Goal: Information Seeking & Learning: Learn about a topic

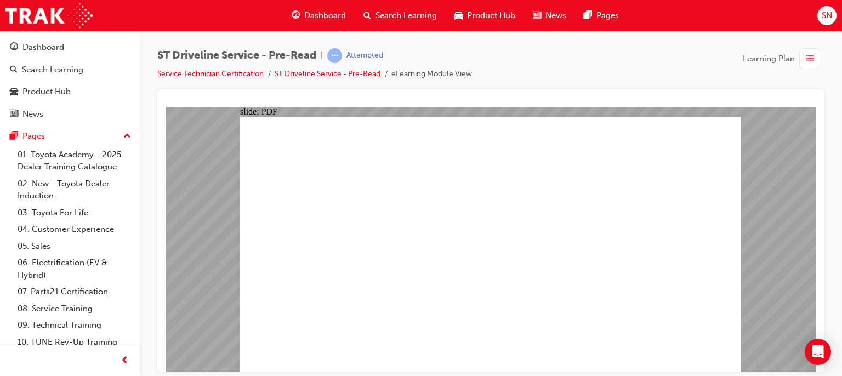
click at [309, 13] on span "Dashboard" at bounding box center [325, 15] width 42 height 13
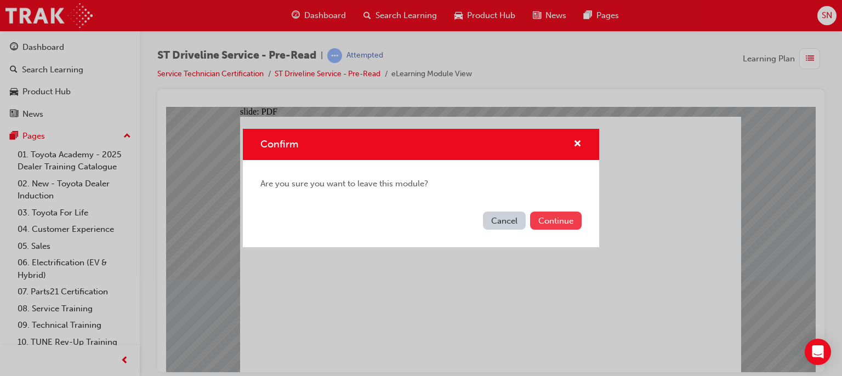
click at [559, 217] on button "Continue" at bounding box center [556, 221] width 52 height 18
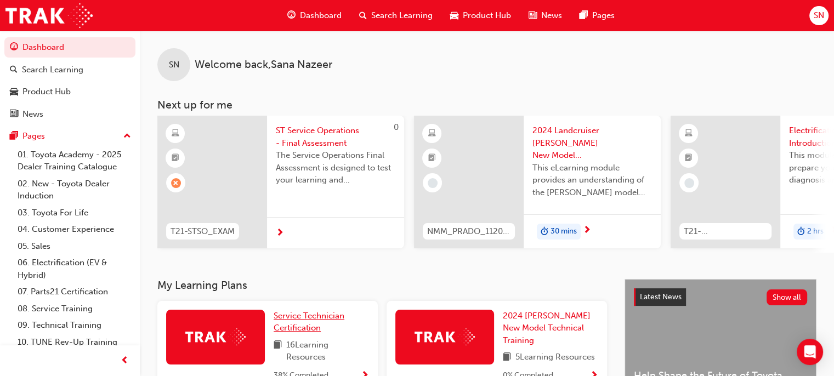
click at [302, 324] on span "Service Technician Certification" at bounding box center [309, 322] width 71 height 22
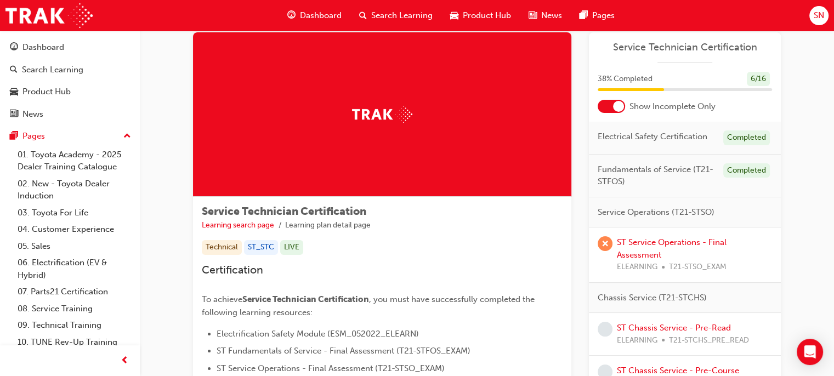
scroll to position [26, 0]
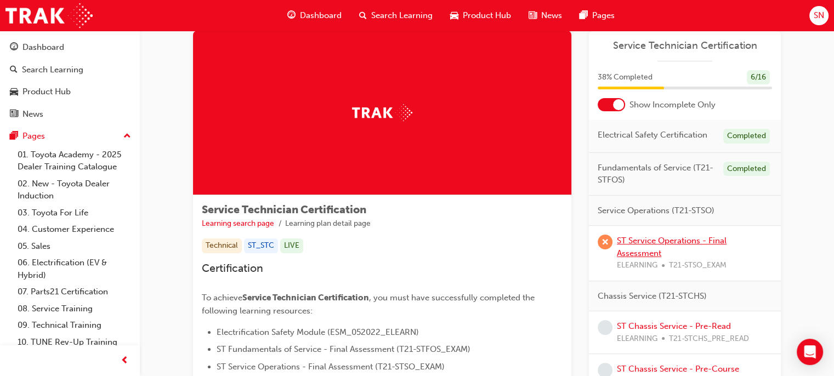
click at [644, 243] on link "ST Service Operations - Final Assessment" at bounding box center [672, 247] width 110 height 22
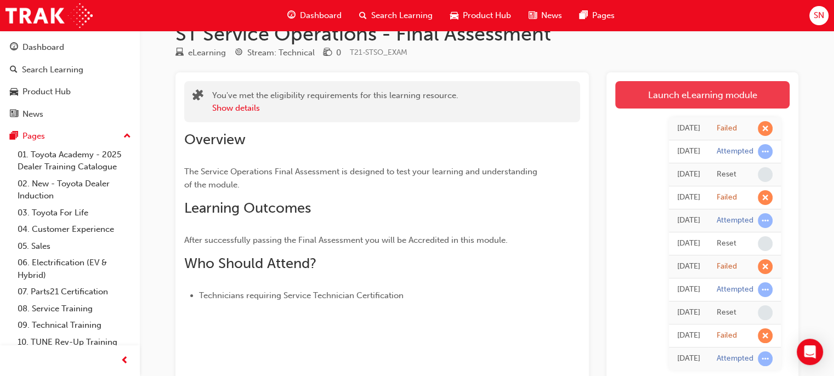
click at [668, 99] on link "Launch eLearning module" at bounding box center [702, 94] width 174 height 27
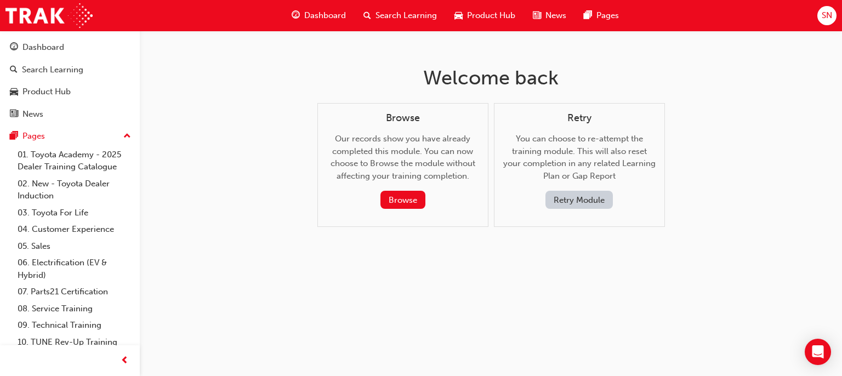
click at [577, 196] on button "Retry Module" at bounding box center [579, 200] width 67 height 18
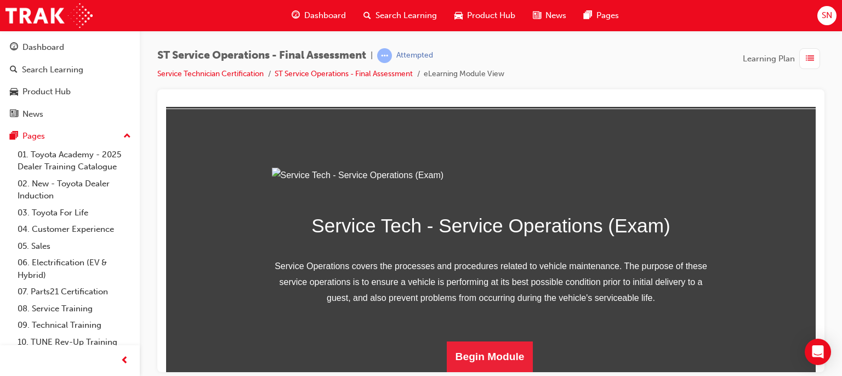
scroll to position [162, 0]
drag, startPoint x: 810, startPoint y: 219, endPoint x: 990, endPoint y: 433, distance: 279.1
click at [480, 360] on button "Begin Module" at bounding box center [490, 356] width 87 height 31
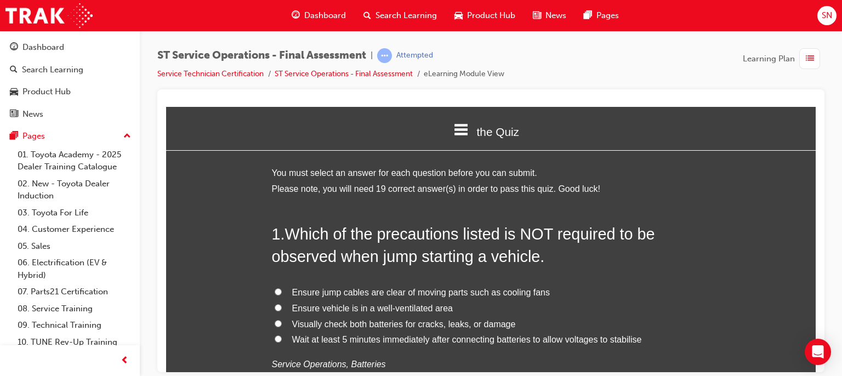
scroll to position [64, 0]
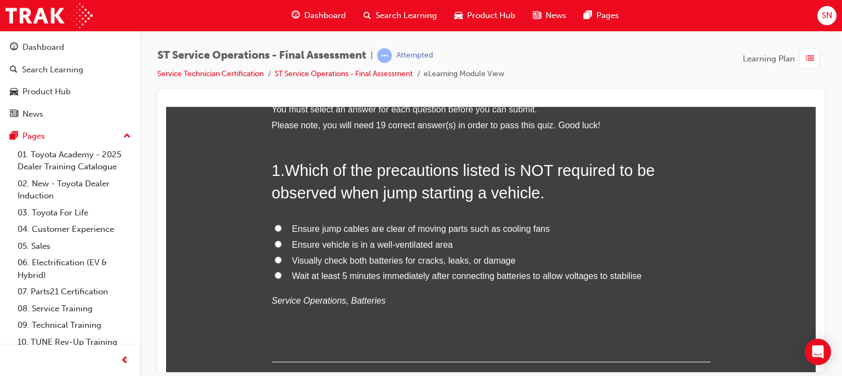
click at [347, 276] on span "Wait at least 5 minutes immediately after connecting batteries to allow voltage…" at bounding box center [467, 275] width 350 height 9
click at [282, 276] on input "Wait at least 5 minutes immediately after connecting batteries to allow voltage…" at bounding box center [278, 274] width 7 height 7
radio input "true"
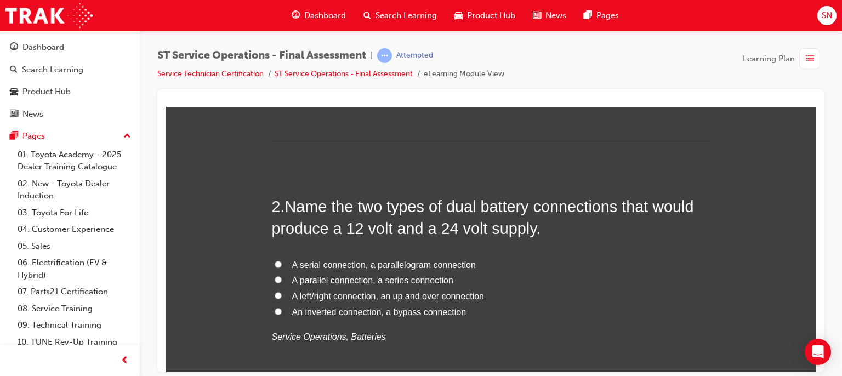
scroll to position [305, 0]
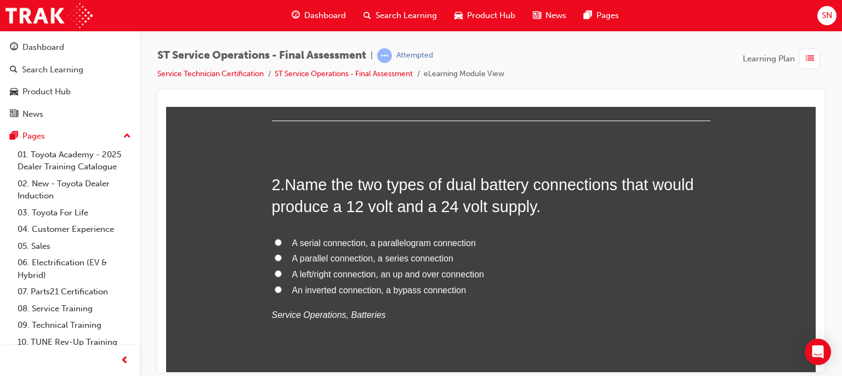
click at [324, 243] on span "A serial connection, a parallelogram connection" at bounding box center [384, 242] width 184 height 9
click at [282, 243] on input "A serial connection, a parallelogram connection" at bounding box center [278, 242] width 7 height 7
radio input "true"
click at [419, 260] on span "A parallel connection, a series connection" at bounding box center [372, 257] width 161 height 9
click at [282, 260] on input "A parallel connection, a series connection" at bounding box center [278, 257] width 7 height 7
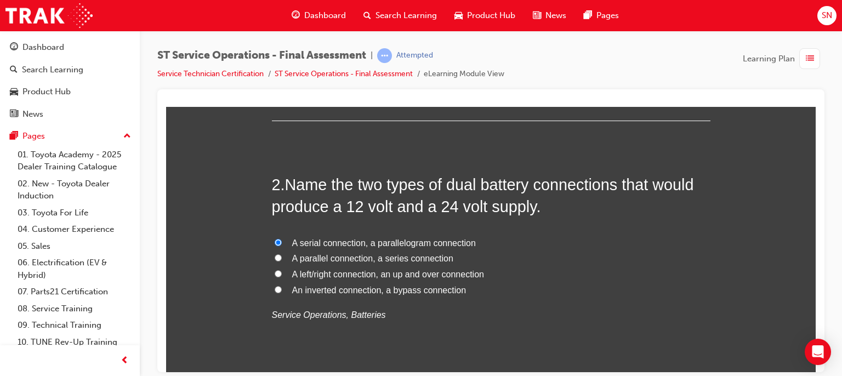
radio input "true"
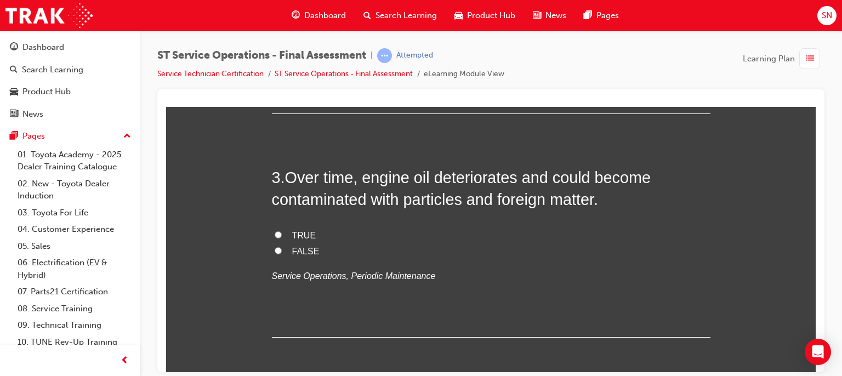
scroll to position [568, 0]
click at [297, 232] on span "TRUE" at bounding box center [304, 234] width 24 height 9
click at [282, 232] on input "TRUE" at bounding box center [278, 233] width 7 height 7
radio input "true"
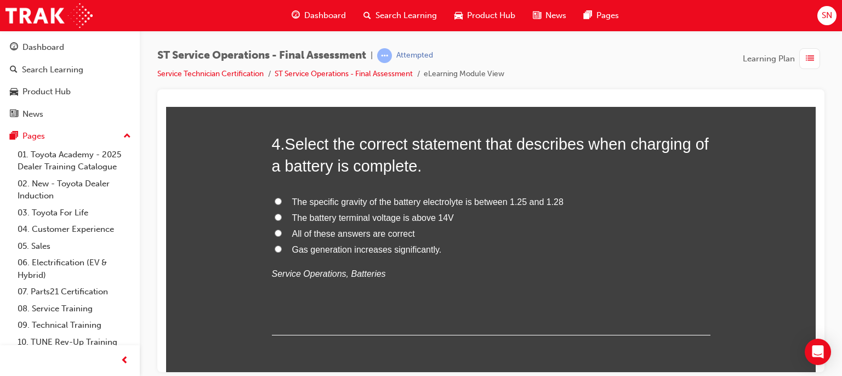
scroll to position [831, 0]
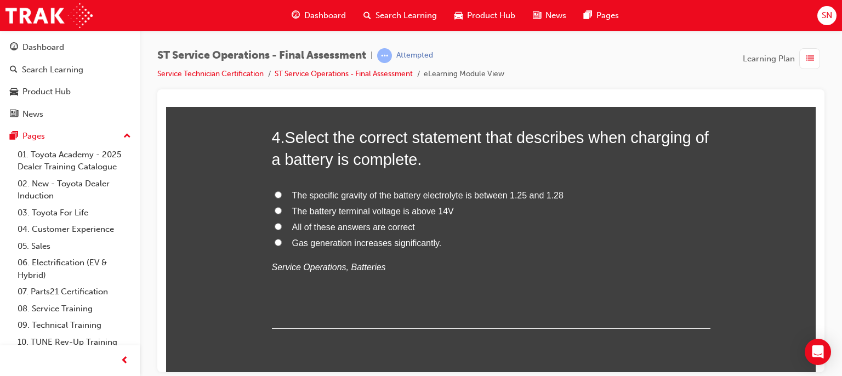
click at [375, 225] on span "All of these answers are correct" at bounding box center [353, 226] width 123 height 9
click at [282, 225] on input "All of these answers are correct" at bounding box center [278, 226] width 7 height 7
radio input "true"
click at [422, 207] on span "The battery terminal voltage is above 14V" at bounding box center [373, 210] width 162 height 9
click at [282, 207] on input "The battery terminal voltage is above 14V" at bounding box center [278, 210] width 7 height 7
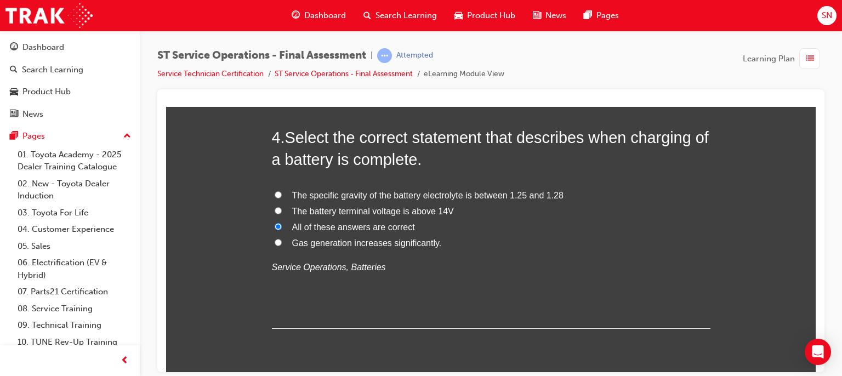
radio input "true"
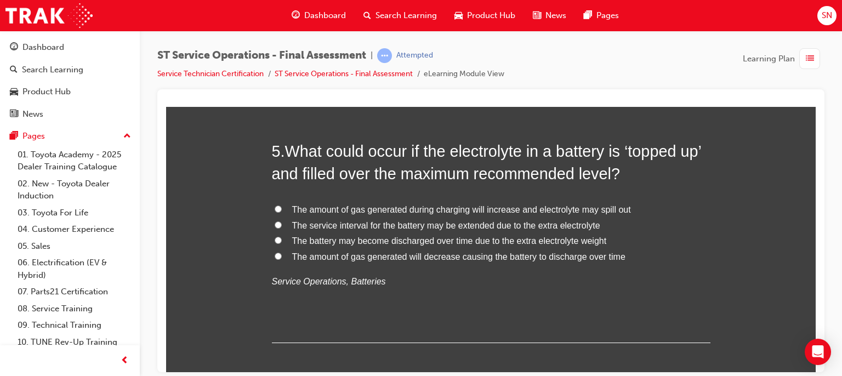
scroll to position [1073, 0]
click at [586, 208] on span "The amount of gas generated during charging will increase and electrolyte may s…" at bounding box center [461, 209] width 339 height 9
click at [282, 208] on input "The amount of gas generated during charging will increase and electrolyte may s…" at bounding box center [278, 208] width 7 height 7
radio input "true"
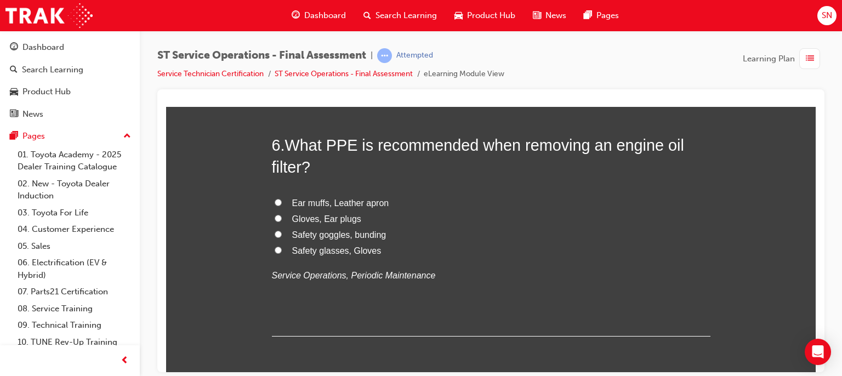
scroll to position [1336, 0]
click at [331, 248] on span "Safety glasses, Gloves" at bounding box center [336, 248] width 89 height 9
click at [282, 248] on input "Safety glasses, Gloves" at bounding box center [278, 248] width 7 height 7
radio input "true"
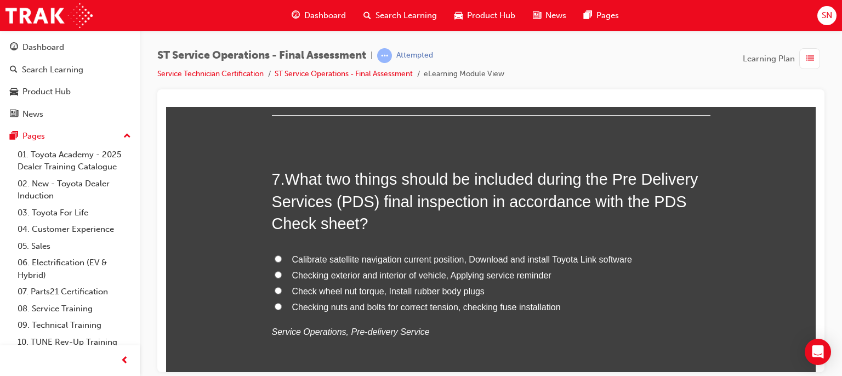
scroll to position [1577, 0]
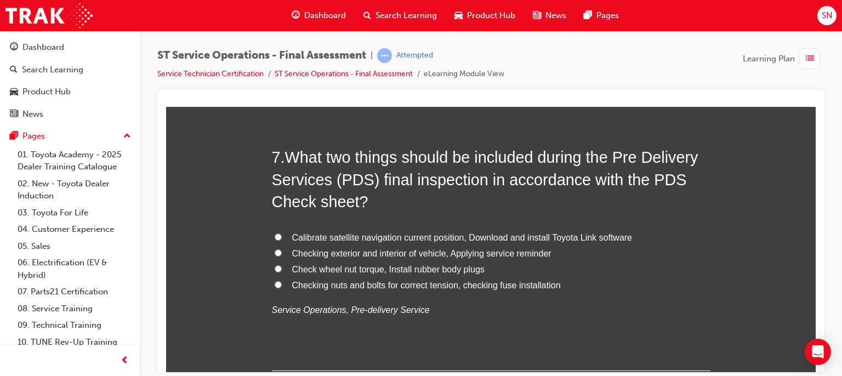
click at [421, 249] on span "Checking exterior and interior of vehicle, Applying service reminder" at bounding box center [421, 252] width 259 height 9
click at [282, 249] on input "Checking exterior and interior of vehicle, Applying service reminder" at bounding box center [278, 252] width 7 height 7
radio input "true"
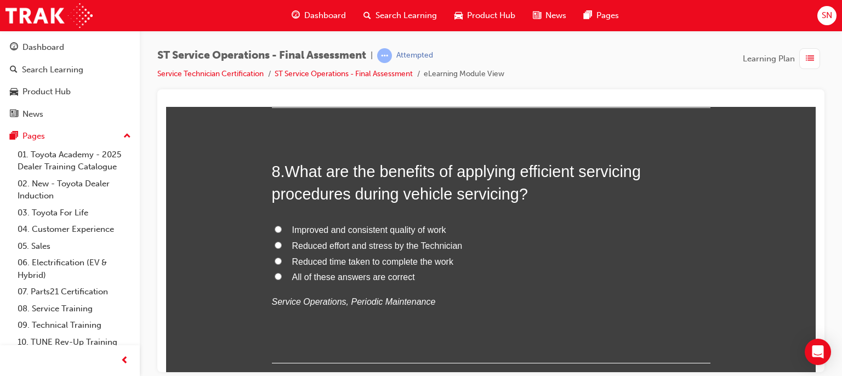
scroll to position [1862, 0]
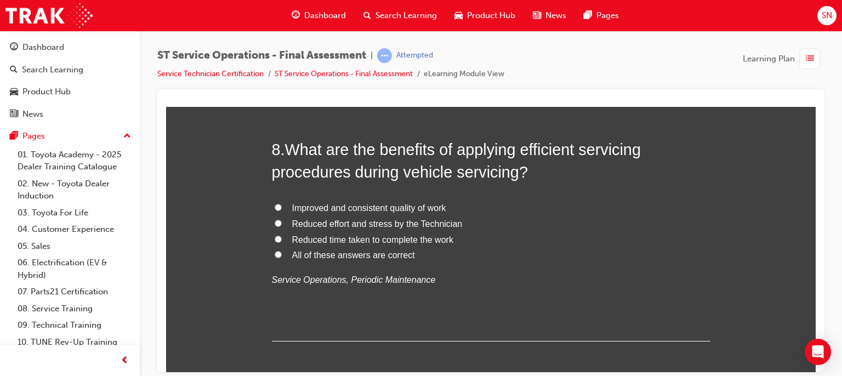
click at [342, 254] on span "All of these answers are correct" at bounding box center [353, 254] width 123 height 9
click at [282, 254] on input "All of these answers are correct" at bounding box center [278, 254] width 7 height 7
radio input "true"
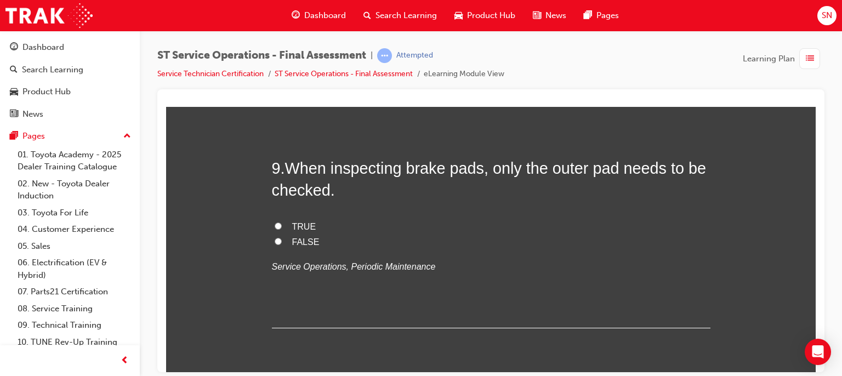
scroll to position [2103, 0]
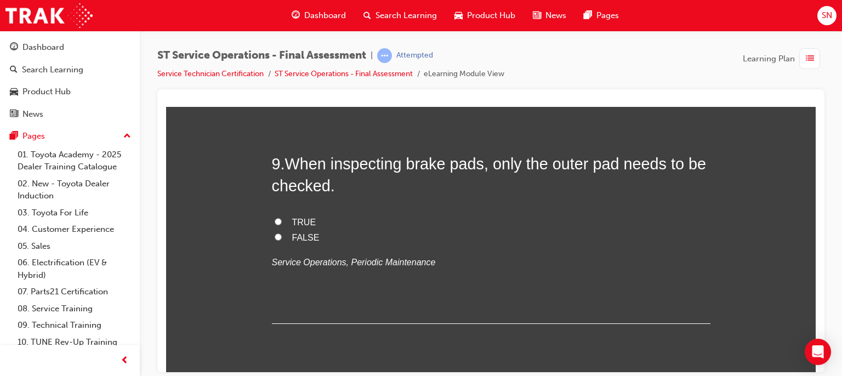
click at [287, 222] on label "TRUE" at bounding box center [491, 222] width 439 height 16
click at [282, 222] on input "TRUE" at bounding box center [278, 221] width 7 height 7
radio input "true"
click at [275, 239] on input "FALSE" at bounding box center [278, 236] width 7 height 7
radio input "true"
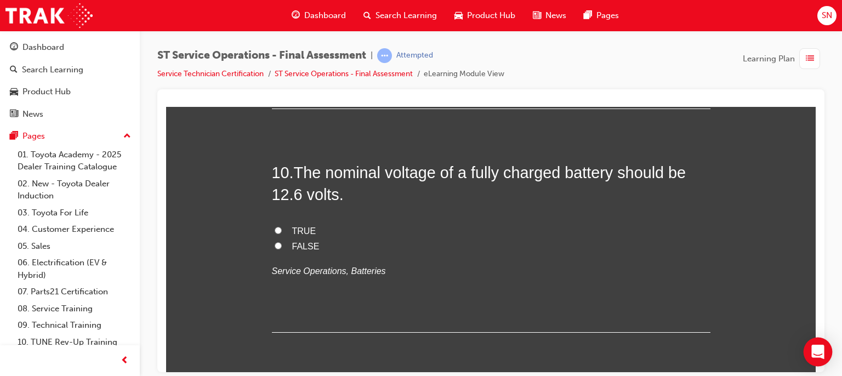
scroll to position [2323, 0]
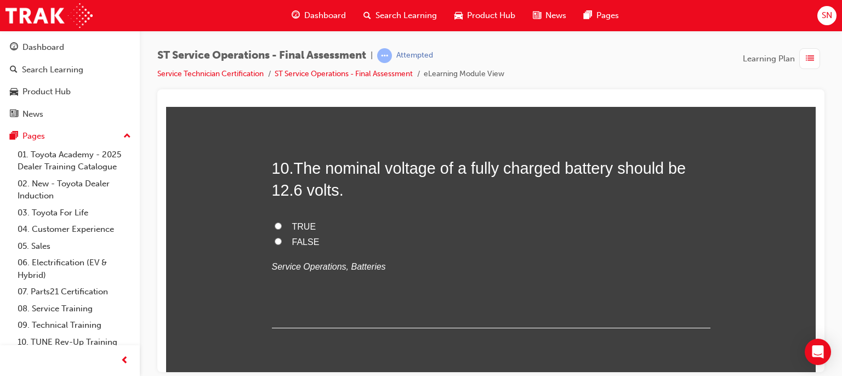
click at [298, 222] on span "TRUE" at bounding box center [304, 226] width 24 height 9
click at [282, 222] on input "TRUE" at bounding box center [278, 225] width 7 height 7
radio input "true"
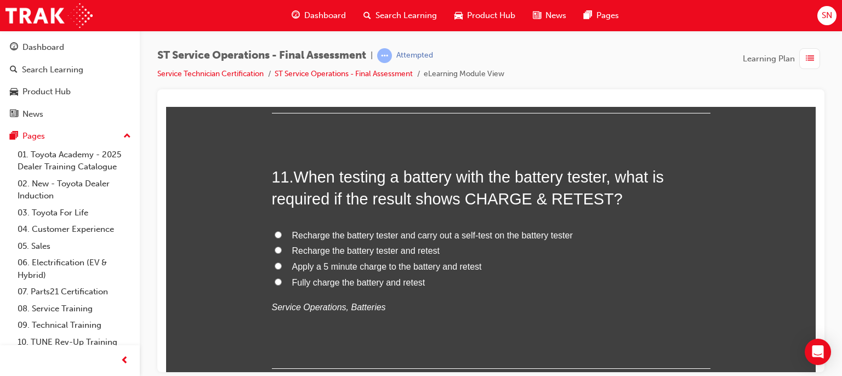
scroll to position [2542, 0]
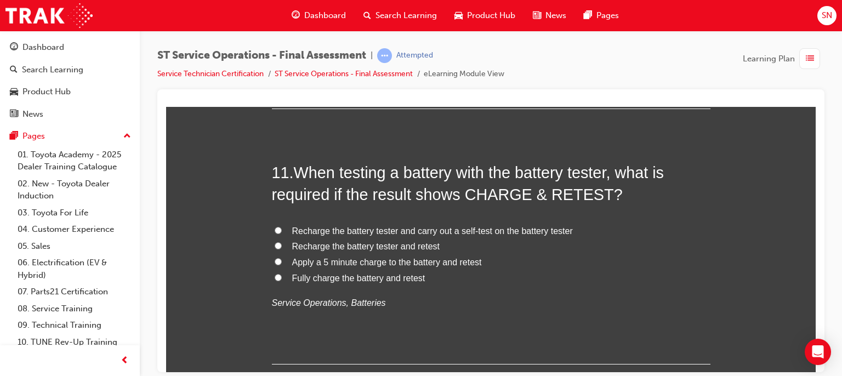
click at [406, 277] on span "Fully charge the battery and retest" at bounding box center [358, 277] width 133 height 9
click at [282, 277] on input "Fully charge the battery and retest" at bounding box center [278, 277] width 7 height 7
radio input "true"
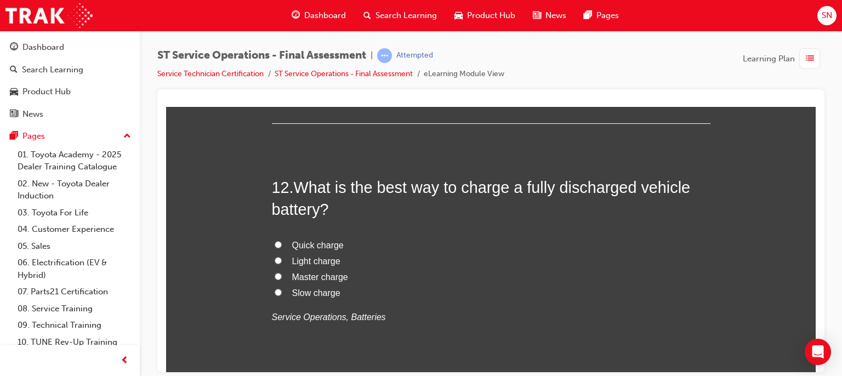
scroll to position [2783, 0]
click at [303, 294] on span "Slow charge" at bounding box center [316, 291] width 48 height 9
click at [282, 294] on input "Slow charge" at bounding box center [278, 291] width 7 height 7
radio input "true"
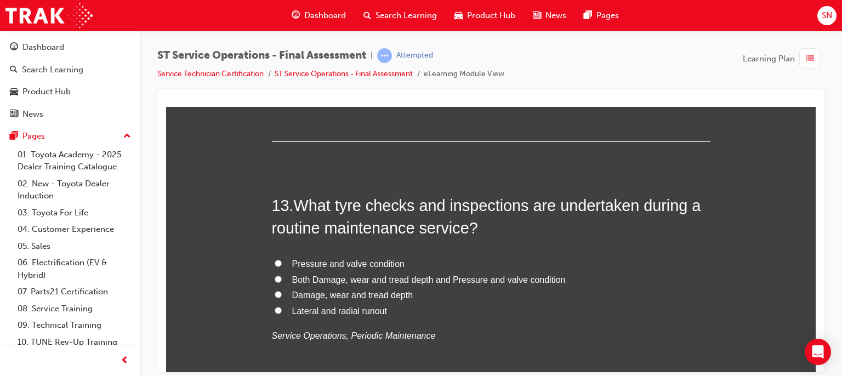
scroll to position [3024, 0]
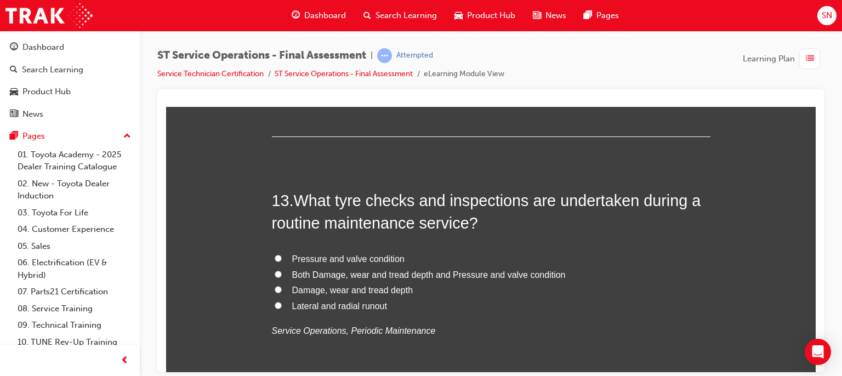
click at [393, 275] on span "Both Damage, wear and tread depth and Pressure and valve condition" at bounding box center [429, 274] width 274 height 9
click at [282, 275] on input "Both Damage, wear and tread depth and Pressure and valve condition" at bounding box center [278, 273] width 7 height 7
radio input "true"
drag, startPoint x: 975, startPoint y: 472, endPoint x: 809, endPoint y: 366, distance: 196.7
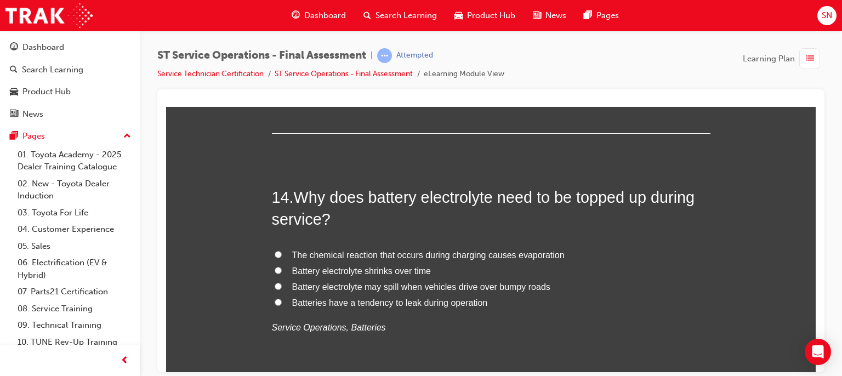
scroll to position [3288, 0]
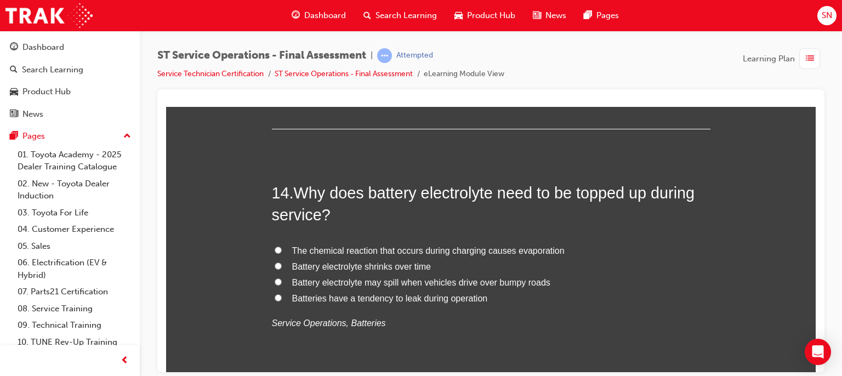
click at [489, 249] on span "The chemical reaction that occurs during charging causes evaporation" at bounding box center [428, 250] width 273 height 9
click at [282, 249] on input "The chemical reaction that occurs during charging causes evaporation" at bounding box center [278, 249] width 7 height 7
radio input "true"
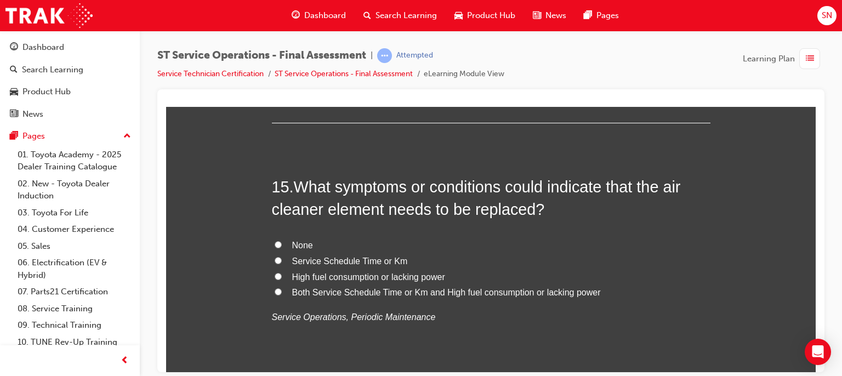
scroll to position [3551, 0]
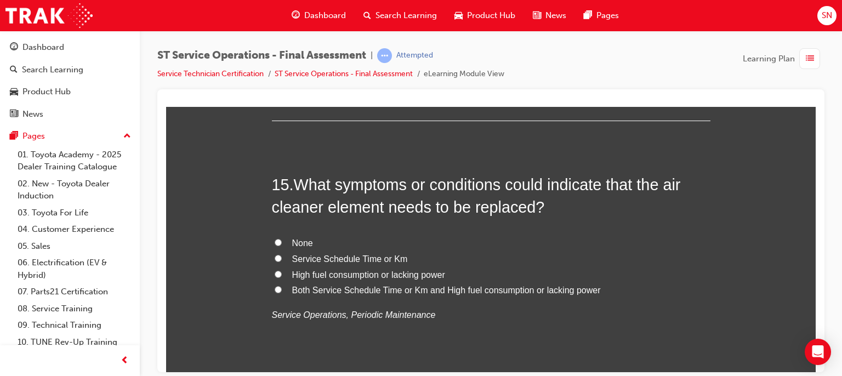
click at [344, 257] on span "Service Schedule Time or Km" at bounding box center [350, 258] width 116 height 9
click at [282, 257] on input "Service Schedule Time or Km" at bounding box center [278, 257] width 7 height 7
radio input "true"
click at [506, 293] on label "Both Service Schedule Time or Km and High fuel consumption or lacking power" at bounding box center [491, 290] width 439 height 16
click at [282, 293] on input "Both Service Schedule Time or Km and High fuel consumption or lacking power" at bounding box center [278, 289] width 7 height 7
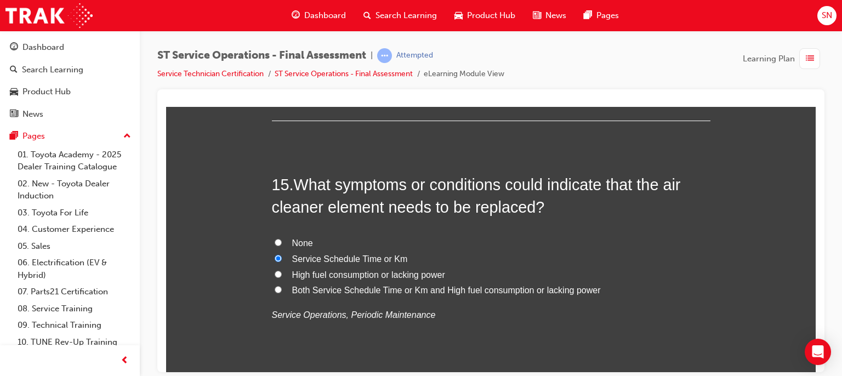
radio input "true"
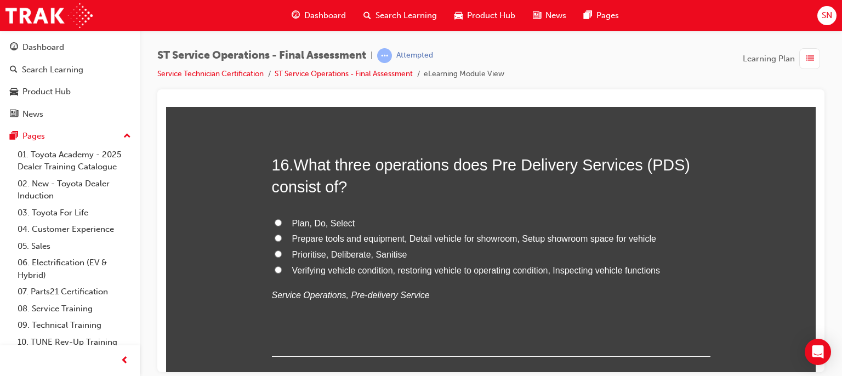
scroll to position [3836, 0]
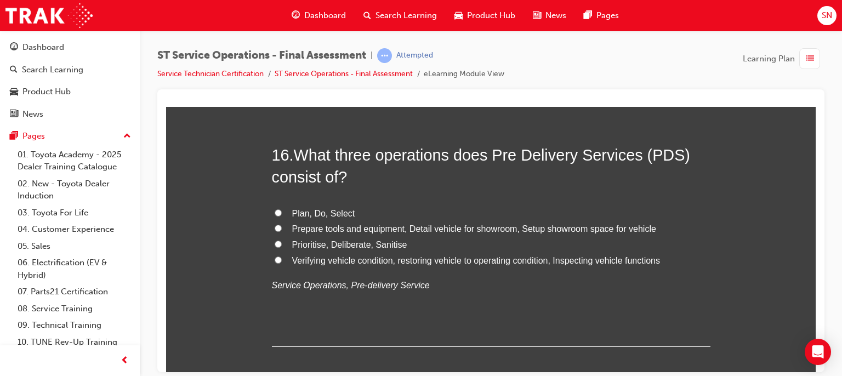
click at [487, 259] on span "Verifying vehicle condition, restoring vehicle to operating condition, Inspecti…" at bounding box center [476, 260] width 368 height 9
click at [282, 259] on input "Verifying vehicle condition, restoring vehicle to operating condition, Inspecti…" at bounding box center [278, 259] width 7 height 7
radio input "true"
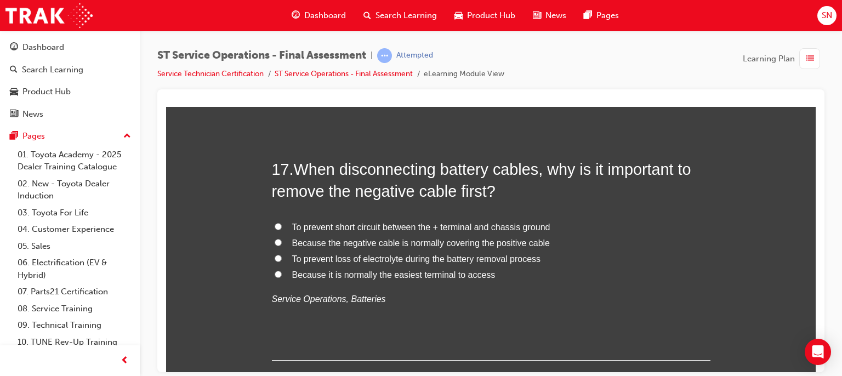
scroll to position [4077, 0]
click at [500, 225] on span "To prevent short circuit between the + terminal and chassis ground" at bounding box center [421, 226] width 258 height 9
click at [282, 225] on input "To prevent short circuit between the + terminal and chassis ground" at bounding box center [278, 226] width 7 height 7
radio input "true"
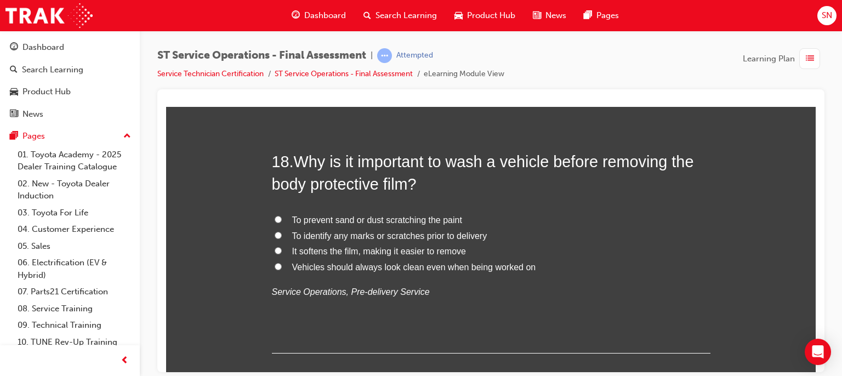
scroll to position [4340, 0]
click at [443, 265] on span "Vehicles should always look clean even when being worked on" at bounding box center [414, 266] width 244 height 9
click at [282, 265] on input "Vehicles should always look clean even when being worked on" at bounding box center [278, 265] width 7 height 7
radio input "true"
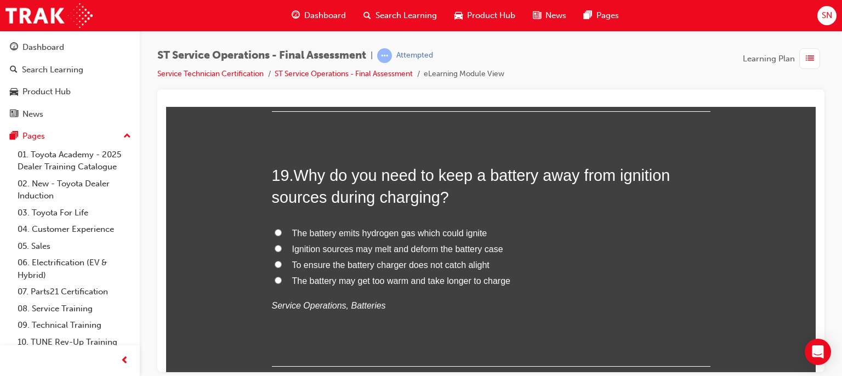
scroll to position [4604, 0]
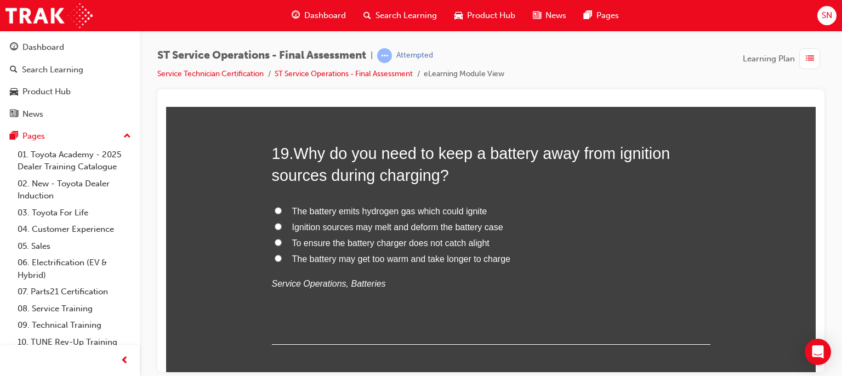
click at [468, 206] on span "The battery emits hydrogen gas which could ignite" at bounding box center [389, 210] width 195 height 9
click at [282, 207] on input "The battery emits hydrogen gas which could ignite" at bounding box center [278, 210] width 7 height 7
radio input "true"
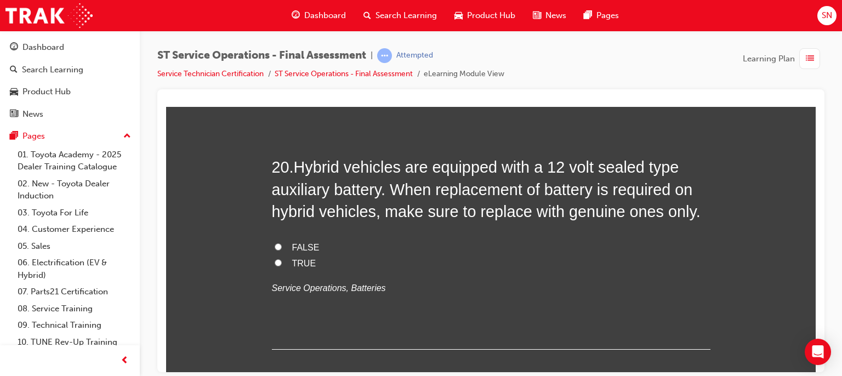
scroll to position [4845, 0]
click at [285, 260] on label "TRUE" at bounding box center [491, 264] width 439 height 16
click at [282, 260] on input "TRUE" at bounding box center [278, 262] width 7 height 7
radio input "true"
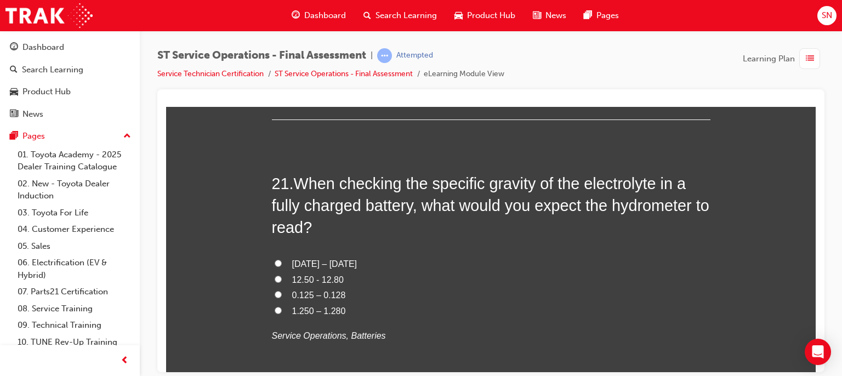
scroll to position [5086, 0]
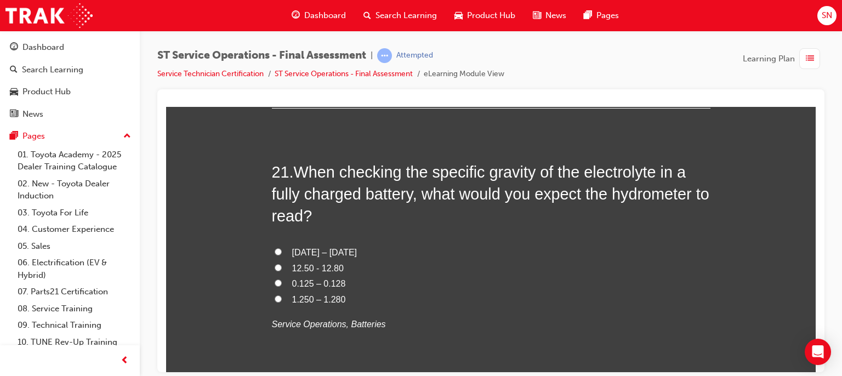
click at [331, 263] on span "12.50 - 12.80" at bounding box center [318, 267] width 52 height 9
click at [282, 264] on input "12.50 - 12.80" at bounding box center [278, 267] width 7 height 7
radio input "true"
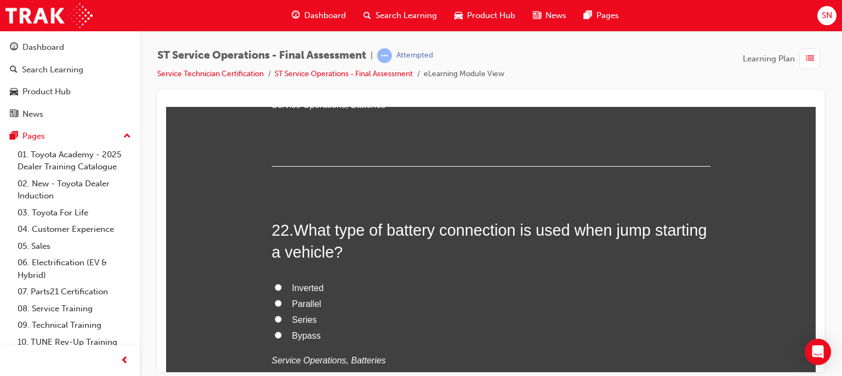
scroll to position [5327, 0]
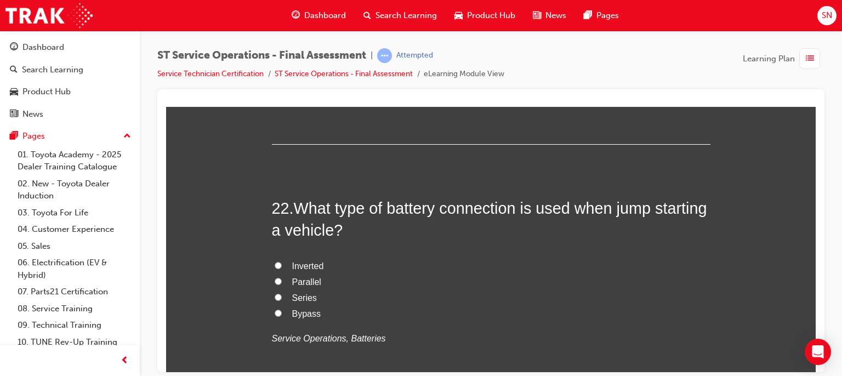
click at [309, 293] on span "Series" at bounding box center [304, 297] width 25 height 9
click at [282, 293] on input "Series" at bounding box center [278, 296] width 7 height 7
radio input "true"
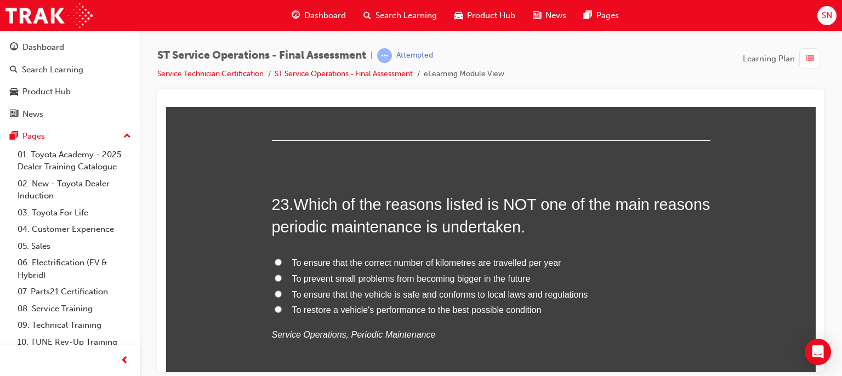
scroll to position [5591, 0]
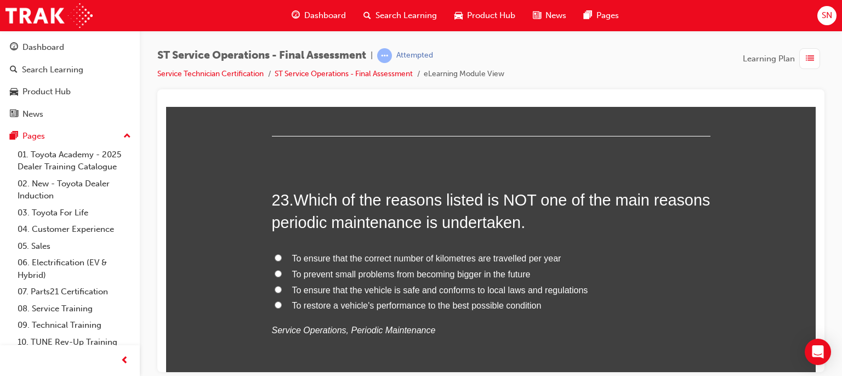
click at [529, 255] on span "To ensure that the correct number of kilometres are travelled per year" at bounding box center [426, 257] width 269 height 9
click at [282, 255] on input "To ensure that the correct number of kilometres are travelled per year" at bounding box center [278, 257] width 7 height 7
radio input "true"
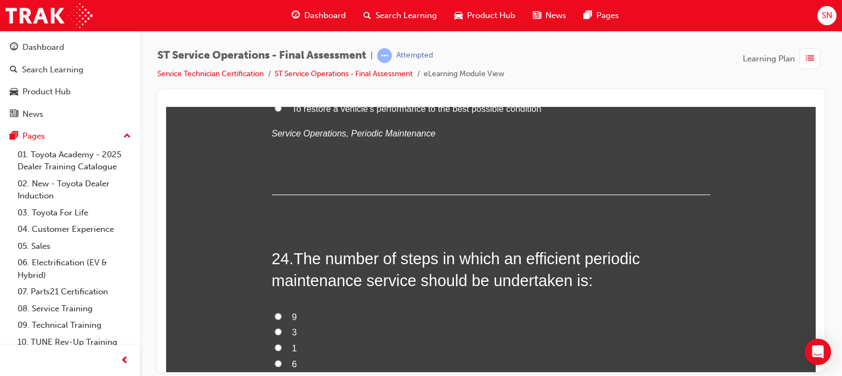
scroll to position [5788, 0]
click at [280, 312] on label "9" at bounding box center [491, 317] width 439 height 16
click at [280, 312] on input "9" at bounding box center [278, 315] width 7 height 7
radio input "true"
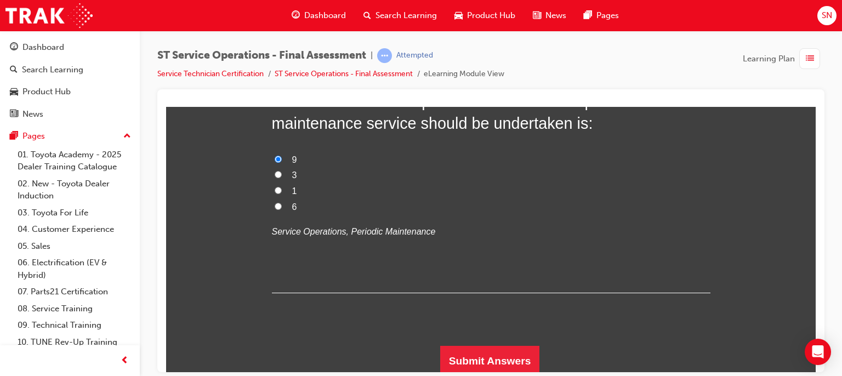
scroll to position [5946, 0]
click at [509, 348] on button "Submit Answers" at bounding box center [490, 359] width 100 height 31
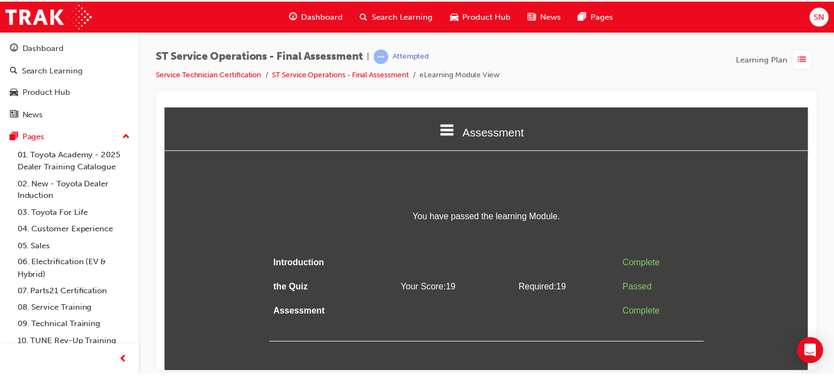
scroll to position [0, 0]
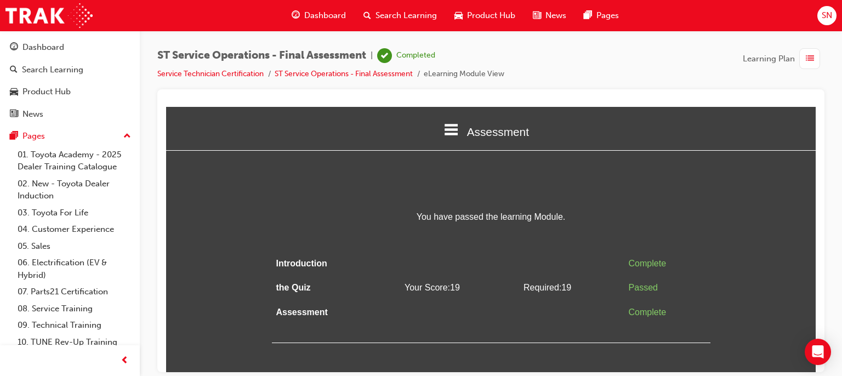
click at [316, 16] on span "Dashboard" at bounding box center [325, 15] width 42 height 13
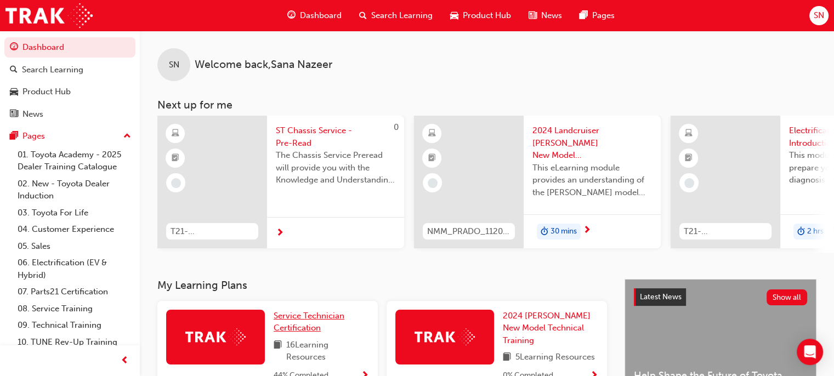
click at [296, 333] on span "Service Technician Certification" at bounding box center [309, 322] width 71 height 22
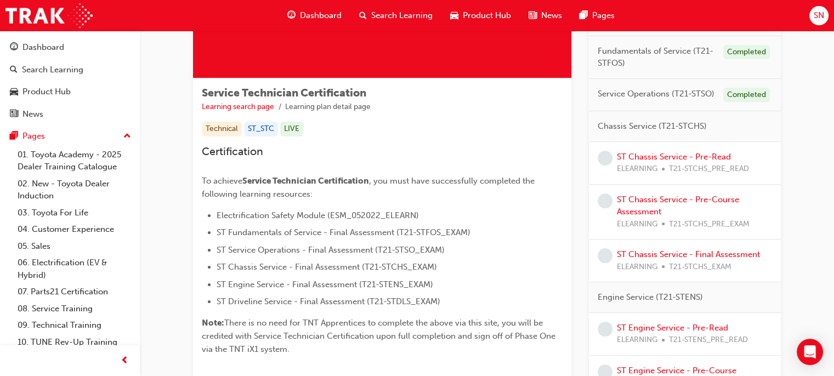
scroll to position [142, 0]
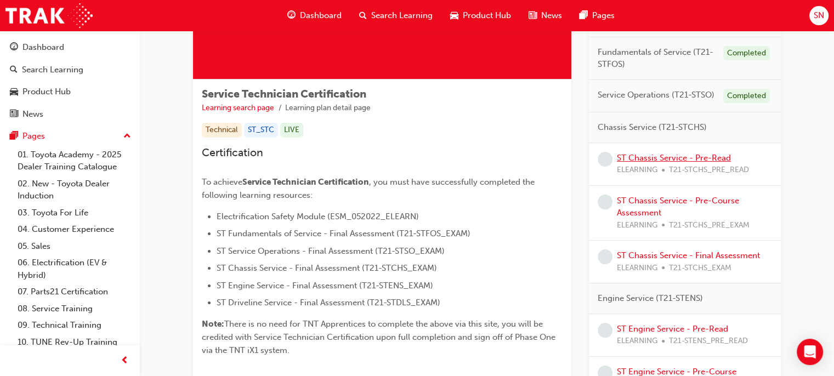
click at [640, 154] on link "ST Chassis Service - Pre-Read" at bounding box center [674, 158] width 114 height 10
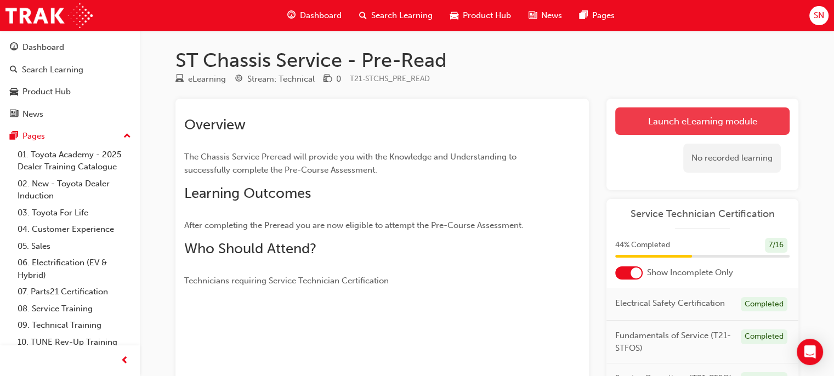
click at [737, 121] on link "Launch eLearning module" at bounding box center [702, 120] width 174 height 27
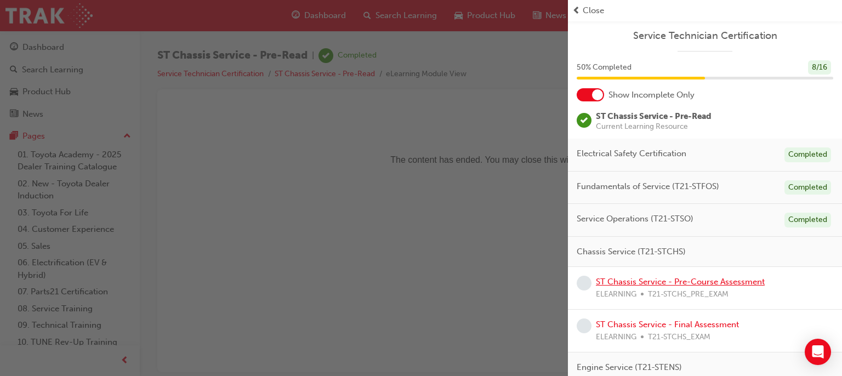
click at [622, 283] on link "ST Chassis Service - Pre-Course Assessment" at bounding box center [680, 282] width 169 height 10
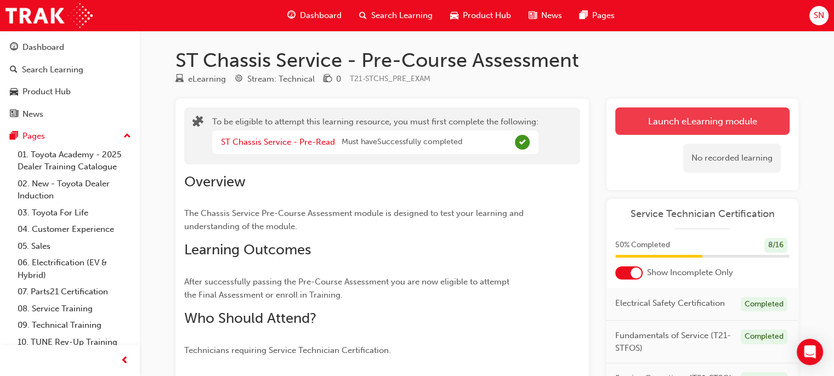
click at [678, 120] on button "Launch eLearning module" at bounding box center [702, 120] width 174 height 27
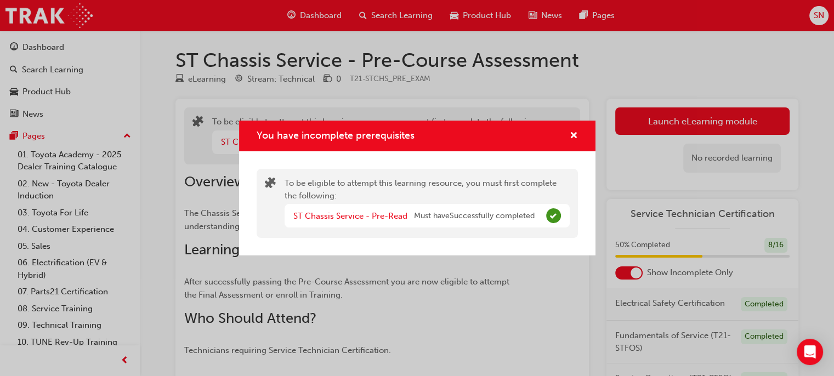
click at [695, 116] on div "You have incomplete prerequisites To be eligible to attempt this learning resou…" at bounding box center [417, 188] width 834 height 376
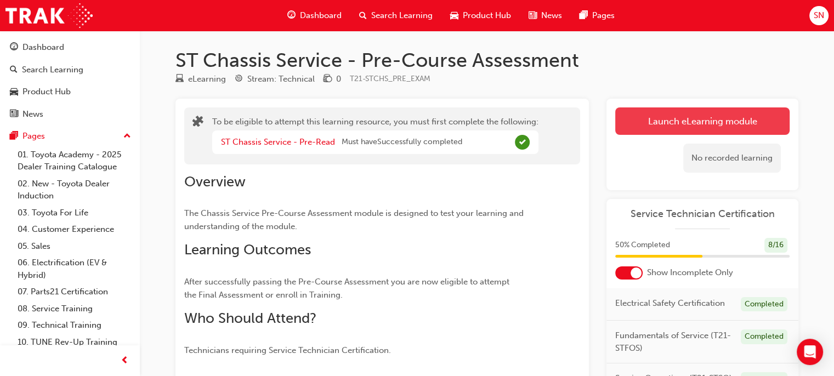
click at [664, 123] on button "Launch eLearning module" at bounding box center [702, 120] width 174 height 27
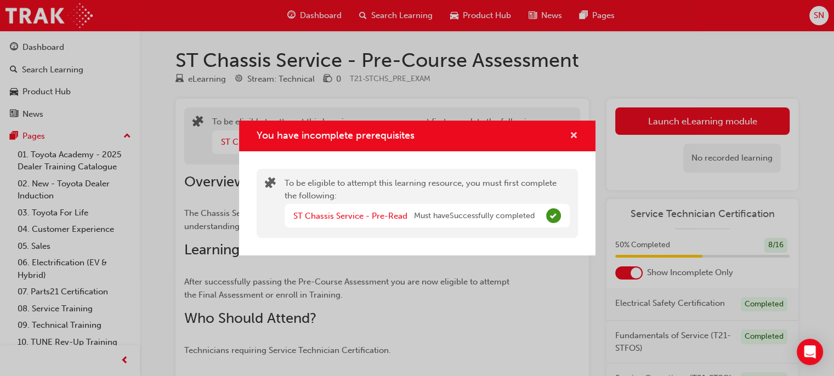
click at [575, 133] on span "cross-icon" at bounding box center [574, 137] width 8 height 10
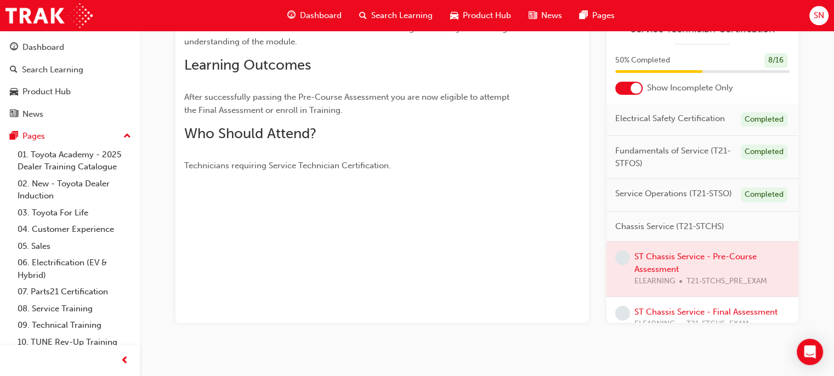
scroll to position [194, 0]
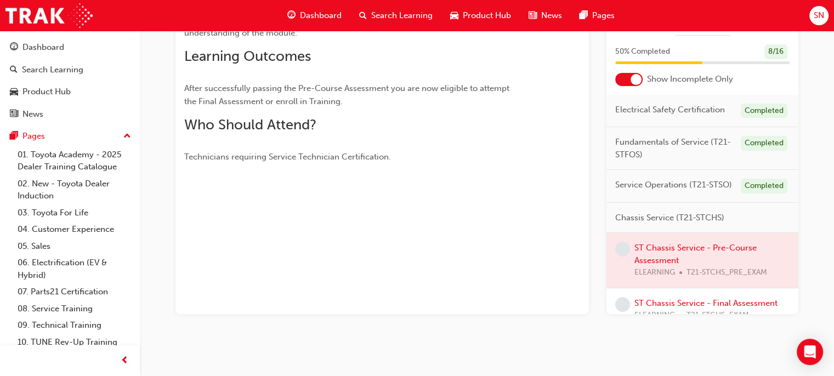
click at [640, 275] on div at bounding box center [702, 260] width 192 height 55
click at [666, 273] on div at bounding box center [702, 260] width 192 height 55
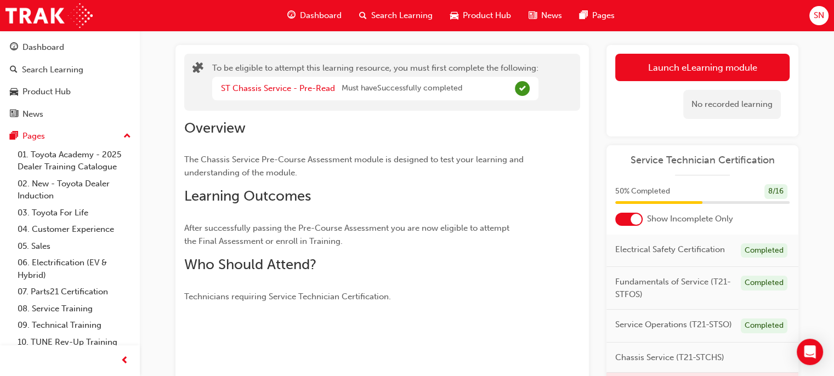
scroll to position [52, 0]
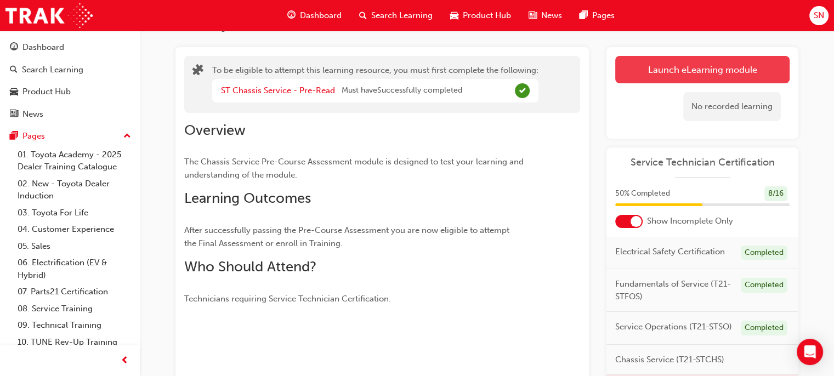
click at [764, 66] on button "Launch eLearning module" at bounding box center [702, 69] width 174 height 27
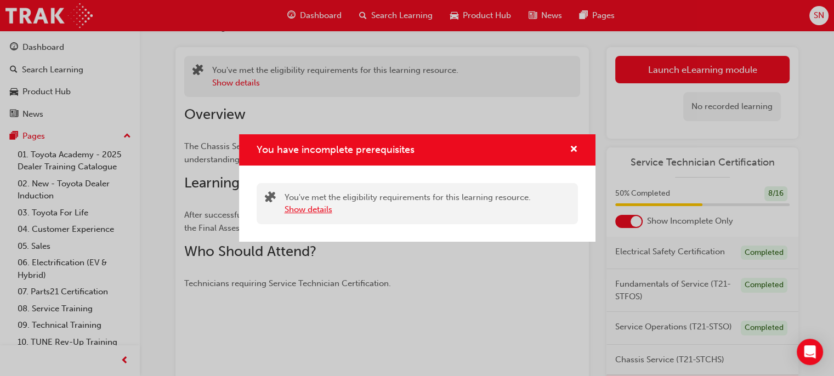
click at [311, 211] on button "Show details" at bounding box center [309, 209] width 48 height 13
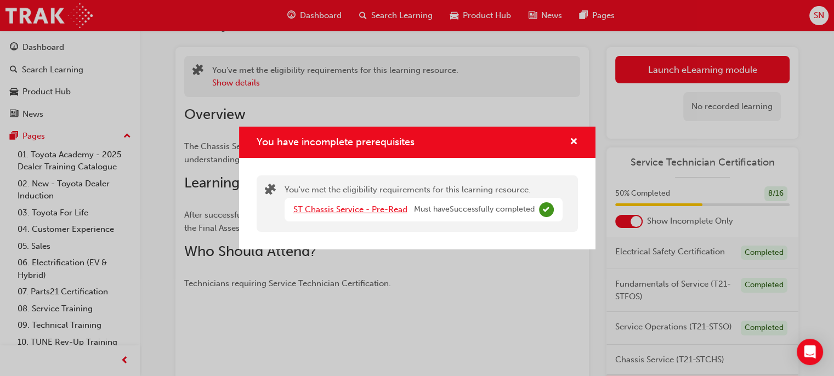
click at [321, 208] on link "ST Chassis Service - Pre-Read" at bounding box center [350, 210] width 114 height 10
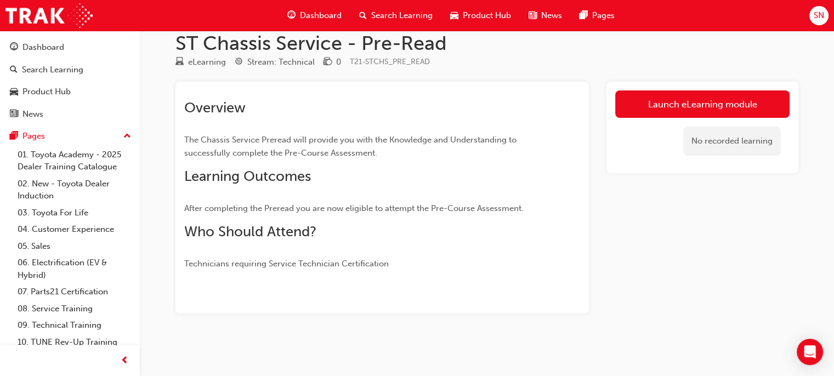
scroll to position [17, 0]
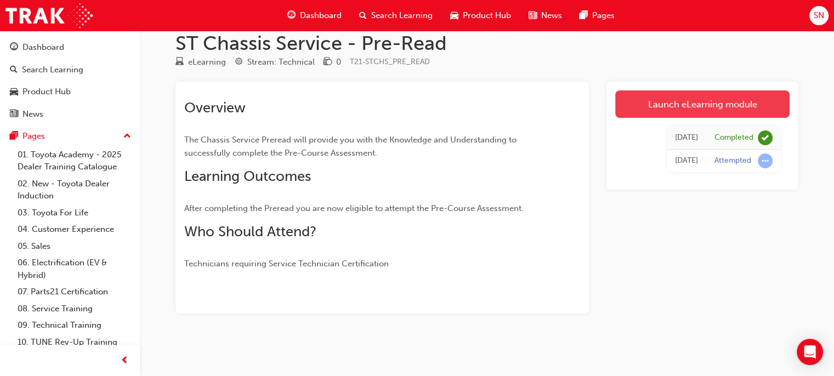
click at [686, 109] on link "Launch eLearning module" at bounding box center [702, 103] width 174 height 27
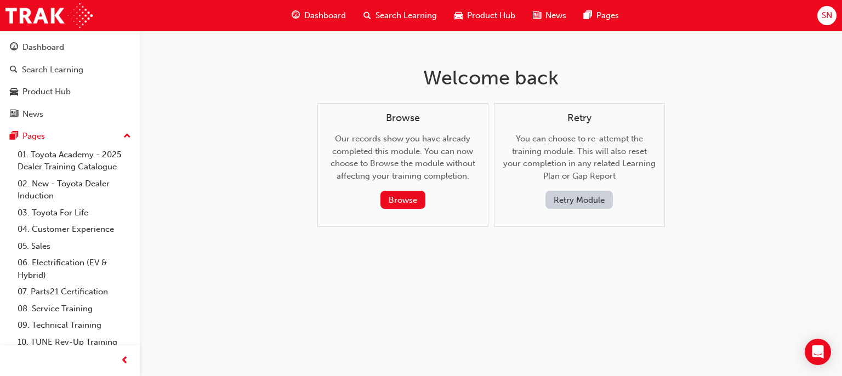
click at [592, 205] on button "Retry Module" at bounding box center [579, 200] width 67 height 18
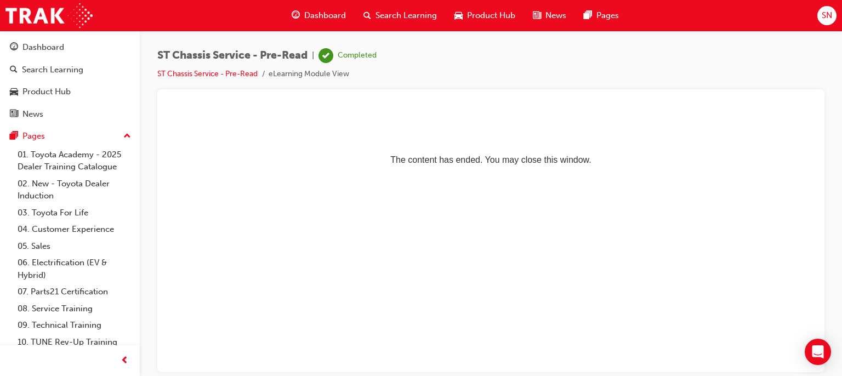
click at [320, 14] on span "Dashboard" at bounding box center [325, 15] width 42 height 13
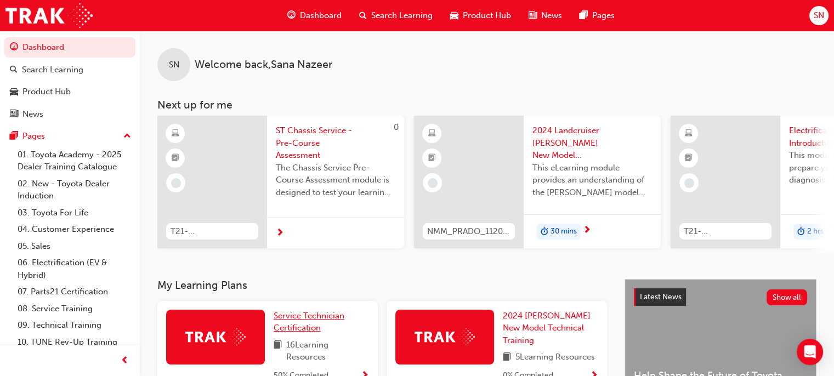
click at [307, 333] on span "Service Technician Certification" at bounding box center [309, 322] width 71 height 22
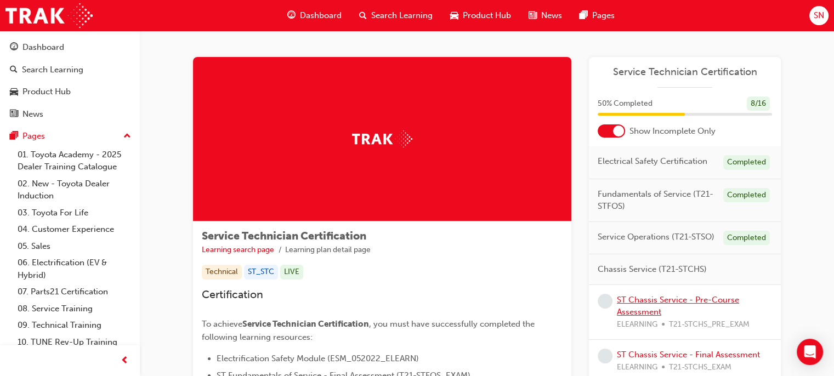
click at [645, 309] on link "ST Chassis Service - Pre-Course Assessment" at bounding box center [678, 306] width 122 height 22
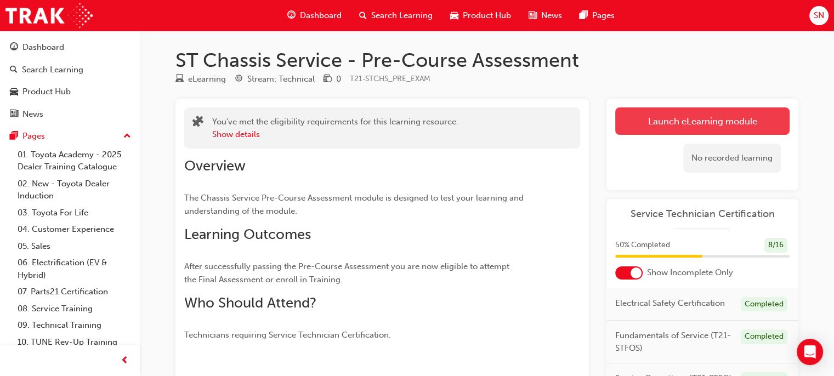
click at [680, 128] on link "Launch eLearning module" at bounding box center [702, 120] width 174 height 27
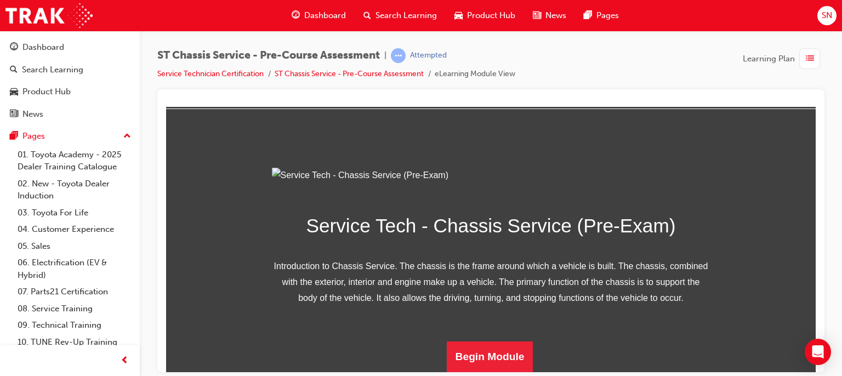
scroll to position [162, 0]
click at [504, 355] on button "Begin Module" at bounding box center [490, 356] width 87 height 31
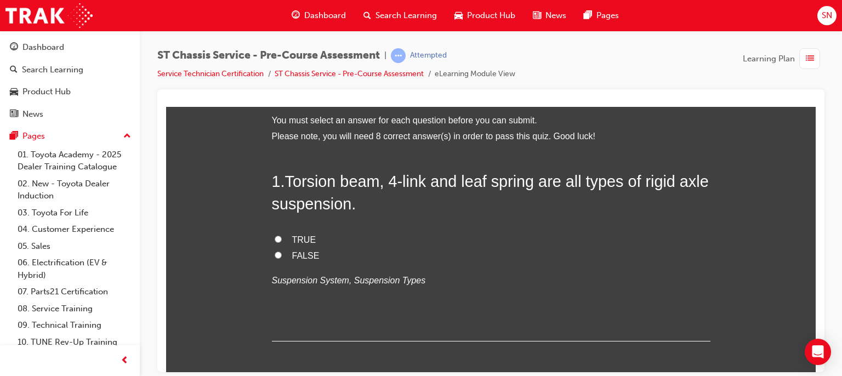
scroll to position [63, 0]
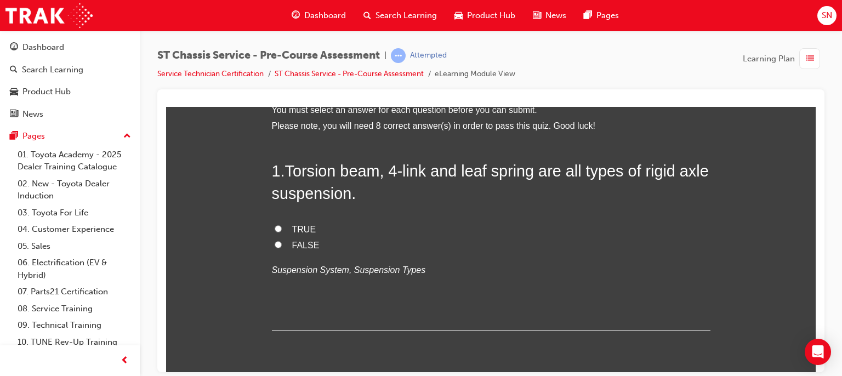
click at [276, 247] on input "FALSE" at bounding box center [278, 244] width 7 height 7
radio input "true"
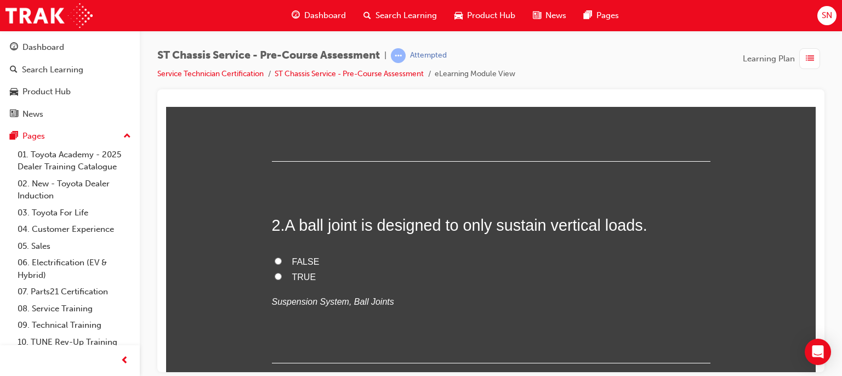
scroll to position [260, 0]
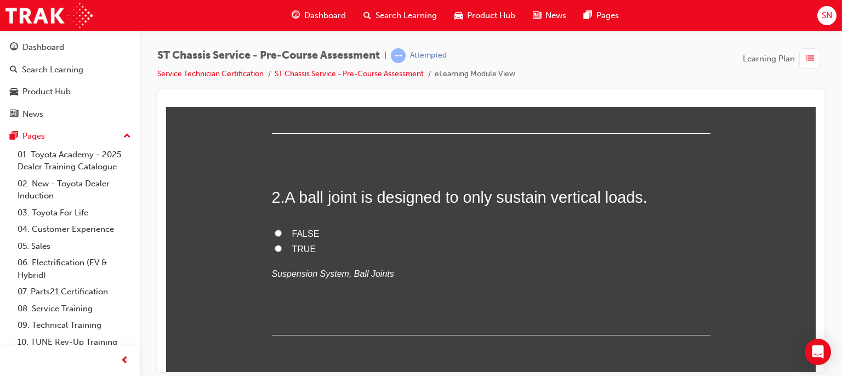
click at [283, 249] on label "TRUE" at bounding box center [491, 249] width 439 height 16
click at [282, 249] on input "TRUE" at bounding box center [278, 248] width 7 height 7
radio input "true"
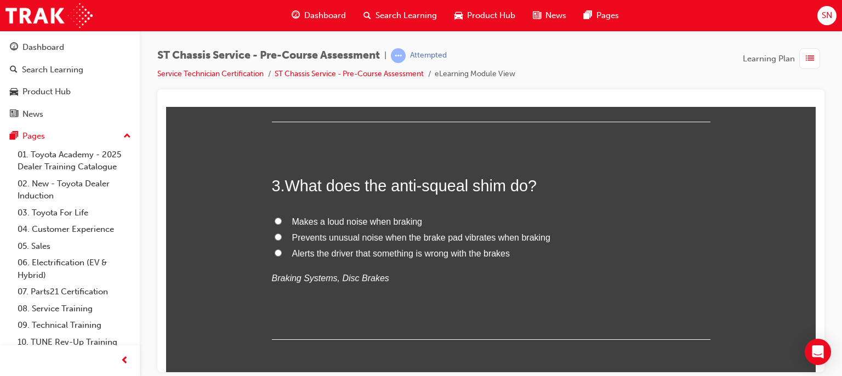
scroll to position [480, 0]
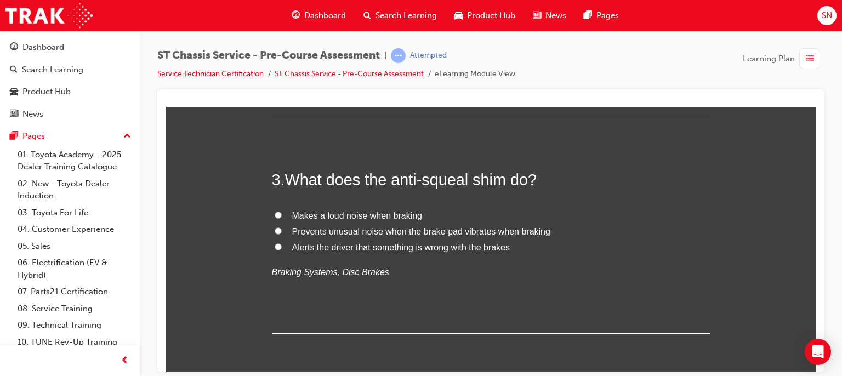
click at [340, 232] on span "Prevents unusual noise when the brake pad vibrates when braking" at bounding box center [421, 230] width 258 height 9
click at [282, 232] on input "Prevents unusual noise when the brake pad vibrates when braking" at bounding box center [278, 230] width 7 height 7
radio input "true"
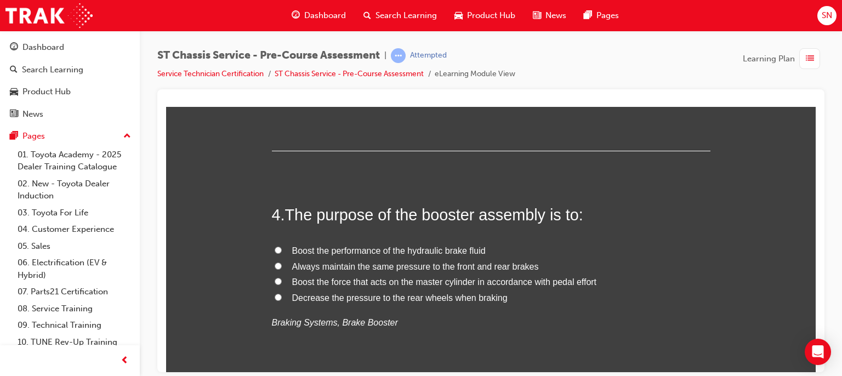
scroll to position [699, 0]
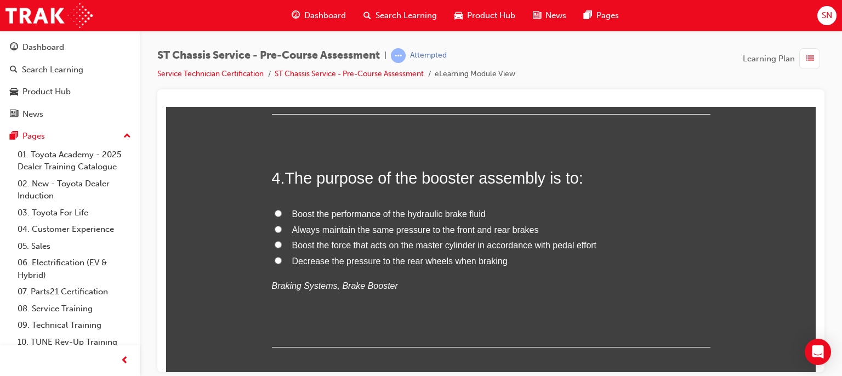
click at [527, 232] on span "Always maintain the same pressure to the front and rear brakes" at bounding box center [415, 229] width 247 height 9
click at [282, 232] on input "Always maintain the same pressure to the front and rear brakes" at bounding box center [278, 228] width 7 height 7
radio input "true"
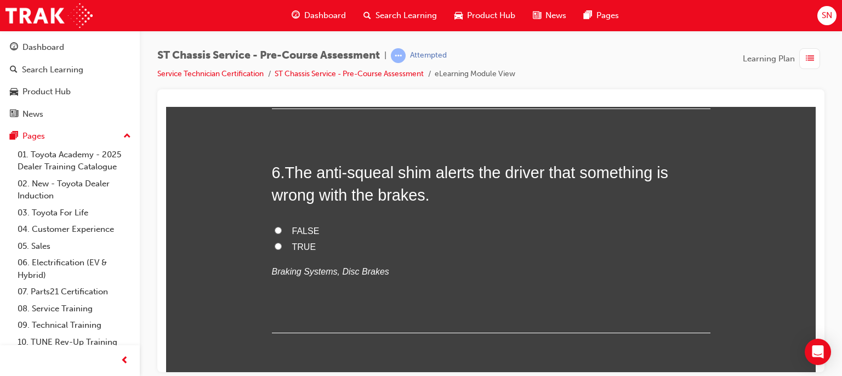
scroll to position [1211, 0]
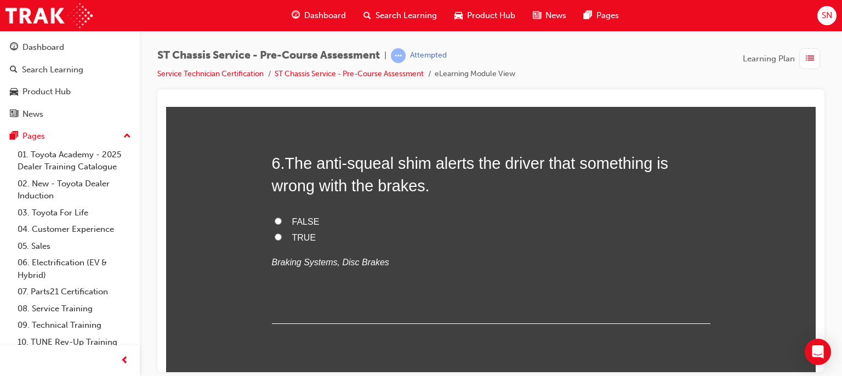
click at [292, 18] on span "Springs" at bounding box center [307, 13] width 30 height 9
click at [282, 16] on input "Springs" at bounding box center [278, 12] width 7 height 7
radio input "true"
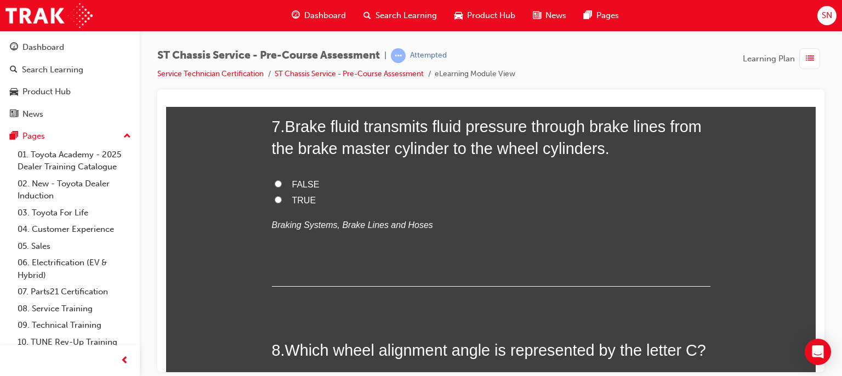
scroll to position [1474, 0]
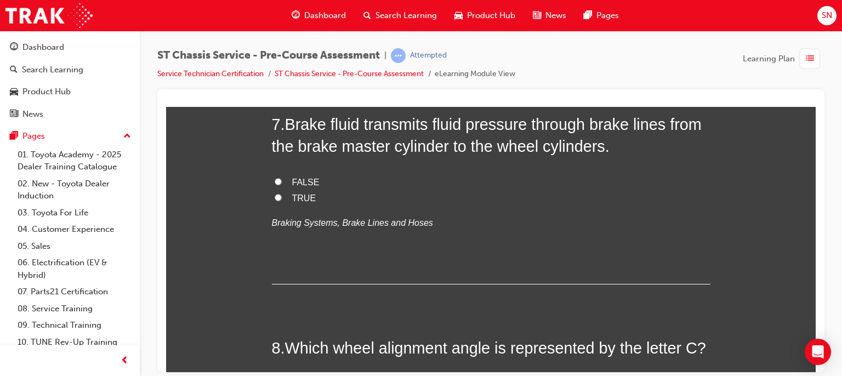
radio input "true"
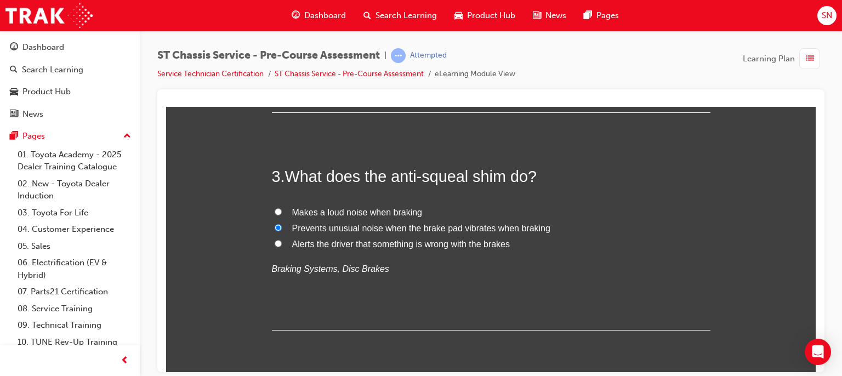
scroll to position [486, 0]
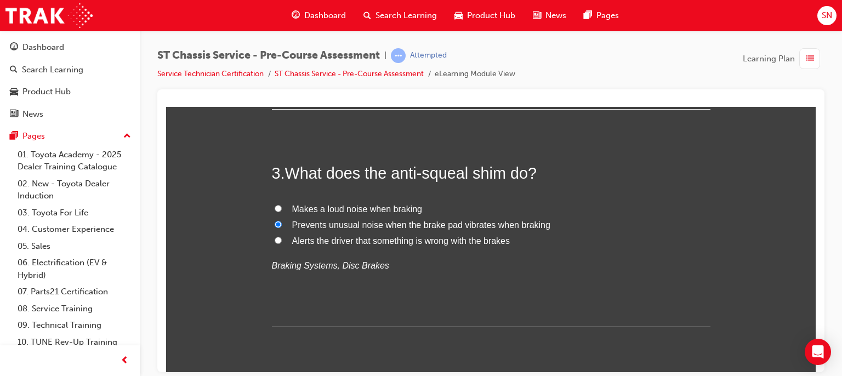
click at [345, 243] on span "Alerts the driver that something is wrong with the brakes" at bounding box center [401, 240] width 218 height 9
click at [282, 243] on input "Alerts the driver that something is wrong with the brakes" at bounding box center [278, 239] width 7 height 7
radio input "true"
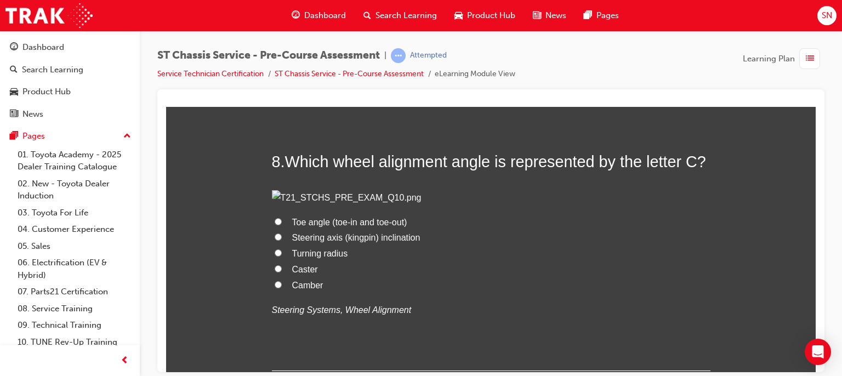
scroll to position [1671, 0]
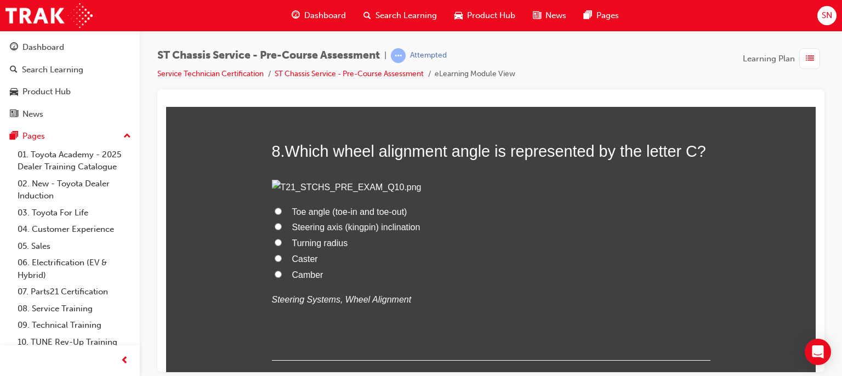
click at [275, 4] on input "TRUE" at bounding box center [278, 0] width 7 height 7
radio input "true"
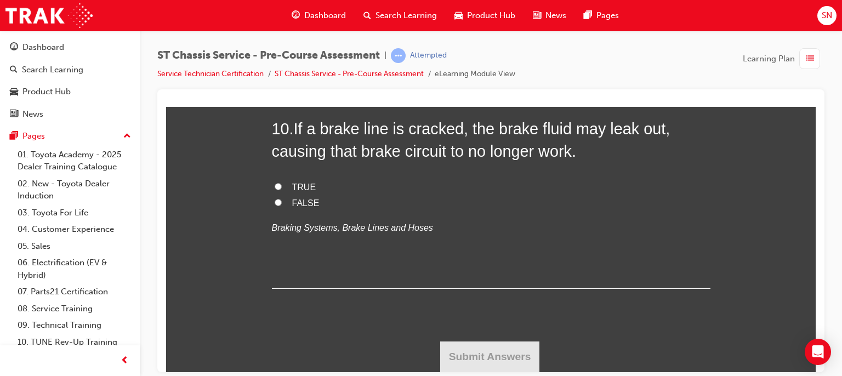
scroll to position [2263, 0]
radio input "true"
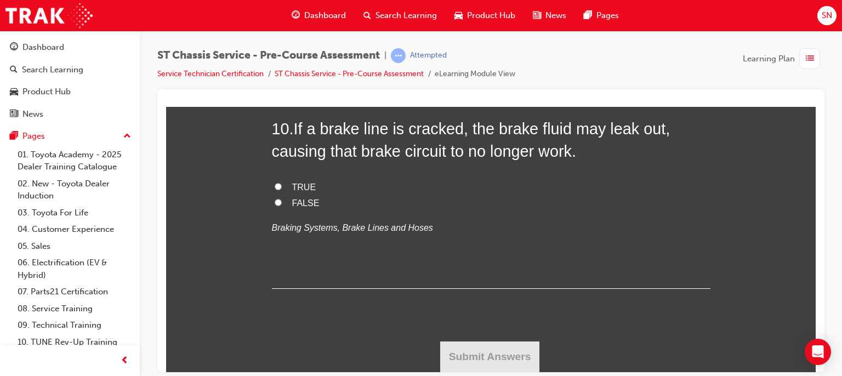
radio input "true"
click at [275, 190] on input "TRUE" at bounding box center [278, 186] width 7 height 7
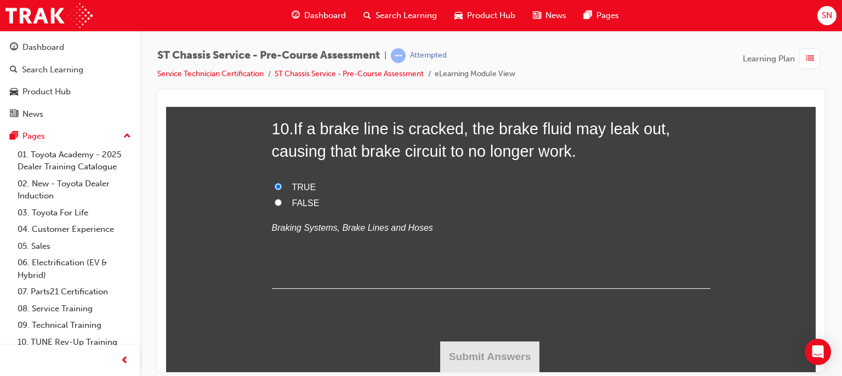
radio input "true"
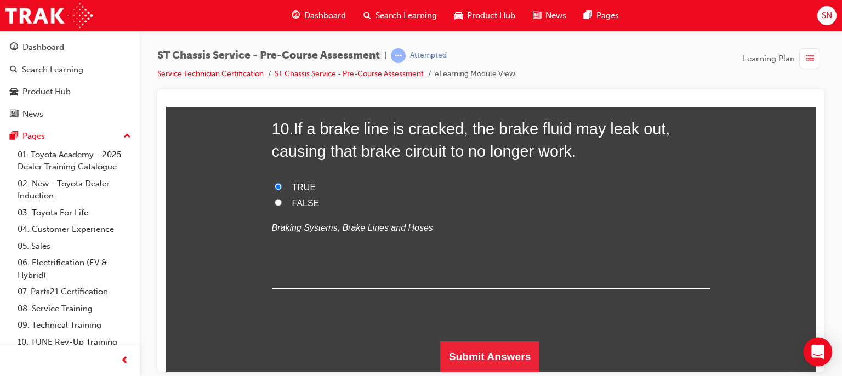
scroll to position [2743, 0]
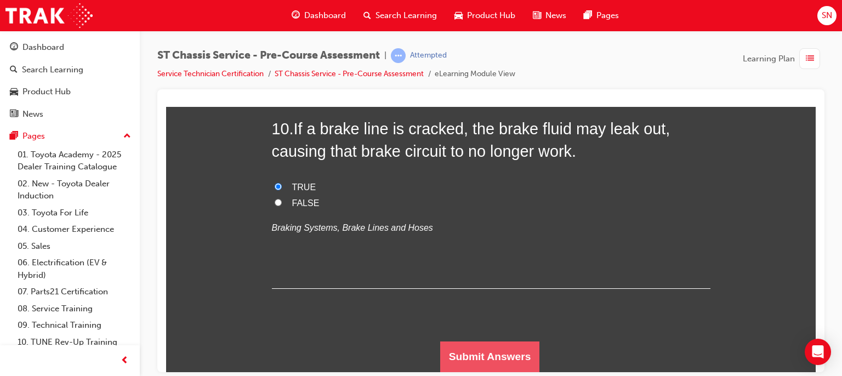
click at [530, 359] on button "Submit Answers" at bounding box center [490, 356] width 100 height 31
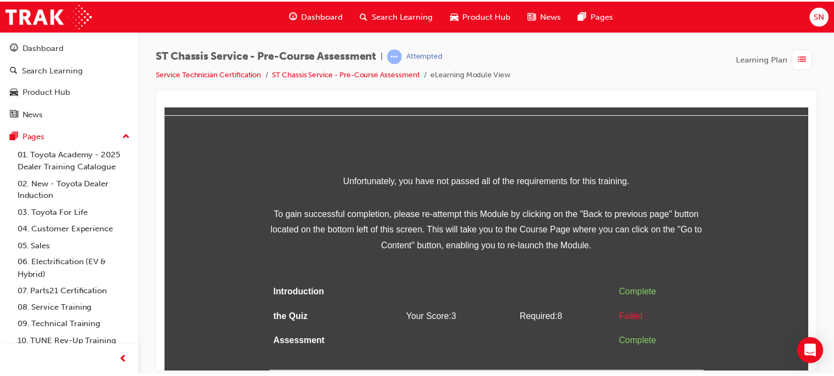
scroll to position [0, 0]
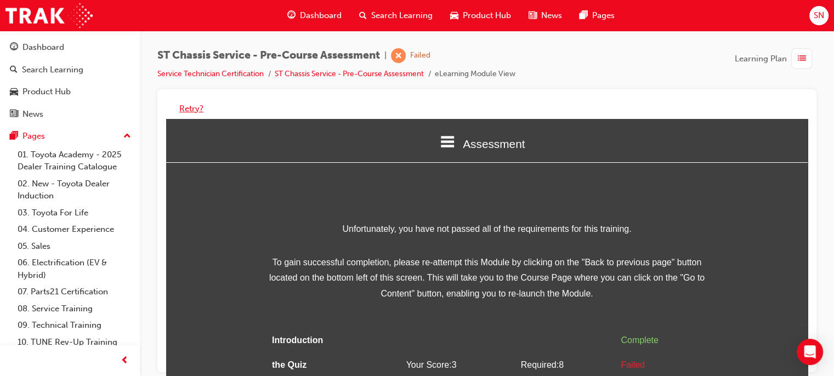
click at [191, 110] on button "Retry?" at bounding box center [191, 109] width 24 height 13
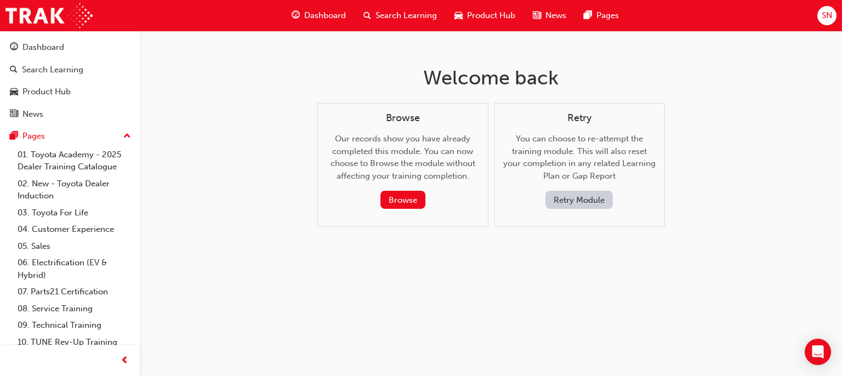
click at [581, 204] on button "Retry Module" at bounding box center [579, 200] width 67 height 18
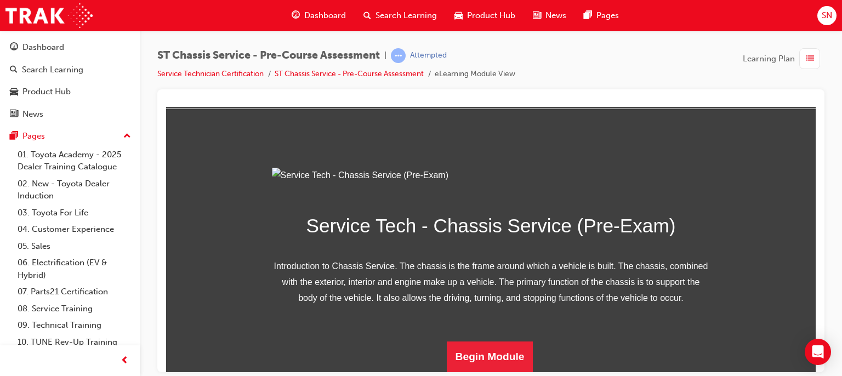
scroll to position [162, 0]
click at [498, 358] on button "Begin Module" at bounding box center [490, 356] width 87 height 31
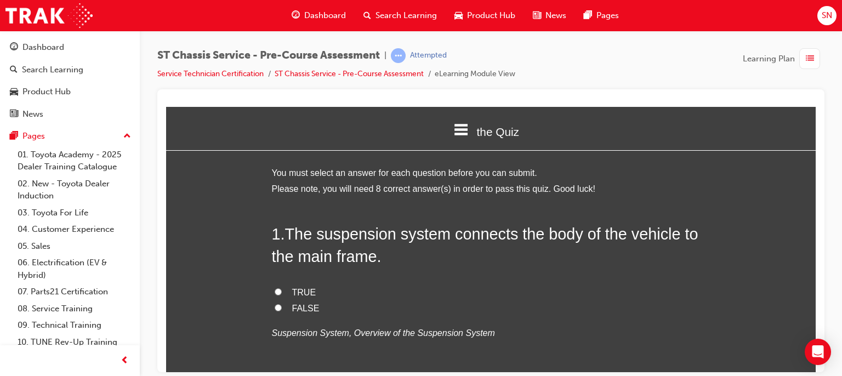
click at [276, 307] on input "FALSE" at bounding box center [278, 307] width 7 height 7
radio input "true"
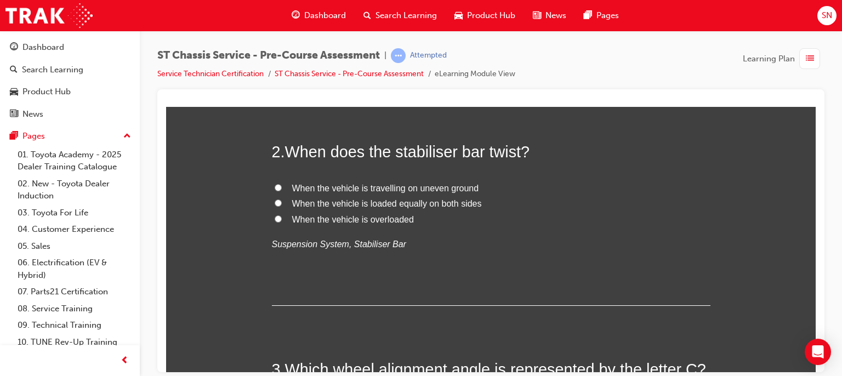
scroll to position [307, 0]
click at [279, 216] on label "When the vehicle is overloaded" at bounding box center [491, 219] width 439 height 16
click at [279, 216] on input "When the vehicle is overloaded" at bounding box center [278, 217] width 7 height 7
radio input "true"
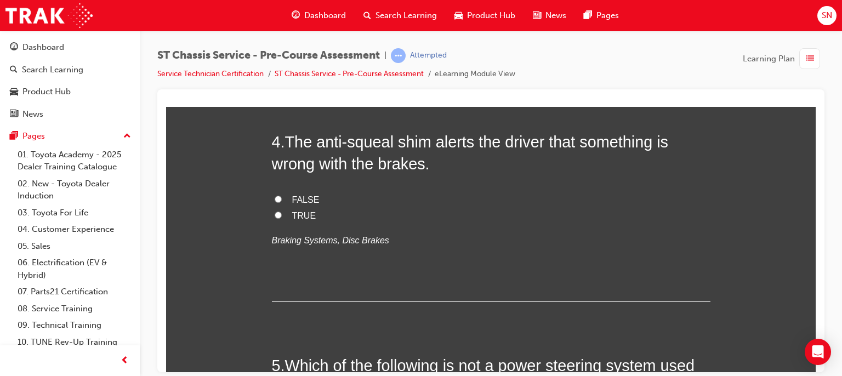
scroll to position [734, 0]
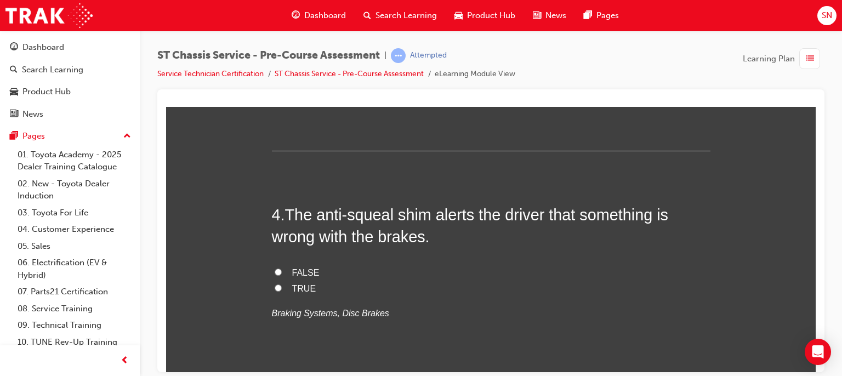
click at [309, 69] on span "Caster" at bounding box center [305, 64] width 26 height 9
click at [282, 67] on input "Caster" at bounding box center [278, 63] width 7 height 7
radio input "true"
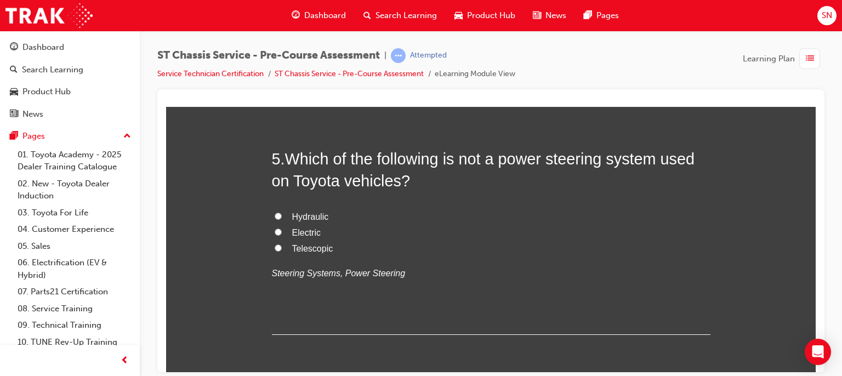
scroll to position [1041, 0]
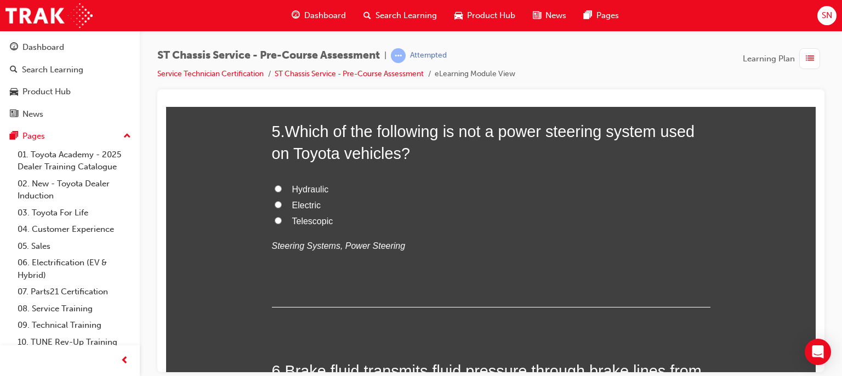
radio input "true"
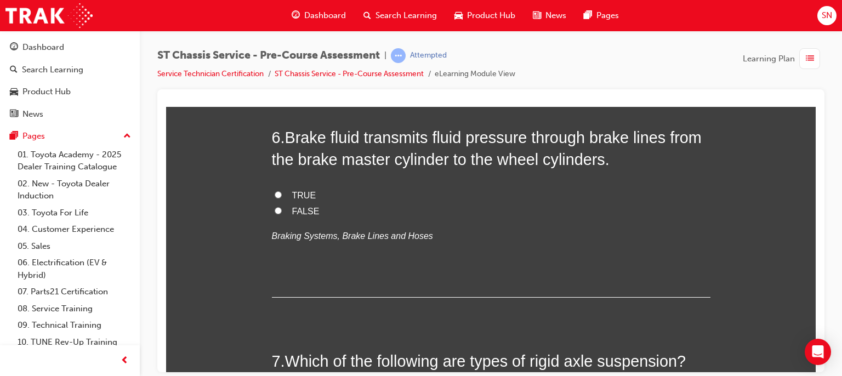
scroll to position [1283, 0]
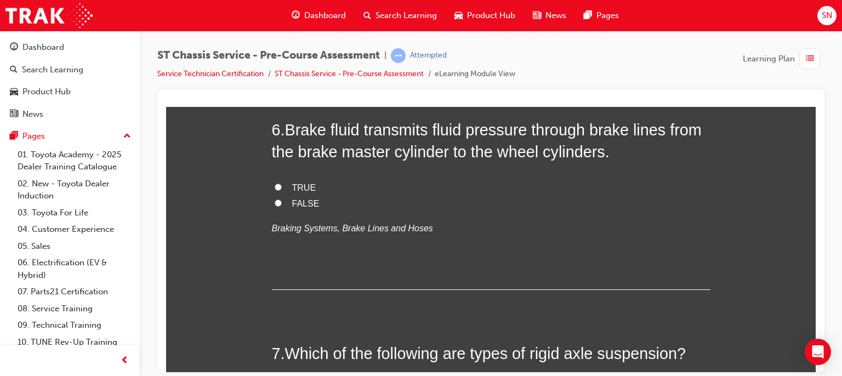
radio input "true"
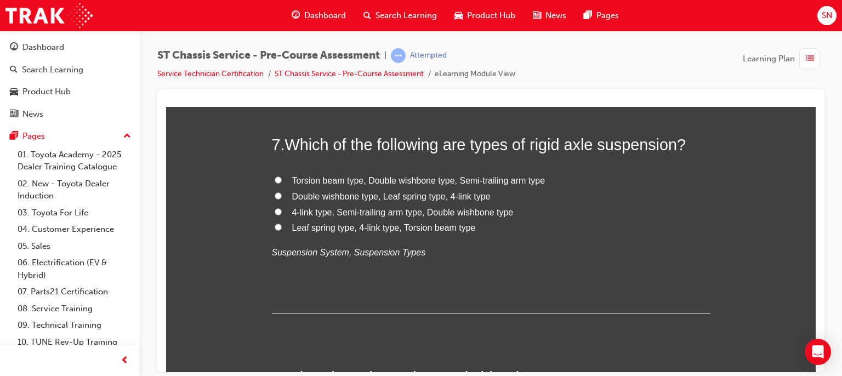
scroll to position [1502, 0]
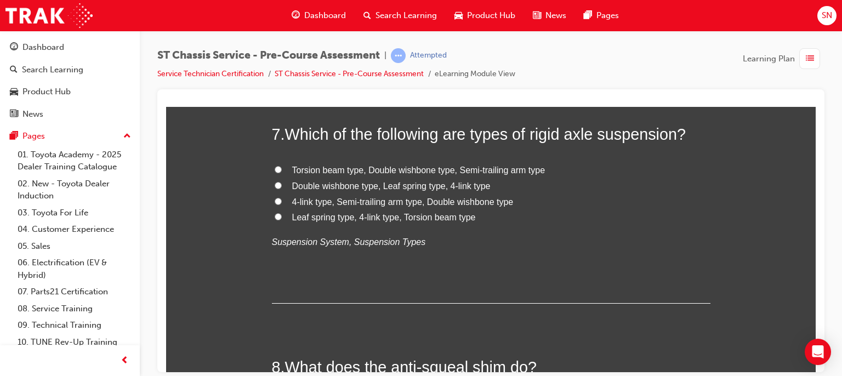
radio input "true"
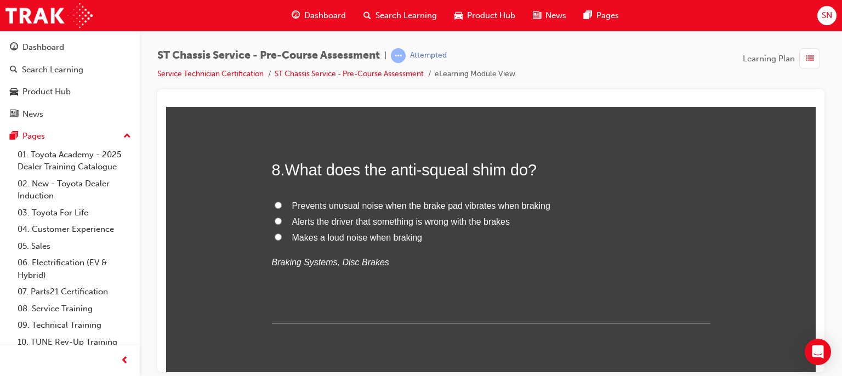
scroll to position [1721, 0]
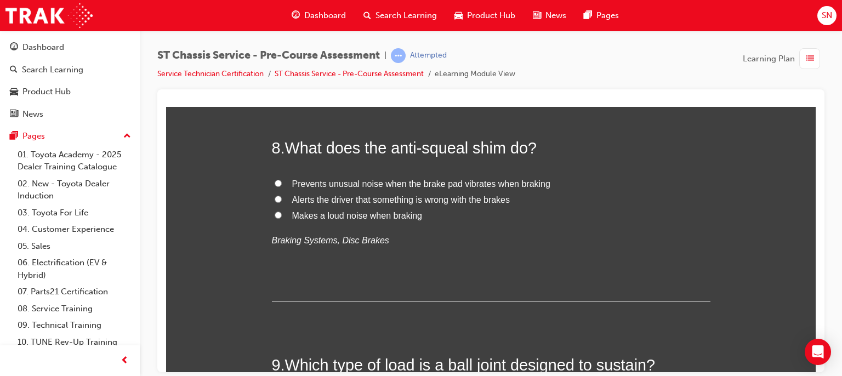
radio input "true"
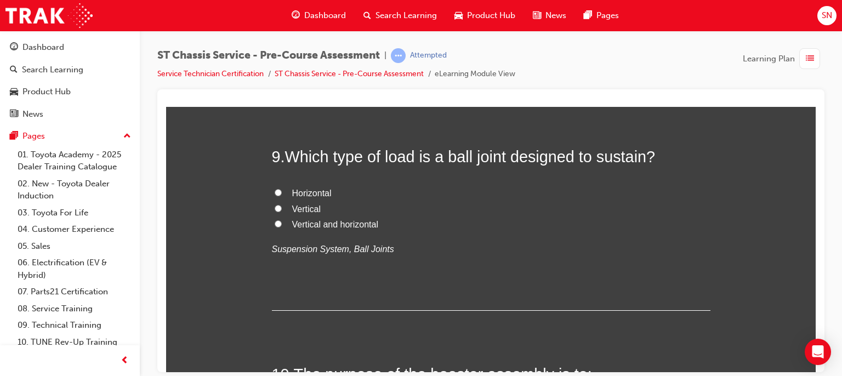
scroll to position [1940, 0]
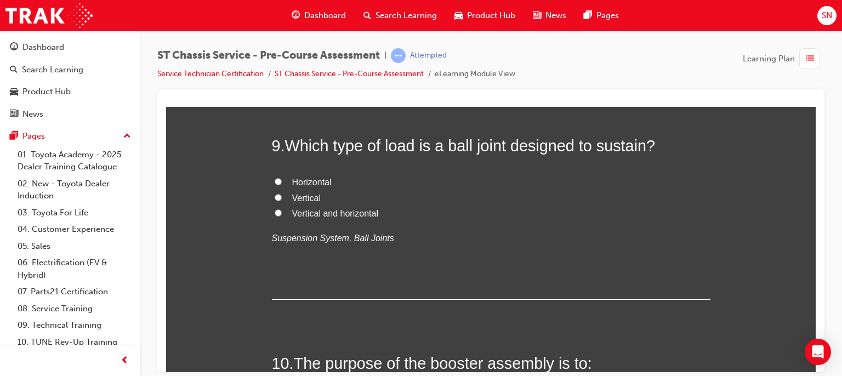
radio input "true"
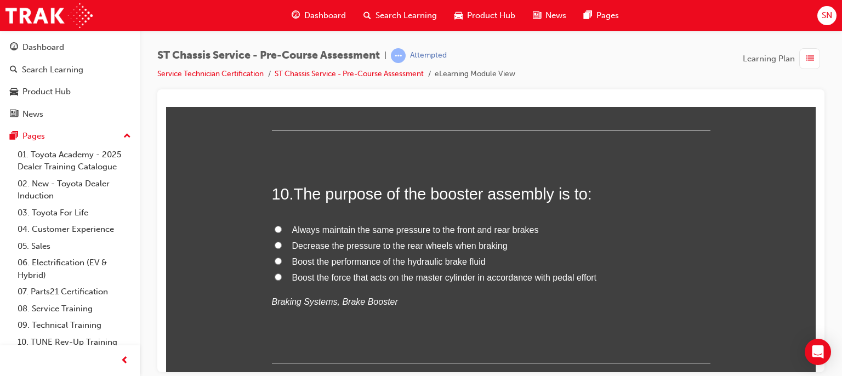
scroll to position [2160, 0]
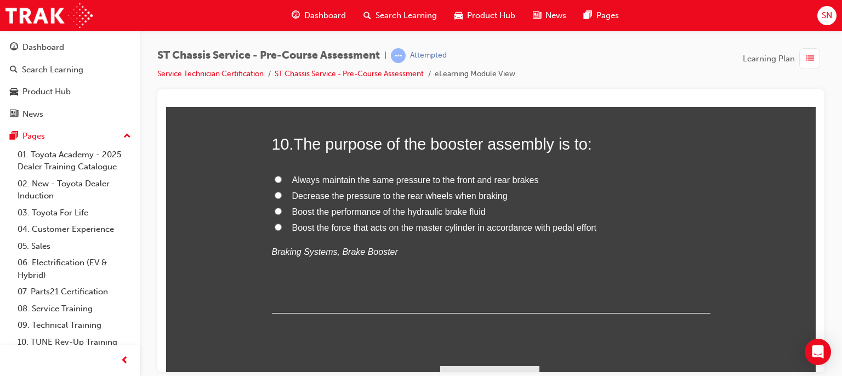
radio input "true"
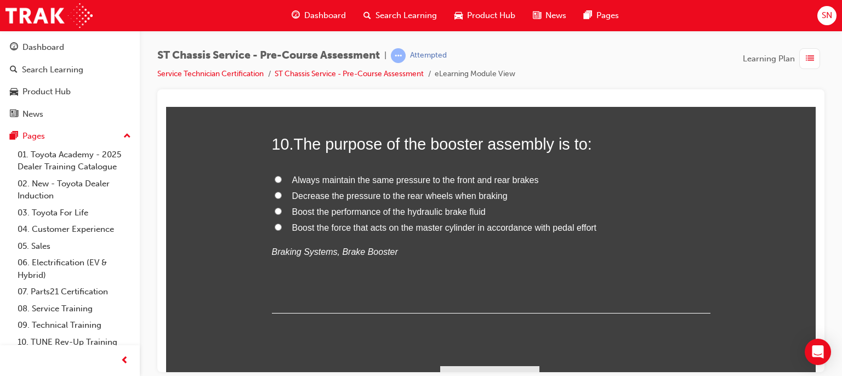
radio input "true"
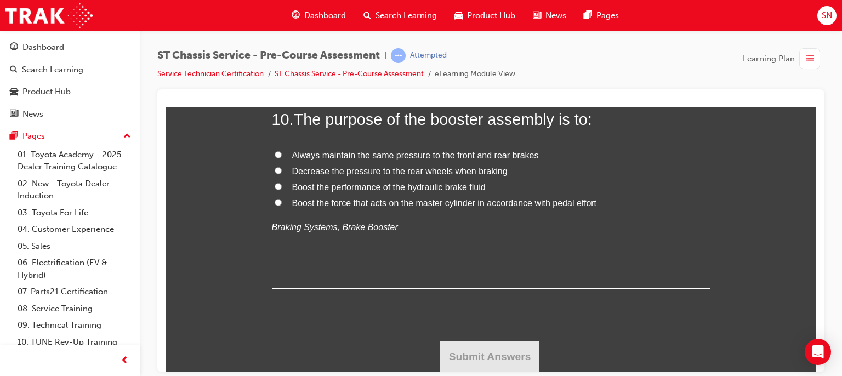
scroll to position [2401, 0]
click at [408, 207] on span "Boost the force that acts on the master cylinder in accordance with pedal effort" at bounding box center [444, 202] width 305 height 9
click at [282, 206] on input "Boost the force that acts on the master cylinder in accordance with pedal effort" at bounding box center [278, 201] width 7 height 7
radio input "true"
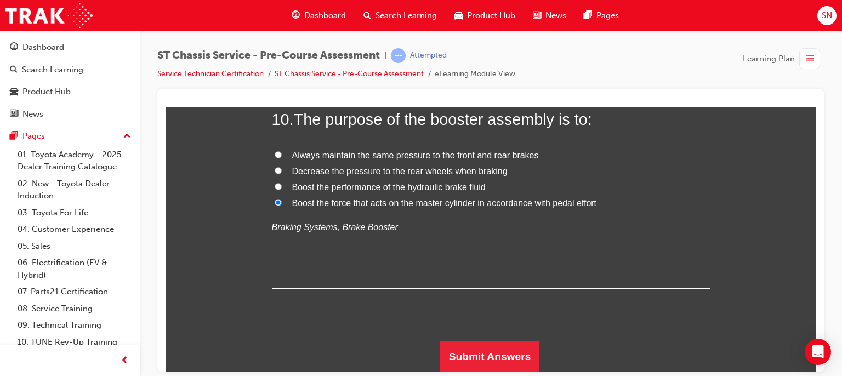
scroll to position [2458, 0]
click at [504, 364] on button "Submit Answers" at bounding box center [490, 356] width 100 height 31
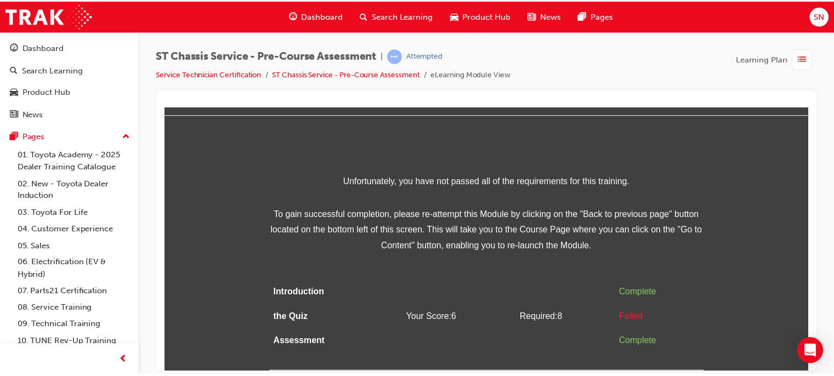
scroll to position [0, 0]
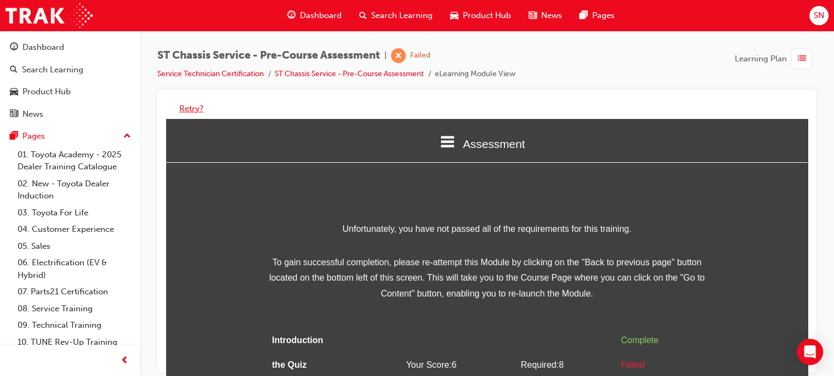
click at [195, 109] on button "Retry?" at bounding box center [191, 109] width 24 height 13
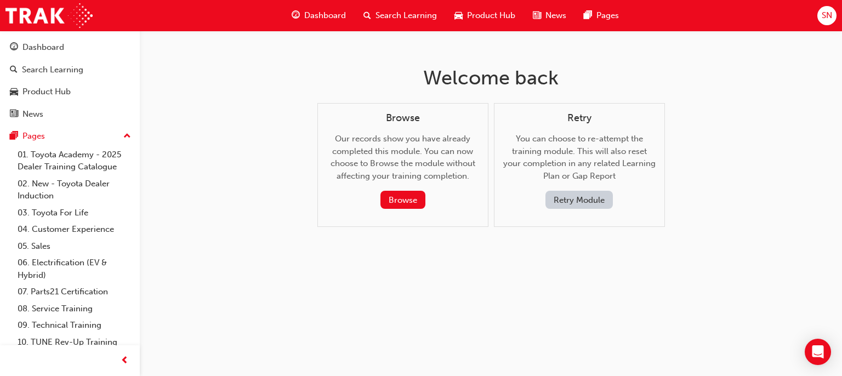
click at [598, 200] on button "Retry Module" at bounding box center [579, 200] width 67 height 18
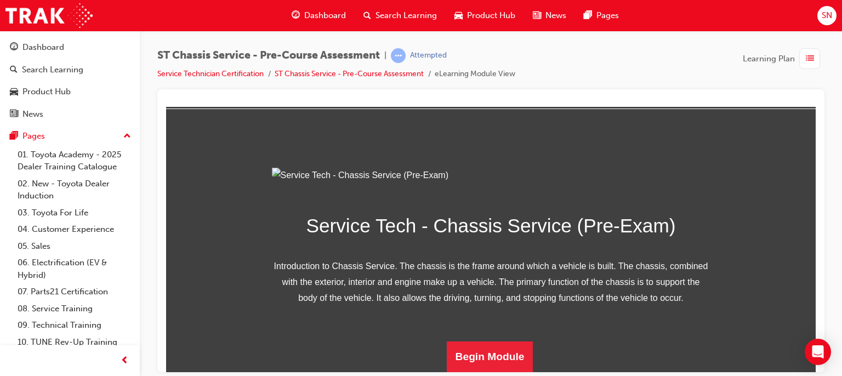
scroll to position [162, 0]
click at [472, 367] on button "Begin Module" at bounding box center [490, 356] width 87 height 31
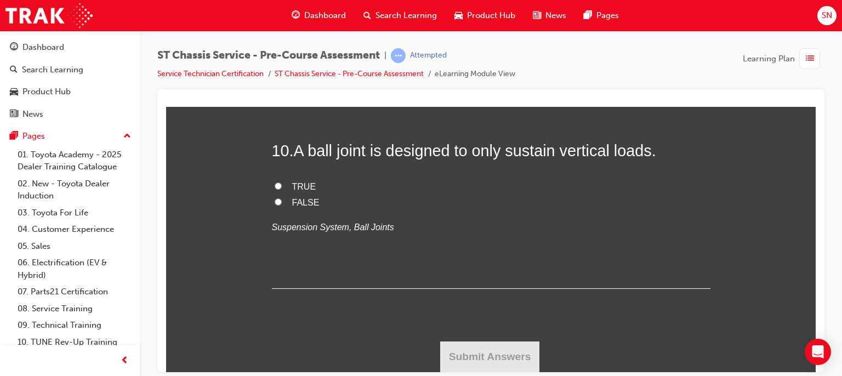
scroll to position [3066, 0]
click at [275, 200] on input "FALSE" at bounding box center [278, 201] width 7 height 7
radio input "true"
click at [275, 4] on input "TRUE" at bounding box center [278, 0] width 7 height 7
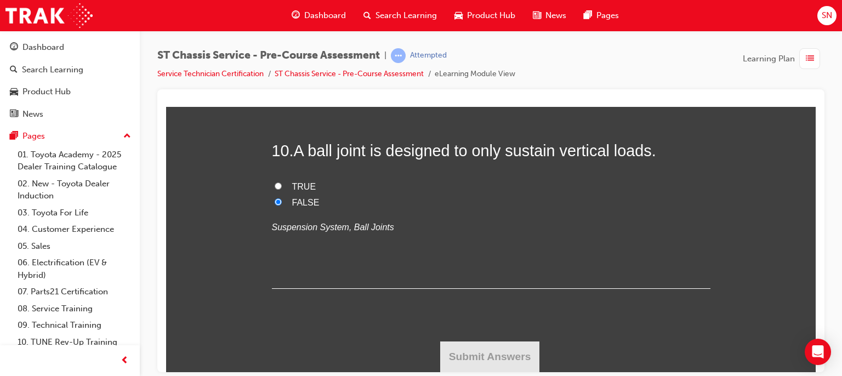
radio input "true"
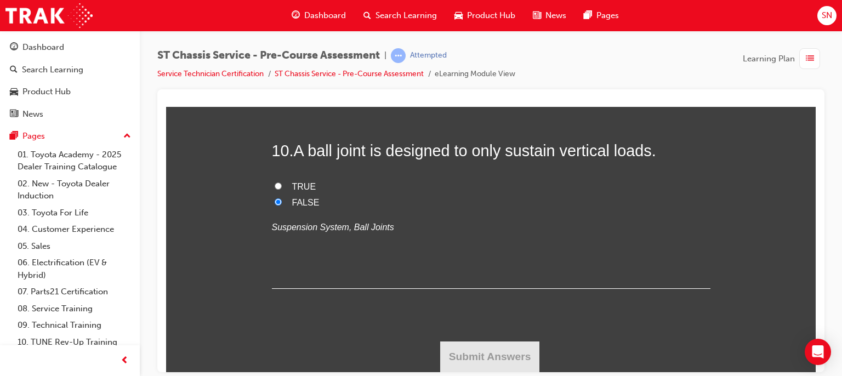
radio input "true"
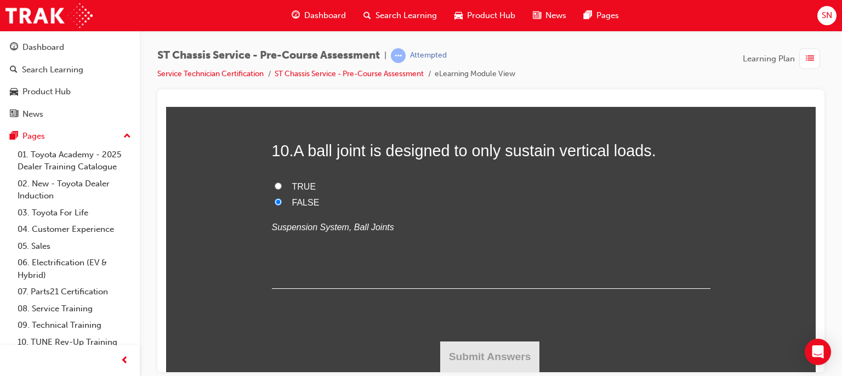
radio input "true"
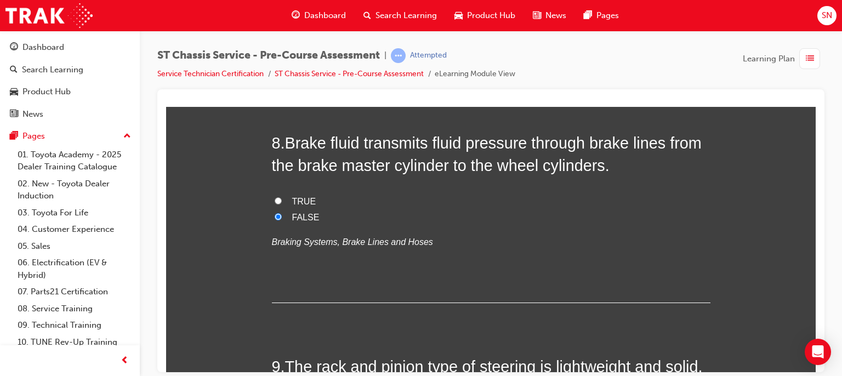
scroll to position [1808, 0]
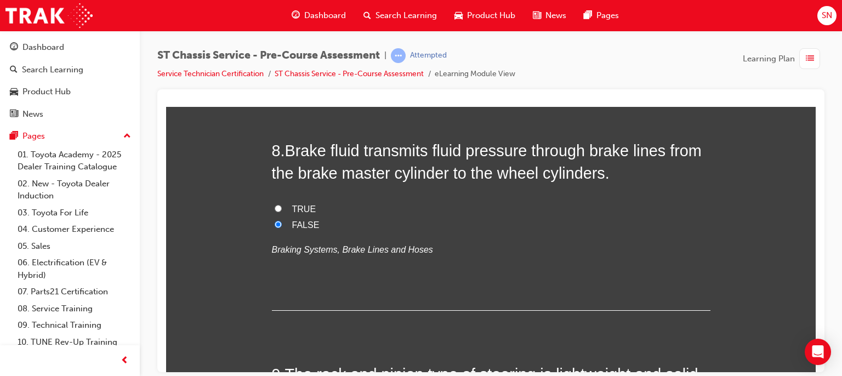
radio input "true"
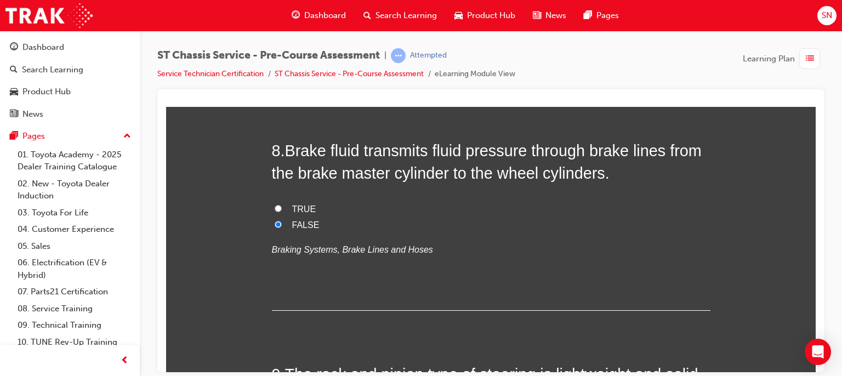
radio input "true"
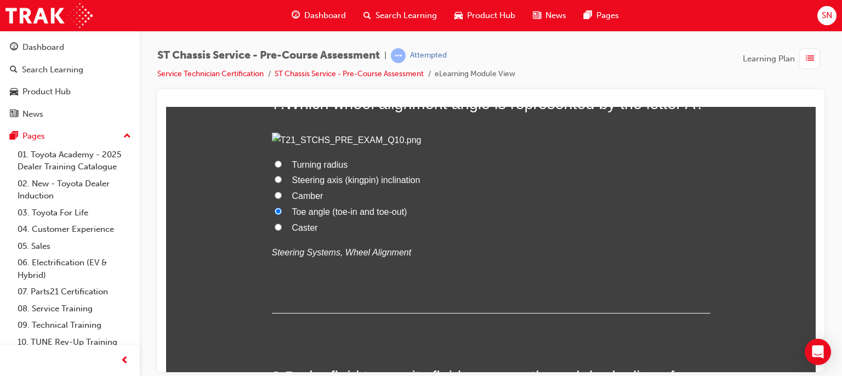
scroll to position [1575, 0]
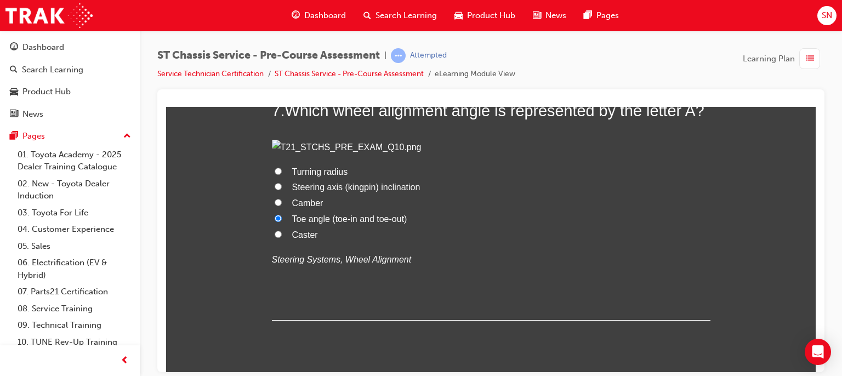
radio input "true"
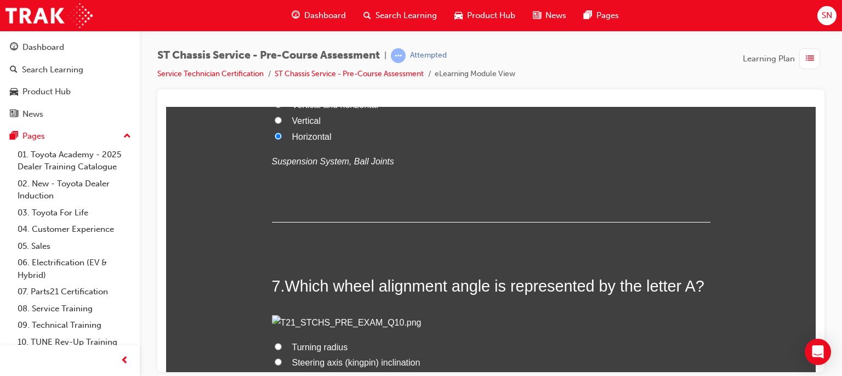
scroll to position [1377, 0]
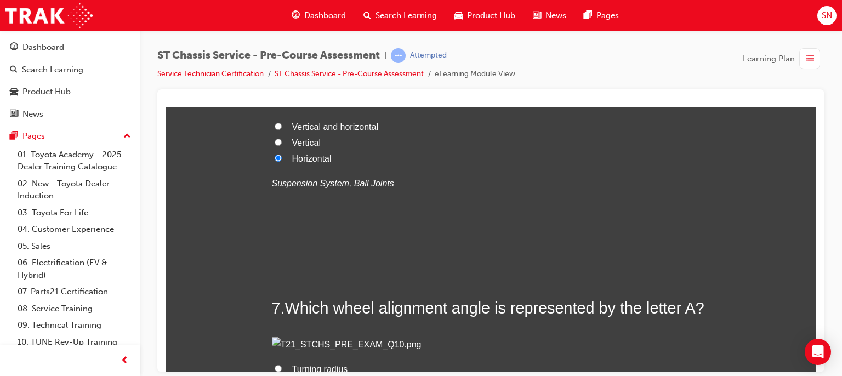
radio input "true"
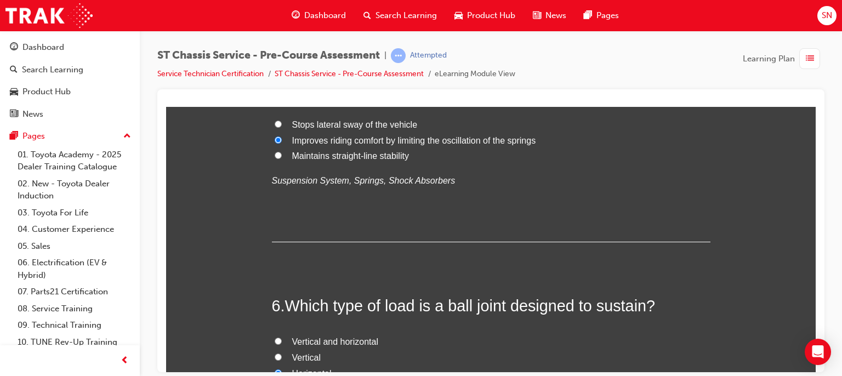
scroll to position [1202, 0]
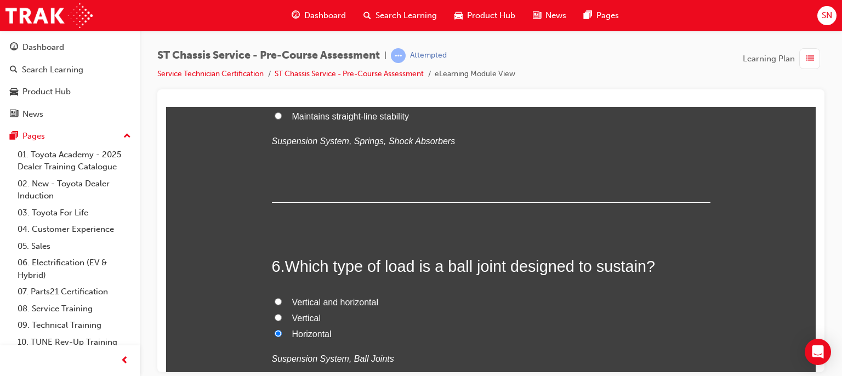
radio input "true"
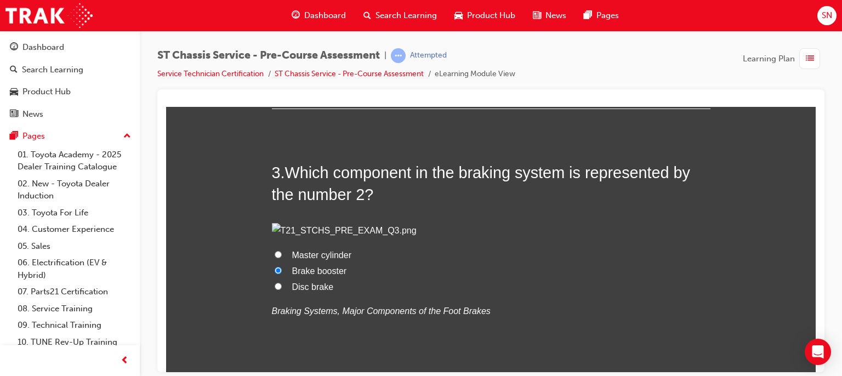
scroll to position [588, 0]
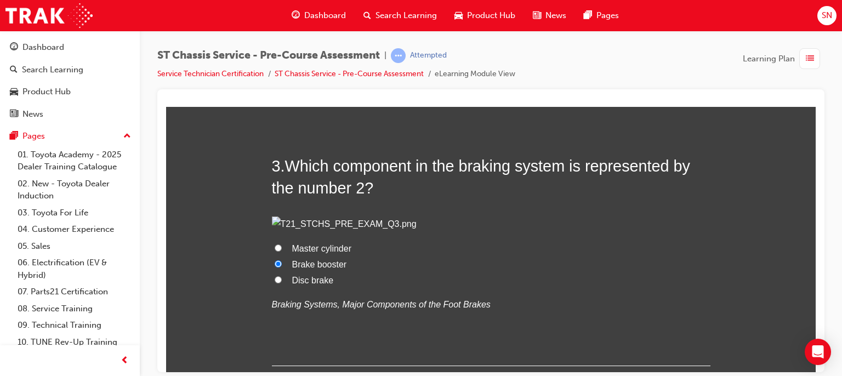
radio input "true"
click at [307, 4] on span "All of these" at bounding box center [313, -1] width 43 height 9
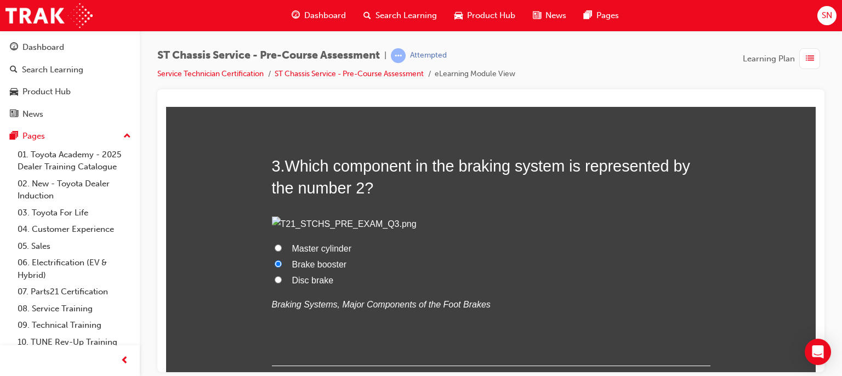
radio input "true"
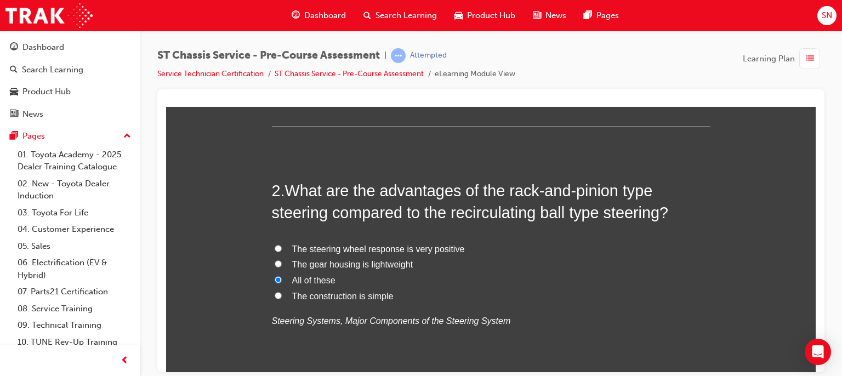
scroll to position [332, 0]
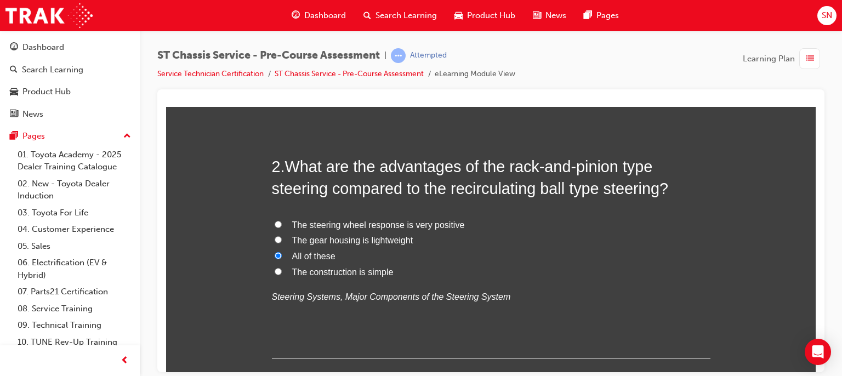
radio input "true"
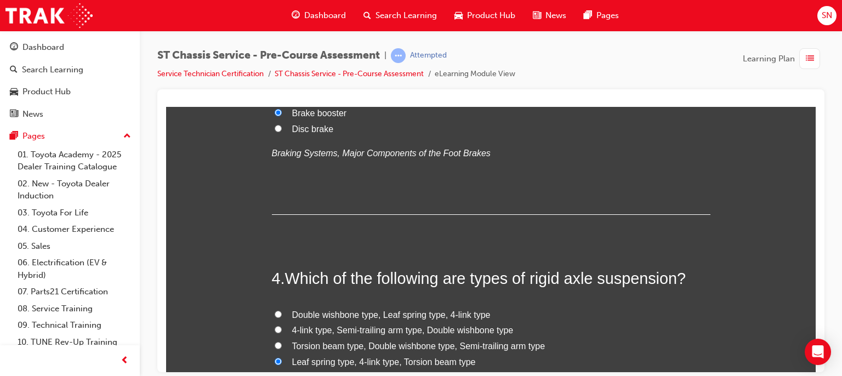
scroll to position [748, 0]
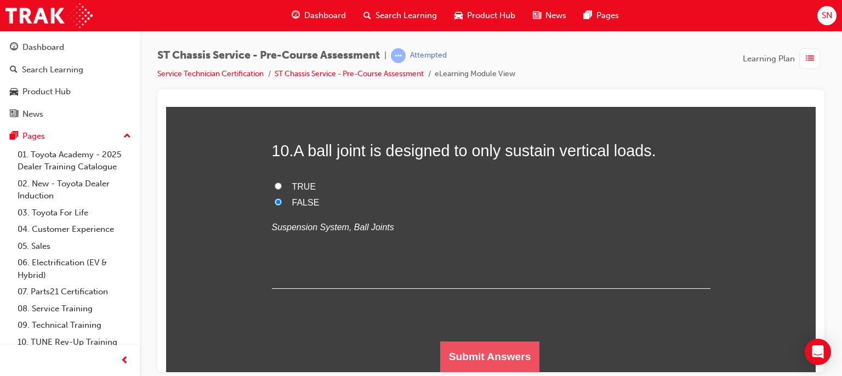
click at [520, 362] on button "Submit Answers" at bounding box center [490, 356] width 100 height 31
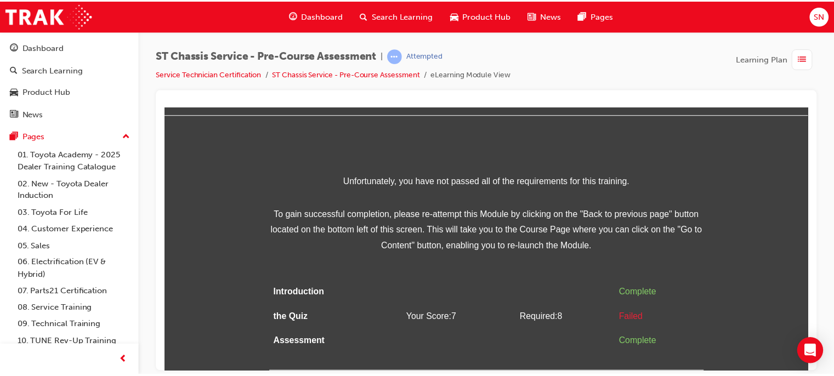
scroll to position [0, 0]
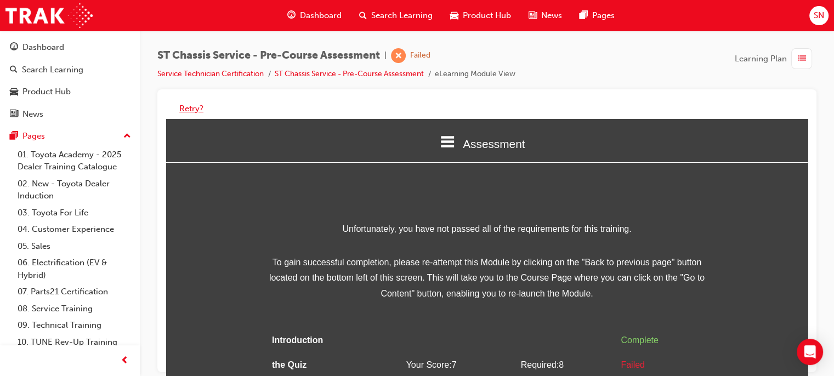
click at [195, 108] on button "Retry?" at bounding box center [191, 109] width 24 height 13
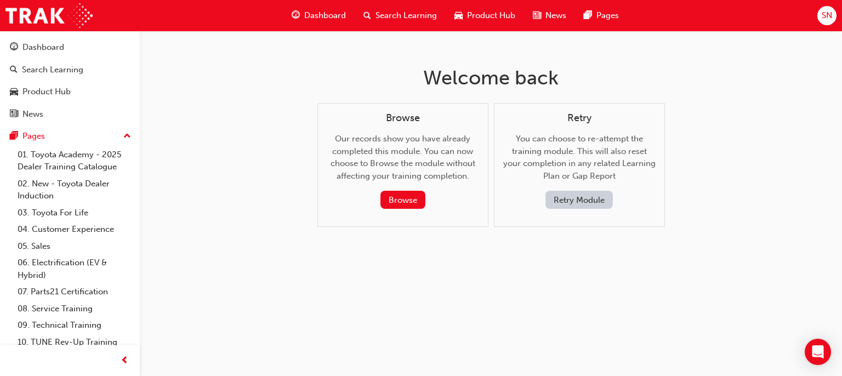
click at [195, 108] on div "Welcome back Browse Our records show you have already completed this module. Yo…" at bounding box center [421, 188] width 842 height 376
click at [578, 198] on button "Retry Module" at bounding box center [579, 200] width 67 height 18
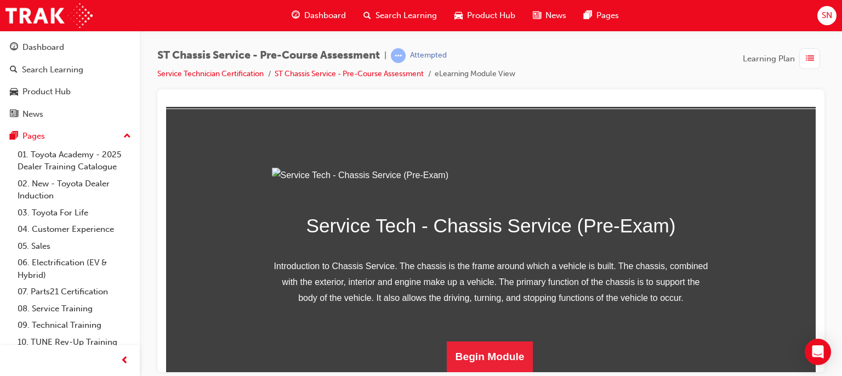
scroll to position [162, 0]
click at [482, 345] on button "Begin Module" at bounding box center [490, 356] width 87 height 31
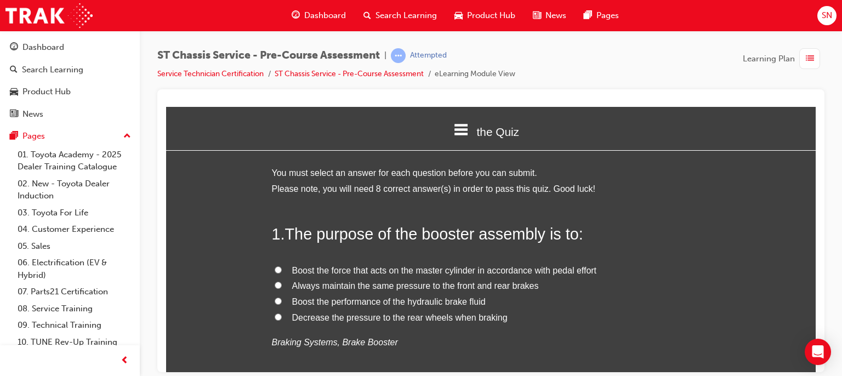
click at [394, 269] on span "Boost the force that acts on the master cylinder in accordance with pedal effort" at bounding box center [444, 269] width 305 height 9
click at [282, 269] on input "Boost the force that acts on the master cylinder in accordance with pedal effort" at bounding box center [278, 269] width 7 height 7
radio input "true"
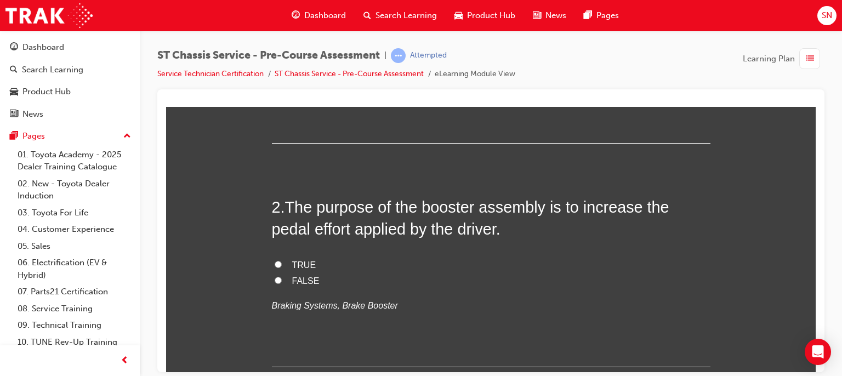
scroll to position [263, 0]
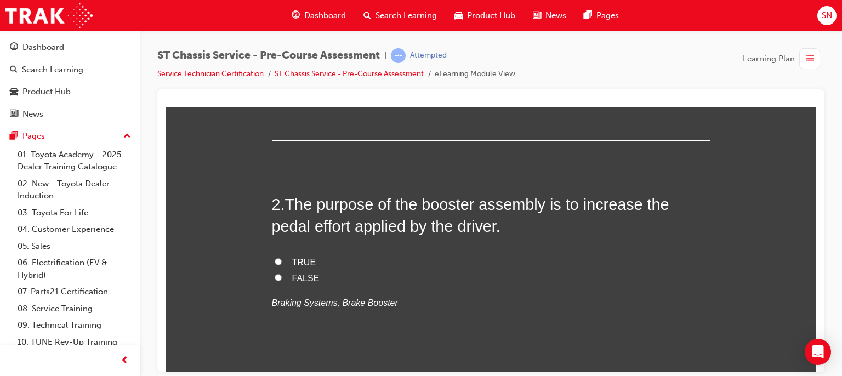
click at [275, 276] on input "FALSE" at bounding box center [278, 277] width 7 height 7
radio input "true"
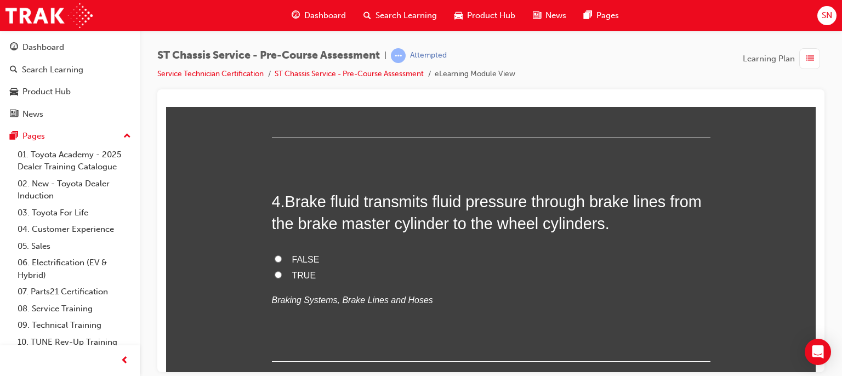
scroll to position [768, 0]
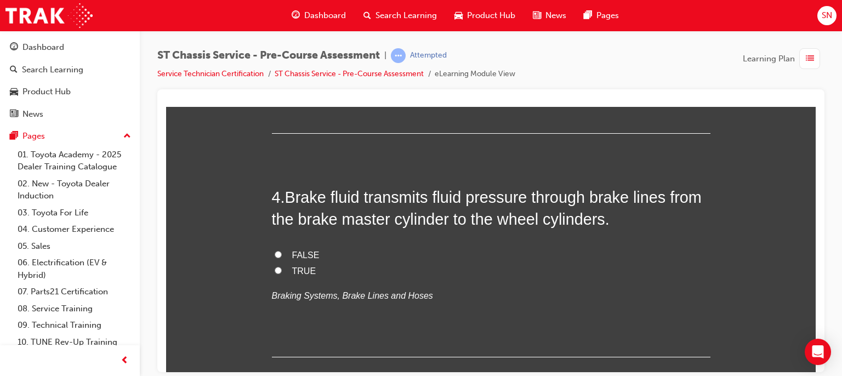
radio input "true"
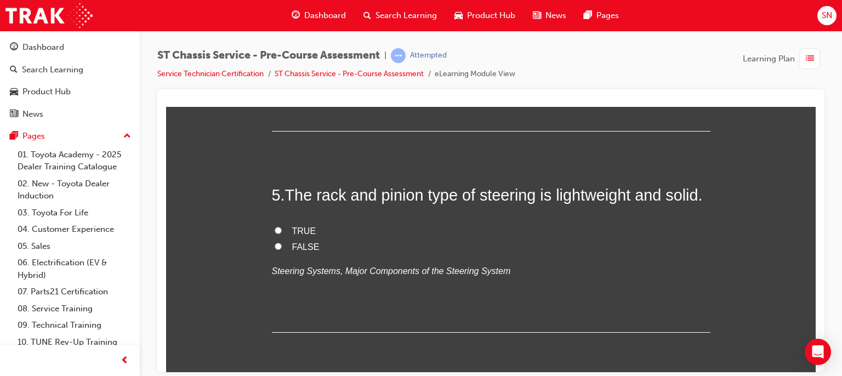
scroll to position [1075, 0]
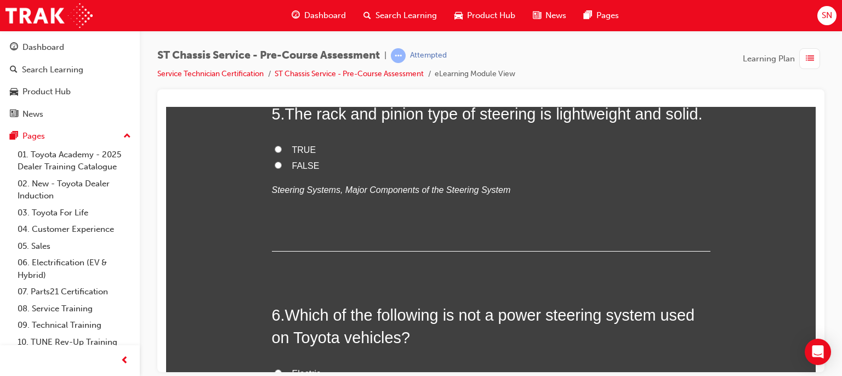
radio input "true"
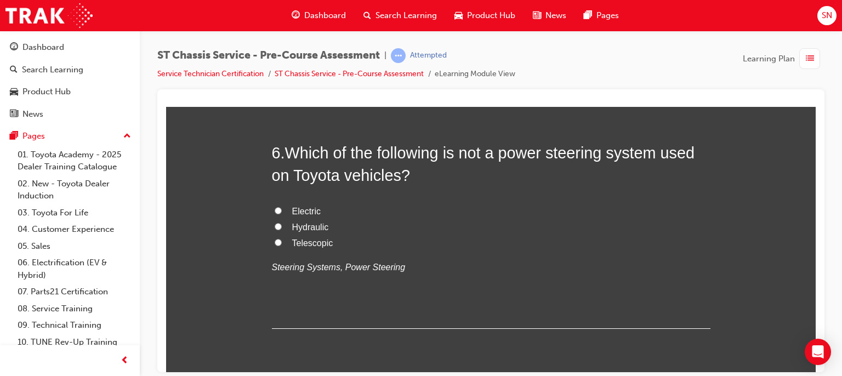
scroll to position [1294, 0]
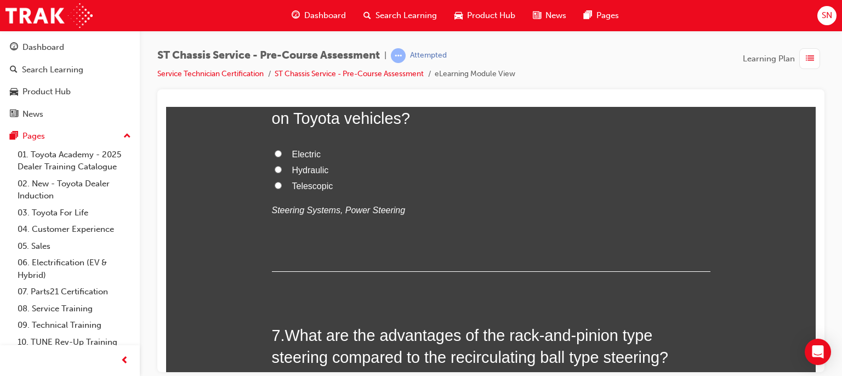
radio input "true"
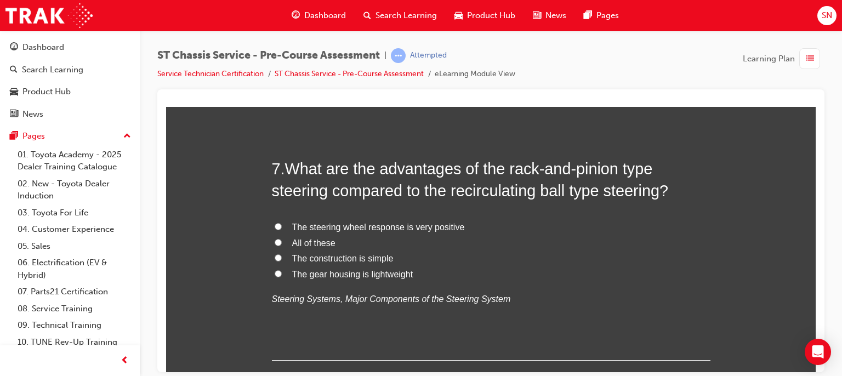
scroll to position [1491, 0]
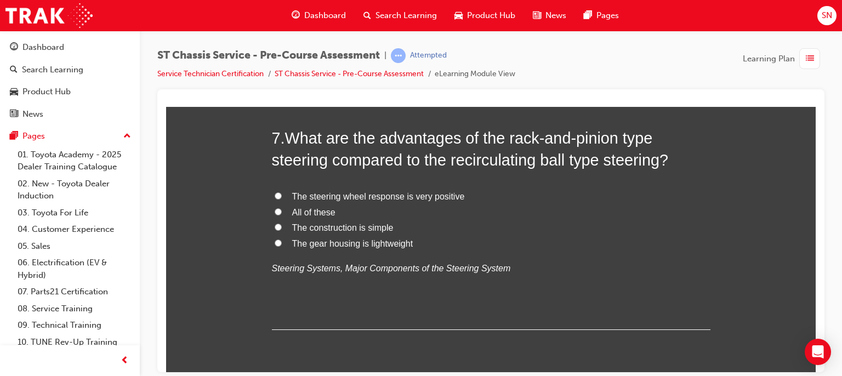
radio input "true"
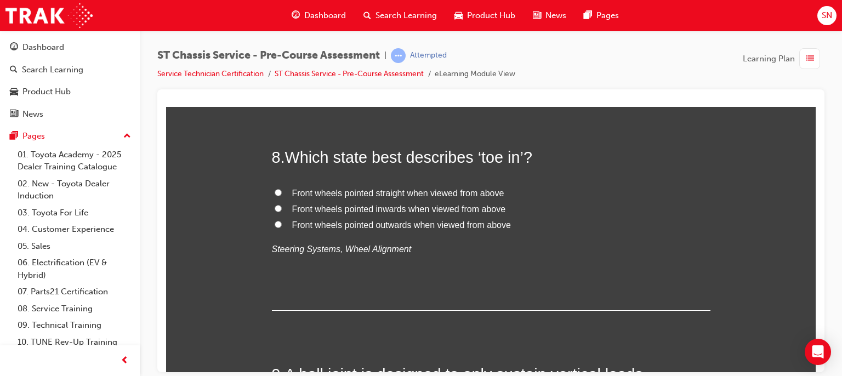
scroll to position [1733, 0]
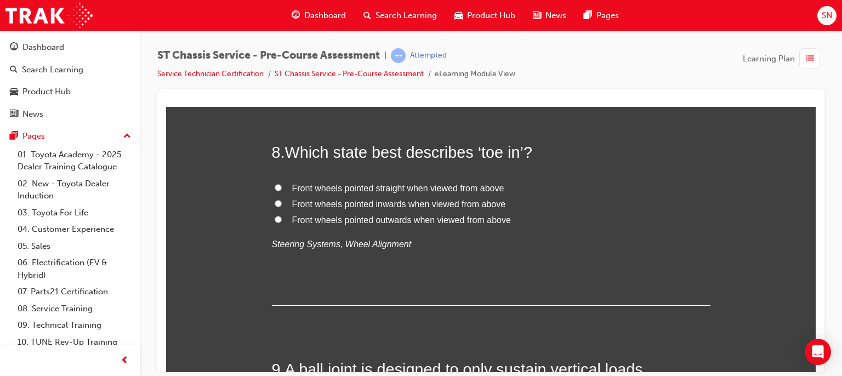
radio input "true"
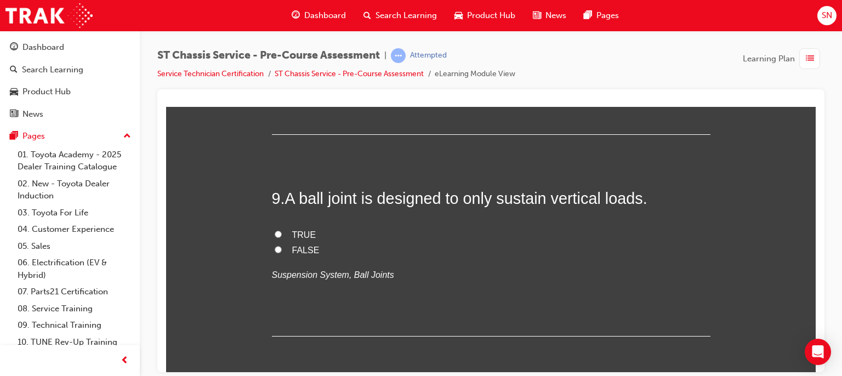
scroll to position [1974, 0]
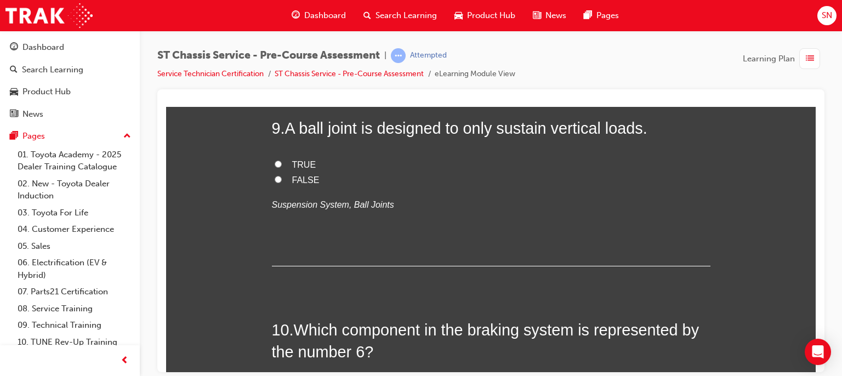
radio input "true"
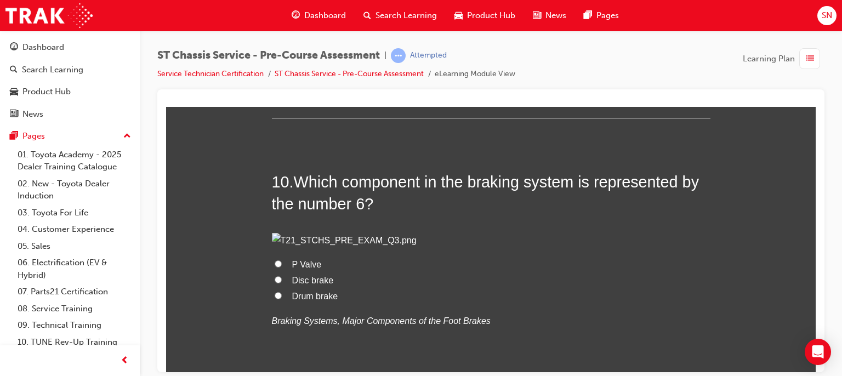
scroll to position [2193, 0]
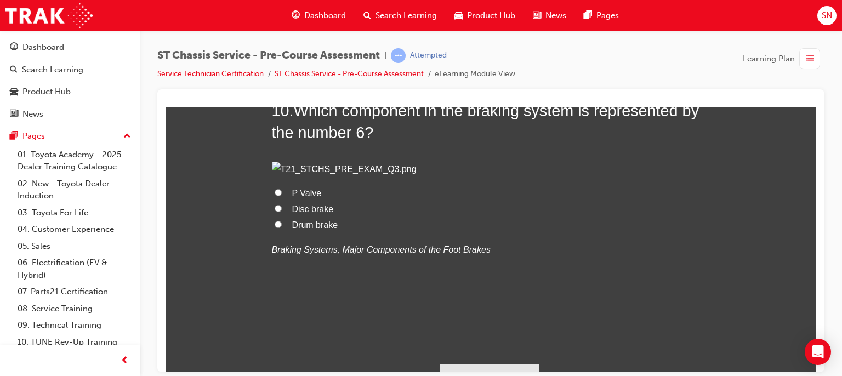
radio input "true"
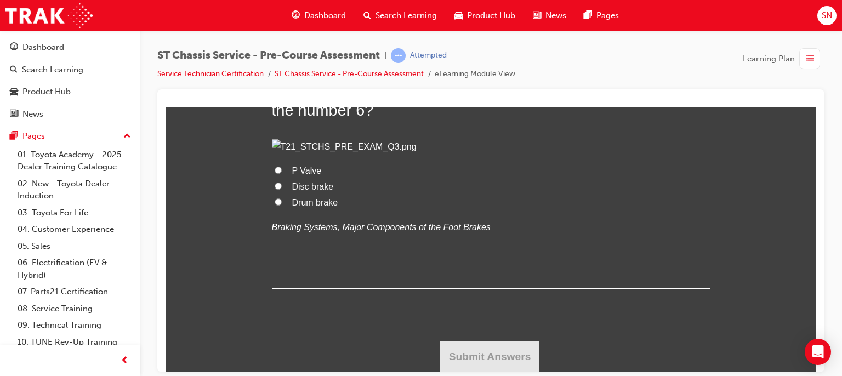
scroll to position [2369, 0]
drag, startPoint x: 809, startPoint y: 370, endPoint x: 548, endPoint y: 242, distance: 290.6
click at [548, 242] on div "10 . Which component in the braking system is represented by the number 6? P Va…" at bounding box center [491, 183] width 439 height 212
click at [321, 207] on span "Drum brake" at bounding box center [315, 201] width 46 height 9
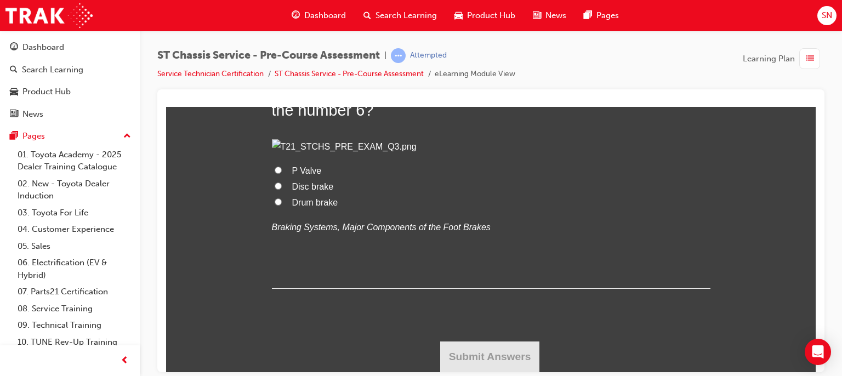
click at [282, 205] on input "Drum brake" at bounding box center [278, 201] width 7 height 7
radio input "true"
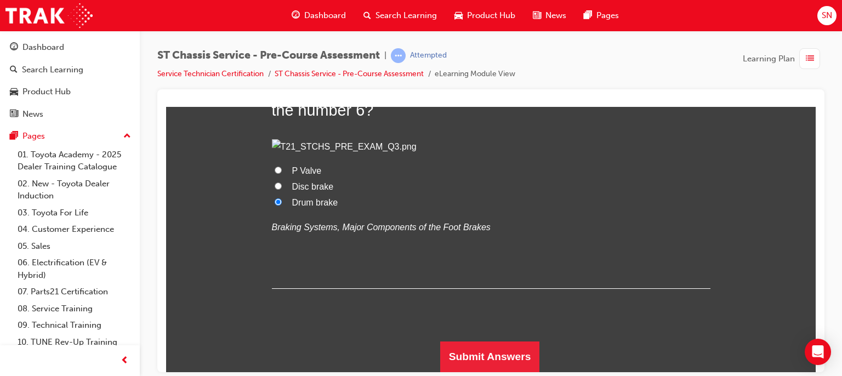
scroll to position [2768, 0]
click at [511, 353] on button "Submit Answers" at bounding box center [490, 356] width 100 height 31
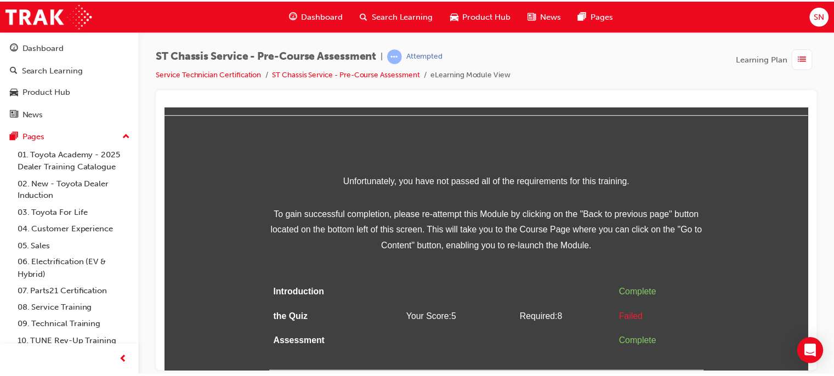
scroll to position [0, 0]
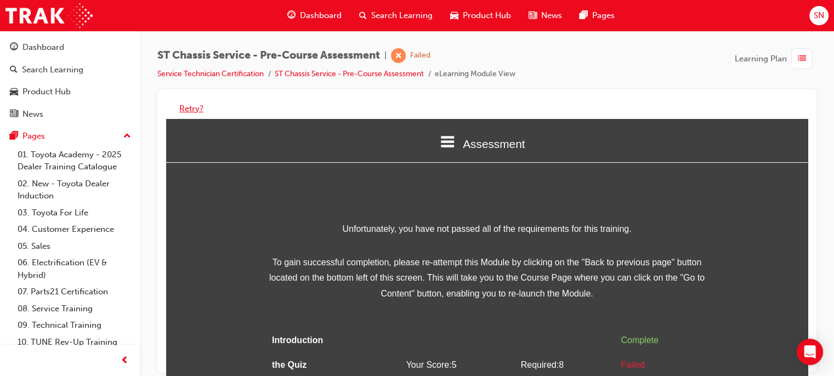
click at [188, 109] on button "Retry?" at bounding box center [191, 109] width 24 height 13
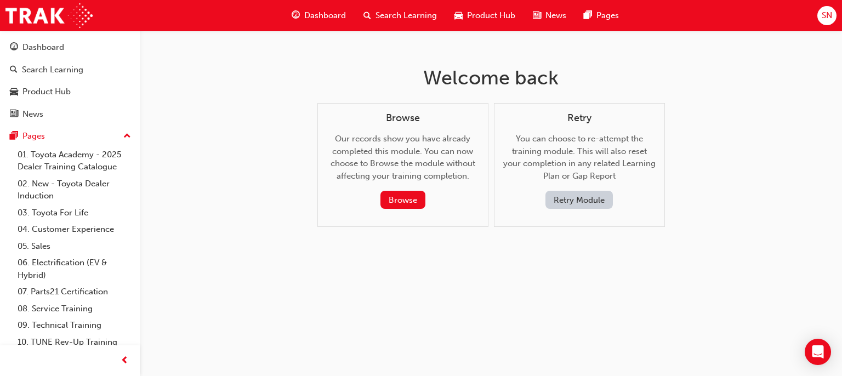
click at [575, 208] on button "Retry Module" at bounding box center [579, 200] width 67 height 18
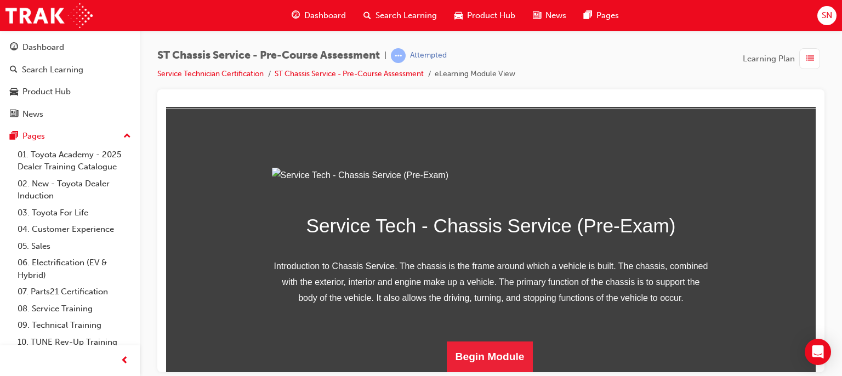
scroll to position [162, 0]
click at [463, 350] on button "Begin Module" at bounding box center [490, 356] width 87 height 31
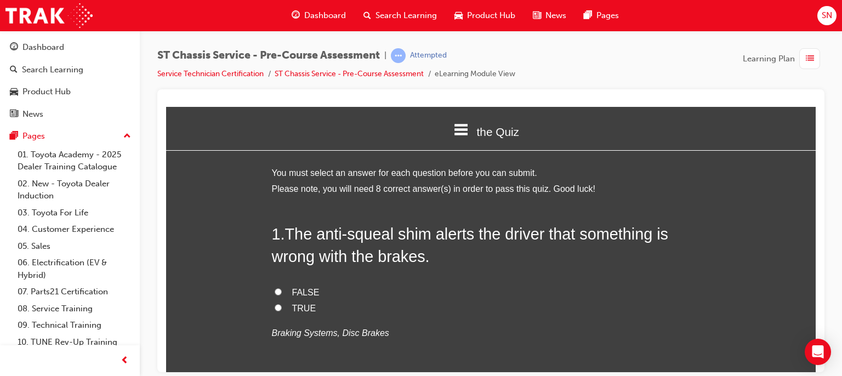
click at [275, 291] on input "FALSE" at bounding box center [278, 291] width 7 height 7
radio input "true"
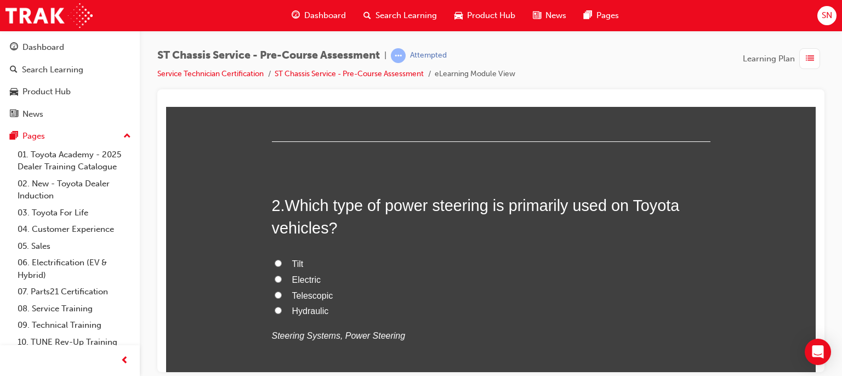
scroll to position [263, 0]
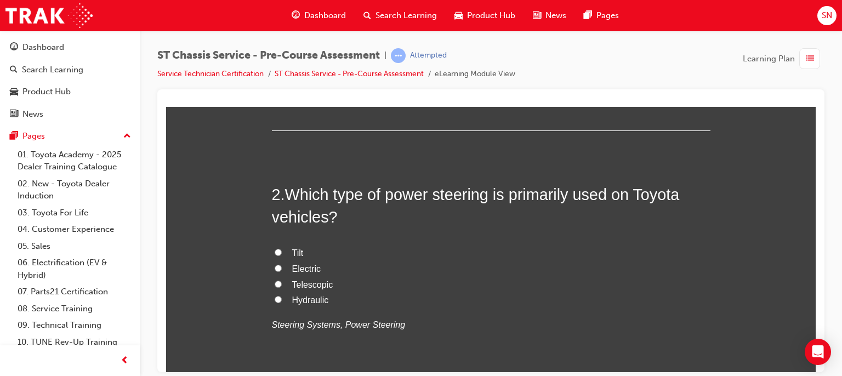
click at [308, 304] on span "Hydraulic" at bounding box center [310, 299] width 37 height 9
click at [282, 303] on input "Hydraulic" at bounding box center [278, 299] width 7 height 7
radio input "true"
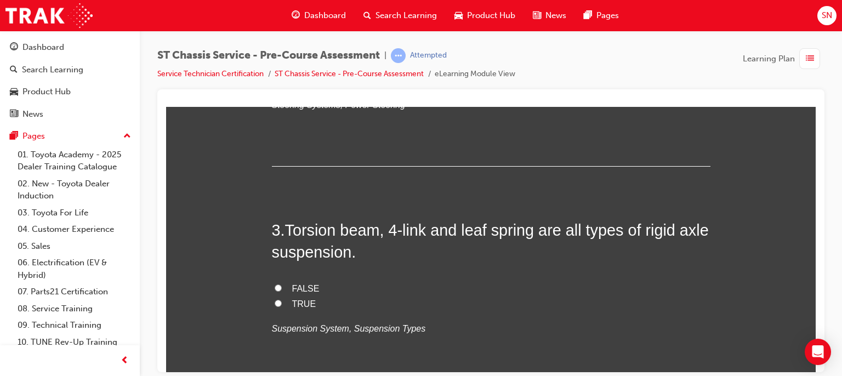
scroll to position [504, 0]
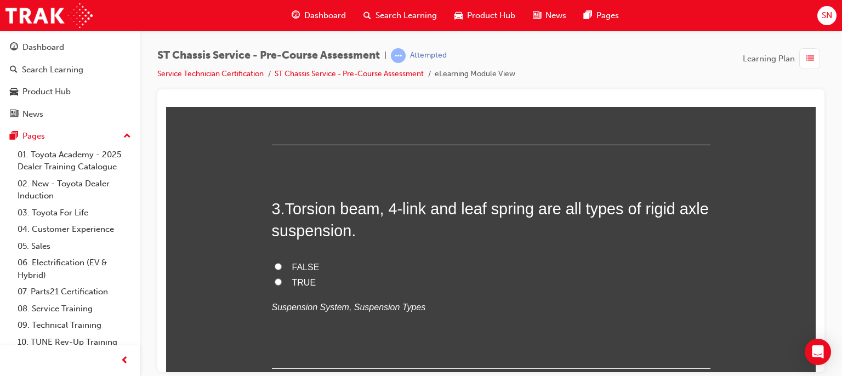
click at [277, 278] on input "TRUE" at bounding box center [278, 281] width 7 height 7
radio input "true"
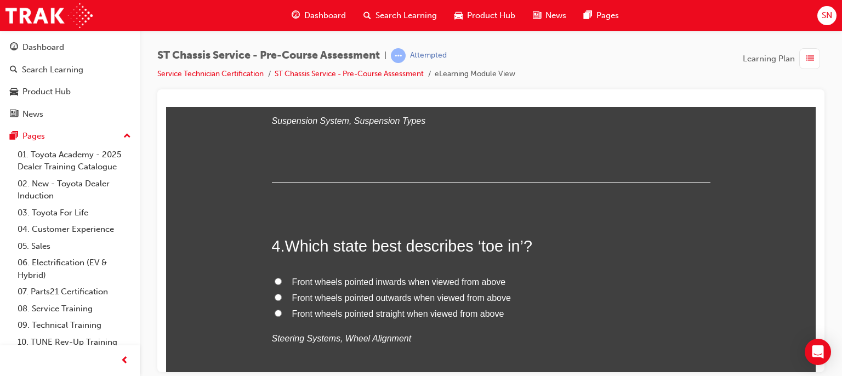
scroll to position [702, 0]
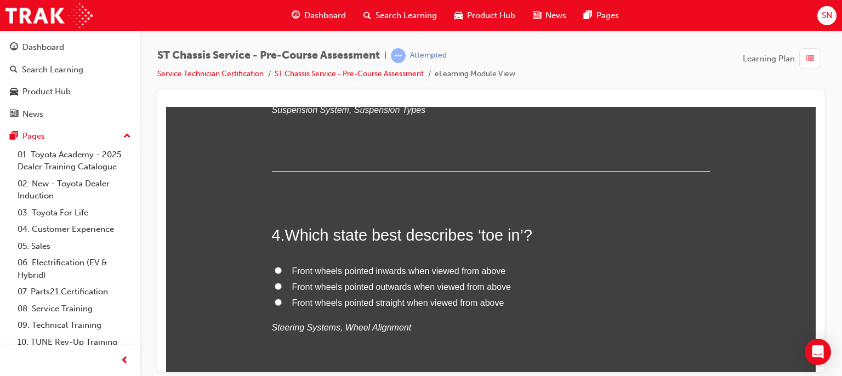
click at [447, 269] on span "Front wheels pointed inwards when viewed from above" at bounding box center [399, 270] width 214 height 9
click at [282, 269] on input "Front wheels pointed inwards when viewed from above" at bounding box center [278, 269] width 7 height 7
radio input "true"
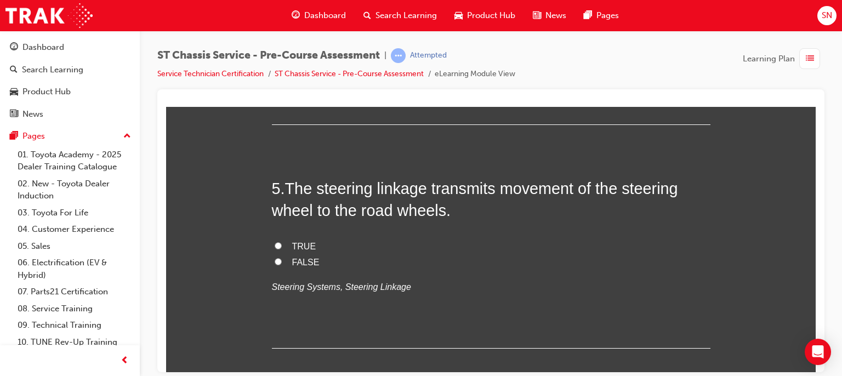
scroll to position [987, 0]
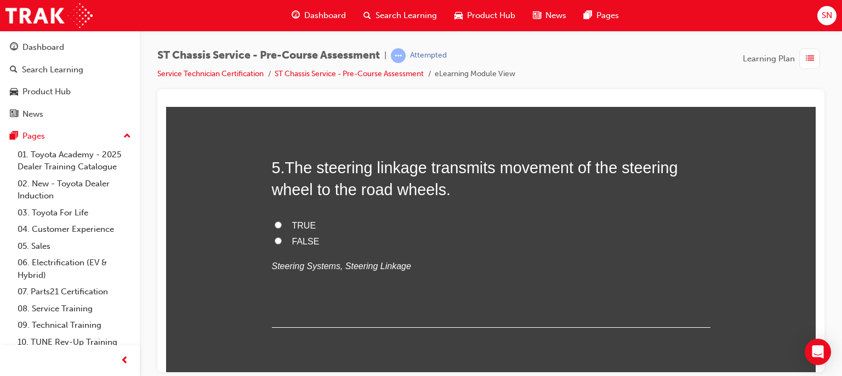
click at [272, 227] on label "TRUE" at bounding box center [491, 226] width 439 height 16
click at [275, 227] on input "TRUE" at bounding box center [278, 224] width 7 height 7
radio input "true"
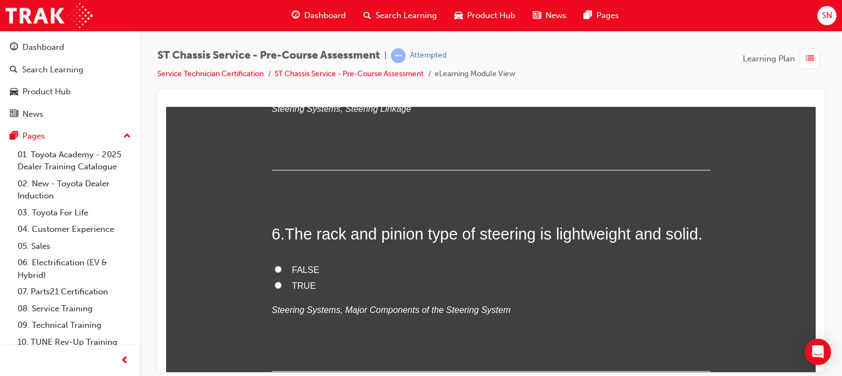
scroll to position [1206, 0]
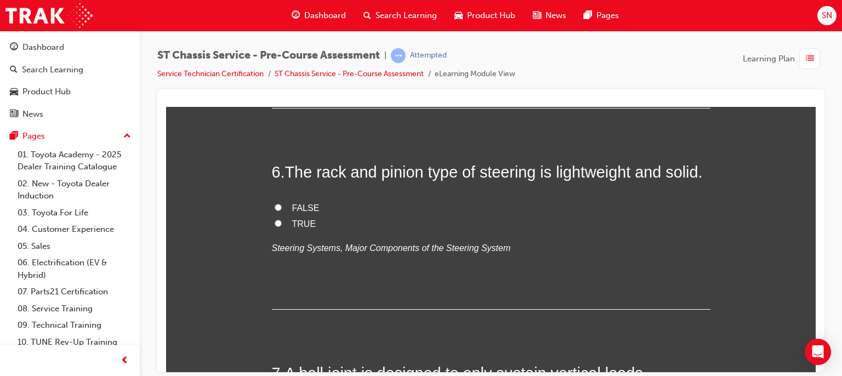
click at [274, 228] on label "TRUE" at bounding box center [491, 224] width 439 height 16
click at [275, 226] on input "TRUE" at bounding box center [278, 222] width 7 height 7
radio input "true"
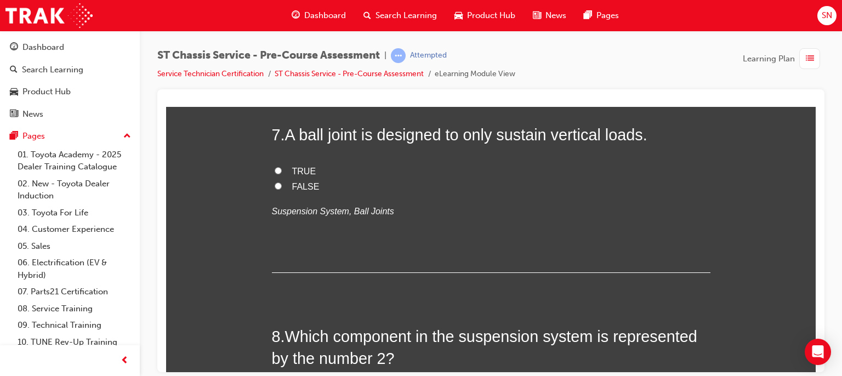
scroll to position [1448, 0]
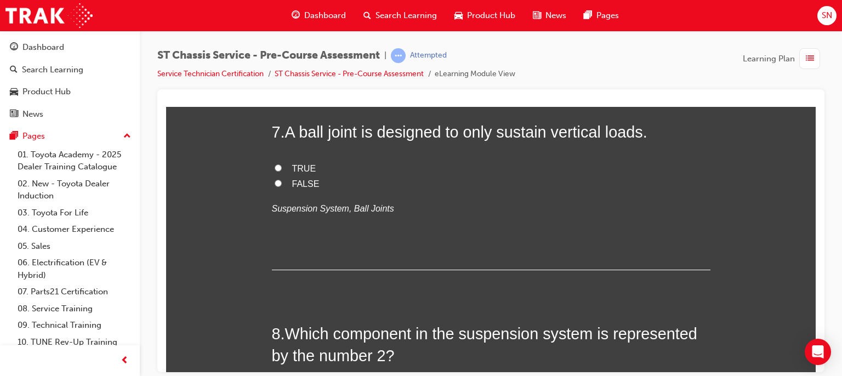
click at [279, 164] on label "TRUE" at bounding box center [491, 169] width 439 height 16
click at [279, 164] on input "TRUE" at bounding box center [278, 167] width 7 height 7
radio input "true"
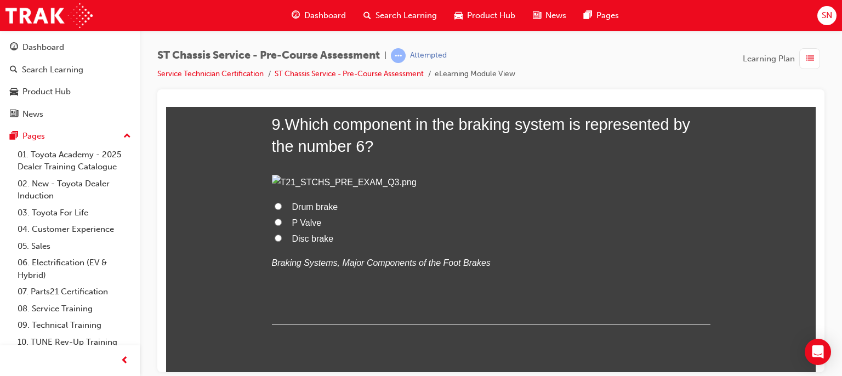
scroll to position [1930, 0]
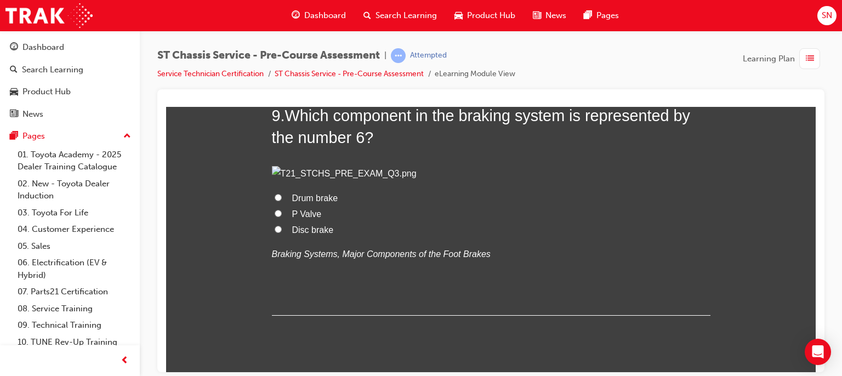
radio input "true"
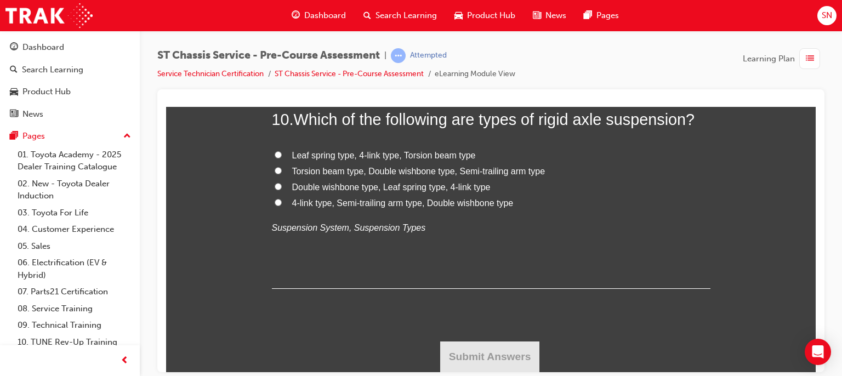
scroll to position [2369, 0]
radio input "true"
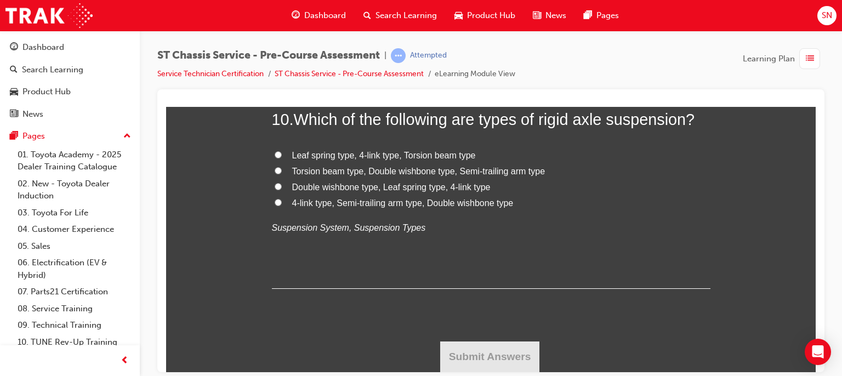
click at [393, 160] on span "Leaf spring type, 4-link type, Torsion beam type" at bounding box center [384, 154] width 184 height 9
click at [282, 158] on input "Leaf spring type, 4-link type, Torsion beam type" at bounding box center [278, 154] width 7 height 7
radio input "true"
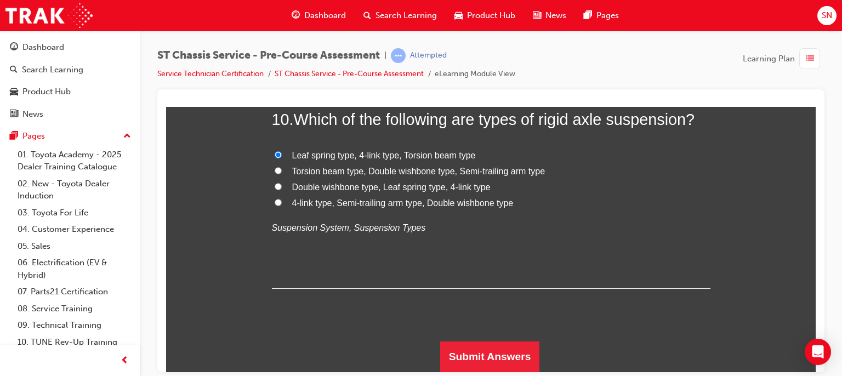
scroll to position [2746, 0]
click at [462, 363] on button "Submit Answers" at bounding box center [490, 356] width 100 height 31
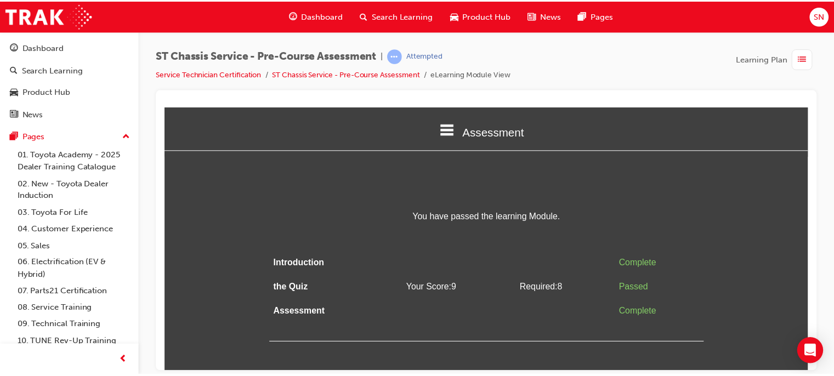
scroll to position [0, 0]
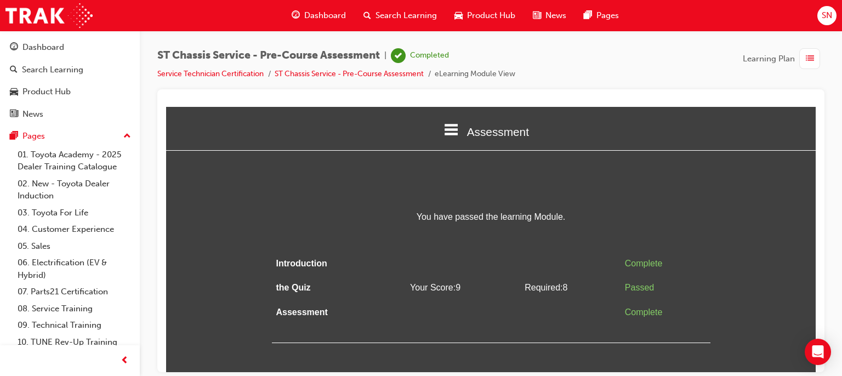
click at [326, 14] on span "Dashboard" at bounding box center [325, 15] width 42 height 13
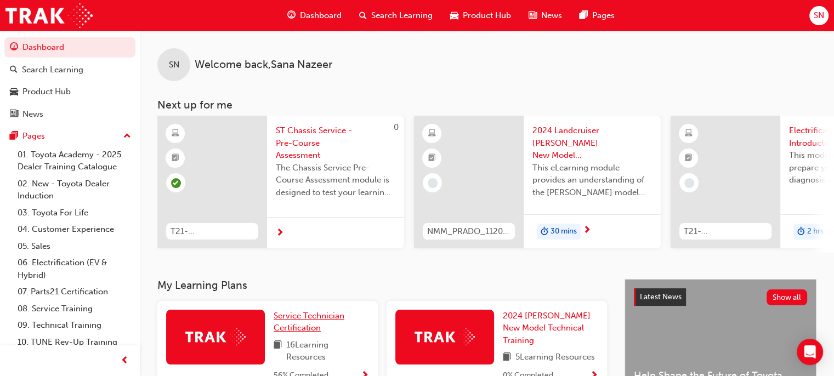
click at [308, 316] on span "Service Technician Certification" at bounding box center [309, 322] width 71 height 22
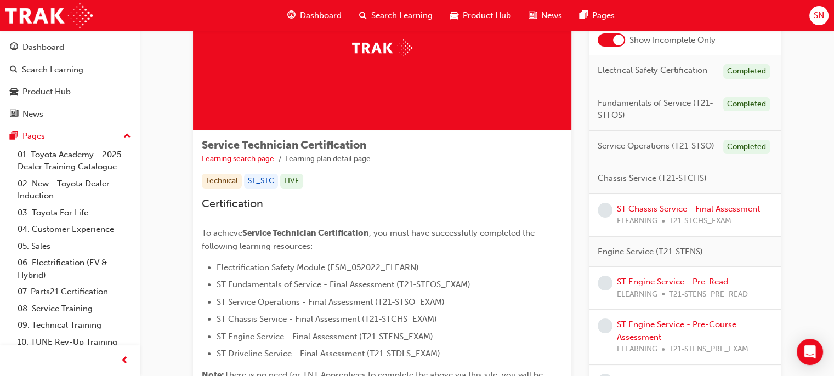
scroll to position [101, 0]
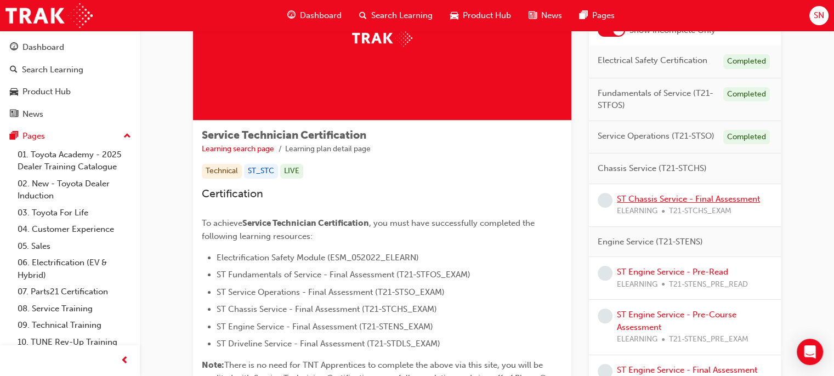
click at [638, 200] on link "ST Chassis Service - Final Assessment" at bounding box center [688, 199] width 143 height 10
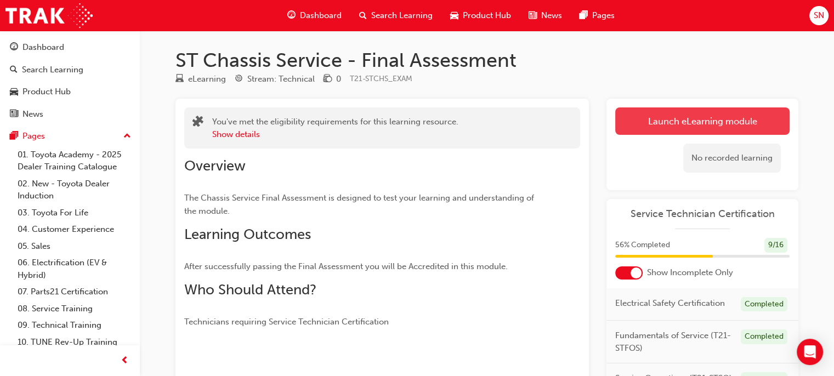
click at [720, 121] on link "Launch eLearning module" at bounding box center [702, 120] width 174 height 27
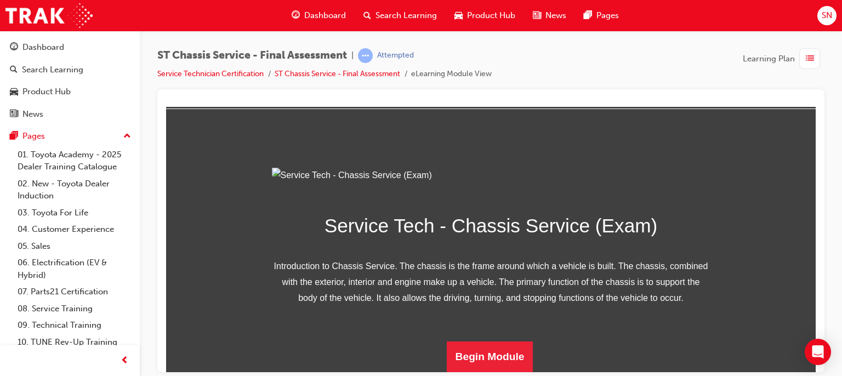
scroll to position [162, 0]
drag, startPoint x: 812, startPoint y: 260, endPoint x: 994, endPoint y: 480, distance: 286.2
click at [498, 353] on button "Begin Module" at bounding box center [490, 356] width 87 height 31
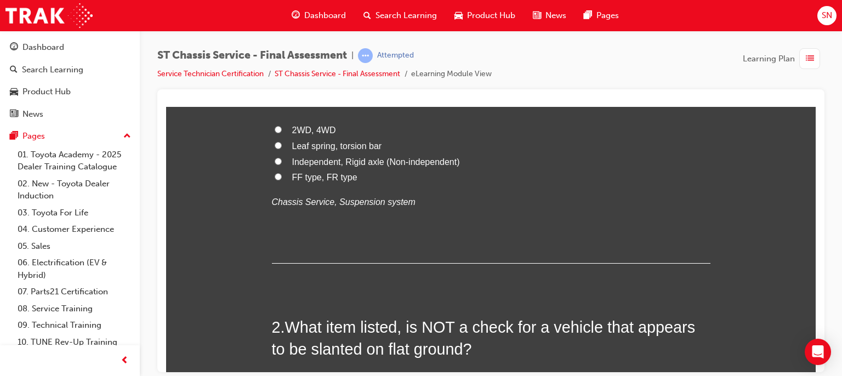
scroll to position [0, 0]
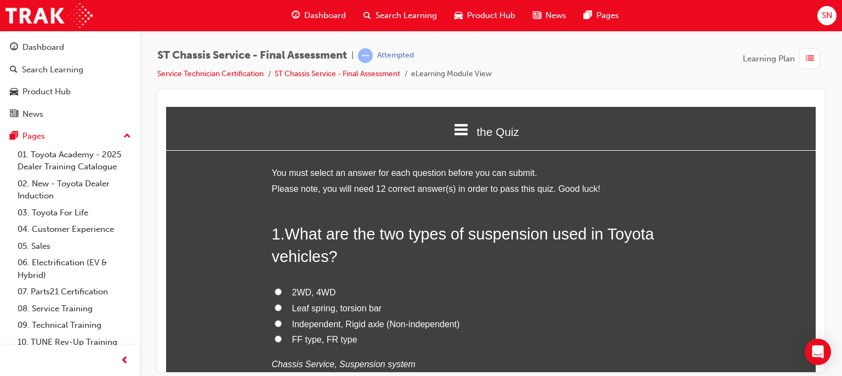
click at [364, 322] on span "Independent, Rigid axle (Non-independent)" at bounding box center [376, 323] width 168 height 9
click at [282, 322] on input "Independent, Rigid axle (Non-independent)" at bounding box center [278, 323] width 7 height 7
radio input "true"
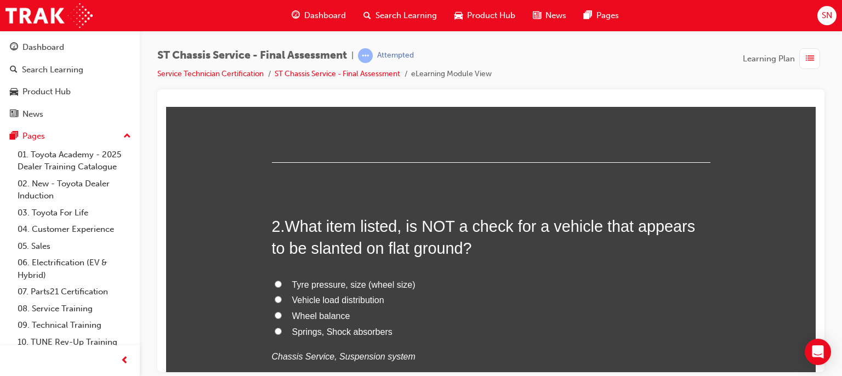
scroll to position [285, 0]
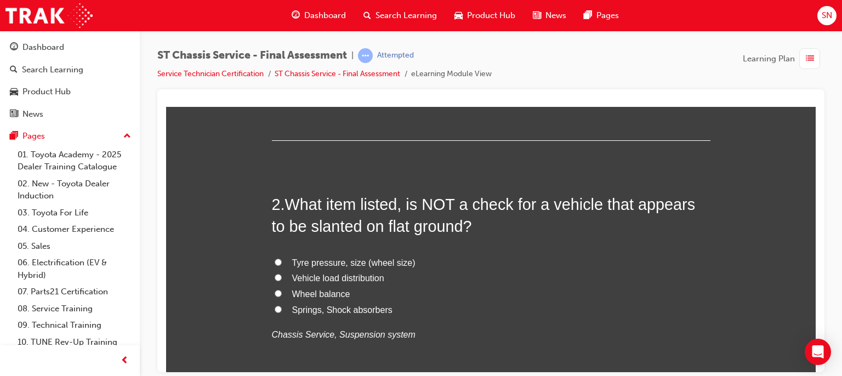
click at [317, 299] on label "Wheel balance" at bounding box center [491, 294] width 439 height 16
click at [282, 297] on input "Wheel balance" at bounding box center [278, 293] width 7 height 7
radio input "true"
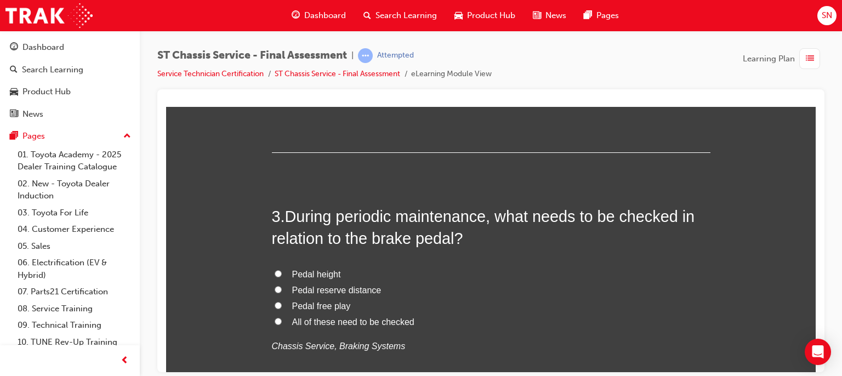
scroll to position [548, 0]
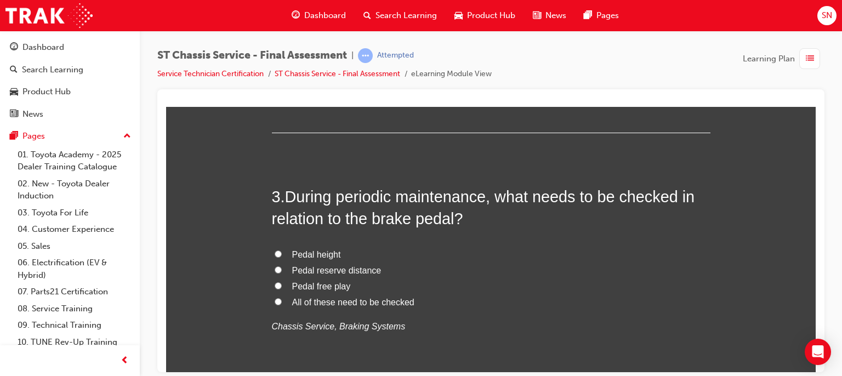
click at [394, 299] on span "All of these need to be checked" at bounding box center [353, 301] width 122 height 9
click at [282, 299] on input "All of these need to be checked" at bounding box center [278, 301] width 7 height 7
radio input "true"
drag, startPoint x: 977, startPoint y: 472, endPoint x: 810, endPoint y: 368, distance: 196.3
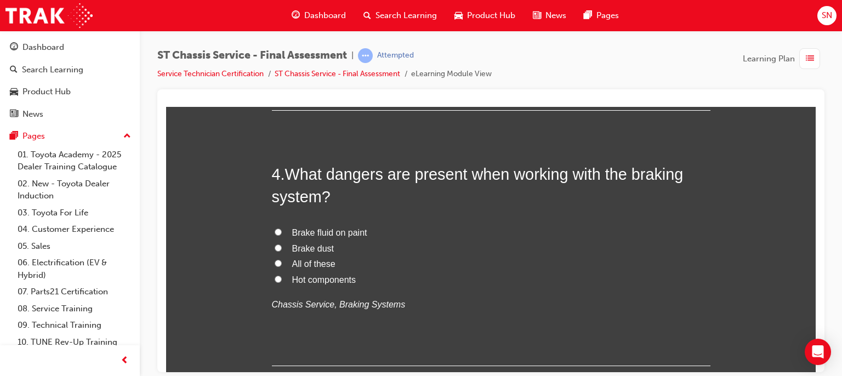
scroll to position [833, 0]
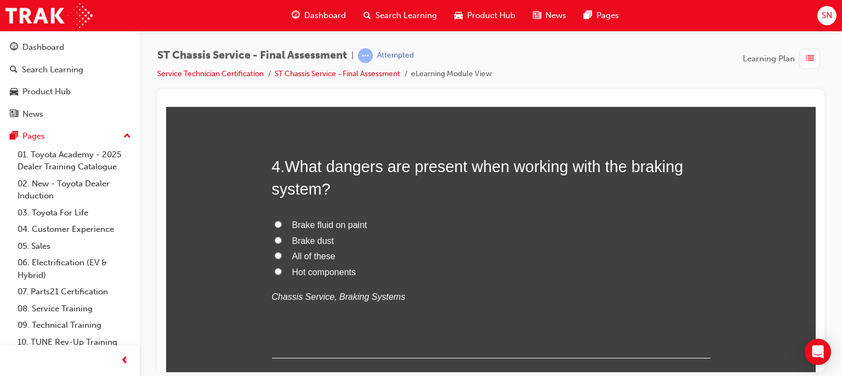
click at [276, 252] on input "All of these" at bounding box center [278, 255] width 7 height 7
radio input "true"
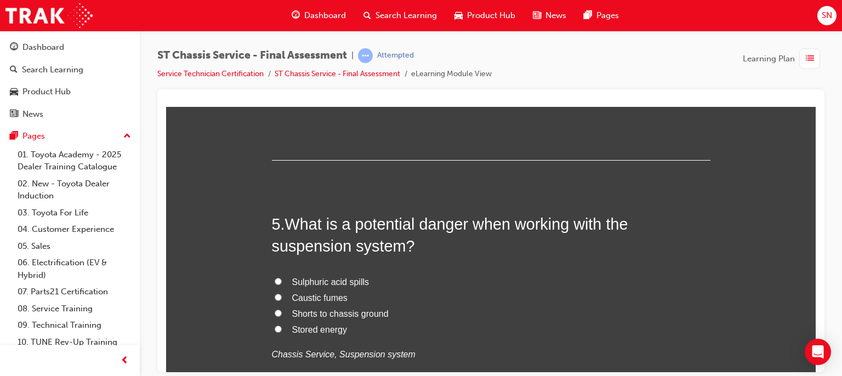
scroll to position [1053, 0]
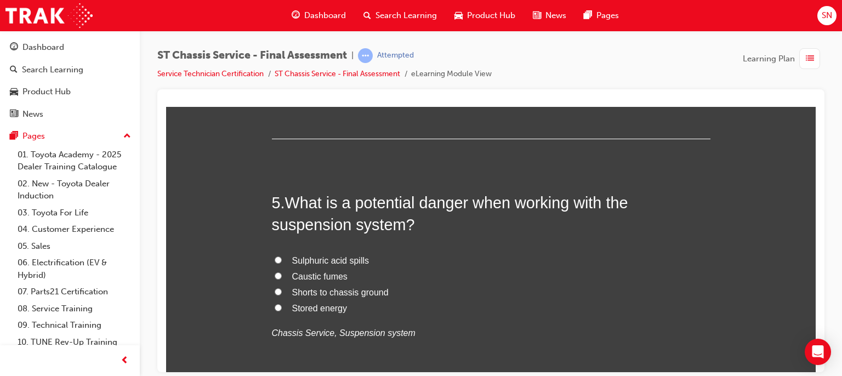
click at [313, 274] on span "Caustic fumes" at bounding box center [319, 275] width 55 height 9
click at [282, 274] on input "Caustic fumes" at bounding box center [278, 275] width 7 height 7
radio input "true"
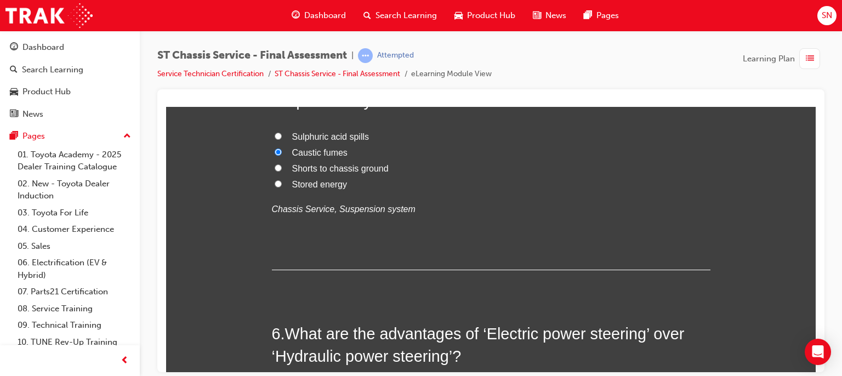
scroll to position [1126, 0]
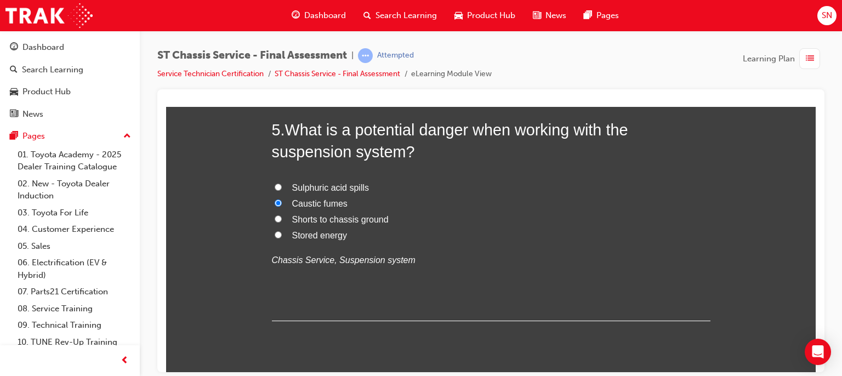
click at [361, 214] on span "Shorts to chassis ground" at bounding box center [340, 218] width 97 height 9
click at [282, 215] on input "Shorts to chassis ground" at bounding box center [278, 218] width 7 height 7
radio input "true"
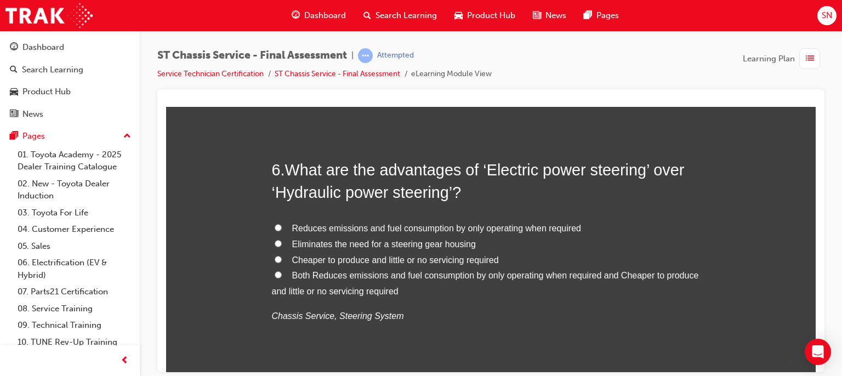
scroll to position [1345, 0]
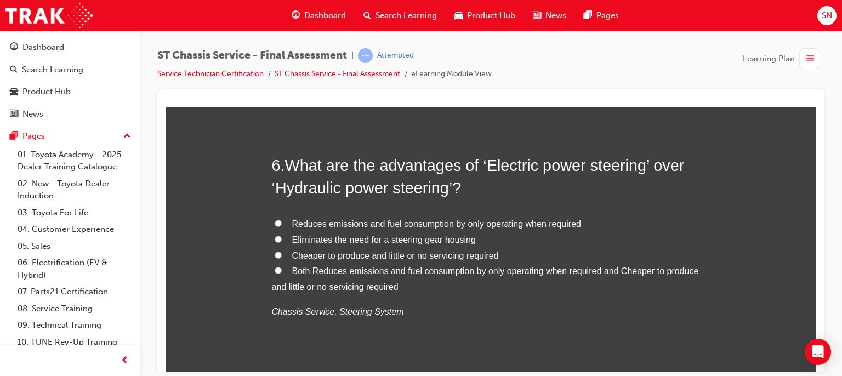
click at [401, 269] on span "Both Reduces emissions and fuel consumption by only operating when required and…" at bounding box center [485, 278] width 427 height 25
click at [282, 269] on input "Both Reduces emissions and fuel consumption by only operating when required and…" at bounding box center [278, 269] width 7 height 7
radio input "true"
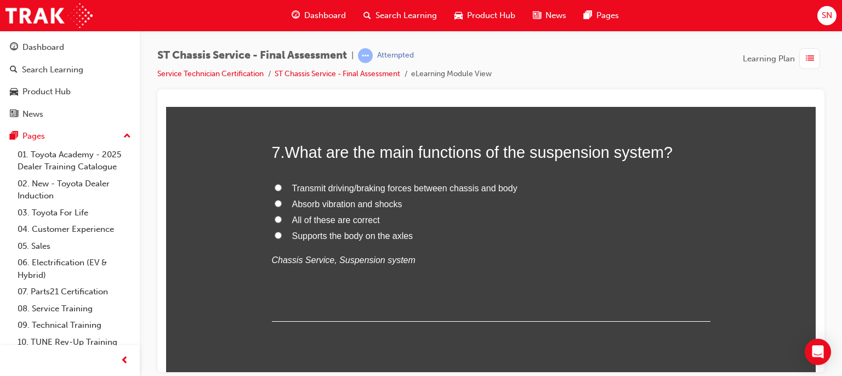
scroll to position [1630, 0]
click at [382, 203] on span "Absorb vibration and shocks" at bounding box center [347, 202] width 110 height 9
click at [282, 203] on input "Absorb vibration and shocks" at bounding box center [278, 202] width 7 height 7
radio input "true"
click at [356, 219] on span "All of these are correct" at bounding box center [336, 218] width 88 height 9
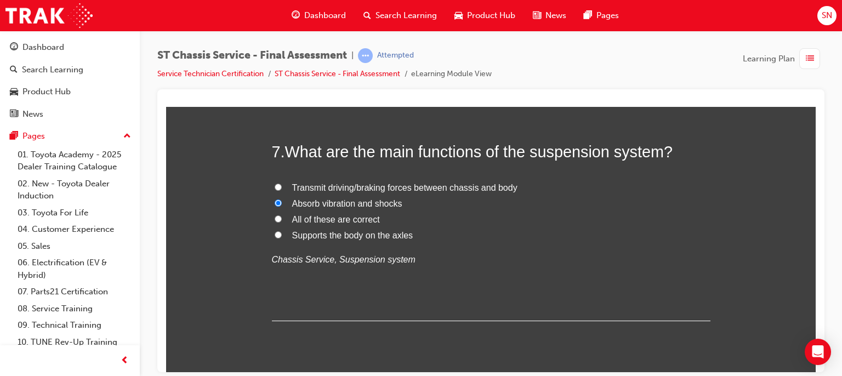
click at [282, 219] on input "All of these are correct" at bounding box center [278, 218] width 7 height 7
radio input "true"
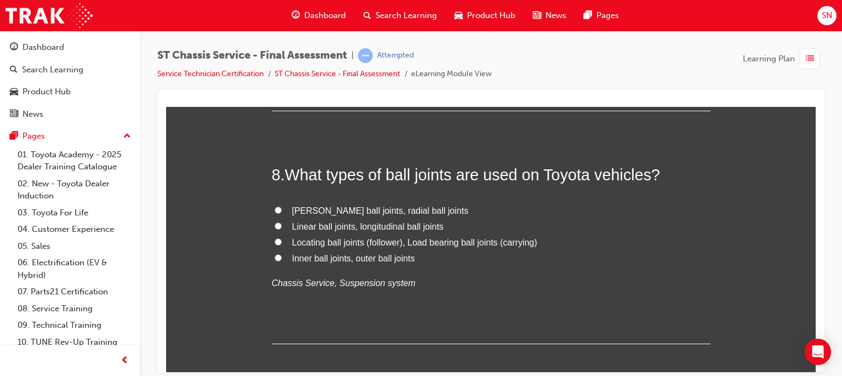
scroll to position [1849, 0]
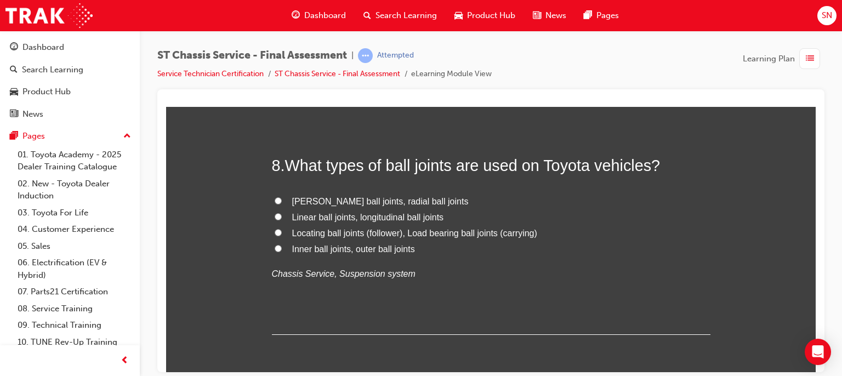
click at [376, 202] on span "[PERSON_NAME] ball joints, radial ball joints" at bounding box center [380, 200] width 177 height 9
click at [282, 202] on input "[PERSON_NAME] ball joints, radial ball joints" at bounding box center [278, 200] width 7 height 7
radio input "true"
click at [454, 235] on span "Locating ball joints (follower), Load bearing ball joints (carrying)" at bounding box center [414, 232] width 245 height 9
click at [282, 235] on input "Locating ball joints (follower), Load bearing ball joints (carrying)" at bounding box center [278, 232] width 7 height 7
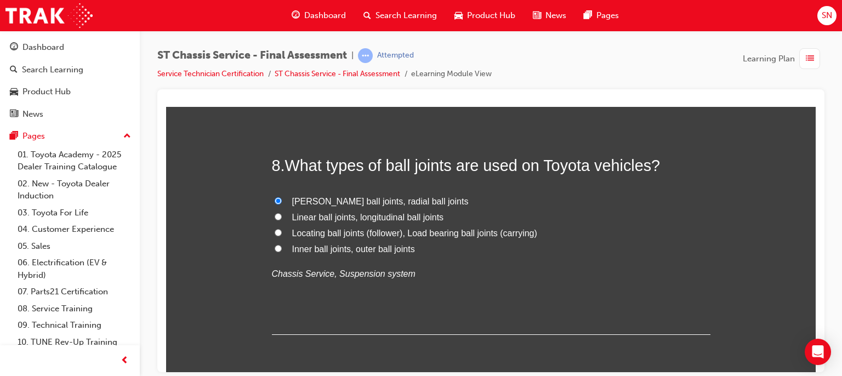
radio input "true"
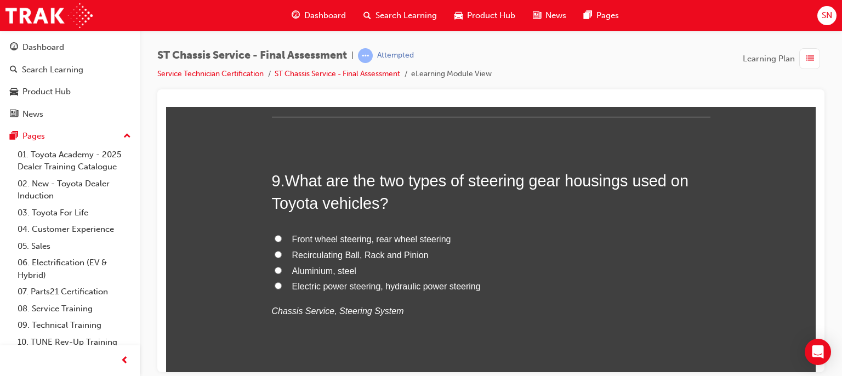
scroll to position [2069, 0]
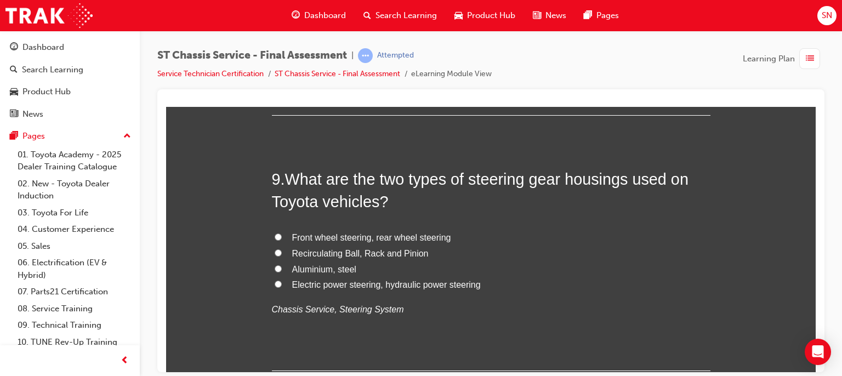
click at [378, 250] on span "Recirculating Ball, Rack and Pinion" at bounding box center [360, 252] width 137 height 9
click at [282, 250] on input "Recirculating Ball, Rack and Pinion" at bounding box center [278, 252] width 7 height 7
radio input "true"
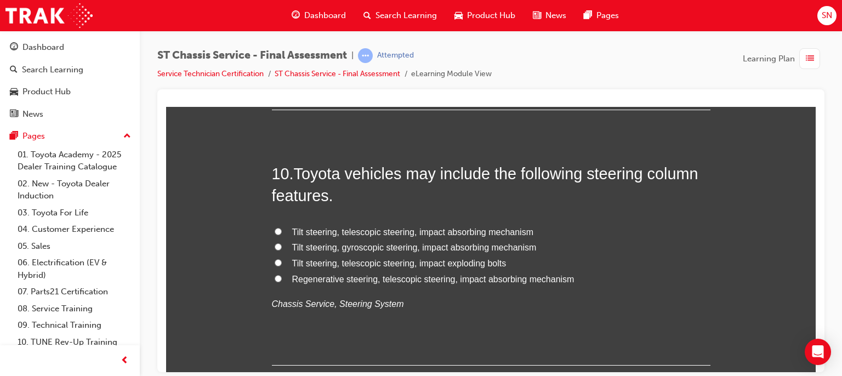
scroll to position [2332, 0]
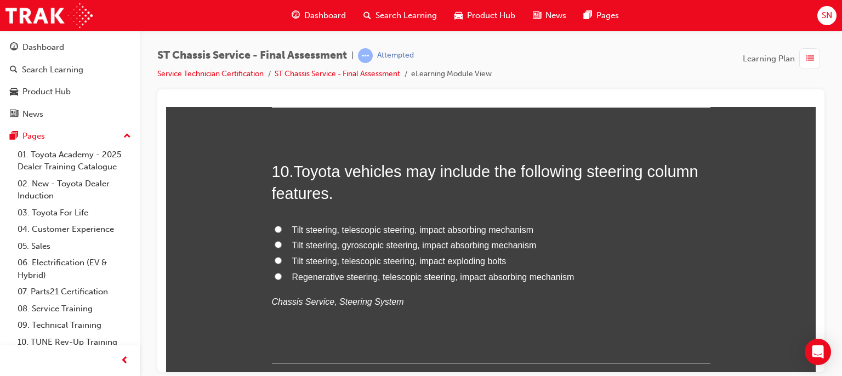
click at [391, 230] on span "Tilt steering, telescopic steering, impact absorbing mechanism" at bounding box center [413, 229] width 242 height 9
click at [282, 230] on input "Tilt steering, telescopic steering, impact absorbing mechanism" at bounding box center [278, 228] width 7 height 7
radio input "true"
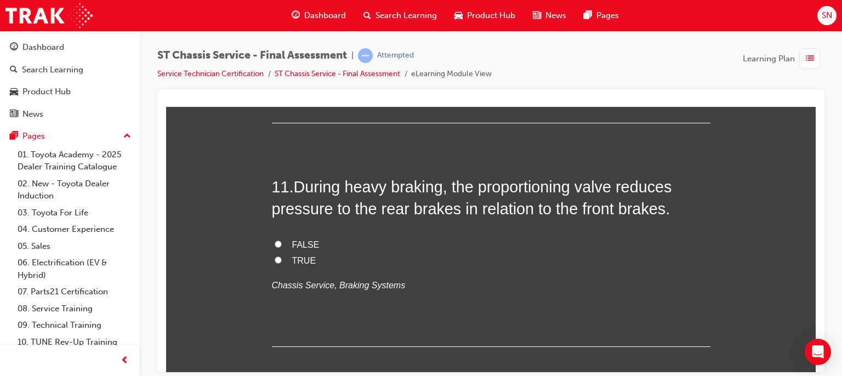
scroll to position [2573, 0]
click at [272, 264] on label "TRUE" at bounding box center [491, 260] width 439 height 16
click at [275, 262] on input "TRUE" at bounding box center [278, 258] width 7 height 7
radio input "true"
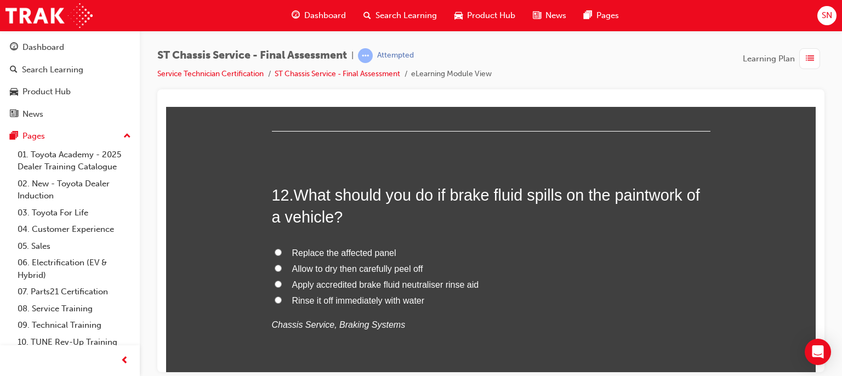
scroll to position [2793, 0]
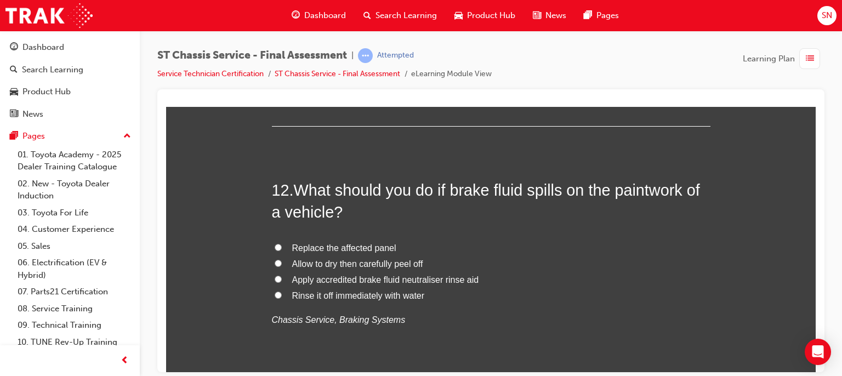
click at [274, 297] on label "Rinse it off immediately with water" at bounding box center [491, 296] width 439 height 16
click at [275, 297] on input "Rinse it off immediately with water" at bounding box center [278, 294] width 7 height 7
radio input "true"
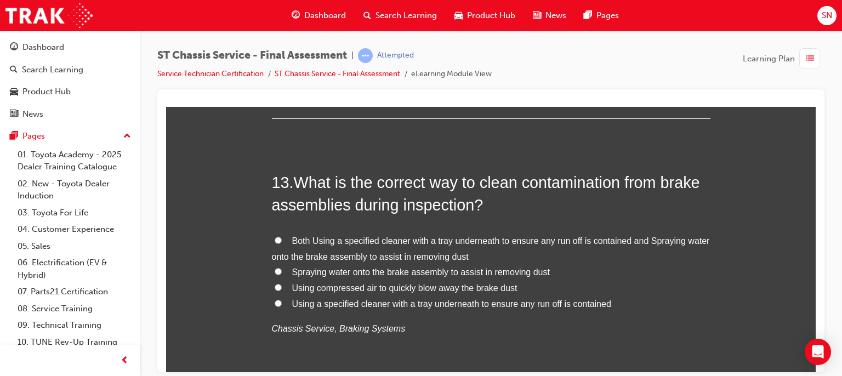
scroll to position [3056, 0]
click at [275, 239] on input "Both Using a specified cleaner with a tray underneath to ensure any run off is …" at bounding box center [278, 239] width 7 height 7
radio input "true"
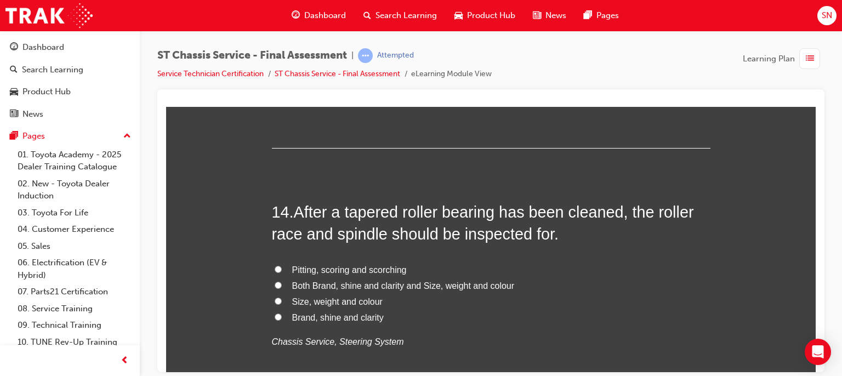
scroll to position [3319, 0]
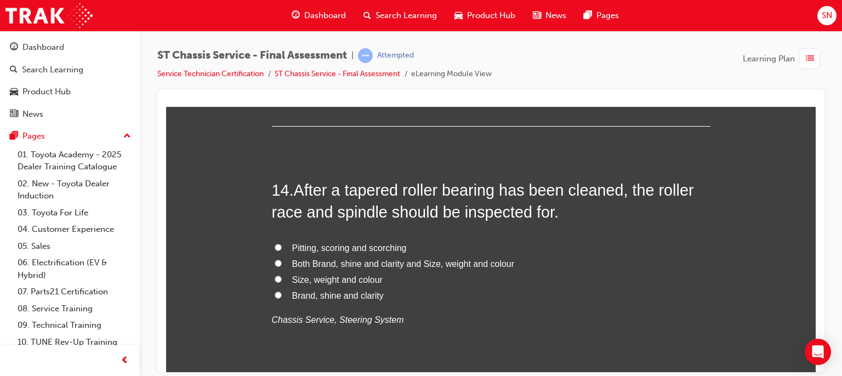
click at [275, 247] on input "Pitting, scoring and scorching" at bounding box center [278, 246] width 7 height 7
radio input "true"
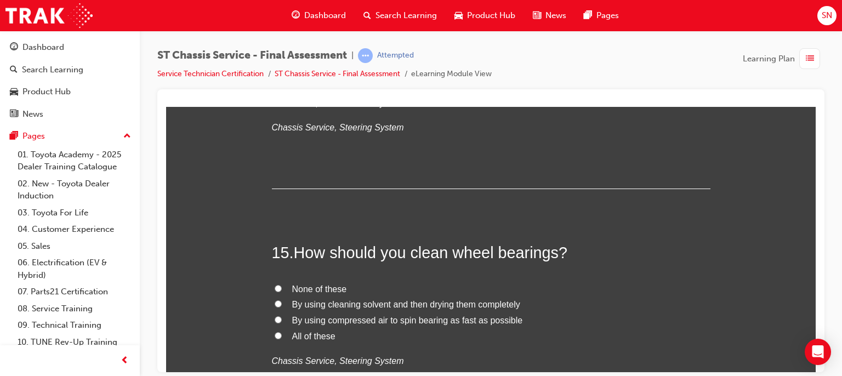
scroll to position [3516, 0]
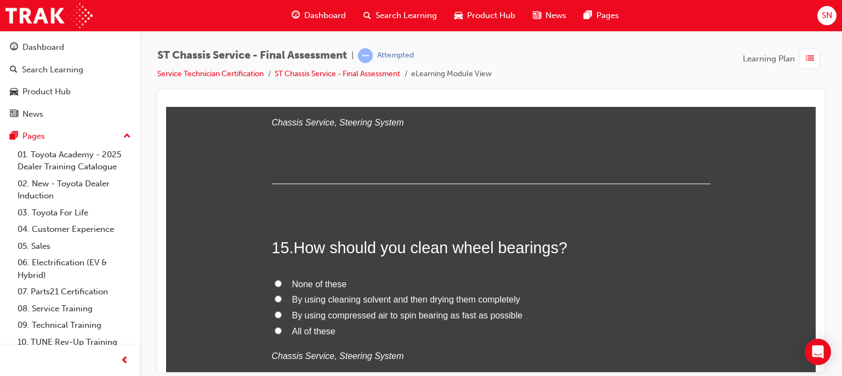
click at [276, 296] on input "By using cleaning solvent and then drying them completely" at bounding box center [278, 298] width 7 height 7
radio input "true"
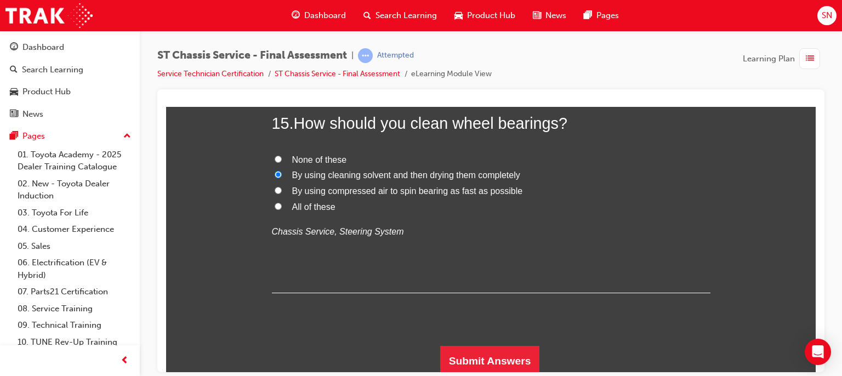
scroll to position [3643, 0]
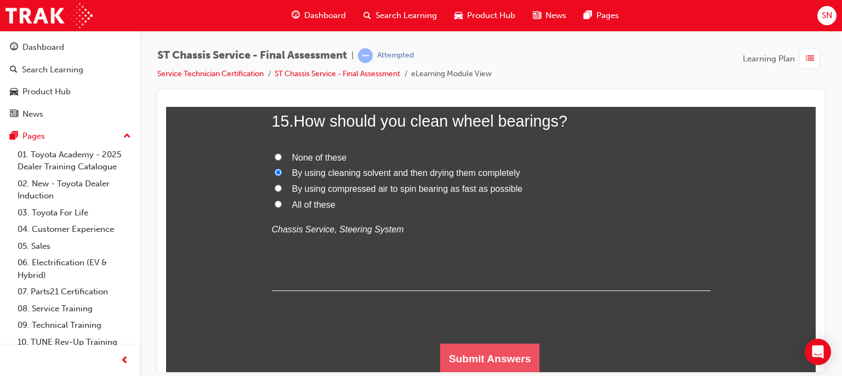
click at [480, 353] on button "Submit Answers" at bounding box center [490, 358] width 100 height 31
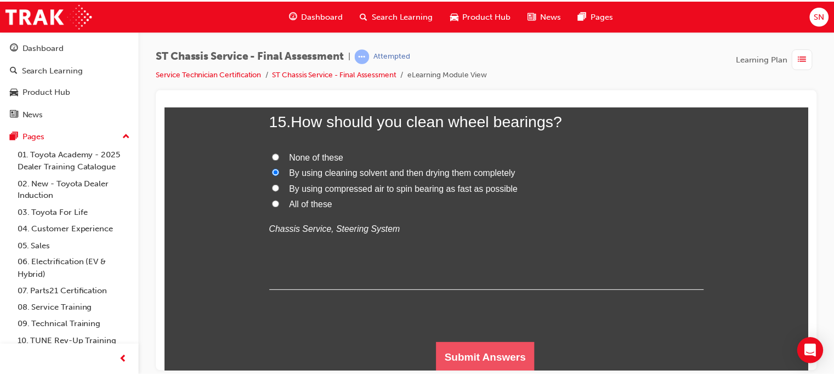
scroll to position [0, 0]
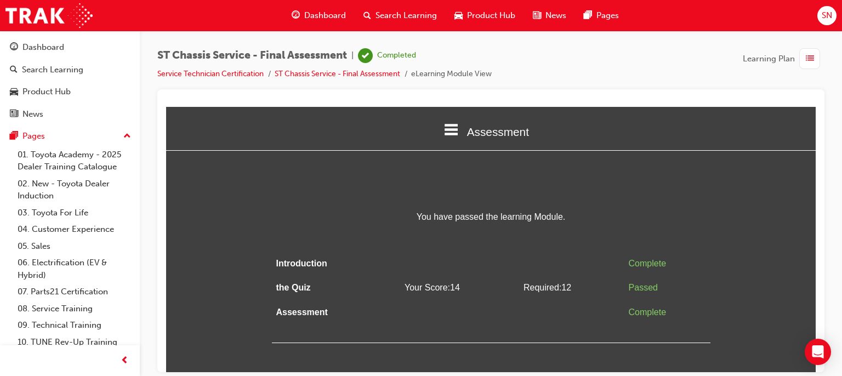
click at [325, 16] on span "Dashboard" at bounding box center [325, 15] width 42 height 13
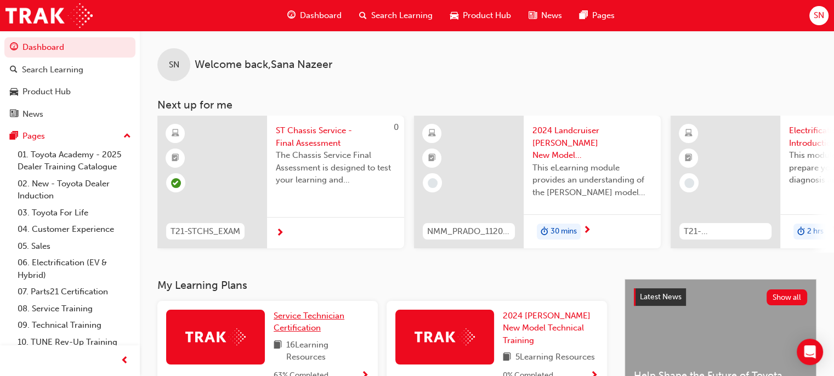
click at [325, 316] on span "Service Technician Certification" at bounding box center [309, 322] width 71 height 22
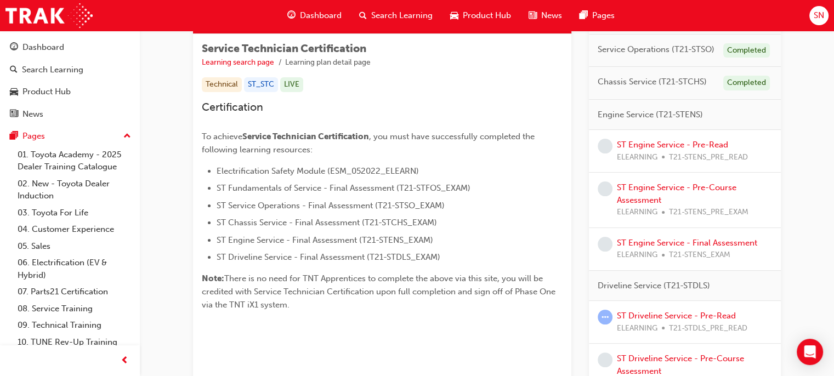
scroll to position [189, 0]
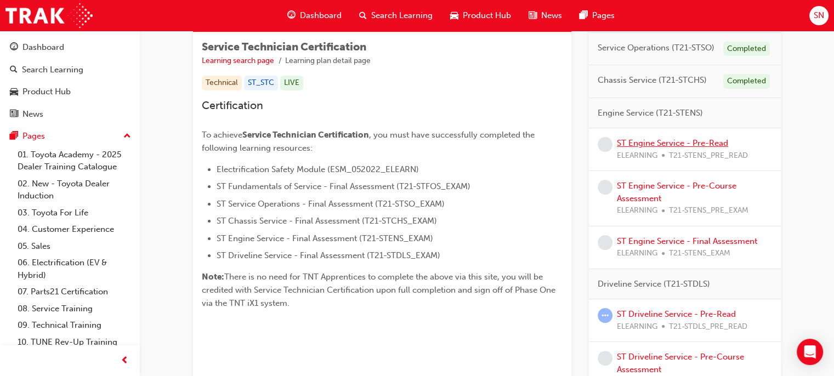
click at [623, 146] on link "ST Engine Service - Pre-Read" at bounding box center [672, 143] width 111 height 10
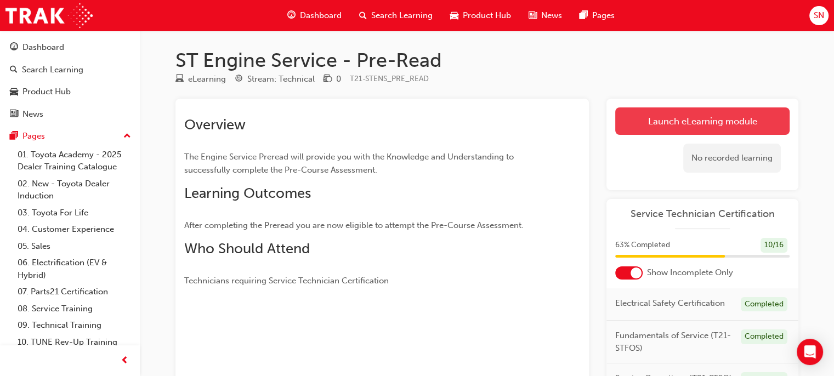
click at [680, 123] on link "Launch eLearning module" at bounding box center [702, 120] width 174 height 27
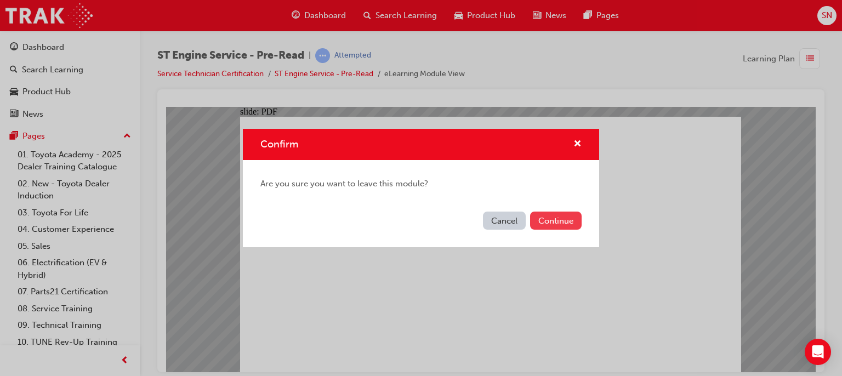
click at [553, 224] on button "Continue" at bounding box center [556, 221] width 52 height 18
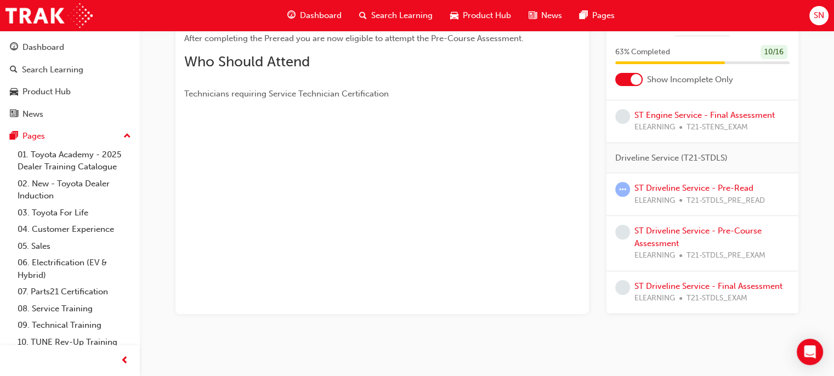
scroll to position [270, 0]
click at [689, 193] on link "ST Driveline Service - Pre-Read" at bounding box center [693, 188] width 119 height 10
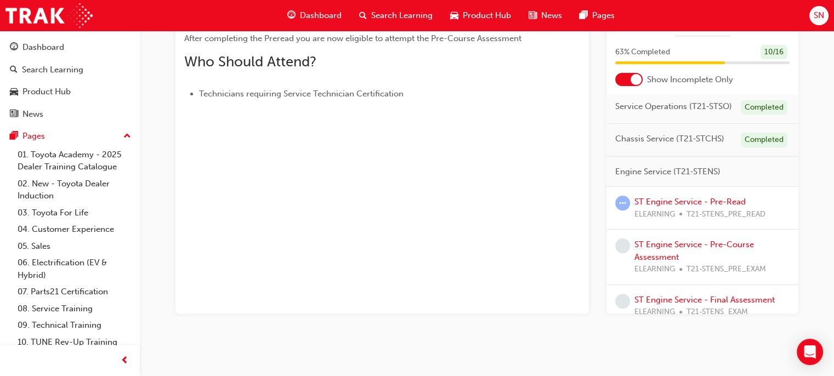
scroll to position [15, 0]
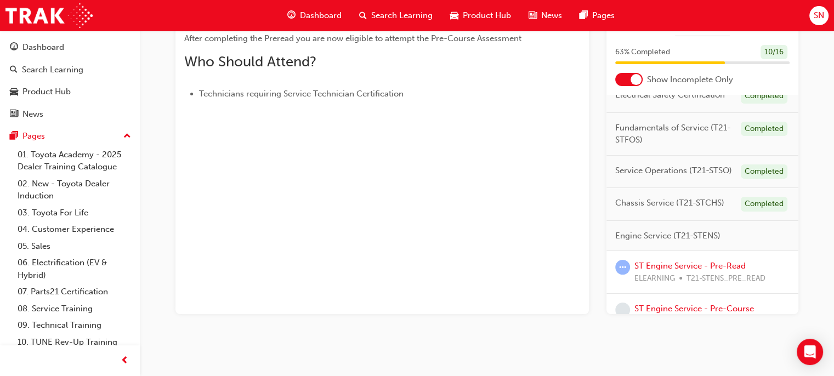
click at [790, 45] on div "63 % Completed 10 / 16" at bounding box center [702, 59] width 192 height 29
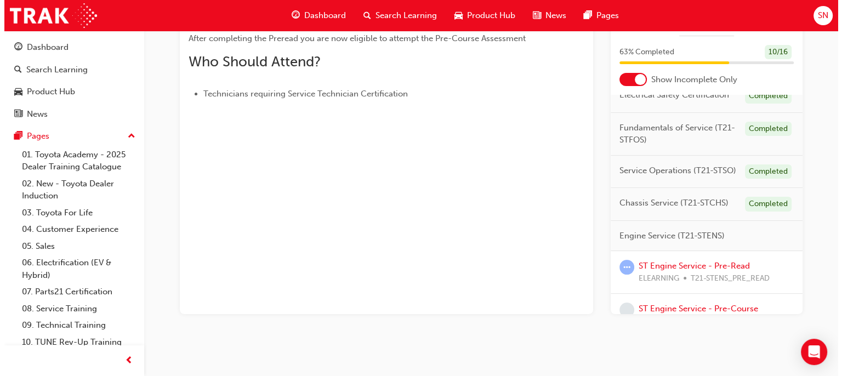
scroll to position [0, 0]
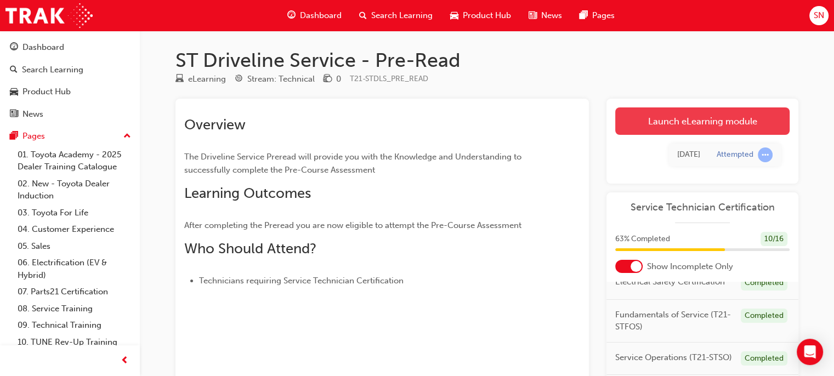
click at [674, 123] on link "Launch eLearning module" at bounding box center [702, 120] width 174 height 27
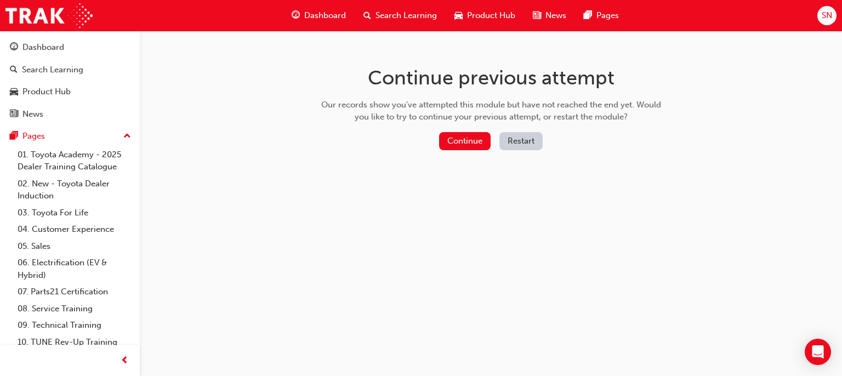
click at [530, 140] on button "Restart" at bounding box center [521, 141] width 43 height 18
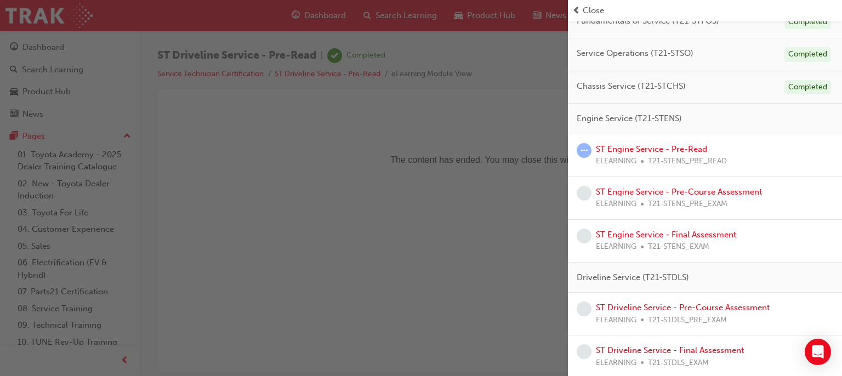
scroll to position [167, 0]
click at [693, 302] on link "ST Driveline Service - Pre-Course Assessment" at bounding box center [683, 307] width 174 height 10
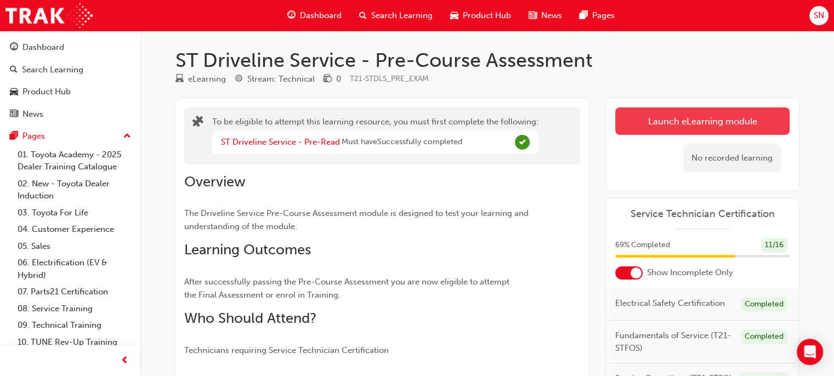
click at [737, 121] on button "Launch eLearning module" at bounding box center [702, 120] width 174 height 27
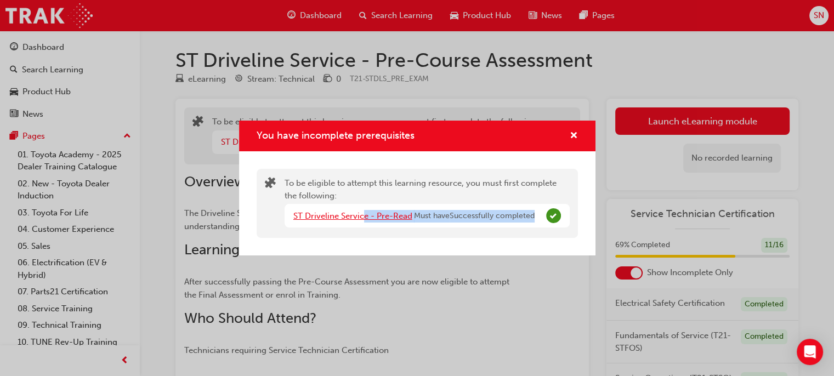
drag, startPoint x: 544, startPoint y: 218, endPoint x: 365, endPoint y: 211, distance: 180.0
click at [365, 211] on div "ST Driveline Service - Pre-Read Must have Successfully completed" at bounding box center [427, 216] width 285 height 24
click at [365, 211] on link "ST Driveline Service - Pre-Read" at bounding box center [352, 216] width 119 height 10
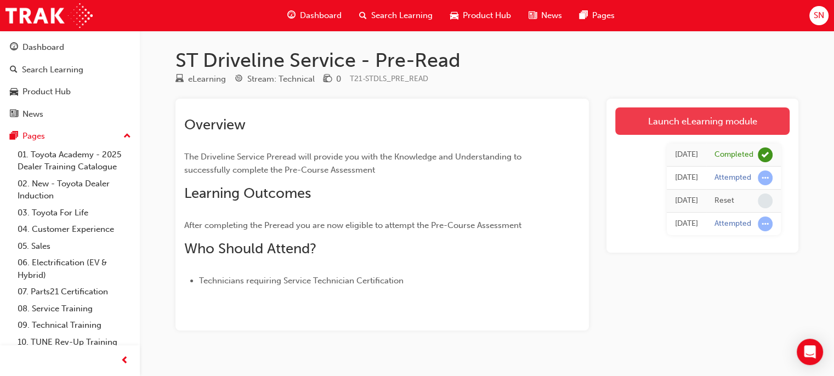
click at [702, 120] on link "Launch eLearning module" at bounding box center [702, 120] width 174 height 27
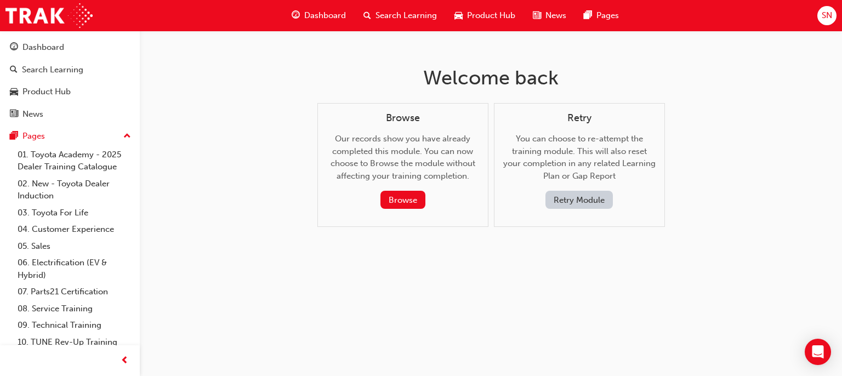
click at [589, 202] on button "Retry Module" at bounding box center [579, 200] width 67 height 18
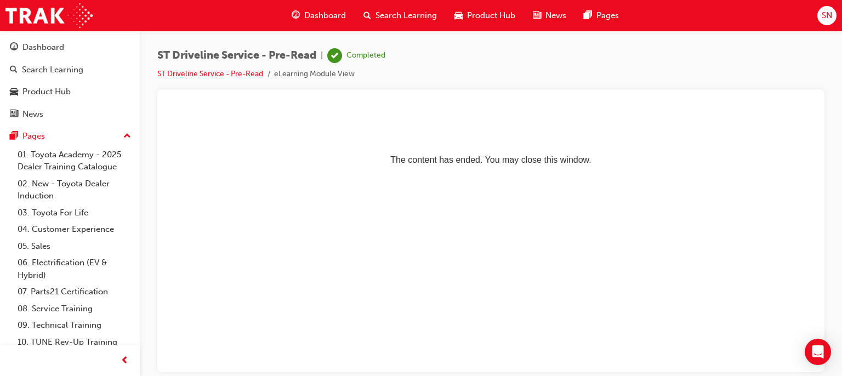
click at [320, 20] on span "Dashboard" at bounding box center [325, 15] width 42 height 13
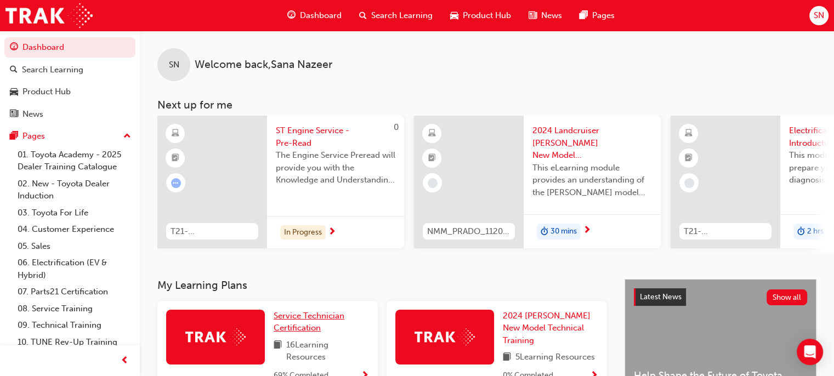
click at [304, 321] on span "Service Technician Certification" at bounding box center [309, 322] width 71 height 22
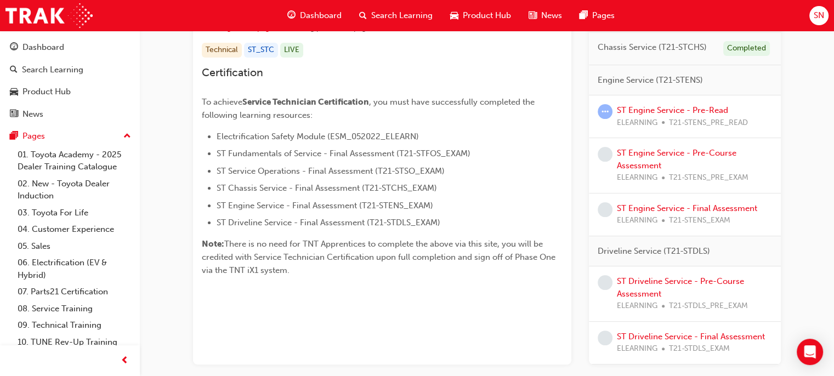
scroll to position [224, 0]
click at [641, 286] on link "ST Driveline Service - Pre-Course Assessment" at bounding box center [680, 286] width 127 height 22
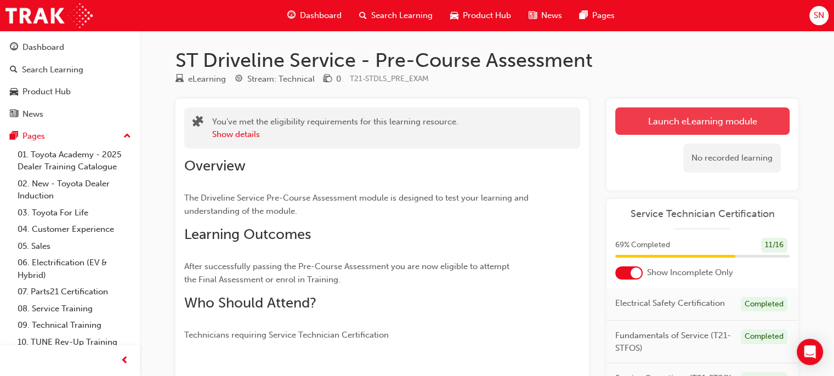
click at [708, 122] on link "Launch eLearning module" at bounding box center [702, 120] width 174 height 27
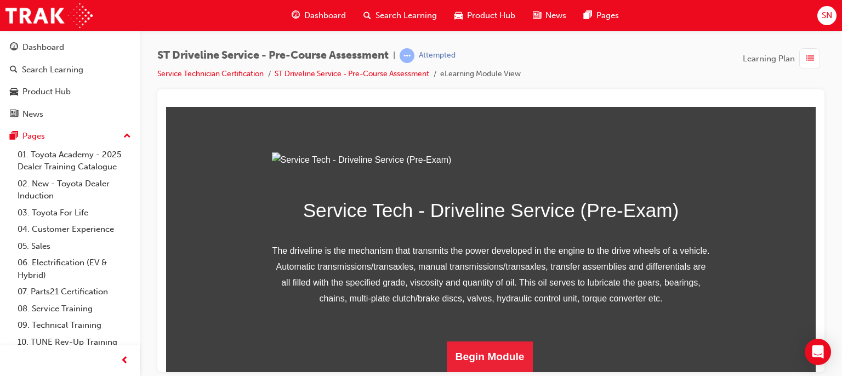
scroll to position [178, 0]
drag, startPoint x: 811, startPoint y: 247, endPoint x: 976, endPoint y: 468, distance: 275.8
click at [482, 368] on button "Begin Module" at bounding box center [490, 356] width 87 height 31
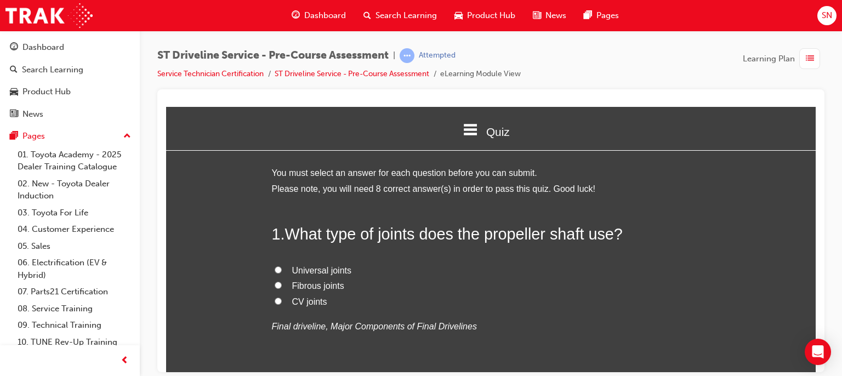
click at [337, 275] on label "Universal joints" at bounding box center [491, 271] width 439 height 16
click at [282, 273] on input "Universal joints" at bounding box center [278, 269] width 7 height 7
radio input "true"
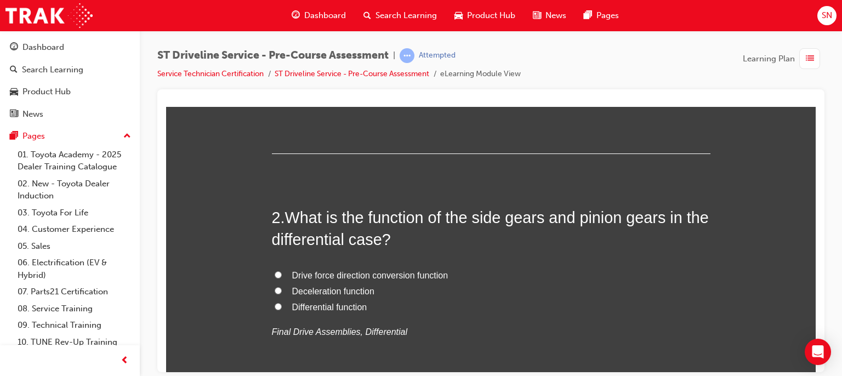
scroll to position [241, 0]
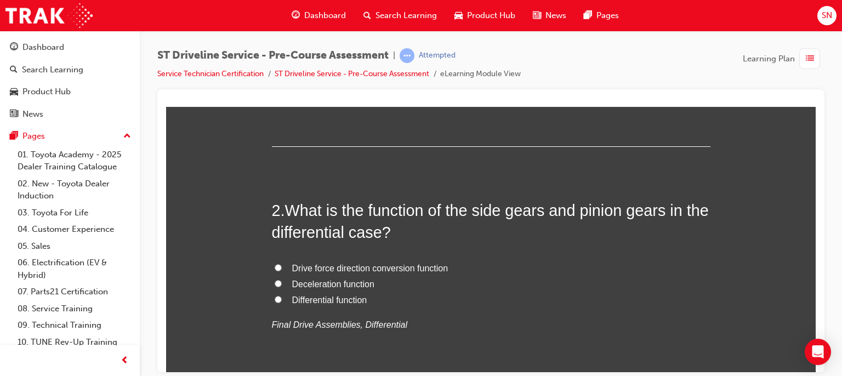
click at [275, 301] on input "Differential function" at bounding box center [278, 299] width 7 height 7
radio input "true"
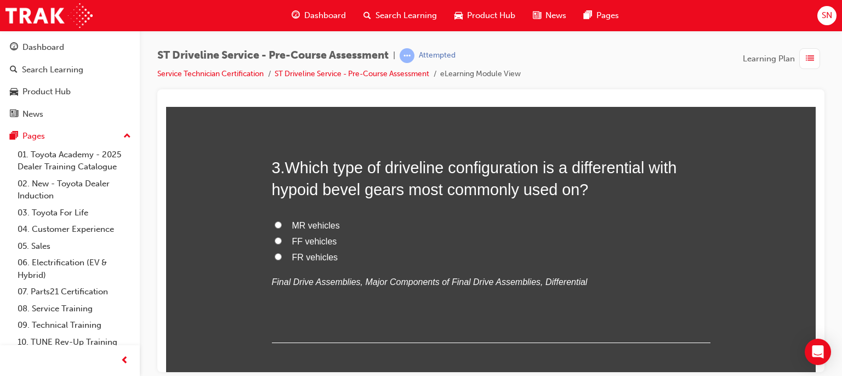
scroll to position [526, 0]
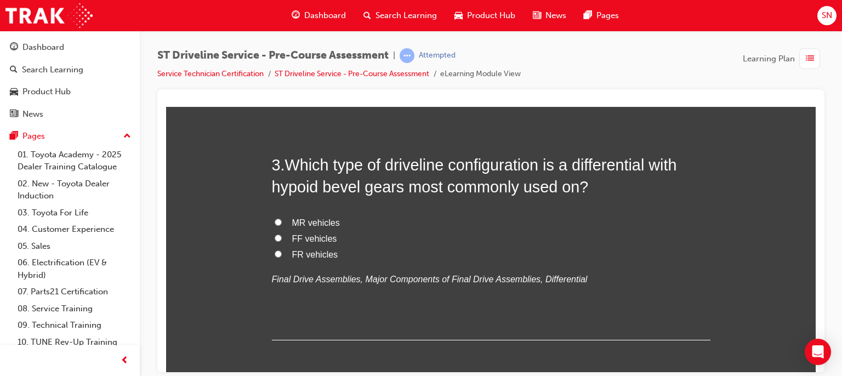
click at [284, 226] on label "MR vehicles" at bounding box center [491, 223] width 439 height 16
click at [282, 225] on input "MR vehicles" at bounding box center [278, 221] width 7 height 7
radio input "true"
click at [276, 240] on input "FF vehicles" at bounding box center [278, 237] width 7 height 7
radio input "true"
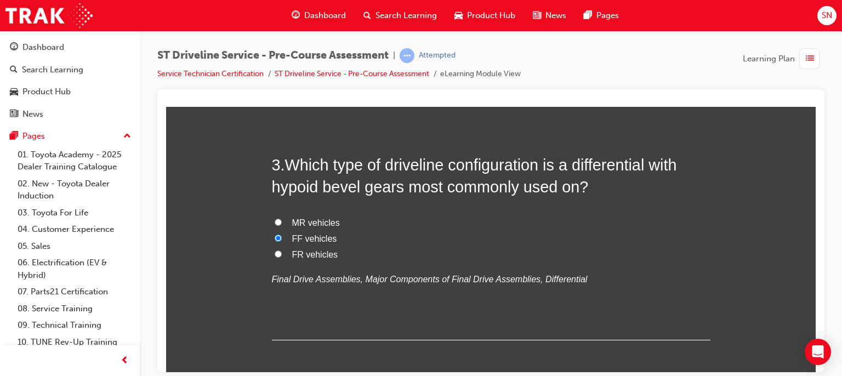
click at [292, 225] on span "MR vehicles" at bounding box center [316, 222] width 48 height 9
click at [282, 225] on input "MR vehicles" at bounding box center [278, 221] width 7 height 7
radio input "true"
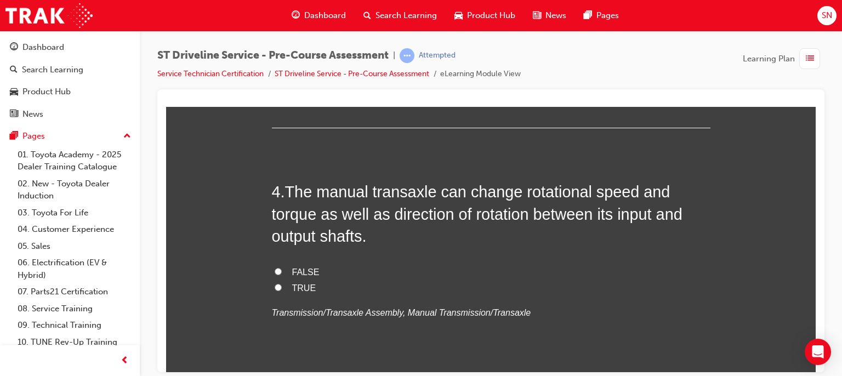
scroll to position [746, 0]
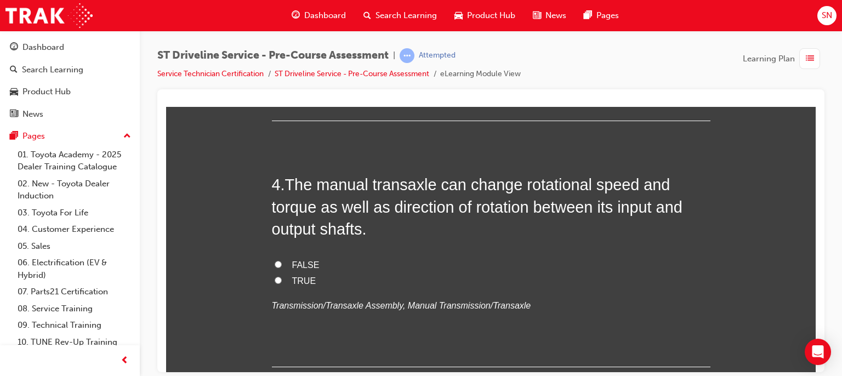
click at [281, 282] on label "TRUE" at bounding box center [491, 281] width 439 height 16
click at [281, 282] on input "TRUE" at bounding box center [278, 279] width 7 height 7
radio input "true"
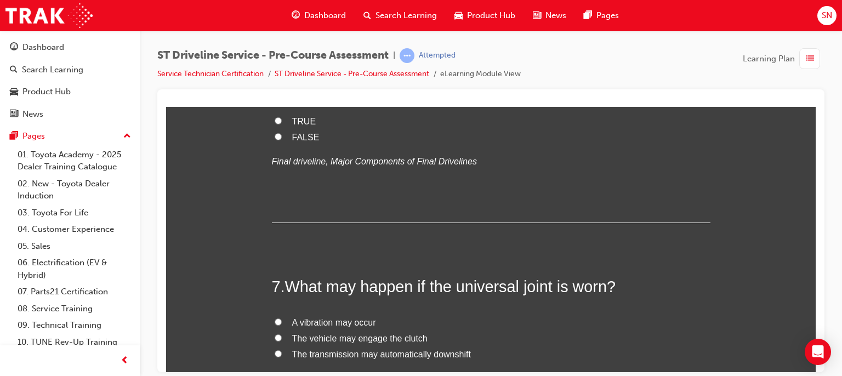
scroll to position [1360, 0]
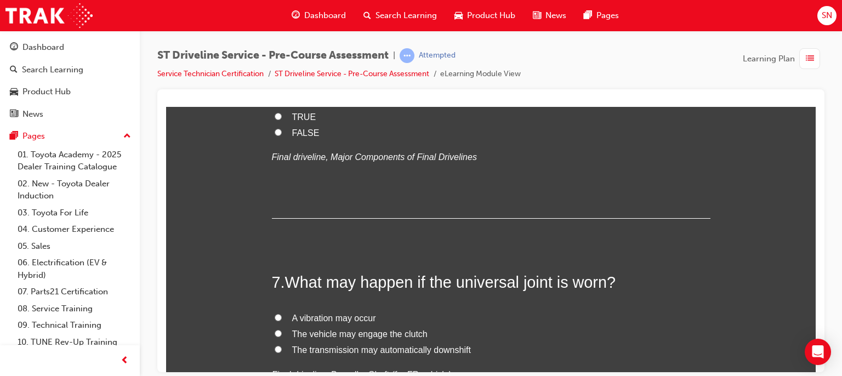
radio input "true"
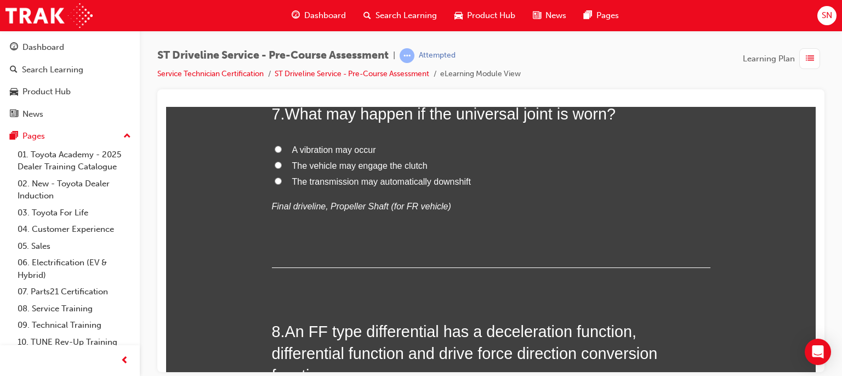
scroll to position [1535, 0]
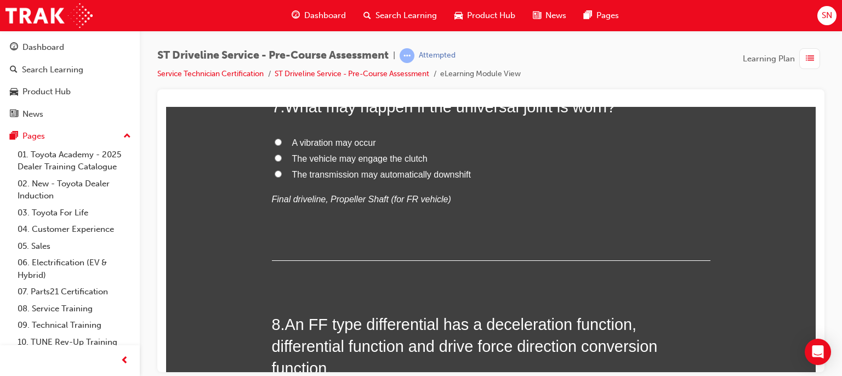
radio input "true"
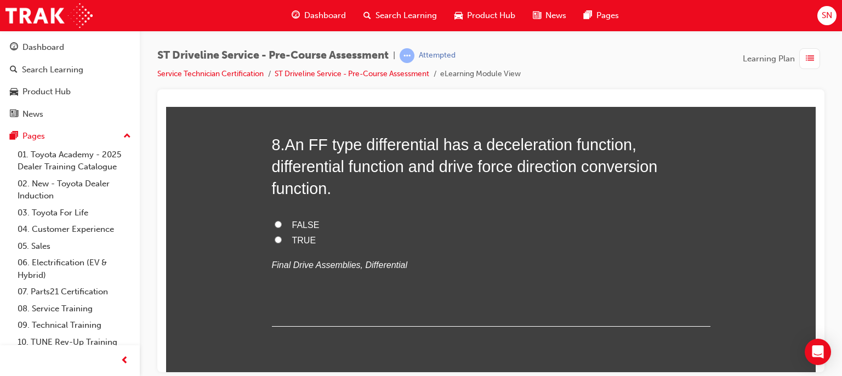
scroll to position [1755, 0]
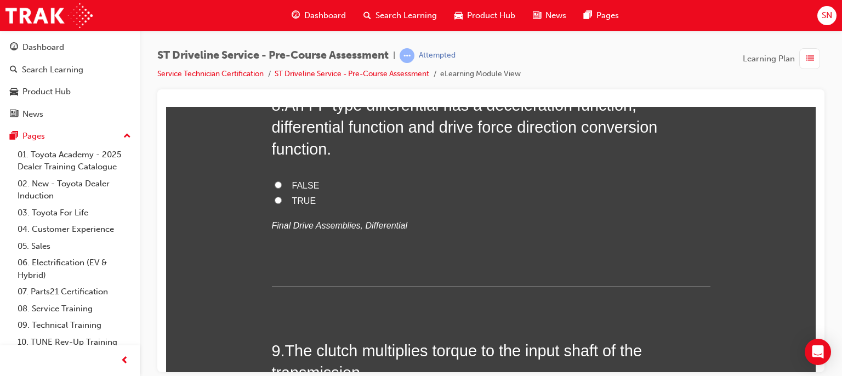
radio input "true"
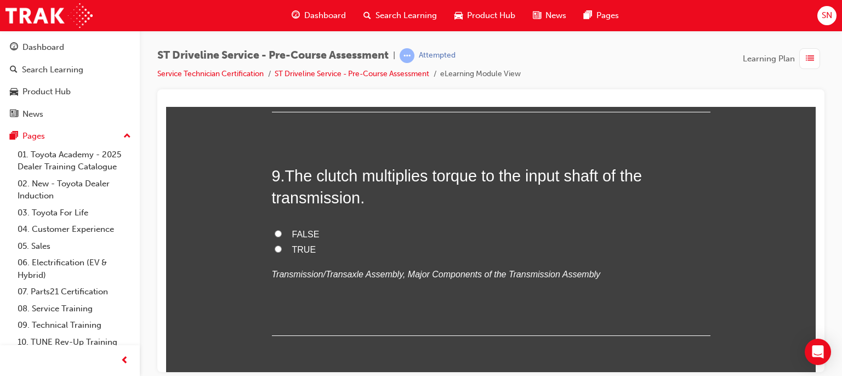
scroll to position [1952, 0]
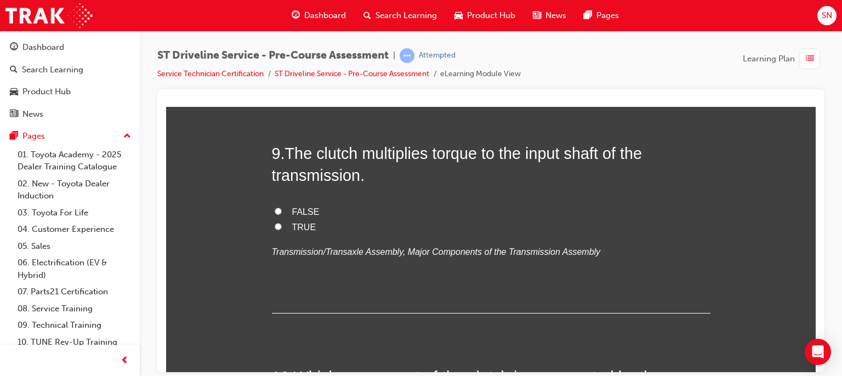
click at [275, 6] on input "TRUE" at bounding box center [278, 2] width 7 height 7
radio input "true"
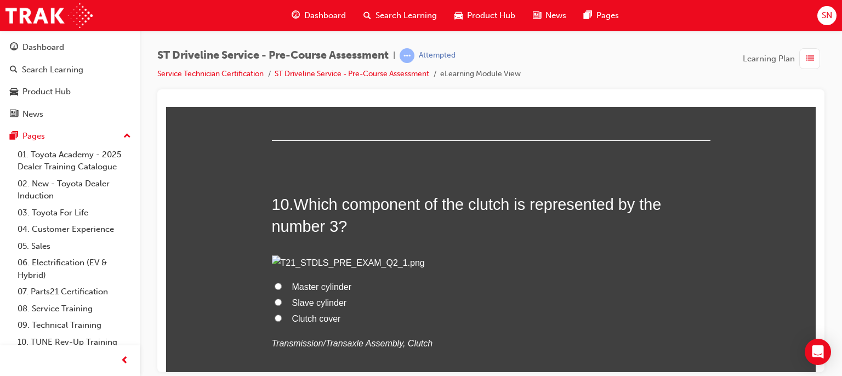
scroll to position [2193, 0]
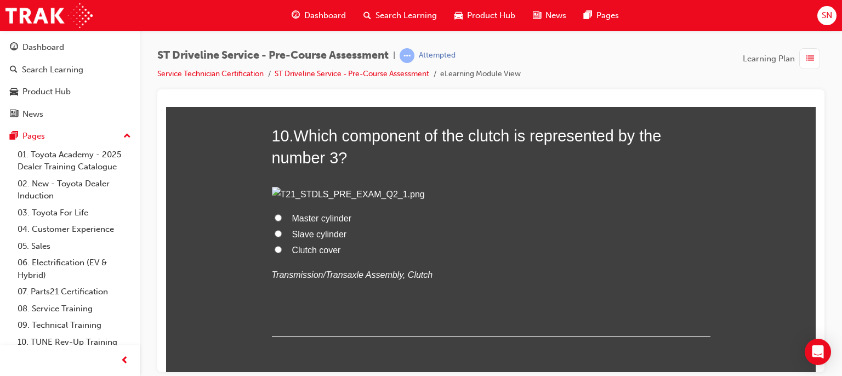
radio input "true"
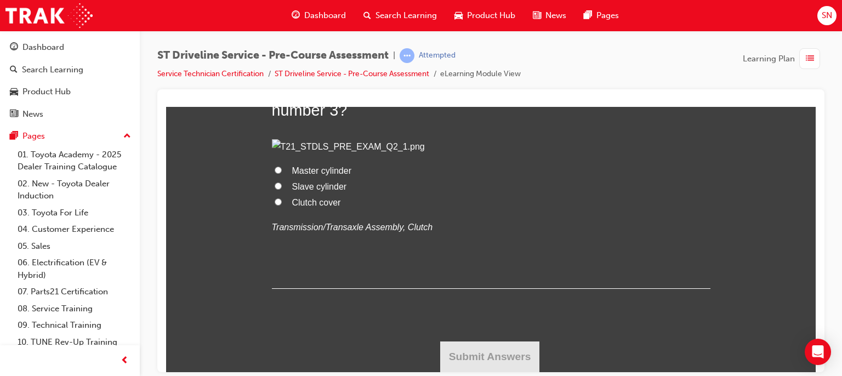
scroll to position [2654, 0]
click at [329, 175] on span "Master cylinder" at bounding box center [321, 170] width 59 height 9
click at [282, 173] on input "Master cylinder" at bounding box center [278, 169] width 7 height 7
radio input "true"
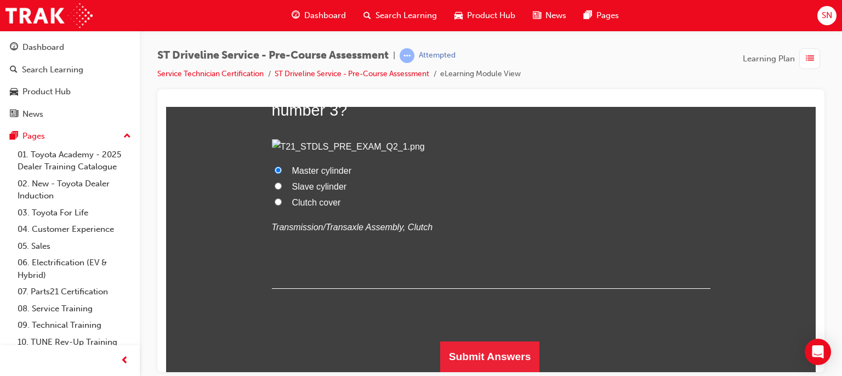
scroll to position [2794, 0]
click at [489, 357] on button "Submit Answers" at bounding box center [490, 356] width 100 height 31
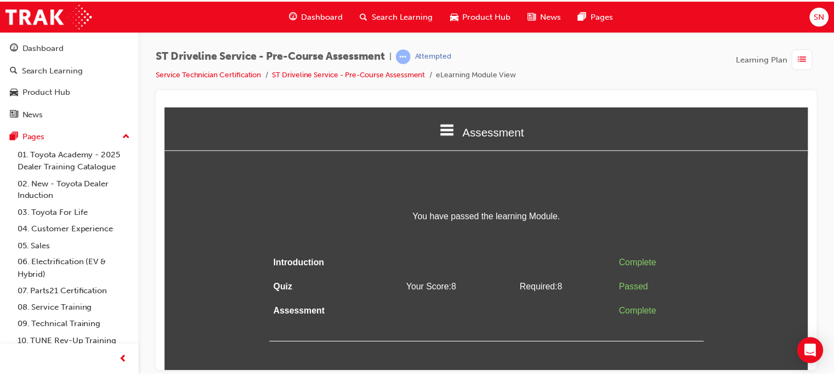
scroll to position [0, 0]
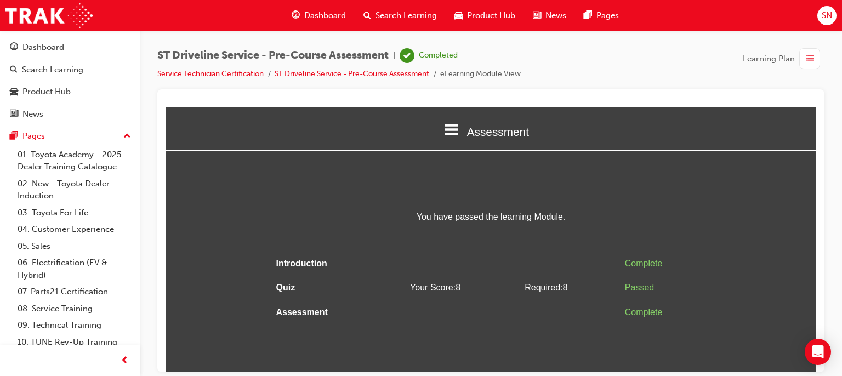
click at [312, 15] on span "Dashboard" at bounding box center [325, 15] width 42 height 13
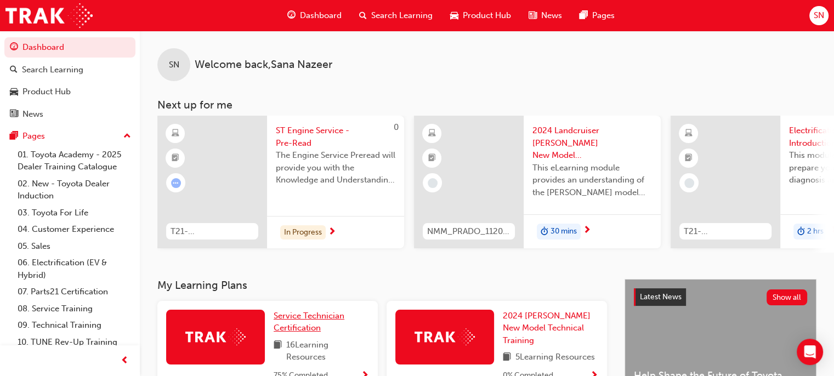
drag, startPoint x: 311, startPoint y: 322, endPoint x: 282, endPoint y: 327, distance: 29.5
click at [282, 327] on span "Service Technician Certification" at bounding box center [309, 322] width 71 height 22
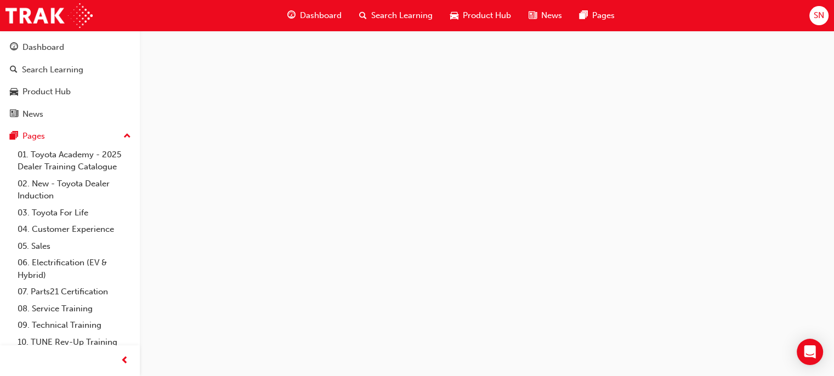
click at [282, 327] on div at bounding box center [417, 188] width 834 height 376
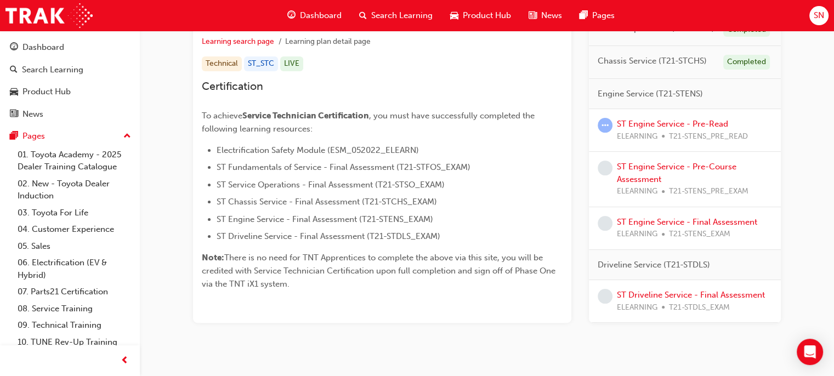
scroll to position [210, 0]
click at [645, 294] on link "ST Driveline Service - Final Assessment" at bounding box center [691, 293] width 148 height 10
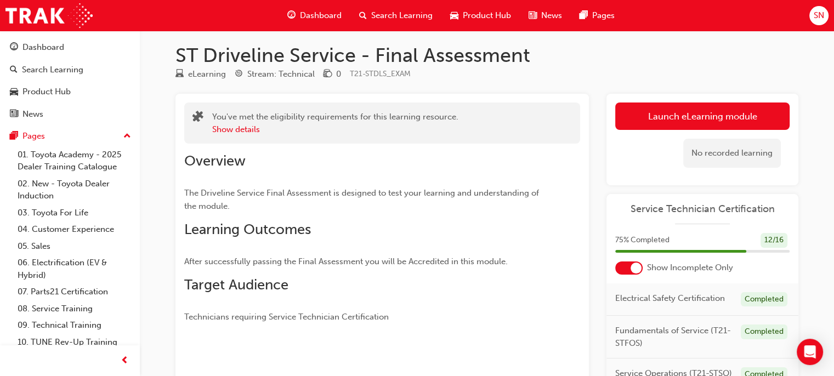
scroll to position [4, 0]
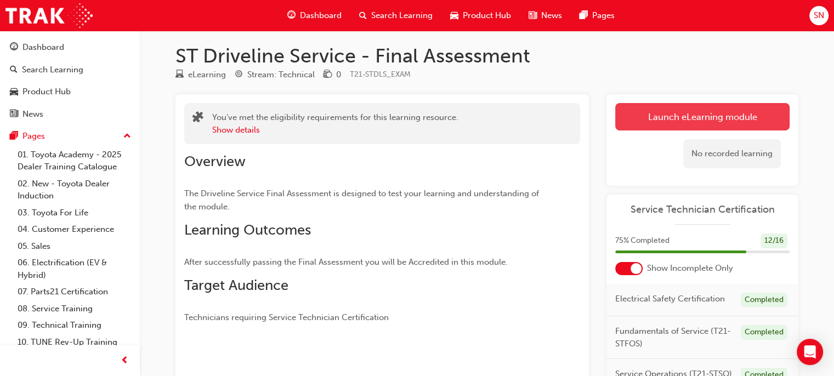
click at [682, 123] on link "Launch eLearning module" at bounding box center [702, 116] width 174 height 27
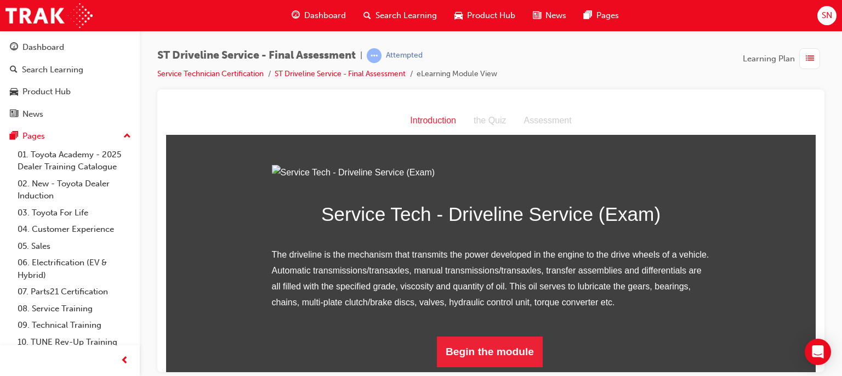
scroll to position [116, 0]
click at [482, 358] on button "Begin the module" at bounding box center [490, 351] width 106 height 31
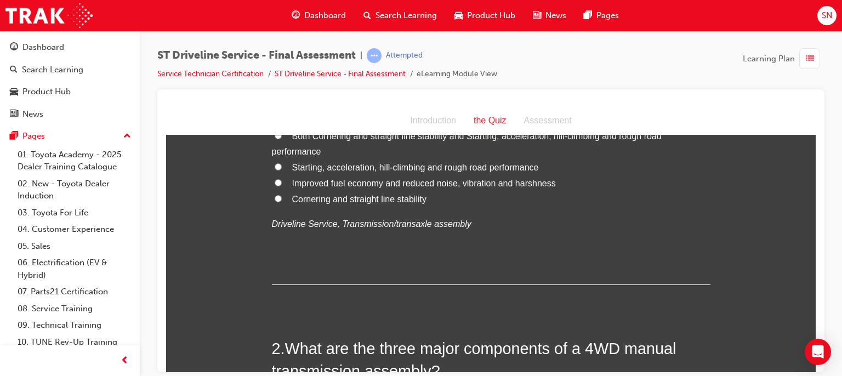
scroll to position [0, 0]
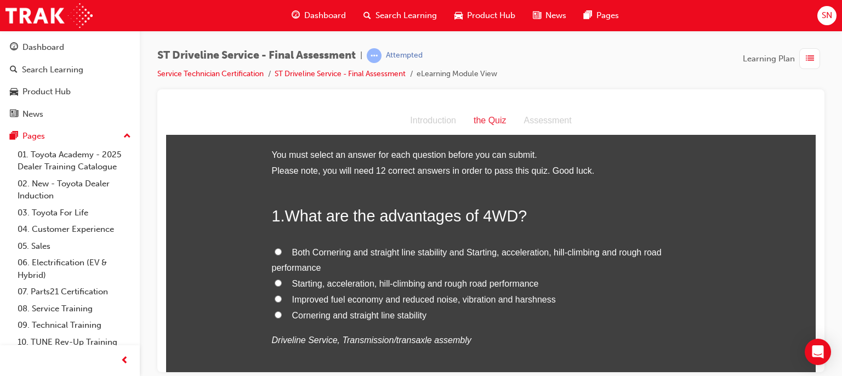
click at [272, 249] on label "Both Cornering and straight line stability and Starting, acceleration, hill-cli…" at bounding box center [491, 261] width 439 height 32
click at [275, 249] on input "Both Cornering and straight line stability and Starting, acceleration, hill-cli…" at bounding box center [278, 251] width 7 height 7
radio input "true"
click at [299, 282] on span "Starting, acceleration, hill-climbing and rough road performance" at bounding box center [415, 283] width 247 height 9
click at [282, 282] on input "Starting, acceleration, hill-climbing and rough road performance" at bounding box center [278, 282] width 7 height 7
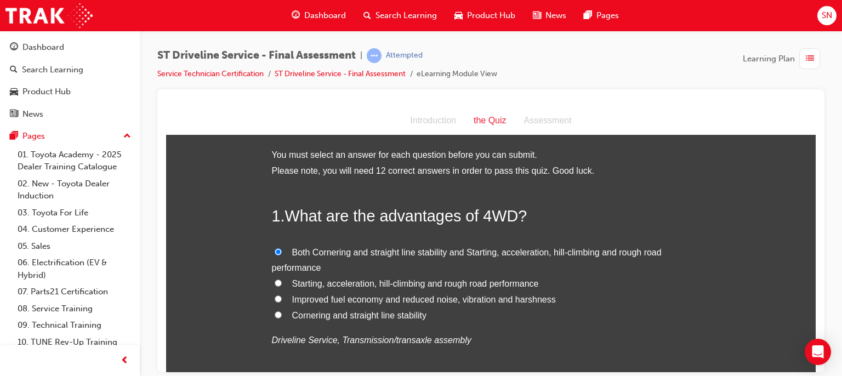
radio input "true"
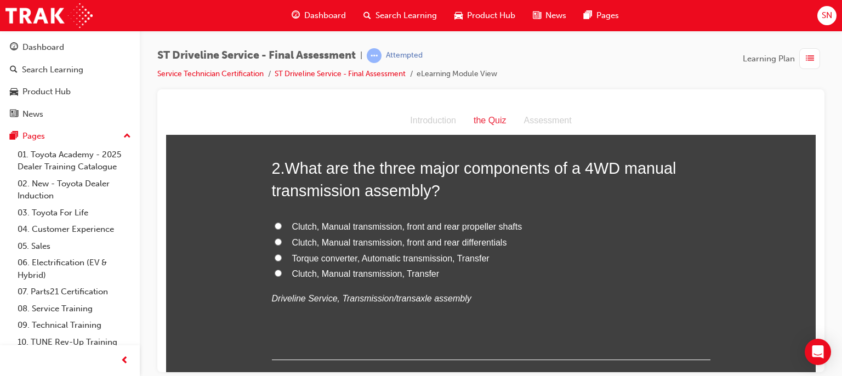
scroll to position [307, 0]
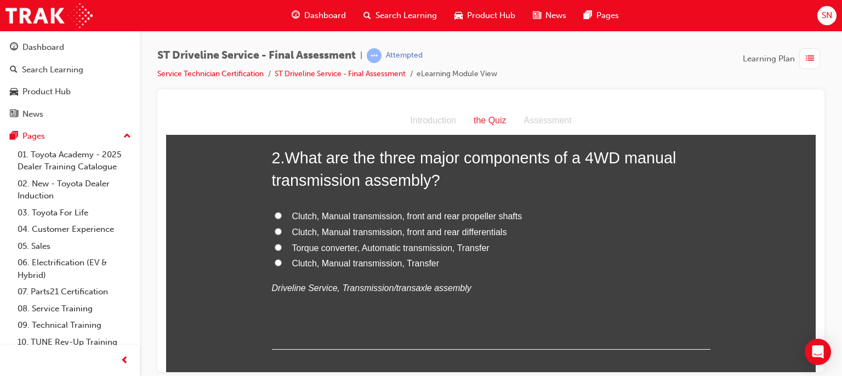
click at [332, 266] on span "Clutch, Manual transmission, Transfer" at bounding box center [365, 262] width 147 height 9
click at [282, 266] on input "Clutch, Manual transmission, Transfer" at bounding box center [278, 262] width 7 height 7
radio input "true"
click at [332, 266] on span "Clutch, Manual transmission, Transfer" at bounding box center [365, 262] width 147 height 9
click at [282, 266] on input "Clutch, Manual transmission, Transfer" at bounding box center [278, 262] width 7 height 7
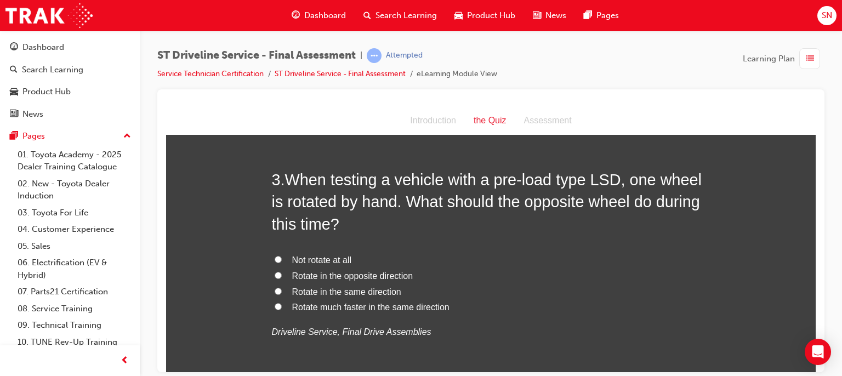
scroll to position [548, 0]
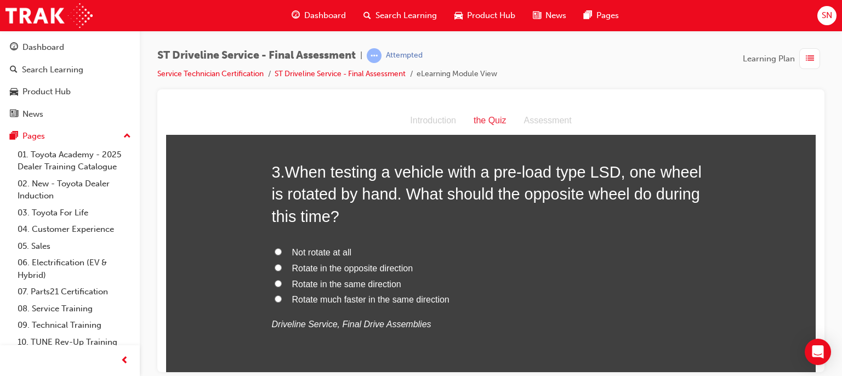
click at [383, 269] on span "Rotate in the opposite direction" at bounding box center [352, 267] width 121 height 9
click at [282, 269] on input "Rotate in the opposite direction" at bounding box center [278, 267] width 7 height 7
radio input "true"
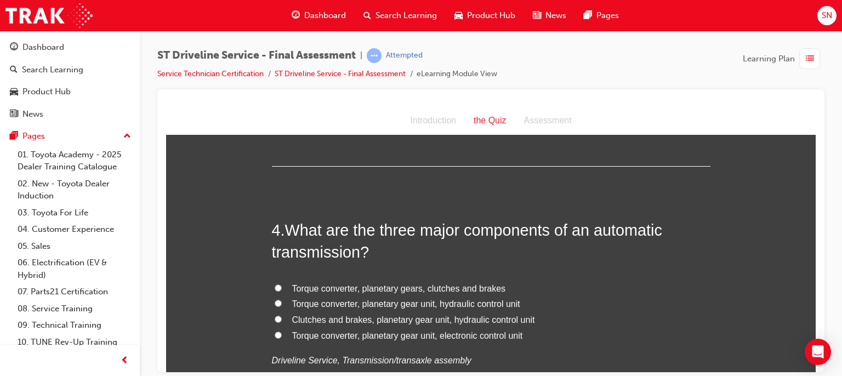
scroll to position [790, 0]
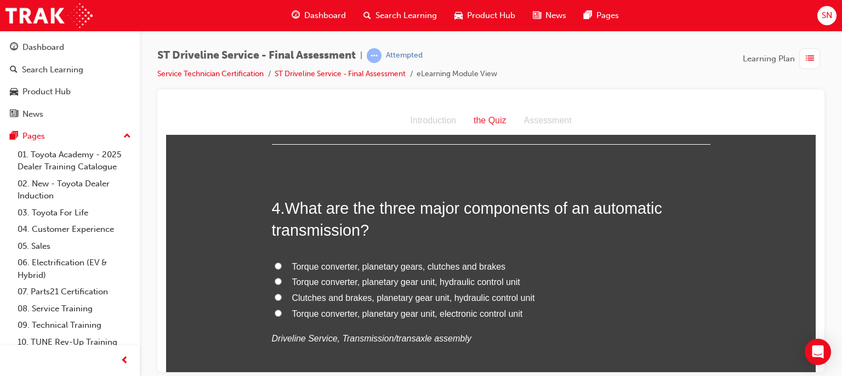
click at [395, 317] on span "Torque converter, planetary gear unit, electronic control unit" at bounding box center [407, 313] width 231 height 9
click at [282, 316] on input "Torque converter, planetary gear unit, electronic control unit" at bounding box center [278, 312] width 7 height 7
radio input "true"
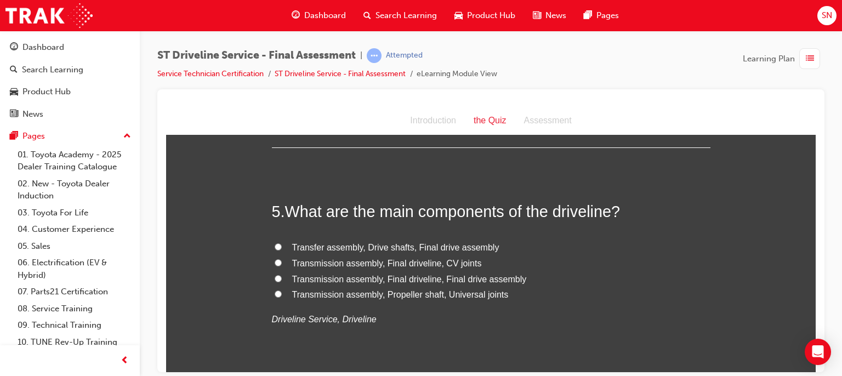
scroll to position [1053, 0]
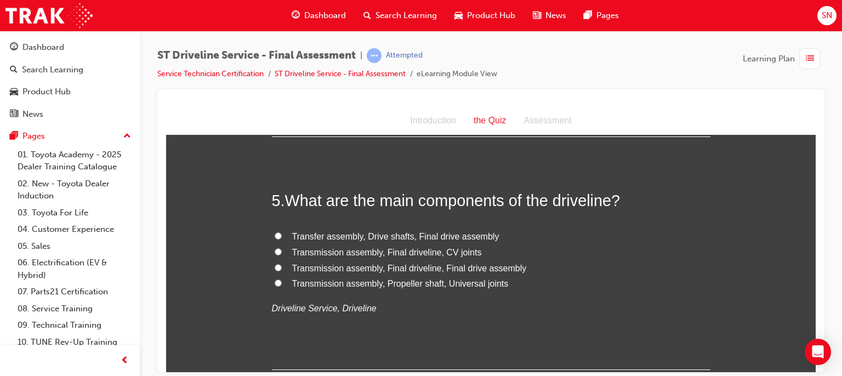
click at [348, 271] on span "Transmission assembly, Final driveline, Final drive assembly" at bounding box center [409, 267] width 235 height 9
click at [282, 271] on input "Transmission assembly, Final driveline, Final drive assembly" at bounding box center [278, 267] width 7 height 7
radio input "true"
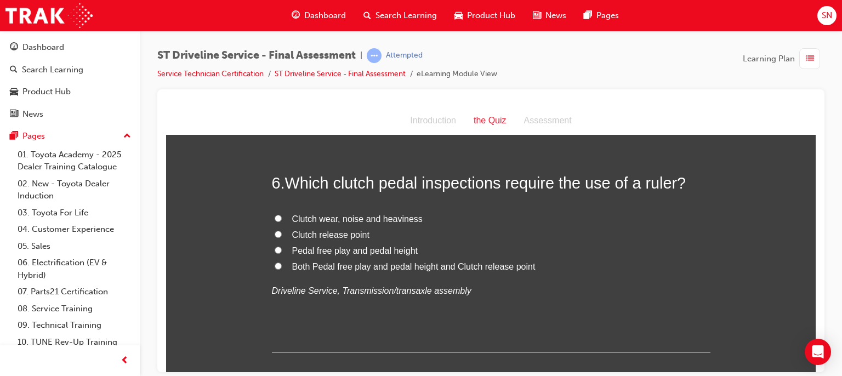
scroll to position [1316, 0]
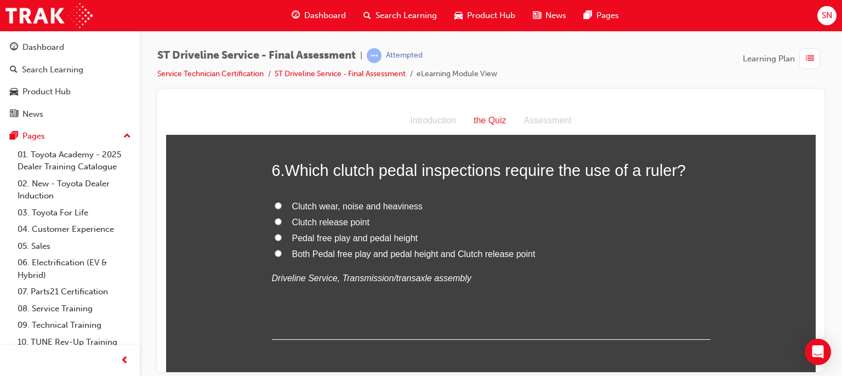
click at [275, 234] on input "Pedal free play and pedal height" at bounding box center [278, 237] width 7 height 7
radio input "true"
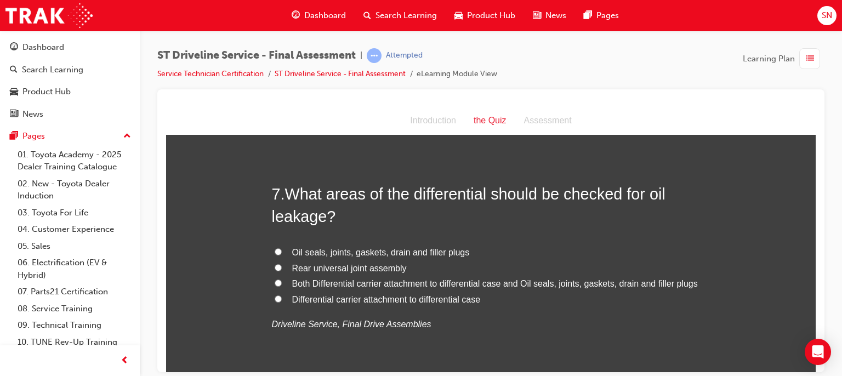
scroll to position [1535, 0]
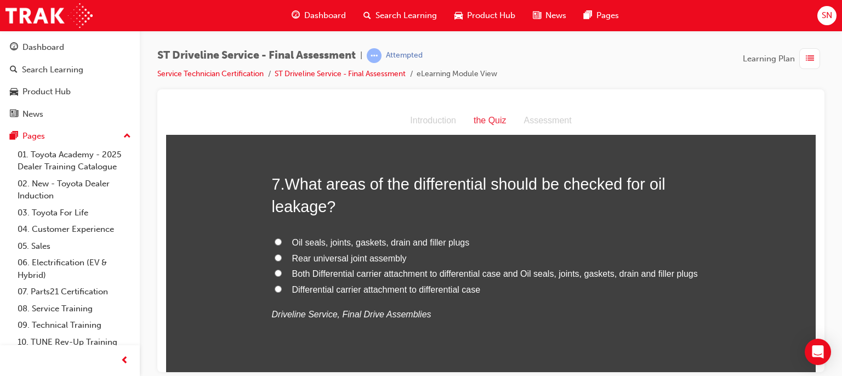
click at [275, 239] on input "Oil seals, joints, gaskets, drain and filler plugs" at bounding box center [278, 241] width 7 height 7
radio input "true"
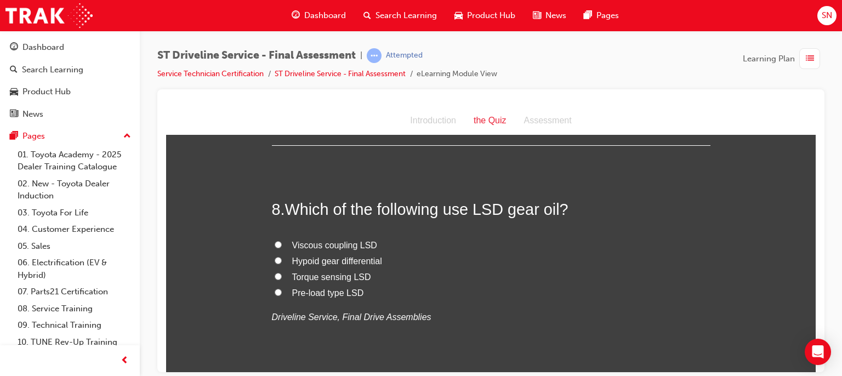
scroll to position [1777, 0]
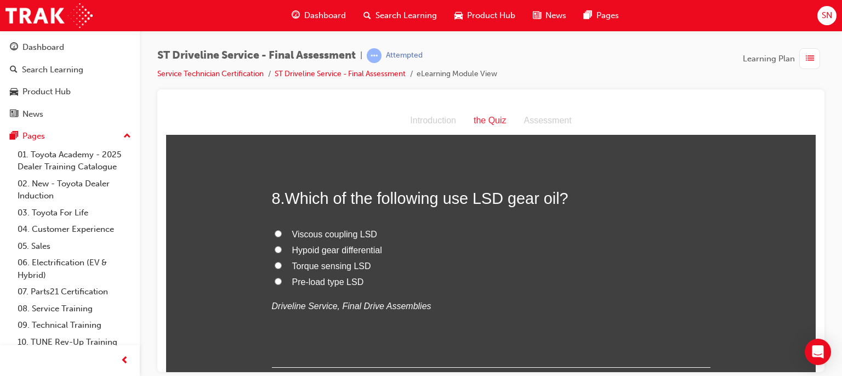
click at [323, 247] on span "Hypoid gear differential" at bounding box center [337, 249] width 90 height 9
click at [282, 247] on input "Hypoid gear differential" at bounding box center [278, 249] width 7 height 7
radio input "true"
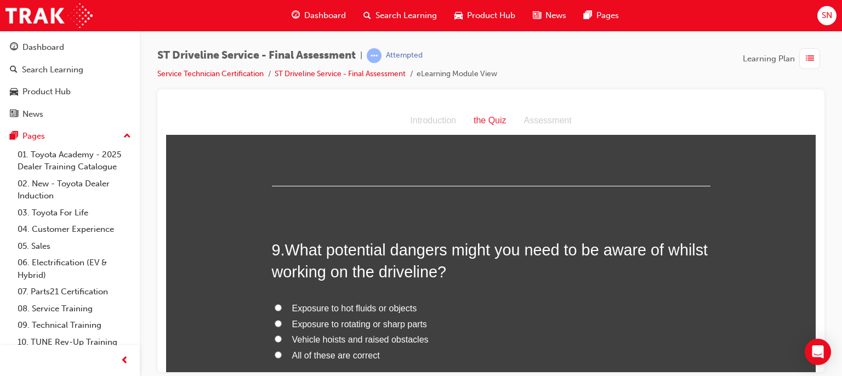
scroll to position [2018, 0]
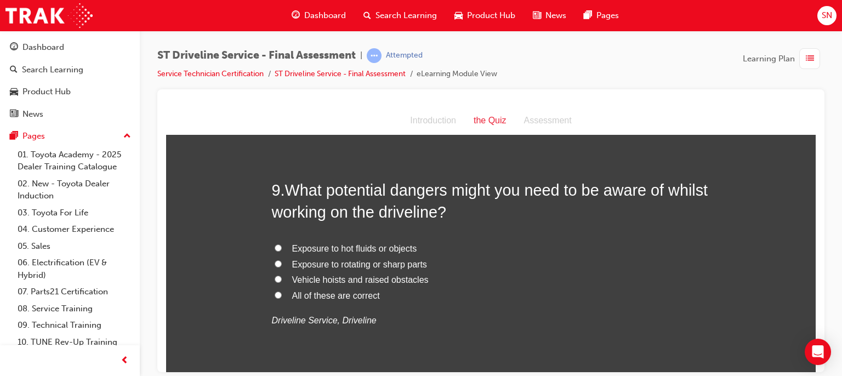
click at [322, 296] on span "All of these are correct" at bounding box center [336, 295] width 88 height 9
click at [282, 296] on input "All of these are correct" at bounding box center [278, 294] width 7 height 7
radio input "true"
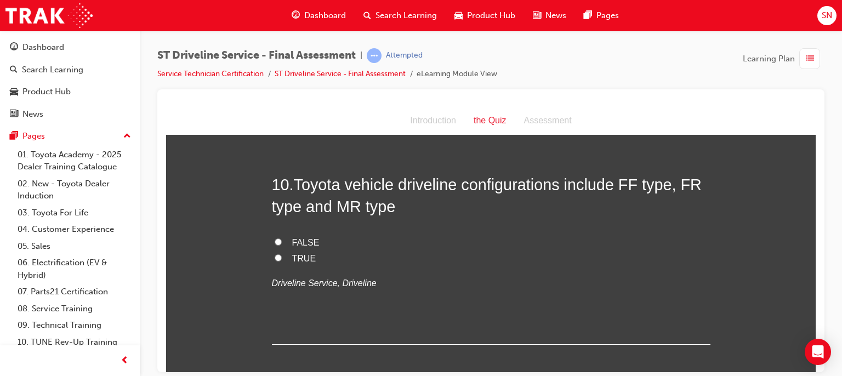
scroll to position [2281, 0]
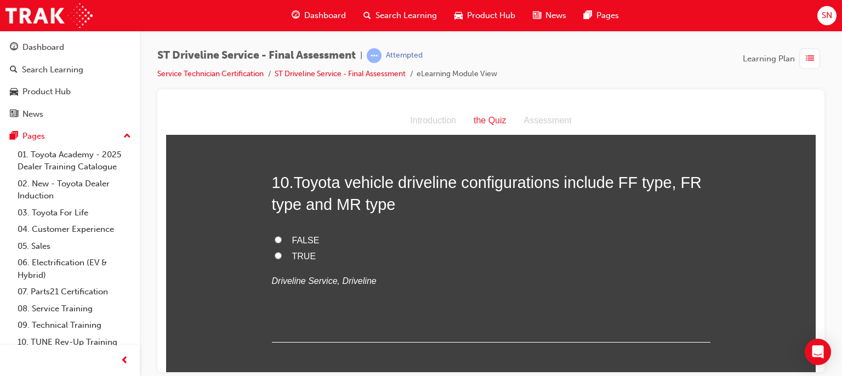
click at [281, 255] on label "TRUE" at bounding box center [491, 256] width 439 height 16
click at [281, 255] on input "TRUE" at bounding box center [278, 255] width 7 height 7
radio input "true"
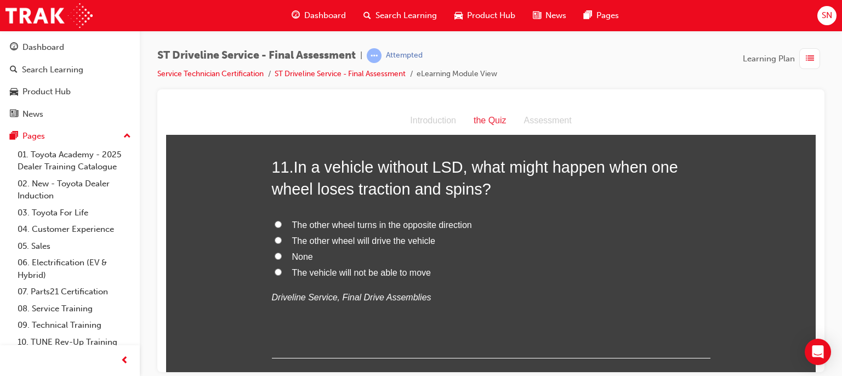
scroll to position [2522, 0]
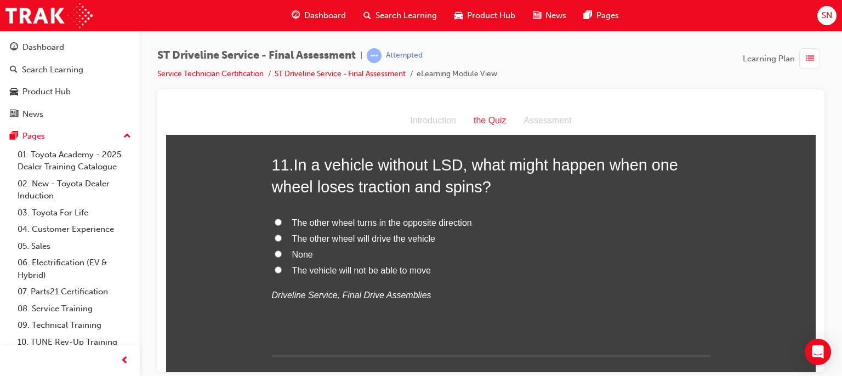
click at [403, 236] on span "The other wheel will drive the vehicle" at bounding box center [363, 238] width 143 height 9
click at [282, 236] on input "The other wheel will drive the vehicle" at bounding box center [278, 237] width 7 height 7
radio input "true"
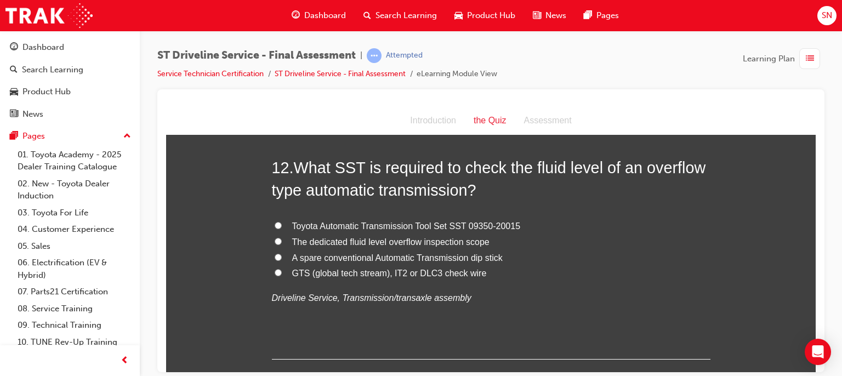
scroll to position [2785, 0]
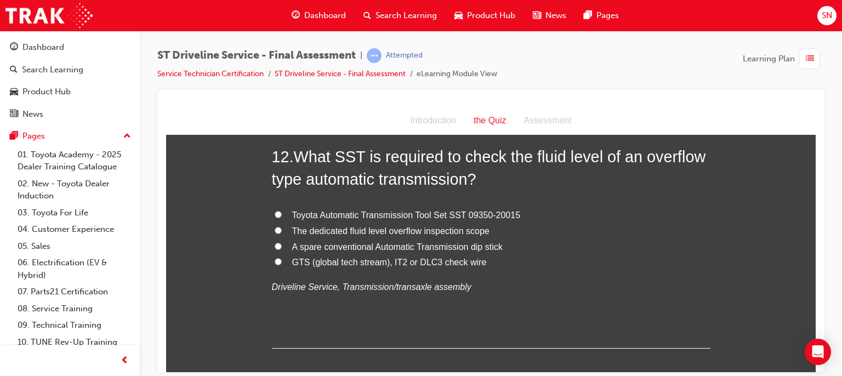
click at [447, 262] on span "GTS (global tech stream), IT2 or DLC3 check wire" at bounding box center [389, 261] width 195 height 9
click at [282, 262] on input "GTS (global tech stream), IT2 or DLC3 check wire" at bounding box center [278, 261] width 7 height 7
radio input "true"
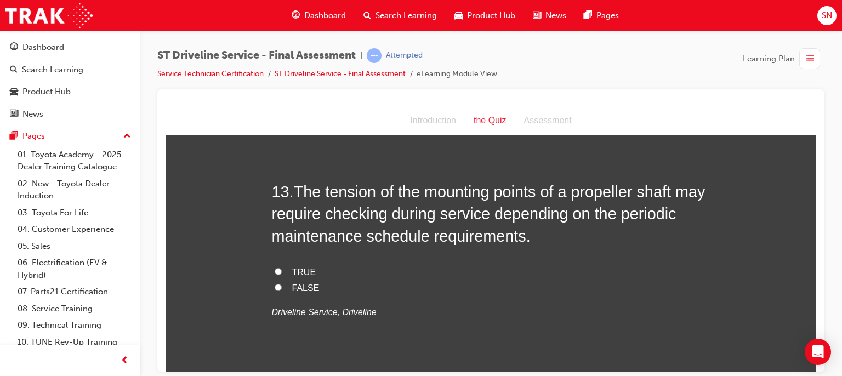
scroll to position [3027, 0]
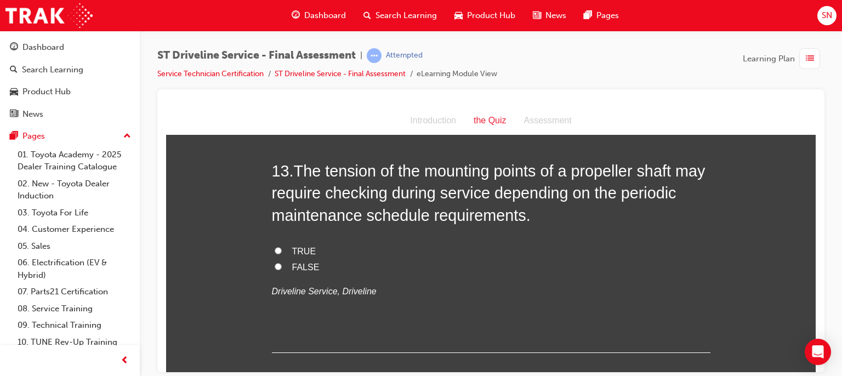
click at [285, 249] on label "TRUE" at bounding box center [491, 251] width 439 height 16
click at [282, 249] on input "TRUE" at bounding box center [278, 250] width 7 height 7
radio input "true"
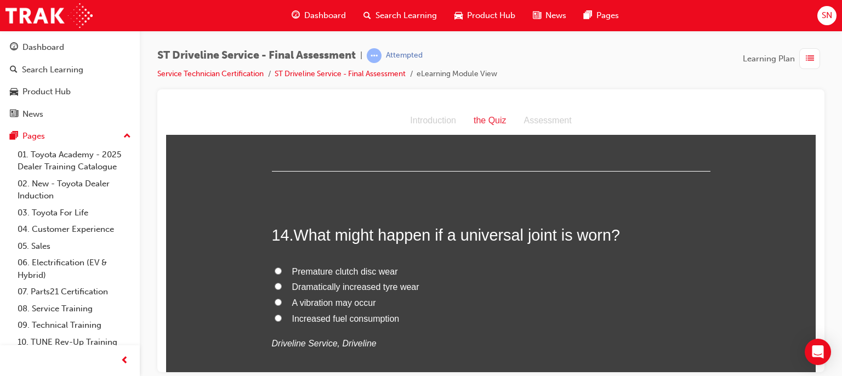
scroll to position [3246, 0]
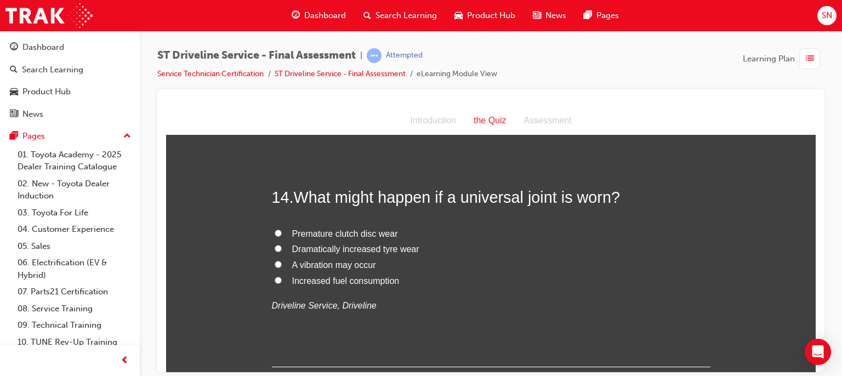
click at [350, 265] on span "A vibration may occur" at bounding box center [334, 264] width 84 height 9
click at [282, 265] on input "A vibration may occur" at bounding box center [278, 263] width 7 height 7
radio input "true"
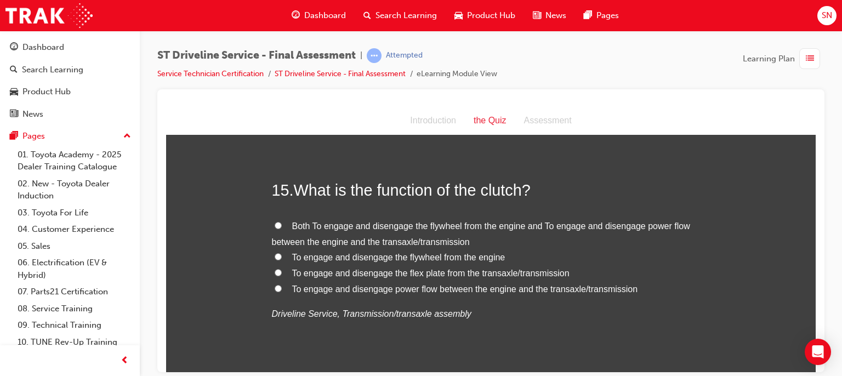
scroll to position [3509, 0]
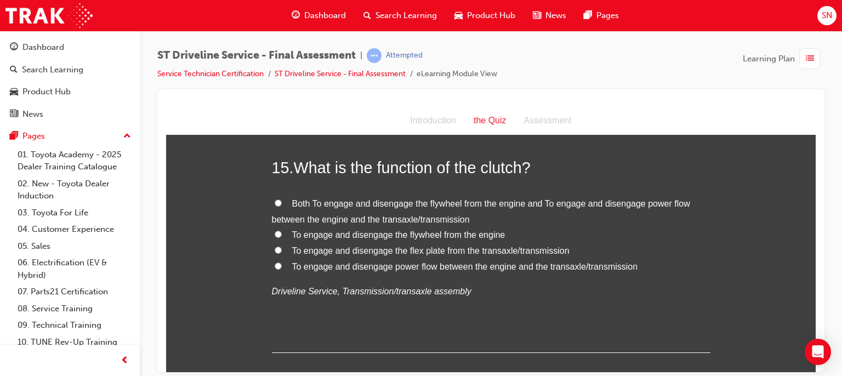
click at [277, 263] on input "To engage and disengage power flow between the engine and the transaxle/transmi…" at bounding box center [278, 265] width 7 height 7
radio input "true"
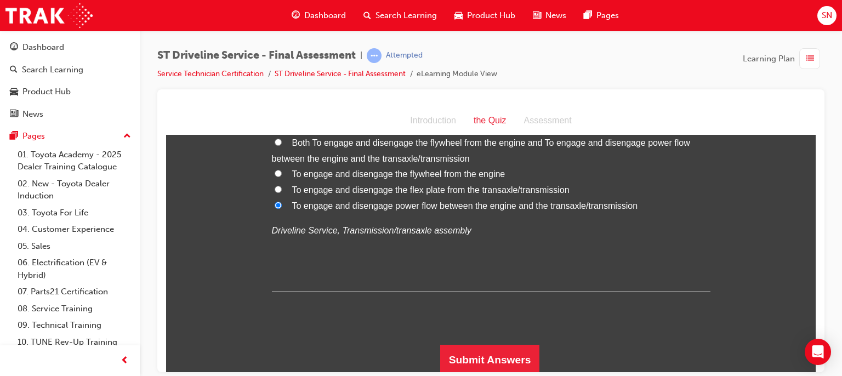
scroll to position [3571, 0]
click at [482, 351] on button "Submit Answers" at bounding box center [490, 359] width 100 height 31
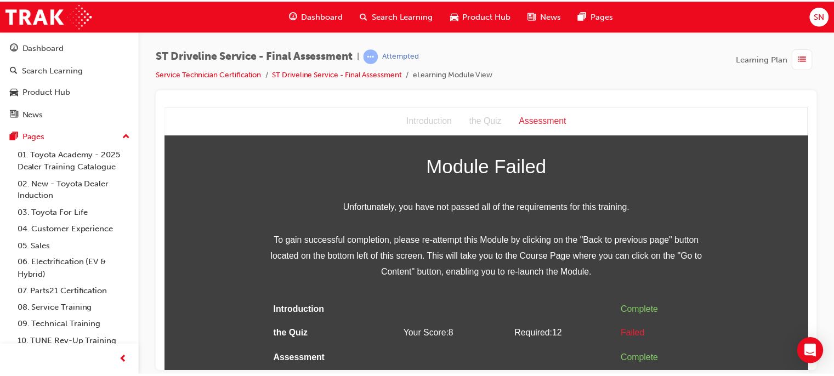
scroll to position [0, 0]
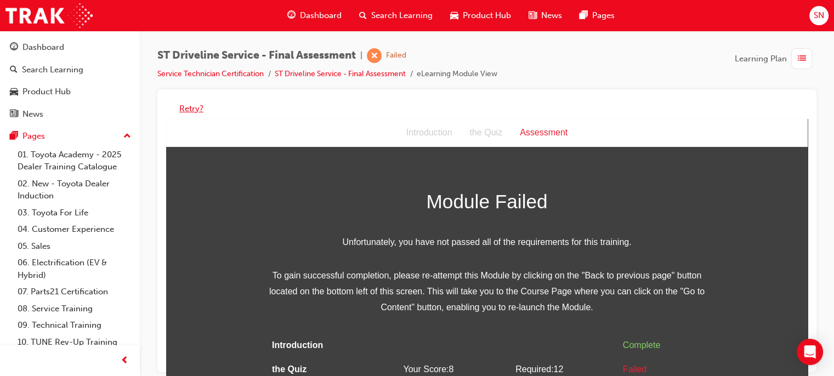
click at [189, 108] on button "Retry?" at bounding box center [191, 109] width 24 height 13
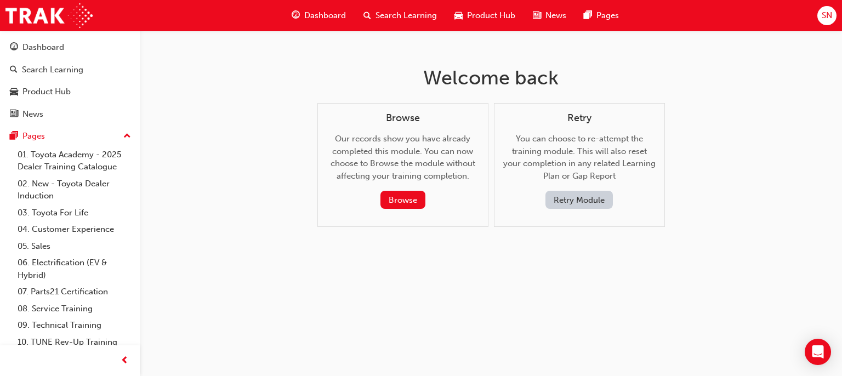
click at [559, 206] on button "Retry Module" at bounding box center [579, 200] width 67 height 18
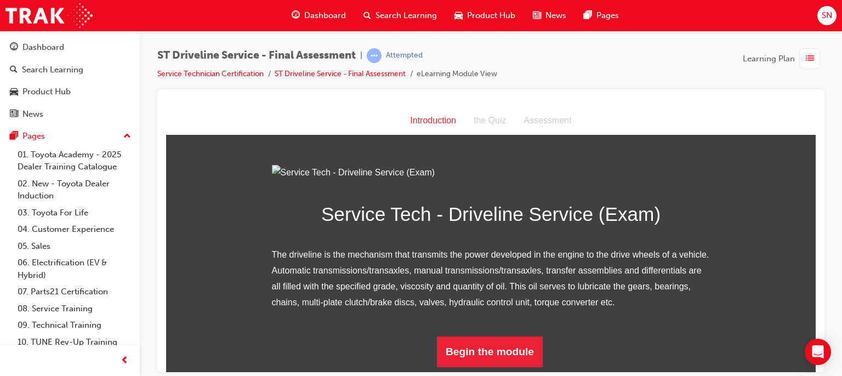
scroll to position [116, 0]
click at [487, 358] on button "Begin the module" at bounding box center [490, 351] width 106 height 31
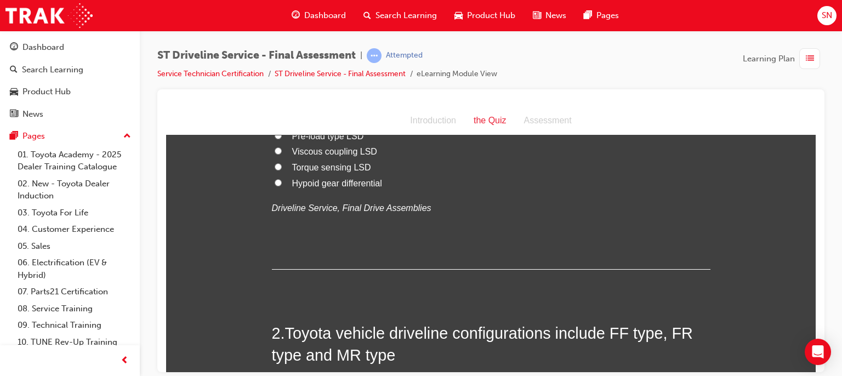
scroll to position [0, 0]
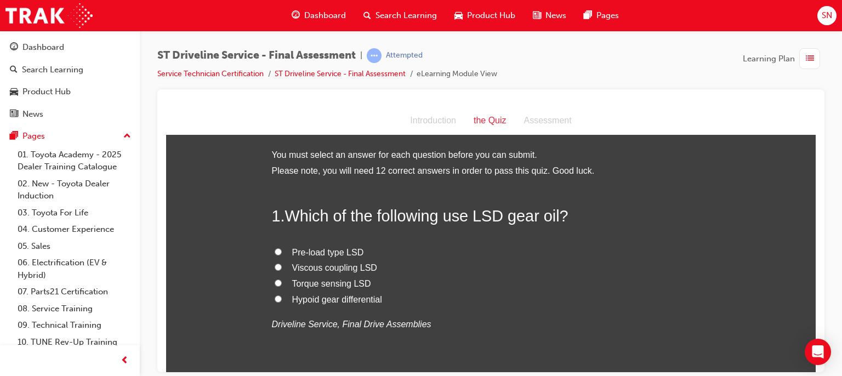
click at [307, 256] on span "Pre-load type LSD" at bounding box center [328, 251] width 72 height 9
click at [282, 255] on input "Pre-load type LSD" at bounding box center [278, 251] width 7 height 7
radio input "true"
click at [304, 270] on span "Viscous coupling LSD" at bounding box center [334, 267] width 85 height 9
click at [282, 270] on input "Viscous coupling LSD" at bounding box center [278, 266] width 7 height 7
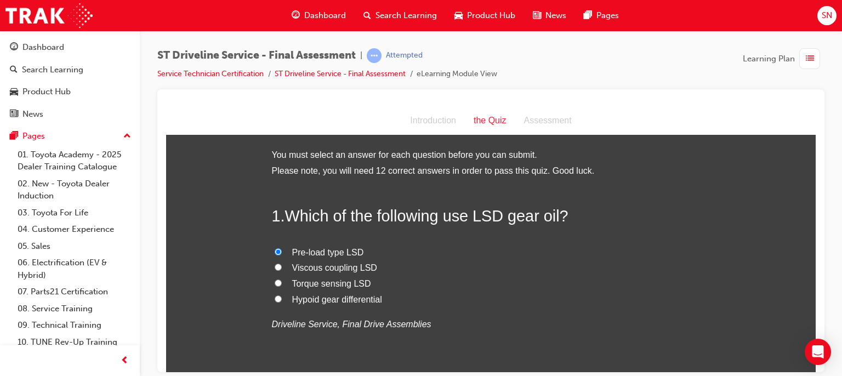
radio input "true"
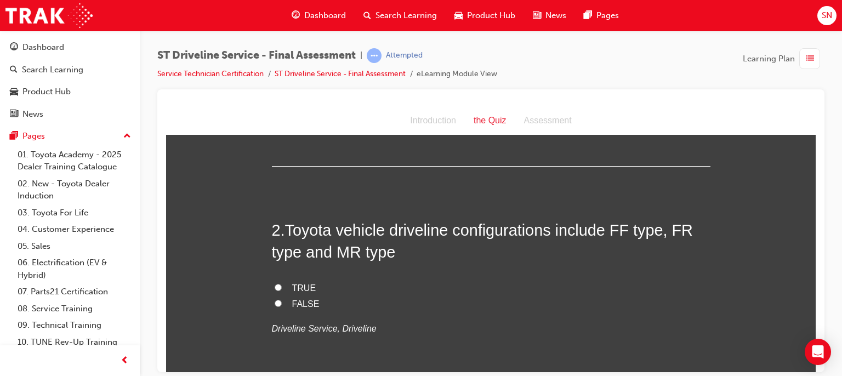
scroll to position [241, 0]
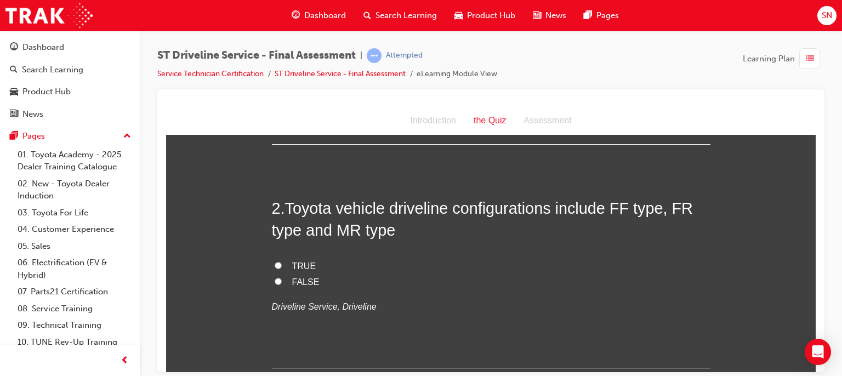
click at [275, 279] on input "FALSE" at bounding box center [278, 280] width 7 height 7
radio input "true"
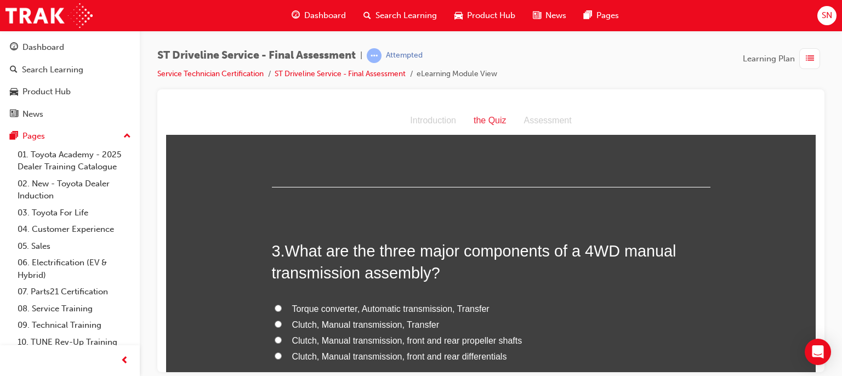
scroll to position [483, 0]
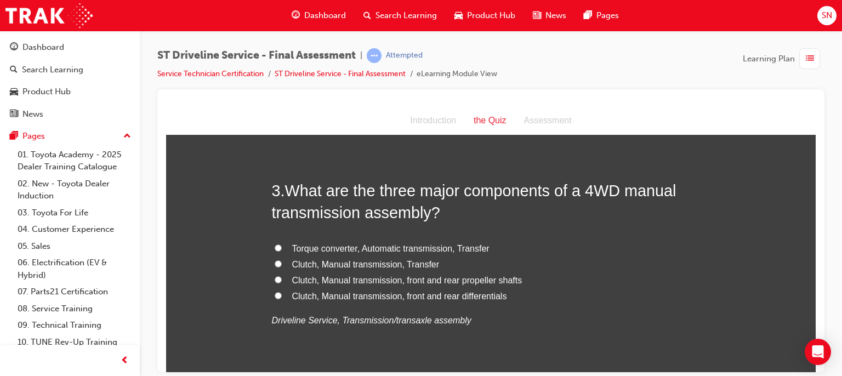
click at [313, 297] on span "Clutch, Manual transmission, front and rear differentials" at bounding box center [399, 295] width 215 height 9
click at [282, 297] on input "Clutch, Manual transmission, front and rear differentials" at bounding box center [278, 295] width 7 height 7
radio input "true"
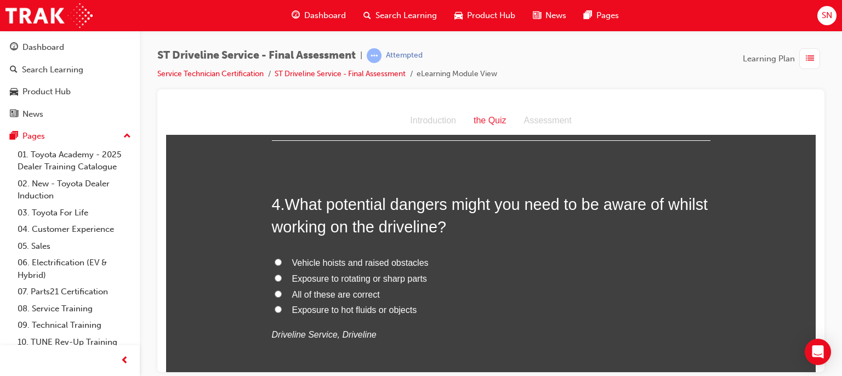
scroll to position [746, 0]
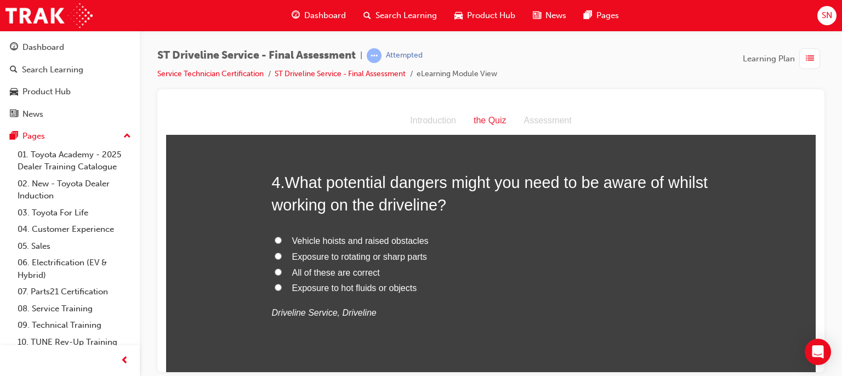
click at [342, 273] on span "All of these are correct" at bounding box center [336, 272] width 88 height 9
click at [282, 273] on input "All of these are correct" at bounding box center [278, 271] width 7 height 7
radio input "true"
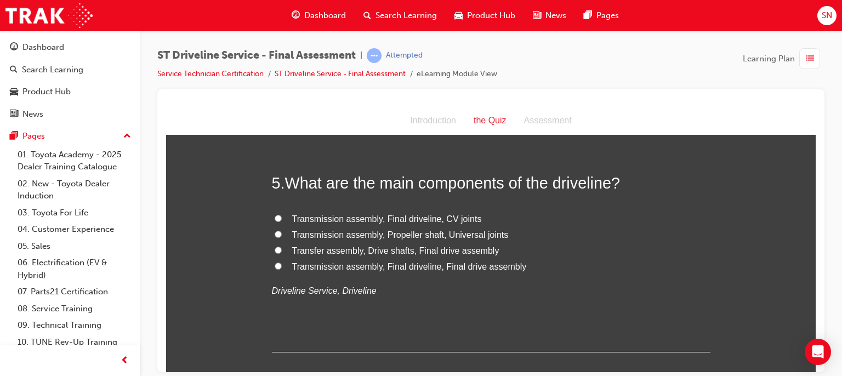
scroll to position [1009, 0]
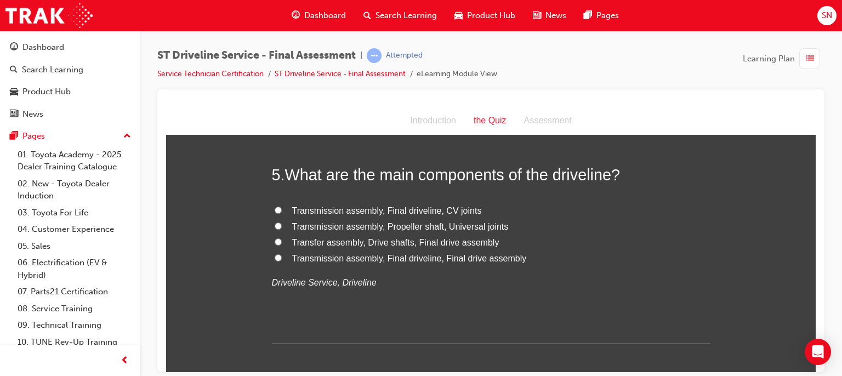
click at [440, 212] on span "Transmission assembly, Final driveline, CV joints" at bounding box center [387, 210] width 190 height 9
click at [282, 212] on input "Transmission assembly, Final driveline, CV joints" at bounding box center [278, 209] width 7 height 7
radio input "true"
click at [414, 245] on span "Transfer assembly, Drive shafts, Final drive assembly" at bounding box center [395, 241] width 207 height 9
click at [282, 245] on input "Transfer assembly, Drive shafts, Final drive assembly" at bounding box center [278, 241] width 7 height 7
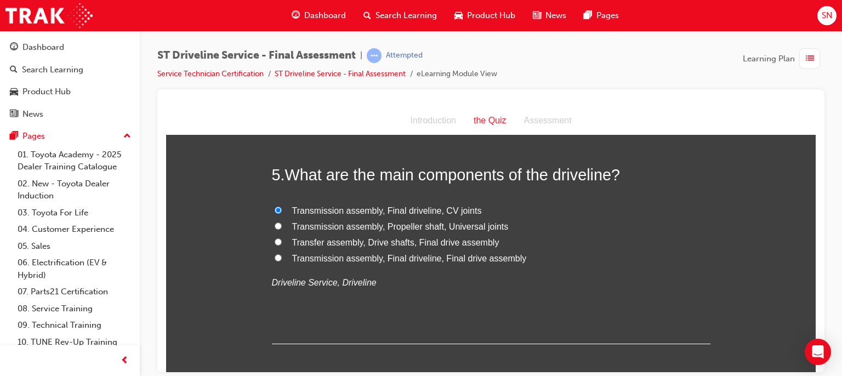
radio input "true"
click at [382, 209] on span "Transmission assembly, Final driveline, CV joints" at bounding box center [387, 210] width 190 height 9
click at [282, 209] on input "Transmission assembly, Final driveline, CV joints" at bounding box center [278, 209] width 7 height 7
radio input "true"
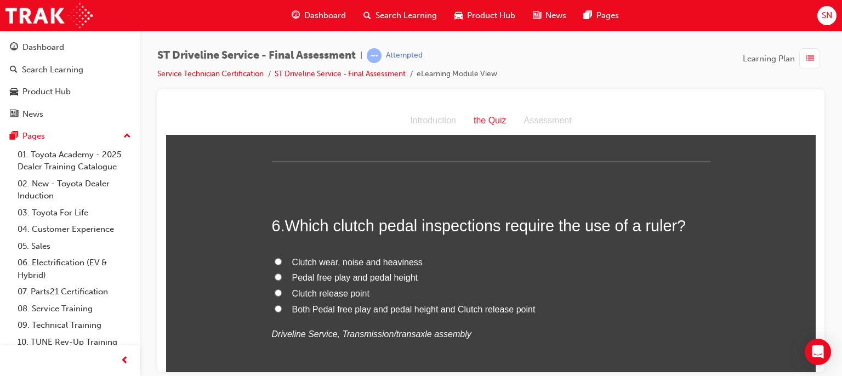
scroll to position [1250, 0]
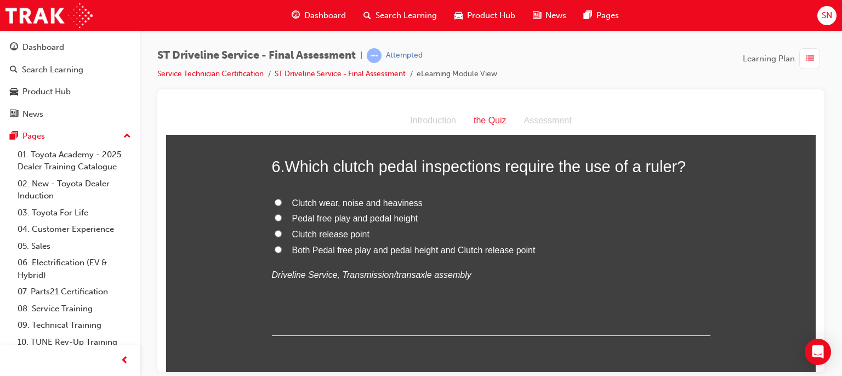
click at [275, 217] on input "Pedal free play and pedal height" at bounding box center [278, 217] width 7 height 7
radio input "true"
click at [276, 248] on input "Both Pedal free play and pedal height and Clutch release point" at bounding box center [278, 249] width 7 height 7
radio input "true"
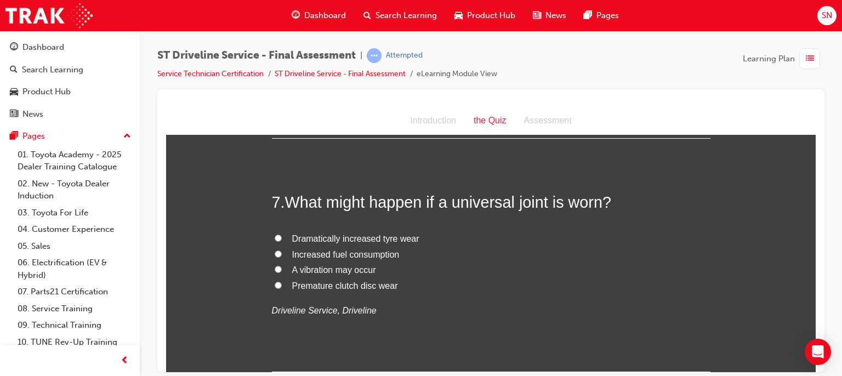
scroll to position [1469, 0]
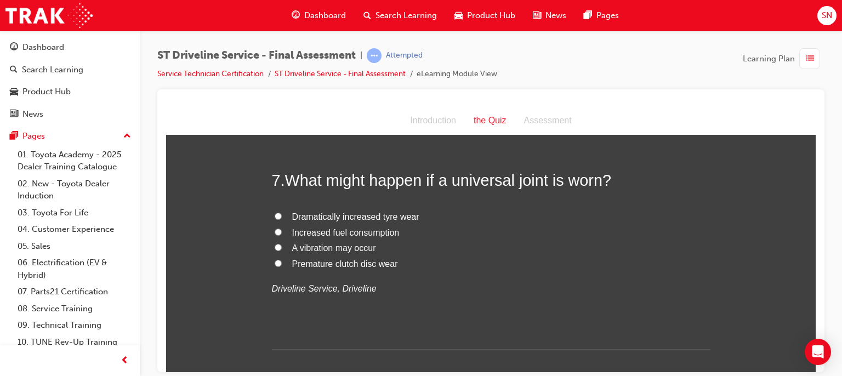
click at [358, 247] on span "A vibration may occur" at bounding box center [334, 247] width 84 height 9
click at [282, 247] on input "A vibration may occur" at bounding box center [278, 246] width 7 height 7
radio input "true"
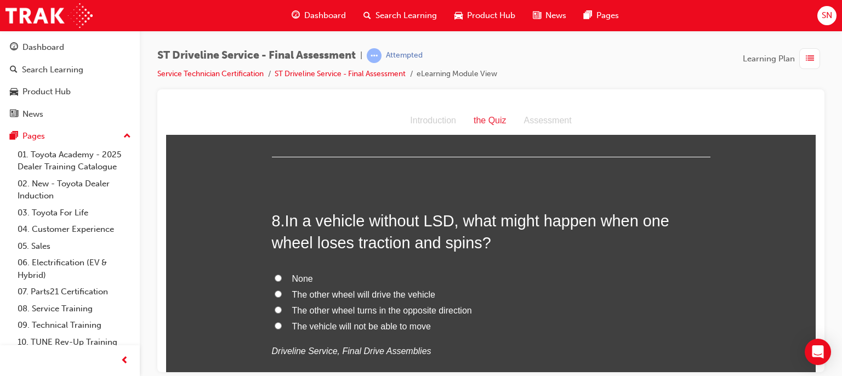
scroll to position [1711, 0]
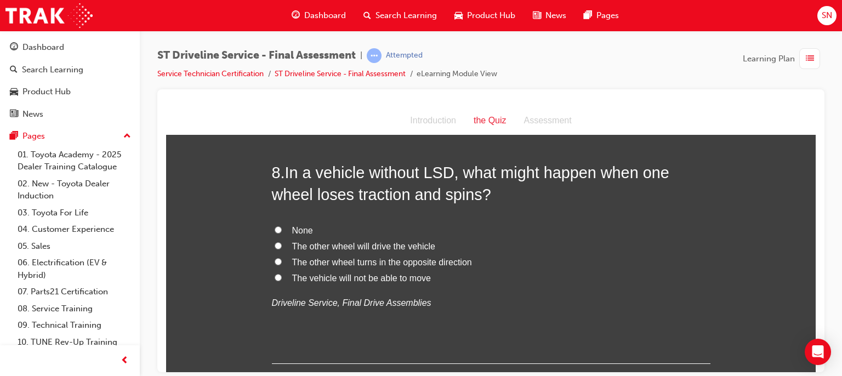
click at [333, 261] on span "The other wheel turns in the opposite direction" at bounding box center [382, 261] width 180 height 9
click at [282, 261] on input "The other wheel turns in the opposite direction" at bounding box center [278, 261] width 7 height 7
radio input "true"
click at [275, 246] on input "The other wheel will drive the vehicle" at bounding box center [278, 245] width 7 height 7
radio input "true"
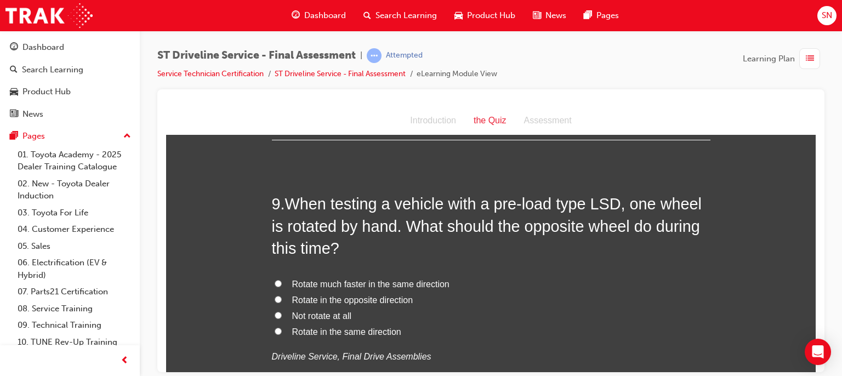
scroll to position [1952, 0]
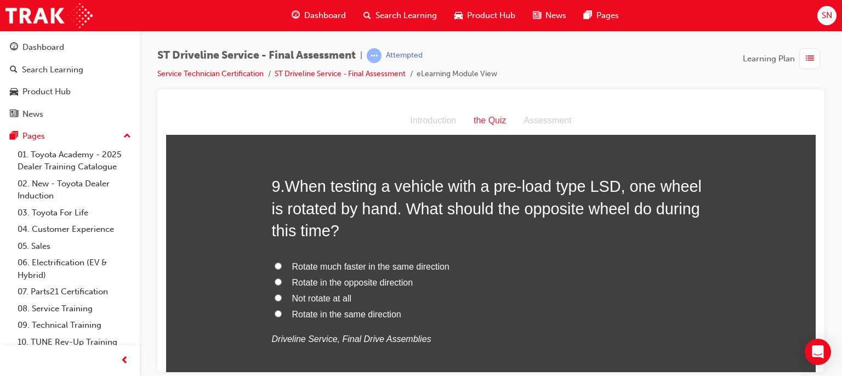
click at [350, 315] on span "Rotate in the same direction" at bounding box center [346, 313] width 109 height 9
click at [282, 315] on input "Rotate in the same direction" at bounding box center [278, 313] width 7 height 7
radio input "true"
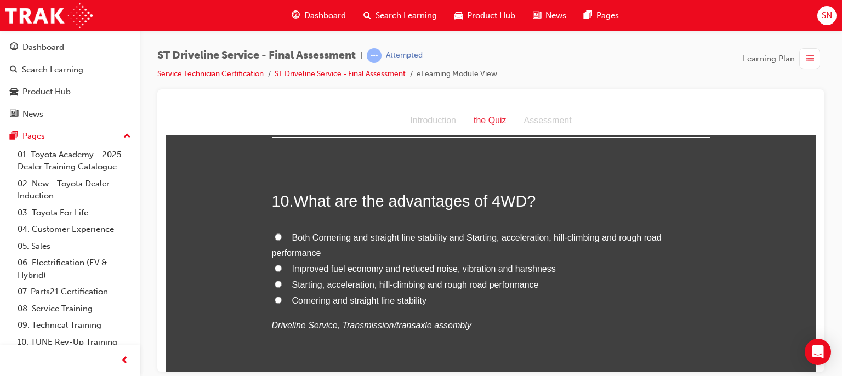
scroll to position [2215, 0]
click at [340, 285] on span "Starting, acceleration, hill-climbing and rough road performance" at bounding box center [415, 283] width 247 height 9
click at [282, 285] on input "Starting, acceleration, hill-climbing and rough road performance" at bounding box center [278, 283] width 7 height 7
radio input "true"
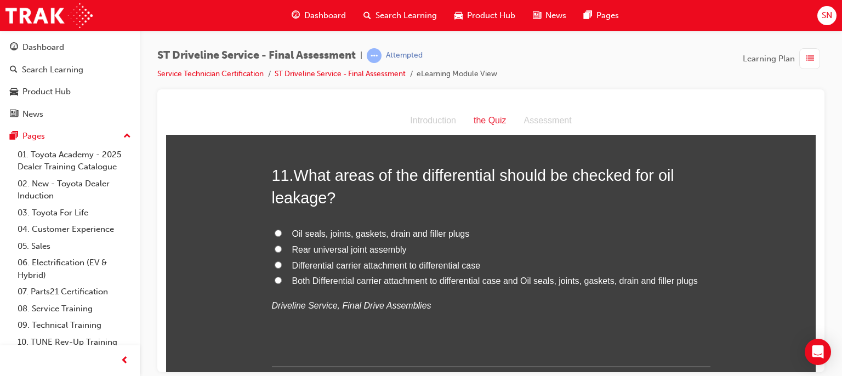
scroll to position [2500, 0]
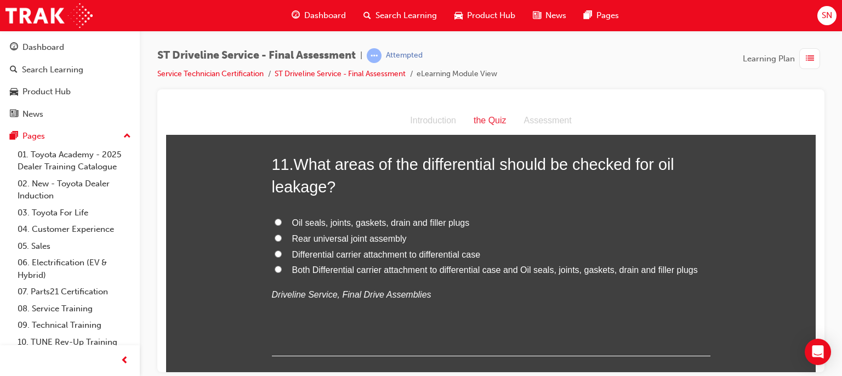
click at [425, 225] on span "Oil seals, joints, gaskets, drain and filler plugs" at bounding box center [381, 222] width 178 height 9
click at [282, 225] on input "Oil seals, joints, gaskets, drain and filler plugs" at bounding box center [278, 221] width 7 height 7
radio input "true"
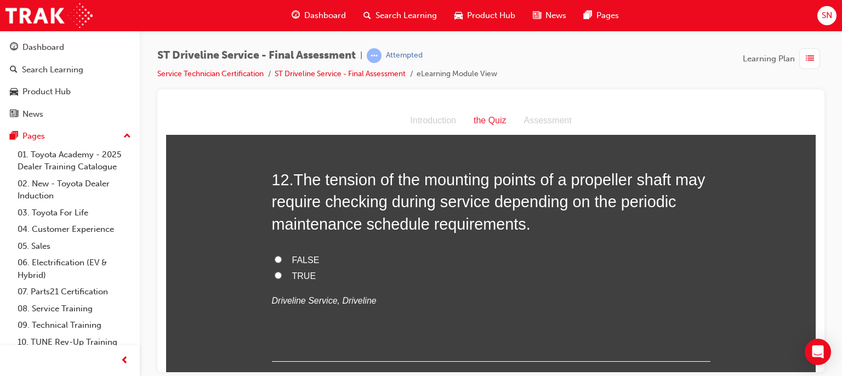
scroll to position [2742, 0]
click at [279, 272] on label "TRUE" at bounding box center [491, 275] width 439 height 16
click at [279, 272] on input "TRUE" at bounding box center [278, 273] width 7 height 7
radio input "true"
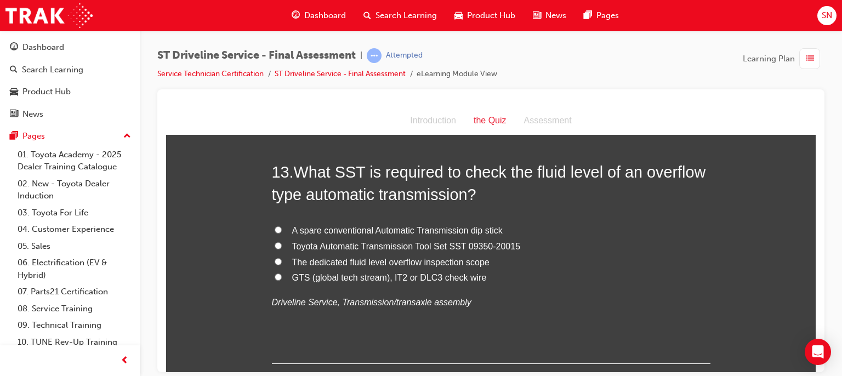
scroll to position [3005, 0]
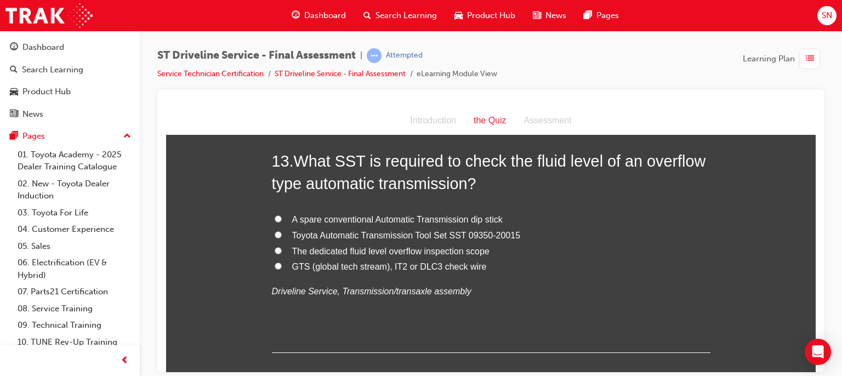
click at [385, 219] on span "A spare conventional Automatic Transmission dip stick" at bounding box center [397, 218] width 211 height 9
click at [282, 219] on input "A spare conventional Automatic Transmission dip stick" at bounding box center [278, 218] width 7 height 7
radio input "true"
click at [356, 232] on span "Toyota Automatic Transmission Tool Set SST 09350-20015" at bounding box center [406, 234] width 229 height 9
click at [282, 232] on input "Toyota Automatic Transmission Tool Set SST 09350-20015" at bounding box center [278, 234] width 7 height 7
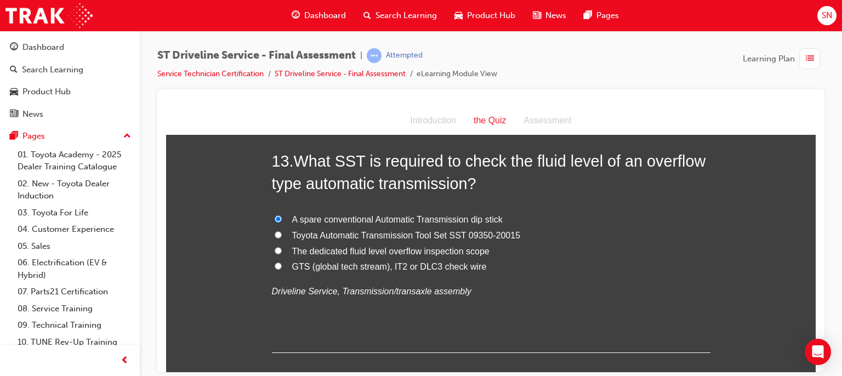
radio input "true"
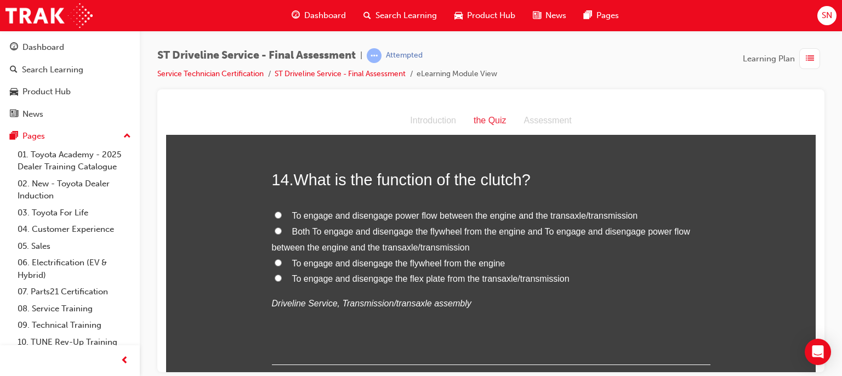
scroll to position [3246, 0]
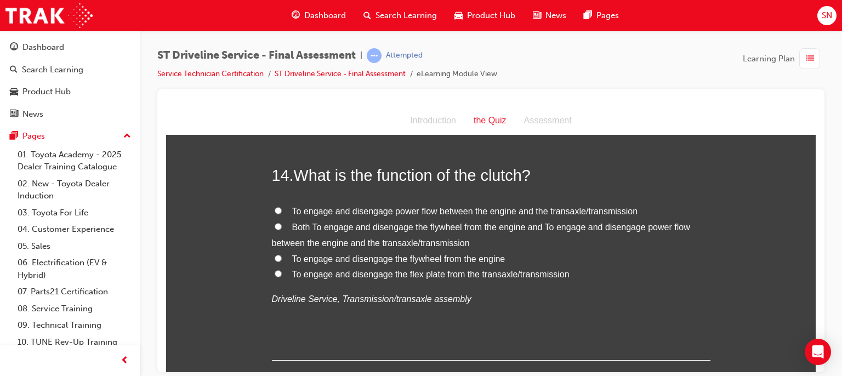
click at [450, 210] on span "To engage and disengage power flow between the engine and the transaxle/transmi…" at bounding box center [465, 210] width 346 height 9
click at [282, 210] on input "To engage and disengage power flow between the engine and the transaxle/transmi…" at bounding box center [278, 210] width 7 height 7
radio input "true"
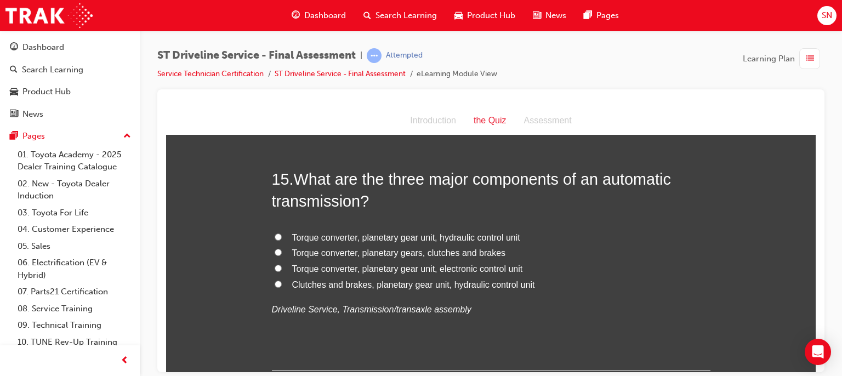
scroll to position [3490, 0]
click at [405, 270] on span "Torque converter, planetary gear unit, electronic control unit" at bounding box center [407, 269] width 231 height 9
click at [282, 270] on input "Torque converter, planetary gear unit, electronic control unit" at bounding box center [278, 268] width 7 height 7
radio input "true"
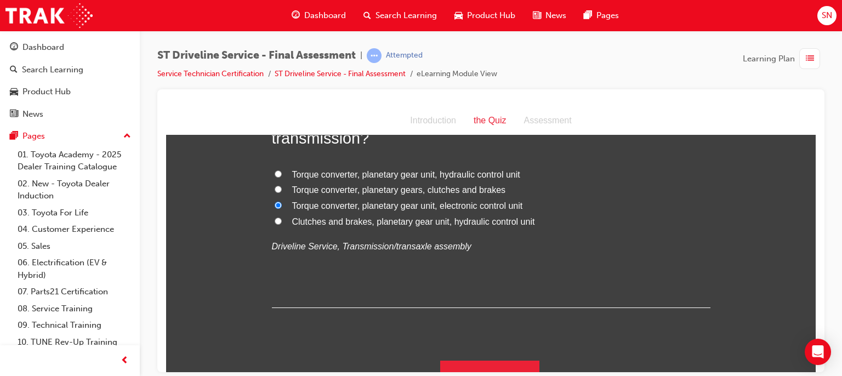
scroll to position [3571, 0]
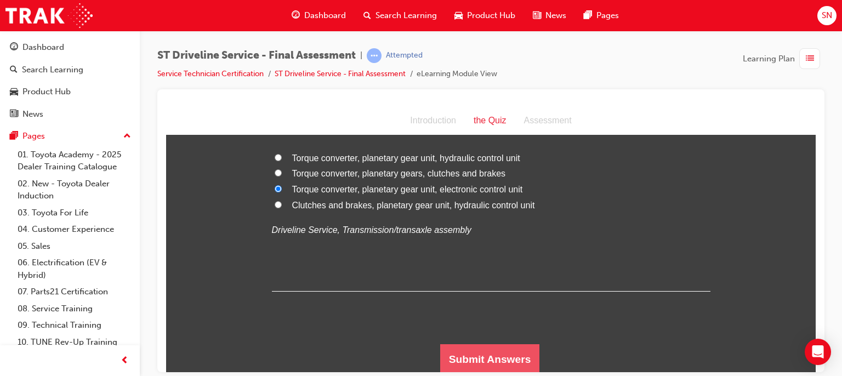
click at [500, 358] on button "Submit Answers" at bounding box center [490, 359] width 100 height 31
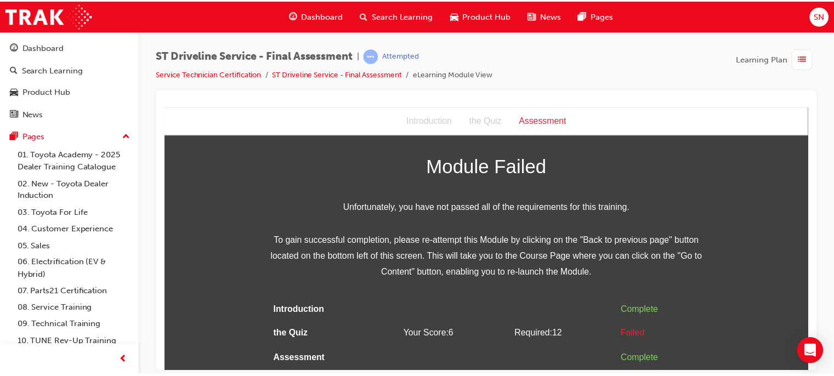
scroll to position [0, 0]
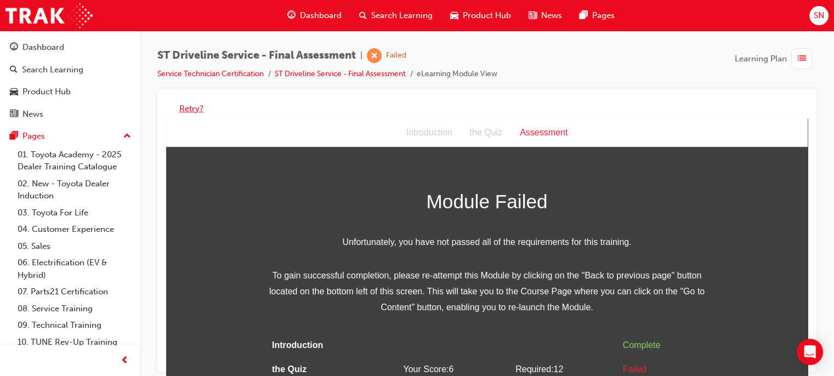
click at [186, 109] on button "Retry?" at bounding box center [191, 109] width 24 height 13
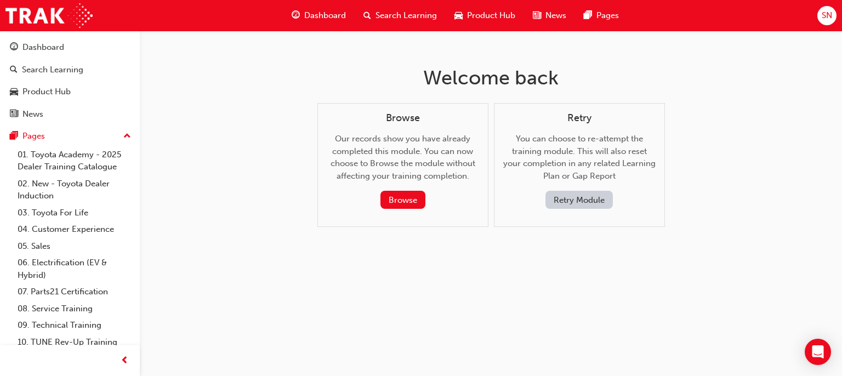
click at [555, 208] on button "Retry Module" at bounding box center [579, 200] width 67 height 18
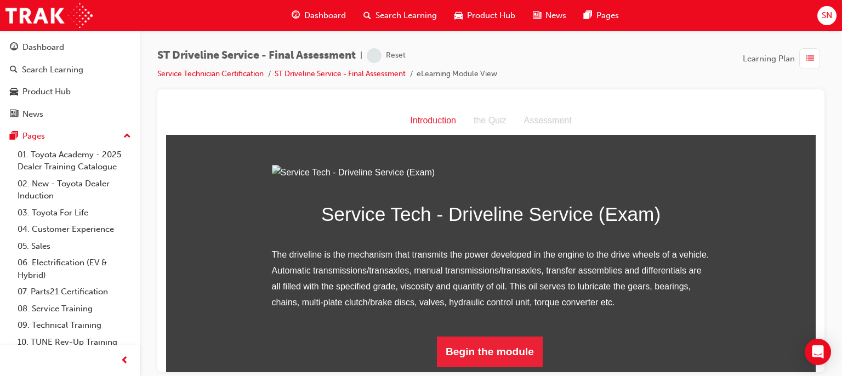
click at [774, 100] on div at bounding box center [491, 102] width 650 height 9
click at [481, 365] on button "Begin the module" at bounding box center [490, 351] width 106 height 31
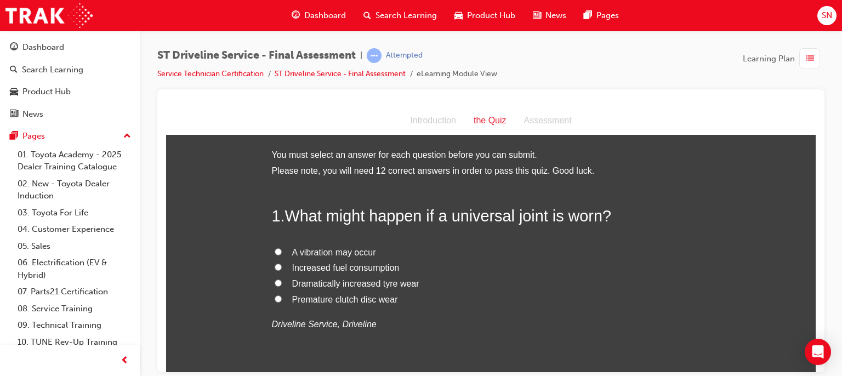
click at [345, 248] on span "A vibration may occur" at bounding box center [334, 251] width 84 height 9
click at [282, 248] on input "A vibration may occur" at bounding box center [278, 251] width 7 height 7
radio input "true"
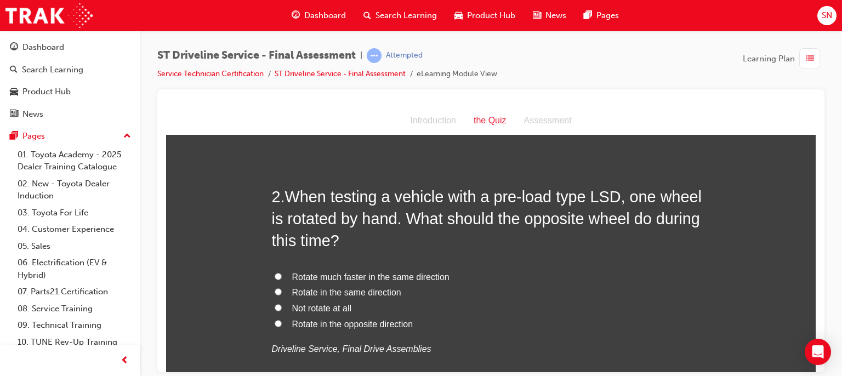
scroll to position [263, 0]
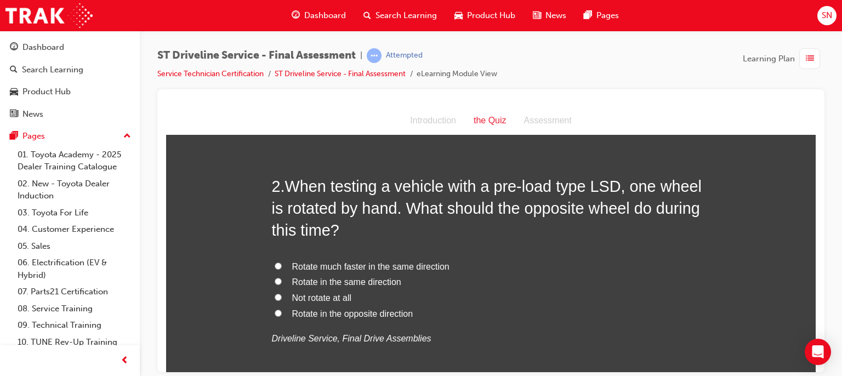
click at [389, 281] on span "Rotate in the same direction" at bounding box center [346, 281] width 109 height 9
click at [282, 281] on input "Rotate in the same direction" at bounding box center [278, 280] width 7 height 7
radio input "true"
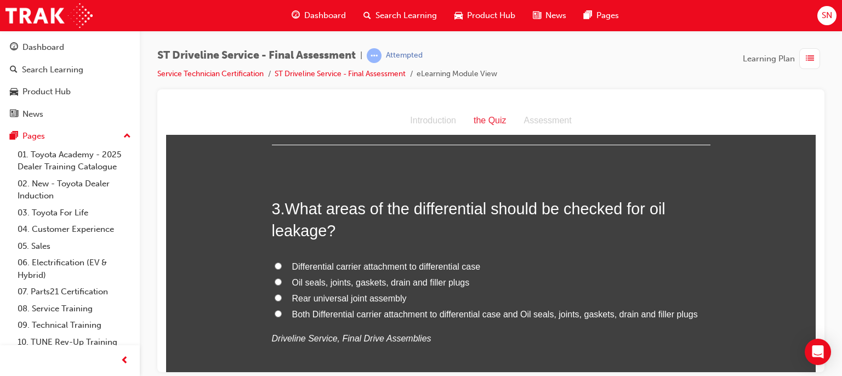
scroll to position [526, 0]
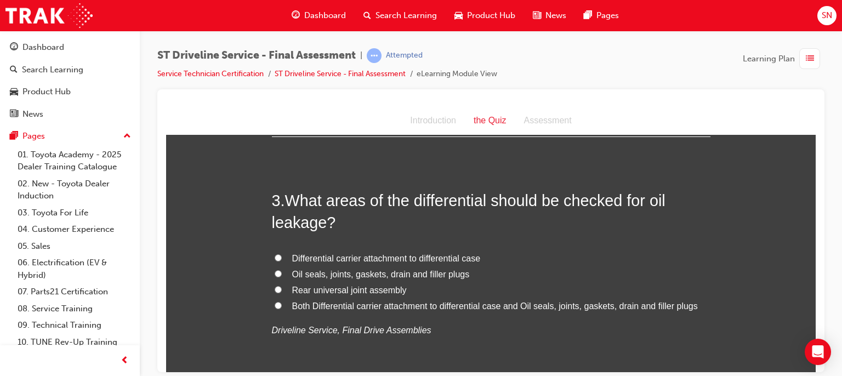
click at [297, 273] on span "Oil seals, joints, gaskets, drain and filler plugs" at bounding box center [381, 273] width 178 height 9
click at [282, 273] on input "Oil seals, joints, gaskets, drain and filler plugs" at bounding box center [278, 273] width 7 height 7
radio input "true"
click at [266, 101] on div at bounding box center [491, 102] width 650 height 9
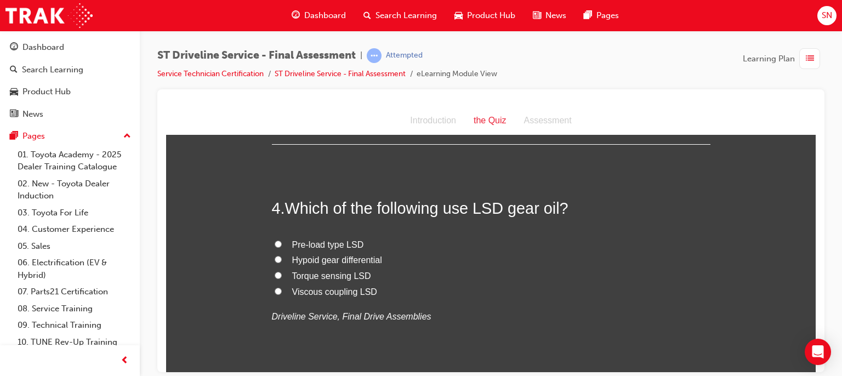
scroll to position [790, 0]
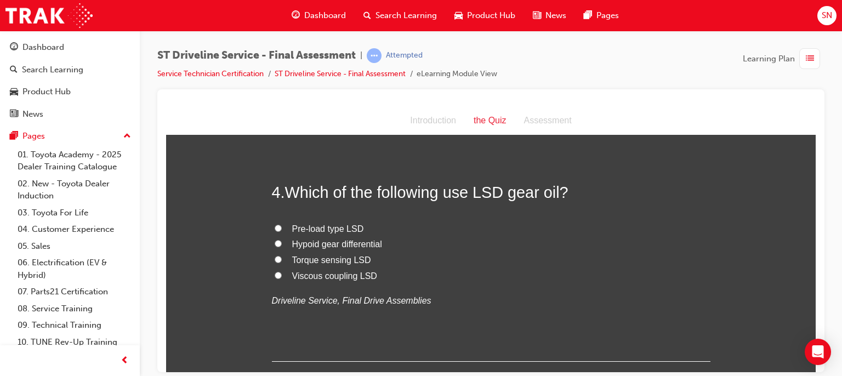
click at [344, 228] on span "Pre-load type LSD" at bounding box center [328, 228] width 72 height 9
click at [282, 228] on input "Pre-load type LSD" at bounding box center [278, 227] width 7 height 7
radio input "true"
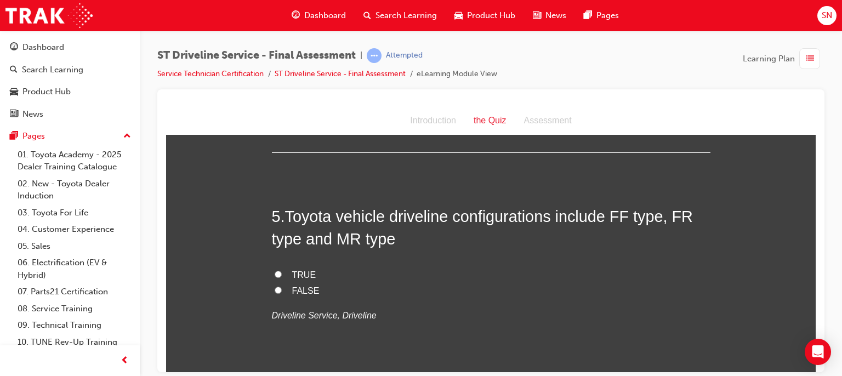
scroll to position [1009, 0]
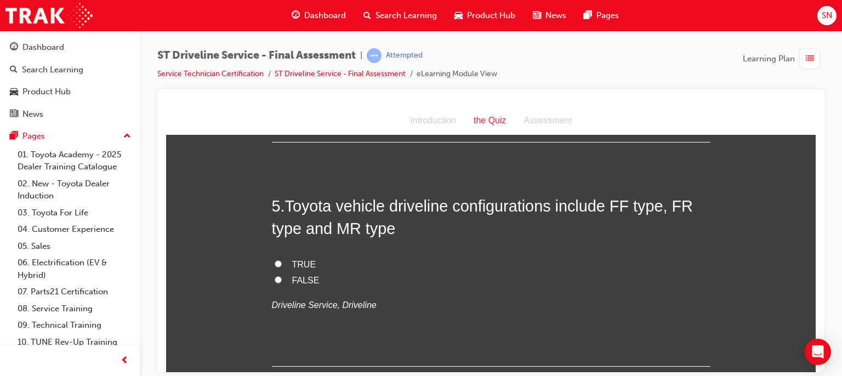
click at [304, 285] on label "FALSE" at bounding box center [491, 281] width 439 height 16
click at [282, 283] on input "FALSE" at bounding box center [278, 279] width 7 height 7
radio input "true"
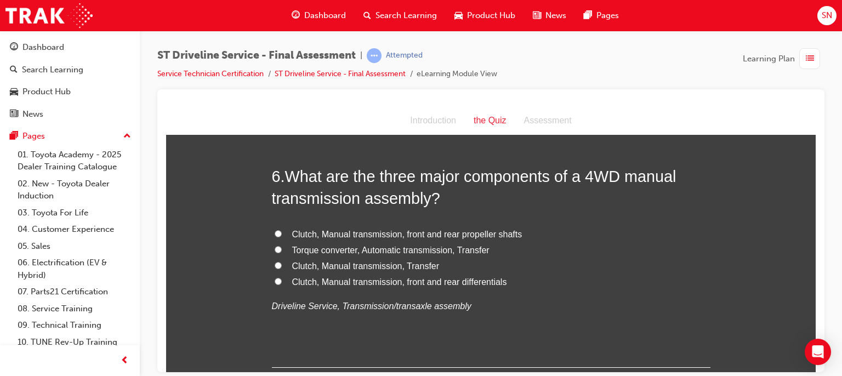
scroll to position [1272, 0]
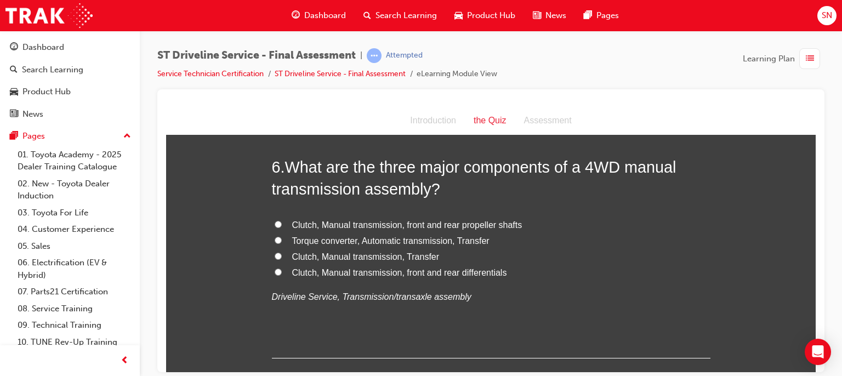
click at [380, 228] on span "Clutch, Manual transmission, front and rear propeller shafts" at bounding box center [407, 224] width 230 height 9
click at [282, 228] on input "Clutch, Manual transmission, front and rear propeller shafts" at bounding box center [278, 223] width 7 height 7
radio input "true"
click at [341, 257] on span "Clutch, Manual transmission, Transfer" at bounding box center [365, 256] width 147 height 9
click at [282, 257] on input "Clutch, Manual transmission, Transfer" at bounding box center [278, 255] width 7 height 7
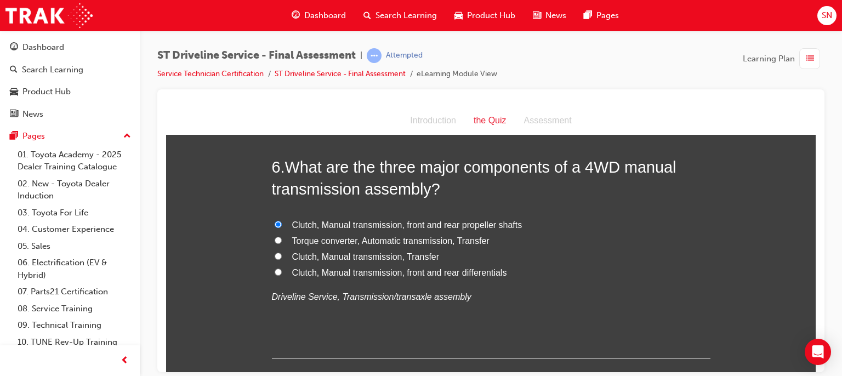
radio input "true"
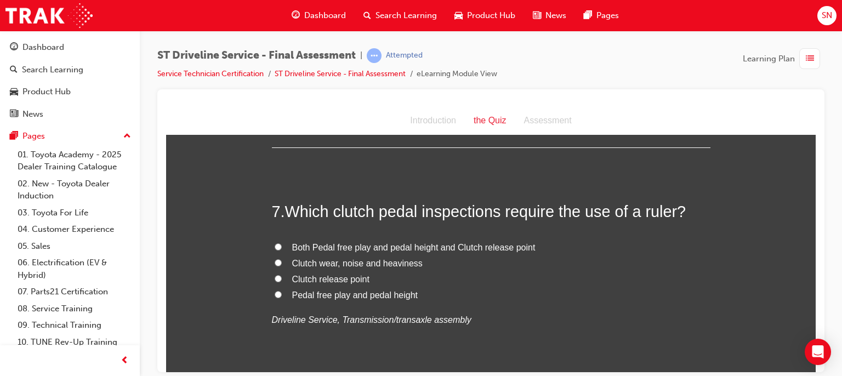
scroll to position [1506, 0]
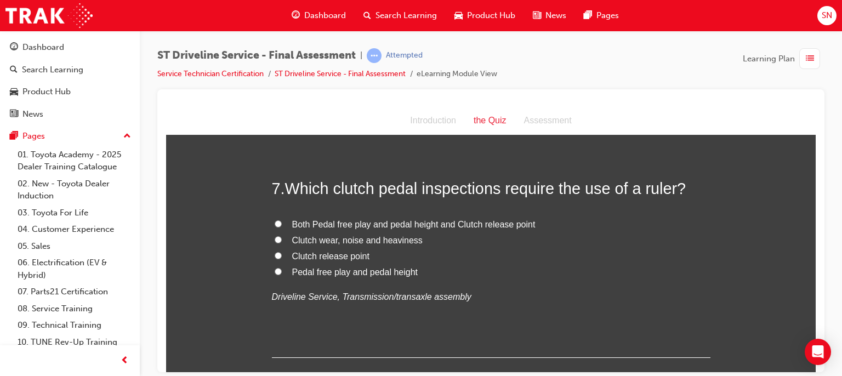
click at [333, 276] on span "Pedal free play and pedal height" at bounding box center [355, 271] width 126 height 9
click at [282, 275] on input "Pedal free play and pedal height" at bounding box center [278, 271] width 7 height 7
radio input "true"
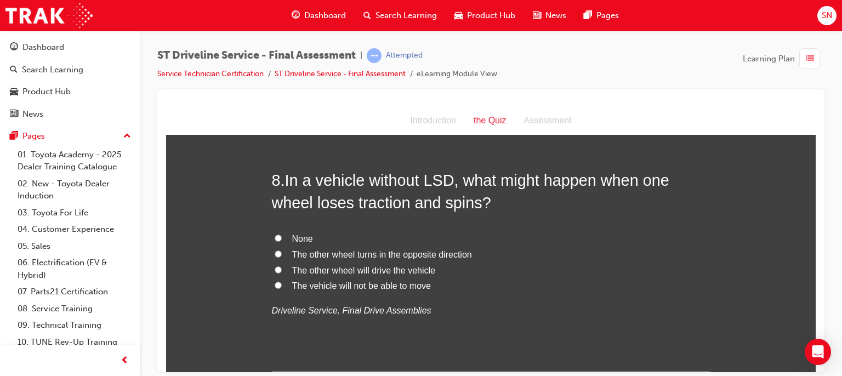
scroll to position [1769, 0]
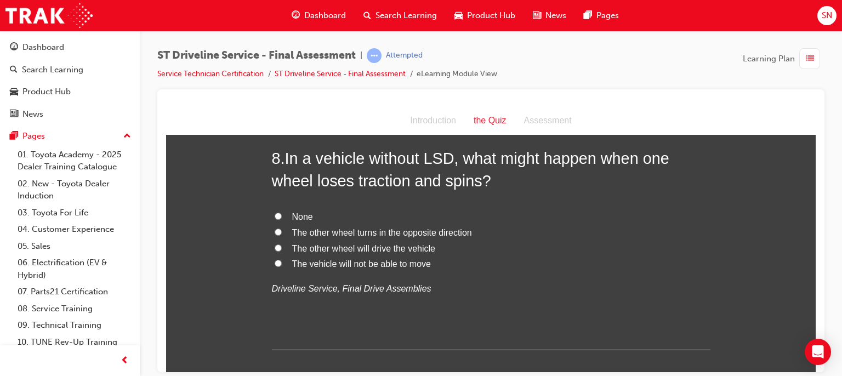
click at [275, 261] on input "The vehicle will not be able to move" at bounding box center [278, 262] width 7 height 7
radio input "true"
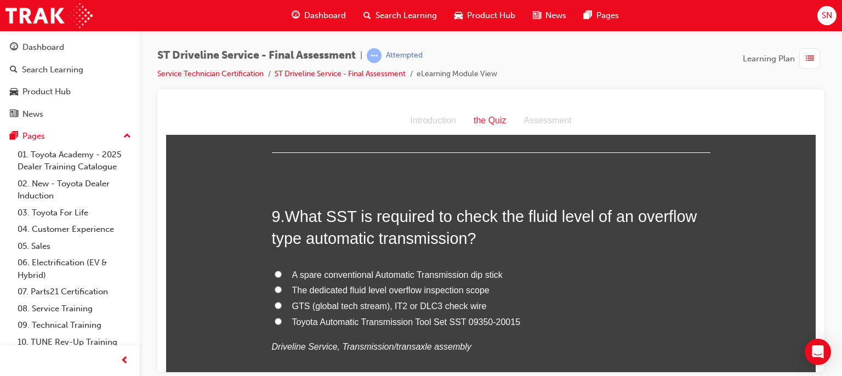
scroll to position [1988, 0]
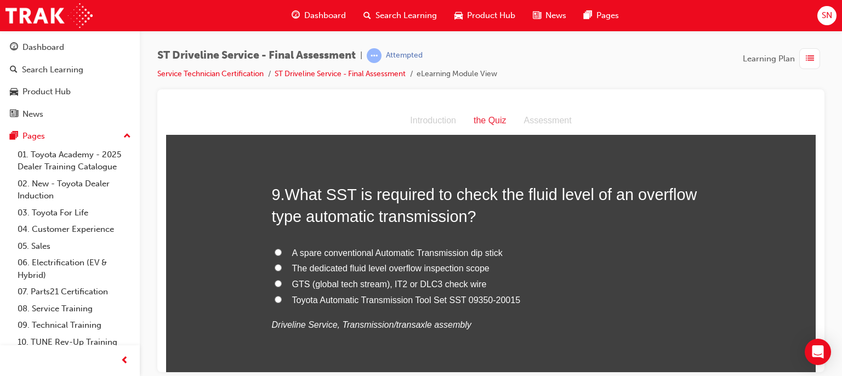
click at [409, 287] on span "GTS (global tech stream), IT2 or DLC3 check wire" at bounding box center [389, 283] width 195 height 9
click at [282, 287] on input "GTS (global tech stream), IT2 or DLC3 check wire" at bounding box center [278, 283] width 7 height 7
radio input "true"
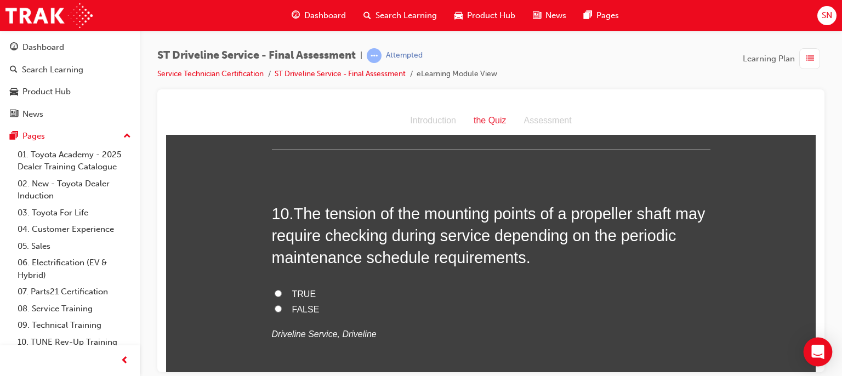
scroll to position [2229, 0]
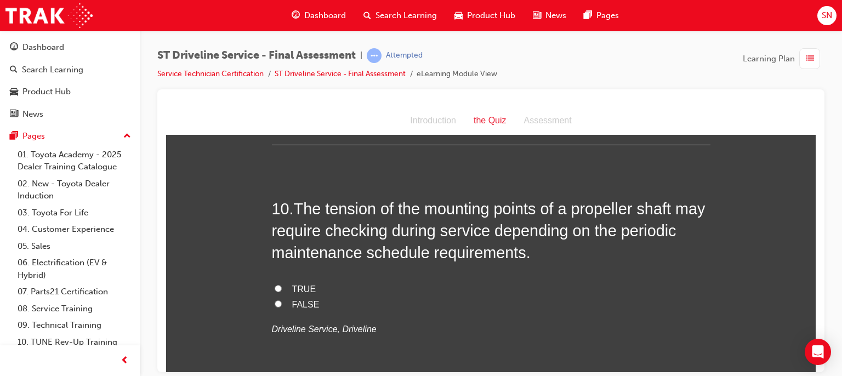
click at [283, 286] on label "TRUE" at bounding box center [491, 289] width 439 height 16
click at [282, 286] on input "TRUE" at bounding box center [278, 288] width 7 height 7
radio input "true"
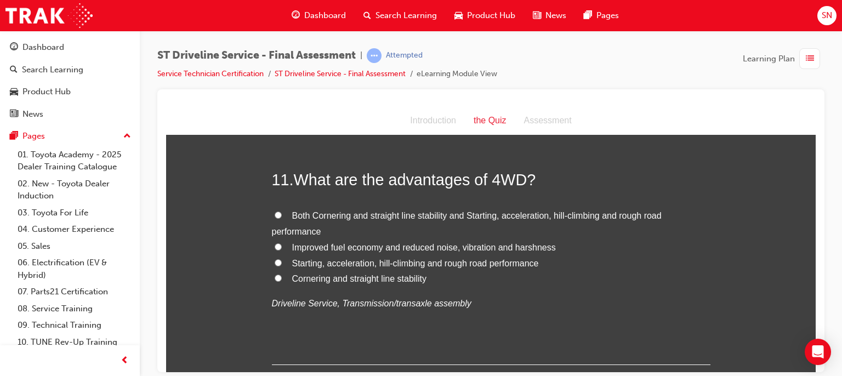
scroll to position [2515, 0]
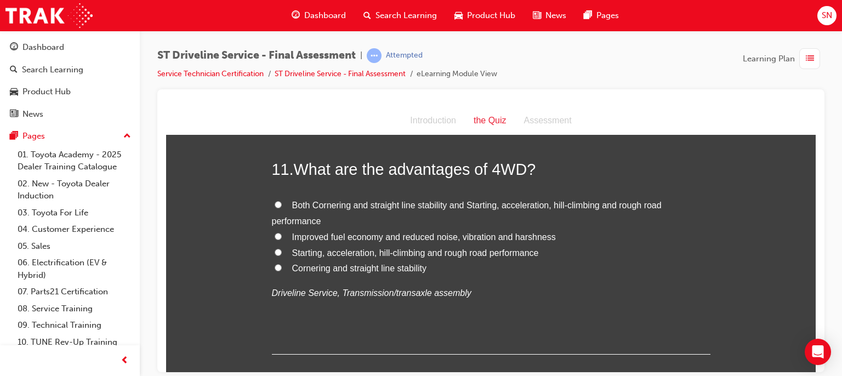
click at [375, 253] on span "Starting, acceleration, hill-climbing and rough road performance" at bounding box center [415, 252] width 247 height 9
click at [282, 253] on input "Starting, acceleration, hill-climbing and rough road performance" at bounding box center [278, 251] width 7 height 7
radio input "true"
drag, startPoint x: 978, startPoint y: 472, endPoint x: 811, endPoint y: 367, distance: 196.9
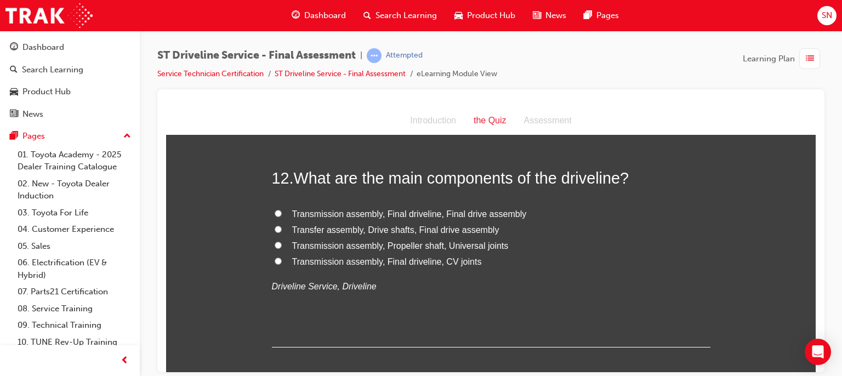
scroll to position [2756, 0]
click at [417, 210] on span "Transmission assembly, Final driveline, Final drive assembly" at bounding box center [409, 212] width 235 height 9
click at [282, 210] on input "Transmission assembly, Final driveline, Final drive assembly" at bounding box center [278, 211] width 7 height 7
radio input "true"
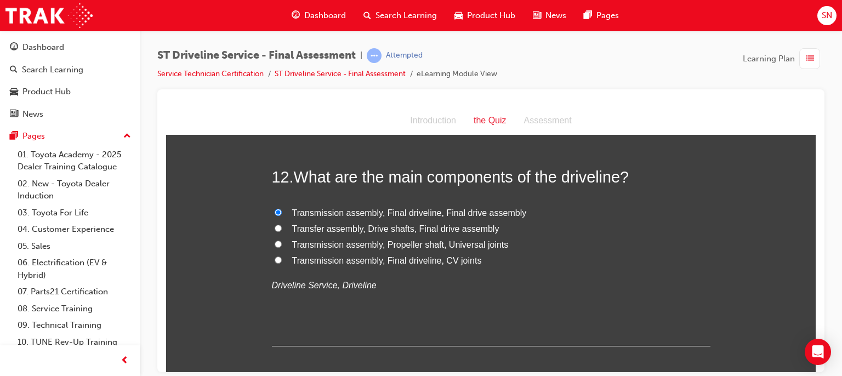
click at [413, 228] on span "Transfer assembly, Drive shafts, Final drive assembly" at bounding box center [395, 228] width 207 height 9
click at [282, 228] on input "Transfer assembly, Drive shafts, Final drive assembly" at bounding box center [278, 227] width 7 height 7
radio input "true"
click at [466, 224] on span "Transfer assembly, Drive shafts, Final drive assembly" at bounding box center [395, 228] width 207 height 9
click at [282, 224] on input "Transfer assembly, Drive shafts, Final drive assembly" at bounding box center [278, 227] width 7 height 7
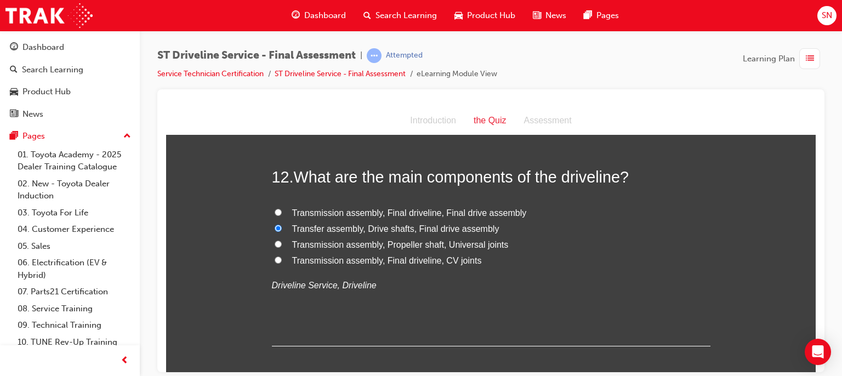
click at [459, 228] on span "Transfer assembly, Drive shafts, Final drive assembly" at bounding box center [395, 228] width 207 height 9
click at [282, 228] on input "Transfer assembly, Drive shafts, Final drive assembly" at bounding box center [278, 227] width 7 height 7
click at [402, 210] on span "Transmission assembly, Final driveline, Final drive assembly" at bounding box center [409, 212] width 235 height 9
click at [282, 210] on input "Transmission assembly, Final driveline, Final drive assembly" at bounding box center [278, 211] width 7 height 7
radio input "true"
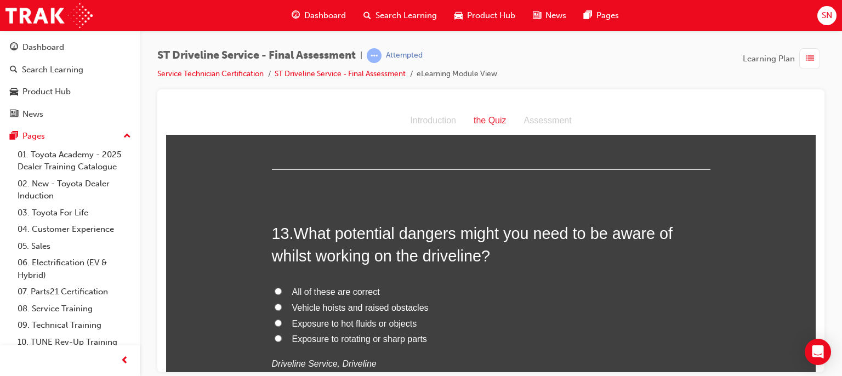
scroll to position [2953, 0]
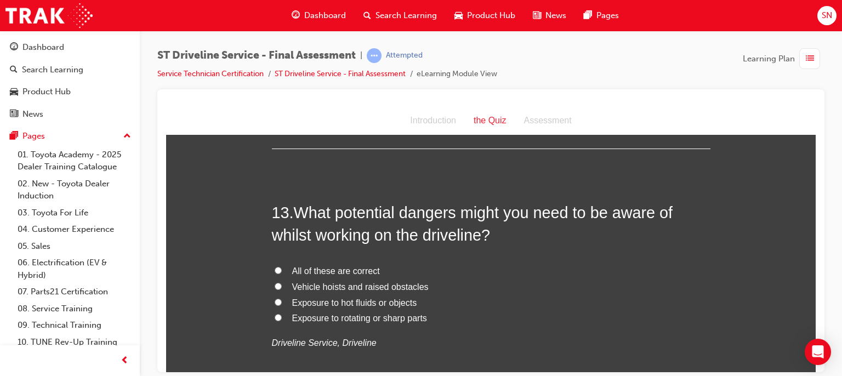
click at [324, 268] on span "All of these are correct" at bounding box center [336, 270] width 88 height 9
click at [282, 268] on input "All of these are correct" at bounding box center [278, 269] width 7 height 7
radio input "true"
click at [415, 317] on span "Exposure to rotating or sharp parts" at bounding box center [359, 317] width 135 height 9
click at [282, 317] on input "Exposure to rotating or sharp parts" at bounding box center [278, 317] width 7 height 7
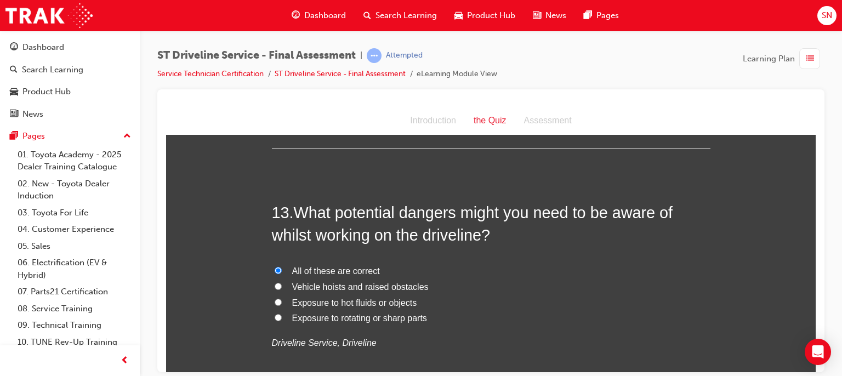
radio input "true"
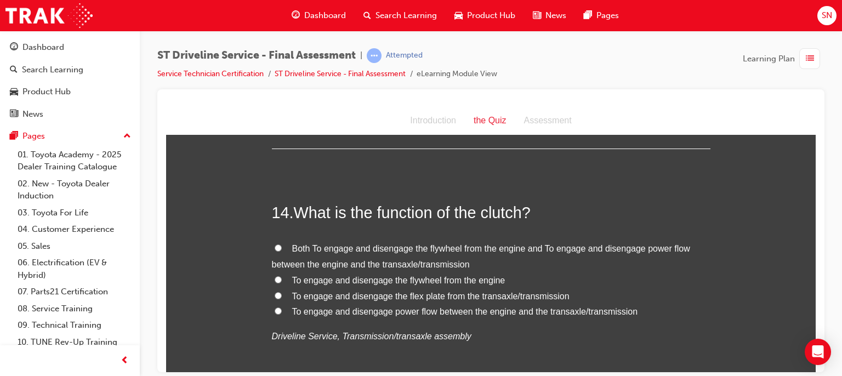
scroll to position [3216, 0]
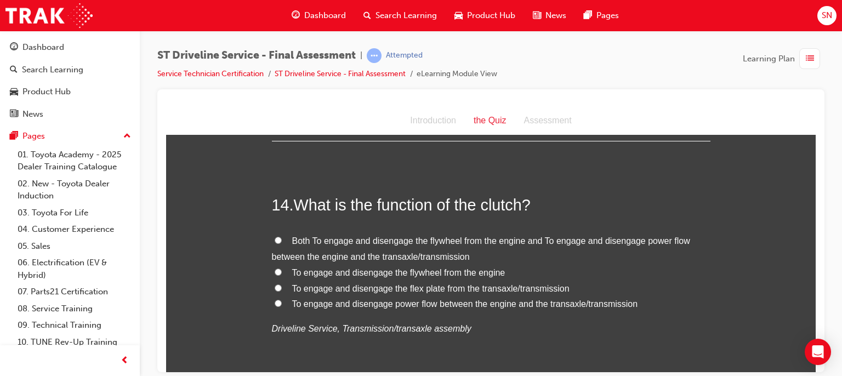
click at [349, 306] on span "To engage and disengage power flow between the engine and the transaxle/transmi…" at bounding box center [465, 303] width 346 height 9
click at [282, 306] on input "To engage and disengage power flow between the engine and the transaxle/transmi…" at bounding box center [278, 302] width 7 height 7
radio input "true"
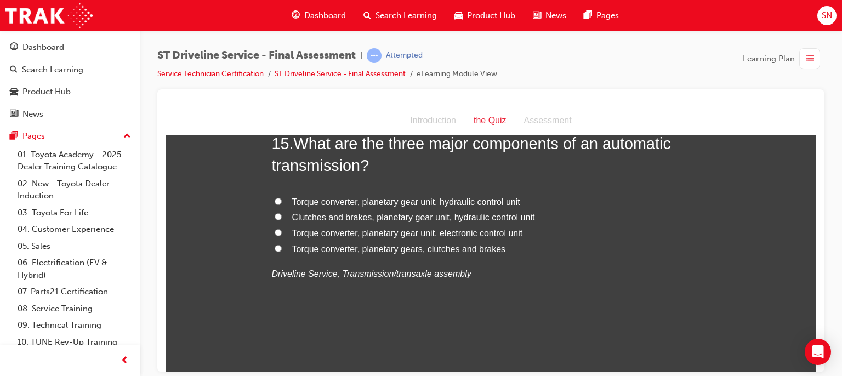
scroll to position [3505, 0]
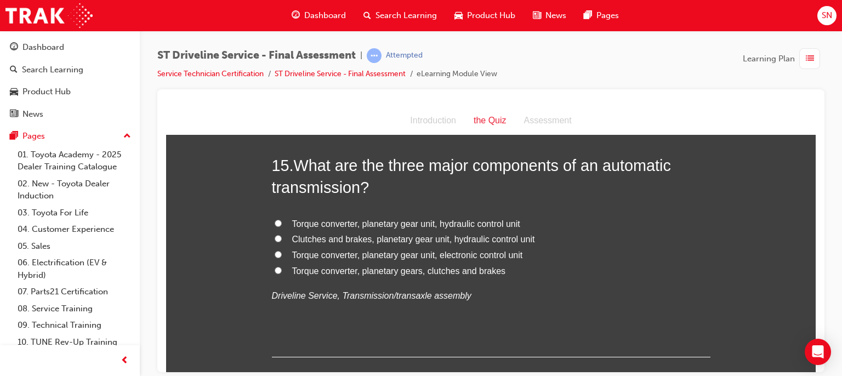
click at [366, 255] on span "Torque converter, planetary gear unit, electronic control unit" at bounding box center [407, 254] width 231 height 9
click at [282, 255] on input "Torque converter, planetary gear unit, electronic control unit" at bounding box center [278, 254] width 7 height 7
radio input "true"
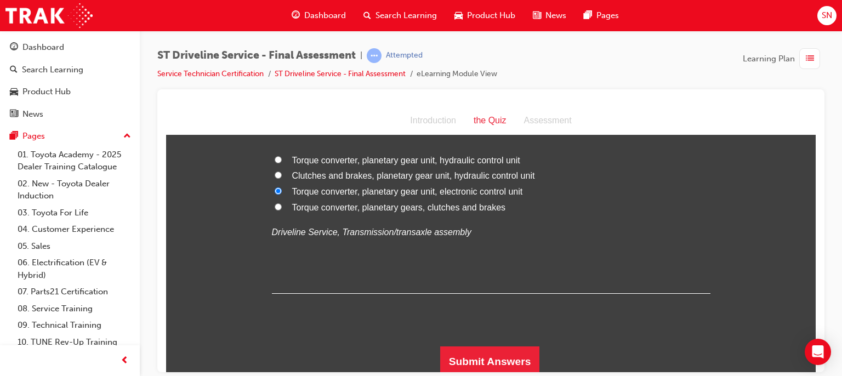
scroll to position [3571, 0]
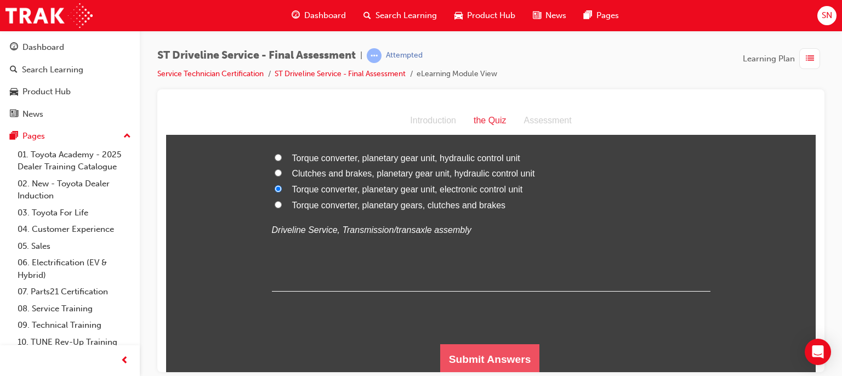
click at [512, 353] on button "Submit Answers" at bounding box center [490, 359] width 100 height 31
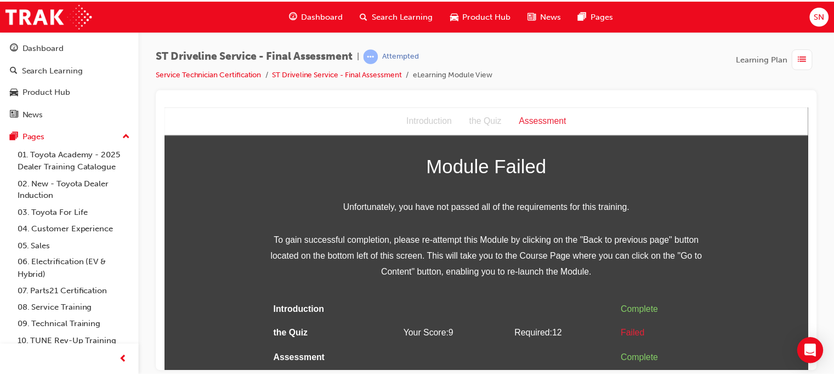
scroll to position [0, 0]
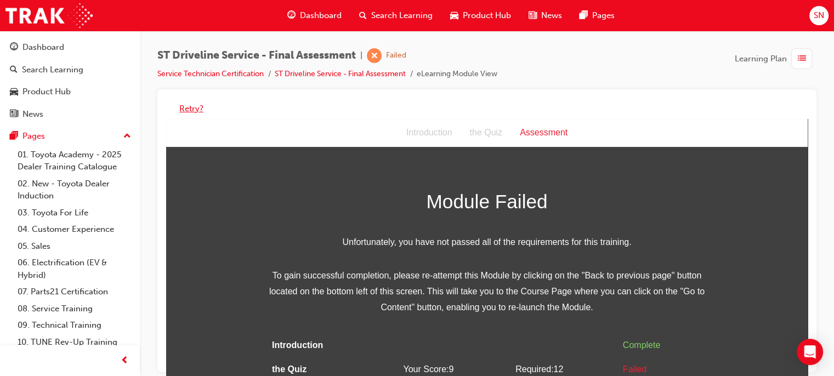
click at [185, 107] on button "Retry?" at bounding box center [191, 109] width 24 height 13
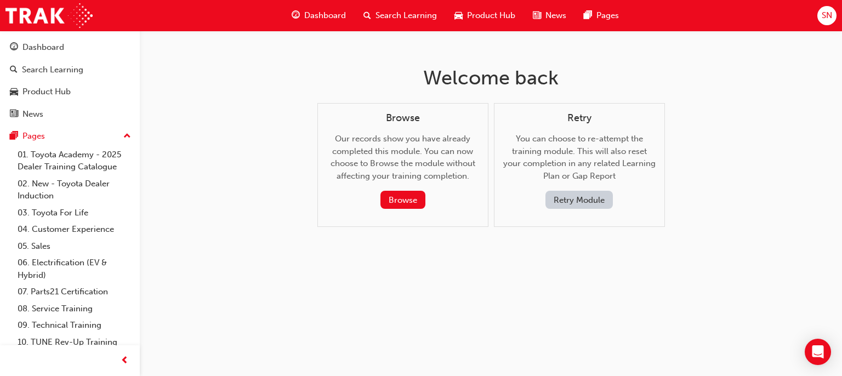
click at [576, 202] on button "Retry Module" at bounding box center [579, 200] width 67 height 18
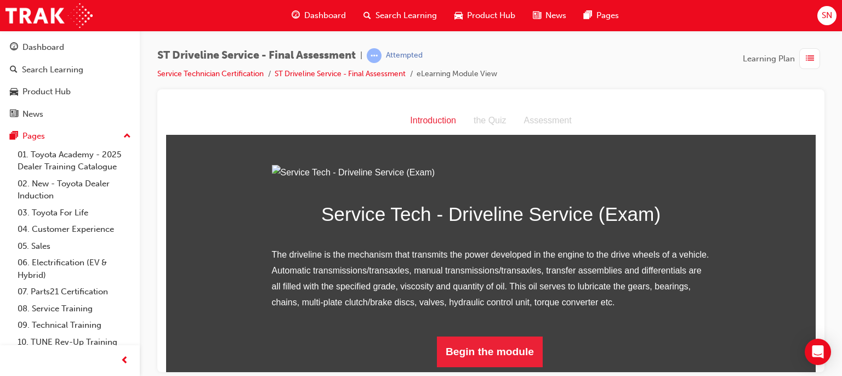
scroll to position [116, 0]
drag, startPoint x: 814, startPoint y: 168, endPoint x: 982, endPoint y: 399, distance: 285.3
click at [476, 358] on button "Begin the module" at bounding box center [490, 351] width 106 height 31
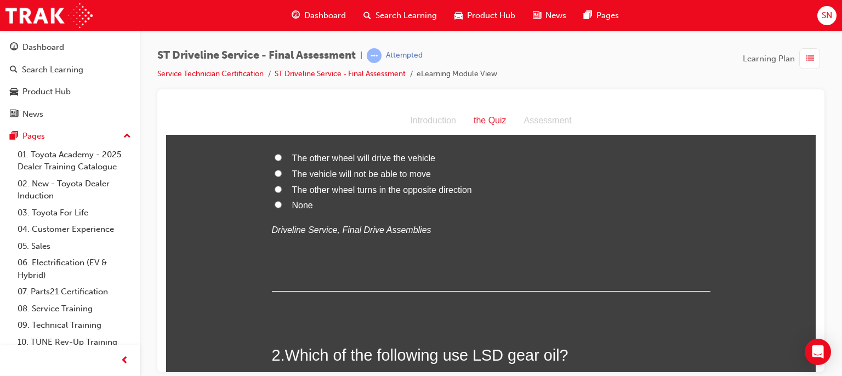
scroll to position [0, 0]
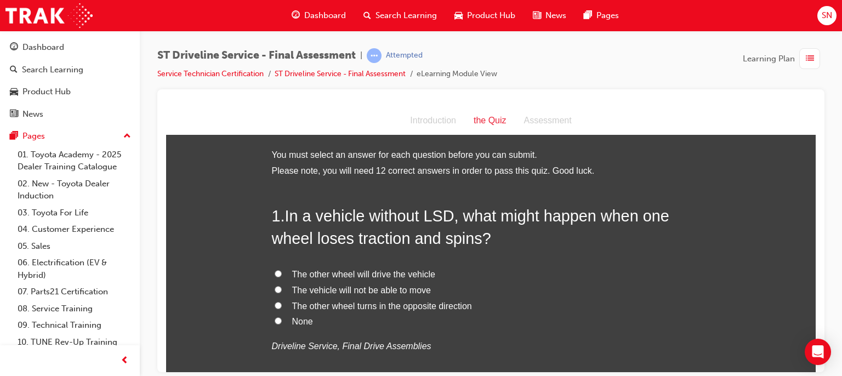
click at [275, 293] on label "The vehicle will not be able to move" at bounding box center [491, 290] width 439 height 16
click at [275, 293] on input "The vehicle will not be able to move" at bounding box center [278, 289] width 7 height 7
radio input "true"
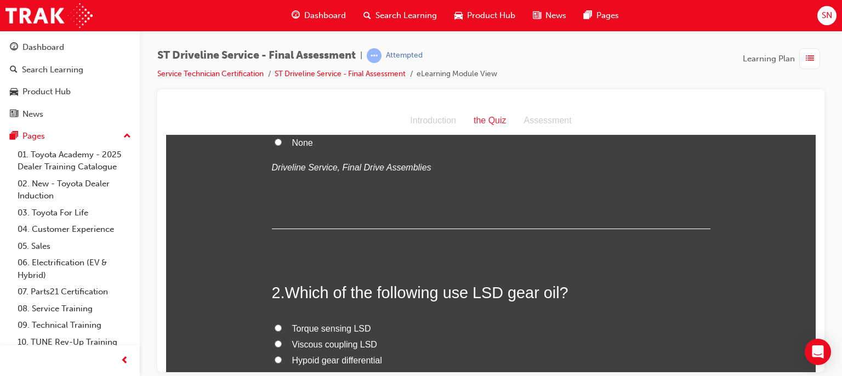
scroll to position [197, 0]
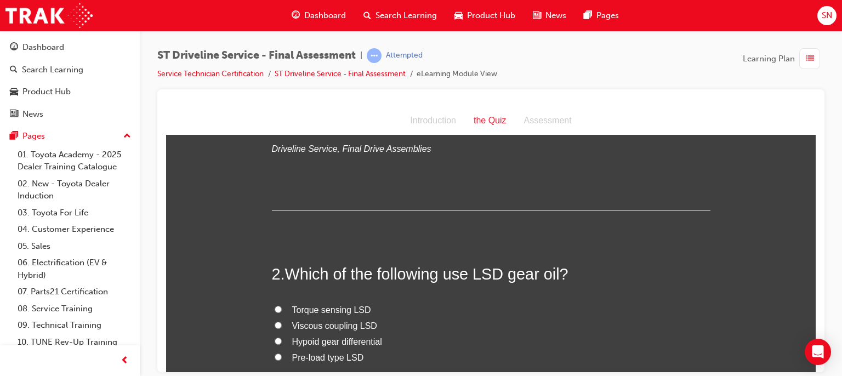
click at [351, 347] on label "Hypoid gear differential" at bounding box center [491, 342] width 439 height 16
click at [282, 344] on input "Hypoid gear differential" at bounding box center [278, 340] width 7 height 7
radio input "true"
click at [333, 310] on span "Torque sensing LSD" at bounding box center [331, 309] width 79 height 9
click at [282, 310] on input "Torque sensing LSD" at bounding box center [278, 308] width 7 height 7
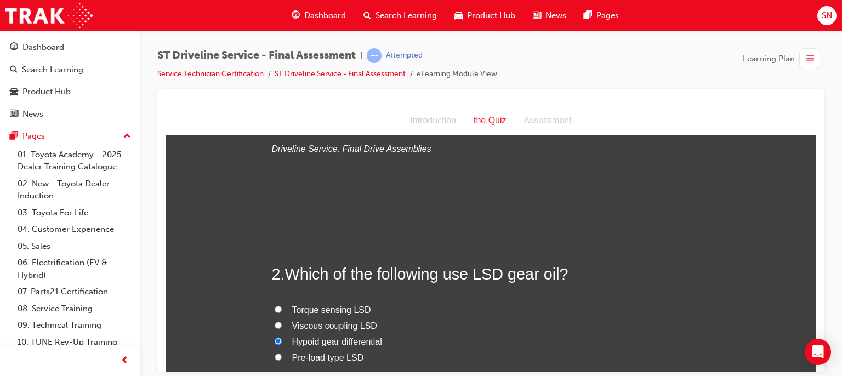
radio input "true"
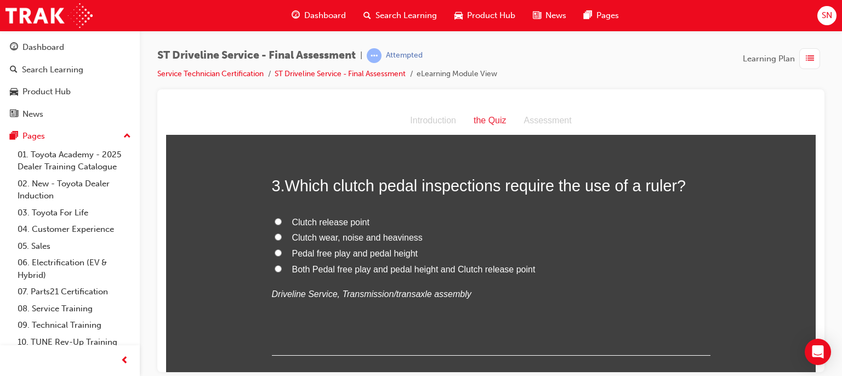
scroll to position [526, 0]
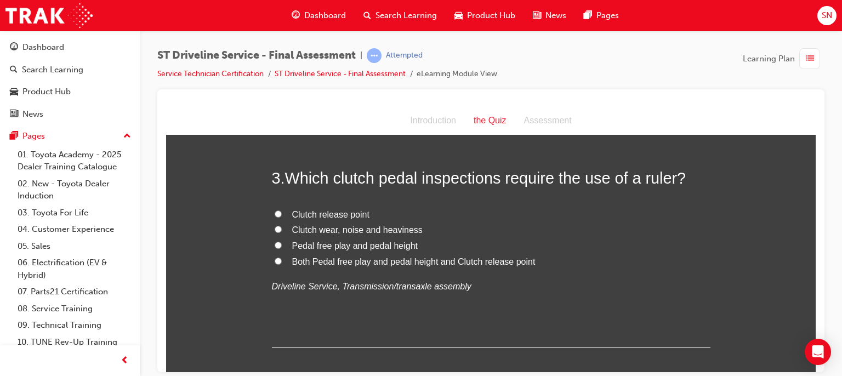
click at [322, 243] on span "Pedal free play and pedal height" at bounding box center [355, 245] width 126 height 9
click at [282, 243] on input "Pedal free play and pedal height" at bounding box center [278, 244] width 7 height 7
radio input "true"
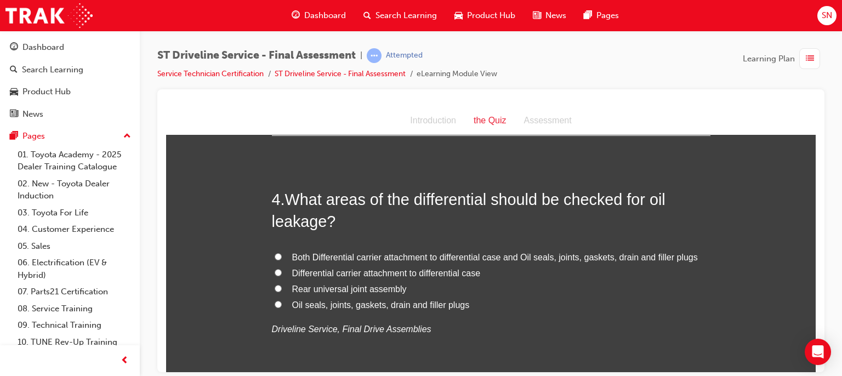
scroll to position [746, 0]
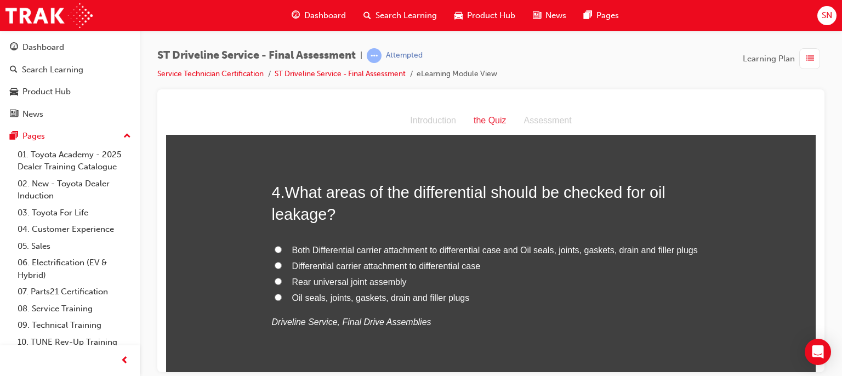
click at [360, 296] on span "Oil seals, joints, gaskets, drain and filler plugs" at bounding box center [381, 297] width 178 height 9
click at [282, 296] on input "Oil seals, joints, gaskets, drain and filler plugs" at bounding box center [278, 296] width 7 height 7
radio input "true"
click at [368, 266] on span "Differential carrier attachment to differential case" at bounding box center [386, 265] width 189 height 9
click at [282, 266] on input "Differential carrier attachment to differential case" at bounding box center [278, 265] width 7 height 7
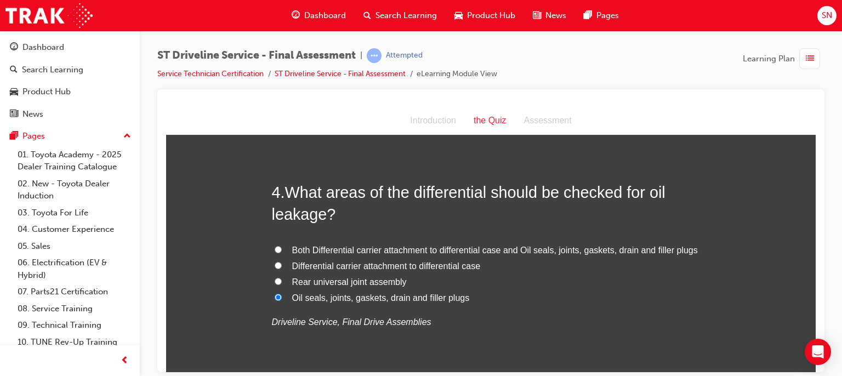
radio input "true"
click at [372, 249] on span "Both Differential carrier attachment to differential case and Oil seals, joints…" at bounding box center [495, 249] width 406 height 9
click at [282, 249] on input "Both Differential carrier attachment to differential case and Oil seals, joints…" at bounding box center [278, 249] width 7 height 7
radio input "true"
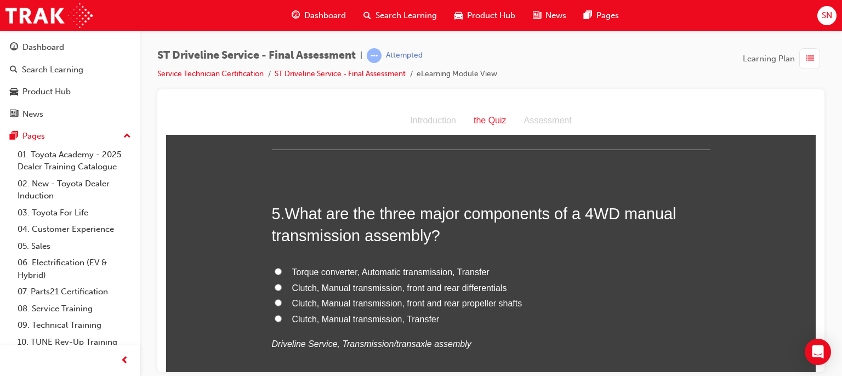
scroll to position [987, 0]
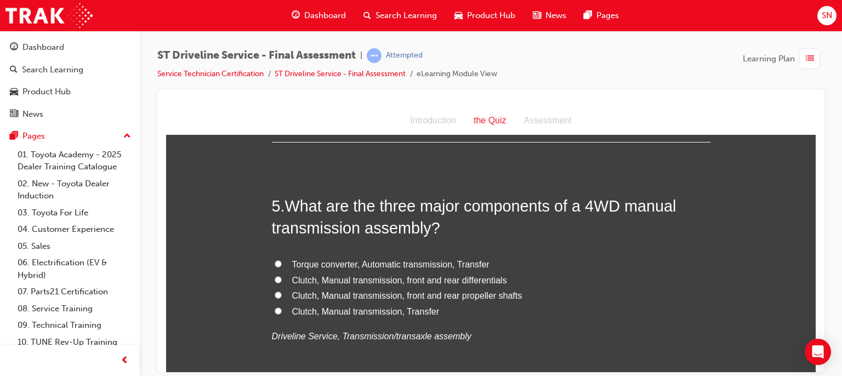
click at [404, 311] on span "Clutch, Manual transmission, Transfer" at bounding box center [365, 311] width 147 height 9
click at [282, 311] on input "Clutch, Manual transmission, Transfer" at bounding box center [278, 310] width 7 height 7
radio input "true"
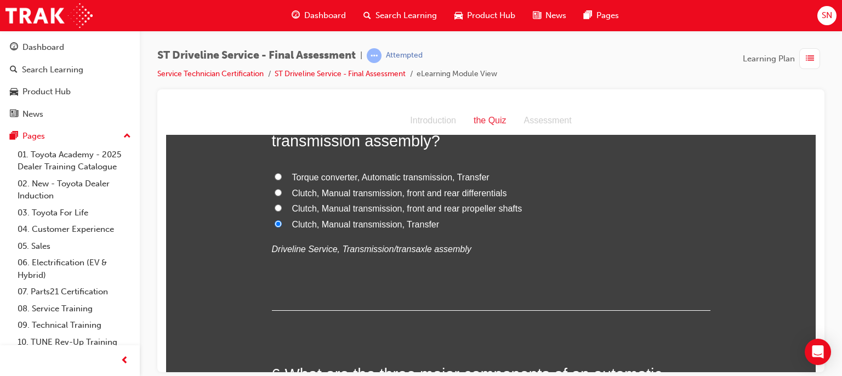
scroll to position [1053, 0]
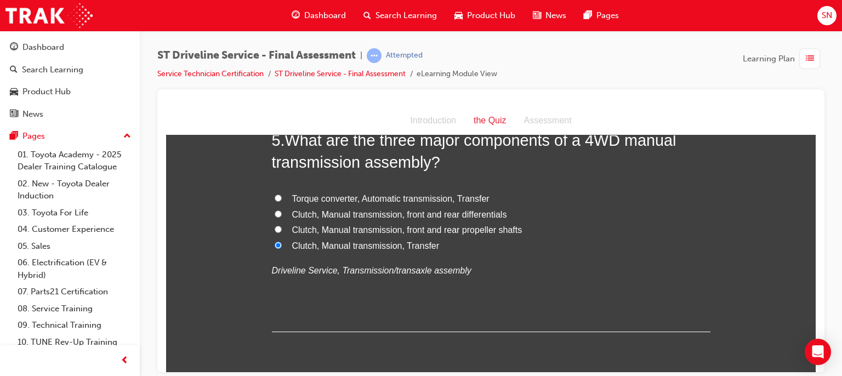
click at [473, 229] on span "Clutch, Manual transmission, front and rear propeller shafts" at bounding box center [407, 229] width 230 height 9
click at [282, 229] on input "Clutch, Manual transmission, front and rear propeller shafts" at bounding box center [278, 228] width 7 height 7
radio input "true"
click at [445, 214] on span "Clutch, Manual transmission, front and rear differentials" at bounding box center [399, 213] width 215 height 9
click at [282, 214] on input "Clutch, Manual transmission, front and rear differentials" at bounding box center [278, 213] width 7 height 7
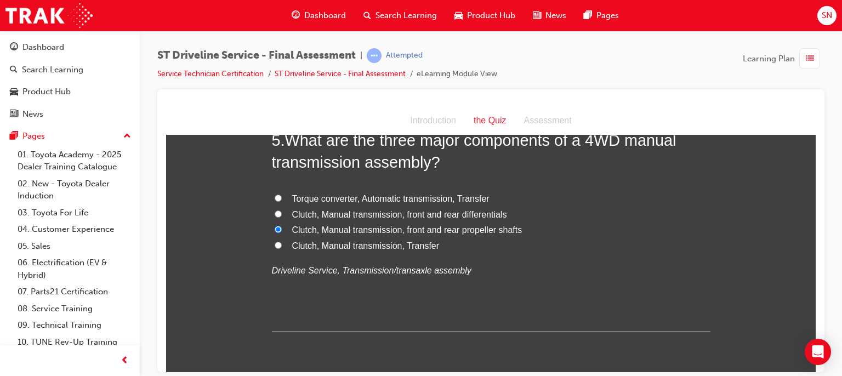
radio input "true"
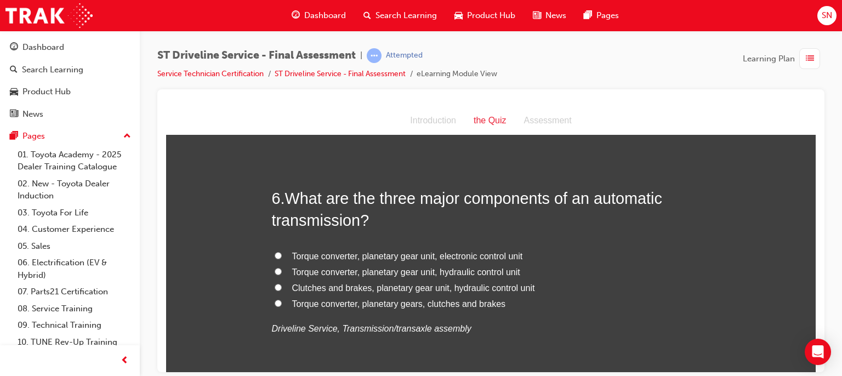
scroll to position [1272, 0]
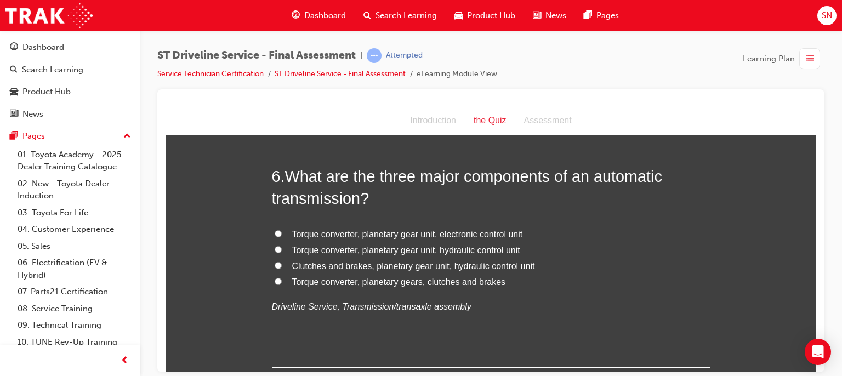
click at [429, 232] on span "Torque converter, planetary gear unit, electronic control unit" at bounding box center [407, 233] width 231 height 9
click at [282, 232] on input "Torque converter, planetary gear unit, electronic control unit" at bounding box center [278, 233] width 7 height 7
radio input "true"
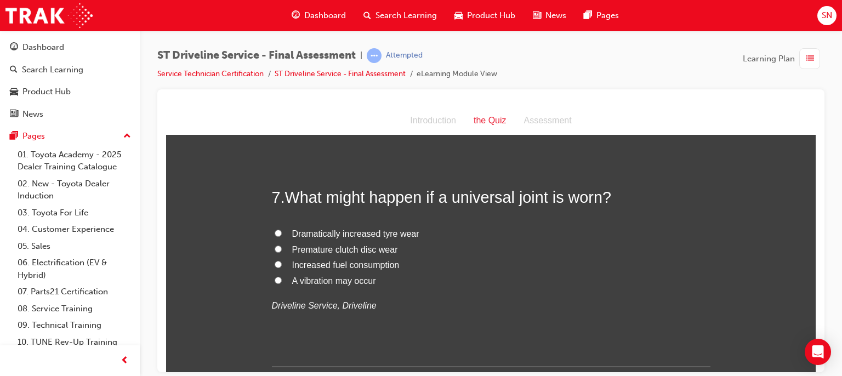
scroll to position [1513, 0]
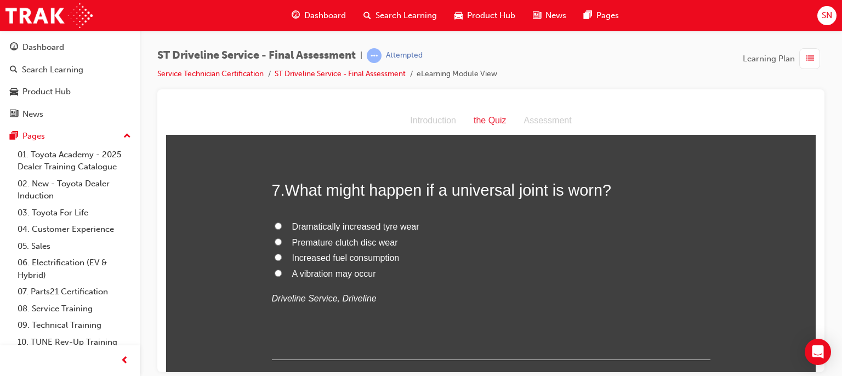
click at [354, 272] on span "A vibration may occur" at bounding box center [334, 273] width 84 height 9
click at [282, 272] on input "A vibration may occur" at bounding box center [278, 272] width 7 height 7
radio input "true"
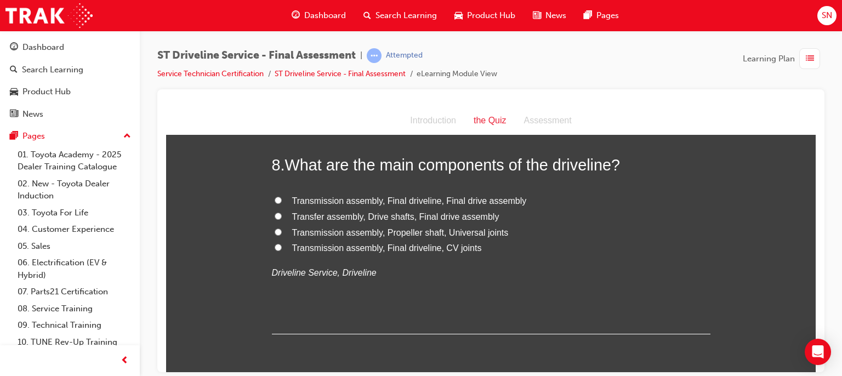
scroll to position [1777, 0]
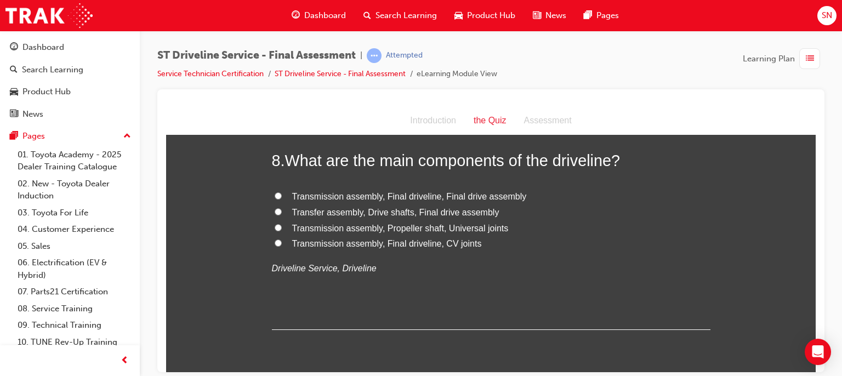
click at [459, 200] on span "Transmission assembly, Final driveline, Final drive assembly" at bounding box center [409, 195] width 235 height 9
click at [282, 199] on input "Transmission assembly, Final driveline, Final drive assembly" at bounding box center [278, 195] width 7 height 7
radio input "true"
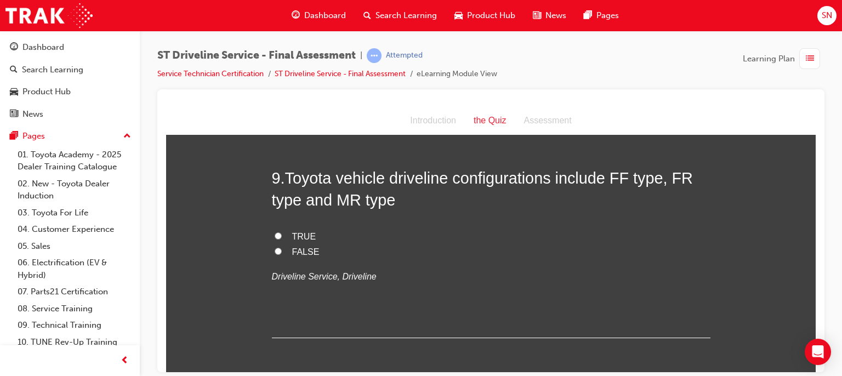
scroll to position [1996, 0]
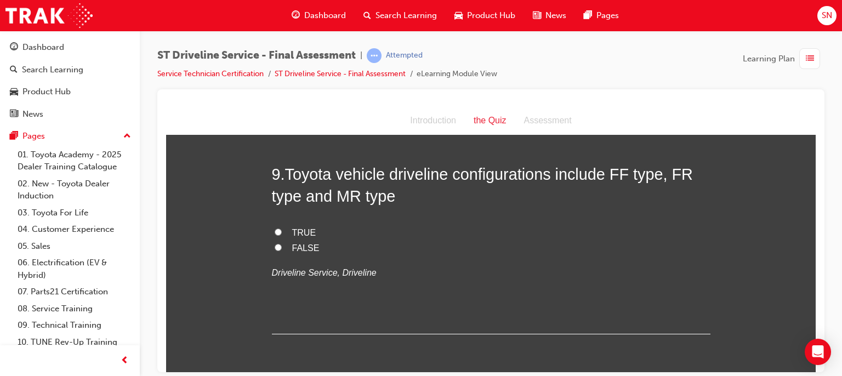
click at [281, 250] on label "FALSE" at bounding box center [491, 248] width 439 height 16
click at [281, 250] on input "FALSE" at bounding box center [278, 246] width 7 height 7
radio input "true"
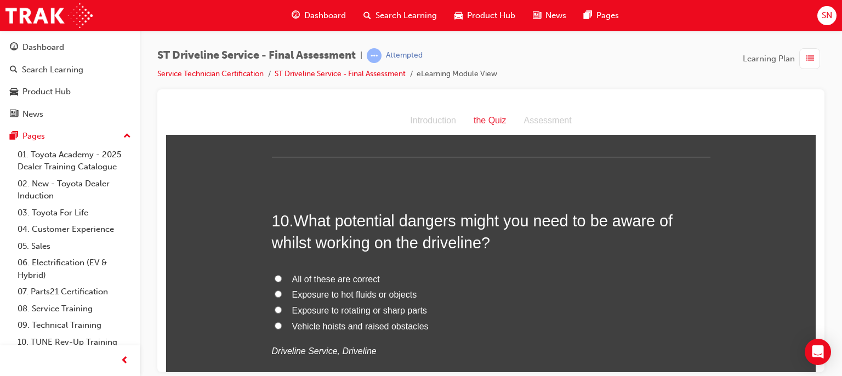
scroll to position [2193, 0]
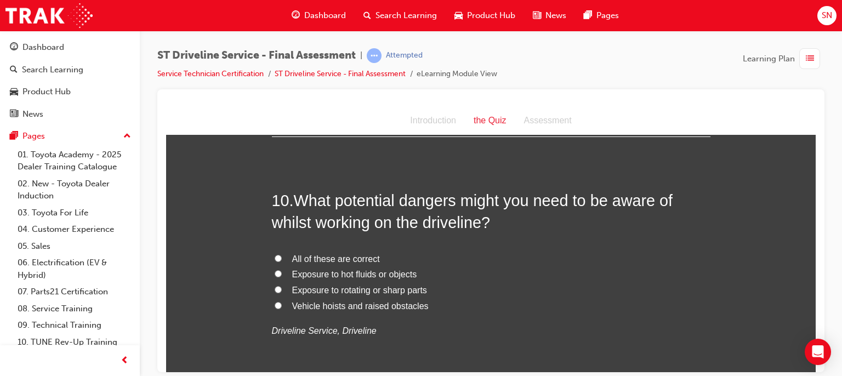
click at [302, 270] on span "Exposure to hot fluids or objects" at bounding box center [354, 273] width 125 height 9
click at [282, 270] on input "Exposure to hot fluids or objects" at bounding box center [278, 273] width 7 height 7
radio input "true"
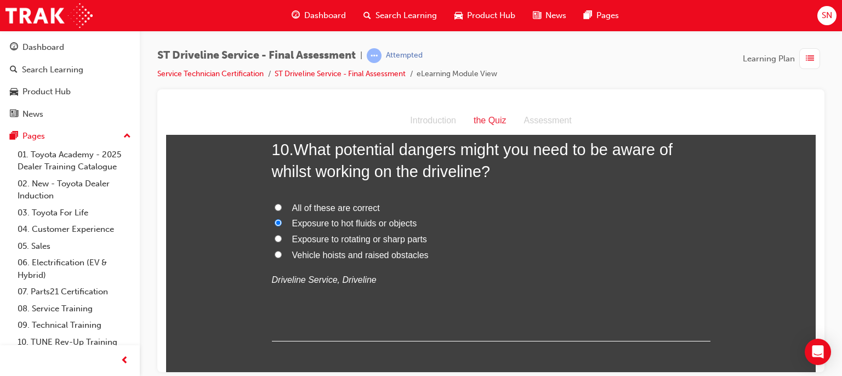
scroll to position [2222, 0]
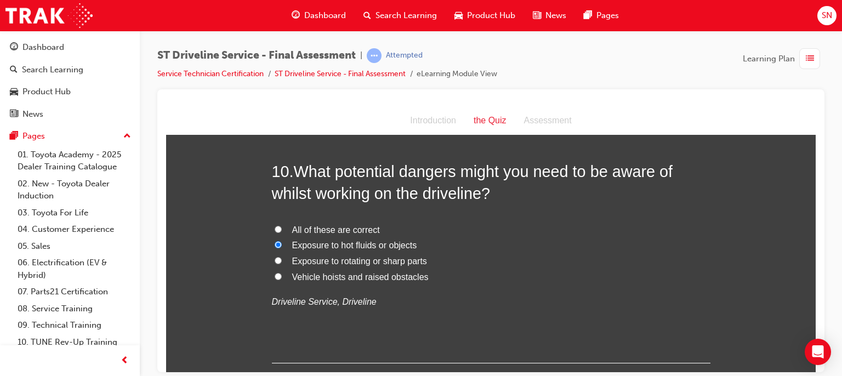
click at [336, 263] on span "Exposure to rotating or sharp parts" at bounding box center [359, 260] width 135 height 9
click at [282, 263] on input "Exposure to rotating or sharp parts" at bounding box center [278, 260] width 7 height 7
radio input "true"
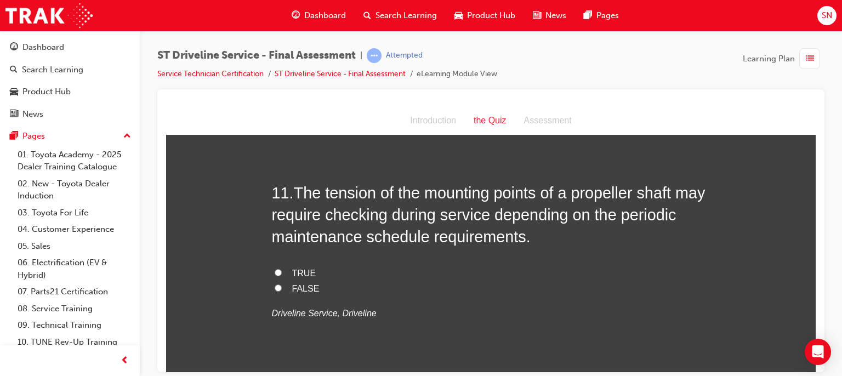
scroll to position [2464, 0]
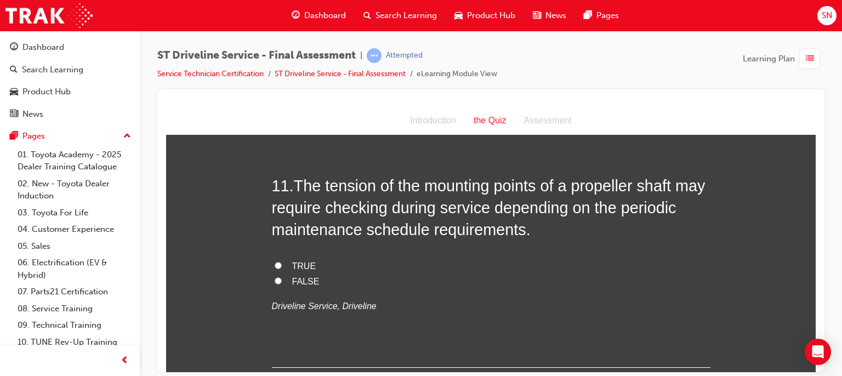
click at [292, 261] on span "TRUE" at bounding box center [304, 265] width 24 height 9
click at [282, 262] on input "TRUE" at bounding box center [278, 265] width 7 height 7
radio input "true"
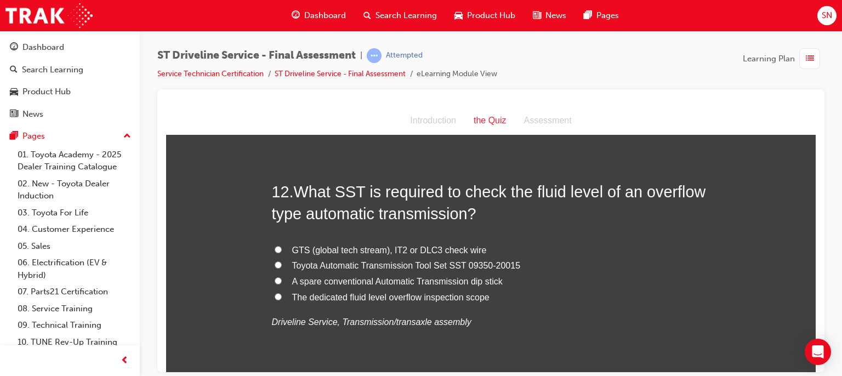
scroll to position [2705, 0]
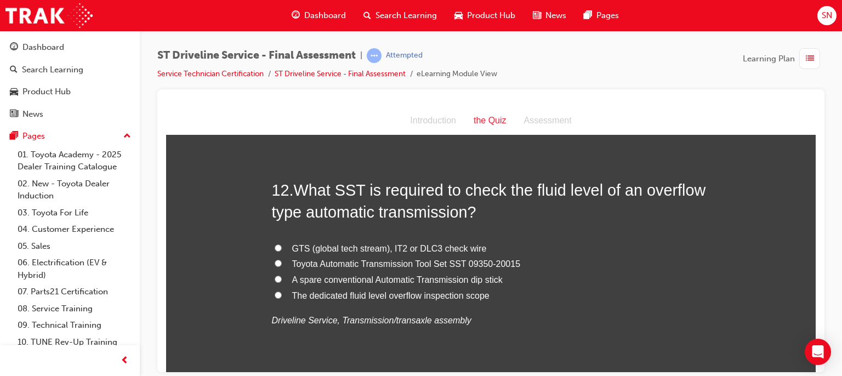
click at [424, 247] on span "GTS (global tech stream), IT2 or DLC3 check wire" at bounding box center [389, 247] width 195 height 9
click at [282, 247] on input "GTS (global tech stream), IT2 or DLC3 check wire" at bounding box center [278, 247] width 7 height 7
radio input "true"
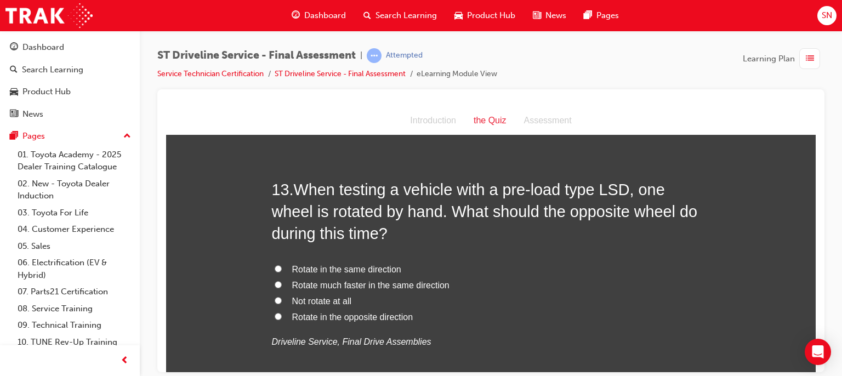
scroll to position [2968, 0]
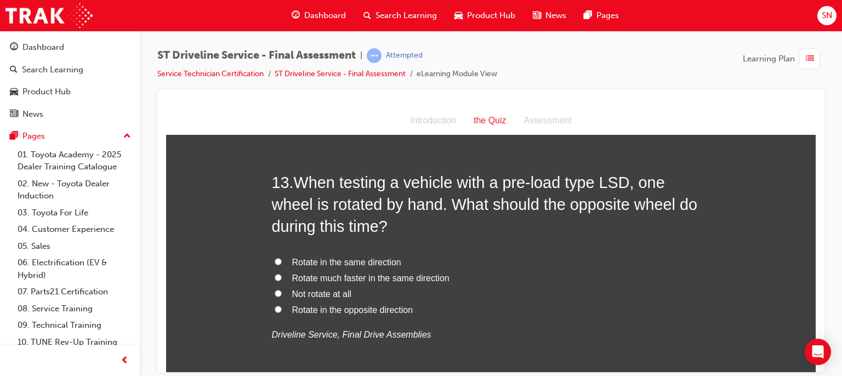
click at [335, 260] on span "Rotate in the same direction" at bounding box center [346, 261] width 109 height 9
click at [282, 260] on input "Rotate in the same direction" at bounding box center [278, 261] width 7 height 7
radio input "true"
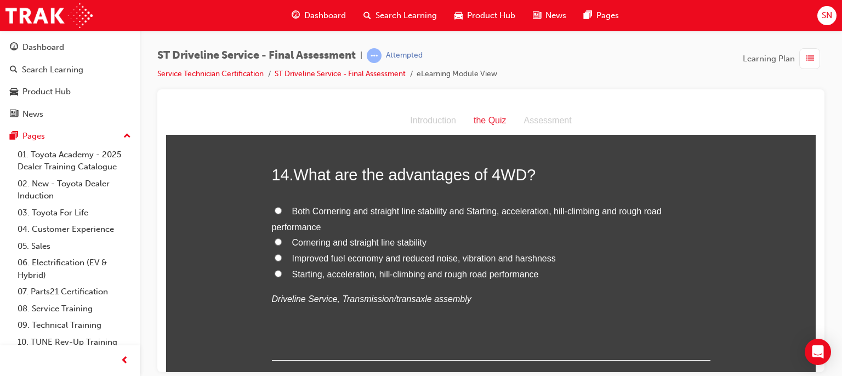
scroll to position [3253, 0]
click at [338, 270] on span "Starting, acceleration, hill-climbing and rough road performance" at bounding box center [415, 273] width 247 height 9
click at [282, 270] on input "Starting, acceleration, hill-climbing and rough road performance" at bounding box center [278, 272] width 7 height 7
radio input "true"
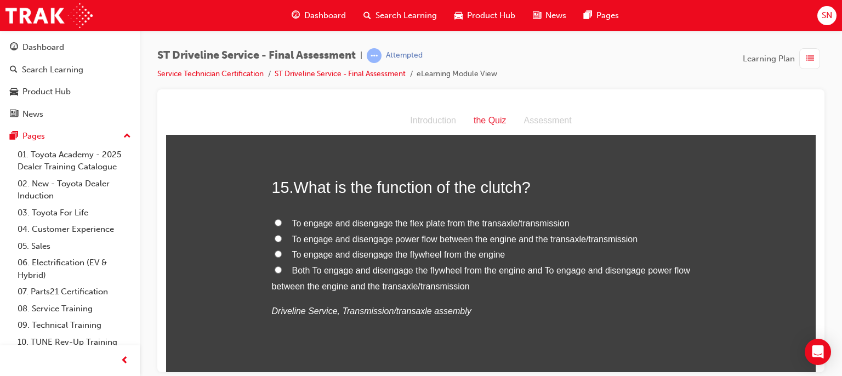
scroll to position [3487, 0]
click at [395, 238] on span "To engage and disengage power flow between the engine and the transaxle/transmi…" at bounding box center [465, 240] width 346 height 9
click at [282, 238] on input "To engage and disengage power flow between the engine and the transaxle/transmi…" at bounding box center [278, 240] width 7 height 7
radio input "true"
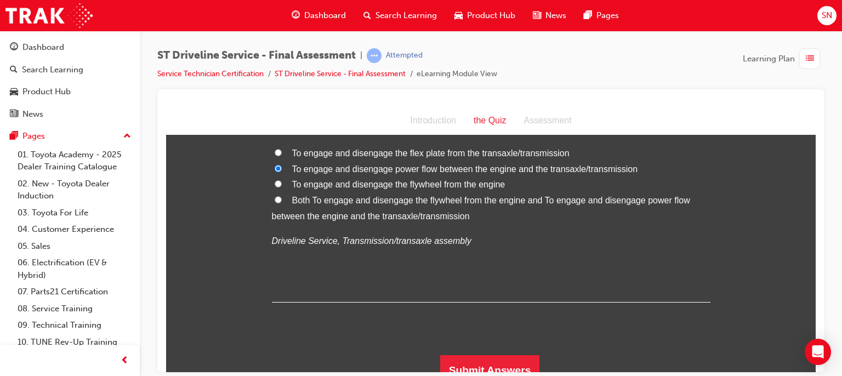
scroll to position [3571, 0]
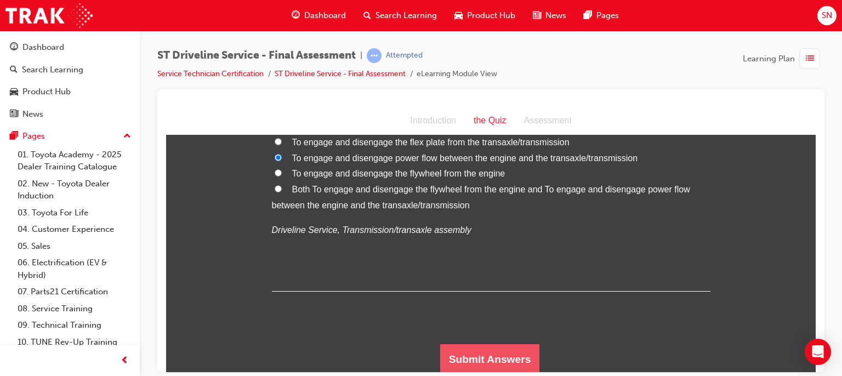
click at [473, 367] on button "Submit Answers" at bounding box center [490, 359] width 100 height 31
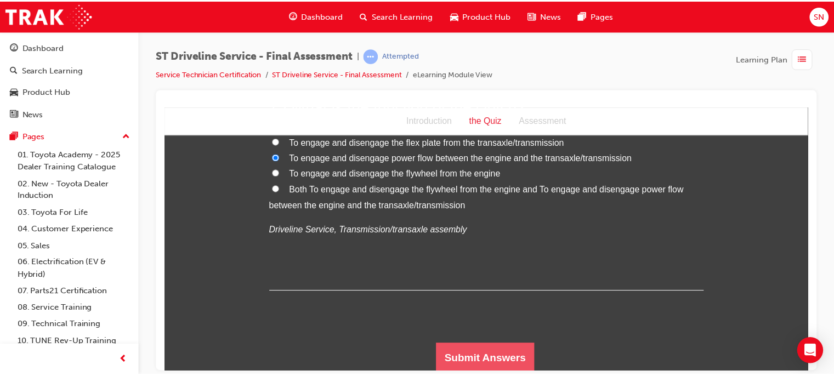
scroll to position [0, 0]
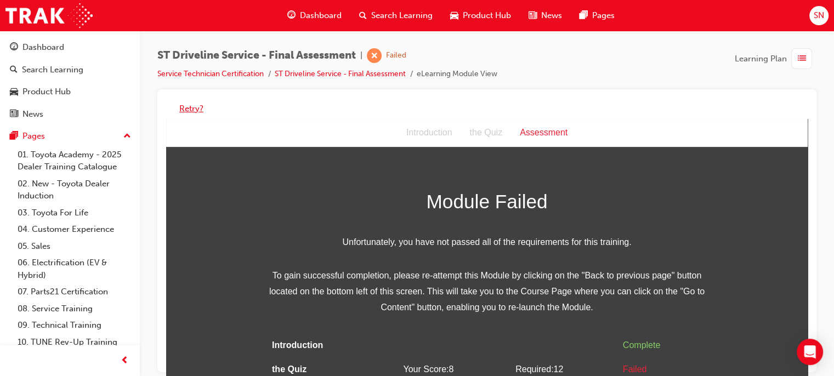
click at [191, 110] on button "Retry?" at bounding box center [191, 109] width 24 height 13
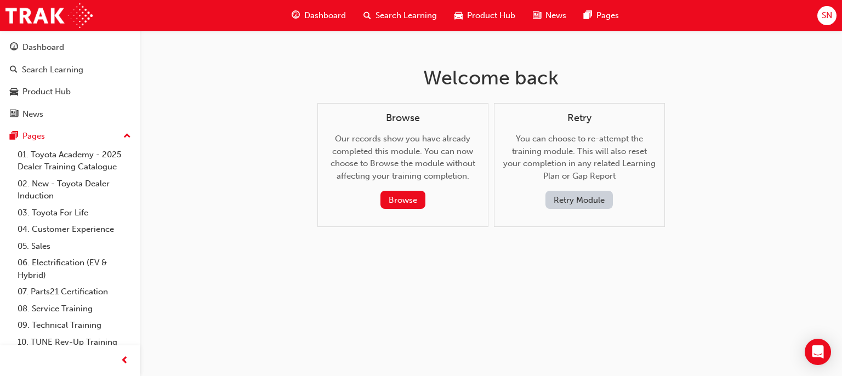
click at [577, 195] on button "Retry Module" at bounding box center [579, 200] width 67 height 18
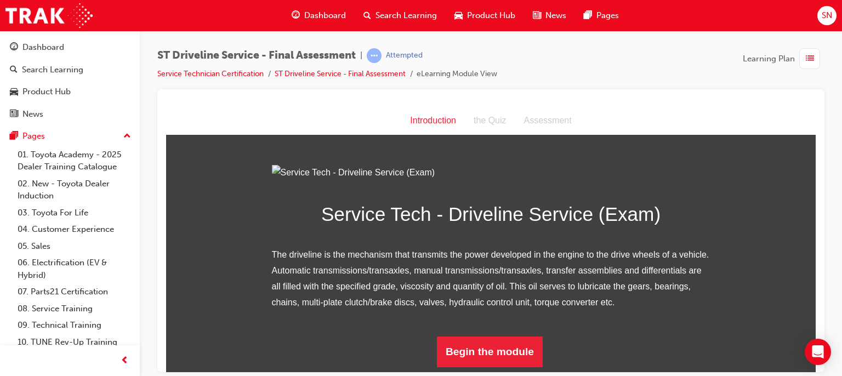
scroll to position [116, 0]
click at [489, 360] on button "Begin the module" at bounding box center [490, 351] width 106 height 31
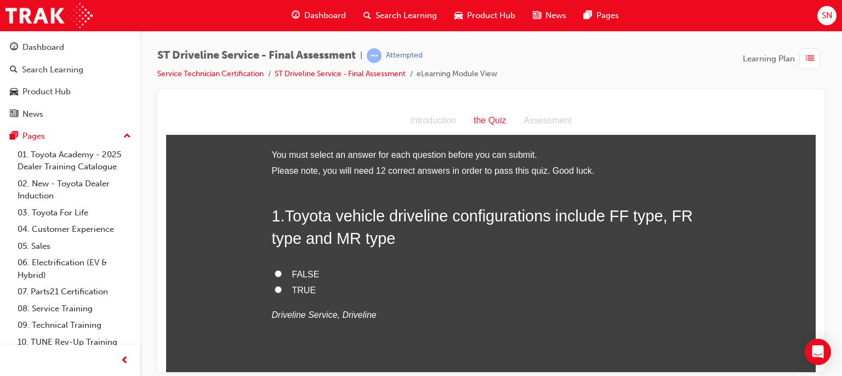
click at [275, 290] on input "TRUE" at bounding box center [278, 289] width 7 height 7
radio input "true"
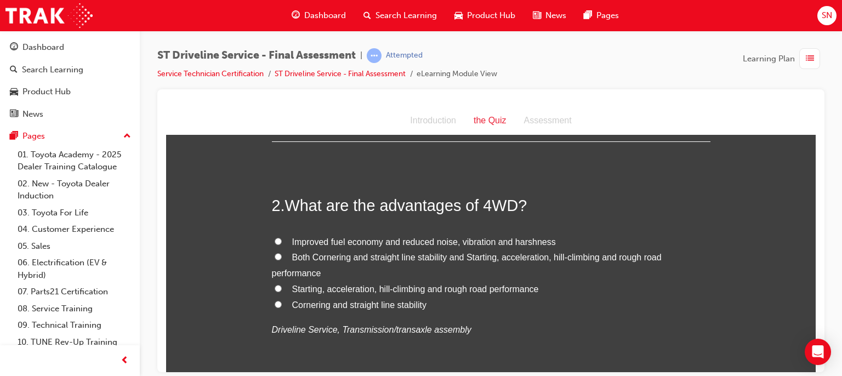
scroll to position [241, 0]
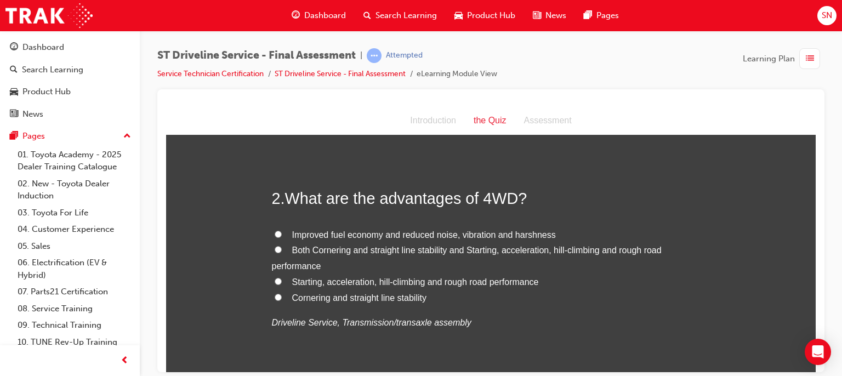
click at [346, 283] on span "Starting, acceleration, hill-climbing and rough road performance" at bounding box center [415, 281] width 247 height 9
click at [282, 283] on input "Starting, acceleration, hill-climbing and rough road performance" at bounding box center [278, 280] width 7 height 7
radio input "true"
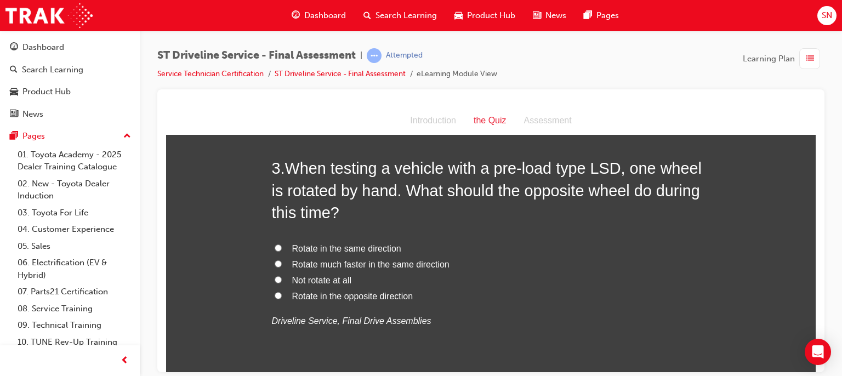
scroll to position [526, 0]
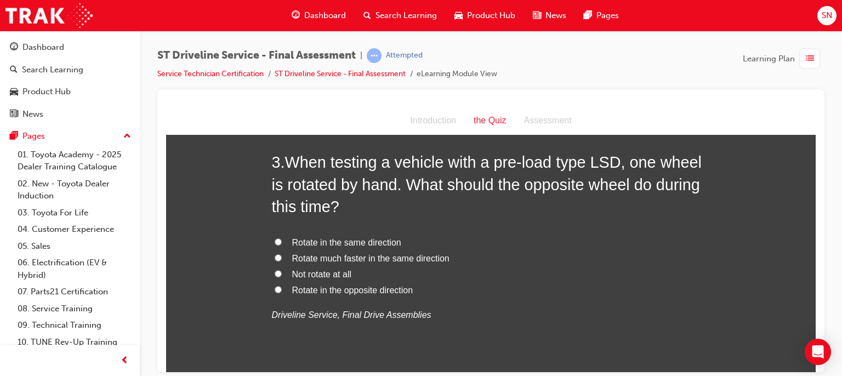
click at [361, 246] on span "Rotate in the same direction" at bounding box center [346, 241] width 109 height 9
click at [282, 245] on input "Rotate in the same direction" at bounding box center [278, 241] width 7 height 7
radio input "true"
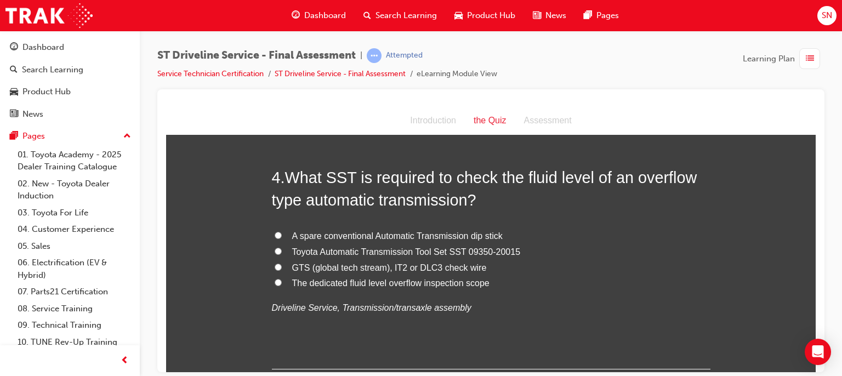
scroll to position [790, 0]
click at [382, 266] on span "GTS (global tech stream), IT2 or DLC3 check wire" at bounding box center [389, 266] width 195 height 9
click at [282, 266] on input "GTS (global tech stream), IT2 or DLC3 check wire" at bounding box center [278, 265] width 7 height 7
radio input "true"
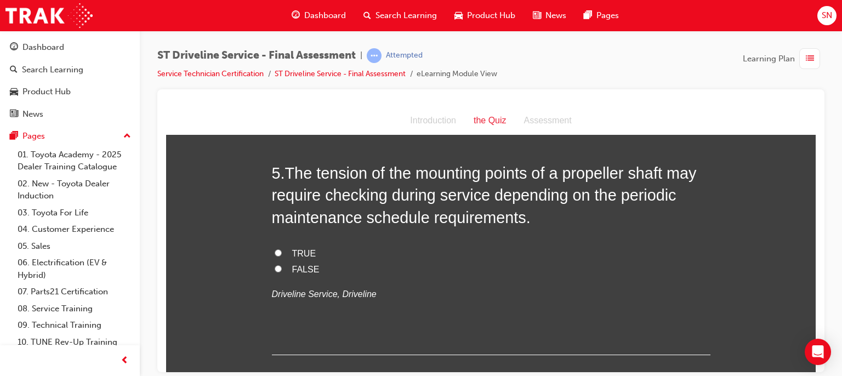
scroll to position [1053, 0]
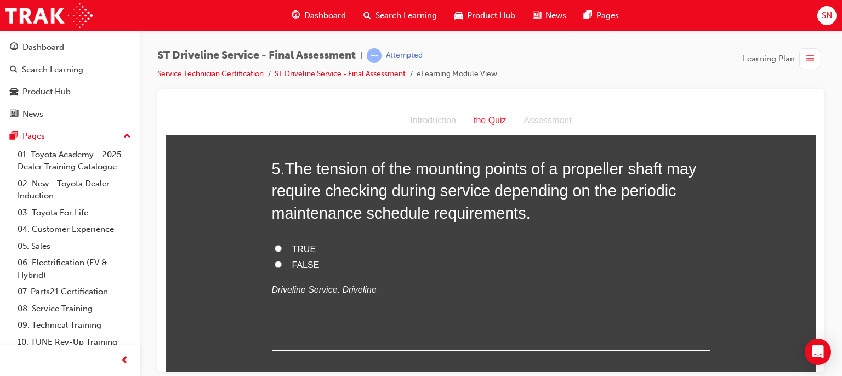
click at [296, 273] on div "TRUE FALSE Driveline Service, Driveline" at bounding box center [491, 269] width 439 height 56
click at [272, 246] on label "TRUE" at bounding box center [491, 249] width 439 height 16
click at [275, 246] on input "TRUE" at bounding box center [278, 248] width 7 height 7
radio input "true"
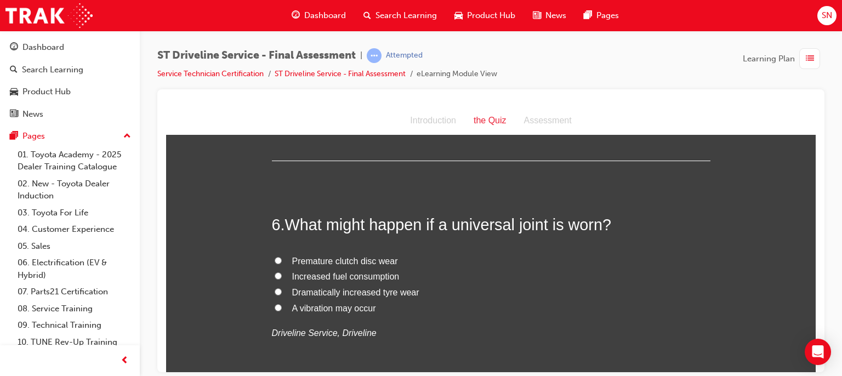
scroll to position [1250, 0]
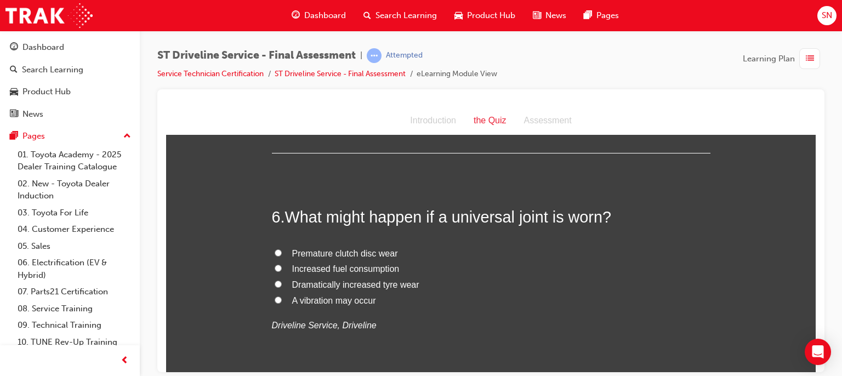
click at [330, 298] on span "A vibration may occur" at bounding box center [334, 300] width 84 height 9
click at [282, 298] on input "A vibration may occur" at bounding box center [278, 299] width 7 height 7
radio input "true"
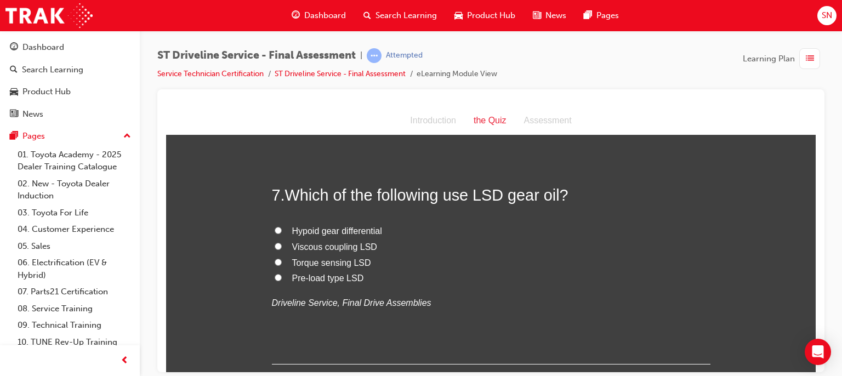
scroll to position [1513, 0]
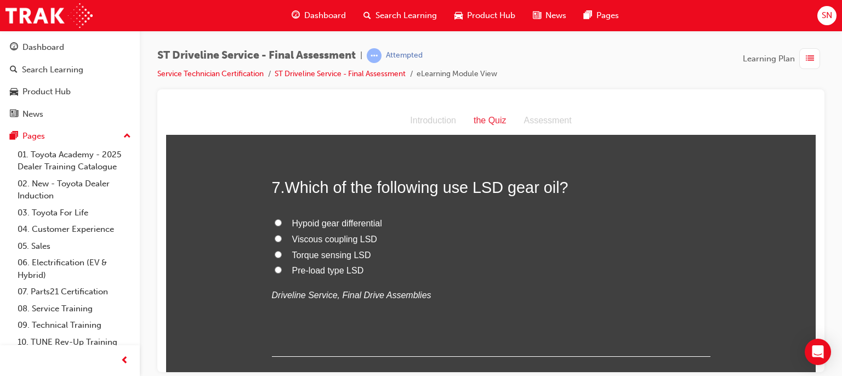
click at [325, 224] on span "Hypoid gear differential" at bounding box center [337, 222] width 90 height 9
click at [282, 224] on input "Hypoid gear differential" at bounding box center [278, 222] width 7 height 7
radio input "true"
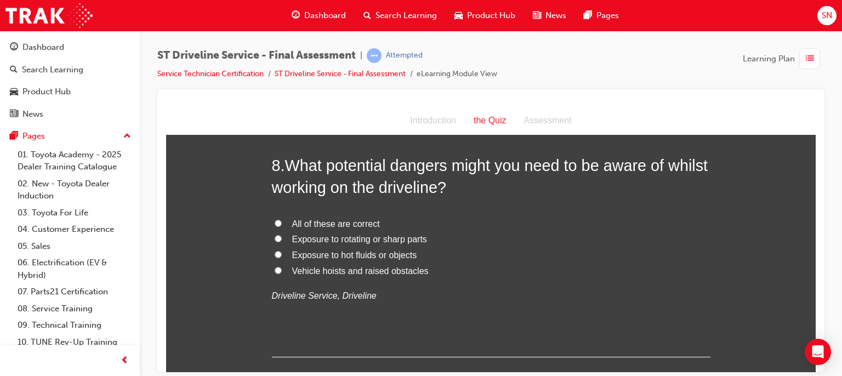
scroll to position [1777, 0]
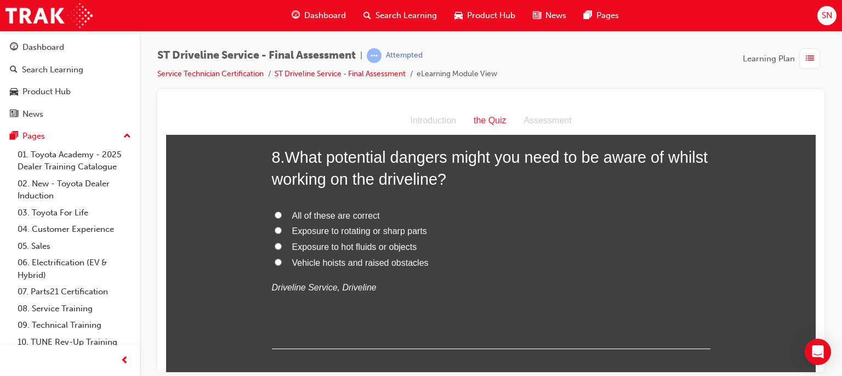
click at [344, 216] on span "All of these are correct" at bounding box center [336, 215] width 88 height 9
click at [282, 216] on input "All of these are correct" at bounding box center [278, 214] width 7 height 7
radio input "true"
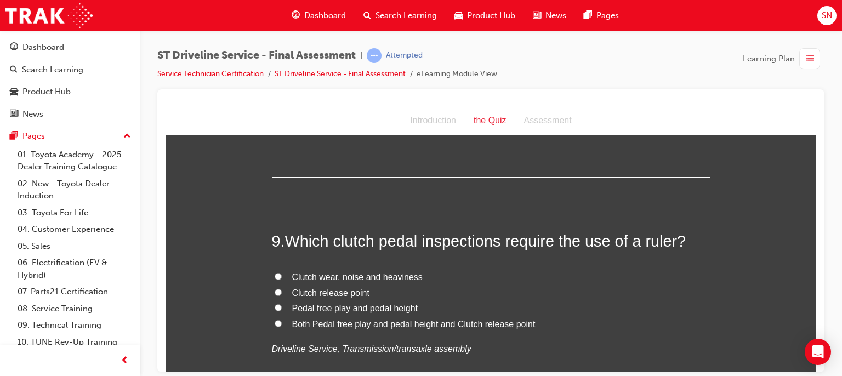
scroll to position [2018, 0]
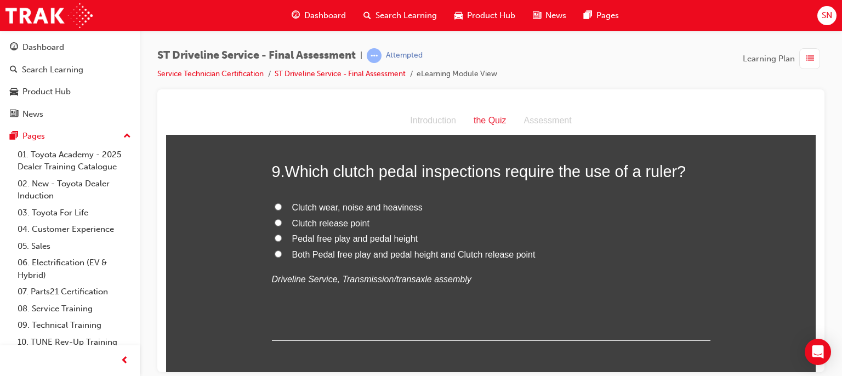
click at [299, 240] on span "Pedal free play and pedal height" at bounding box center [355, 238] width 126 height 9
click at [282, 240] on input "Pedal free play and pedal height" at bounding box center [278, 237] width 7 height 7
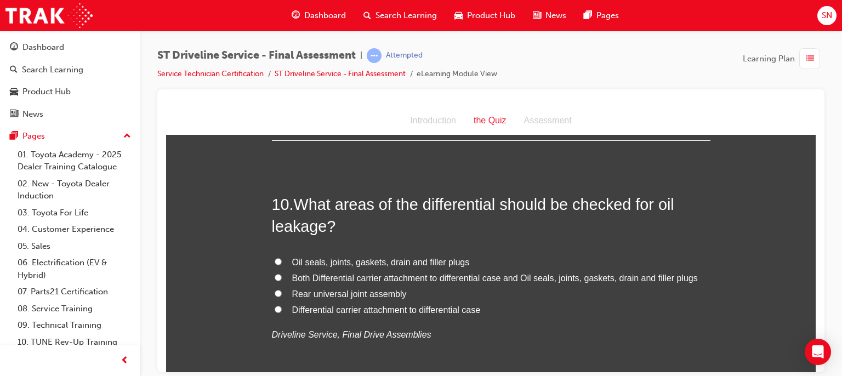
scroll to position [2237, 0]
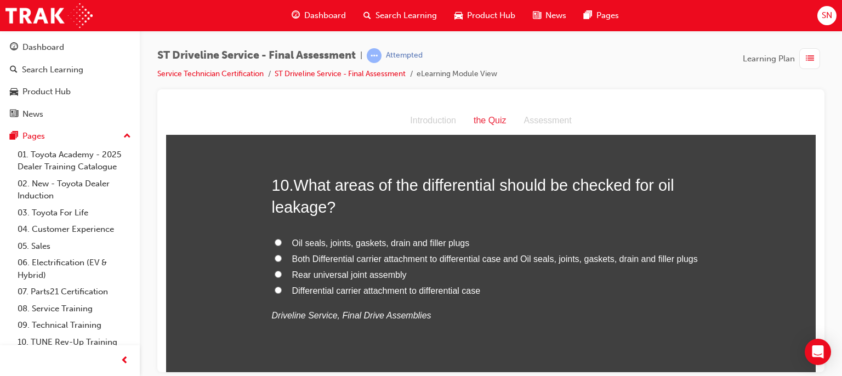
click at [367, 258] on span "Both Differential carrier attachment to differential case and Oil seals, joints…" at bounding box center [495, 258] width 406 height 9
click at [282, 258] on input "Both Differential carrier attachment to differential case and Oil seals, joints…" at bounding box center [278, 257] width 7 height 7
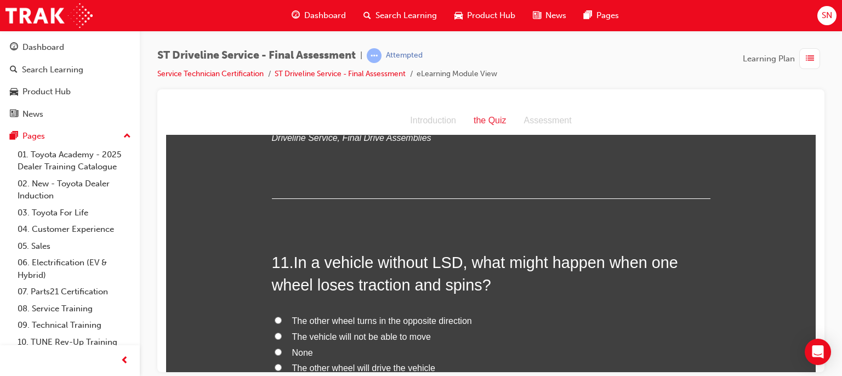
scroll to position [2478, 0]
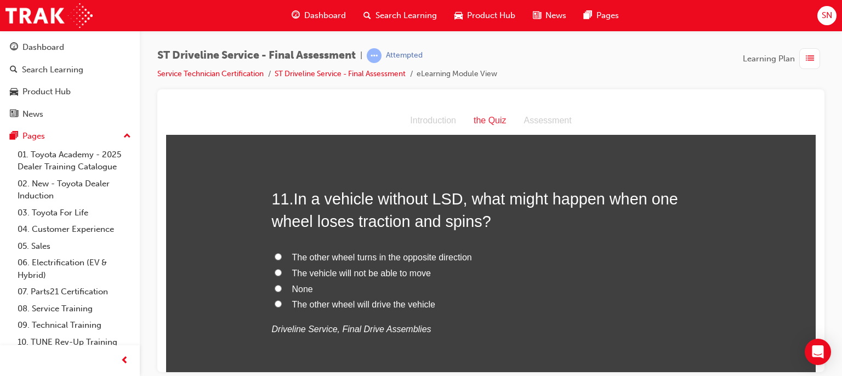
click at [313, 305] on span "The other wheel will drive the vehicle" at bounding box center [363, 303] width 143 height 9
click at [282, 305] on input "The other wheel will drive the vehicle" at bounding box center [278, 303] width 7 height 7
click at [430, 257] on span "The other wheel turns in the opposite direction" at bounding box center [382, 256] width 180 height 9
click at [282, 257] on input "The other wheel turns in the opposite direction" at bounding box center [278, 256] width 7 height 7
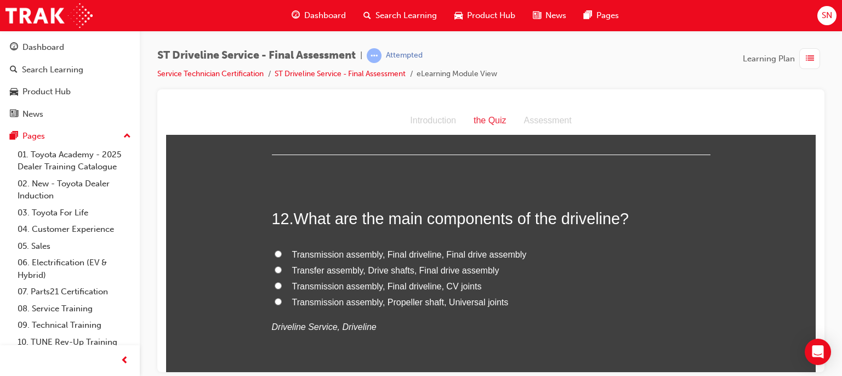
scroll to position [2720, 0]
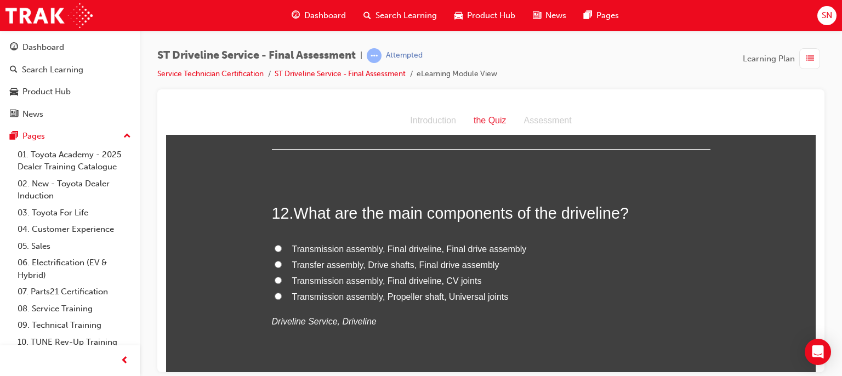
click at [371, 263] on span "Transfer assembly, Drive shafts, Final drive assembly" at bounding box center [395, 264] width 207 height 9
click at [282, 263] on input "Transfer assembly, Drive shafts, Final drive assembly" at bounding box center [278, 263] width 7 height 7
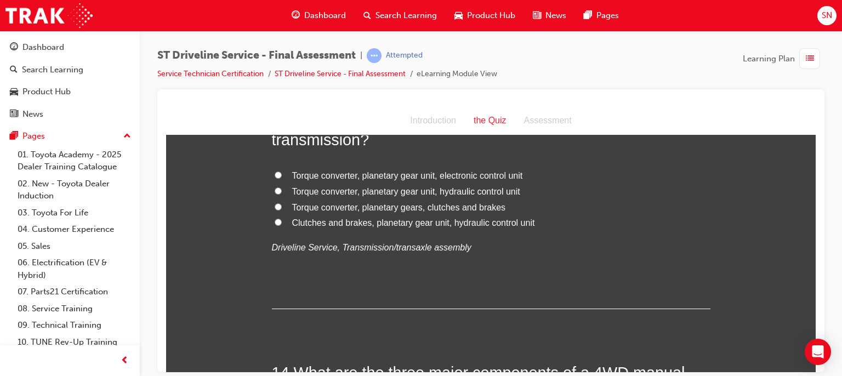
scroll to position [3084, 0]
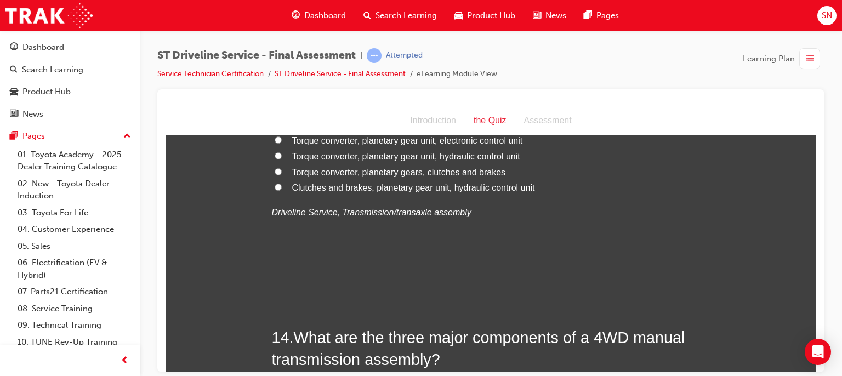
click at [322, 158] on span "Torque converter, planetary gear unit, hydraulic control unit" at bounding box center [406, 155] width 228 height 9
click at [282, 158] on input "Torque converter, planetary gear unit, hydraulic control unit" at bounding box center [278, 155] width 7 height 7
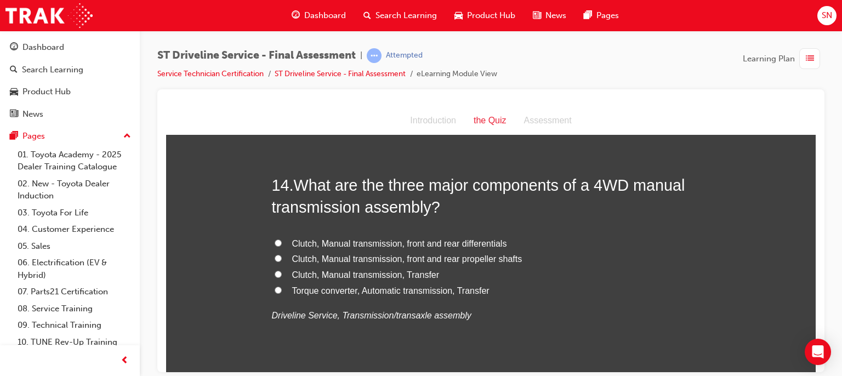
scroll to position [3237, 0]
click at [340, 247] on label "Clutch, Manual transmission, front and rear differentials" at bounding box center [491, 243] width 439 height 16
click at [282, 245] on input "Clutch, Manual transmission, front and rear differentials" at bounding box center [278, 241] width 7 height 7
click at [340, 274] on span "Clutch, Manual transmission, Transfer" at bounding box center [365, 273] width 147 height 9
click at [282, 274] on input "Clutch, Manual transmission, Transfer" at bounding box center [278, 272] width 7 height 7
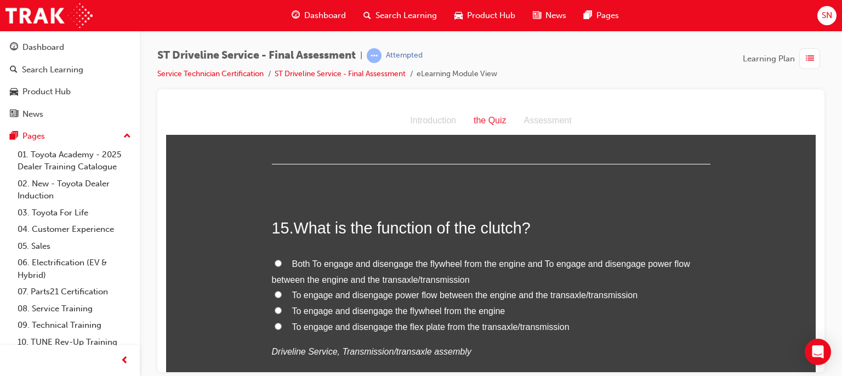
scroll to position [3457, 0]
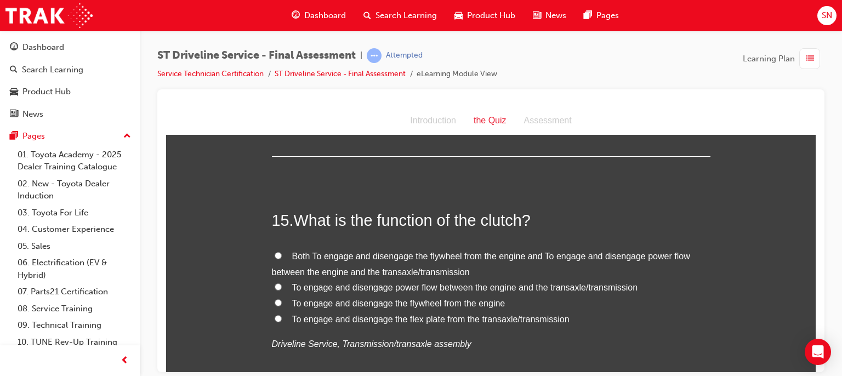
click at [313, 285] on span "To engage and disengage power flow between the engine and the transaxle/transmi…" at bounding box center [465, 286] width 346 height 9
click at [282, 285] on input "To engage and disengage power flow between the engine and the transaxle/transmi…" at bounding box center [278, 286] width 7 height 7
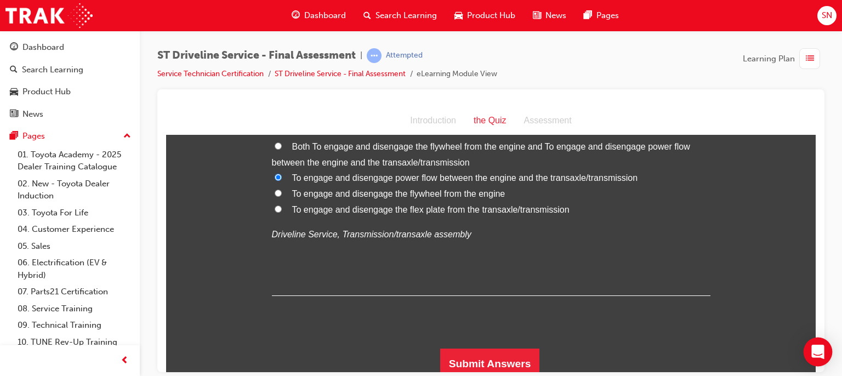
scroll to position [3571, 0]
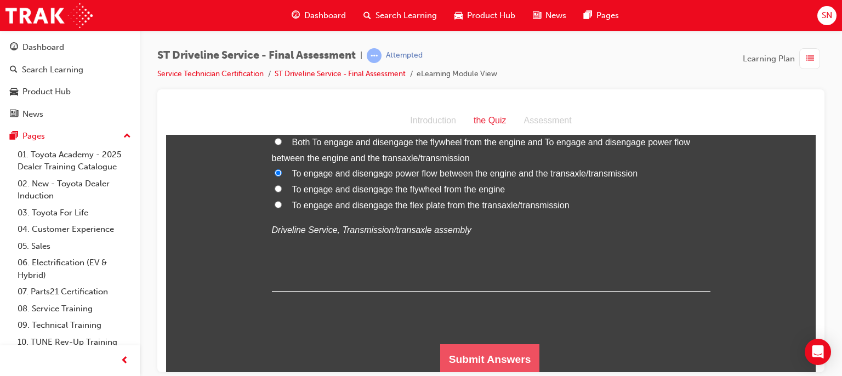
click at [500, 364] on button "Submit Answers" at bounding box center [490, 359] width 100 height 31
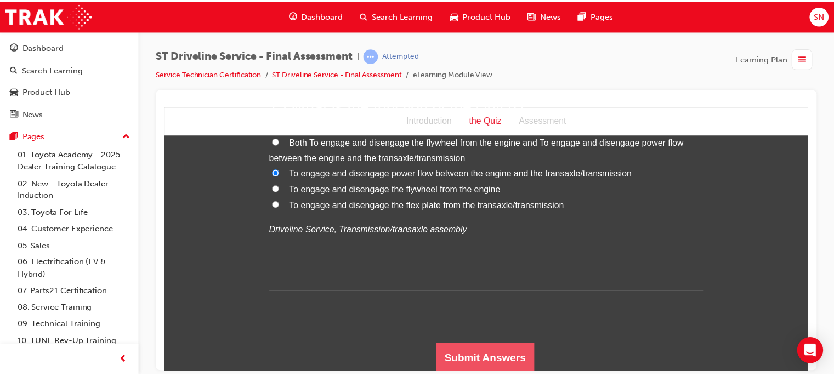
scroll to position [0, 0]
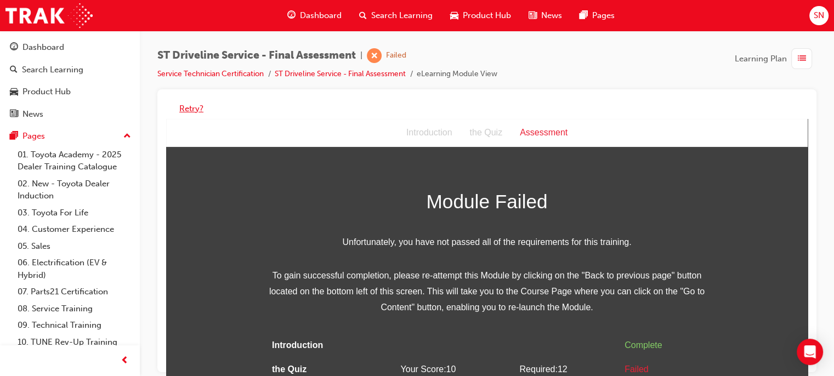
click at [189, 107] on button "Retry?" at bounding box center [191, 109] width 24 height 13
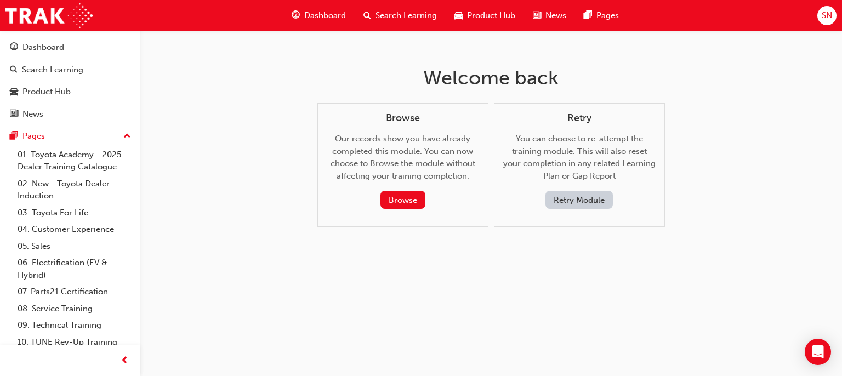
click at [332, 16] on span "Dashboard" at bounding box center [325, 15] width 42 height 13
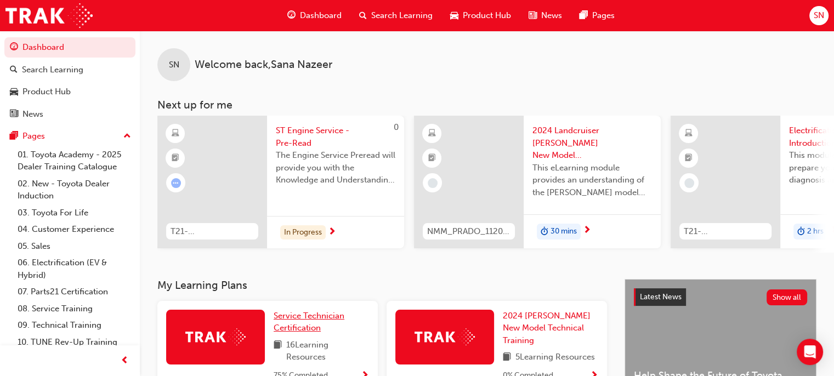
click at [303, 319] on span "Service Technician Certification" at bounding box center [309, 322] width 71 height 22
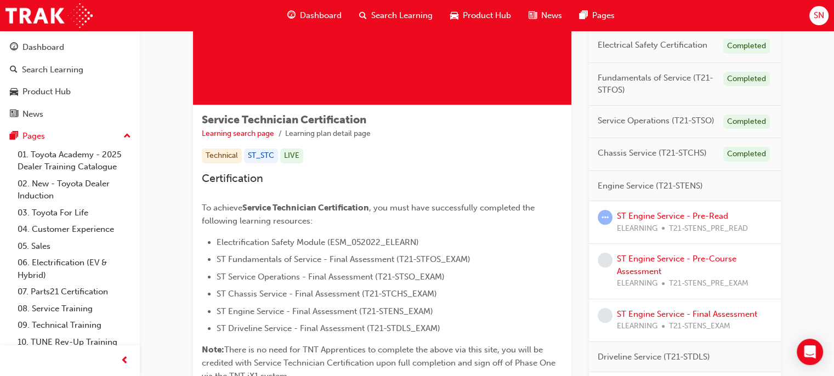
scroll to position [117, 0]
click at [645, 214] on link "ST Engine Service - Pre-Read" at bounding box center [672, 216] width 111 height 10
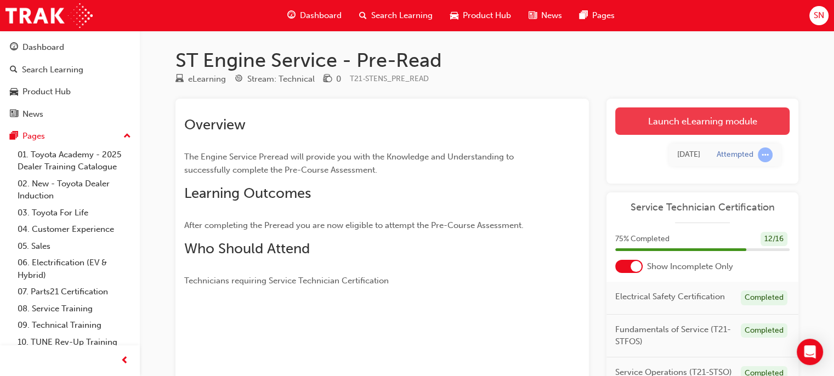
click at [706, 117] on link "Launch eLearning module" at bounding box center [702, 120] width 174 height 27
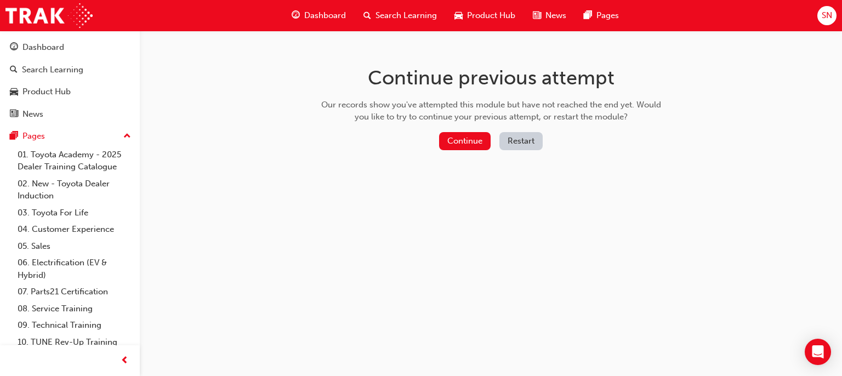
click at [513, 145] on button "Restart" at bounding box center [521, 141] width 43 height 18
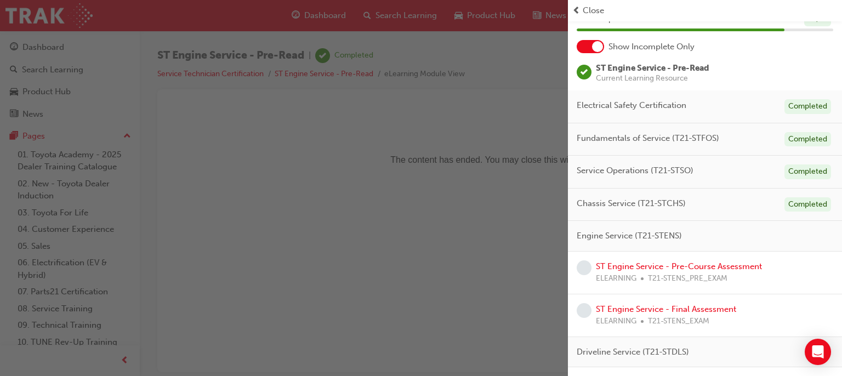
scroll to position [81, 0]
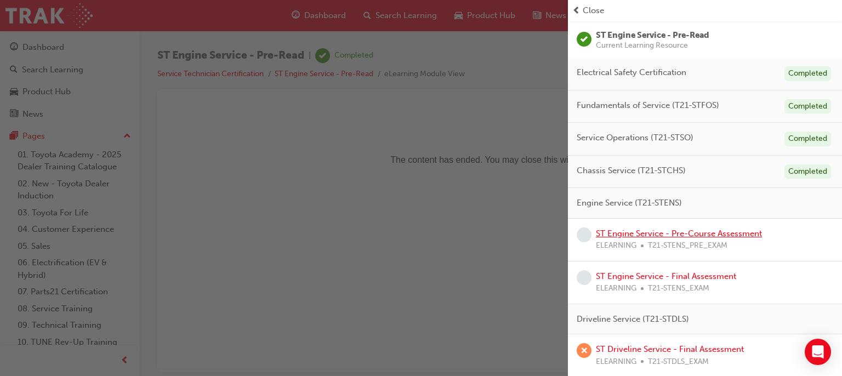
click at [634, 234] on link "ST Engine Service - Pre-Course Assessment" at bounding box center [679, 234] width 166 height 10
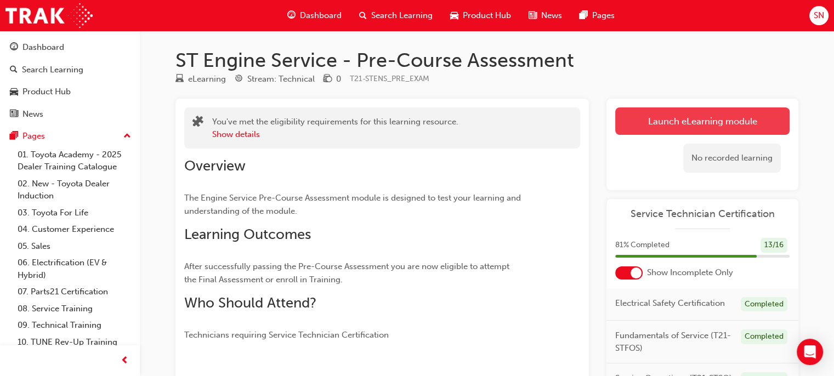
click at [666, 128] on link "Launch eLearning module" at bounding box center [702, 120] width 174 height 27
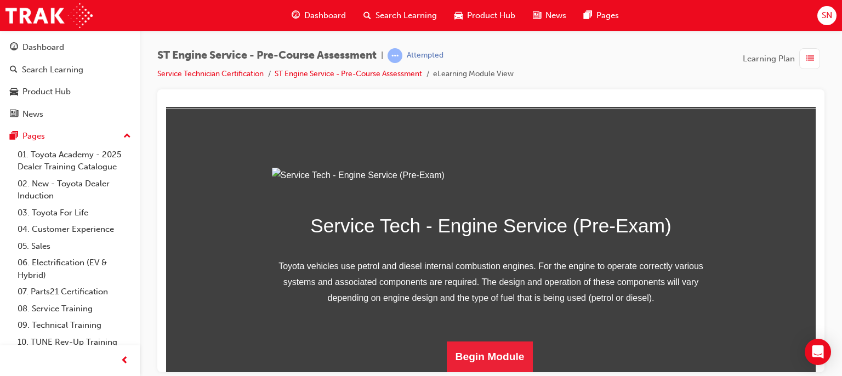
scroll to position [162, 0]
click at [500, 362] on button "Begin Module" at bounding box center [490, 356] width 87 height 31
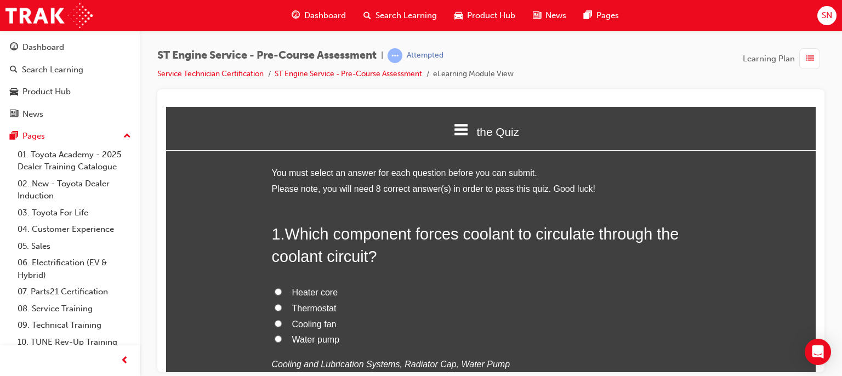
click at [300, 345] on label "Water pump" at bounding box center [491, 340] width 439 height 16
click at [282, 342] on input "Water pump" at bounding box center [278, 338] width 7 height 7
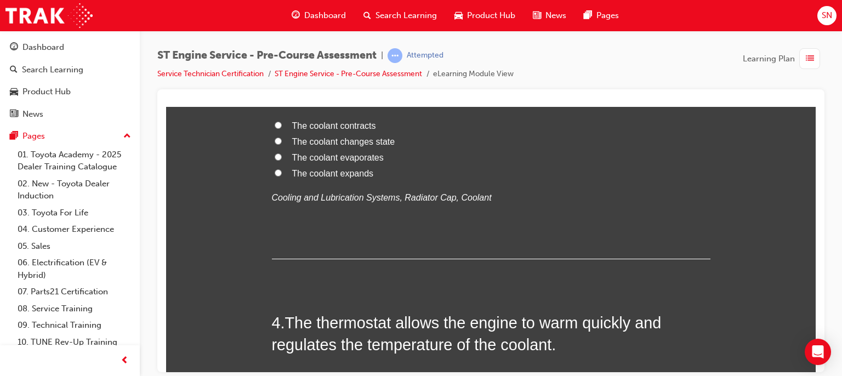
scroll to position [680, 0]
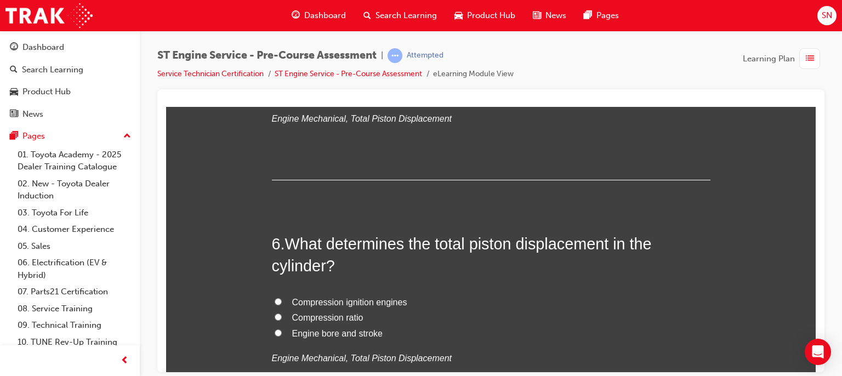
scroll to position [1184, 0]
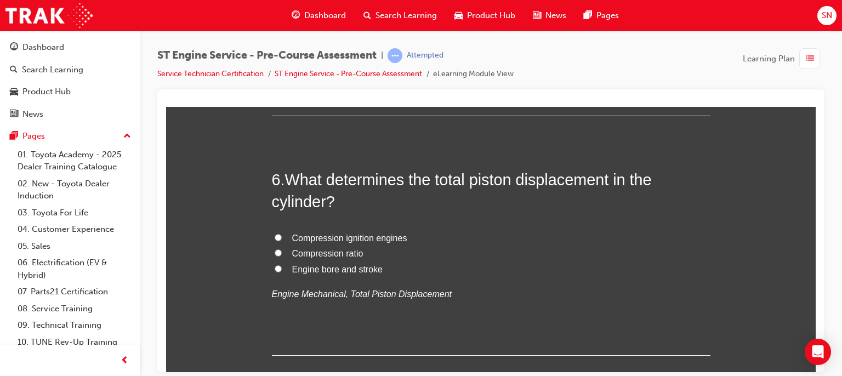
scroll to position [1235, 0]
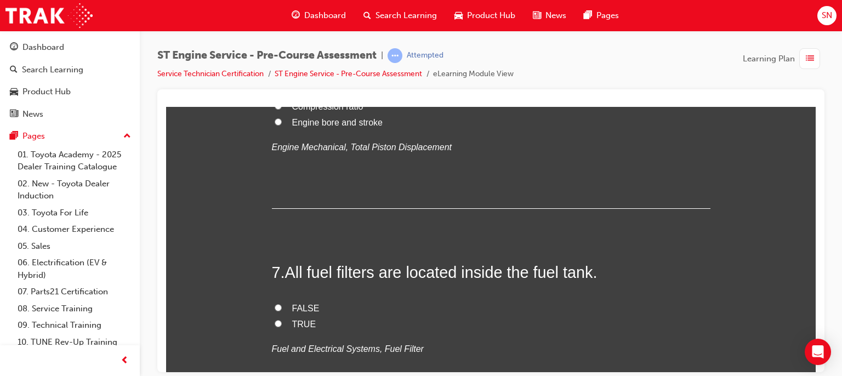
scroll to position [1411, 0]
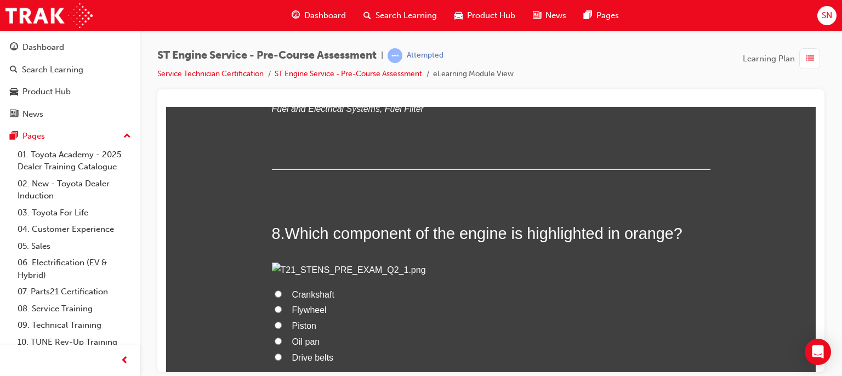
scroll to position [1630, 0]
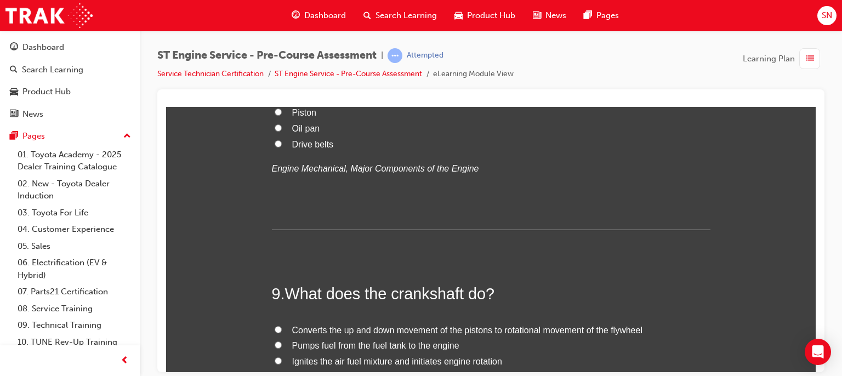
scroll to position [1849, 0]
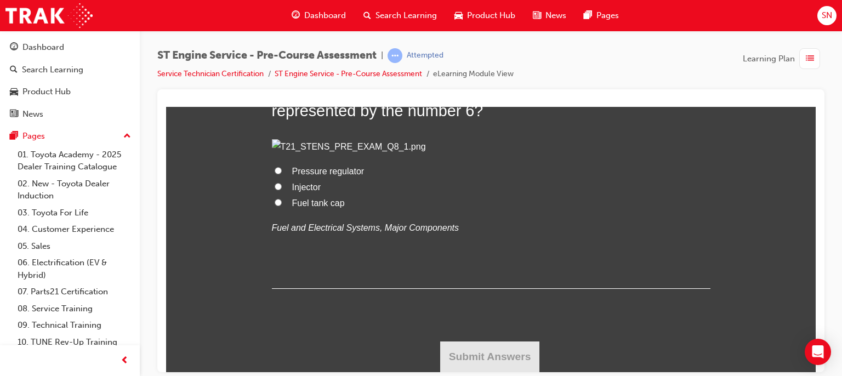
scroll to position [2464, 0]
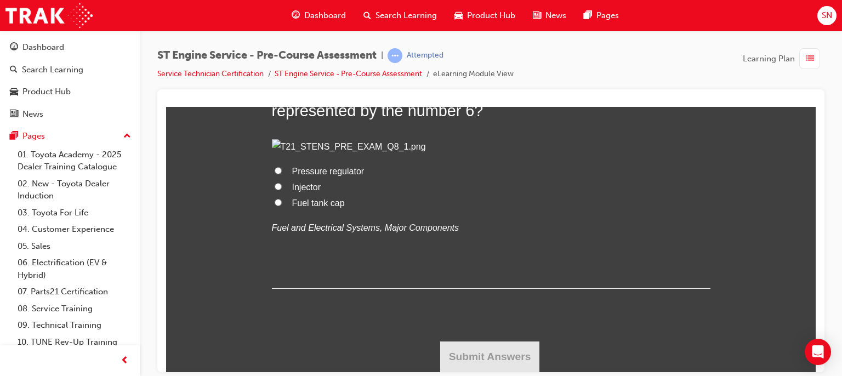
scroll to position [3253, 0]
click at [296, 207] on span "Fuel tank cap" at bounding box center [318, 202] width 53 height 9
click at [282, 206] on input "Fuel tank cap" at bounding box center [278, 201] width 7 height 7
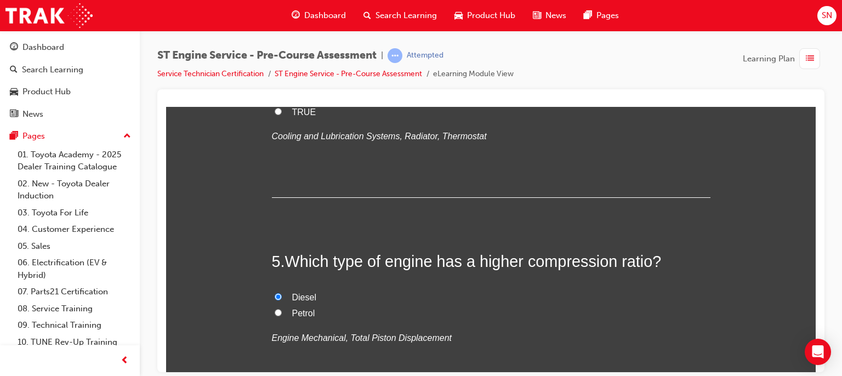
scroll to position [856, 0]
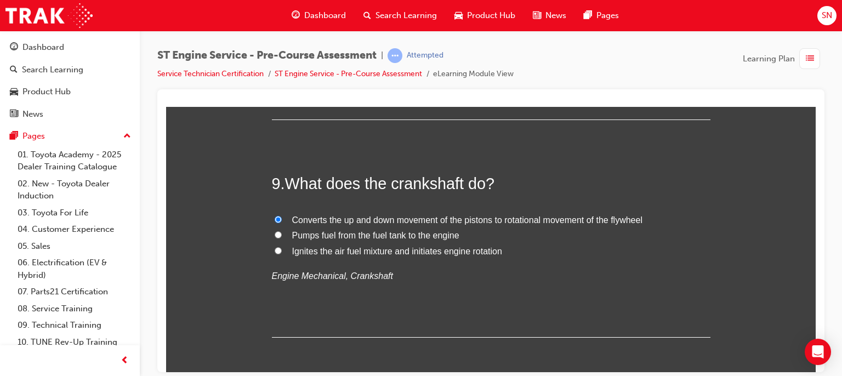
scroll to position [3283, 0]
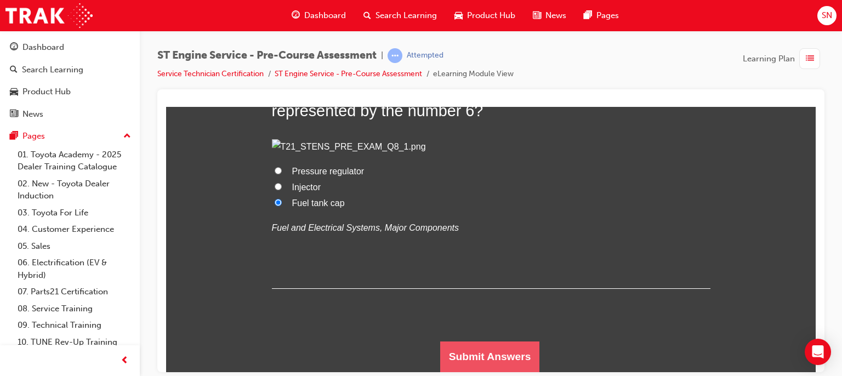
click at [509, 359] on button "Submit Answers" at bounding box center [490, 356] width 100 height 31
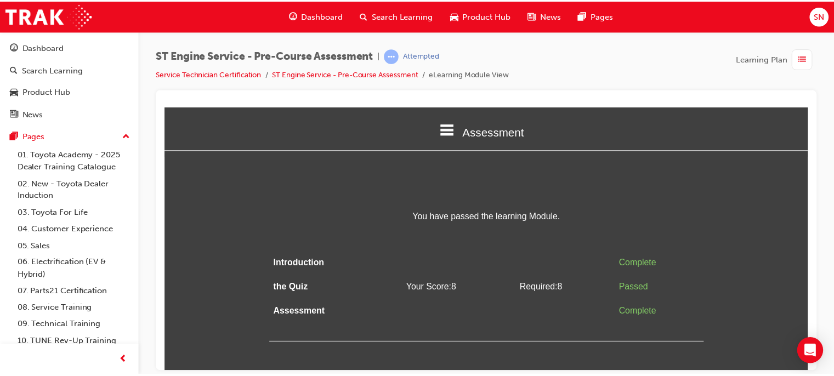
scroll to position [0, 0]
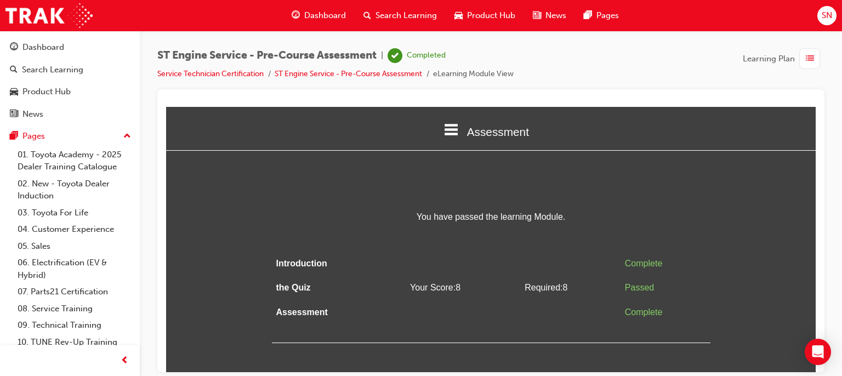
click at [320, 15] on span "Dashboard" at bounding box center [325, 15] width 42 height 13
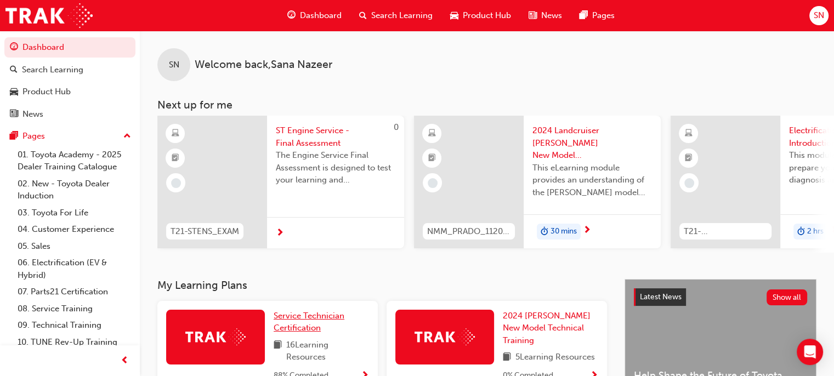
click at [300, 324] on link "Service Technician Certification" at bounding box center [321, 322] width 95 height 25
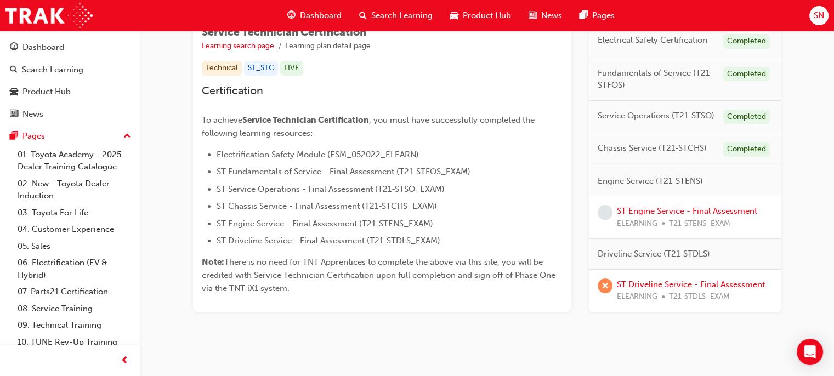
scroll to position [213, 0]
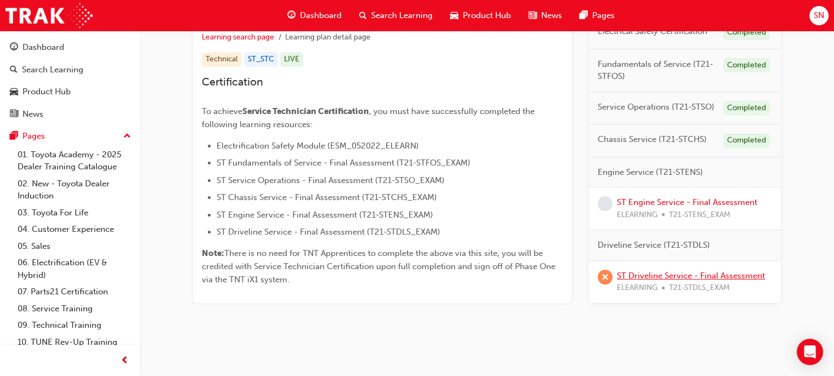
click at [642, 279] on link "ST Driveline Service - Final Assessment" at bounding box center [691, 275] width 148 height 10
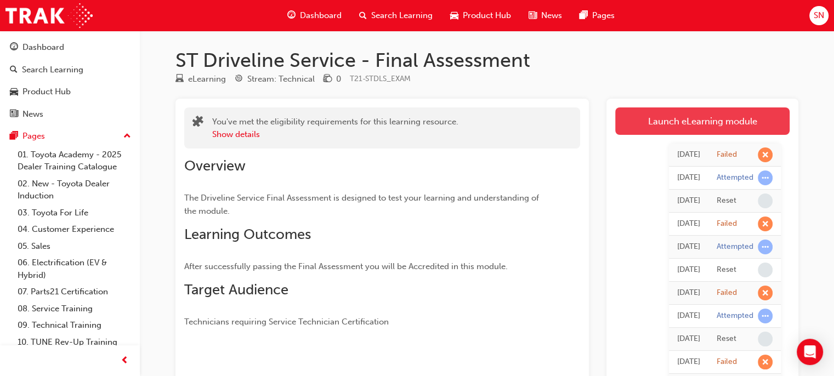
click at [676, 127] on link "Launch eLearning module" at bounding box center [702, 120] width 174 height 27
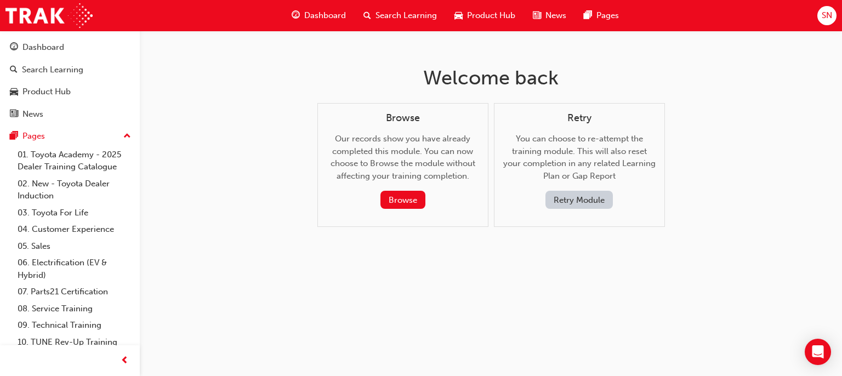
click at [586, 198] on button "Retry Module" at bounding box center [579, 200] width 67 height 18
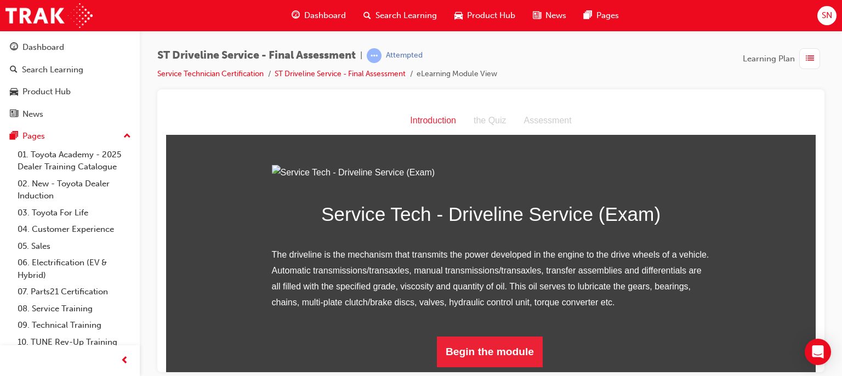
scroll to position [116, 0]
click at [479, 354] on button "Begin the module" at bounding box center [490, 351] width 106 height 31
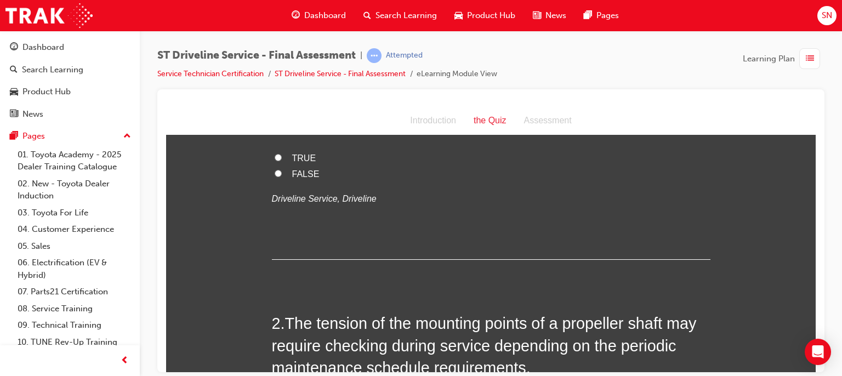
scroll to position [0, 0]
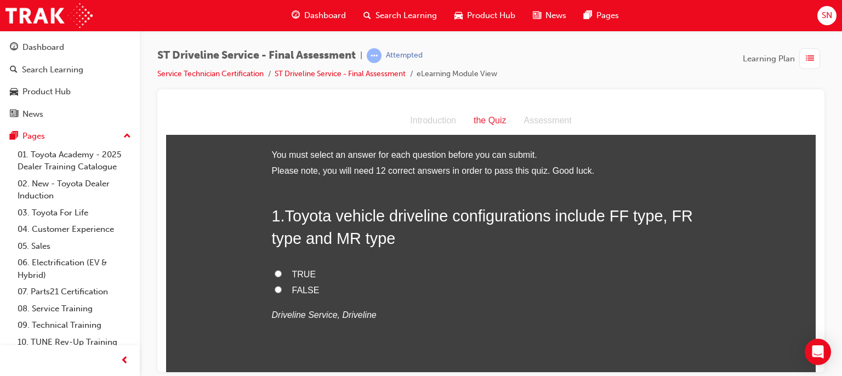
click at [275, 289] on input "FALSE" at bounding box center [278, 289] width 7 height 7
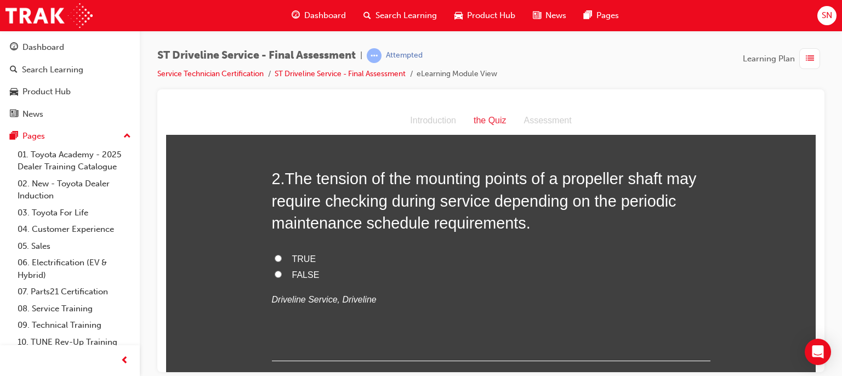
scroll to position [263, 0]
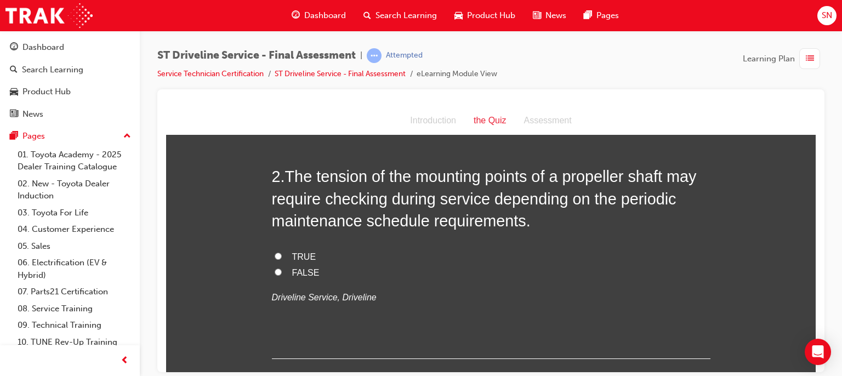
click at [275, 274] on input "FALSE" at bounding box center [278, 271] width 7 height 7
click at [296, 256] on span "TRUE" at bounding box center [304, 256] width 24 height 9
click at [282, 256] on input "TRUE" at bounding box center [278, 255] width 7 height 7
click at [272, 275] on label "FALSE" at bounding box center [491, 273] width 439 height 16
click at [275, 275] on input "FALSE" at bounding box center [278, 271] width 7 height 7
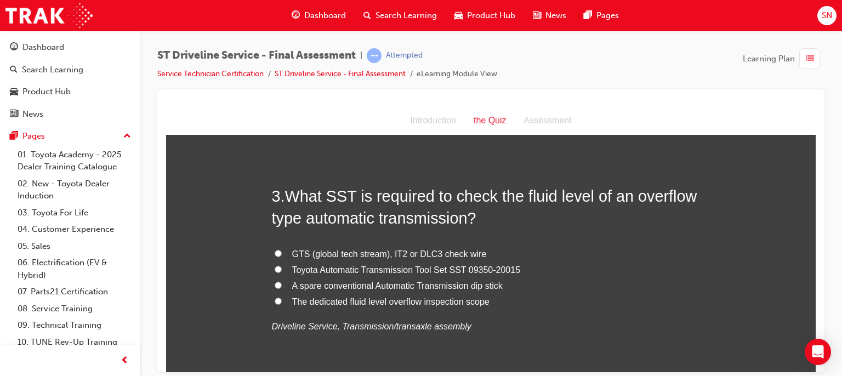
scroll to position [504, 0]
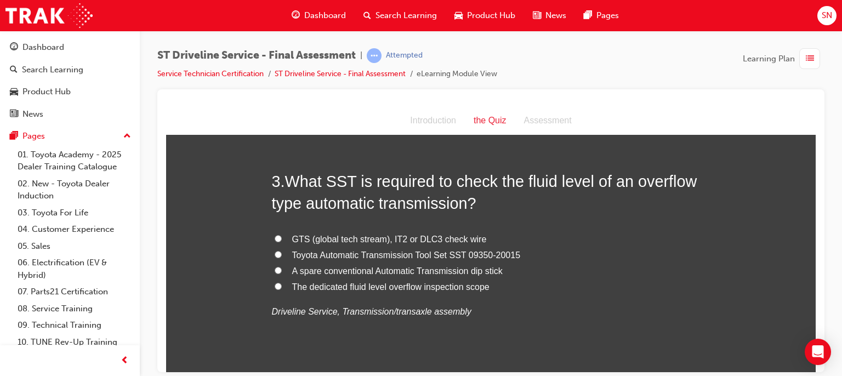
click at [418, 241] on span "GTS (global tech stream), IT2 or DLC3 check wire" at bounding box center [389, 238] width 195 height 9
click at [282, 241] on input "GTS (global tech stream), IT2 or DLC3 check wire" at bounding box center [278, 238] width 7 height 7
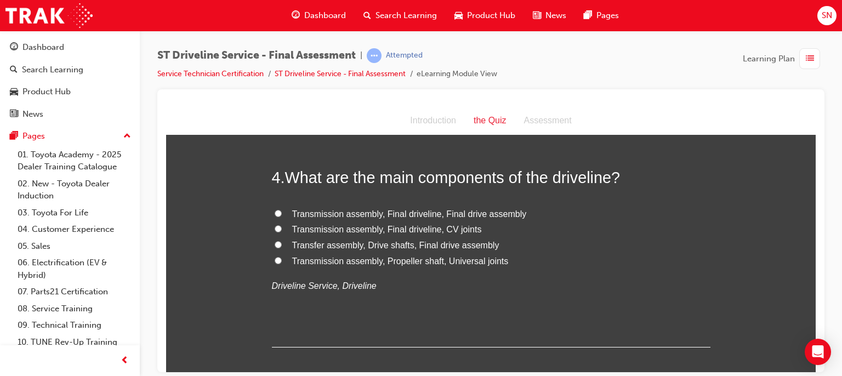
scroll to position [768, 0]
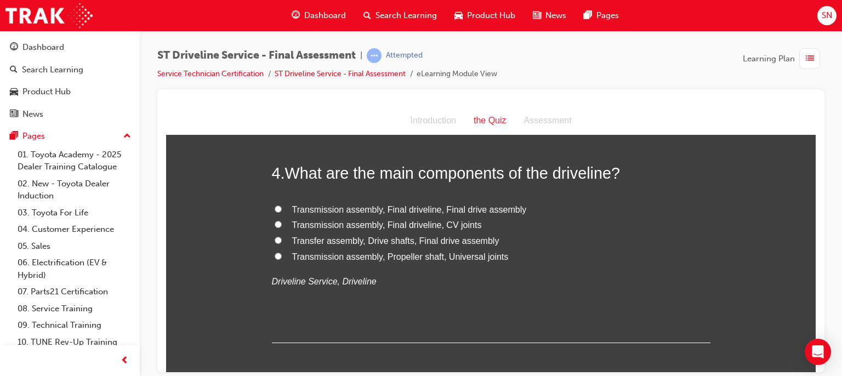
click at [324, 208] on span "Transmission assembly, Final driveline, Final drive assembly" at bounding box center [409, 209] width 235 height 9
click at [282, 208] on input "Transmission assembly, Final driveline, Final drive assembly" at bounding box center [278, 208] width 7 height 7
click at [324, 208] on span "Transmission assembly, Final driveline, Final drive assembly" at bounding box center [409, 209] width 235 height 9
click at [282, 208] on input "Transmission assembly, Final driveline, Final drive assembly" at bounding box center [278, 208] width 7 height 7
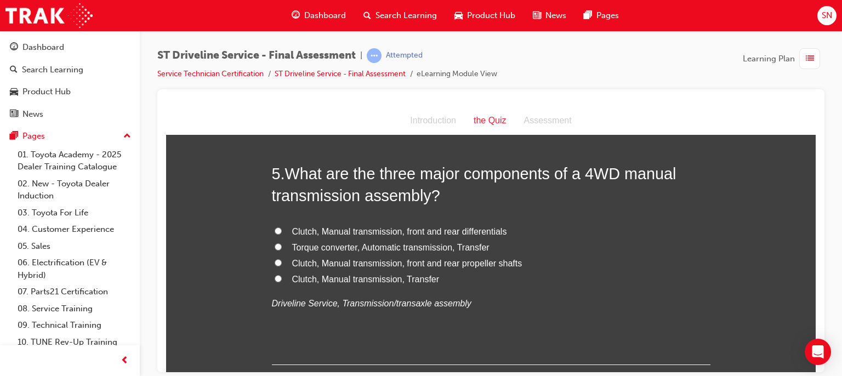
scroll to position [1009, 0]
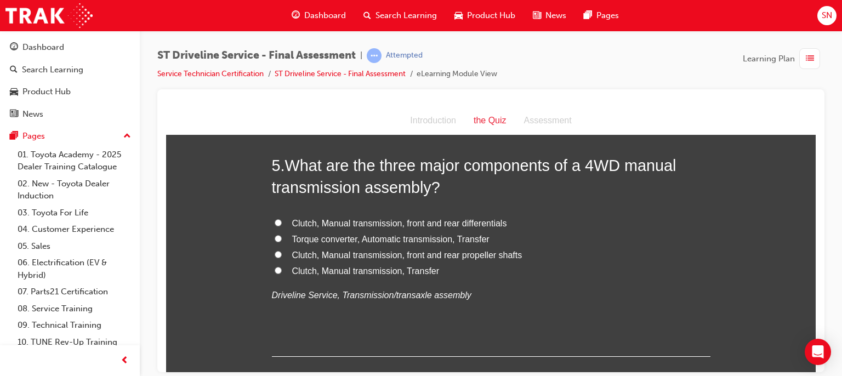
click at [344, 222] on span "Clutch, Manual transmission, front and rear differentials" at bounding box center [399, 222] width 215 height 9
click at [282, 222] on input "Clutch, Manual transmission, front and rear differentials" at bounding box center [278, 222] width 7 height 7
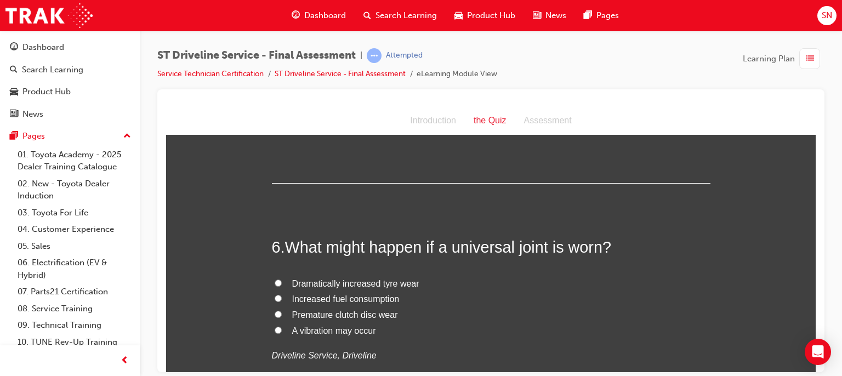
scroll to position [1250, 0]
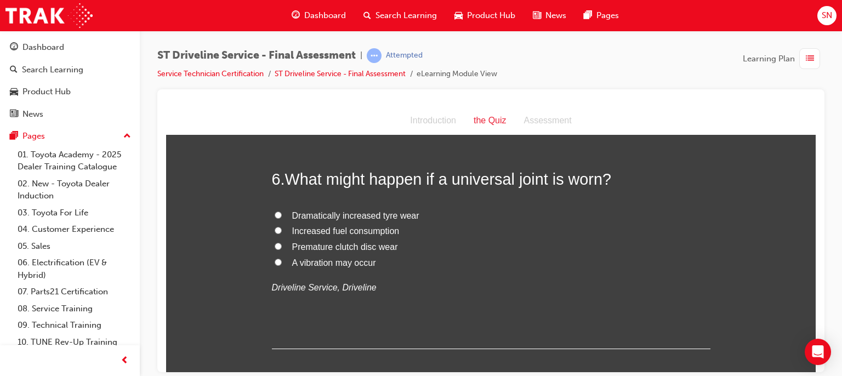
click at [345, 263] on span "A vibration may occur" at bounding box center [334, 262] width 84 height 9
click at [282, 263] on input "A vibration may occur" at bounding box center [278, 261] width 7 height 7
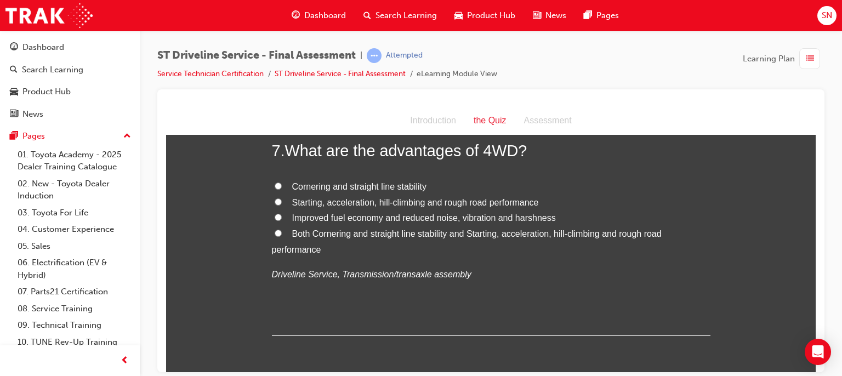
scroll to position [1513, 0]
click at [317, 203] on span "Starting, acceleration, hill-climbing and rough road performance" at bounding box center [415, 200] width 247 height 9
click at [282, 203] on input "Starting, acceleration, hill-climbing and rough road performance" at bounding box center [278, 200] width 7 height 7
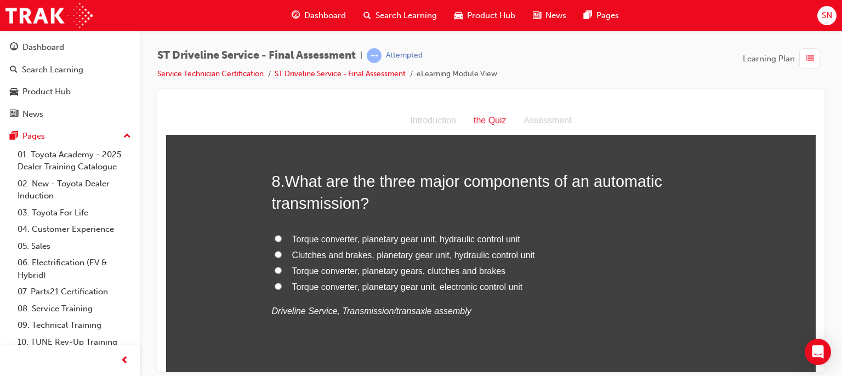
scroll to position [1733, 0]
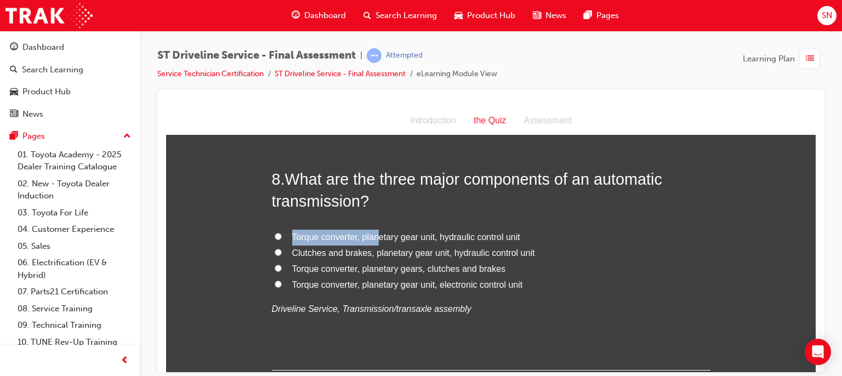
drag, startPoint x: 373, startPoint y: 234, endPoint x: 702, endPoint y: 338, distance: 344.4
click at [702, 338] on div "8 . What are the three major components of an automatic transmission? Torque co…" at bounding box center [491, 269] width 439 height 203
click at [603, 269] on label "Torque converter, planetary gears, clutches and brakes" at bounding box center [491, 269] width 439 height 16
click at [282, 269] on input "Torque converter, planetary gears, clutches and brakes" at bounding box center [278, 267] width 7 height 7
click at [379, 235] on span "Torque converter, planetary gear unit, hydraulic control unit" at bounding box center [406, 236] width 228 height 9
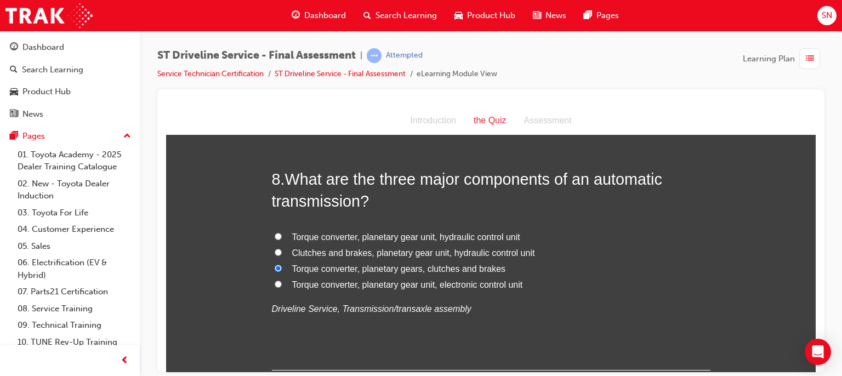
click at [282, 235] on input "Torque converter, planetary gear unit, hydraulic control unit" at bounding box center [278, 235] width 7 height 7
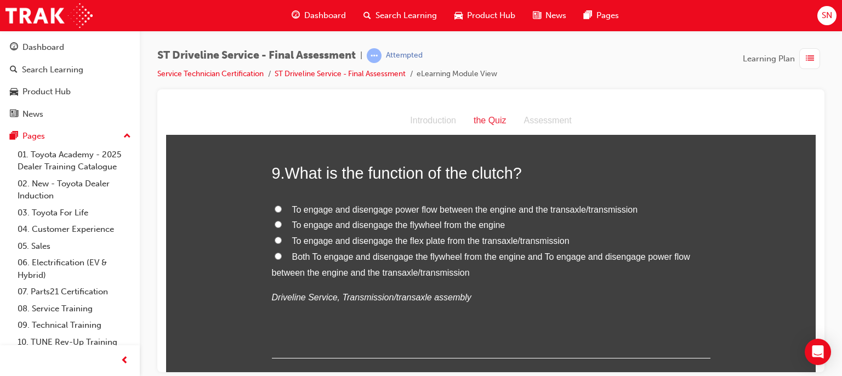
scroll to position [1996, 0]
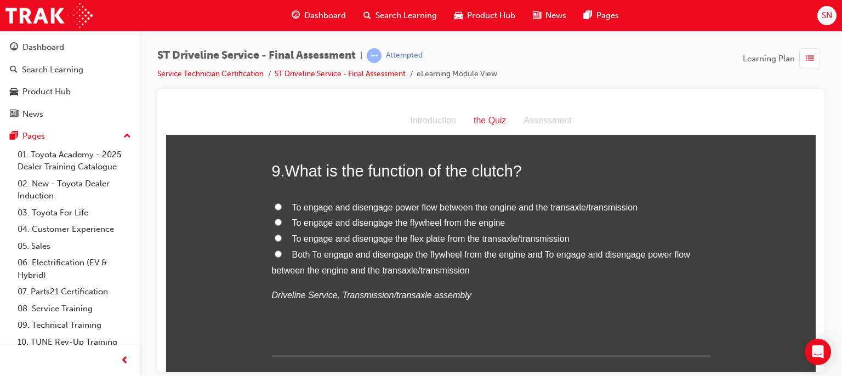
click at [454, 239] on span "To engage and disengage the flex plate from the transaxle/transmission" at bounding box center [430, 238] width 277 height 9
click at [282, 239] on input "To engage and disengage the flex plate from the transaxle/transmission" at bounding box center [278, 237] width 7 height 7
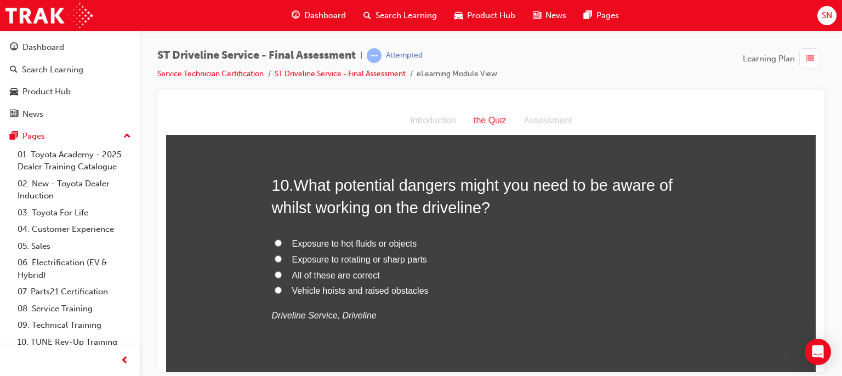
scroll to position [2237, 0]
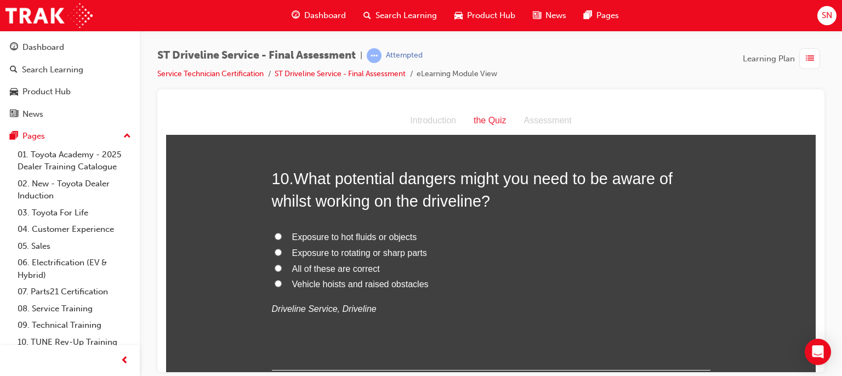
click at [317, 256] on span "Exposure to rotating or sharp parts" at bounding box center [359, 252] width 135 height 9
click at [282, 256] on input "Exposure to rotating or sharp parts" at bounding box center [278, 251] width 7 height 7
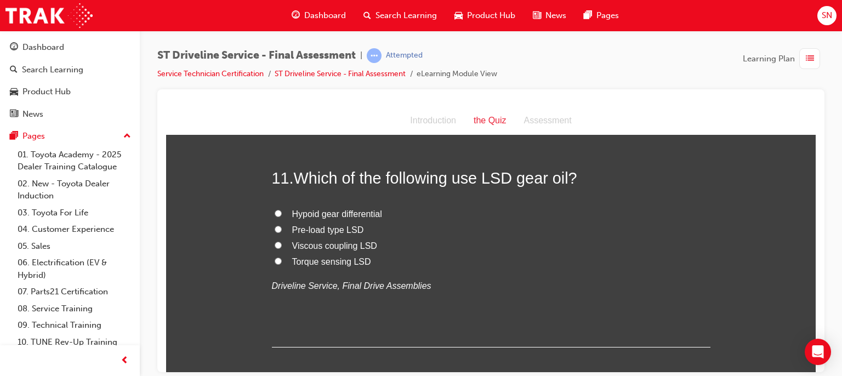
scroll to position [2500, 0]
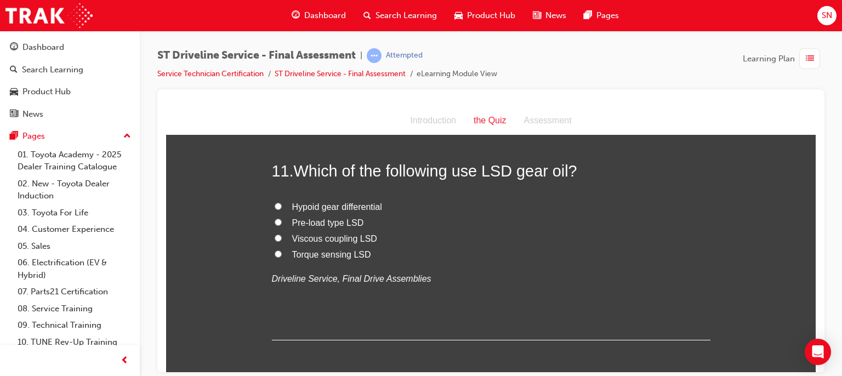
click at [341, 207] on span "Hypoid gear differential" at bounding box center [337, 206] width 90 height 9
click at [282, 207] on input "Hypoid gear differential" at bounding box center [278, 205] width 7 height 7
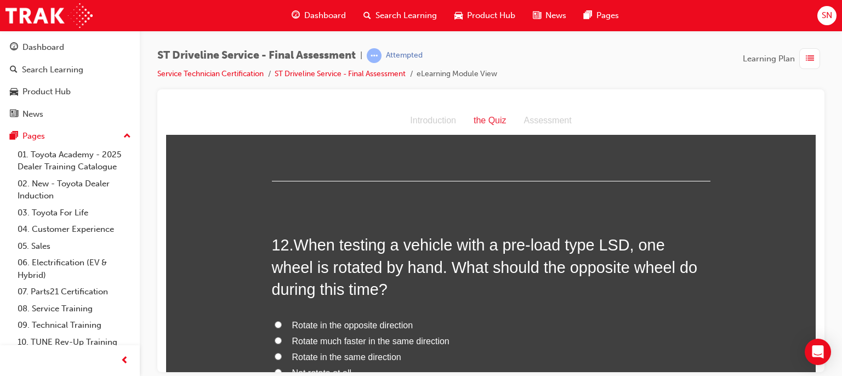
scroll to position [2720, 0]
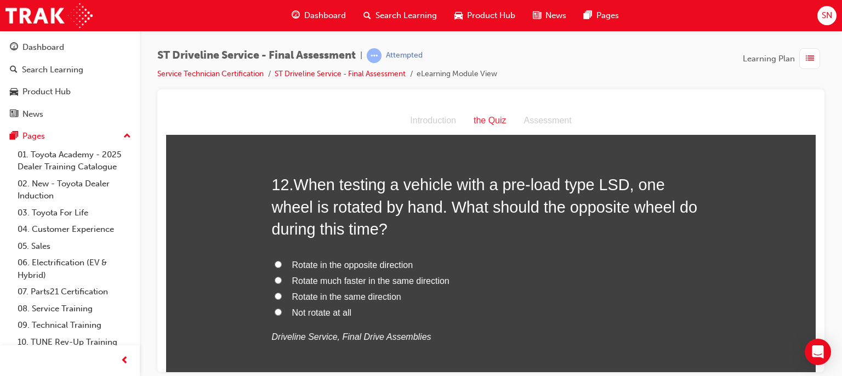
click at [338, 298] on span "Rotate in the same direction" at bounding box center [346, 296] width 109 height 9
click at [282, 298] on input "Rotate in the same direction" at bounding box center [278, 295] width 7 height 7
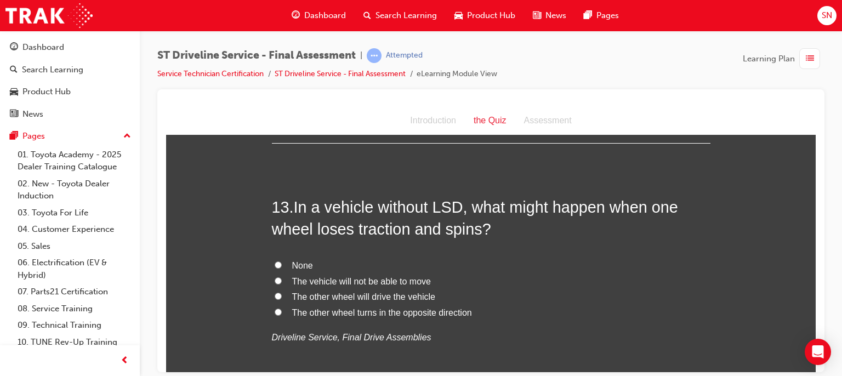
scroll to position [2983, 0]
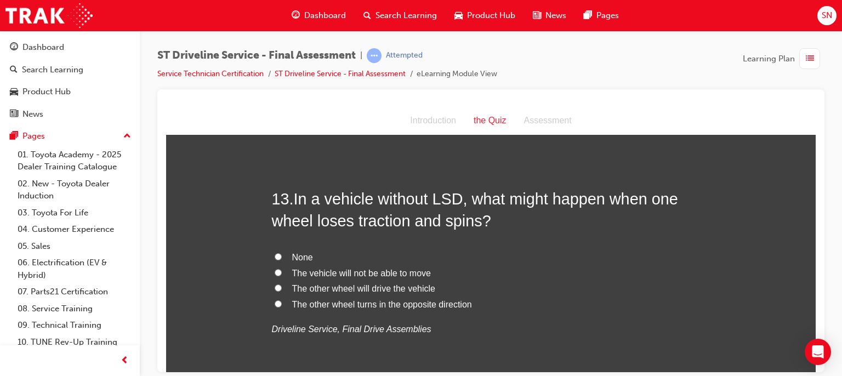
click at [305, 258] on span "None" at bounding box center [302, 256] width 21 height 9
click at [282, 258] on input "None" at bounding box center [278, 256] width 7 height 7
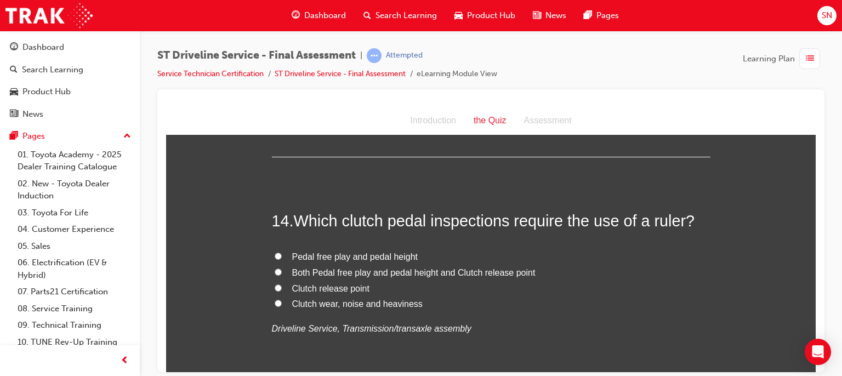
scroll to position [3224, 0]
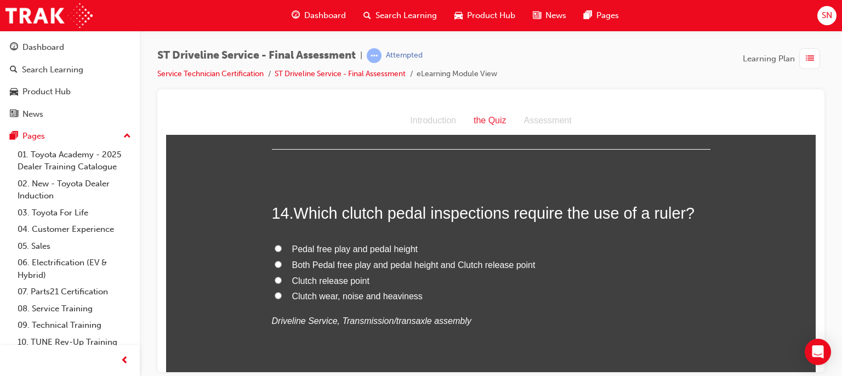
click at [342, 249] on span "Pedal free play and pedal height" at bounding box center [355, 248] width 126 height 9
click at [282, 249] on input "Pedal free play and pedal height" at bounding box center [278, 248] width 7 height 7
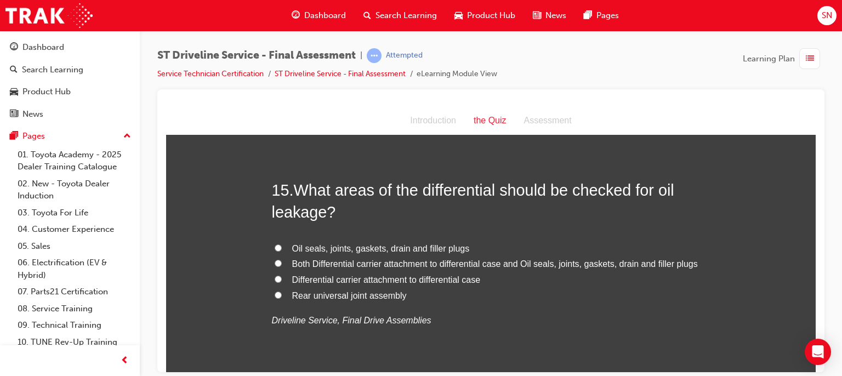
scroll to position [3509, 0]
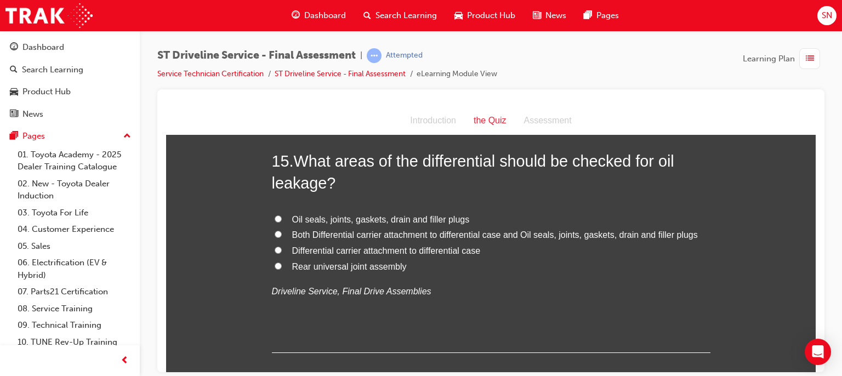
click at [337, 223] on label "Oil seals, joints, gaskets, drain and filler plugs" at bounding box center [491, 220] width 439 height 16
click at [282, 222] on input "Oil seals, joints, gaskets, drain and filler plugs" at bounding box center [278, 218] width 7 height 7
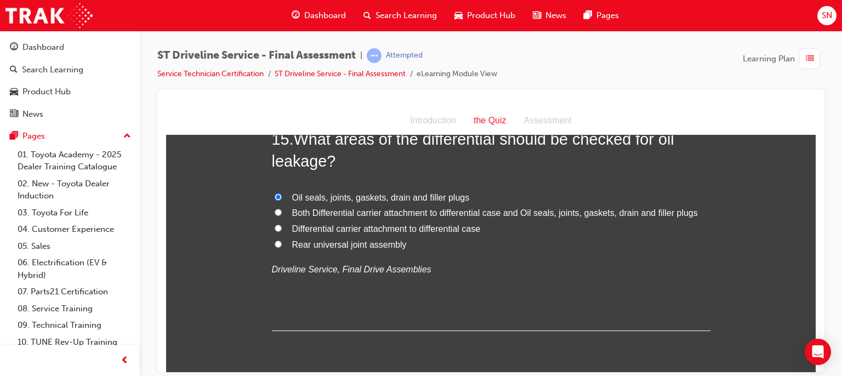
click at [343, 231] on span "Differential carrier attachment to differential case" at bounding box center [386, 228] width 189 height 9
click at [282, 231] on input "Differential carrier attachment to differential case" at bounding box center [278, 227] width 7 height 7
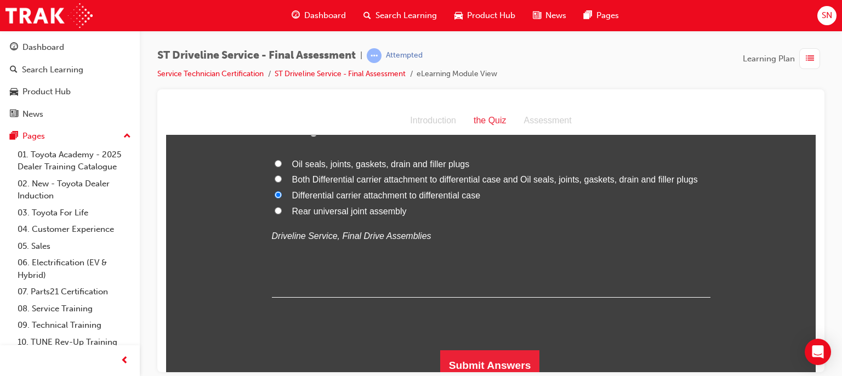
scroll to position [3571, 0]
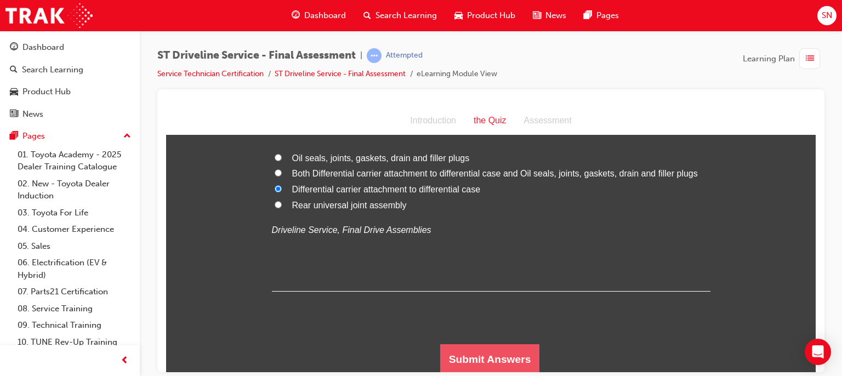
click at [500, 345] on button "Submit Answers" at bounding box center [490, 359] width 100 height 31
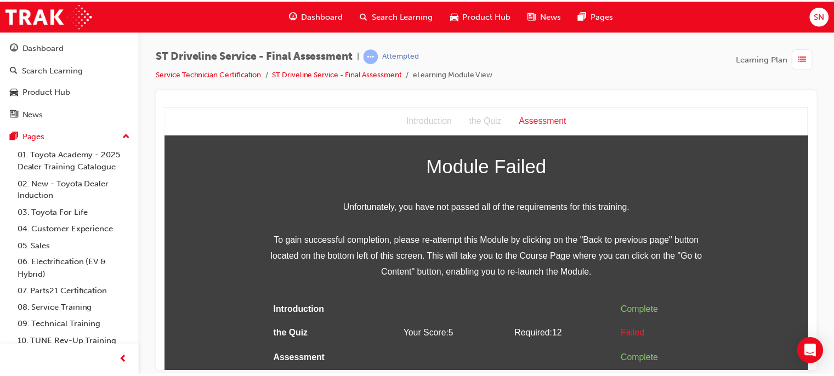
scroll to position [0, 0]
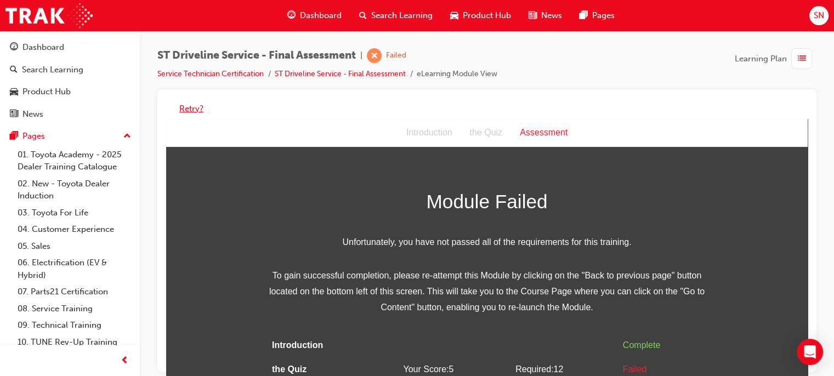
click at [186, 110] on button "Retry?" at bounding box center [191, 109] width 24 height 13
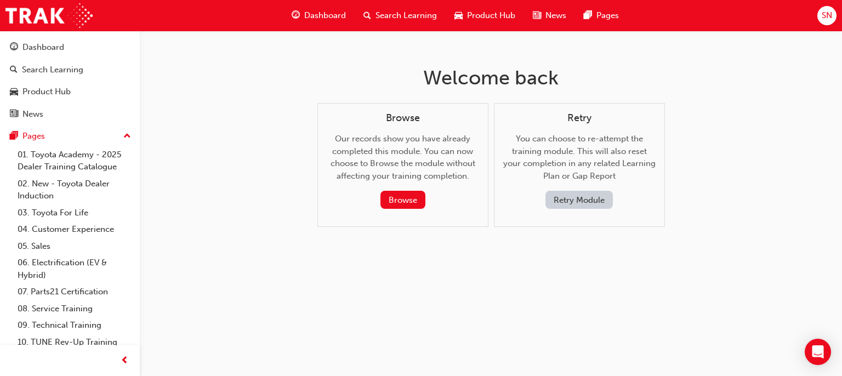
click at [578, 202] on button "Retry Module" at bounding box center [579, 200] width 67 height 18
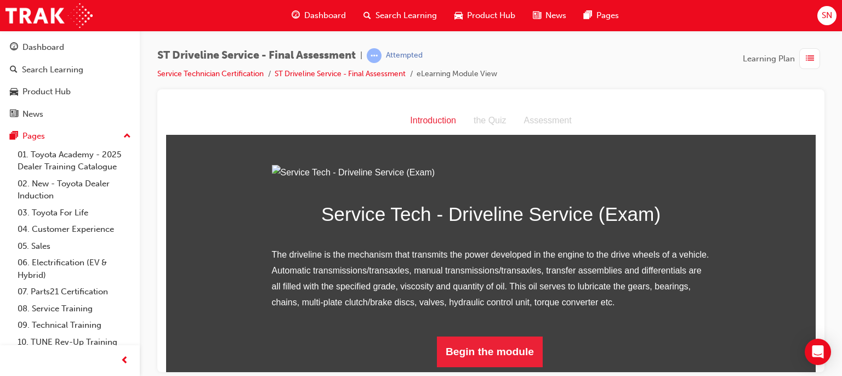
click at [326, 12] on span "Dashboard" at bounding box center [325, 15] width 42 height 13
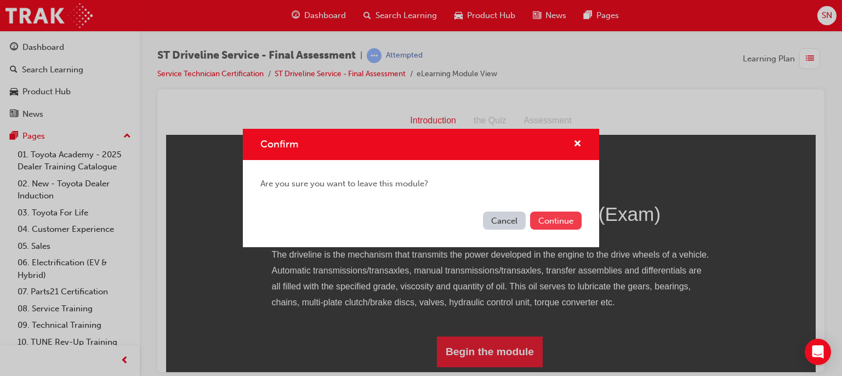
click at [553, 220] on button "Continue" at bounding box center [556, 221] width 52 height 18
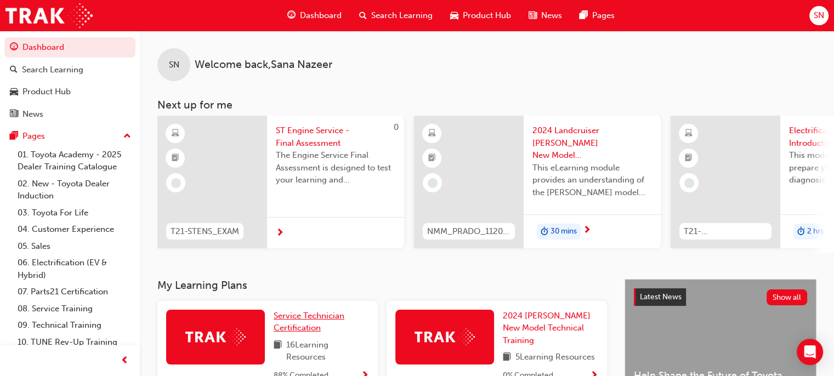
click at [290, 324] on link "Service Technician Certification" at bounding box center [321, 322] width 95 height 25
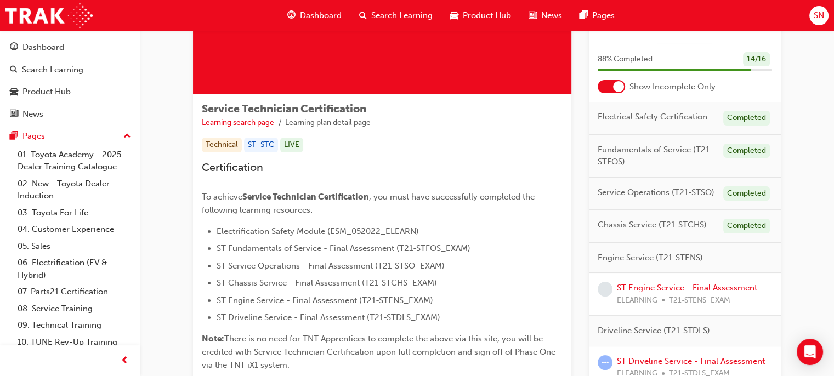
scroll to position [129, 0]
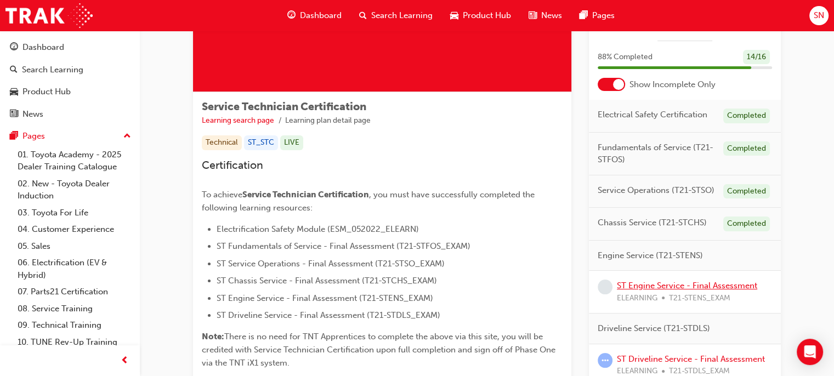
click at [633, 288] on link "ST Engine Service - Final Assessment" at bounding box center [687, 286] width 140 height 10
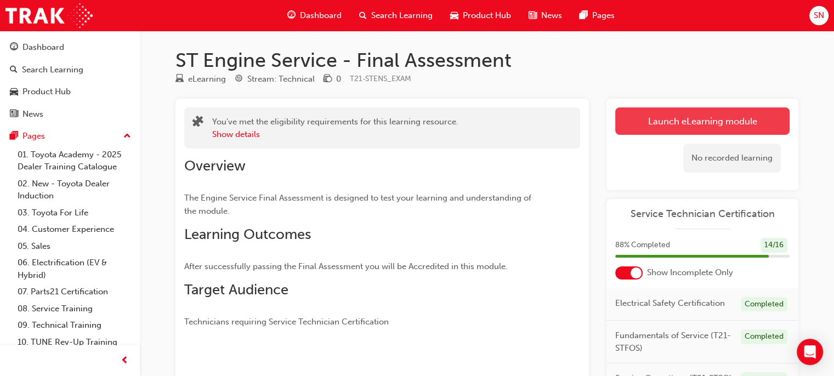
click at [659, 114] on link "Launch eLearning module" at bounding box center [702, 120] width 174 height 27
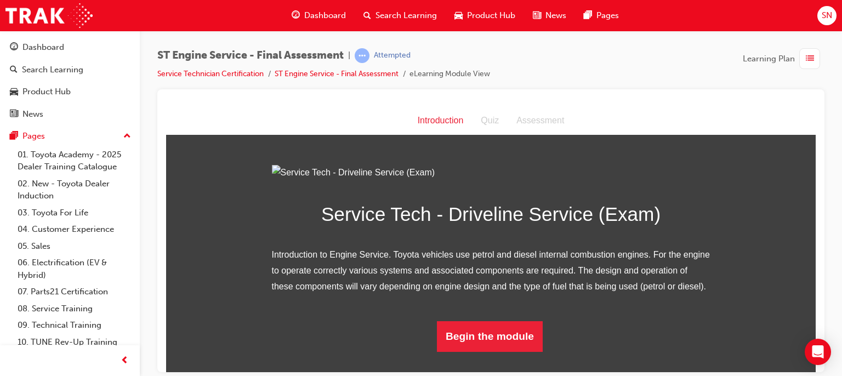
scroll to position [100, 0]
drag, startPoint x: 812, startPoint y: 248, endPoint x: 979, endPoint y: 453, distance: 265.0
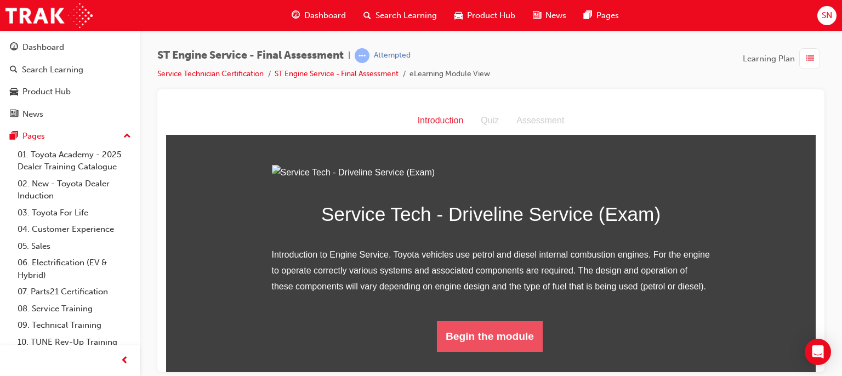
click at [500, 351] on button "Begin the module" at bounding box center [490, 336] width 106 height 31
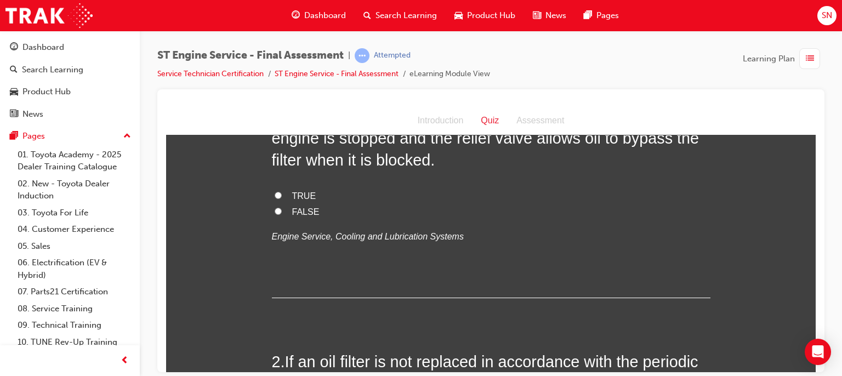
scroll to position [0, 0]
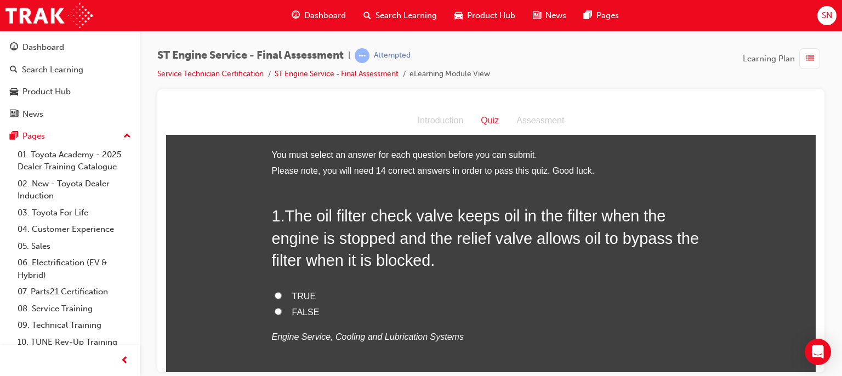
click at [275, 312] on input "FALSE" at bounding box center [278, 311] width 7 height 7
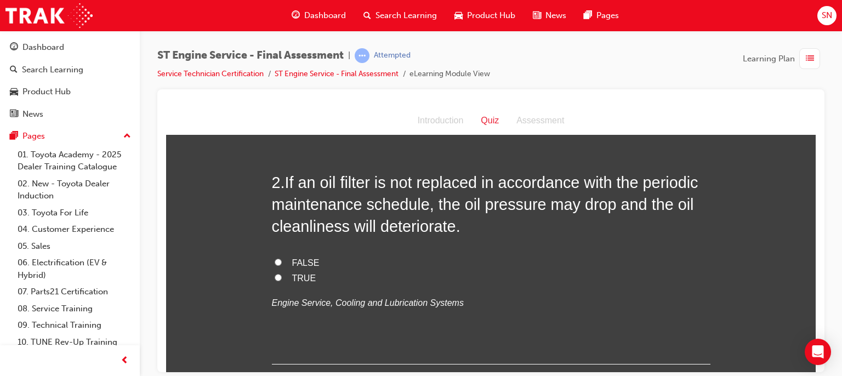
scroll to position [285, 0]
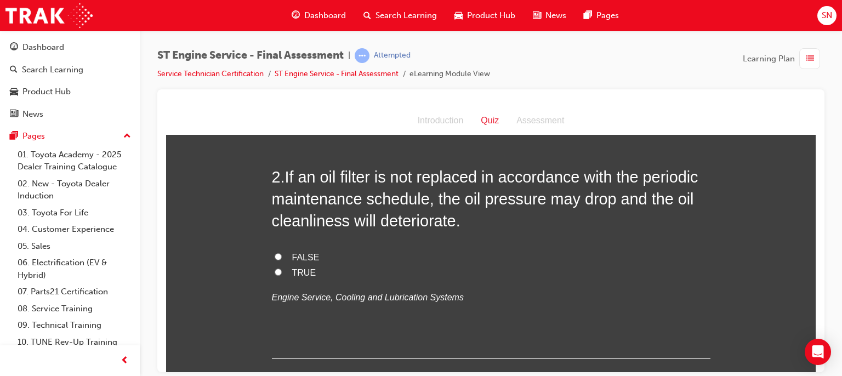
click at [276, 273] on input "TRUE" at bounding box center [278, 271] width 7 height 7
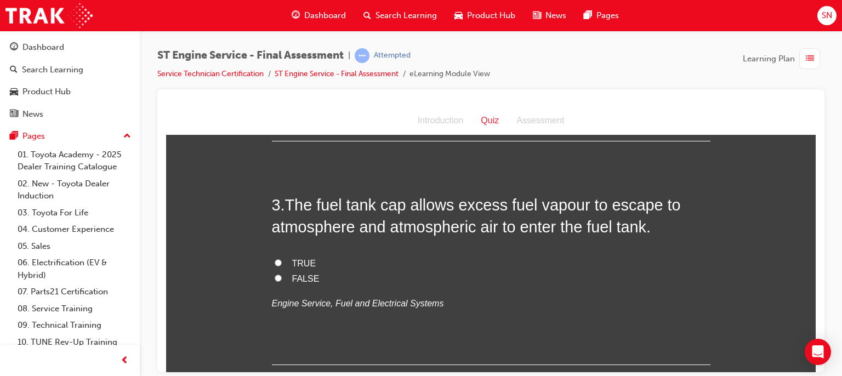
scroll to position [526, 0]
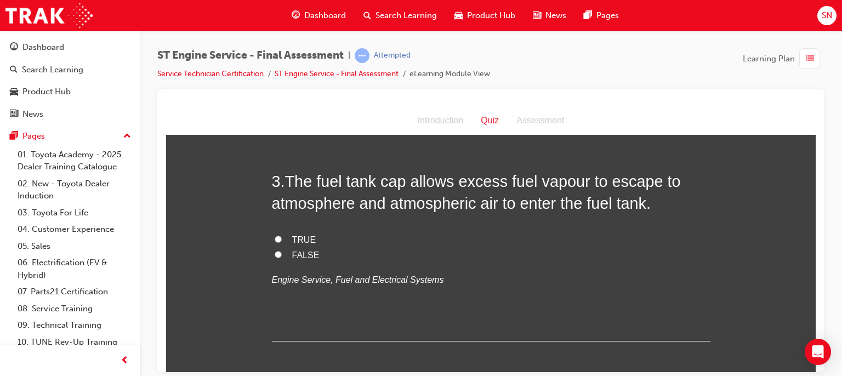
click at [275, 252] on input "FALSE" at bounding box center [278, 254] width 7 height 7
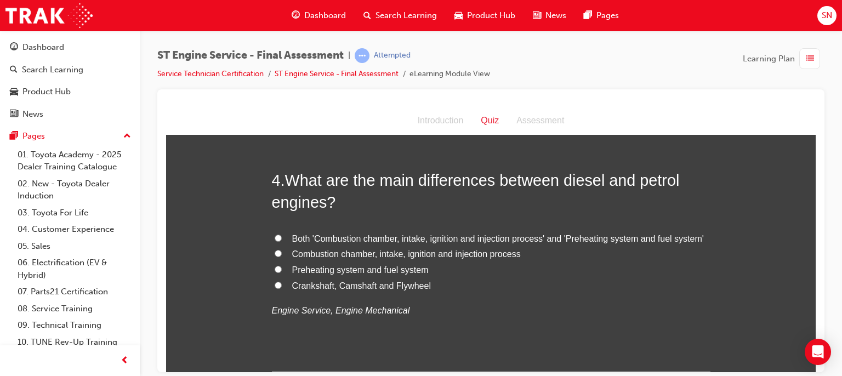
scroll to position [768, 0]
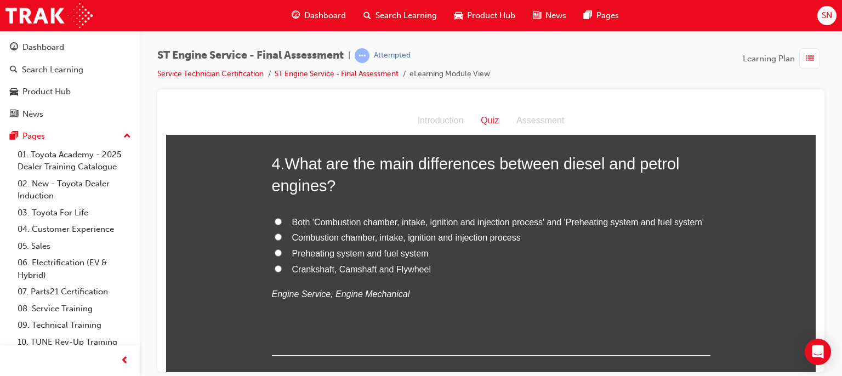
click at [280, 252] on label "Preheating system and fuel system" at bounding box center [491, 254] width 439 height 16
click at [280, 252] on input "Preheating system and fuel system" at bounding box center [278, 252] width 7 height 7
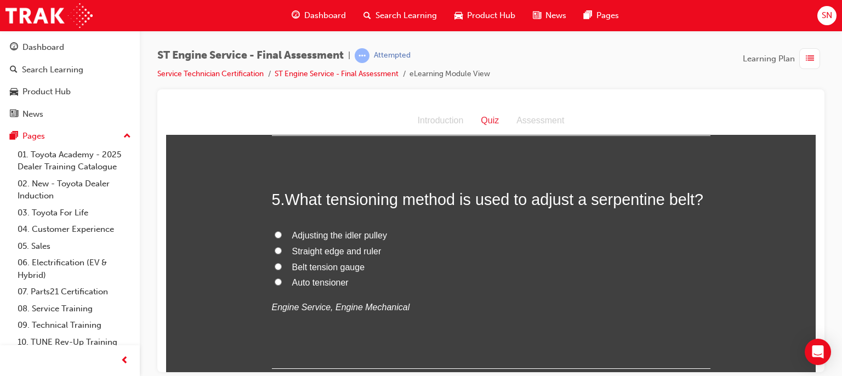
scroll to position [1009, 0]
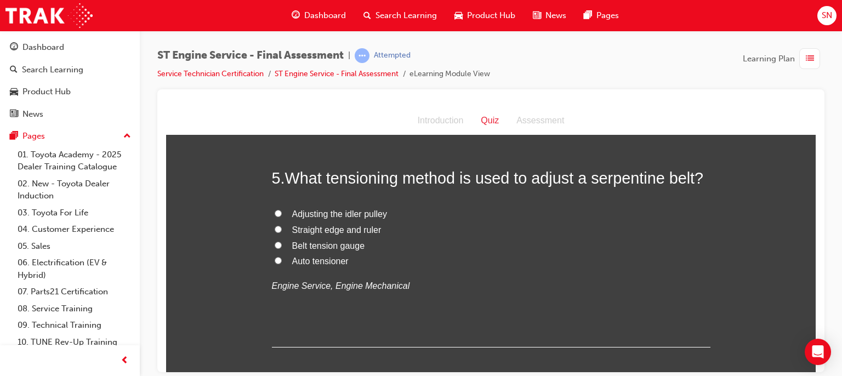
click at [275, 247] on input "Belt tension gauge" at bounding box center [278, 244] width 7 height 7
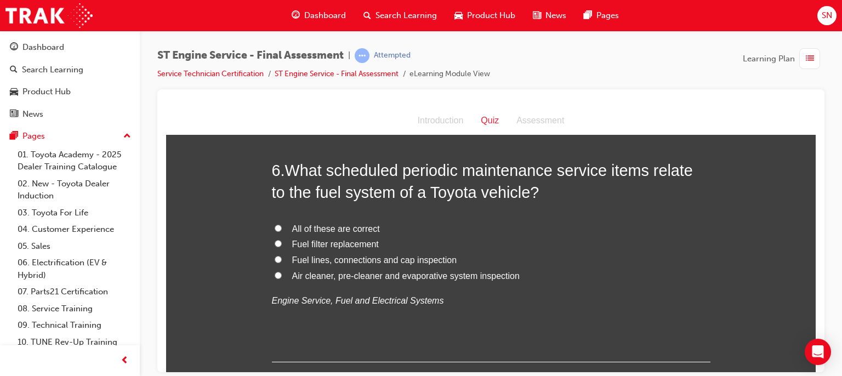
scroll to position [1250, 0]
click at [275, 243] on input "Fuel filter replacement" at bounding box center [278, 242] width 7 height 7
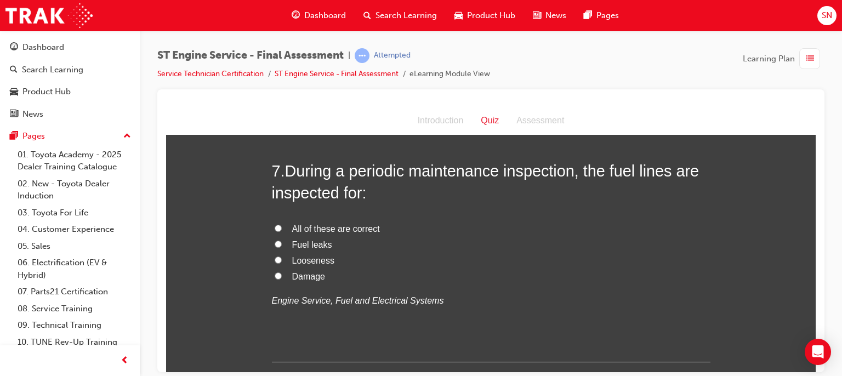
scroll to position [1513, 0]
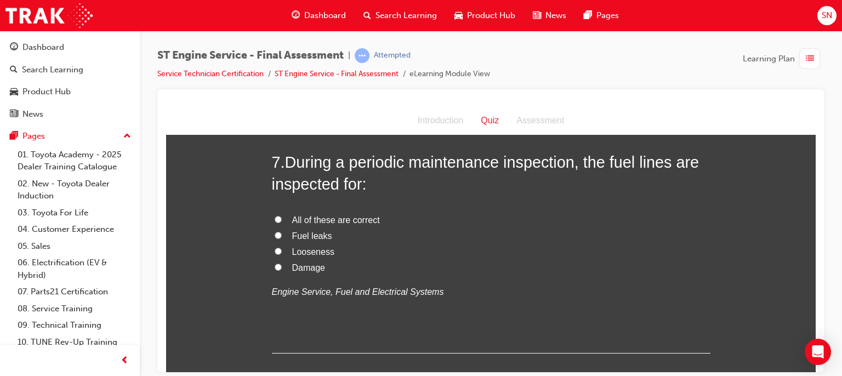
click at [275, 217] on input "All of these are correct" at bounding box center [278, 218] width 7 height 7
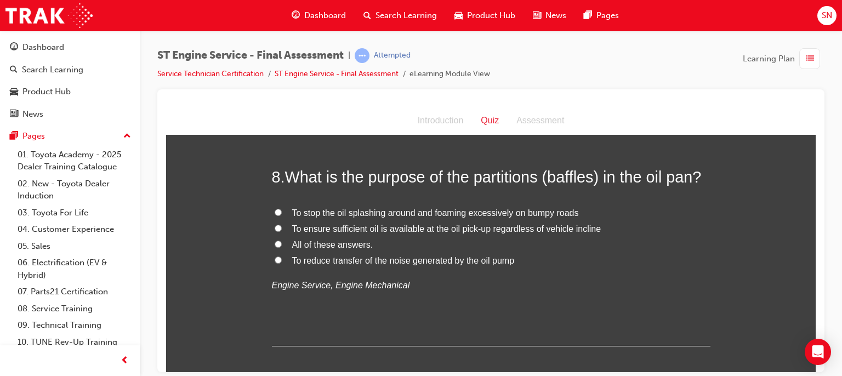
scroll to position [1755, 0]
click at [319, 260] on span "To reduce transfer of the noise generated by the oil pump" at bounding box center [403, 258] width 223 height 9
click at [282, 260] on input "To reduce transfer of the noise generated by the oil pump" at bounding box center [278, 258] width 7 height 7
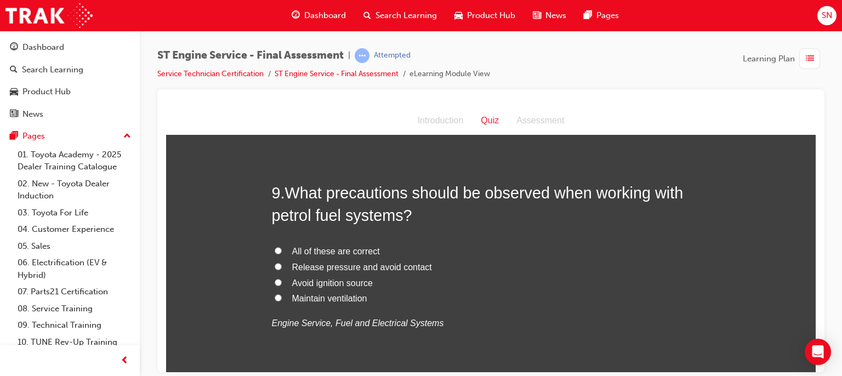
scroll to position [1974, 0]
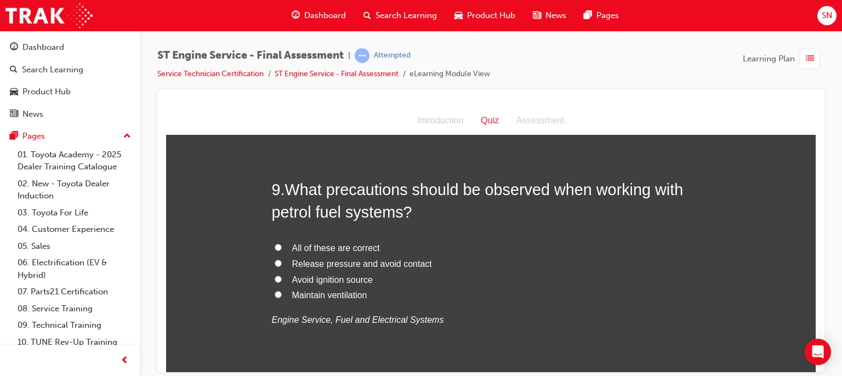
click at [281, 241] on label "All of these are correct" at bounding box center [491, 248] width 439 height 16
click at [281, 243] on input "All of these are correct" at bounding box center [278, 246] width 7 height 7
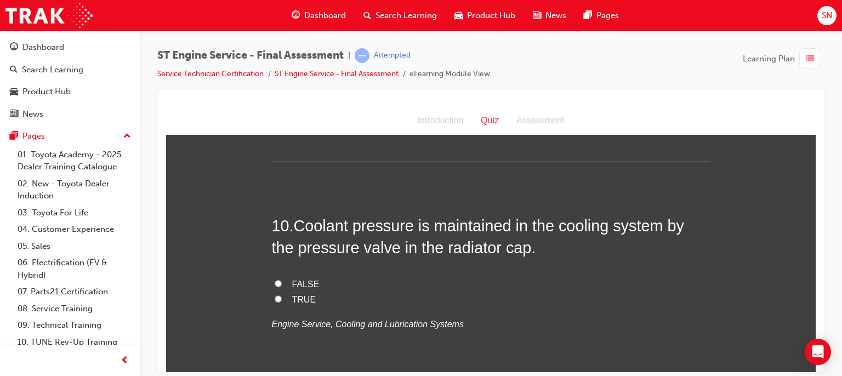
scroll to position [2215, 0]
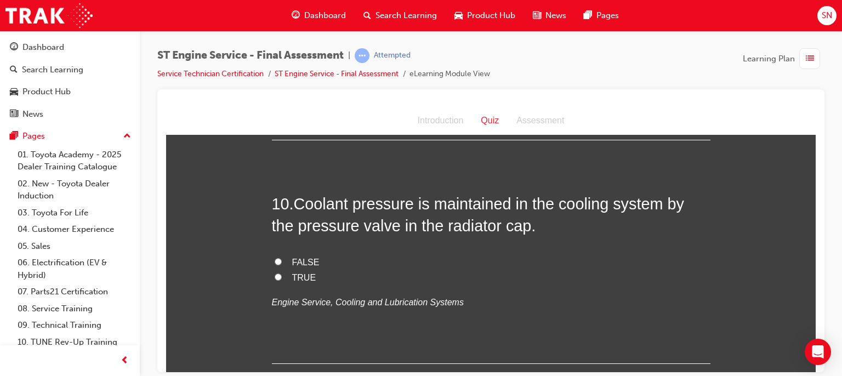
click at [274, 270] on label "TRUE" at bounding box center [491, 278] width 439 height 16
click at [275, 273] on input "TRUE" at bounding box center [278, 276] width 7 height 7
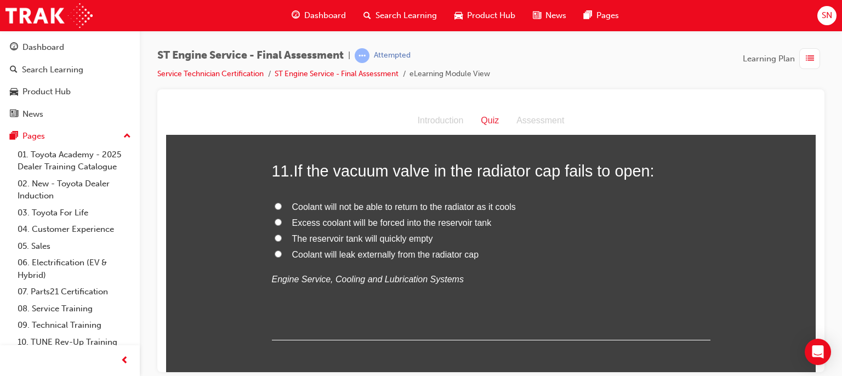
scroll to position [2478, 0]
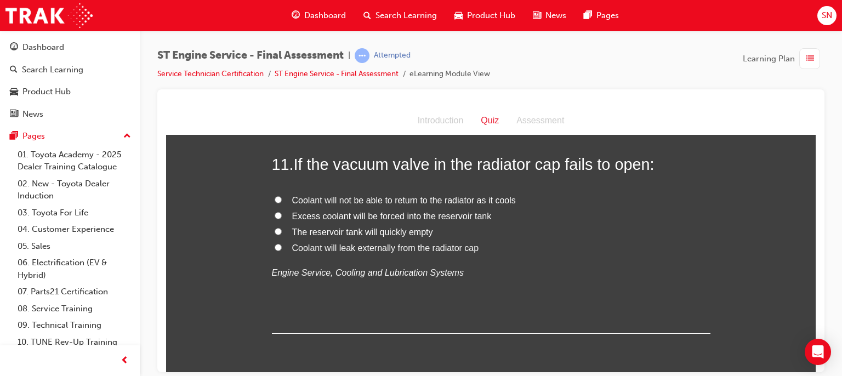
click at [399, 217] on span "Excess coolant will be forced into the reservoir tank" at bounding box center [392, 215] width 200 height 9
click at [282, 217] on input "Excess coolant will be forced into the reservoir tank" at bounding box center [278, 215] width 7 height 7
click at [388, 234] on span "The reservoir tank will quickly empty" at bounding box center [362, 231] width 141 height 9
click at [282, 234] on input "The reservoir tank will quickly empty" at bounding box center [278, 231] width 7 height 7
click at [390, 216] on span "Excess coolant will be forced into the reservoir tank" at bounding box center [392, 215] width 200 height 9
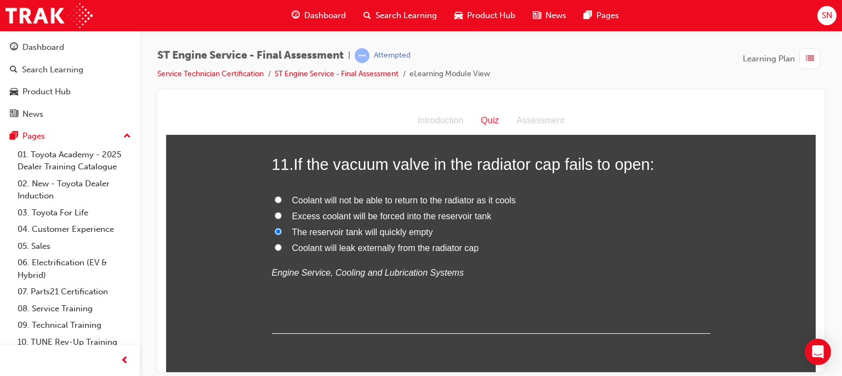
click at [282, 216] on input "Excess coolant will be forced into the reservoir tank" at bounding box center [278, 215] width 7 height 7
click at [456, 196] on span "Coolant will not be able to return to the radiator as it cools" at bounding box center [404, 199] width 224 height 9
click at [282, 196] on input "Coolant will not be able to return to the radiator as it cools" at bounding box center [278, 199] width 7 height 7
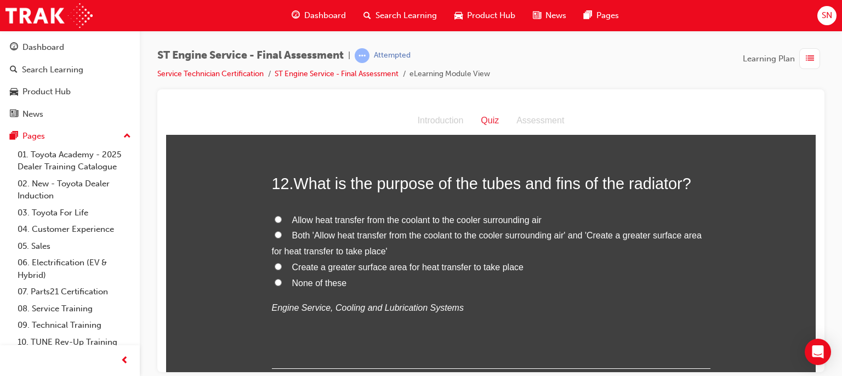
scroll to position [2698, 0]
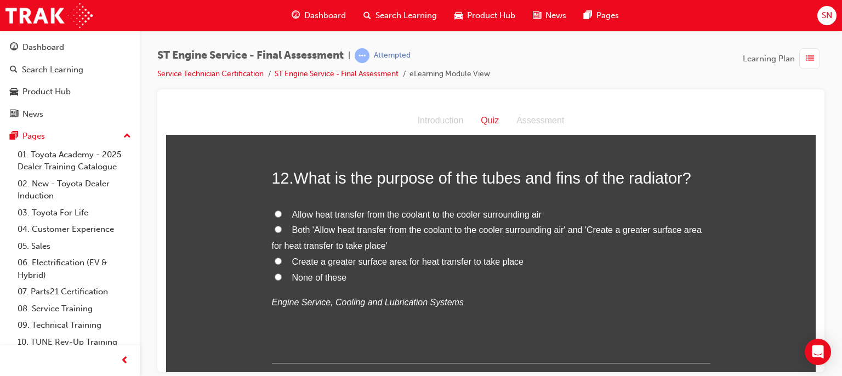
click at [275, 213] on input "Allow heat transfer from the coolant to the cooler surrounding air" at bounding box center [278, 213] width 7 height 7
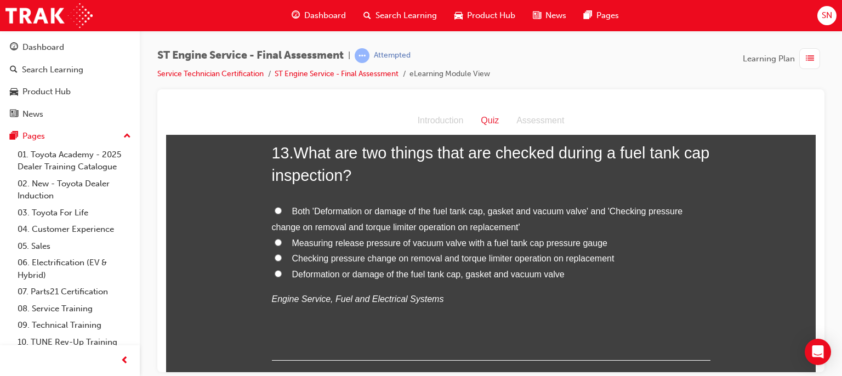
scroll to position [2983, 0]
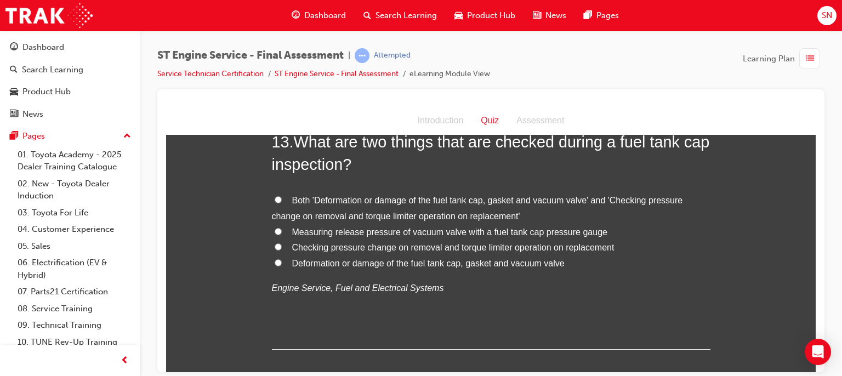
click at [282, 262] on label "Deformation or damage of the fuel tank cap, gasket and vacuum valve" at bounding box center [491, 264] width 439 height 16
click at [282, 262] on input "Deformation or damage of the fuel tank cap, gasket and vacuum valve" at bounding box center [278, 262] width 7 height 7
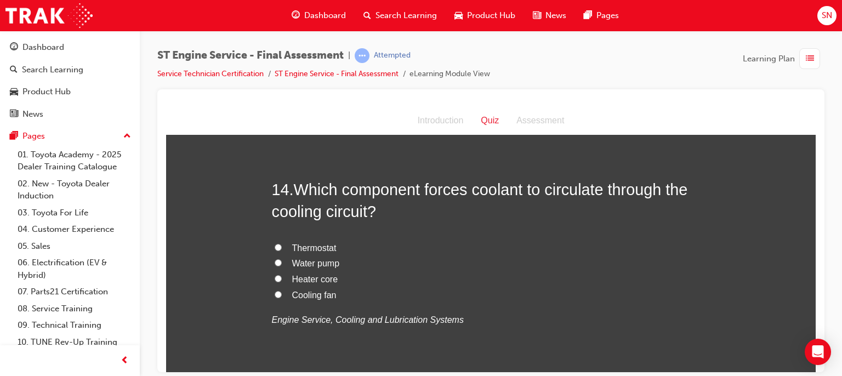
scroll to position [3224, 0]
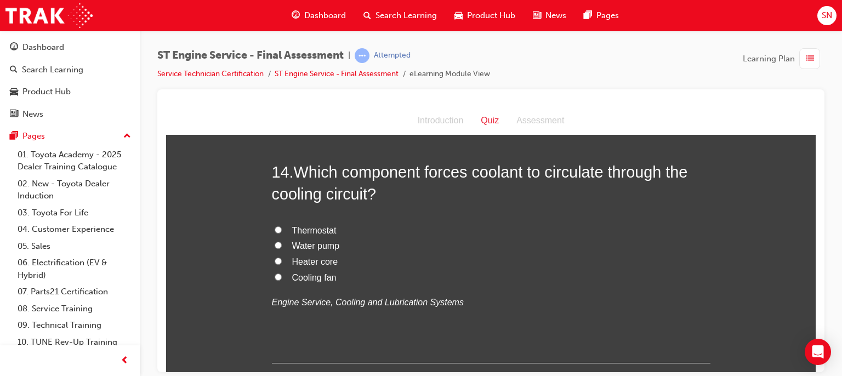
click at [275, 244] on input "Water pump" at bounding box center [278, 244] width 7 height 7
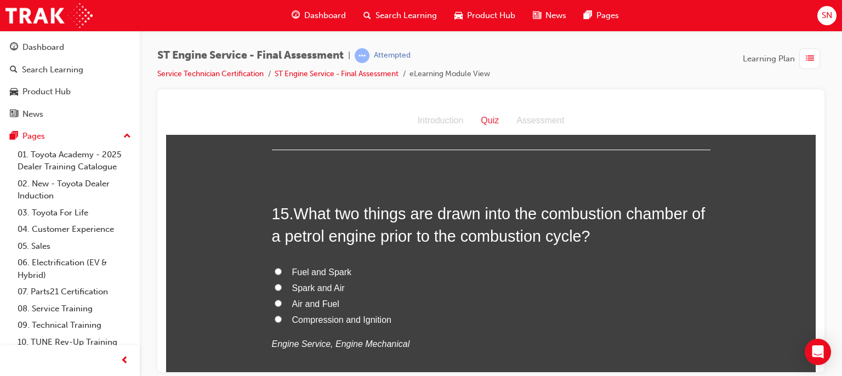
scroll to position [3443, 0]
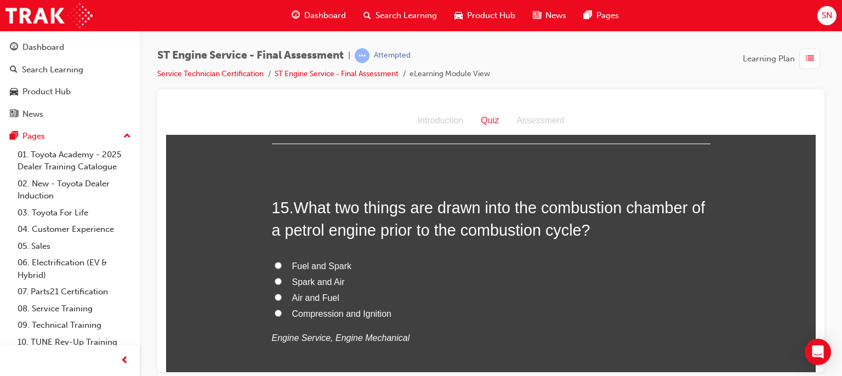
click at [310, 264] on span "Fuel and Spark" at bounding box center [322, 265] width 60 height 9
click at [282, 264] on input "Fuel and Spark" at bounding box center [278, 265] width 7 height 7
click at [374, 310] on span "Compression and Ignition" at bounding box center [341, 313] width 99 height 9
click at [282, 310] on input "Compression and Ignition" at bounding box center [278, 312] width 7 height 7
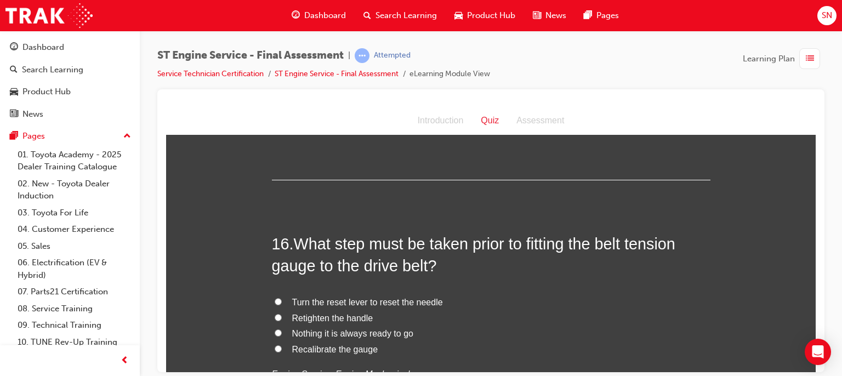
scroll to position [3685, 0]
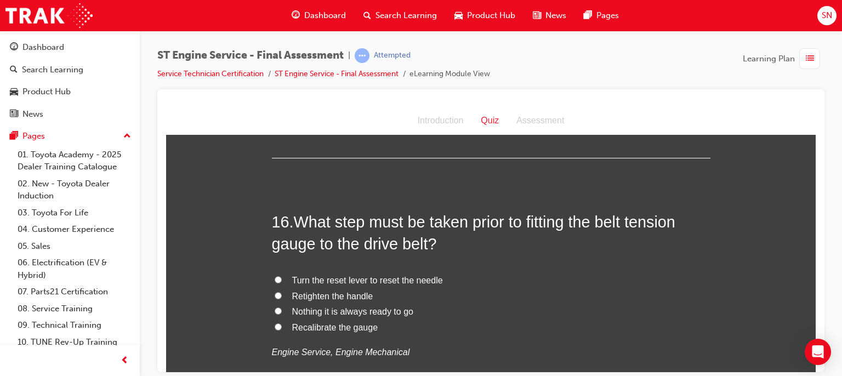
click at [278, 326] on label "Recalibrate the gauge" at bounding box center [491, 328] width 439 height 16
click at [278, 326] on input "Recalibrate the gauge" at bounding box center [278, 326] width 7 height 7
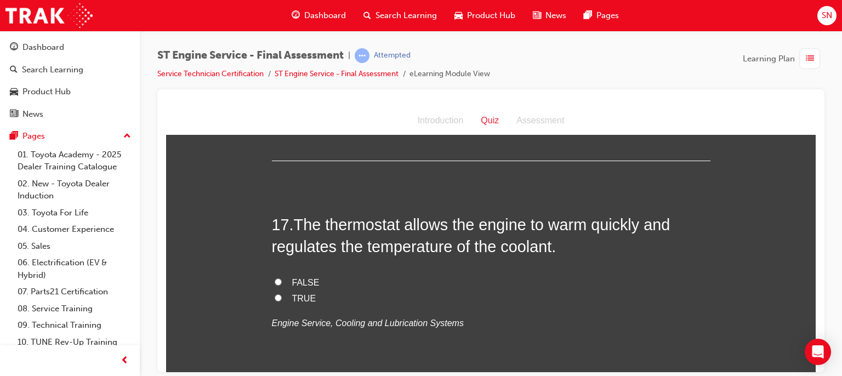
scroll to position [3948, 0]
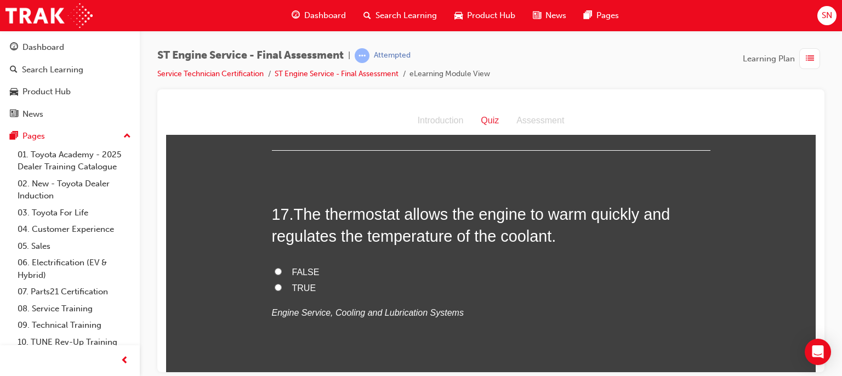
click at [275, 288] on input "TRUE" at bounding box center [278, 286] width 7 height 7
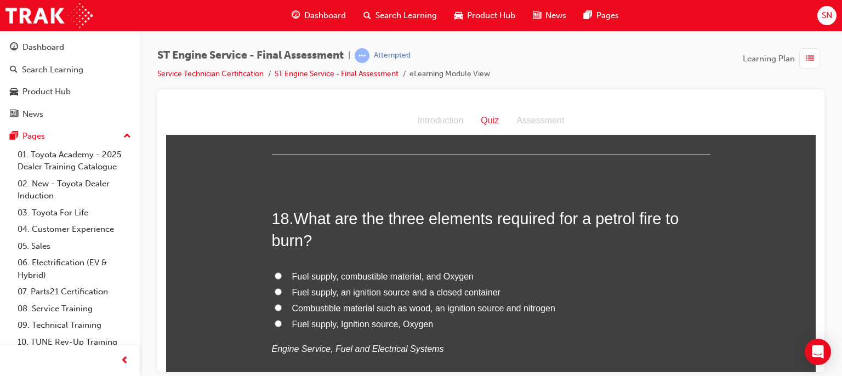
scroll to position [4189, 0]
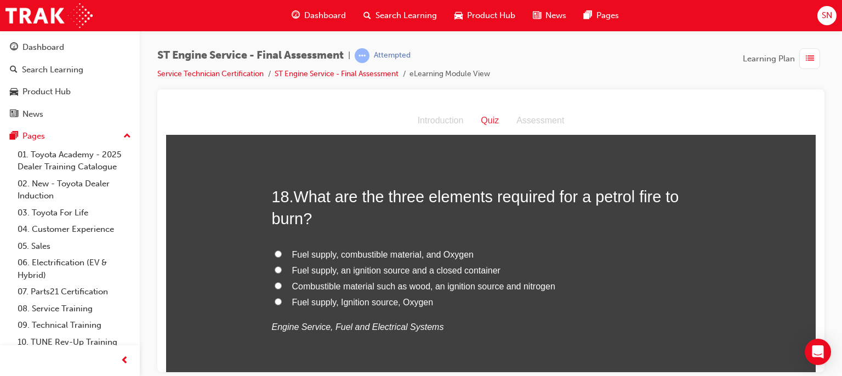
click at [303, 299] on span "Fuel supply, Ignition source, Oxygen" at bounding box center [362, 301] width 141 height 9
click at [282, 299] on input "Fuel supply, Ignition source, Oxygen" at bounding box center [278, 301] width 7 height 7
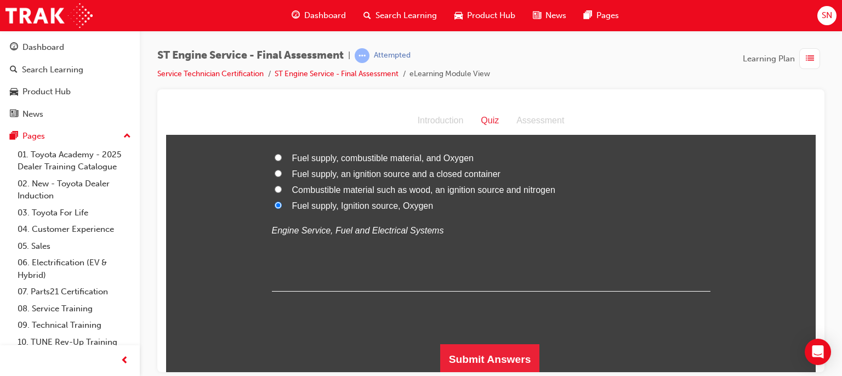
scroll to position [4286, 0]
click at [485, 348] on button "Submit Answers" at bounding box center [490, 359] width 100 height 31
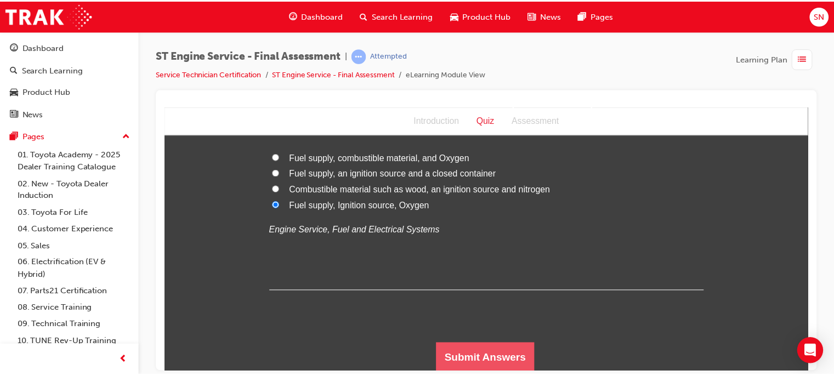
scroll to position [0, 0]
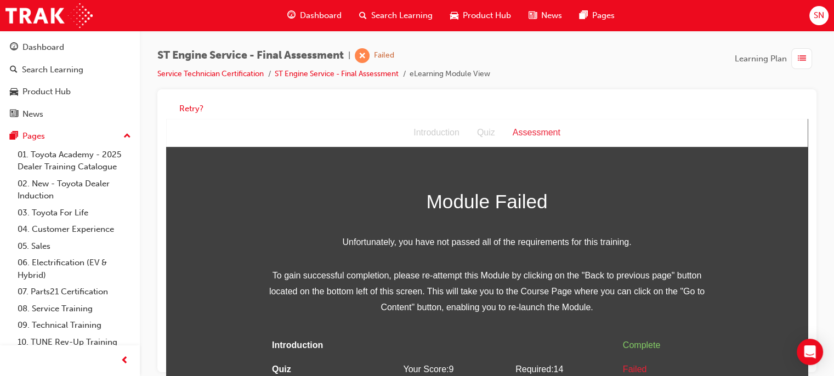
click at [311, 18] on span "Dashboard" at bounding box center [321, 15] width 42 height 13
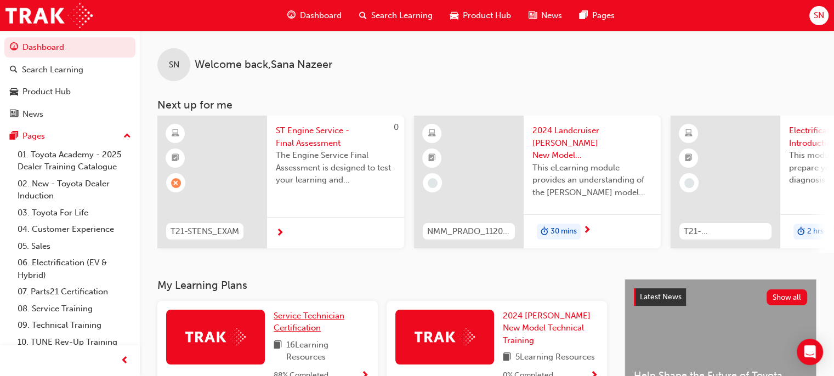
click at [296, 330] on span "Service Technician Certification" at bounding box center [309, 322] width 71 height 22
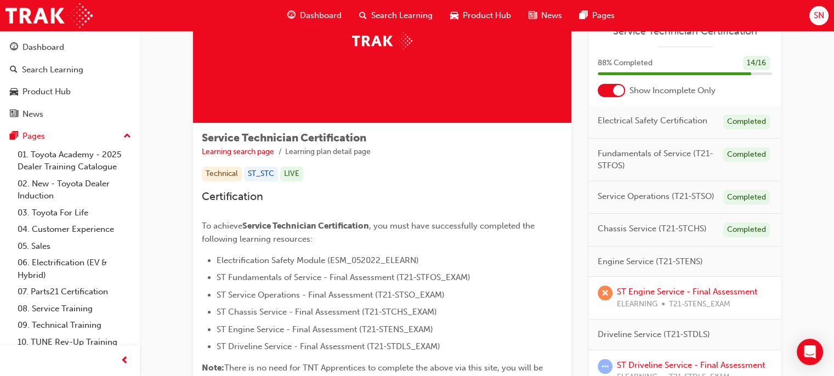
scroll to position [101, 0]
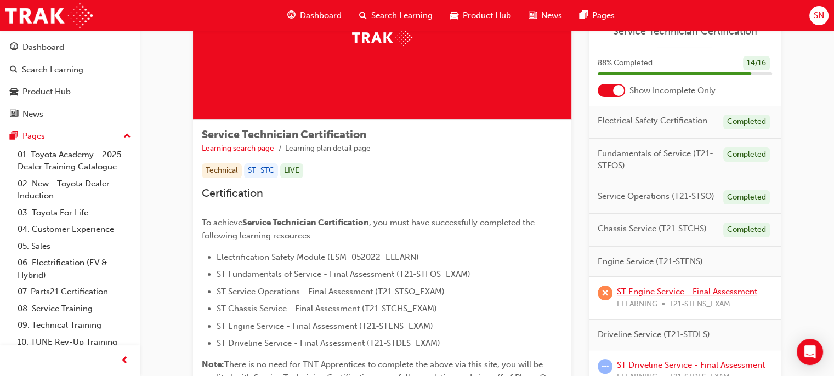
click at [633, 290] on link "ST Engine Service - Final Assessment" at bounding box center [687, 292] width 140 height 10
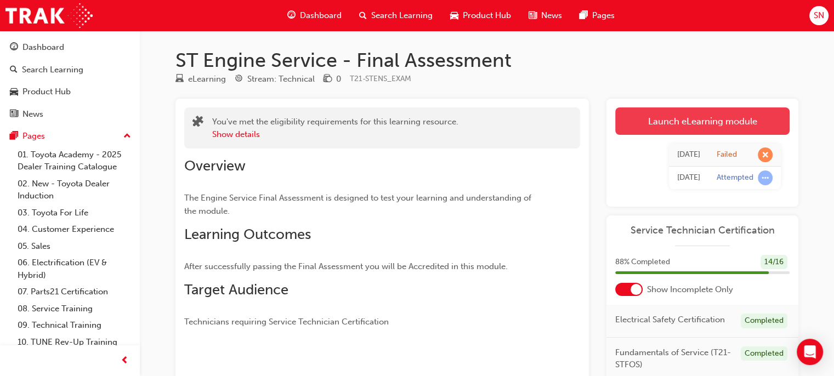
click at [699, 119] on link "Launch eLearning module" at bounding box center [702, 120] width 174 height 27
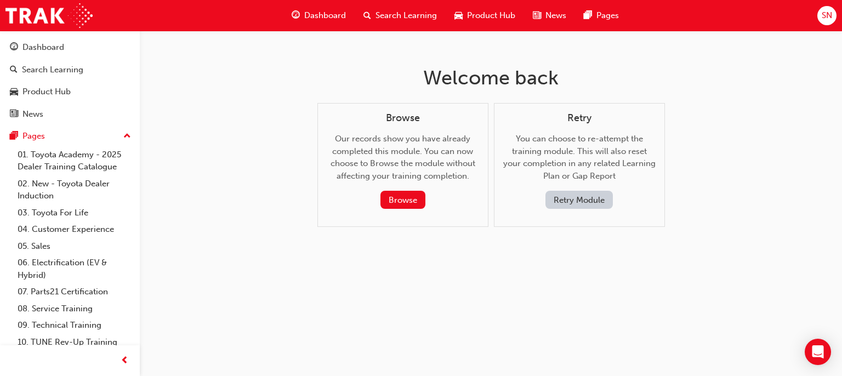
click at [559, 201] on button "Retry Module" at bounding box center [579, 200] width 67 height 18
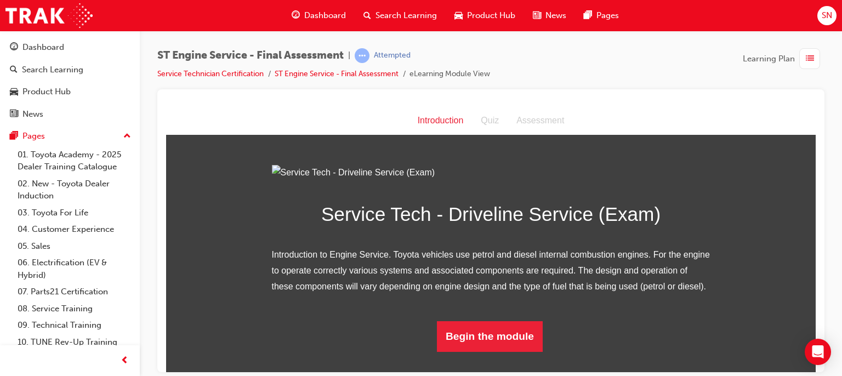
scroll to position [100, 0]
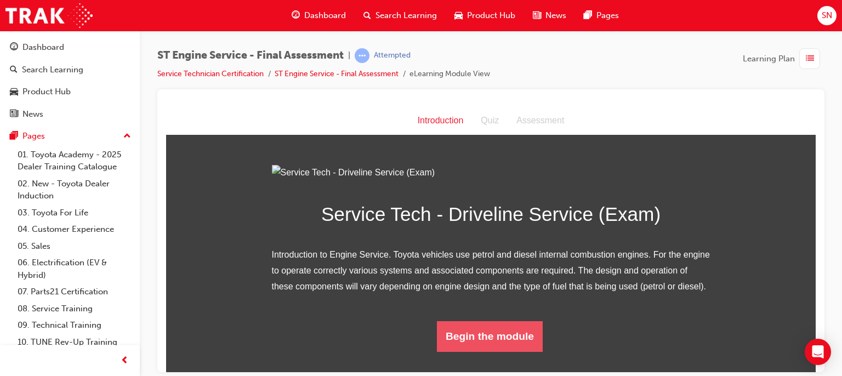
click at [509, 351] on button "Begin the module" at bounding box center [490, 336] width 106 height 31
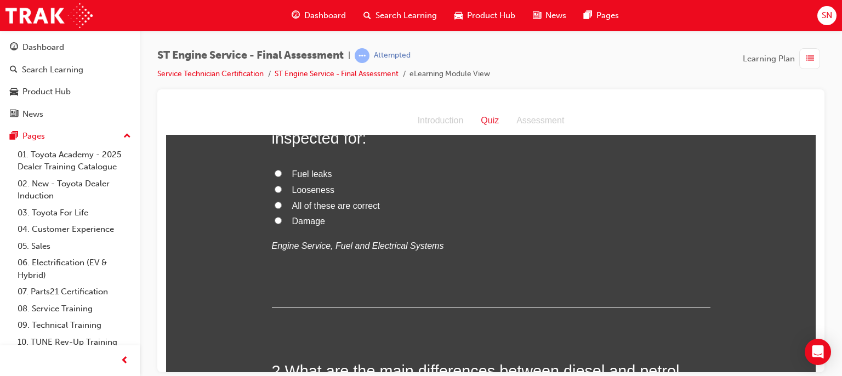
scroll to position [0, 0]
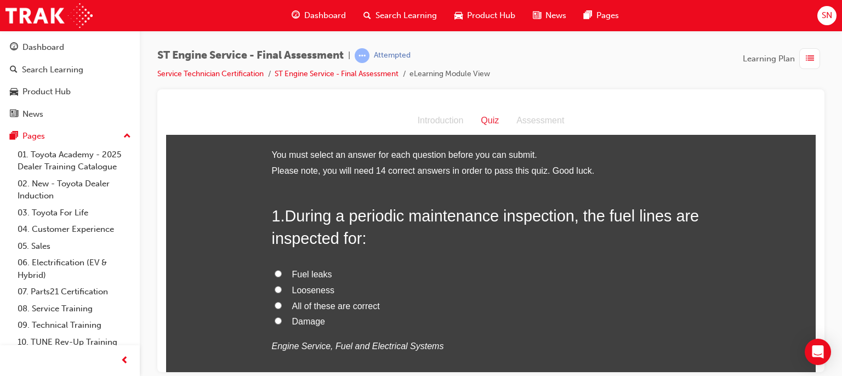
click at [272, 311] on label "All of these are correct" at bounding box center [491, 306] width 439 height 16
click at [275, 309] on input "All of these are correct" at bounding box center [278, 305] width 7 height 7
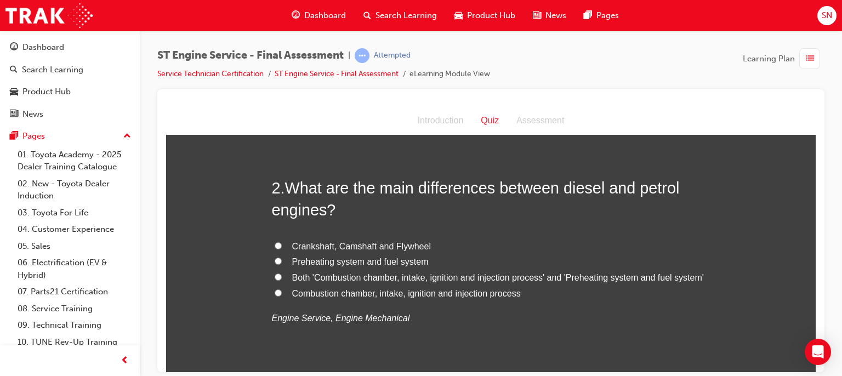
scroll to position [285, 0]
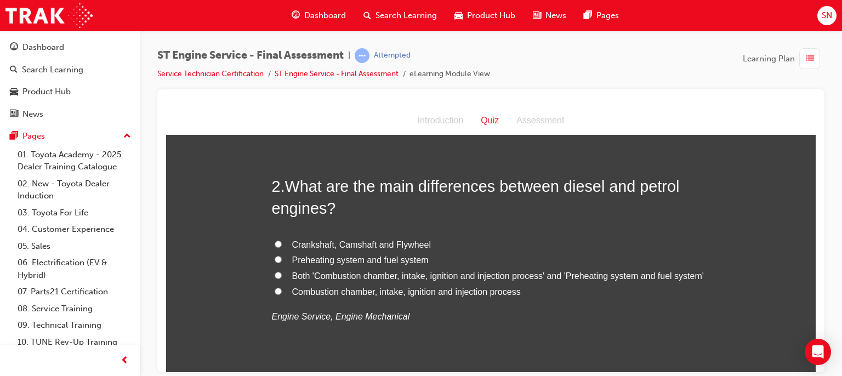
click at [383, 262] on span "Preheating system and fuel system" at bounding box center [360, 259] width 137 height 9
click at [282, 262] on input "Preheating system and fuel system" at bounding box center [278, 259] width 7 height 7
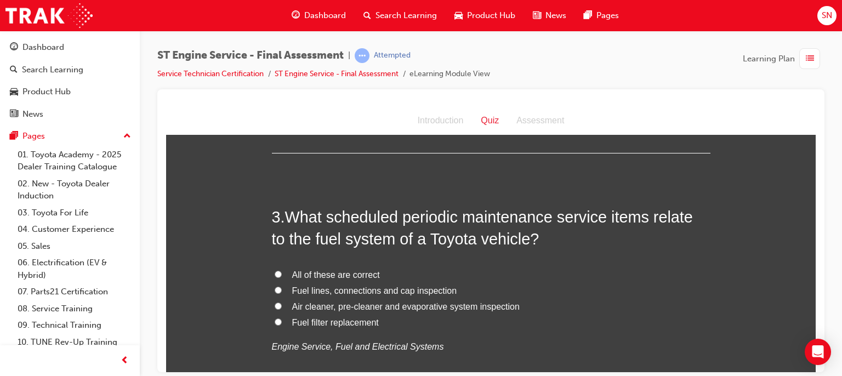
scroll to position [526, 0]
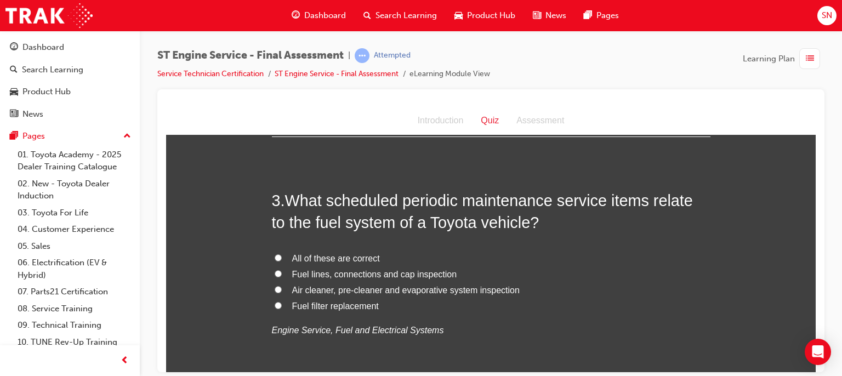
click at [292, 275] on span "Fuel lines, connections and cap inspection" at bounding box center [374, 273] width 165 height 9
click at [282, 275] on input "Fuel lines, connections and cap inspection" at bounding box center [278, 273] width 7 height 7
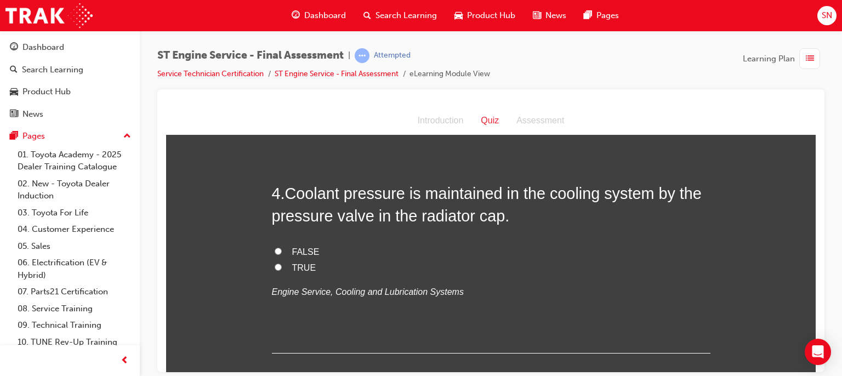
scroll to position [790, 0]
click at [272, 269] on label "TRUE" at bounding box center [491, 267] width 439 height 16
click at [275, 269] on input "TRUE" at bounding box center [278, 265] width 7 height 7
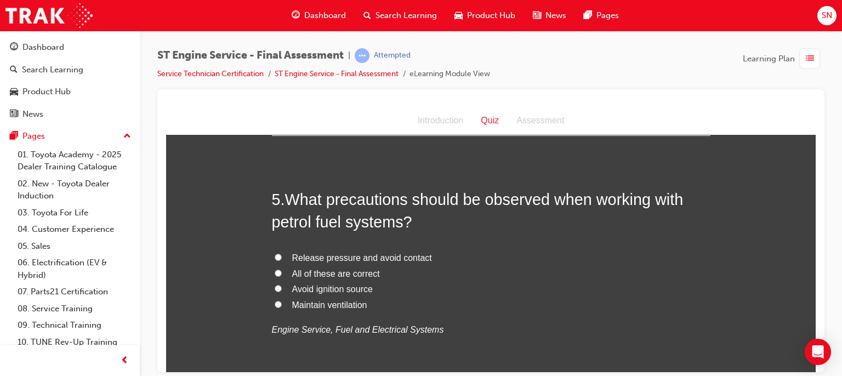
scroll to position [1009, 0]
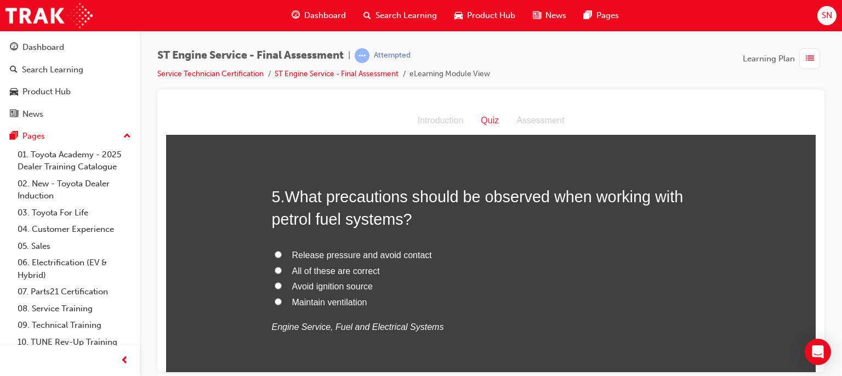
click at [275, 282] on input "Avoid ignition source" at bounding box center [278, 285] width 7 height 7
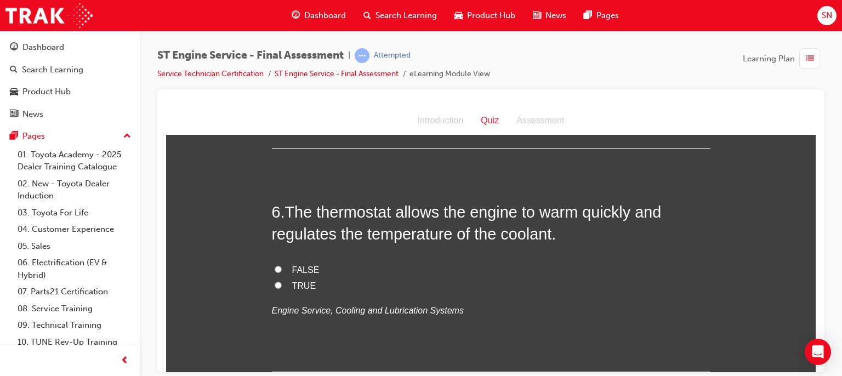
scroll to position [1250, 0]
click at [303, 286] on span "TRUE" at bounding box center [304, 284] width 24 height 9
click at [282, 286] on input "TRUE" at bounding box center [278, 283] width 7 height 7
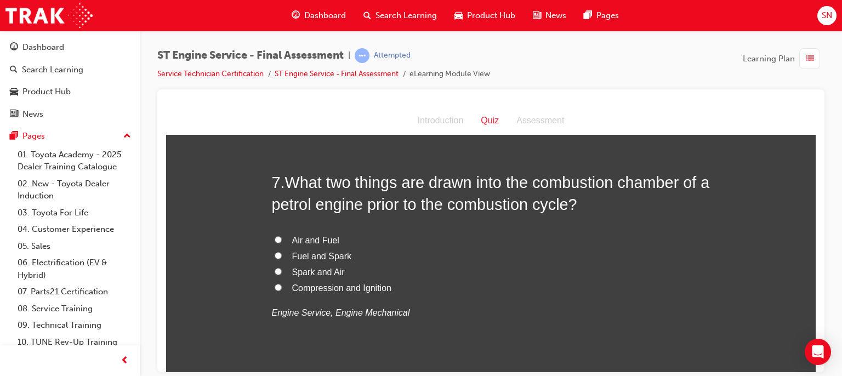
scroll to position [1513, 0]
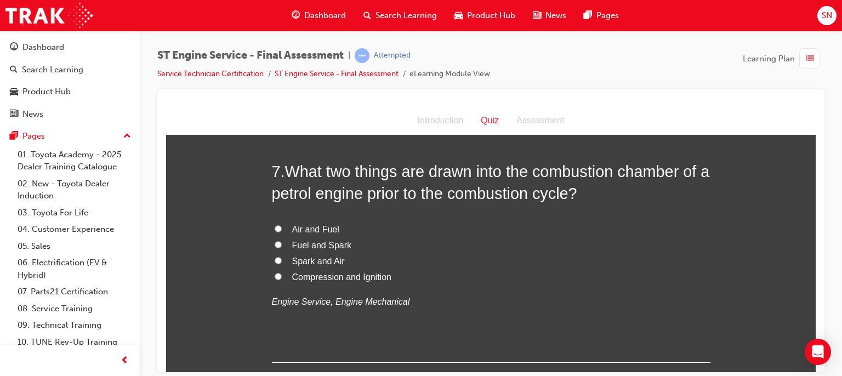
click at [275, 264] on label "Spark and Air" at bounding box center [491, 261] width 439 height 16
click at [275, 264] on input "Spark and Air" at bounding box center [278, 260] width 7 height 7
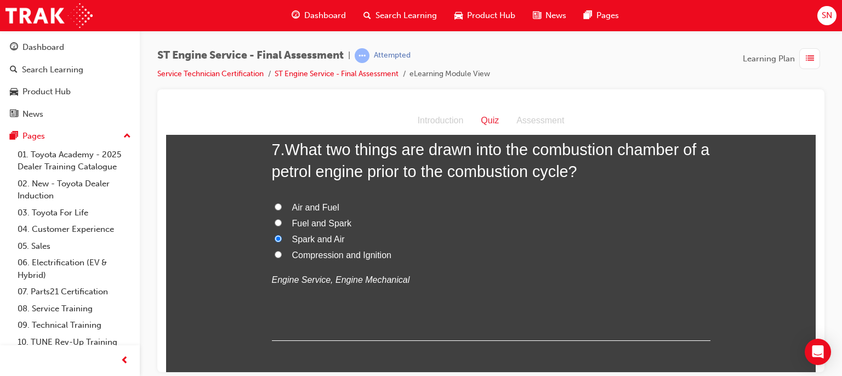
click at [275, 203] on input "Air and Fuel" at bounding box center [278, 206] width 7 height 7
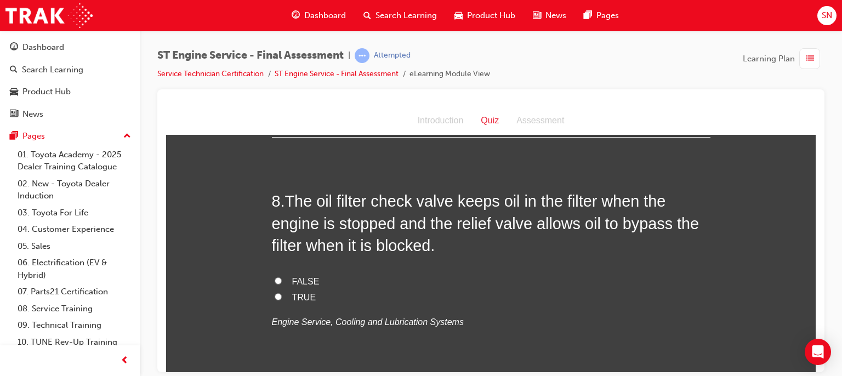
scroll to position [1755, 0]
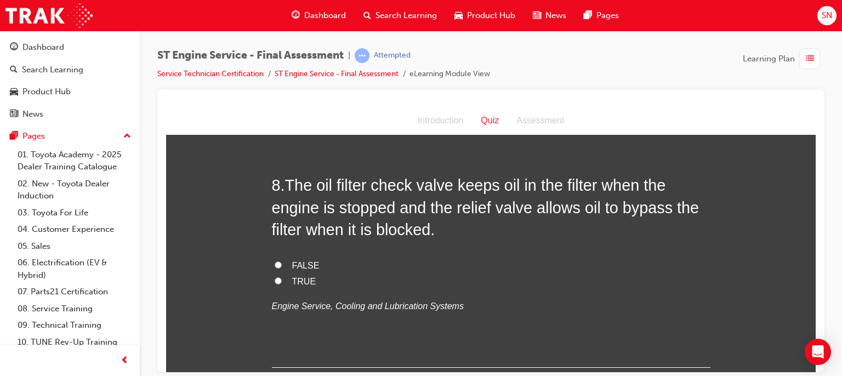
click at [297, 282] on span "TRUE" at bounding box center [304, 280] width 24 height 9
click at [282, 282] on input "TRUE" at bounding box center [278, 280] width 7 height 7
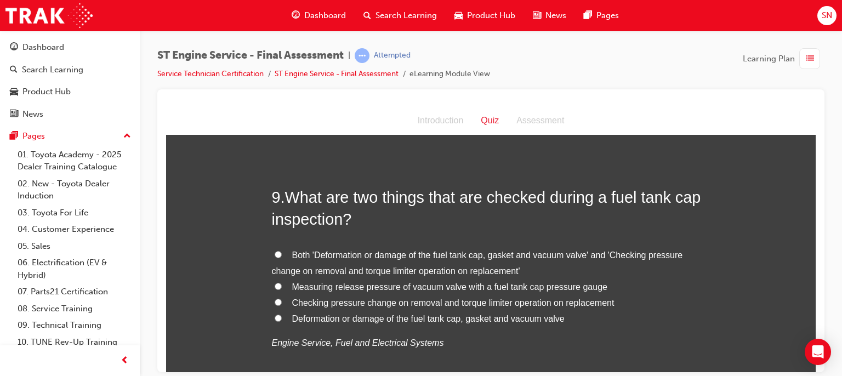
scroll to position [1996, 0]
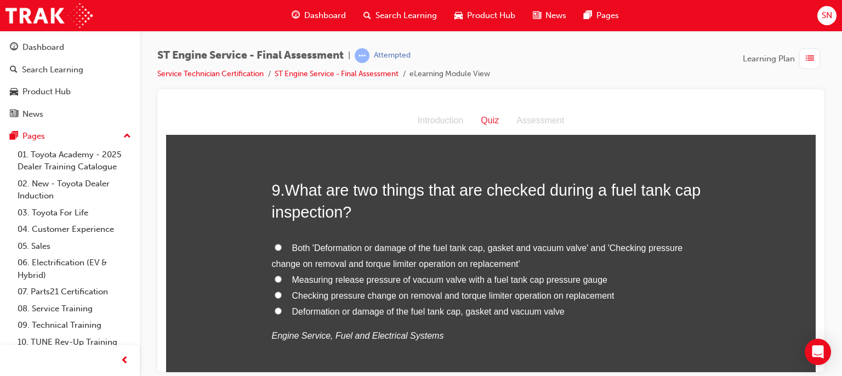
click at [344, 311] on span "Deformation or damage of the fuel tank cap, gasket and vacuum valve" at bounding box center [428, 311] width 273 height 9
click at [282, 311] on input "Deformation or damage of the fuel tank cap, gasket and vacuum valve" at bounding box center [278, 310] width 7 height 7
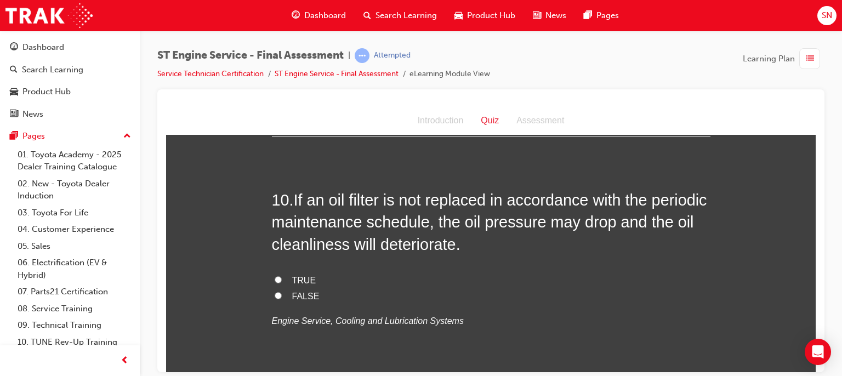
scroll to position [2259, 0]
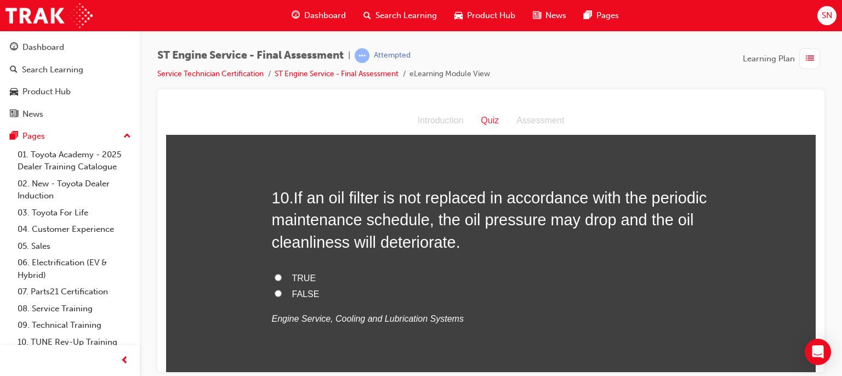
click at [275, 279] on input "TRUE" at bounding box center [278, 277] width 7 height 7
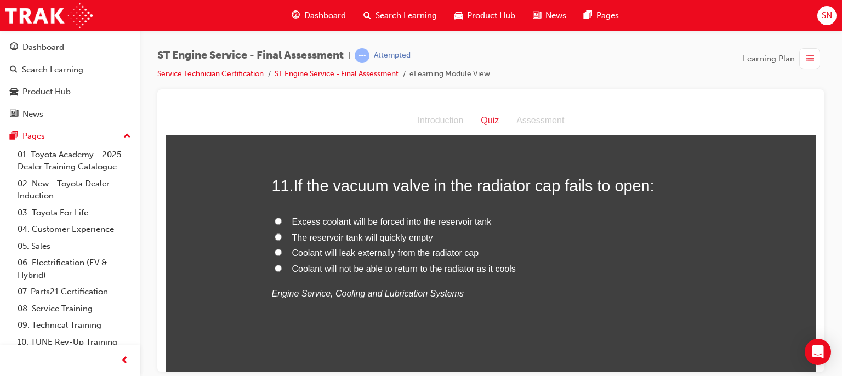
scroll to position [2522, 0]
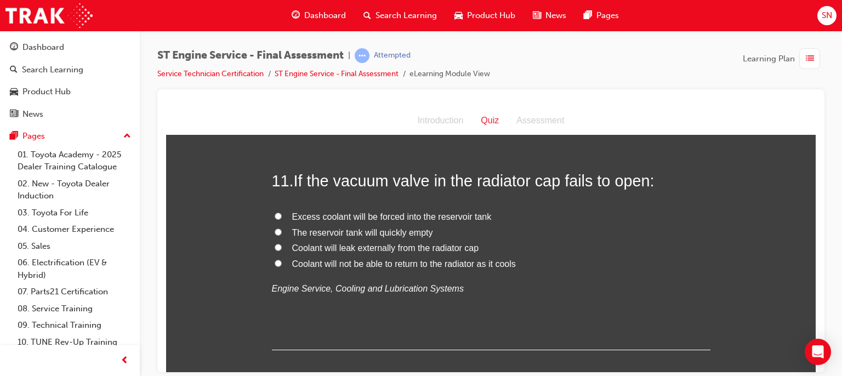
click at [417, 264] on span "Coolant will not be able to return to the radiator as it cools" at bounding box center [404, 263] width 224 height 9
click at [282, 264] on input "Coolant will not be able to return to the radiator as it cools" at bounding box center [278, 262] width 7 height 7
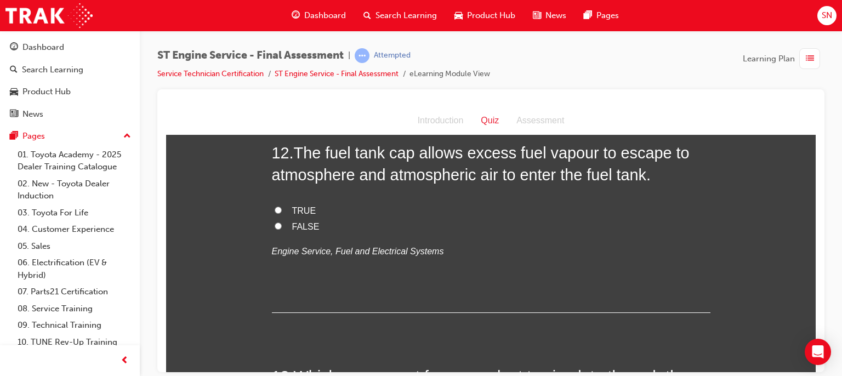
scroll to position [2785, 0]
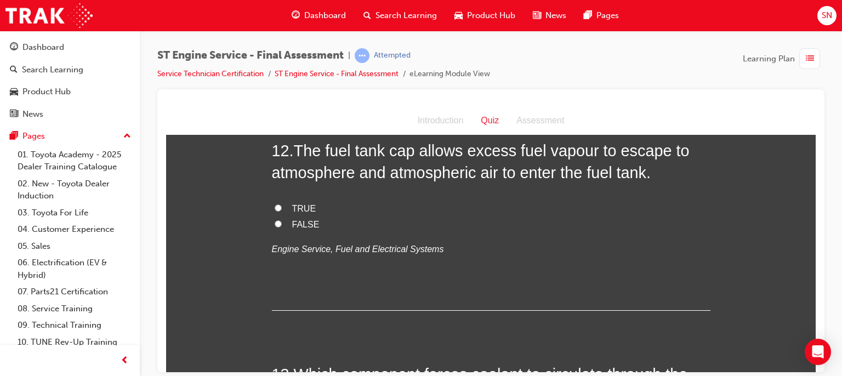
click at [299, 208] on span "TRUE" at bounding box center [304, 207] width 24 height 9
click at [282, 208] on input "TRUE" at bounding box center [278, 207] width 7 height 7
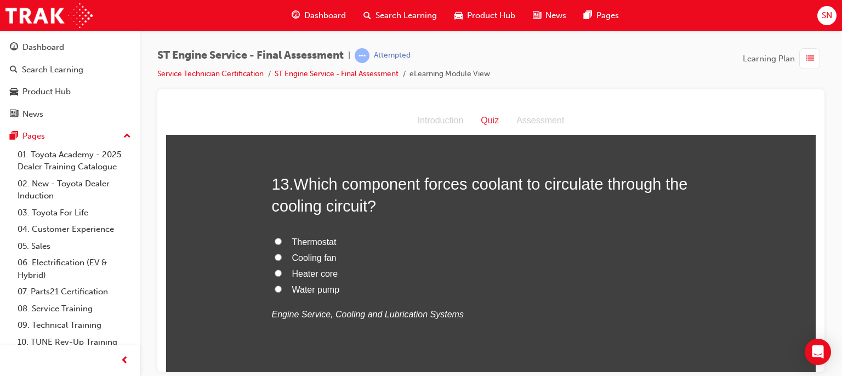
scroll to position [2983, 0]
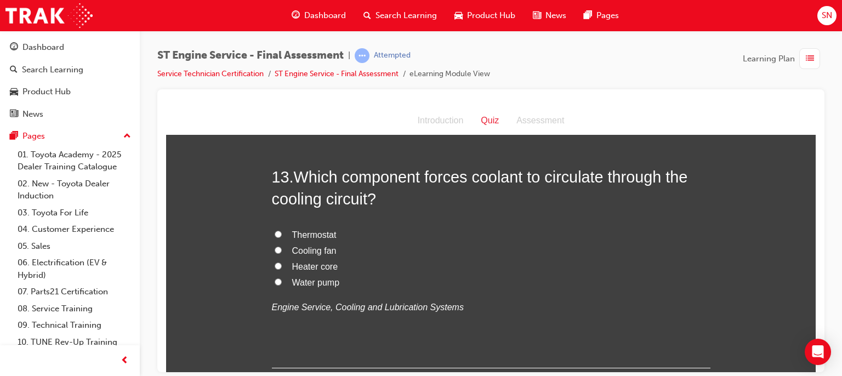
click at [302, 282] on span "Water pump" at bounding box center [316, 281] width 48 height 9
click at [282, 282] on input "Water pump" at bounding box center [278, 281] width 7 height 7
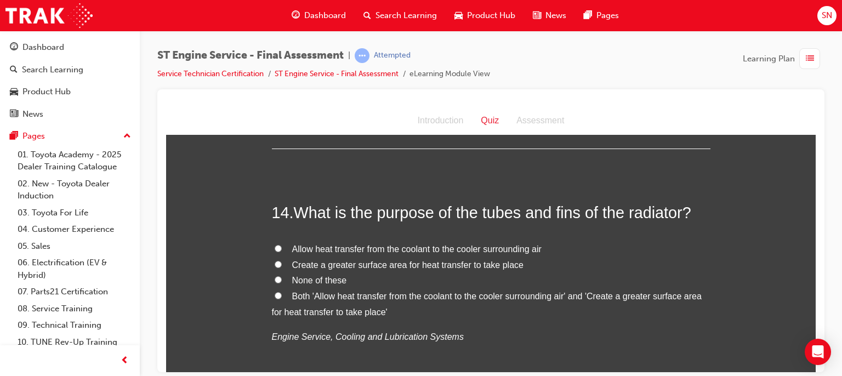
scroll to position [3224, 0]
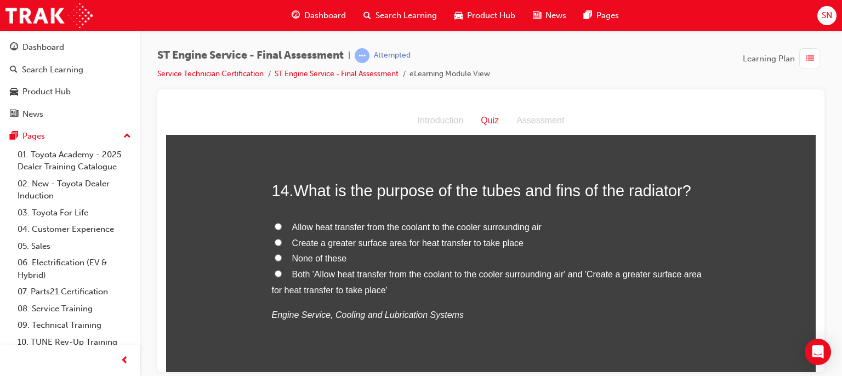
click at [396, 246] on label "Create a greater surface area for heat transfer to take place" at bounding box center [491, 243] width 439 height 16
click at [282, 246] on input "Create a greater surface area for heat transfer to take place" at bounding box center [278, 242] width 7 height 7
click at [373, 230] on span "Allow heat transfer from the coolant to the cooler surrounding air" at bounding box center [416, 226] width 249 height 9
click at [282, 230] on input "Allow heat transfer from the coolant to the cooler surrounding air" at bounding box center [278, 226] width 7 height 7
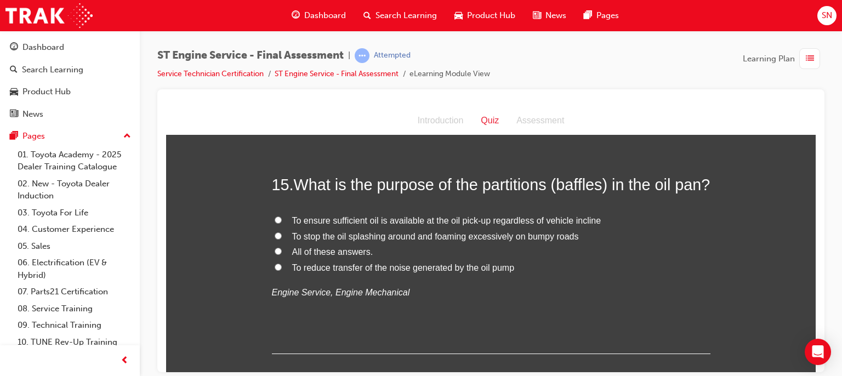
scroll to position [3487, 0]
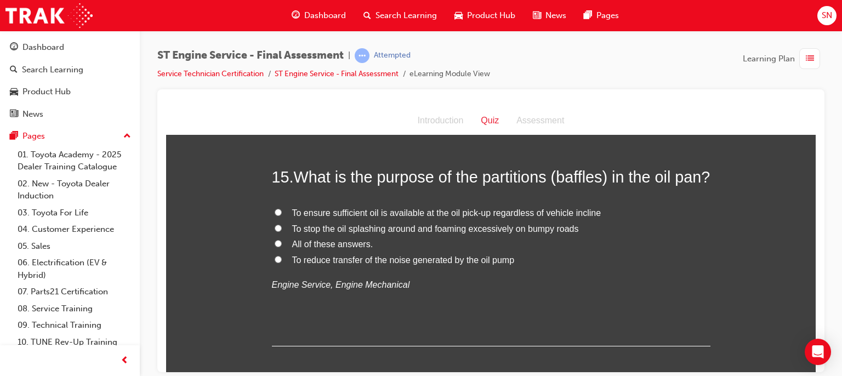
click at [443, 233] on span "To stop the oil splashing around and foaming excessively on bumpy roads" at bounding box center [435, 228] width 287 height 9
click at [282, 231] on input "To stop the oil splashing around and foaming excessively on bumpy roads" at bounding box center [278, 227] width 7 height 7
click at [361, 217] on span "To ensure sufficient oil is available at the oil pick-up regardless of vehicle …" at bounding box center [446, 212] width 309 height 9
click at [282, 215] on input "To ensure sufficient oil is available at the oil pick-up regardless of vehicle …" at bounding box center [278, 211] width 7 height 7
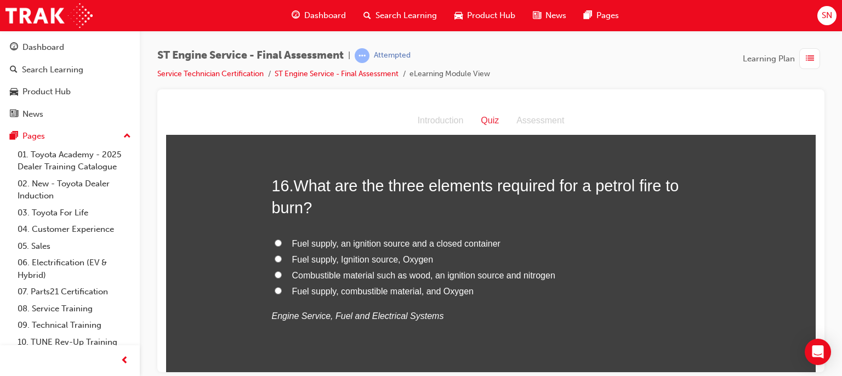
scroll to position [3729, 0]
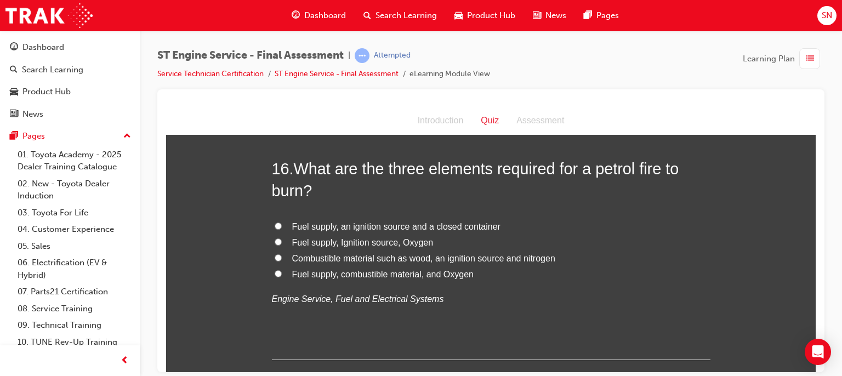
click at [359, 247] on span "Fuel supply, Ignition source, Oxygen" at bounding box center [362, 241] width 141 height 9
click at [282, 245] on input "Fuel supply, Ignition source, Oxygen" at bounding box center [278, 241] width 7 height 7
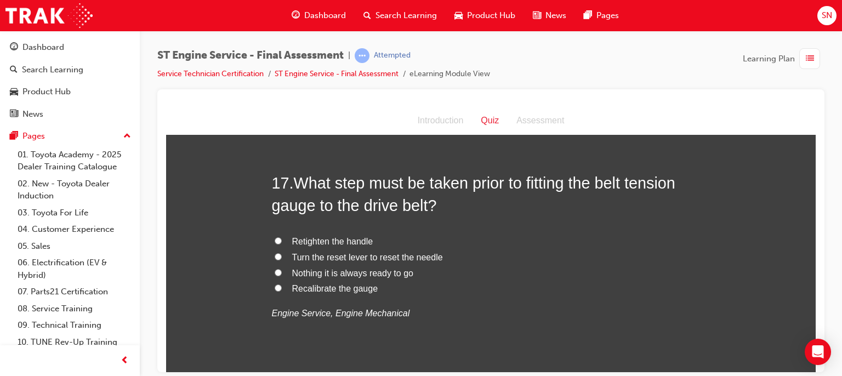
scroll to position [3970, 0]
click at [331, 292] on span "Recalibrate the gauge" at bounding box center [335, 287] width 86 height 9
click at [282, 291] on input "Recalibrate the gauge" at bounding box center [278, 286] width 7 height 7
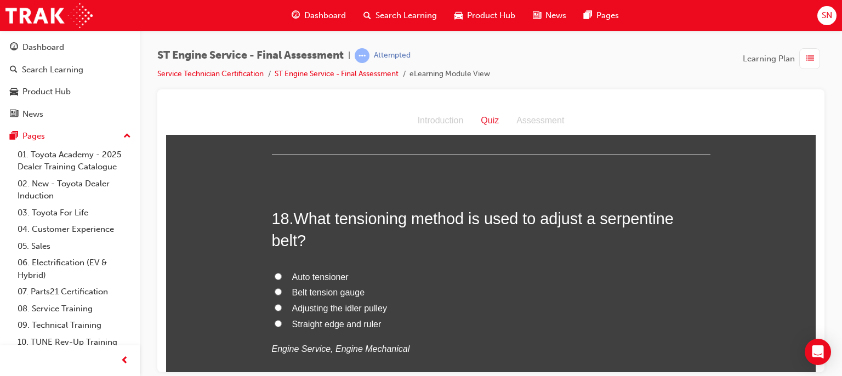
scroll to position [4211, 0]
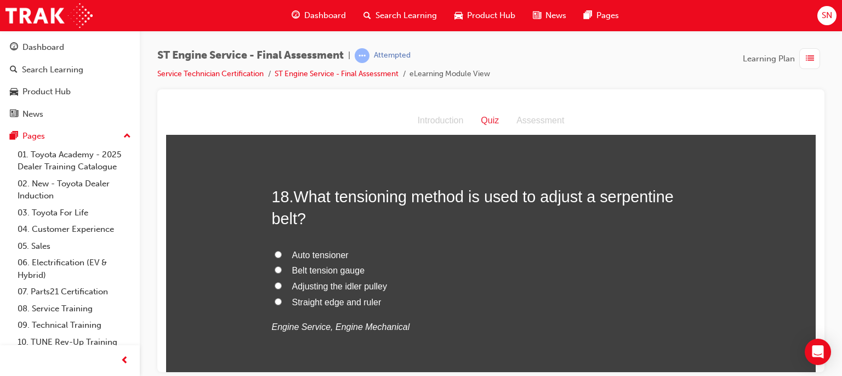
click at [302, 259] on span "Auto tensioner" at bounding box center [320, 254] width 56 height 9
click at [282, 258] on input "Auto tensioner" at bounding box center [278, 254] width 7 height 7
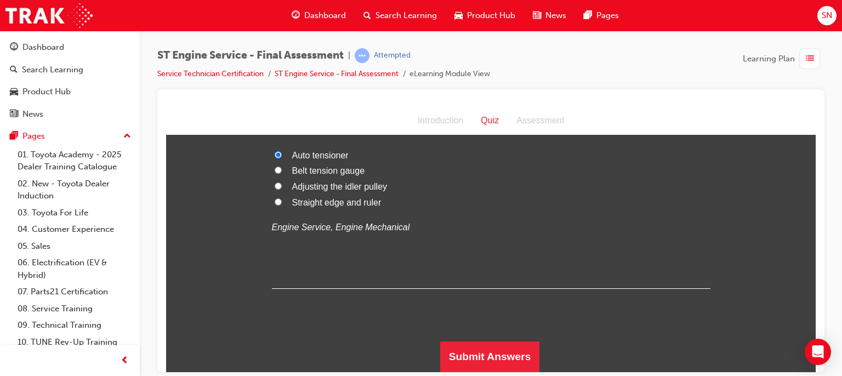
scroll to position [4330, 0]
click at [501, 365] on button "Submit Answers" at bounding box center [490, 356] width 100 height 31
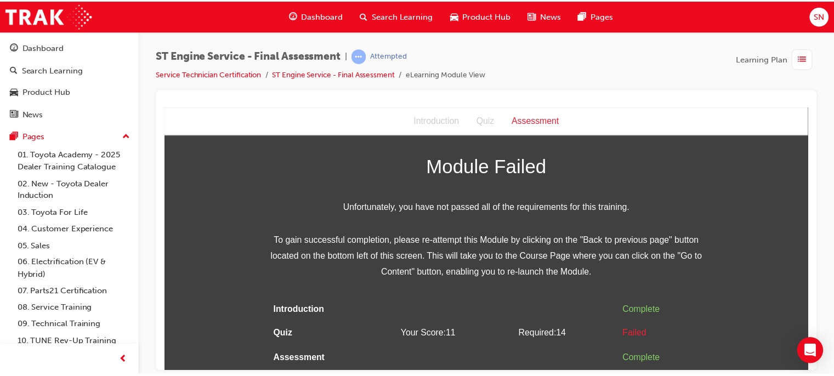
scroll to position [0, 0]
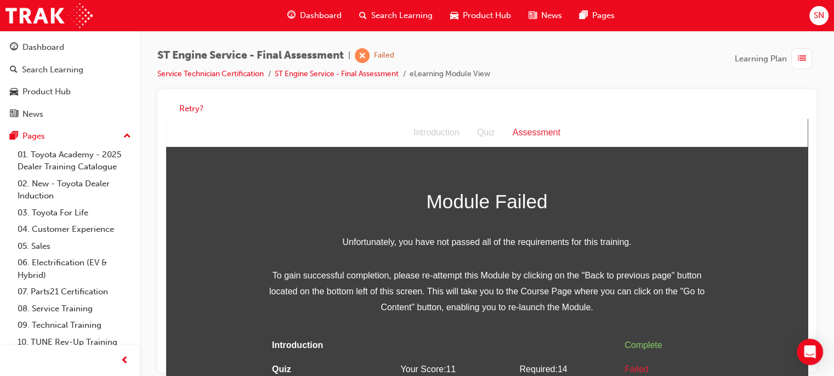
click at [329, 14] on span "Dashboard" at bounding box center [321, 15] width 42 height 13
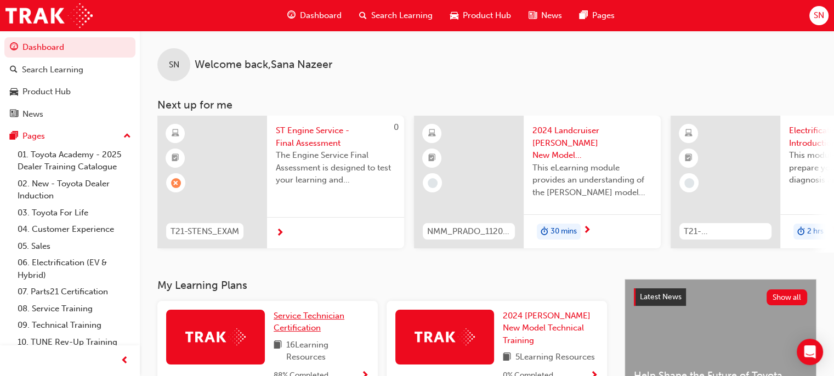
click at [290, 321] on span "Service Technician Certification" at bounding box center [309, 322] width 71 height 22
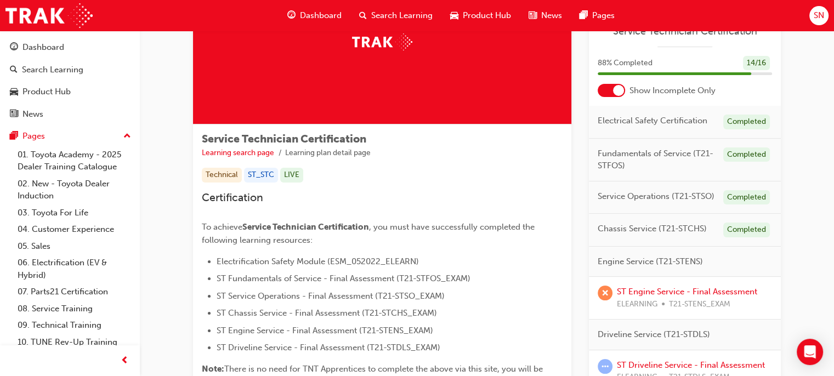
scroll to position [103, 0]
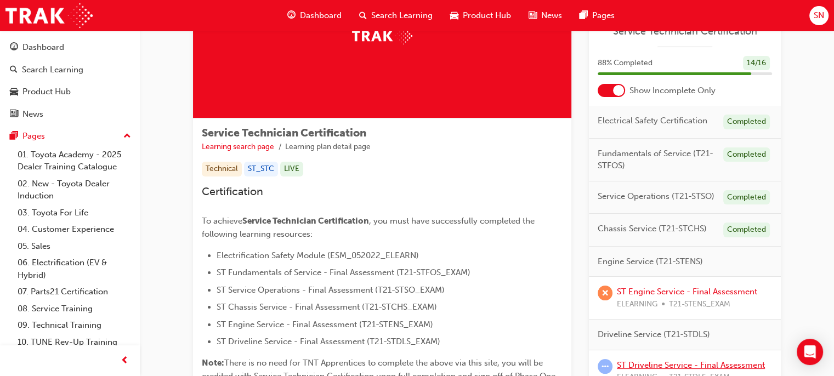
click at [648, 366] on link "ST Driveline Service - Final Assessment" at bounding box center [691, 365] width 148 height 10
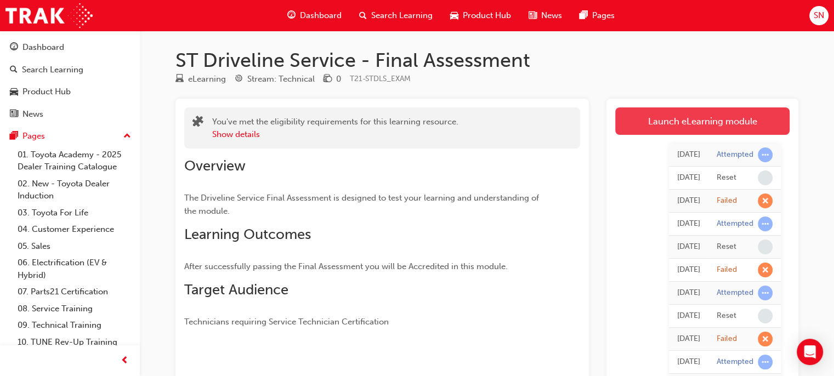
click at [701, 124] on link "Launch eLearning module" at bounding box center [702, 120] width 174 height 27
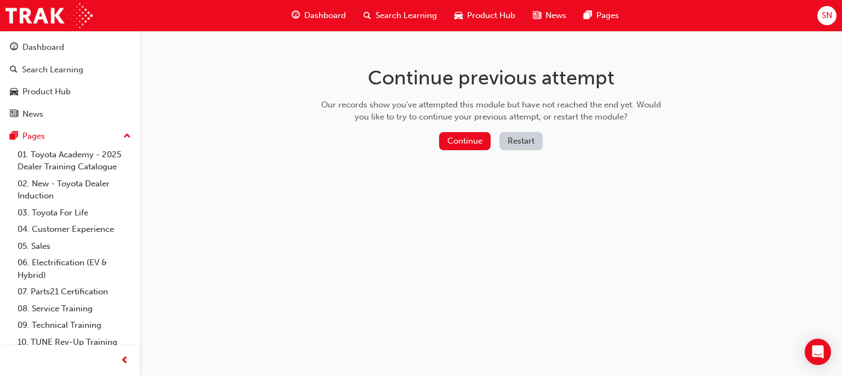
click at [507, 143] on button "Restart" at bounding box center [521, 141] width 43 height 18
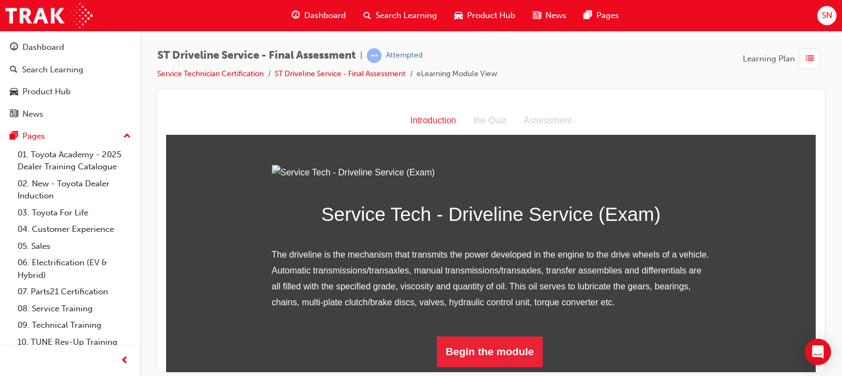
scroll to position [116, 0]
click at [487, 364] on button "Begin the module" at bounding box center [490, 351] width 106 height 31
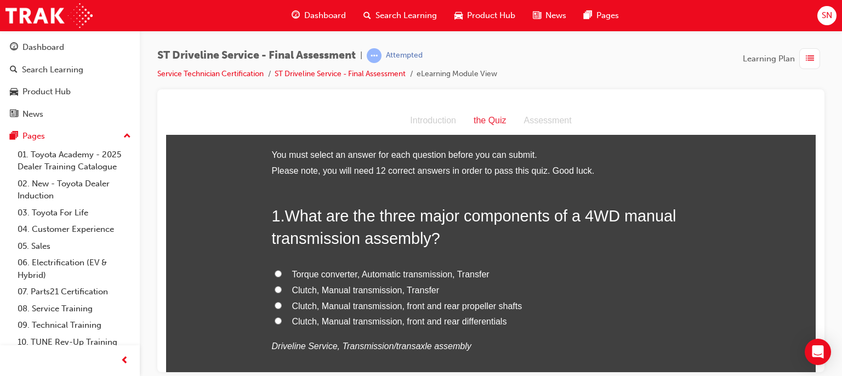
click at [395, 308] on span "Clutch, Manual transmission, front and rear propeller shafts" at bounding box center [407, 305] width 230 height 9
click at [282, 308] on input "Clutch, Manual transmission, front and rear propeller shafts" at bounding box center [278, 305] width 7 height 7
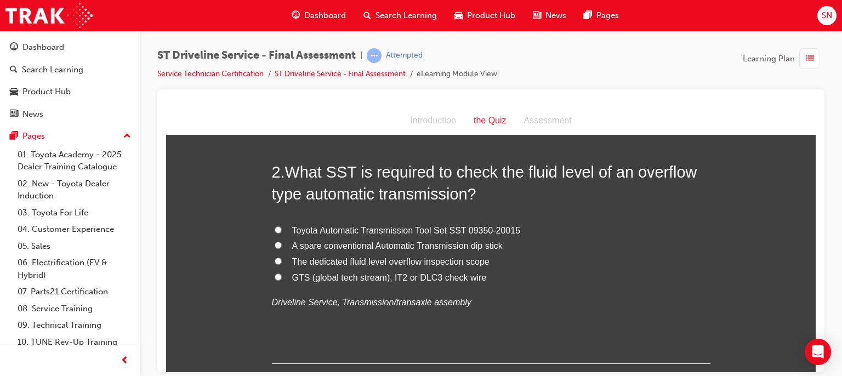
scroll to position [307, 0]
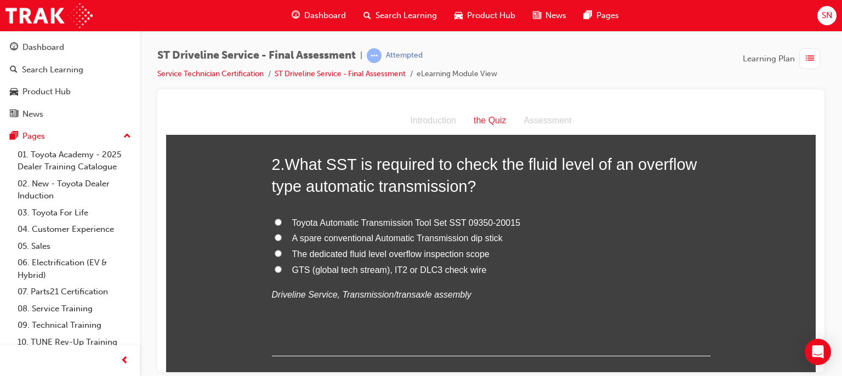
click at [349, 223] on span "Toyota Automatic Transmission Tool Set SST 09350-20015" at bounding box center [406, 222] width 229 height 9
click at [282, 223] on input "Toyota Automatic Transmission Tool Set SST 09350-20015" at bounding box center [278, 221] width 7 height 7
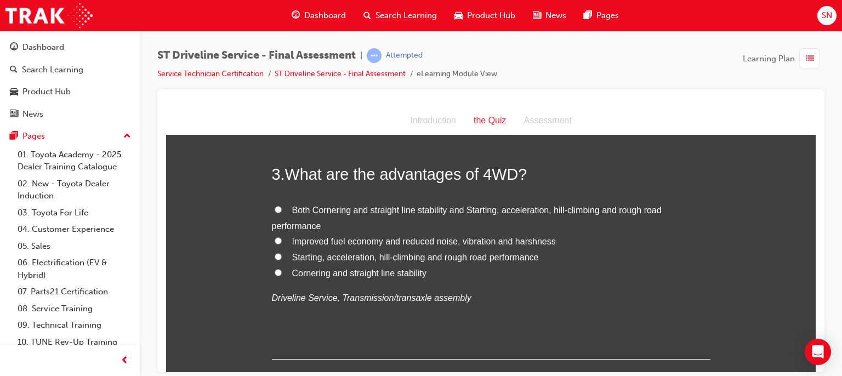
scroll to position [570, 0]
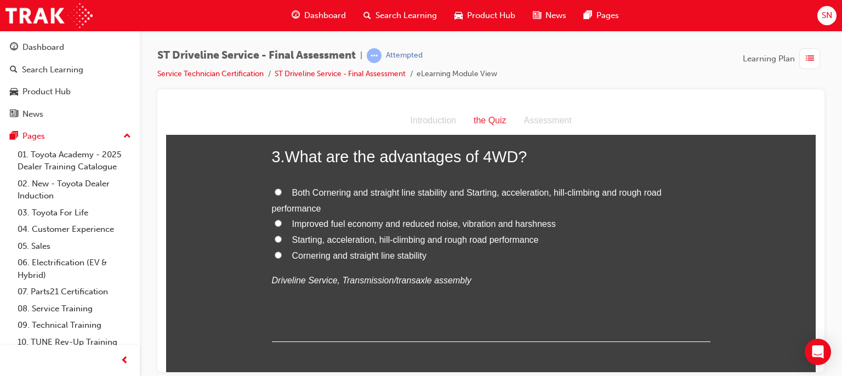
click at [330, 245] on label "Starting, acceleration, hill-climbing and rough road performance" at bounding box center [491, 240] width 439 height 16
click at [282, 242] on input "Starting, acceleration, hill-climbing and rough road performance" at bounding box center [278, 238] width 7 height 7
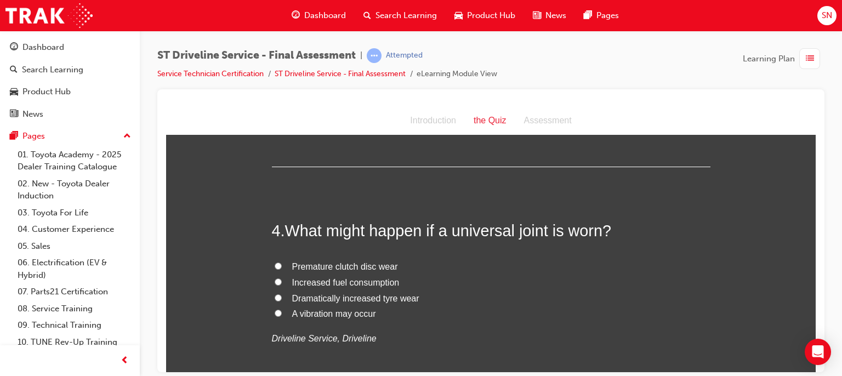
scroll to position [746, 0]
click at [354, 313] on span "A vibration may occur" at bounding box center [334, 312] width 84 height 9
click at [282, 313] on input "A vibration may occur" at bounding box center [278, 312] width 7 height 7
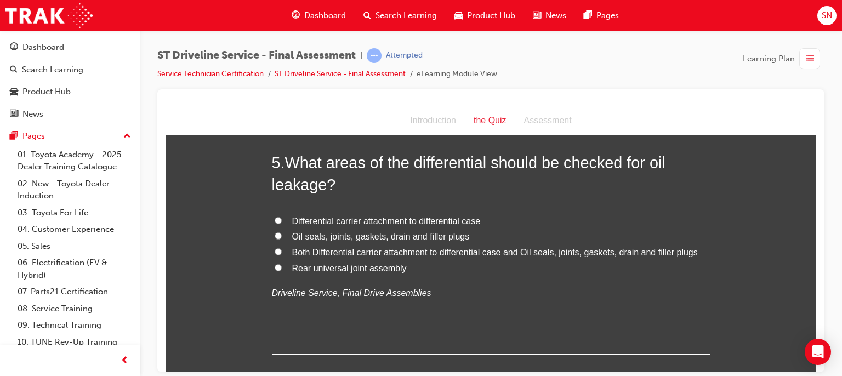
scroll to position [1053, 0]
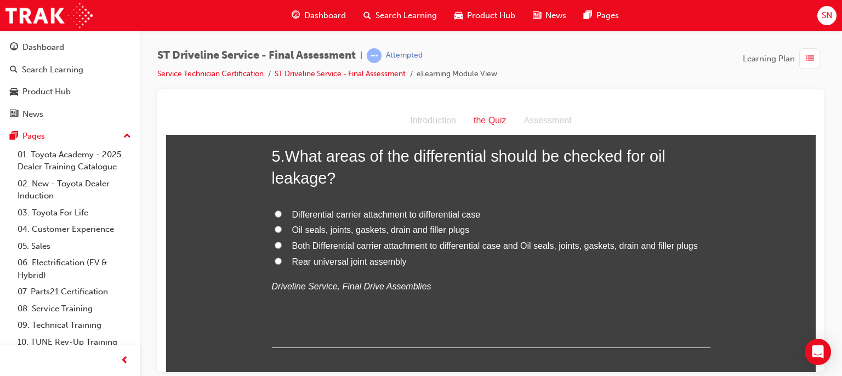
click at [275, 241] on input "Both Differential carrier attachment to differential case and Oil seals, joints…" at bounding box center [278, 244] width 7 height 7
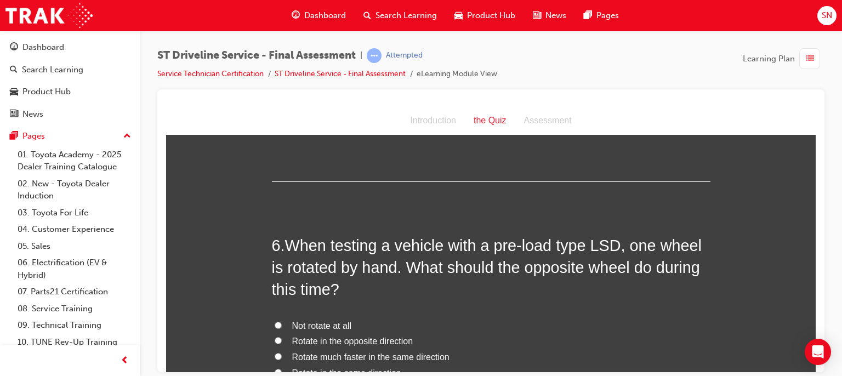
scroll to position [1294, 0]
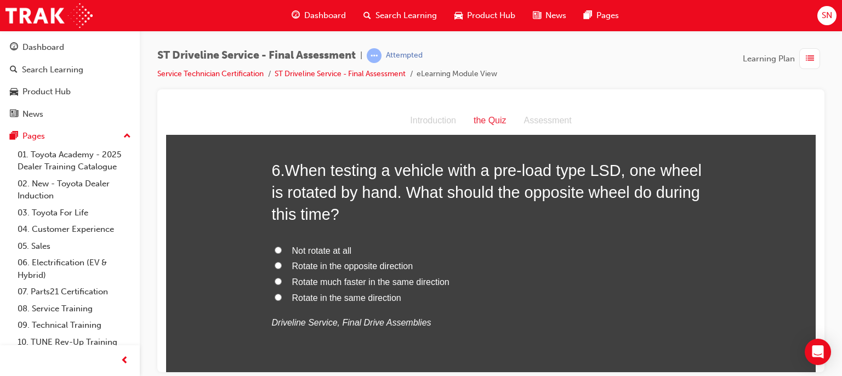
click at [299, 300] on span "Rotate in the same direction" at bounding box center [346, 297] width 109 height 9
click at [282, 300] on input "Rotate in the same direction" at bounding box center [278, 296] width 7 height 7
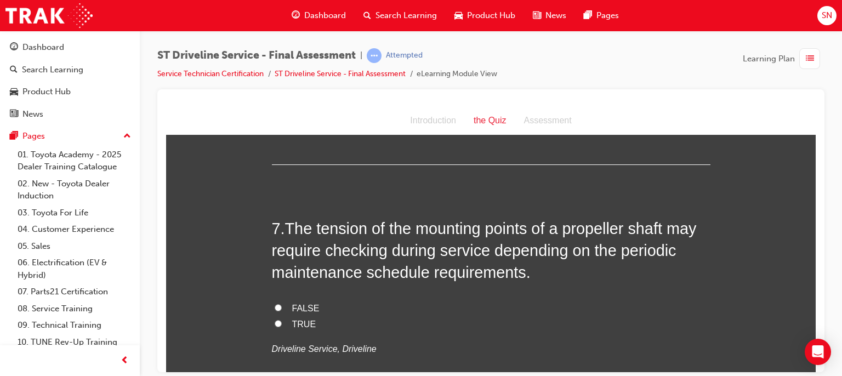
scroll to position [1535, 0]
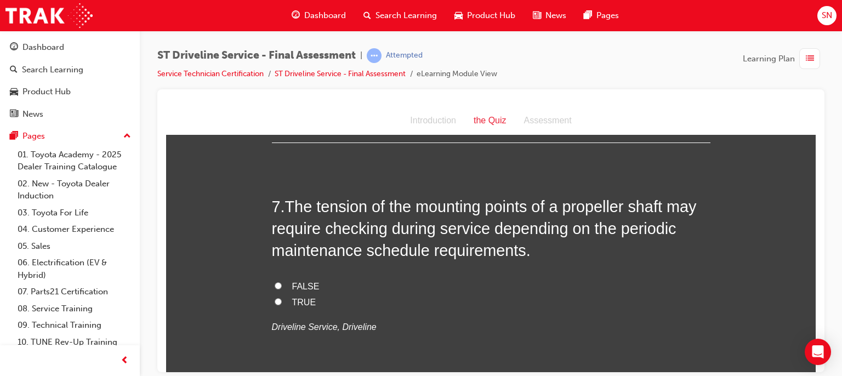
click at [275, 287] on input "FALSE" at bounding box center [278, 285] width 7 height 7
click at [275, 302] on input "TRUE" at bounding box center [278, 301] width 7 height 7
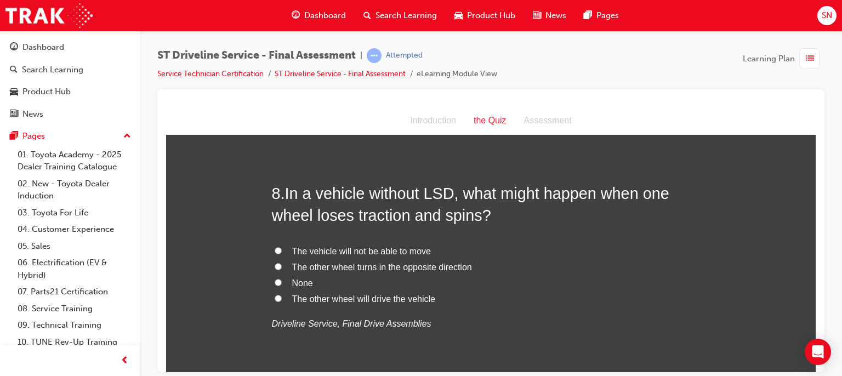
scroll to position [1798, 0]
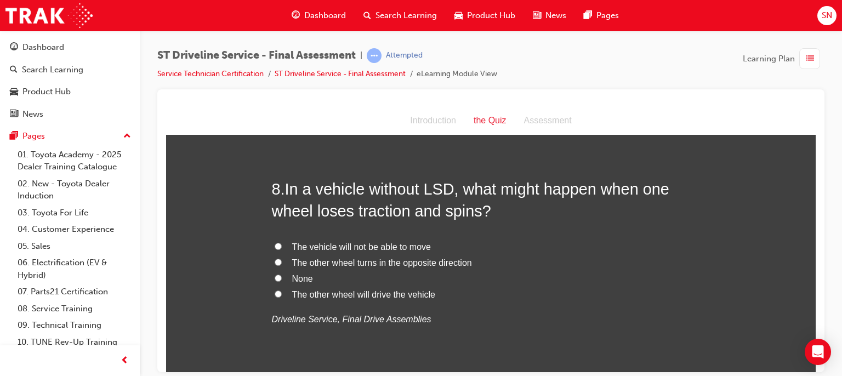
click at [322, 247] on span "The vehicle will not be able to move" at bounding box center [361, 246] width 139 height 9
click at [282, 247] on input "The vehicle will not be able to move" at bounding box center [278, 245] width 7 height 7
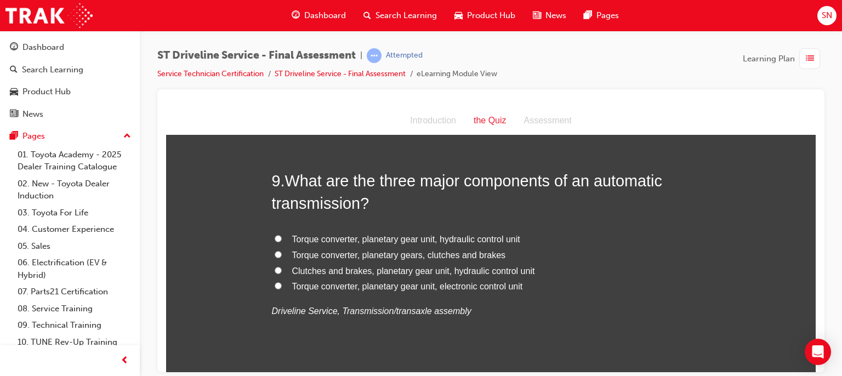
scroll to position [2084, 0]
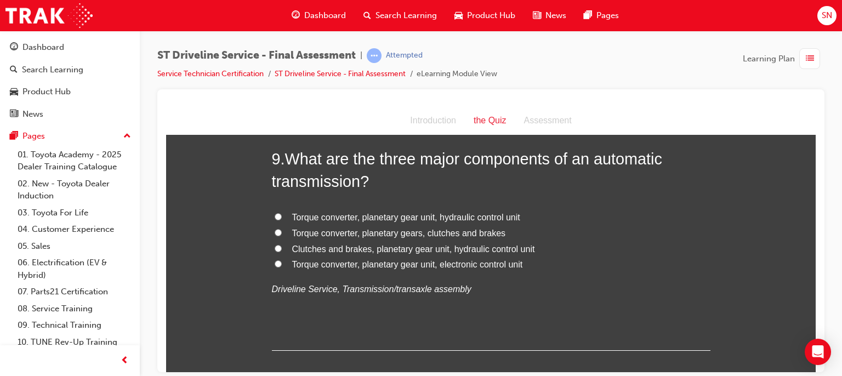
click at [422, 265] on span "Torque converter, planetary gear unit, electronic control unit" at bounding box center [407, 263] width 231 height 9
click at [282, 265] on input "Torque converter, planetary gear unit, electronic control unit" at bounding box center [278, 263] width 7 height 7
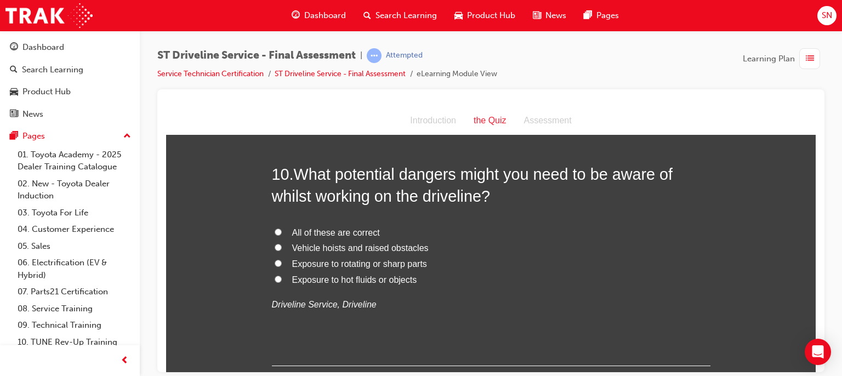
scroll to position [2325, 0]
click at [320, 228] on span "All of these are correct" at bounding box center [336, 230] width 88 height 9
click at [282, 228] on input "All of these are correct" at bounding box center [278, 230] width 7 height 7
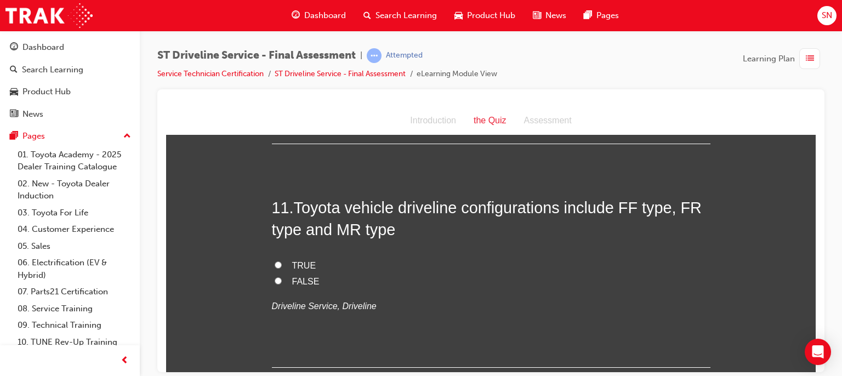
scroll to position [2566, 0]
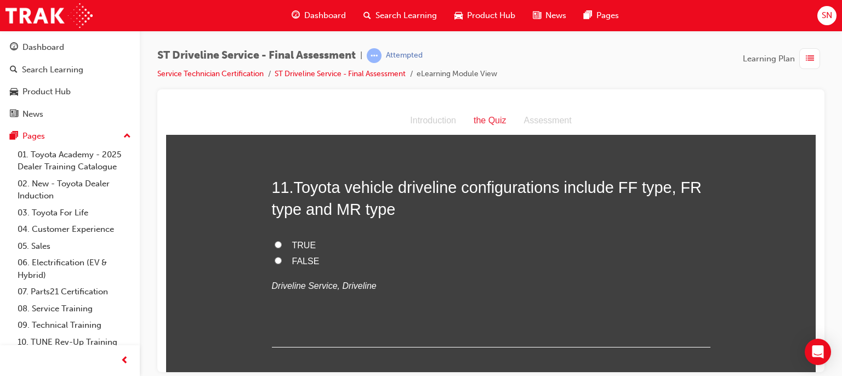
click at [305, 246] on span "TRUE" at bounding box center [304, 244] width 24 height 9
click at [282, 246] on input "TRUE" at bounding box center [278, 244] width 7 height 7
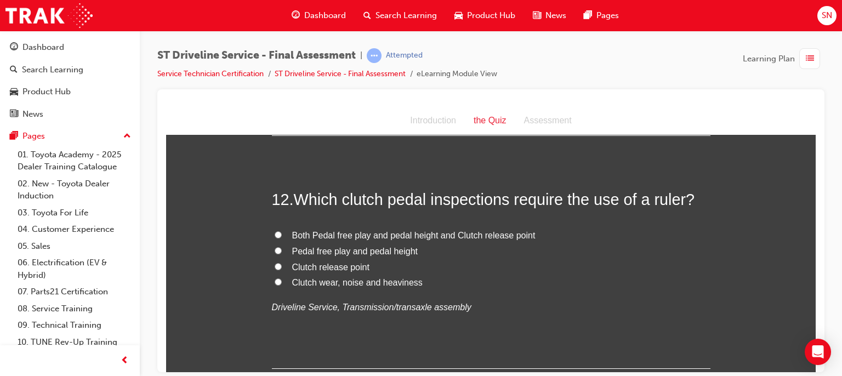
scroll to position [2785, 0]
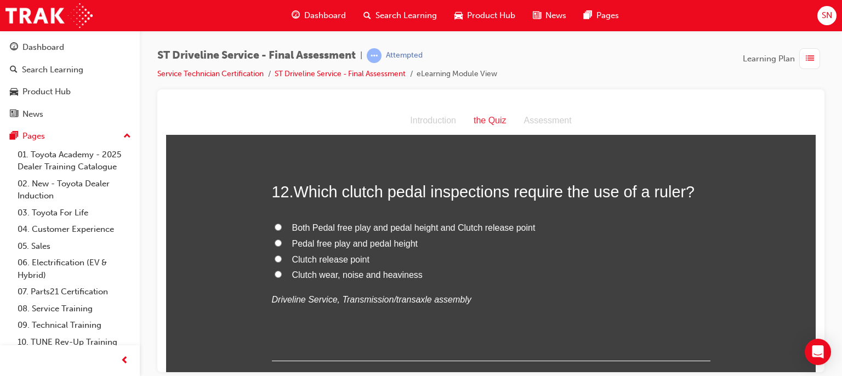
click at [353, 246] on span "Pedal free play and pedal height" at bounding box center [355, 243] width 126 height 9
click at [282, 246] on input "Pedal free play and pedal height" at bounding box center [278, 242] width 7 height 7
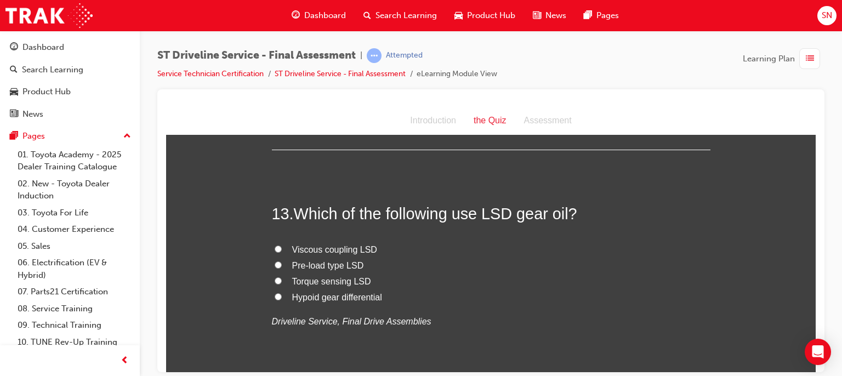
scroll to position [3005, 0]
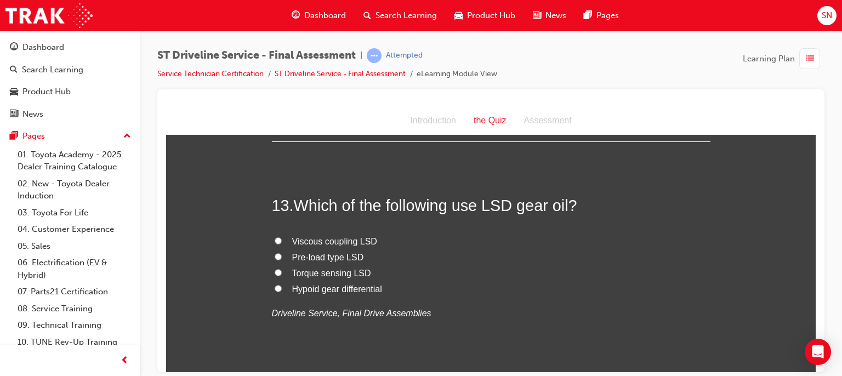
click at [336, 291] on span "Hypoid gear differential" at bounding box center [337, 288] width 90 height 9
click at [282, 291] on input "Hypoid gear differential" at bounding box center [278, 288] width 7 height 7
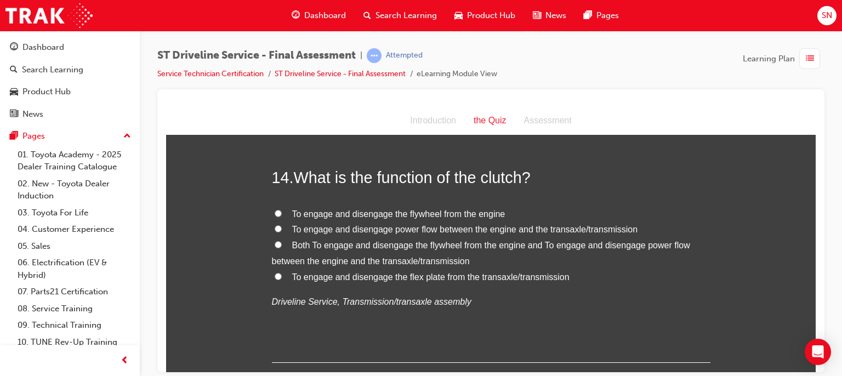
scroll to position [3268, 0]
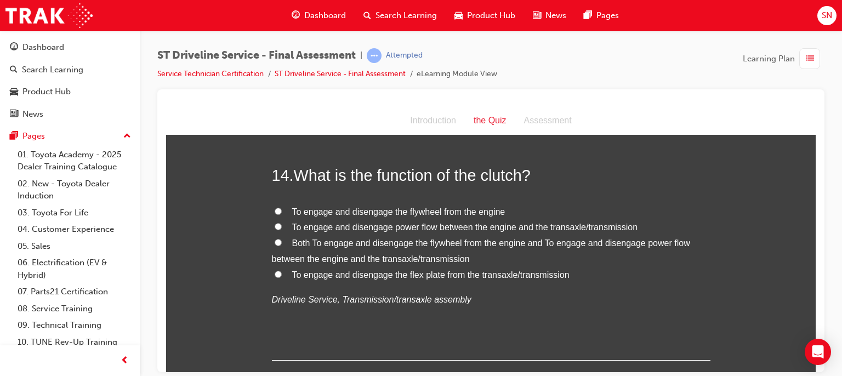
click at [385, 230] on span "To engage and disengage power flow between the engine and the transaxle/transmi…" at bounding box center [465, 226] width 346 height 9
click at [282, 230] on input "To engage and disengage power flow between the engine and the transaxle/transmi…" at bounding box center [278, 226] width 7 height 7
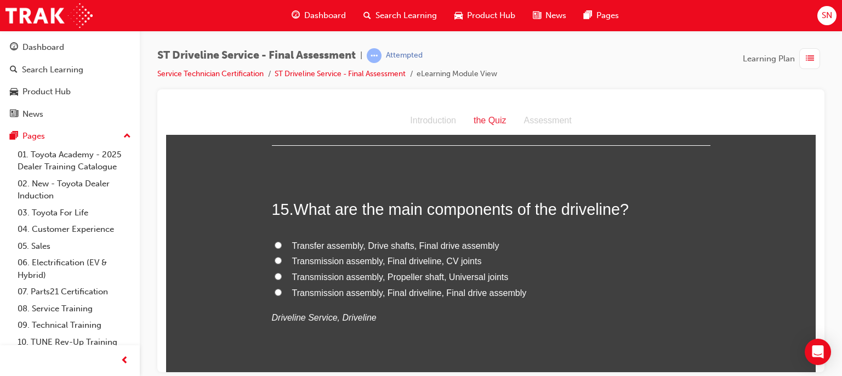
scroll to position [3487, 0]
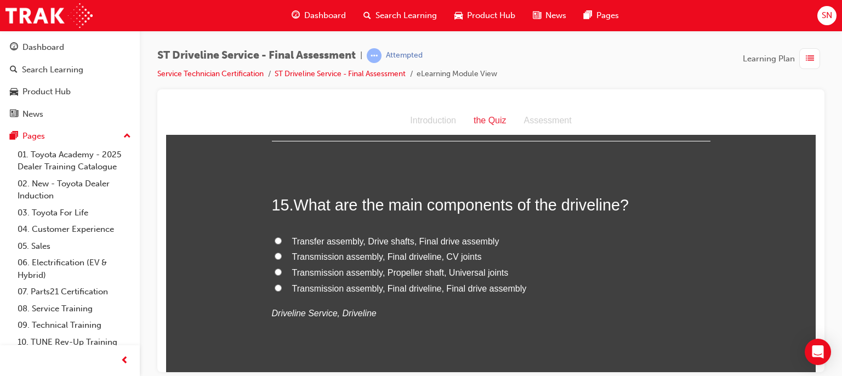
click at [342, 285] on span "Transmission assembly, Final driveline, Final drive assembly" at bounding box center [409, 287] width 235 height 9
click at [282, 285] on input "Transmission assembly, Final driveline, Final drive assembly" at bounding box center [278, 287] width 7 height 7
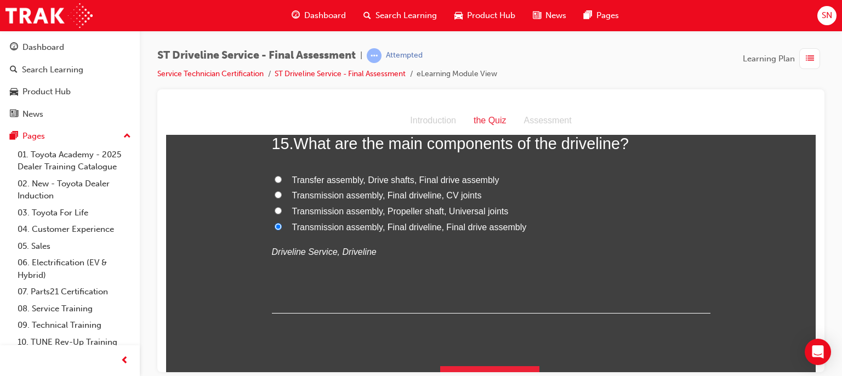
scroll to position [3571, 0]
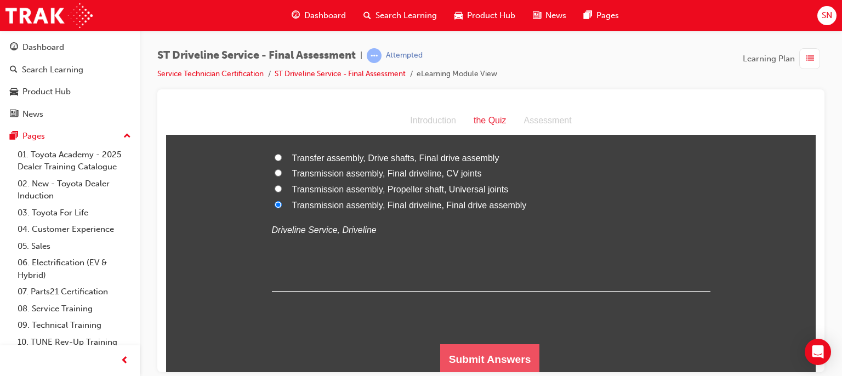
click at [496, 354] on button "Submit Answers" at bounding box center [490, 359] width 100 height 31
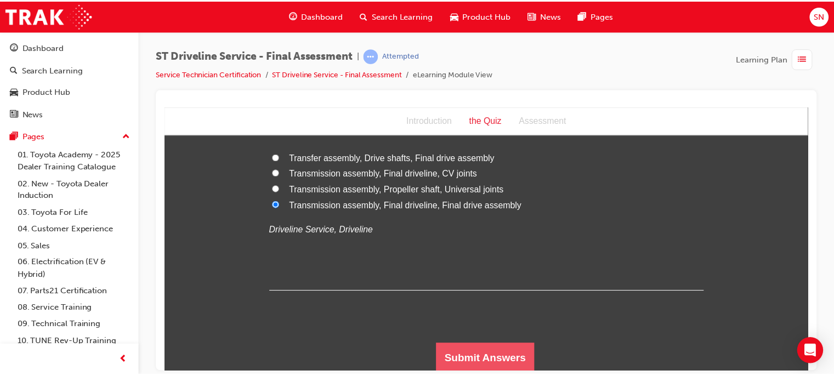
scroll to position [0, 0]
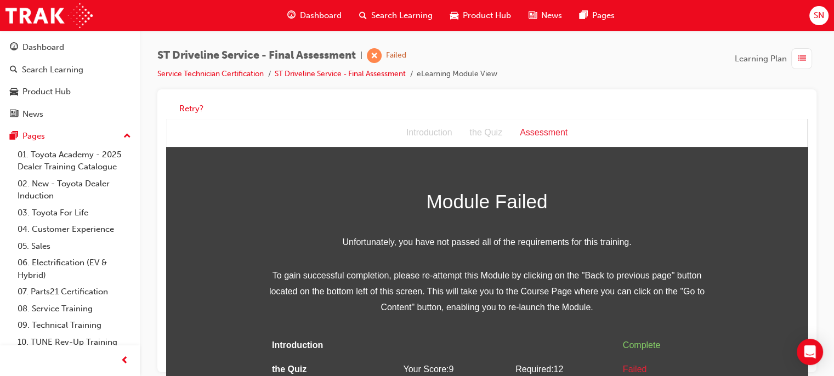
click at [321, 15] on span "Dashboard" at bounding box center [321, 15] width 42 height 13
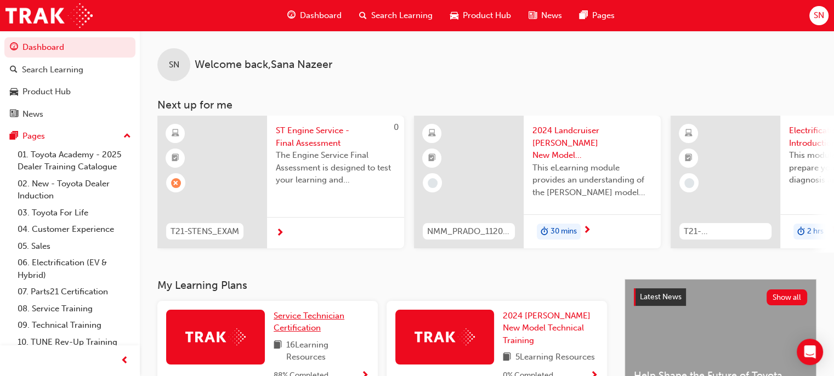
click at [311, 325] on link "Service Technician Certification" at bounding box center [321, 322] width 95 height 25
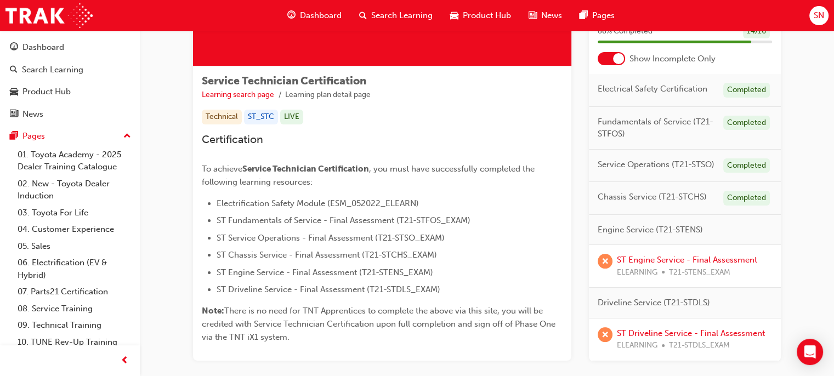
scroll to position [159, 0]
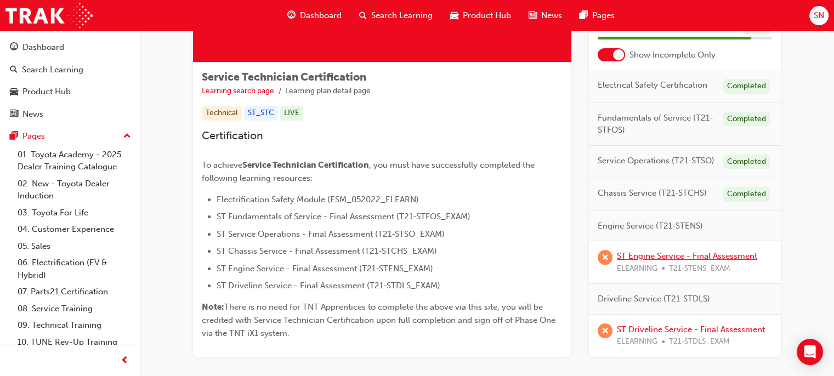
click at [640, 255] on link "ST Engine Service - Final Assessment" at bounding box center [687, 256] width 140 height 10
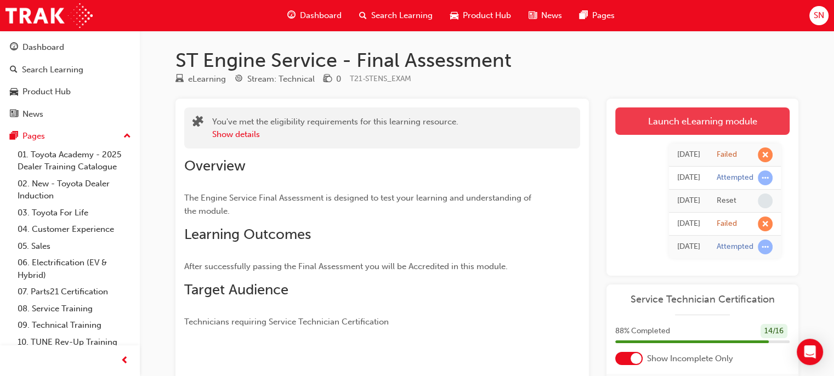
click at [706, 117] on link "Launch eLearning module" at bounding box center [702, 120] width 174 height 27
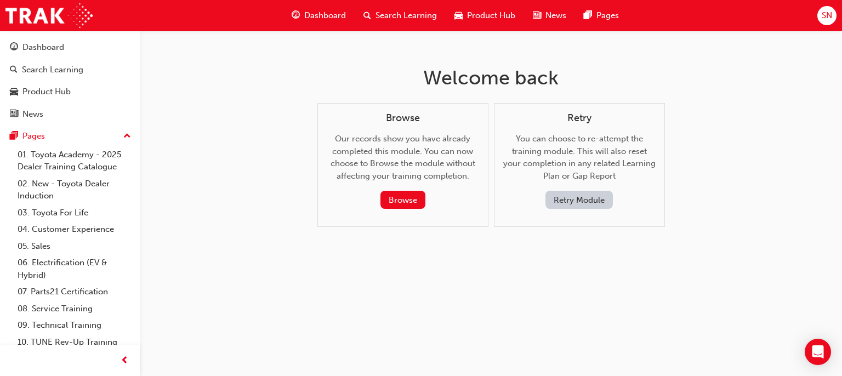
click at [576, 201] on button "Retry Module" at bounding box center [579, 200] width 67 height 18
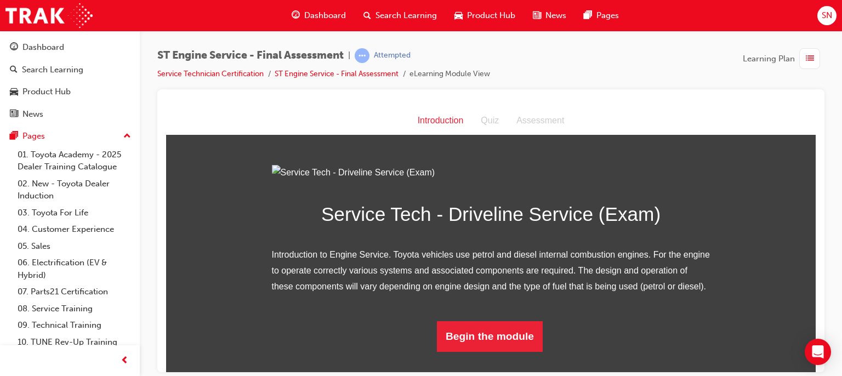
drag, startPoint x: 811, startPoint y: 278, endPoint x: 998, endPoint y: 442, distance: 249.0
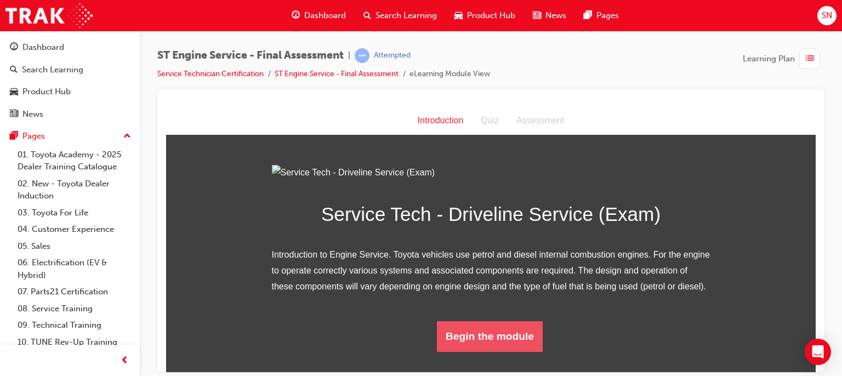
click at [497, 351] on button "Begin the module" at bounding box center [490, 336] width 106 height 31
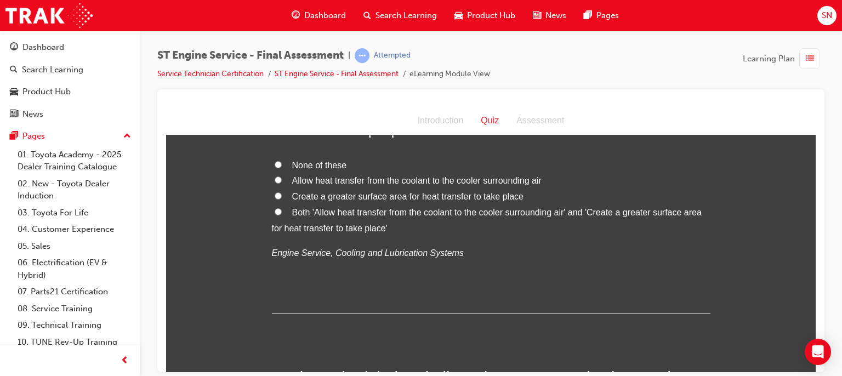
scroll to position [0, 0]
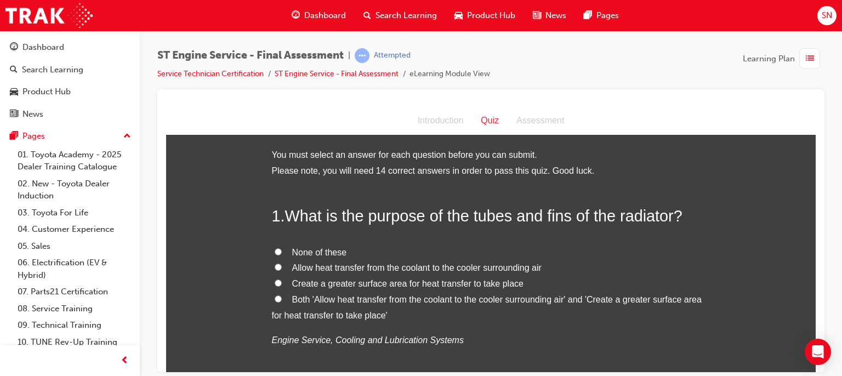
click at [454, 301] on span "Both 'Allow heat transfer from the coolant to the cooler surrounding air' and '…" at bounding box center [487, 306] width 430 height 25
click at [282, 301] on input "Both 'Allow heat transfer from the coolant to the cooler surrounding air' and '…" at bounding box center [278, 298] width 7 height 7
drag, startPoint x: 807, startPoint y: 366, endPoint x: 812, endPoint y: 370, distance: 5.8
click at [812, 370] on html "Quiz Introduction Quiz Assessment You must select an answer for each question b…" at bounding box center [491, 238] width 650 height 265
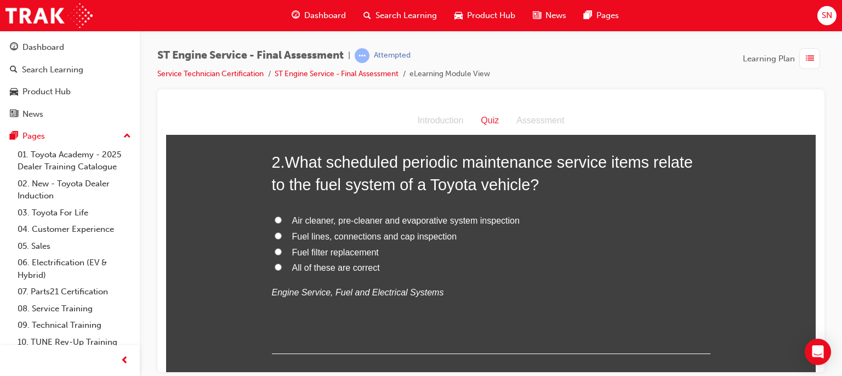
scroll to position [307, 0]
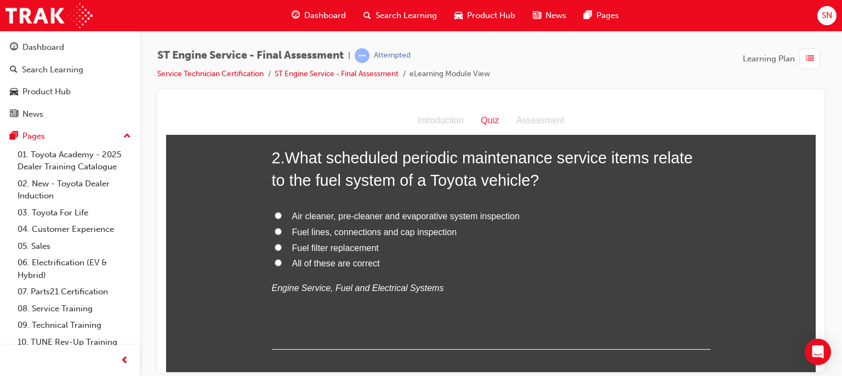
click at [303, 218] on span "Air cleaner, pre-cleaner and evaporative system inspection" at bounding box center [406, 215] width 228 height 9
click at [282, 218] on input "Air cleaner, pre-cleaner and evaporative system inspection" at bounding box center [278, 215] width 7 height 7
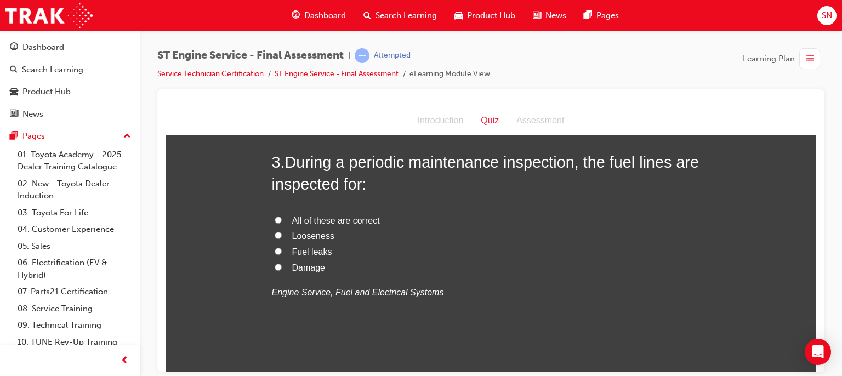
scroll to position [570, 0]
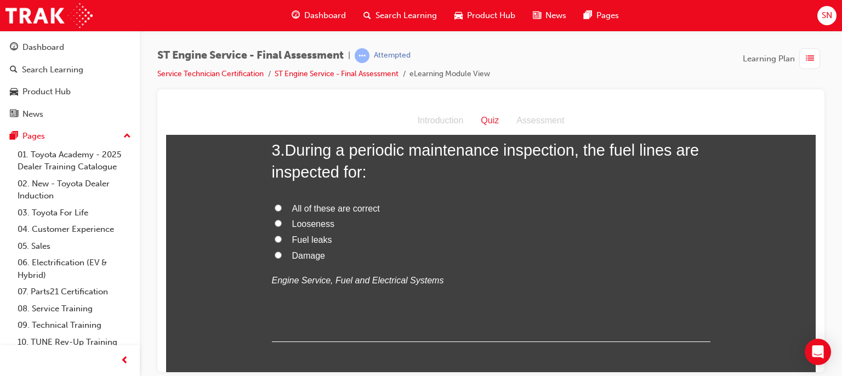
click at [275, 205] on input "All of these are correct" at bounding box center [278, 207] width 7 height 7
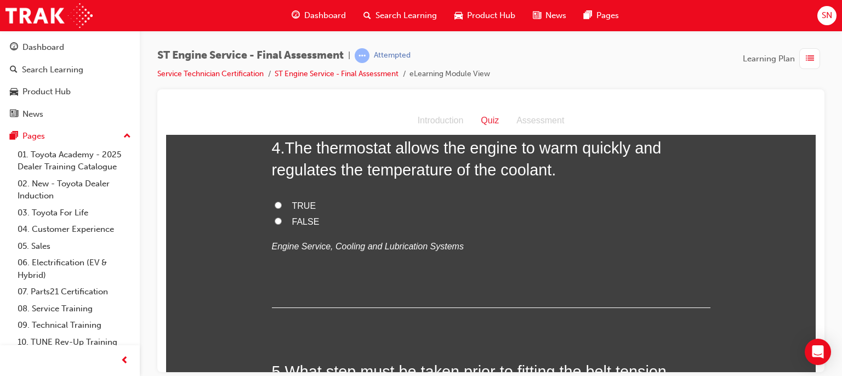
scroll to position [833, 0]
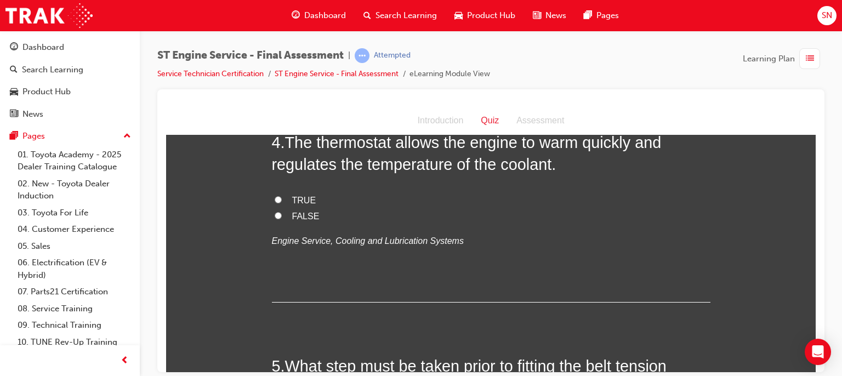
click at [276, 198] on input "TRUE" at bounding box center [278, 199] width 7 height 7
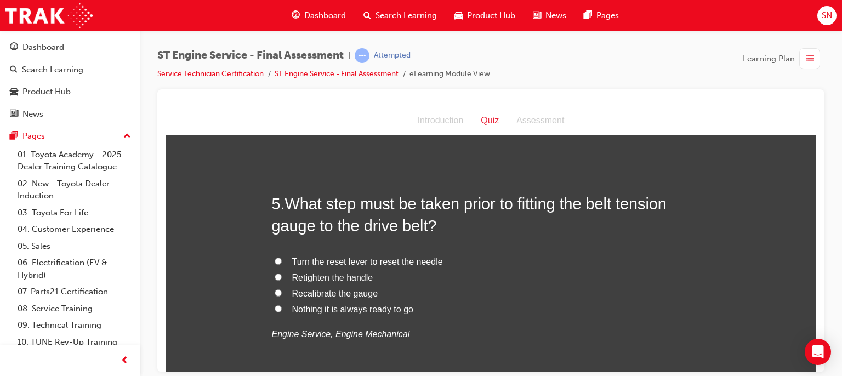
scroll to position [1009, 0]
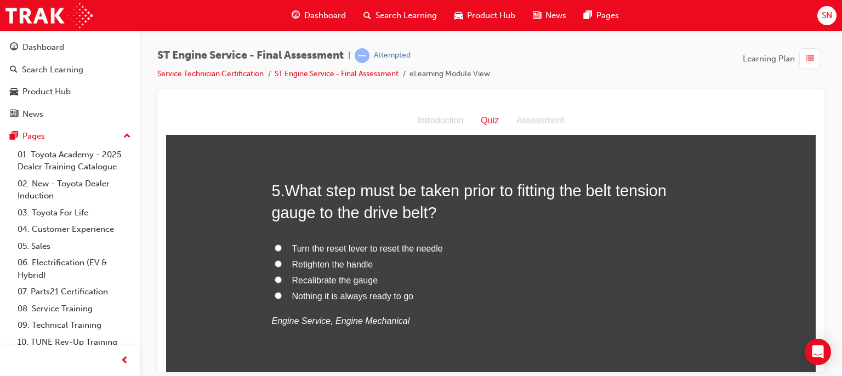
click at [280, 281] on label "Recalibrate the gauge" at bounding box center [491, 281] width 439 height 16
click at [280, 281] on input "Recalibrate the gauge" at bounding box center [278, 279] width 7 height 7
click at [312, 297] on span "Nothing it is always ready to go" at bounding box center [352, 295] width 121 height 9
click at [282, 297] on input "Nothing it is always ready to go" at bounding box center [278, 295] width 7 height 7
click at [309, 276] on span "Recalibrate the gauge" at bounding box center [335, 279] width 86 height 9
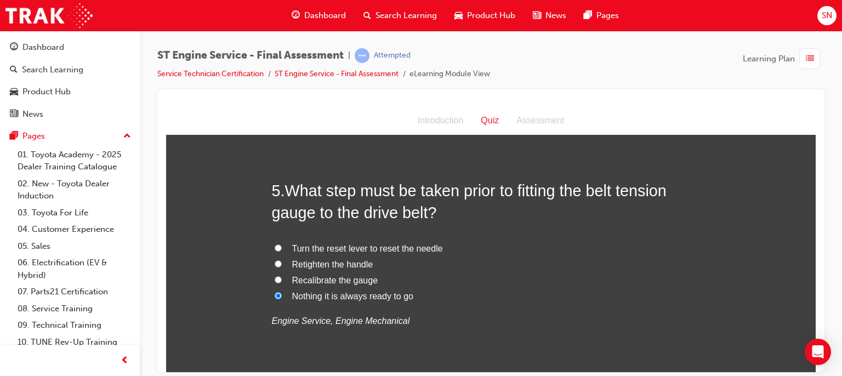
click at [282, 276] on input "Recalibrate the gauge" at bounding box center [278, 279] width 7 height 7
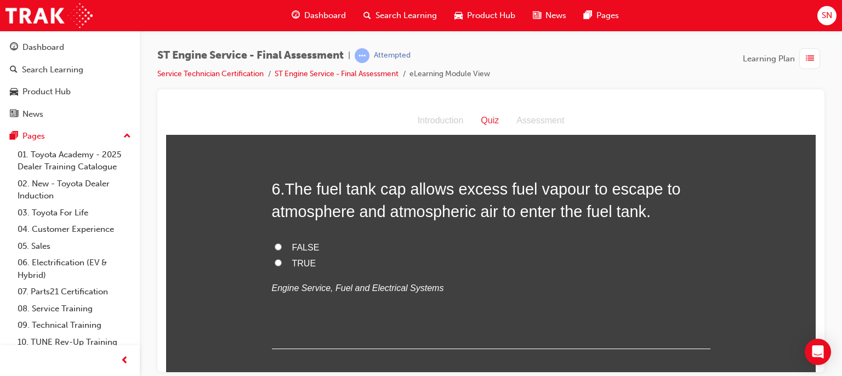
scroll to position [1272, 0]
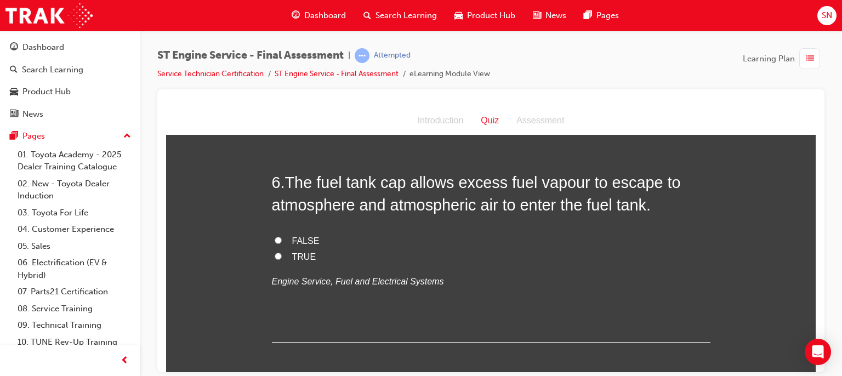
click at [298, 237] on span "FALSE" at bounding box center [305, 240] width 27 height 9
click at [282, 237] on input "FALSE" at bounding box center [278, 239] width 7 height 7
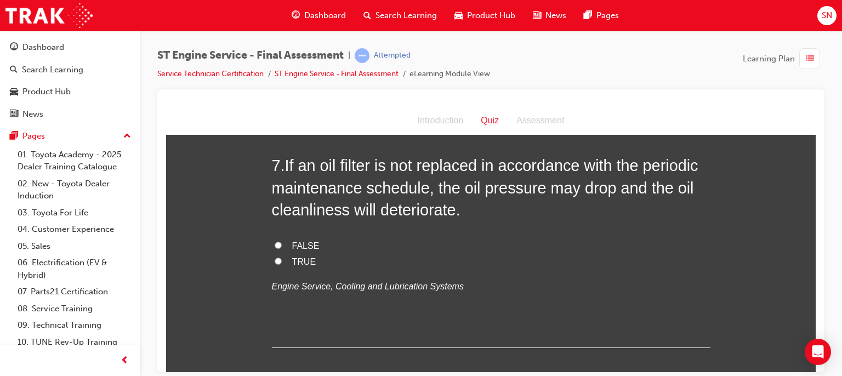
scroll to position [1513, 0]
click at [292, 260] on span "TRUE" at bounding box center [304, 260] width 24 height 9
click at [282, 260] on input "TRUE" at bounding box center [278, 260] width 7 height 7
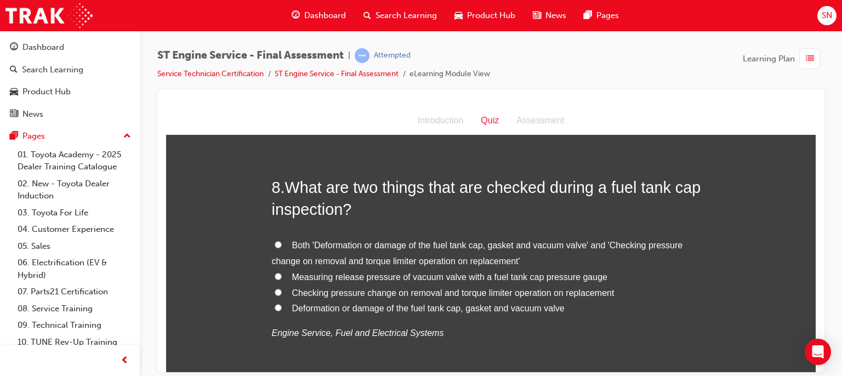
scroll to position [1755, 0]
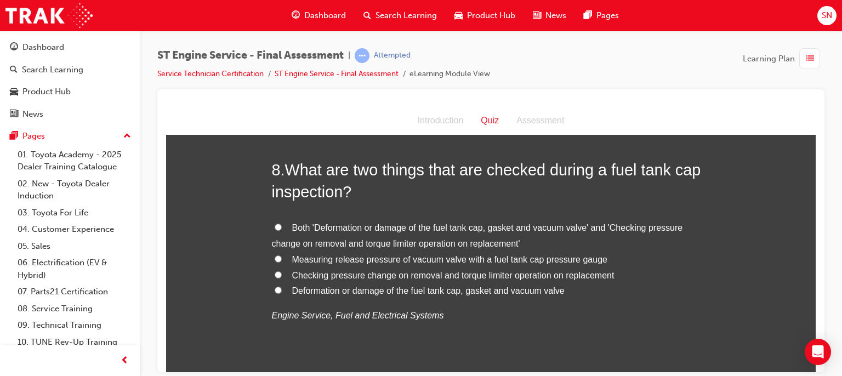
click at [292, 235] on label "Both 'Deformation or damage of the fuel tank cap, gasket and vacuum valve' and …" at bounding box center [491, 236] width 439 height 32
click at [282, 230] on input "Both 'Deformation or damage of the fuel tank cap, gasket and vacuum valve' and …" at bounding box center [278, 226] width 7 height 7
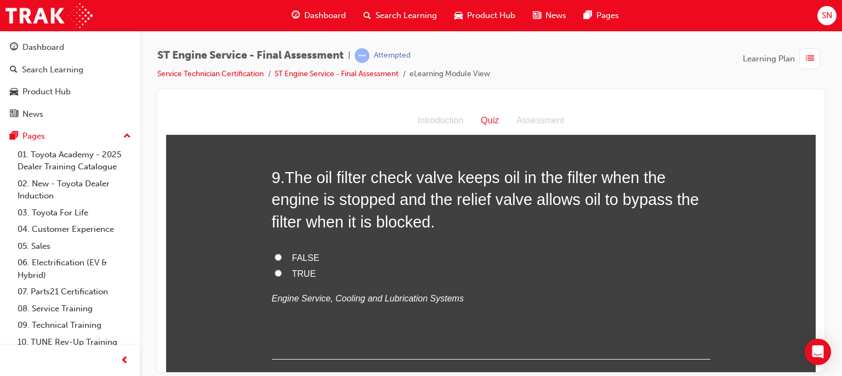
scroll to position [2040, 0]
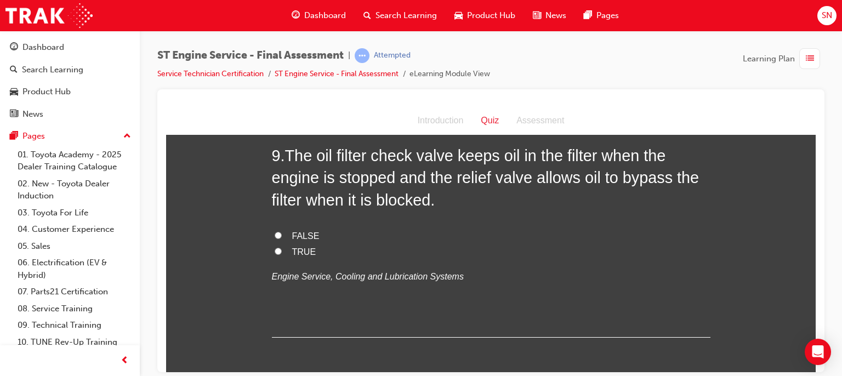
click at [298, 247] on span "TRUE" at bounding box center [304, 251] width 24 height 9
click at [282, 247] on input "TRUE" at bounding box center [278, 250] width 7 height 7
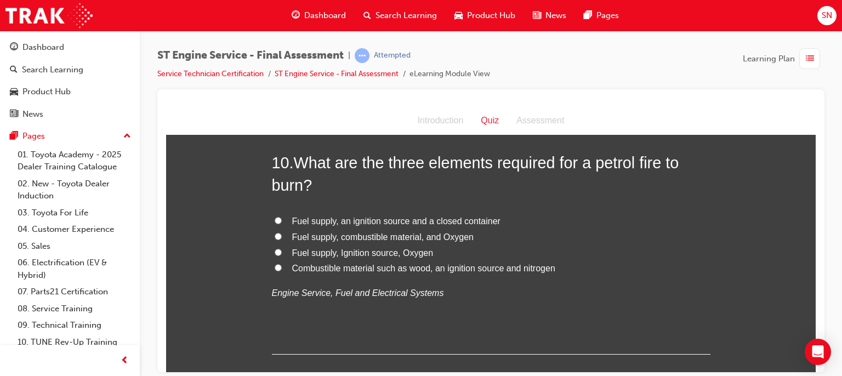
scroll to position [2281, 0]
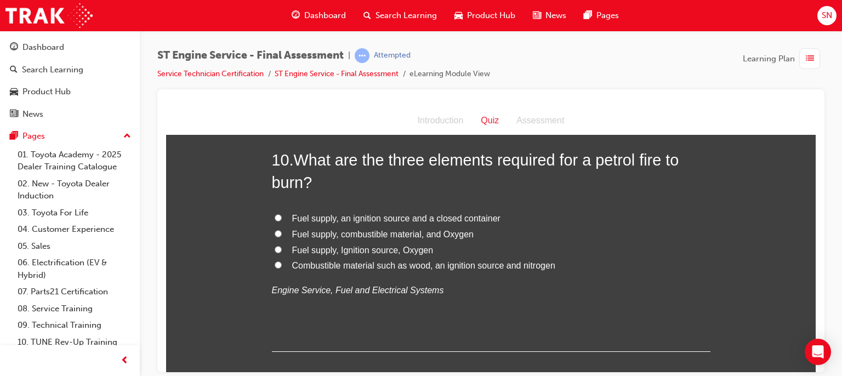
click at [295, 239] on label "Fuel supply, combustible material, and Oxygen" at bounding box center [491, 234] width 439 height 16
click at [282, 237] on input "Fuel supply, combustible material, and Oxygen" at bounding box center [278, 233] width 7 height 7
click at [316, 249] on span "Fuel supply, Ignition source, Oxygen" at bounding box center [362, 249] width 141 height 9
click at [282, 249] on input "Fuel supply, Ignition source, Oxygen" at bounding box center [278, 249] width 7 height 7
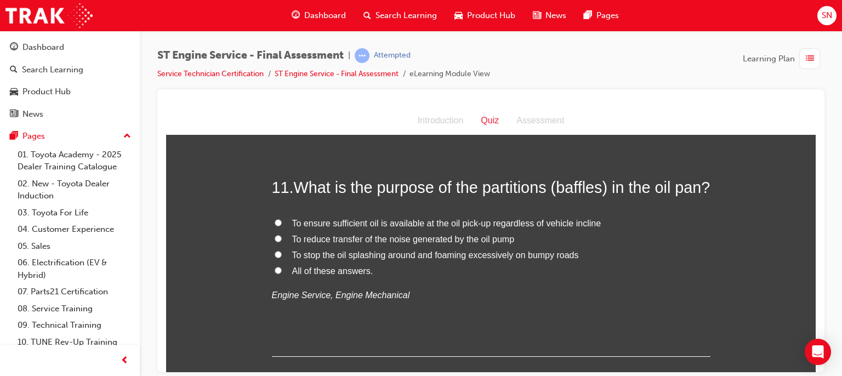
scroll to position [2522, 0]
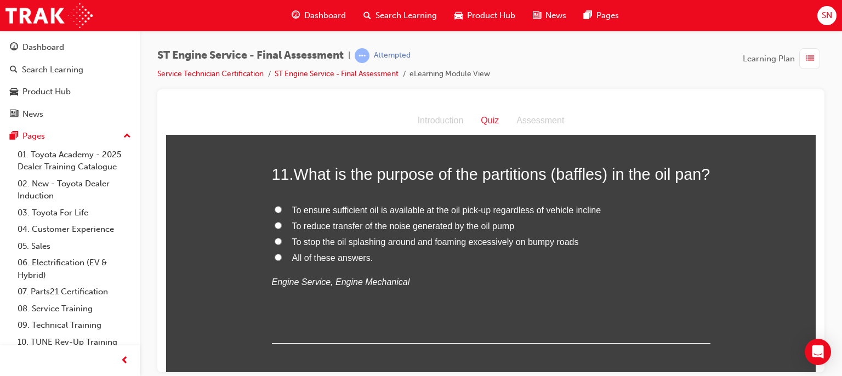
click at [376, 246] on span "To stop the oil splashing around and foaming excessively on bumpy roads" at bounding box center [435, 241] width 287 height 9
click at [282, 245] on input "To stop the oil splashing around and foaming excessively on bumpy roads" at bounding box center [278, 240] width 7 height 7
click at [478, 230] on span "To reduce transfer of the noise generated by the oil pump" at bounding box center [403, 225] width 223 height 9
click at [282, 229] on input "To reduce transfer of the noise generated by the oil pump" at bounding box center [278, 225] width 7 height 7
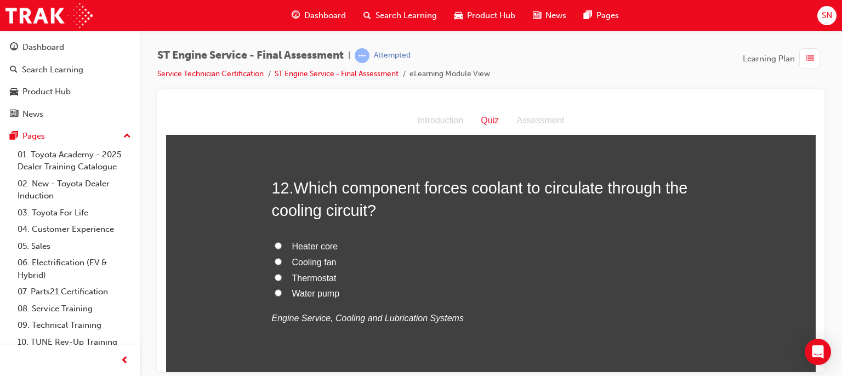
scroll to position [2763, 0]
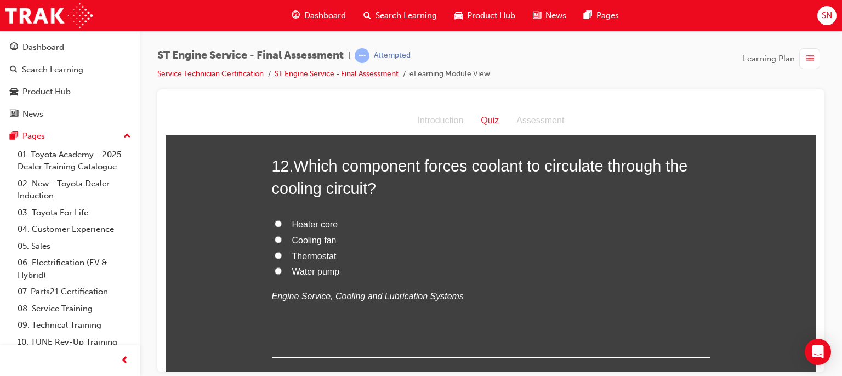
click at [313, 276] on span "Water pump" at bounding box center [316, 270] width 48 height 9
click at [282, 274] on input "Water pump" at bounding box center [278, 270] width 7 height 7
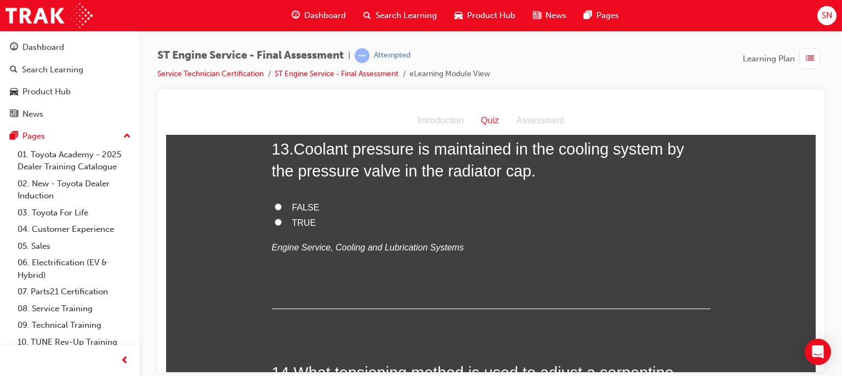
scroll to position [3049, 0]
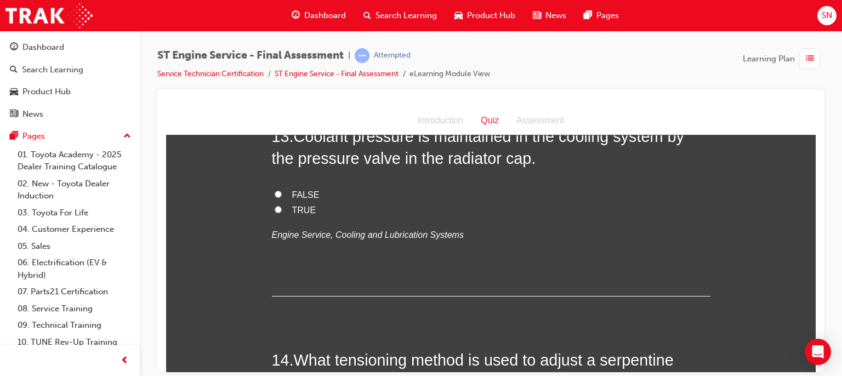
click at [275, 213] on input "TRUE" at bounding box center [278, 209] width 7 height 7
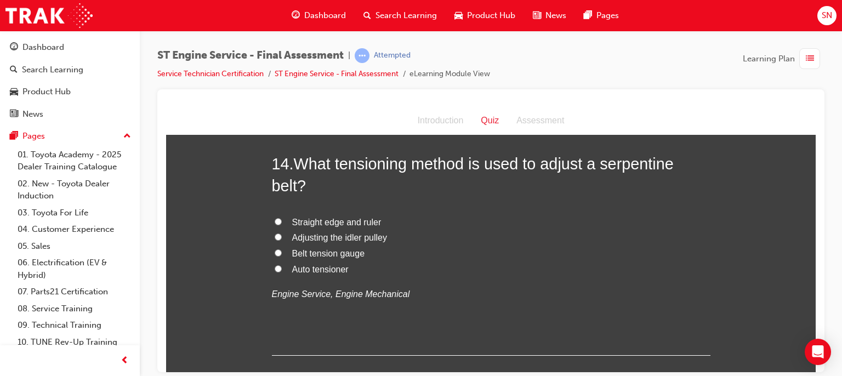
scroll to position [3268, 0]
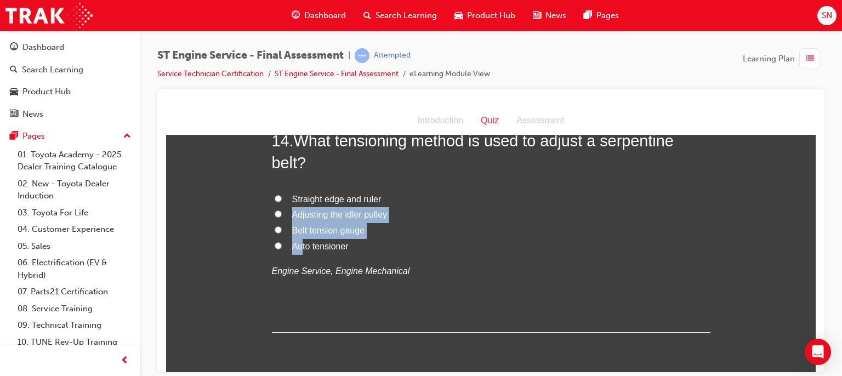
drag, startPoint x: 413, startPoint y: 225, endPoint x: 298, endPoint y: 268, distance: 123.2
click at [298, 268] on div "Straight edge and ruler Adjusting the idler pulley Belt tension gauge Auto tens…" at bounding box center [491, 235] width 439 height 88
click at [298, 251] on span "Auto tensioner" at bounding box center [320, 245] width 56 height 9
click at [282, 249] on input "Auto tensioner" at bounding box center [278, 245] width 7 height 7
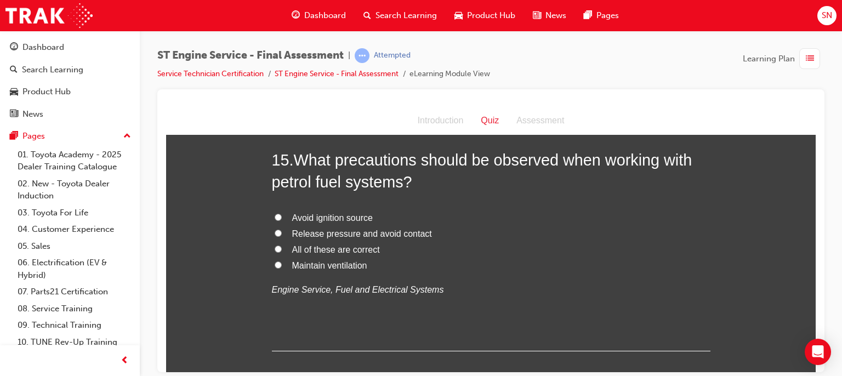
scroll to position [3509, 0]
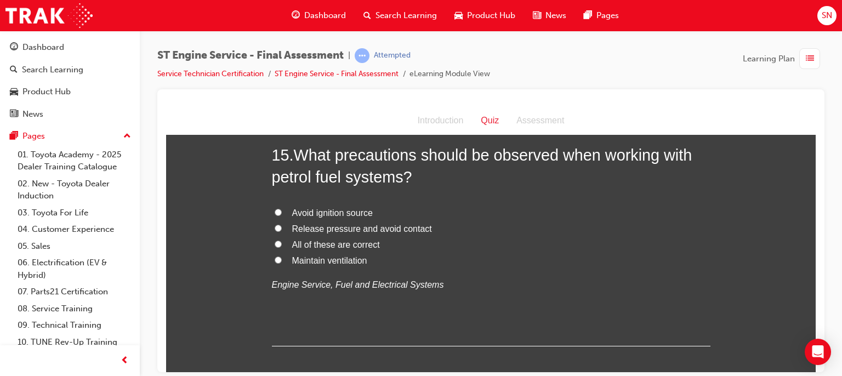
click at [333, 217] on span "Avoid ignition source" at bounding box center [332, 212] width 81 height 9
click at [282, 215] on input "Avoid ignition source" at bounding box center [278, 211] width 7 height 7
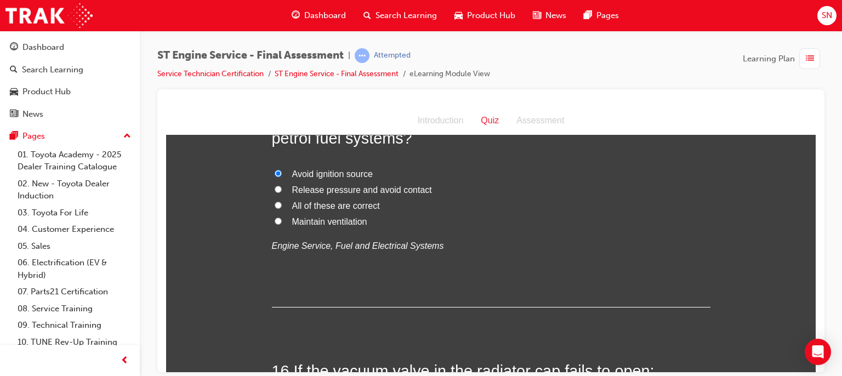
scroll to position [3553, 0]
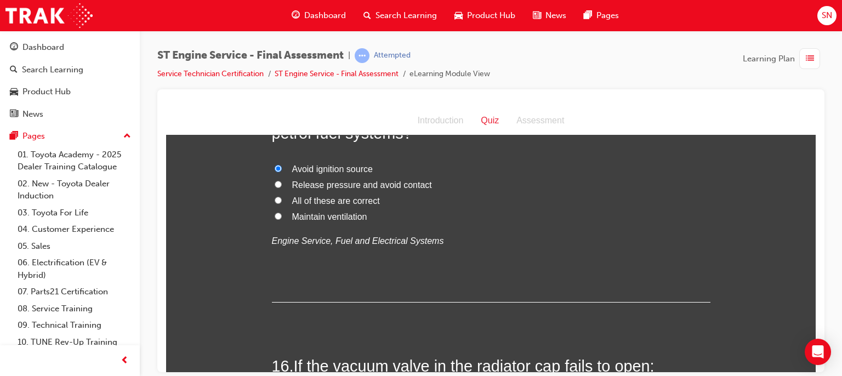
click at [345, 205] on span "All of these are correct" at bounding box center [336, 200] width 88 height 9
click at [282, 203] on input "All of these are correct" at bounding box center [278, 199] width 7 height 7
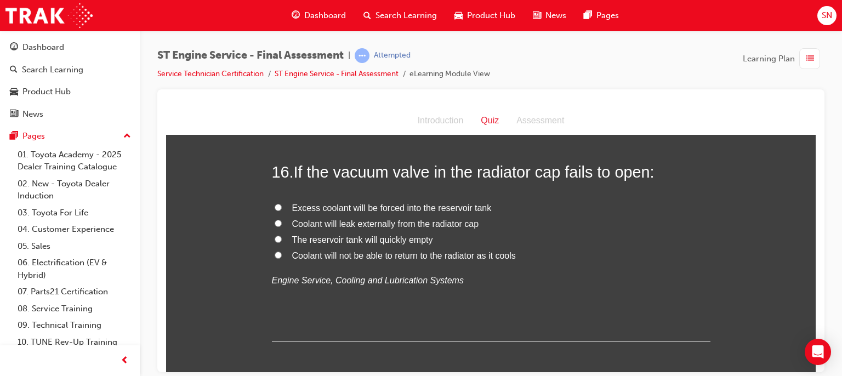
scroll to position [3750, 0]
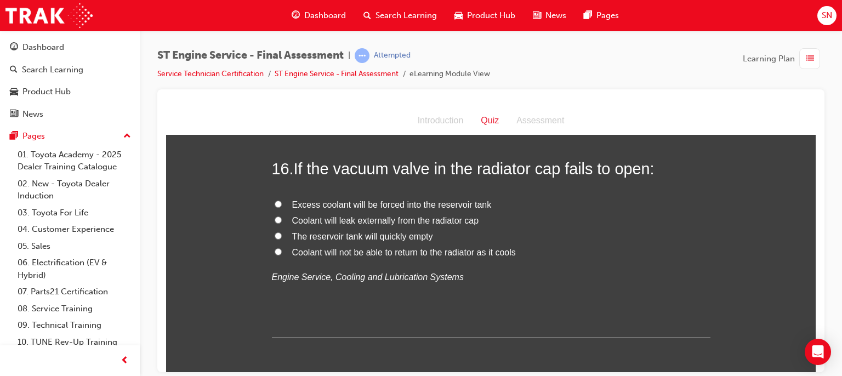
click at [360, 241] on span "The reservoir tank will quickly empty" at bounding box center [362, 235] width 141 height 9
click at [282, 239] on input "The reservoir tank will quickly empty" at bounding box center [278, 235] width 7 height 7
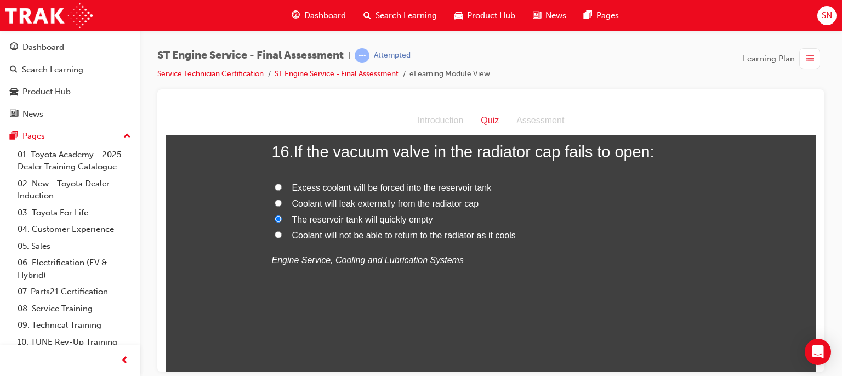
scroll to position [3772, 0]
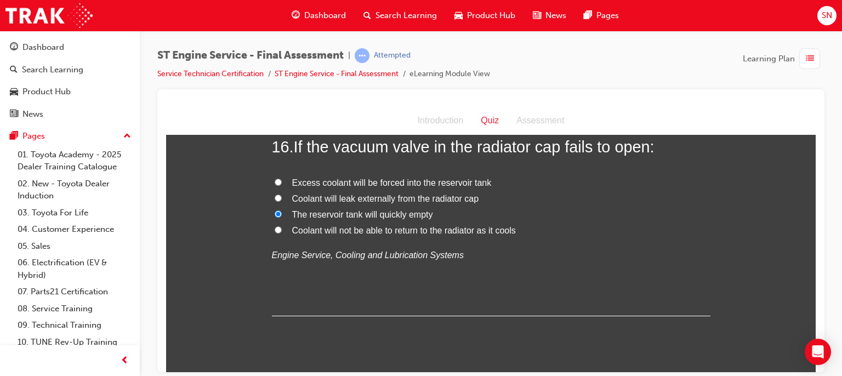
click at [461, 235] on span "Coolant will not be able to return to the radiator as it cools" at bounding box center [404, 229] width 224 height 9
click at [282, 233] on input "Coolant will not be able to return to the radiator as it cools" at bounding box center [278, 229] width 7 height 7
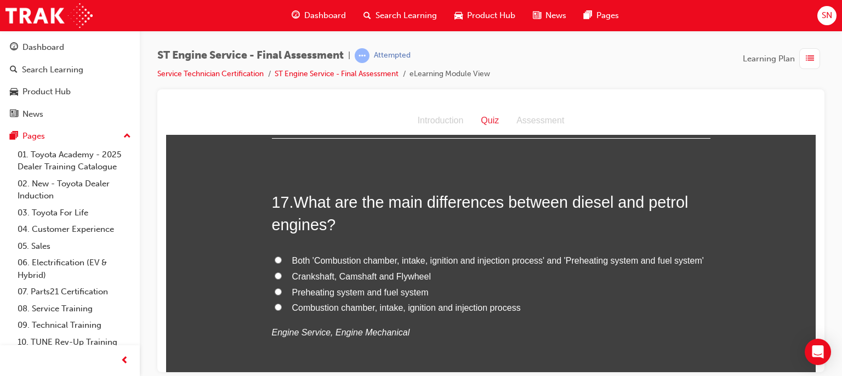
scroll to position [3992, 0]
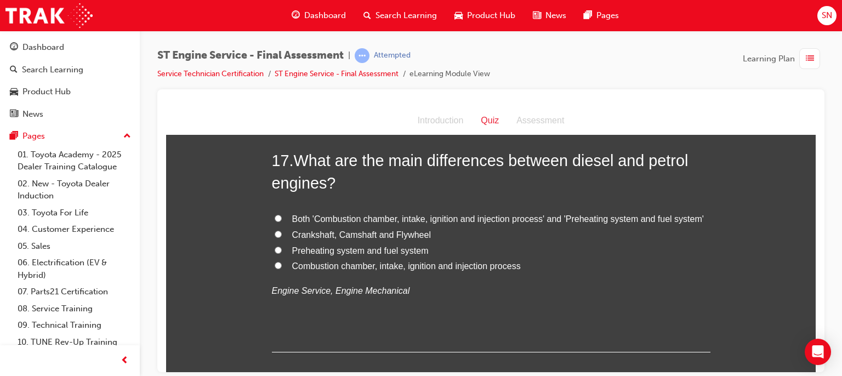
click at [361, 255] on span "Preheating system and fuel system" at bounding box center [360, 250] width 137 height 9
click at [282, 253] on input "Preheating system and fuel system" at bounding box center [278, 249] width 7 height 7
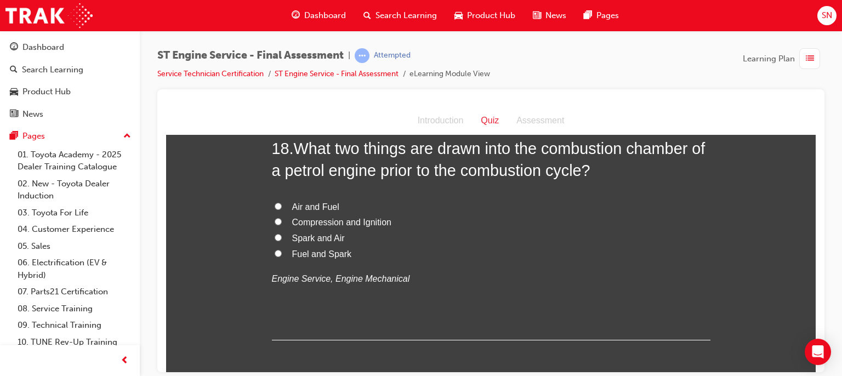
scroll to position [4255, 0]
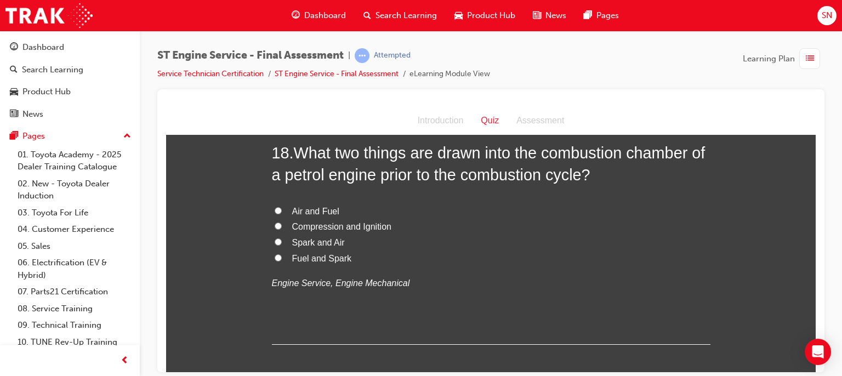
click at [309, 215] on span "Air and Fuel" at bounding box center [315, 210] width 47 height 9
click at [282, 214] on input "Air and Fuel" at bounding box center [278, 210] width 7 height 7
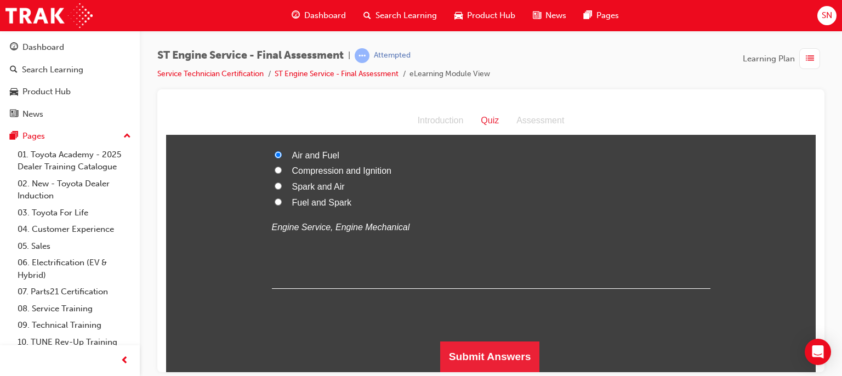
scroll to position [4330, 0]
click at [507, 347] on button "Submit Answers" at bounding box center [490, 356] width 100 height 31
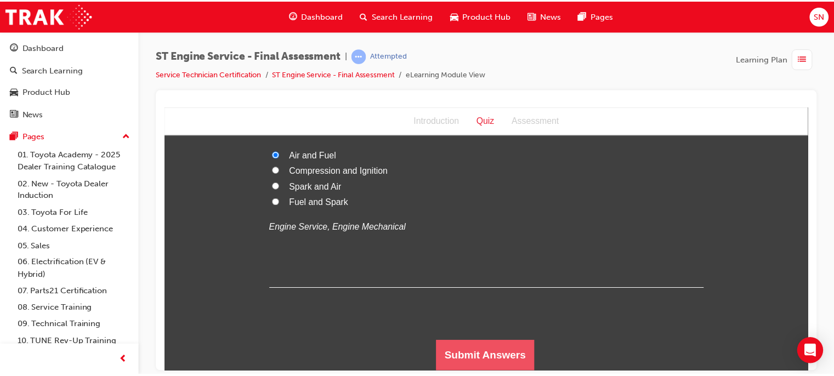
scroll to position [0, 0]
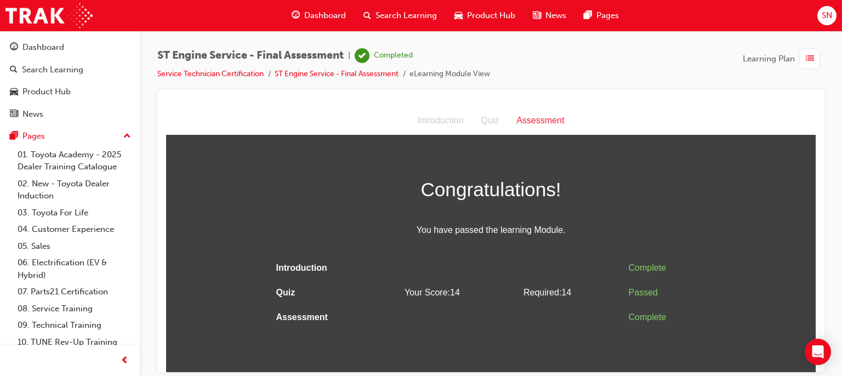
click at [322, 13] on span "Dashboard" at bounding box center [325, 15] width 42 height 13
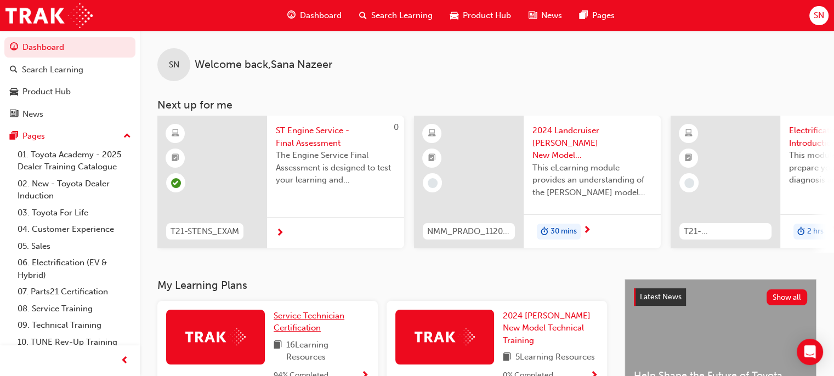
click at [305, 320] on span "Service Technician Certification" at bounding box center [309, 322] width 71 height 22
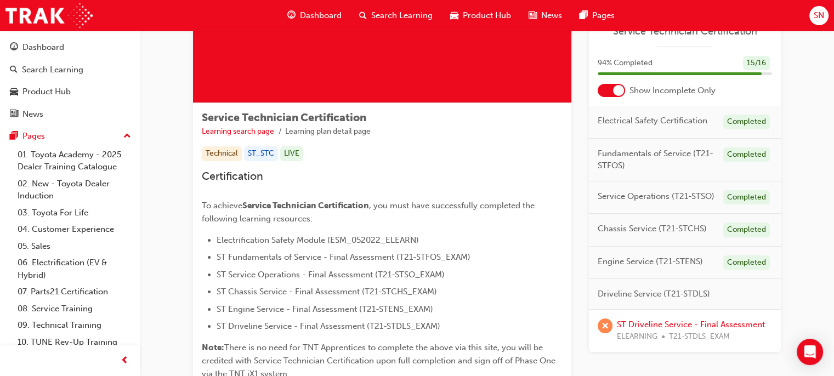
scroll to position [143, 0]
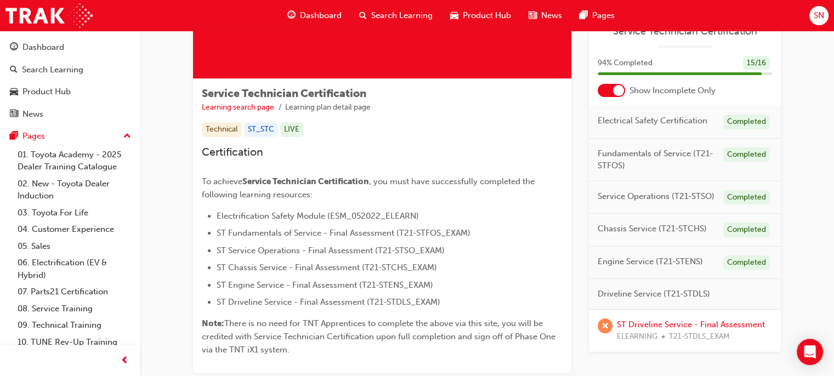
click at [663, 329] on div "ST Driveline Service - Final Assessment ELEARNING T21-STDLS_EXAM" at bounding box center [691, 331] width 148 height 25
click at [660, 321] on link "ST Driveline Service - Final Assessment" at bounding box center [691, 325] width 148 height 10
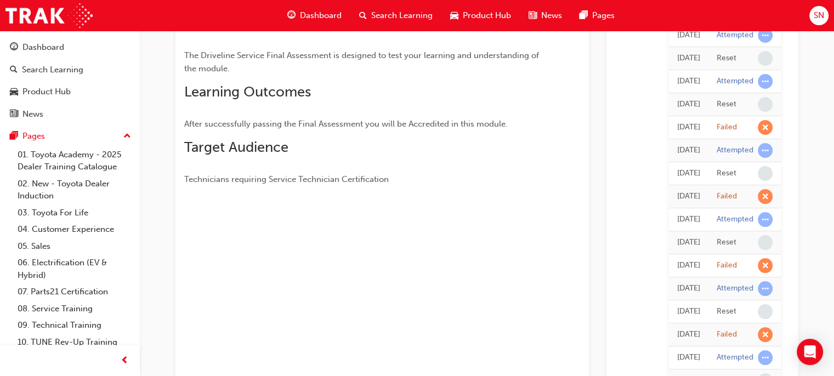
click at [660, 321] on div "[DATE] Failed [DATE] Attempted [DATE] Reset [DATE] Attempted [DATE] Reset [DATE…" at bounding box center [702, 254] width 174 height 524
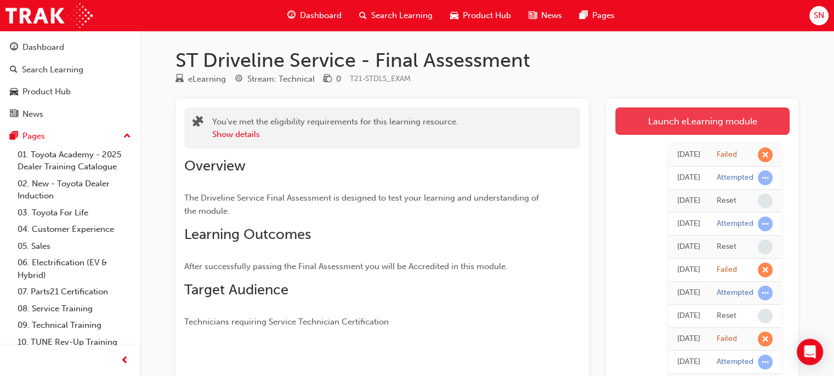
click at [682, 123] on link "Launch eLearning module" at bounding box center [702, 120] width 174 height 27
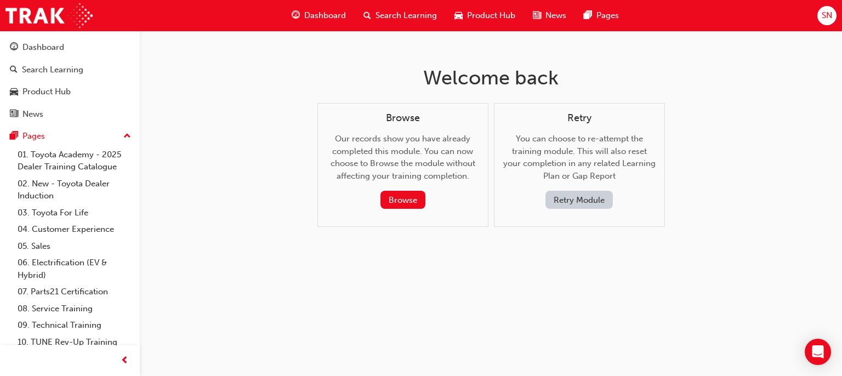
click at [595, 198] on button "Retry Module" at bounding box center [579, 200] width 67 height 18
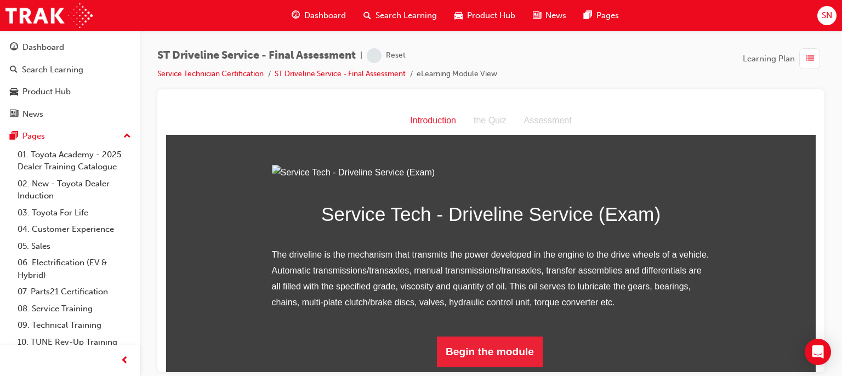
scroll to position [116, 0]
click at [515, 362] on button "Begin the module" at bounding box center [490, 351] width 106 height 31
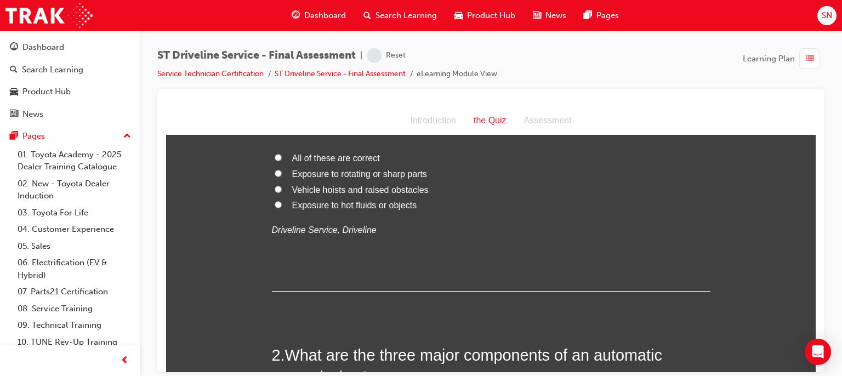
scroll to position [0, 0]
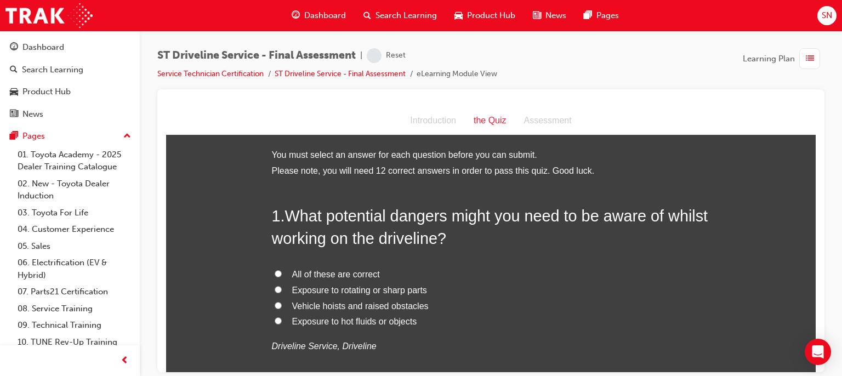
click at [281, 291] on label "Exposure to rotating or sharp parts" at bounding box center [491, 290] width 439 height 16
click at [281, 291] on input "Exposure to rotating or sharp parts" at bounding box center [278, 289] width 7 height 7
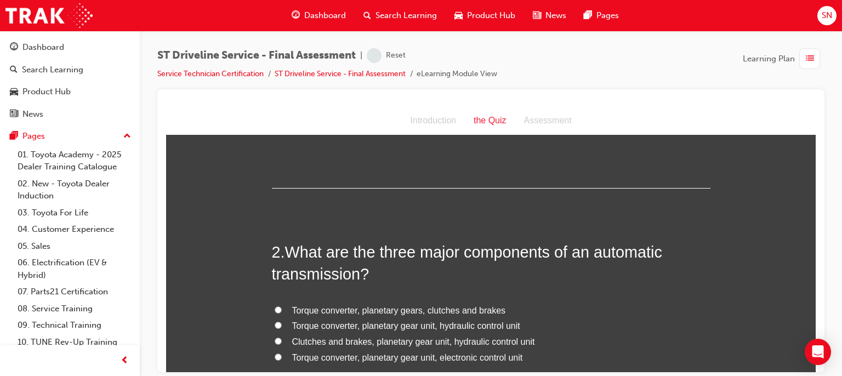
scroll to position [241, 0]
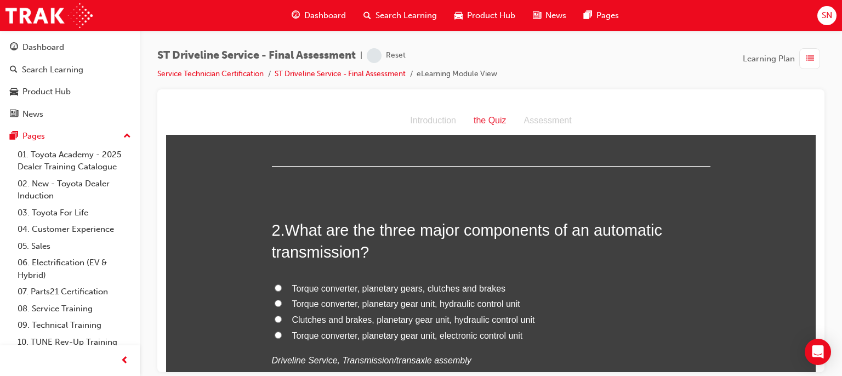
click at [407, 339] on span "Torque converter, planetary gear unit, electronic control unit" at bounding box center [407, 335] width 231 height 9
click at [282, 338] on input "Torque converter, planetary gear unit, electronic control unit" at bounding box center [278, 334] width 7 height 7
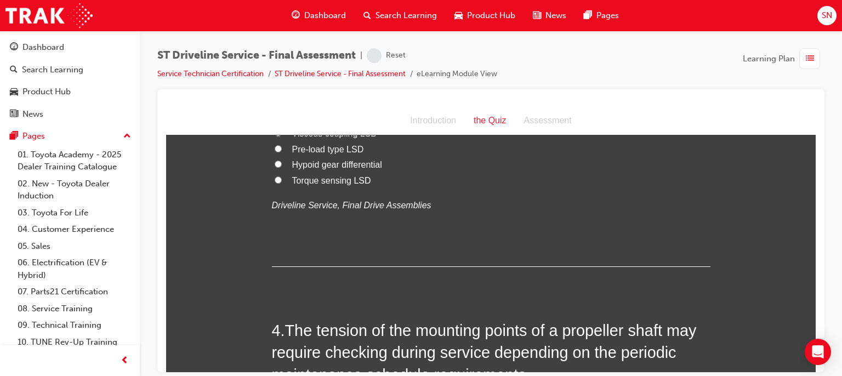
scroll to position [605, 0]
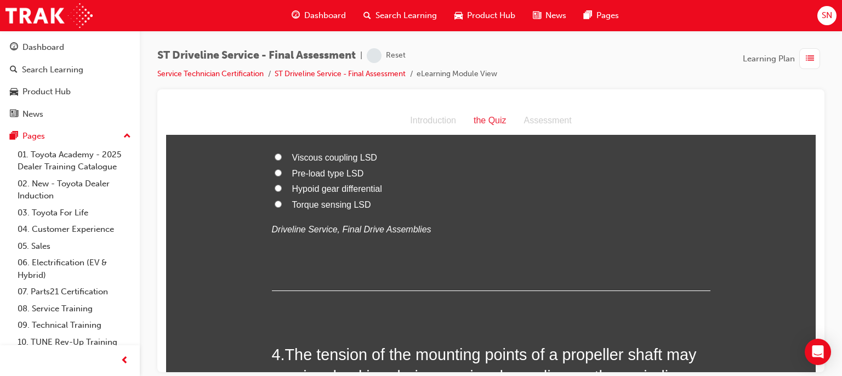
click at [342, 175] on span "Pre-load type LSD" at bounding box center [328, 172] width 72 height 9
click at [282, 175] on input "Pre-load type LSD" at bounding box center [278, 172] width 7 height 7
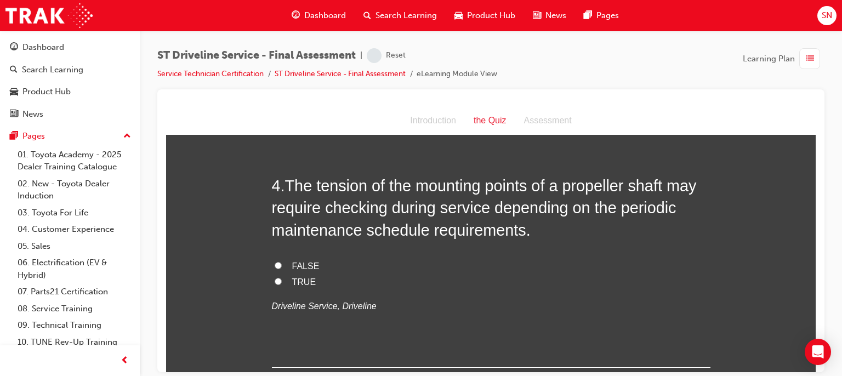
scroll to position [781, 0]
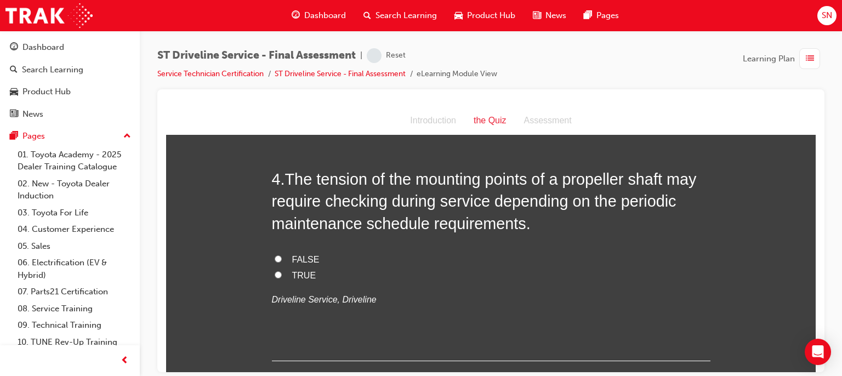
click at [279, 277] on label "TRUE" at bounding box center [491, 276] width 439 height 16
click at [279, 277] on input "TRUE" at bounding box center [278, 274] width 7 height 7
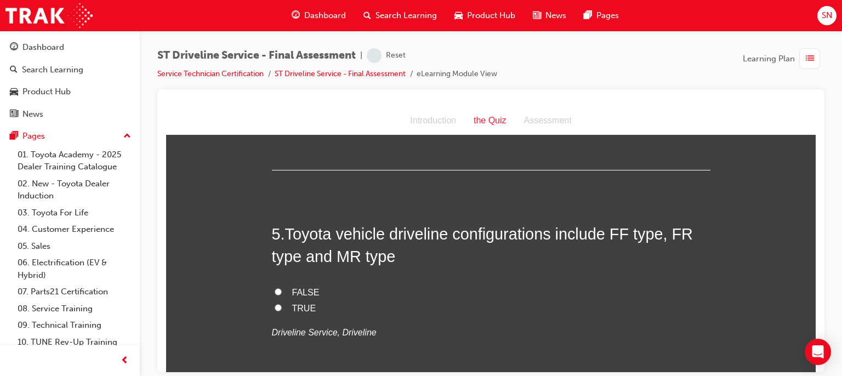
scroll to position [978, 0]
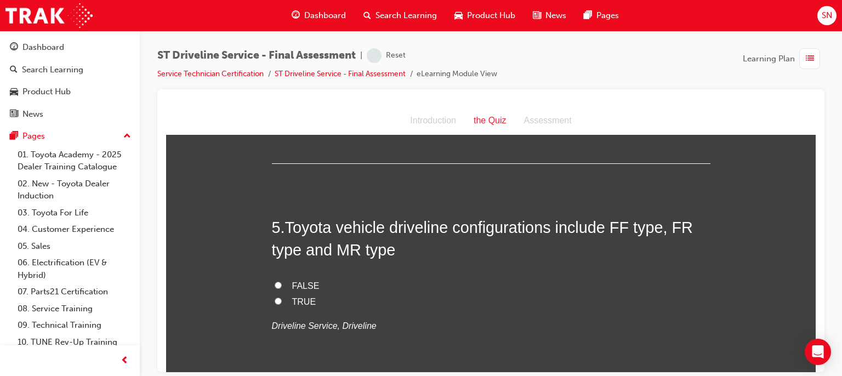
click at [297, 297] on span "TRUE" at bounding box center [304, 301] width 24 height 9
click at [282, 297] on input "TRUE" at bounding box center [278, 300] width 7 height 7
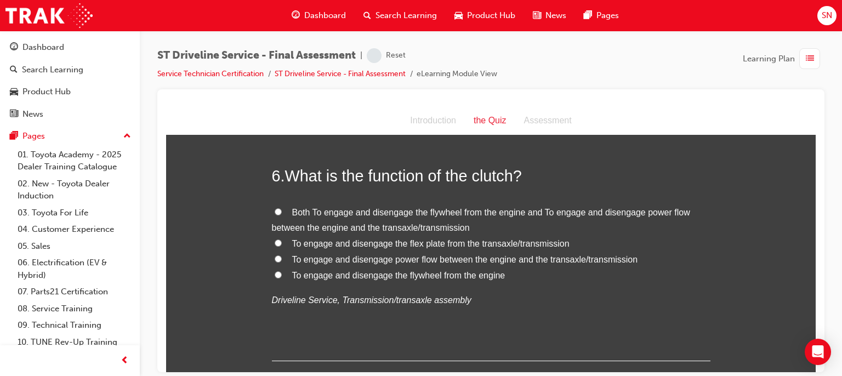
scroll to position [1263, 0]
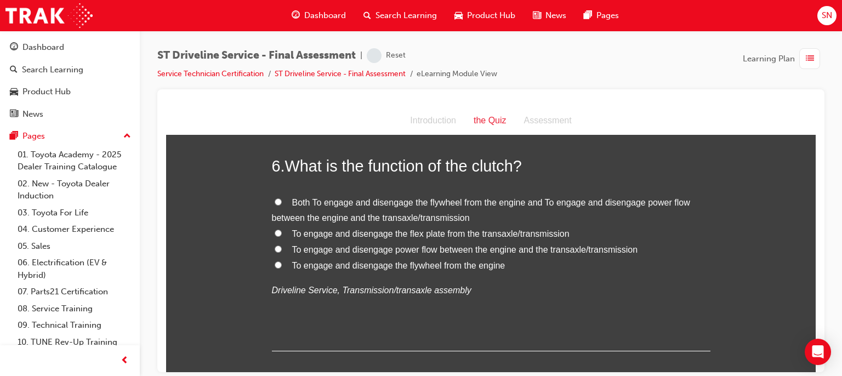
click at [433, 206] on label "Both To engage and disengage the flywheel from the engine and To engage and dis…" at bounding box center [491, 211] width 439 height 32
click at [282, 205] on input "Both To engage and disengage the flywheel from the engine and To engage and dis…" at bounding box center [278, 201] width 7 height 7
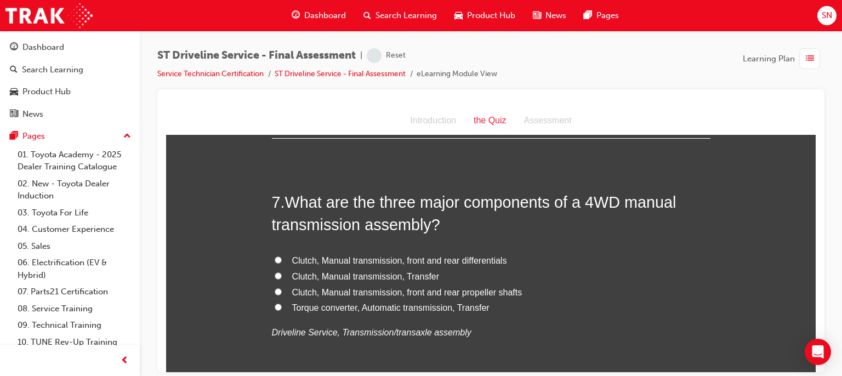
scroll to position [1498, 0]
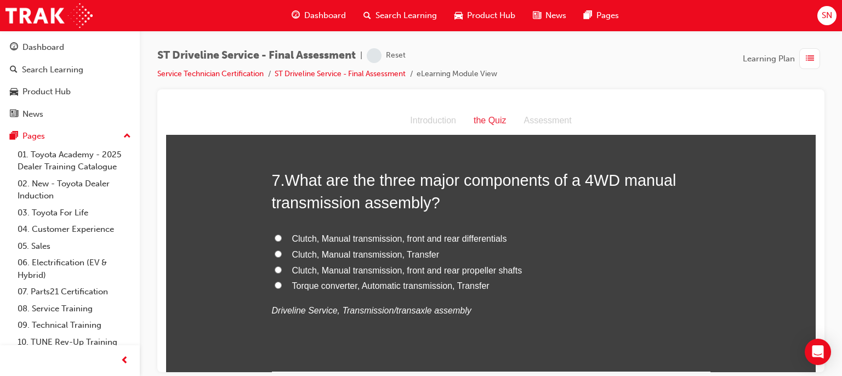
click at [450, 245] on label "Clutch, Manual transmission, front and rear differentials" at bounding box center [491, 239] width 439 height 16
click at [282, 241] on input "Clutch, Manual transmission, front and rear differentials" at bounding box center [278, 237] width 7 height 7
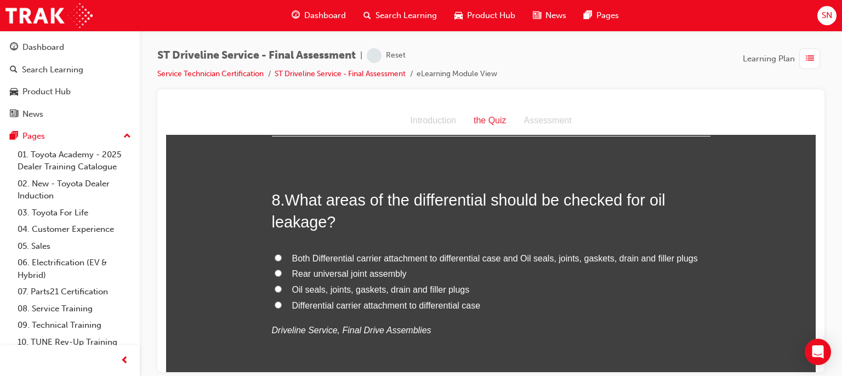
scroll to position [1739, 0]
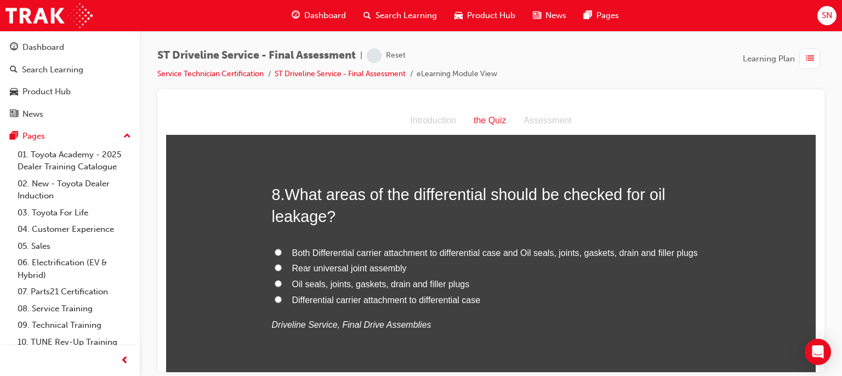
click at [501, 253] on span "Both Differential carrier attachment to differential case and Oil seals, joints…" at bounding box center [495, 252] width 406 height 9
click at [282, 253] on input "Both Differential carrier attachment to differential case and Oil seals, joints…" at bounding box center [278, 251] width 7 height 7
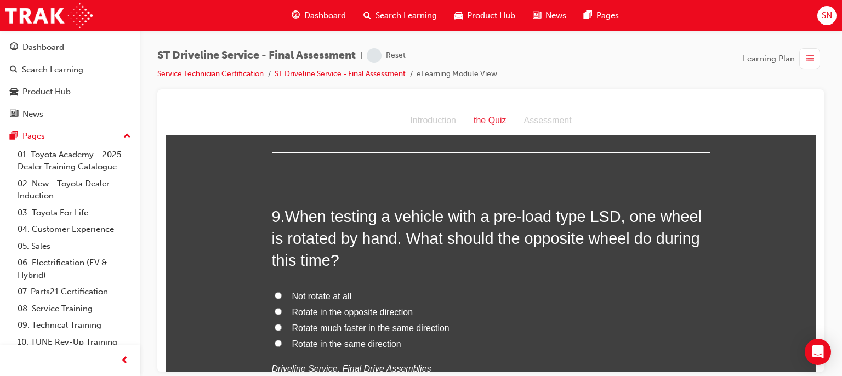
scroll to position [1981, 0]
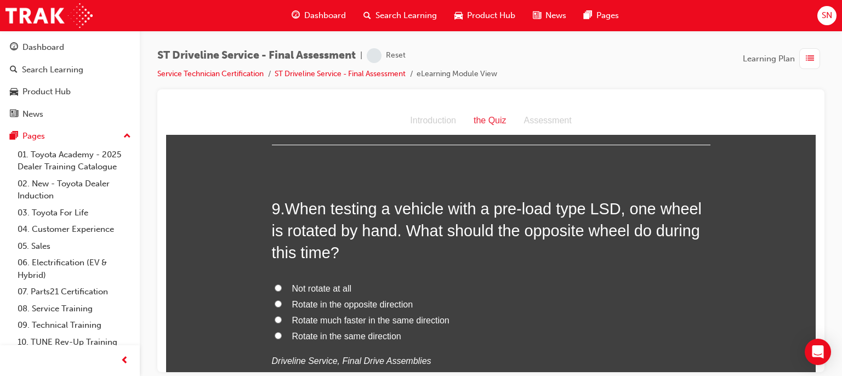
click at [365, 324] on span "Rotate much faster in the same direction" at bounding box center [370, 319] width 157 height 9
click at [282, 323] on input "Rotate much faster in the same direction" at bounding box center [278, 319] width 7 height 7
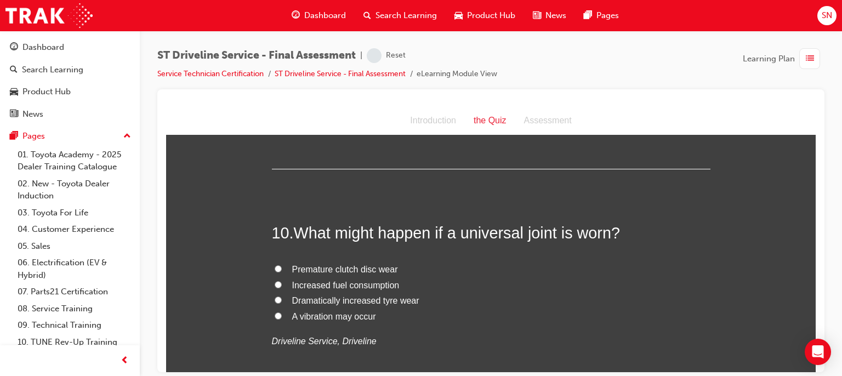
scroll to position [2244, 0]
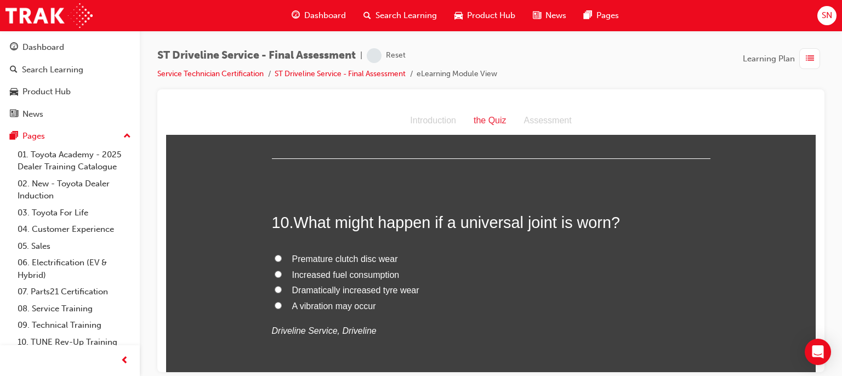
click at [333, 304] on span "A vibration may occur" at bounding box center [334, 305] width 84 height 9
click at [282, 304] on input "A vibration may occur" at bounding box center [278, 305] width 7 height 7
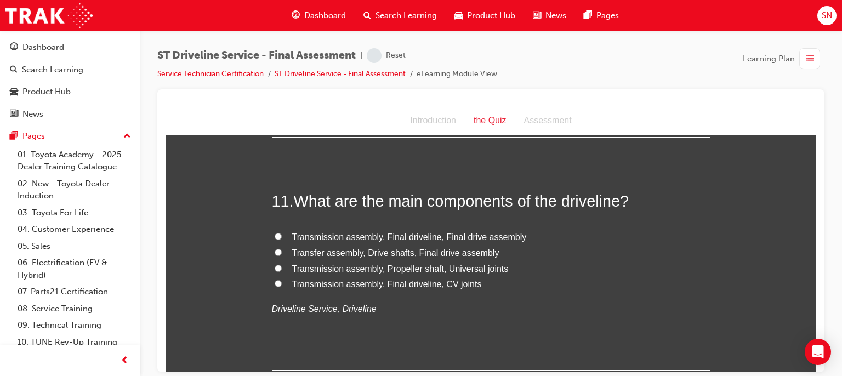
scroll to position [2507, 0]
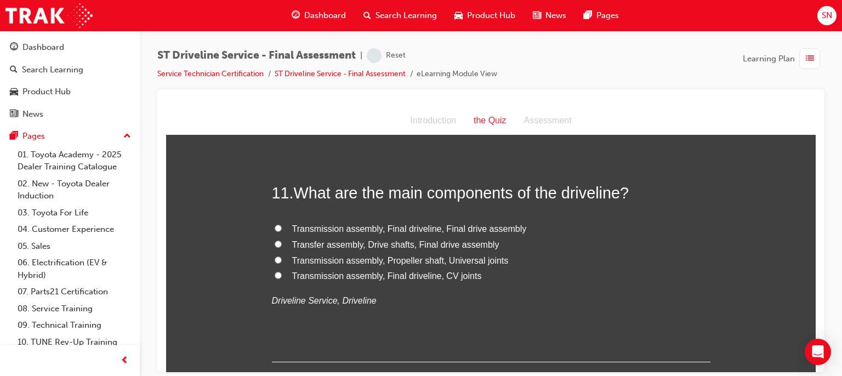
click at [438, 234] on label "Transmission assembly, Final driveline, Final drive assembly" at bounding box center [491, 229] width 439 height 16
click at [282, 231] on input "Transmission assembly, Final driveline, Final drive assembly" at bounding box center [278, 227] width 7 height 7
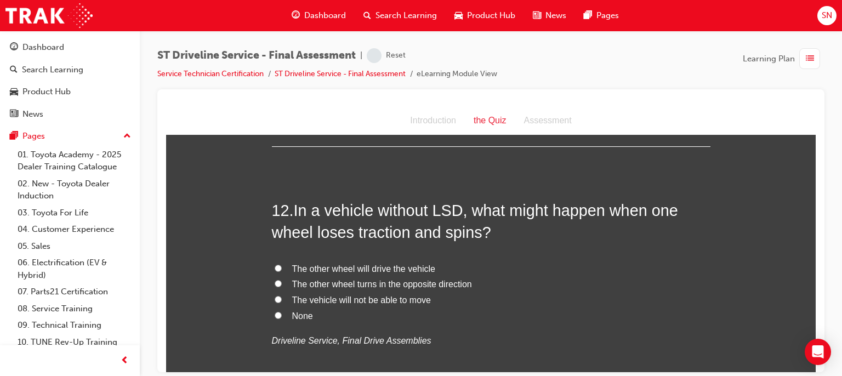
scroll to position [2726, 0]
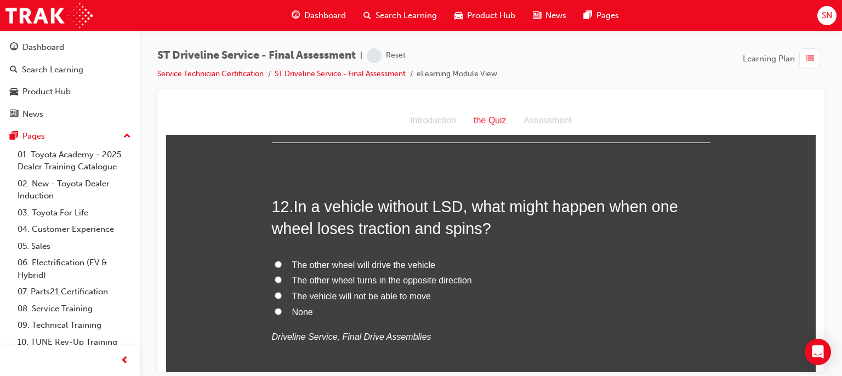
click at [376, 298] on span "The vehicle will not be able to move" at bounding box center [361, 295] width 139 height 9
click at [282, 298] on input "The vehicle will not be able to move" at bounding box center [278, 295] width 7 height 7
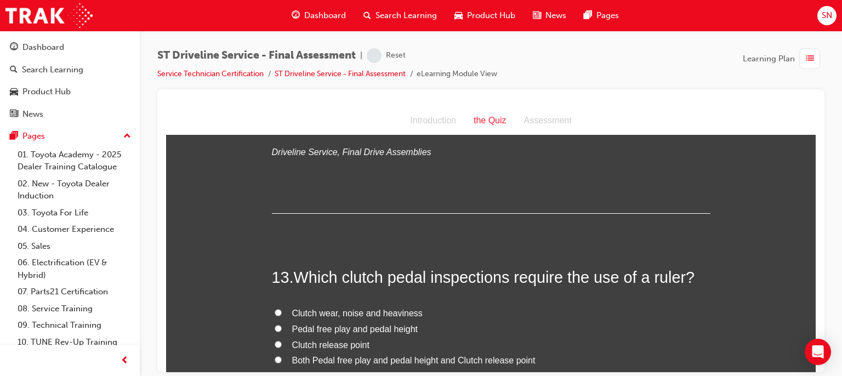
scroll to position [2946, 0]
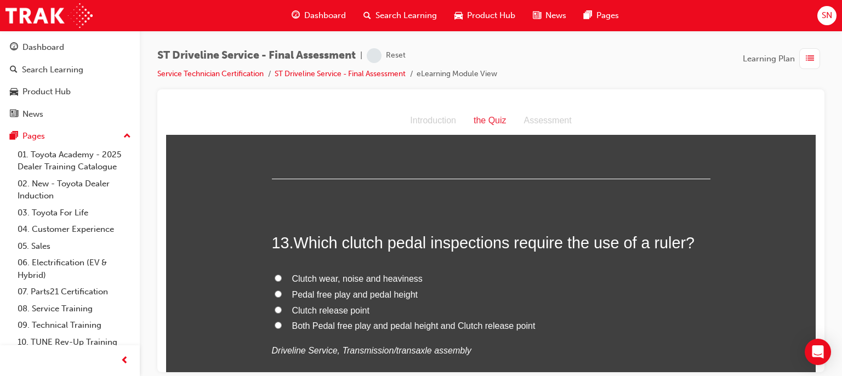
click at [359, 297] on span "Pedal free play and pedal height" at bounding box center [355, 294] width 126 height 9
click at [282, 297] on input "Pedal free play and pedal height" at bounding box center [278, 293] width 7 height 7
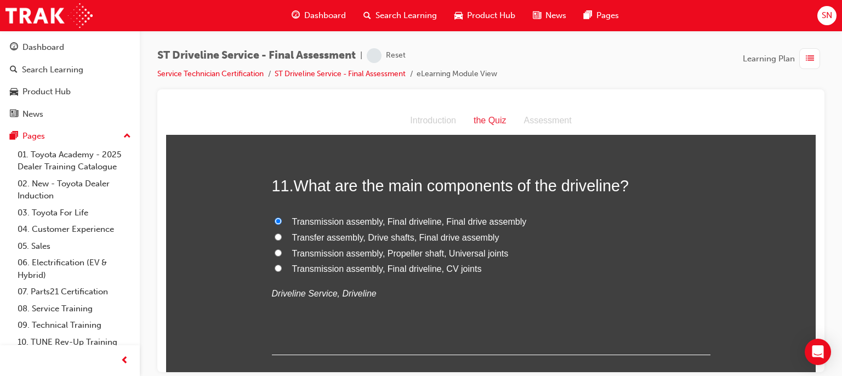
scroll to position [2500, 0]
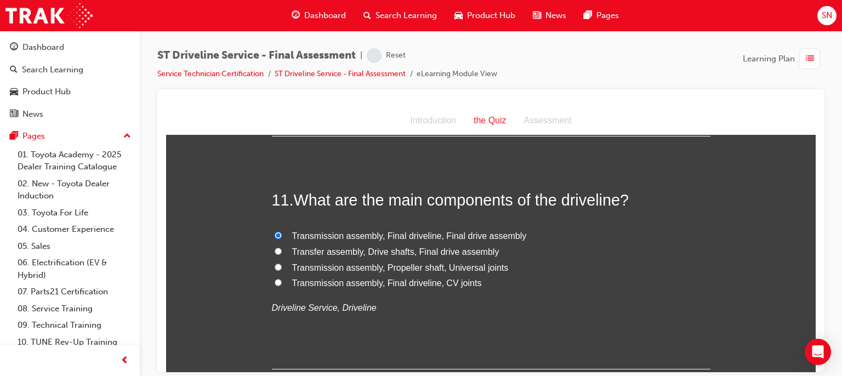
click at [427, 266] on span "Transmission assembly, Propeller shaft, Universal joints" at bounding box center [400, 267] width 217 height 9
click at [282, 266] on input "Transmission assembly, Propeller shaft, Universal joints" at bounding box center [278, 266] width 7 height 7
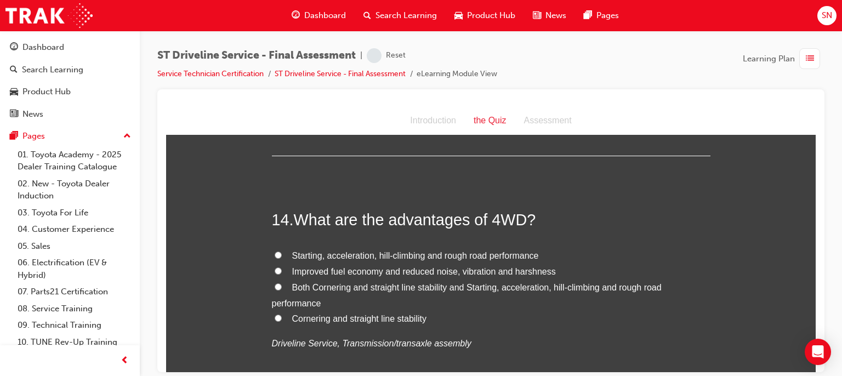
scroll to position [3224, 0]
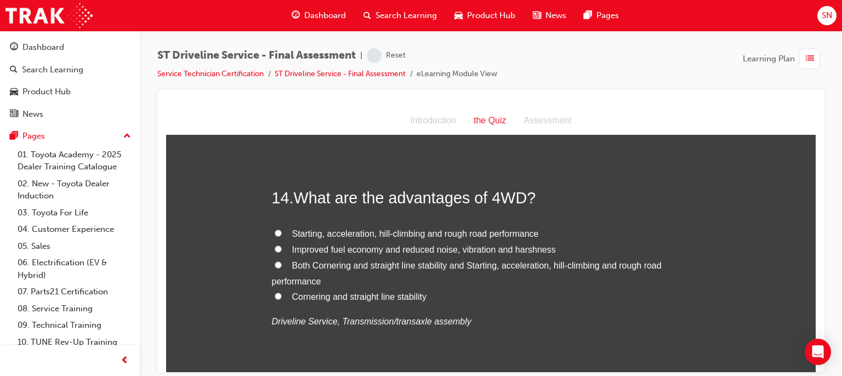
click at [390, 267] on span "Both Cornering and straight line stability and Starting, acceleration, hill-cli…" at bounding box center [467, 272] width 390 height 25
click at [282, 267] on input "Both Cornering and straight line stability and Starting, acceleration, hill-cli…" at bounding box center [278, 264] width 7 height 7
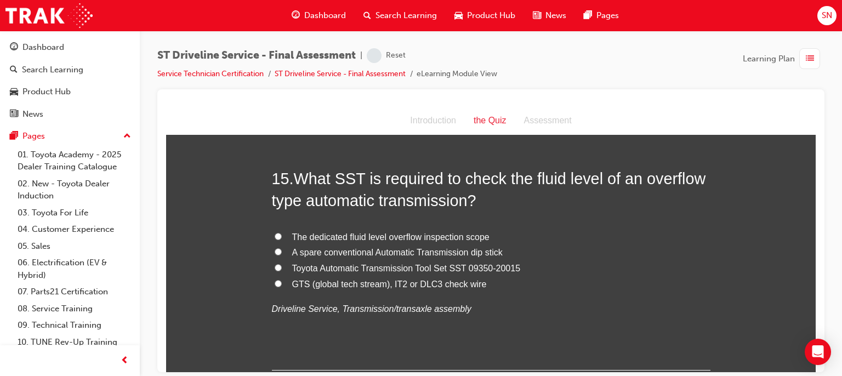
scroll to position [3509, 0]
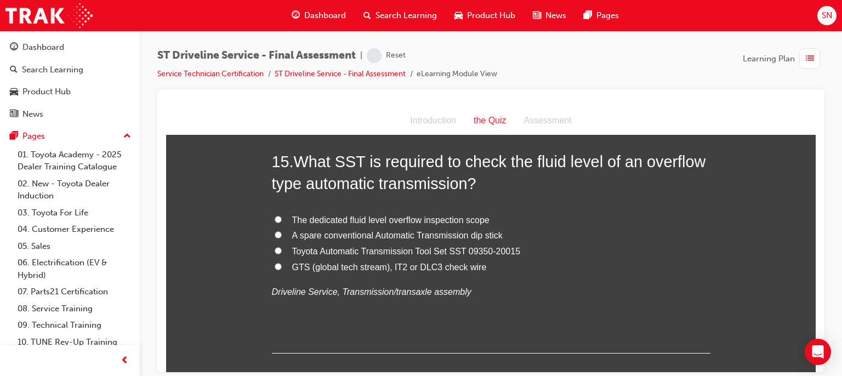
click at [367, 248] on span "Toyota Automatic Transmission Tool Set SST 09350-20015" at bounding box center [406, 250] width 229 height 9
click at [282, 248] on input "Toyota Automatic Transmission Tool Set SST 09350-20015" at bounding box center [278, 250] width 7 height 7
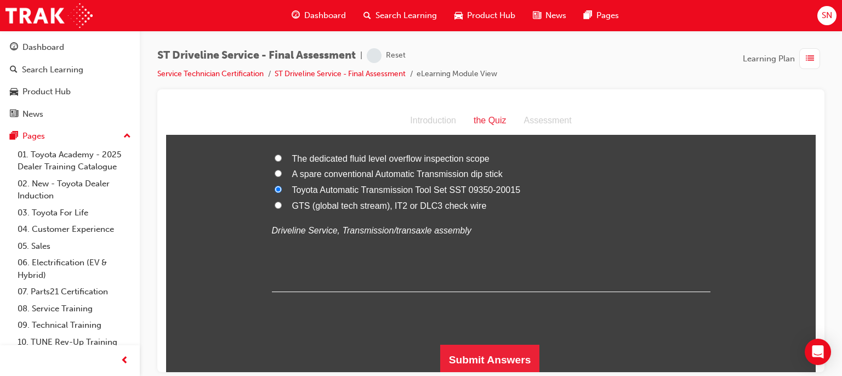
scroll to position [3571, 0]
click at [503, 359] on button "Submit Answers" at bounding box center [490, 359] width 100 height 31
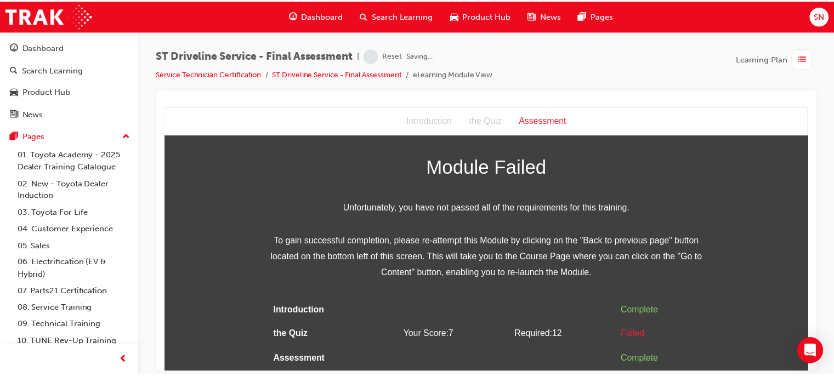
scroll to position [0, 0]
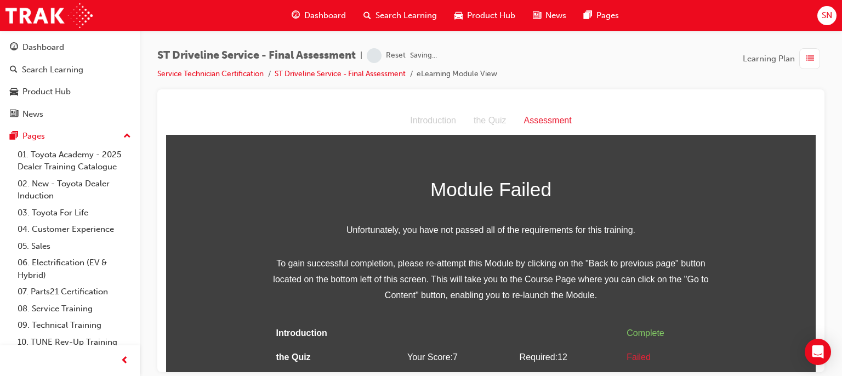
click at [292, 12] on span "guage-icon" at bounding box center [296, 16] width 8 height 14
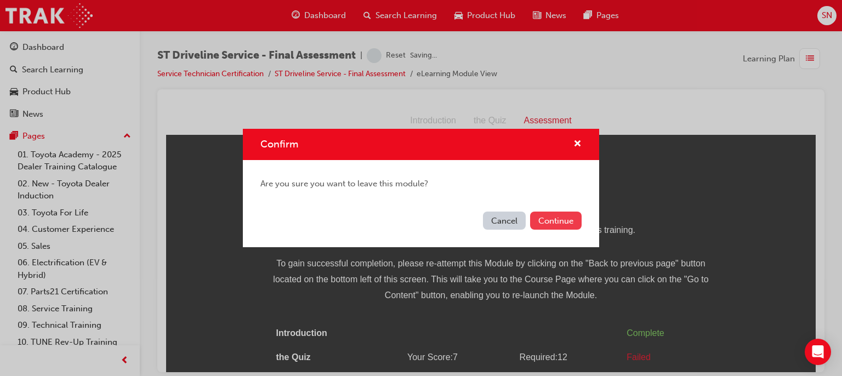
click at [576, 218] on button "Continue" at bounding box center [556, 221] width 52 height 18
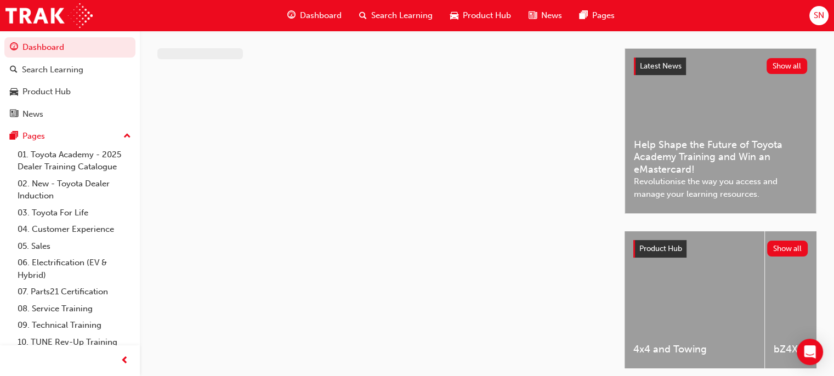
click at [576, 218] on div at bounding box center [390, 218] width 467 height 340
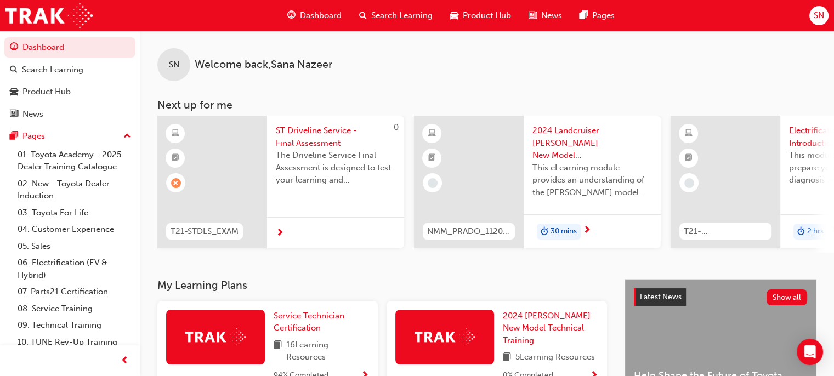
click at [388, 275] on div "SN Welcome back , [PERSON_NAME] Next up for me 0 T21-STDLS_EXAM ST Driveline Se…" at bounding box center [487, 155] width 694 height 248
click at [296, 323] on span "Service Technician Certification" at bounding box center [309, 322] width 71 height 22
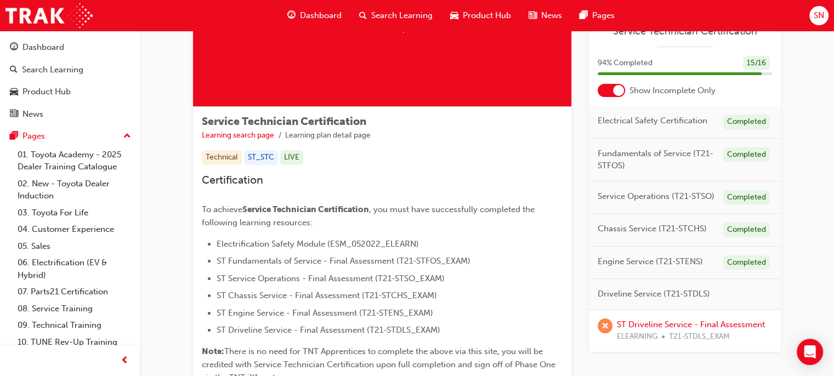
scroll to position [155, 0]
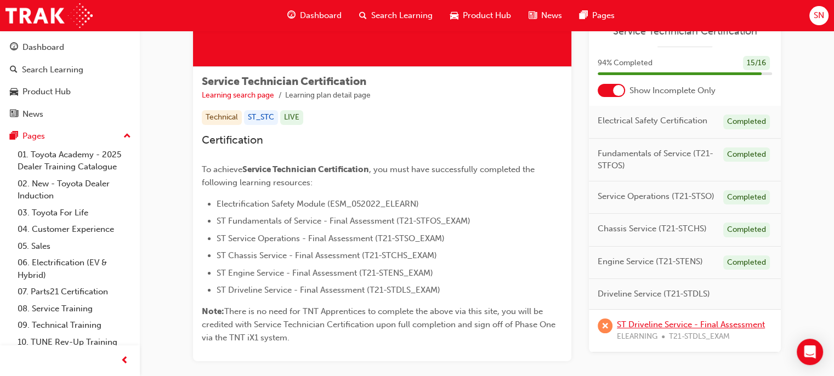
click at [655, 323] on link "ST Driveline Service - Final Assessment" at bounding box center [691, 325] width 148 height 10
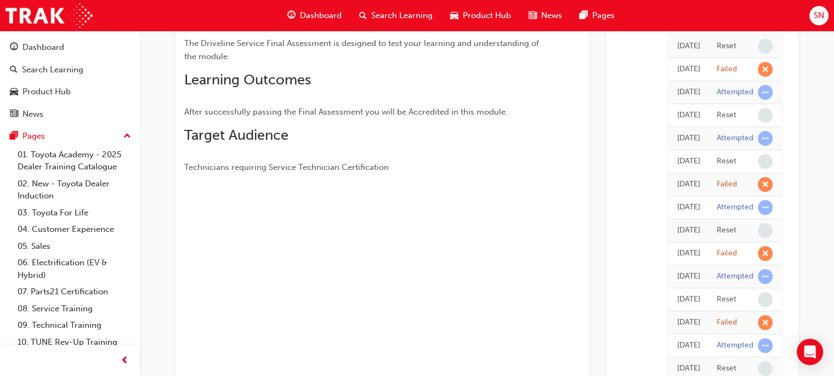
click at [322, 15] on span "Dashboard" at bounding box center [321, 15] width 42 height 13
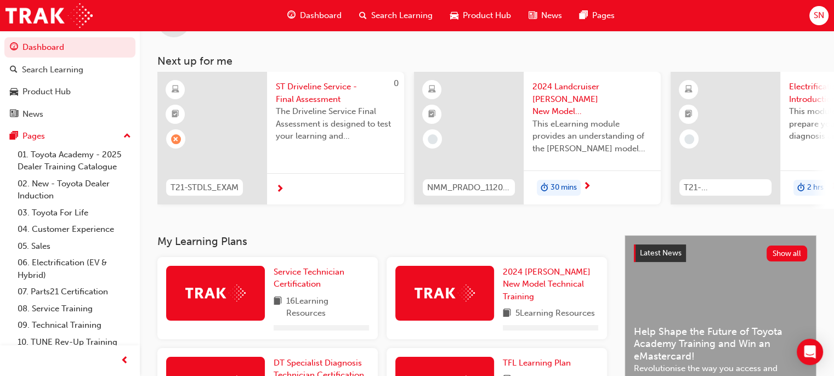
scroll to position [155, 0]
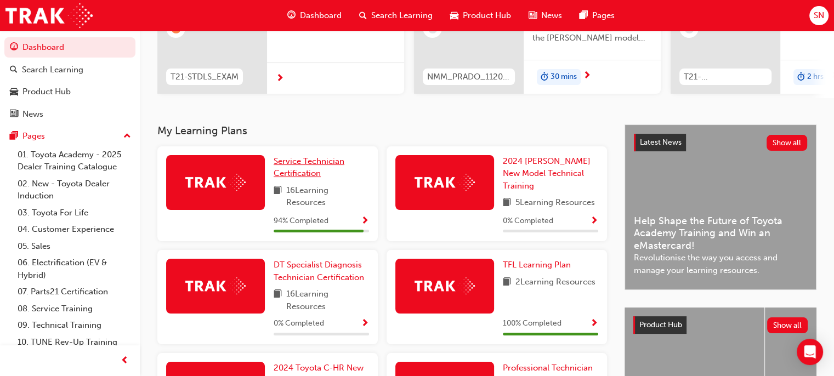
click at [299, 171] on link "Service Technician Certification" at bounding box center [321, 167] width 95 height 25
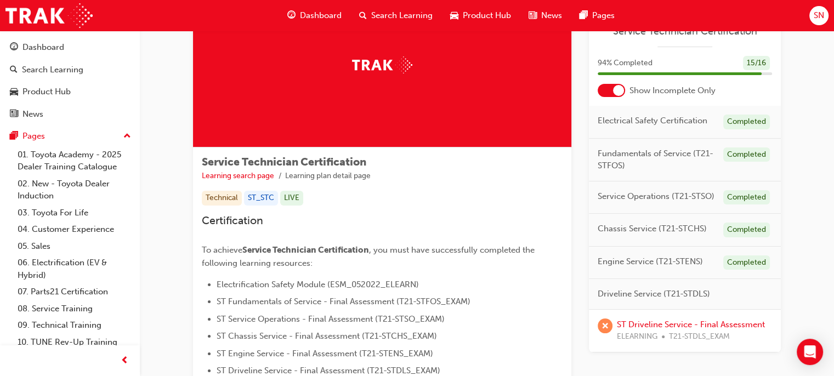
scroll to position [88, 0]
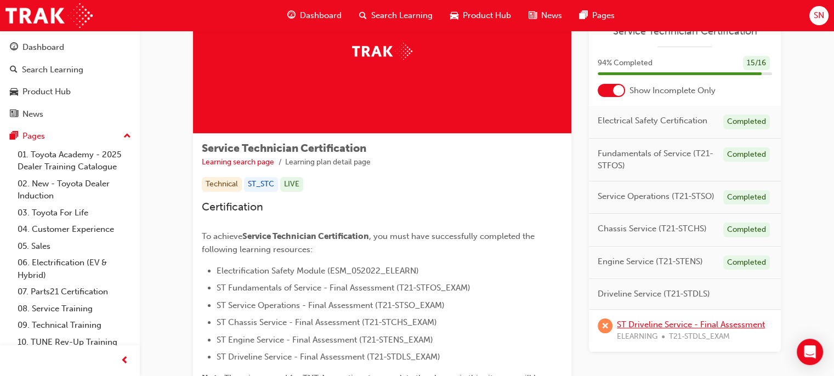
click at [673, 321] on link "ST Driveline Service - Final Assessment" at bounding box center [691, 325] width 148 height 10
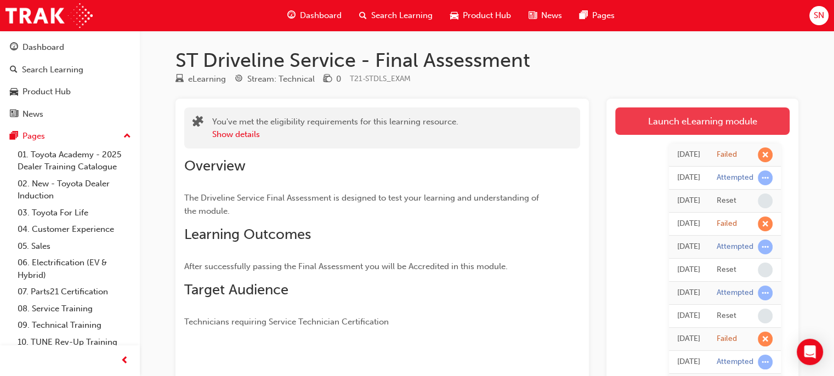
click at [685, 125] on link "Launch eLearning module" at bounding box center [702, 120] width 174 height 27
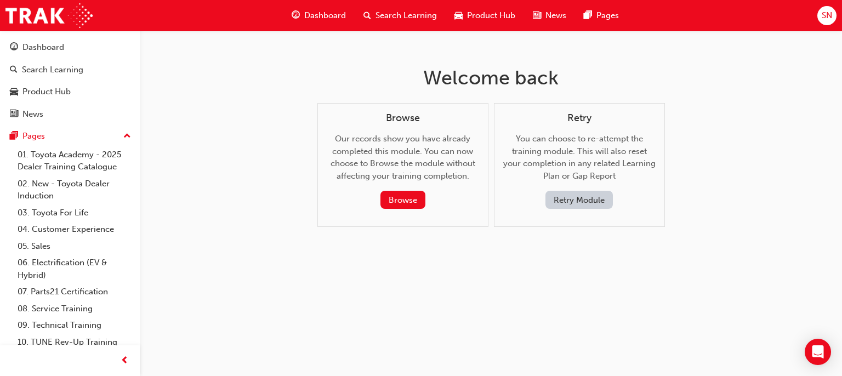
click at [570, 195] on button "Retry Module" at bounding box center [579, 200] width 67 height 18
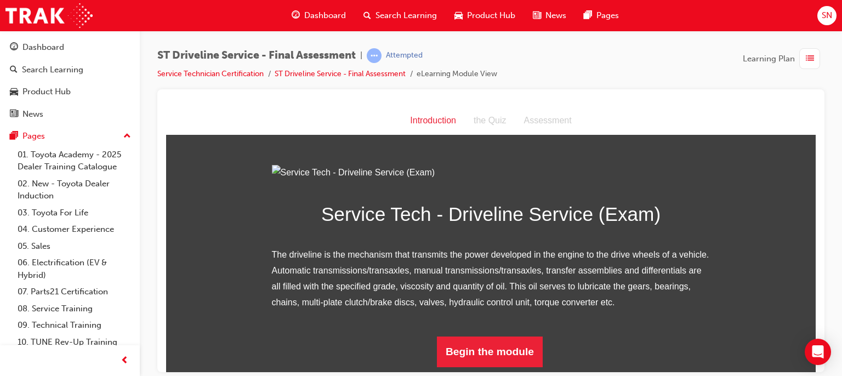
scroll to position [116, 0]
click at [515, 360] on button "Begin the module" at bounding box center [490, 351] width 106 height 31
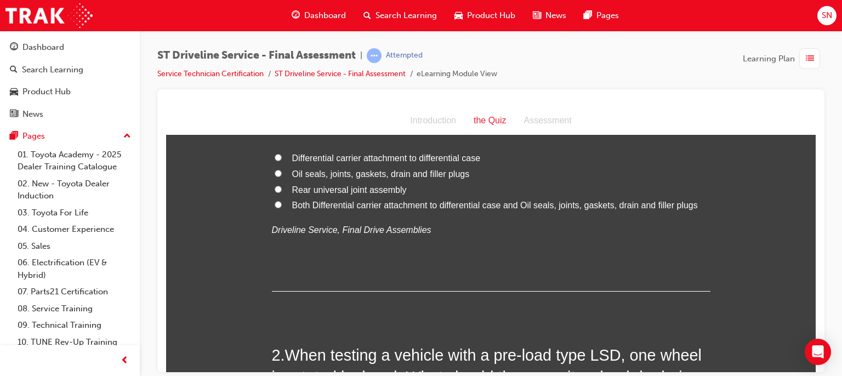
scroll to position [0, 0]
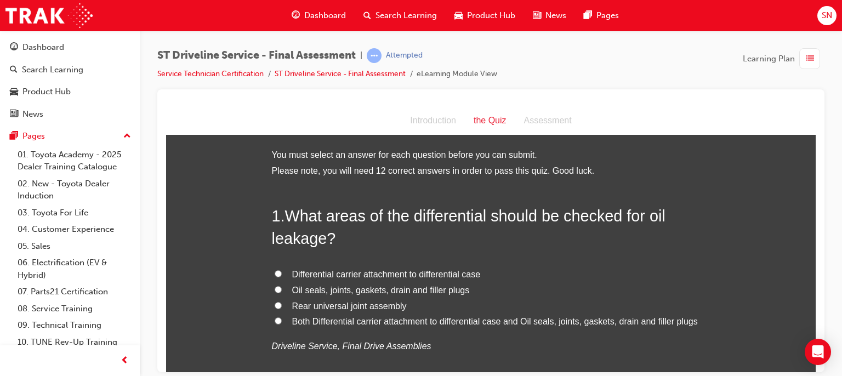
click at [293, 325] on span "Both Differential carrier attachment to differential case and Oil seals, joints…" at bounding box center [495, 320] width 406 height 9
click at [282, 324] on input "Both Differential carrier attachment to differential case and Oil seals, joints…" at bounding box center [278, 320] width 7 height 7
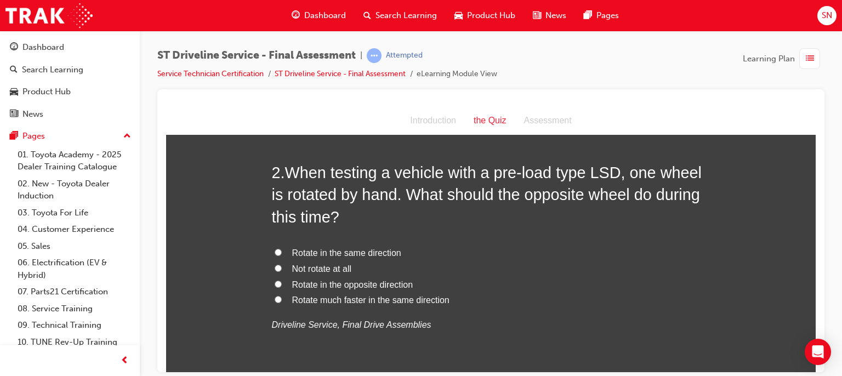
scroll to position [307, 0]
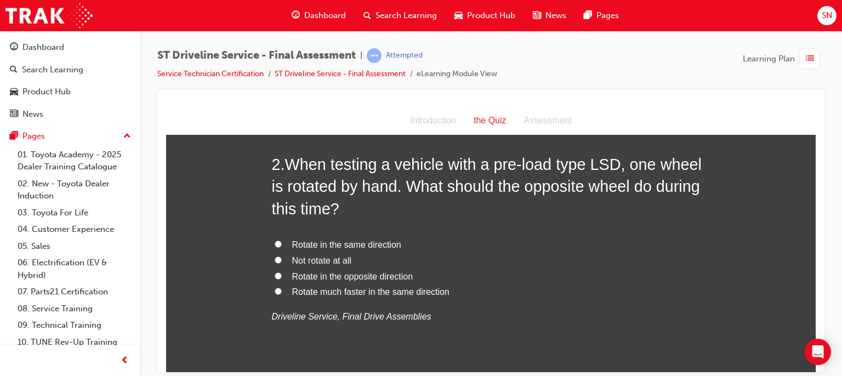
click at [319, 247] on span "Rotate in the same direction" at bounding box center [346, 244] width 109 height 9
click at [282, 247] on input "Rotate in the same direction" at bounding box center [278, 243] width 7 height 7
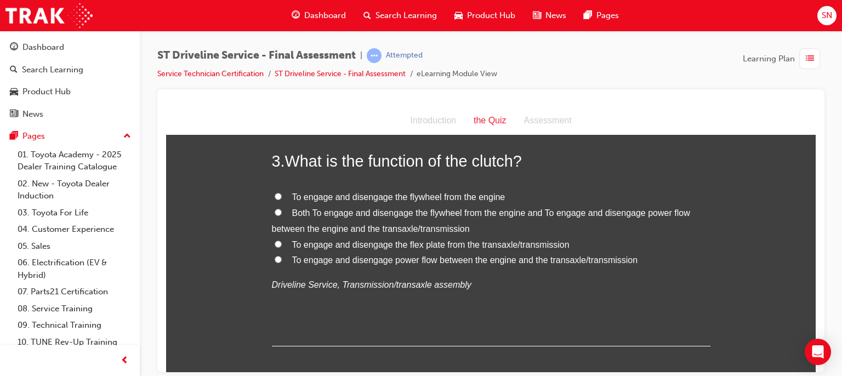
scroll to position [592, 0]
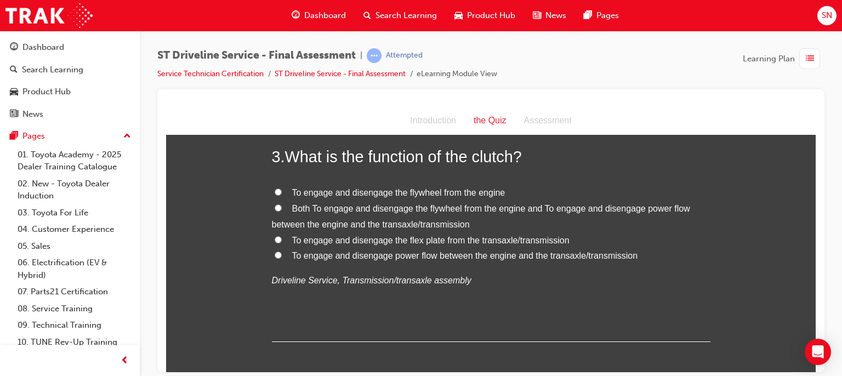
click at [359, 212] on span "Both To engage and disengage the flywheel from the engine and To engage and dis…" at bounding box center [481, 215] width 418 height 25
click at [282, 211] on input "Both To engage and disengage the flywheel from the engine and To engage and dis…" at bounding box center [278, 207] width 7 height 7
click at [434, 257] on span "To engage and disengage power flow between the engine and the transaxle/transmi…" at bounding box center [465, 255] width 346 height 9
click at [282, 257] on input "To engage and disengage power flow between the engine and the transaxle/transmi…" at bounding box center [278, 254] width 7 height 7
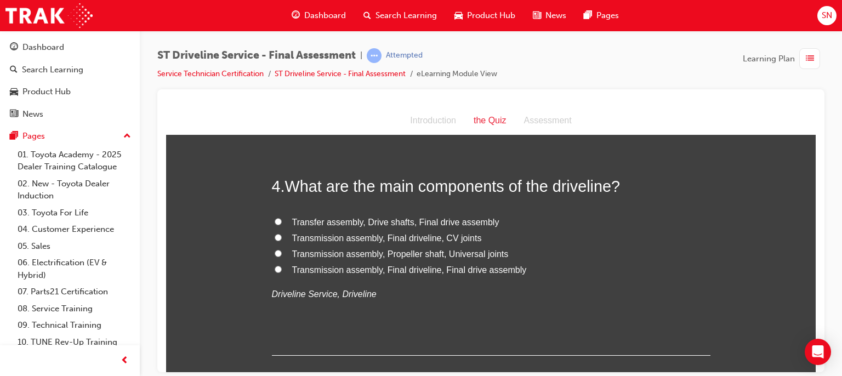
scroll to position [833, 0]
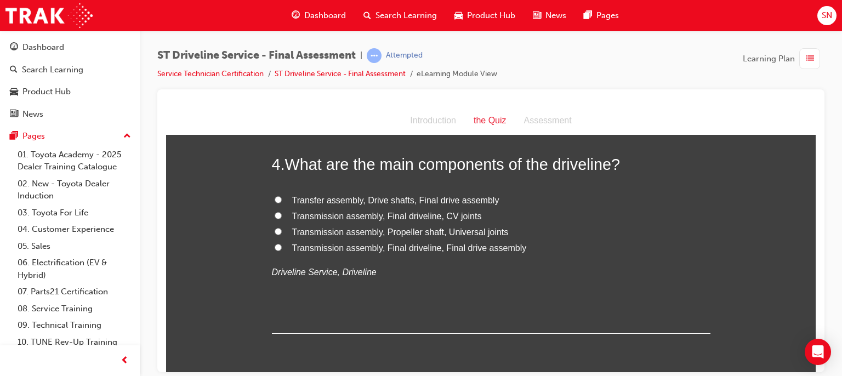
click at [400, 217] on span "Transmission assembly, Final driveline, CV joints" at bounding box center [387, 215] width 190 height 9
click at [282, 217] on input "Transmission assembly, Final driveline, CV joints" at bounding box center [278, 215] width 7 height 7
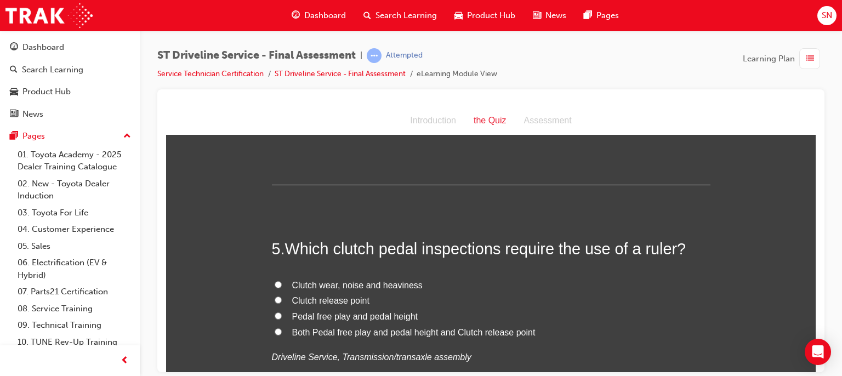
scroll to position [987, 0]
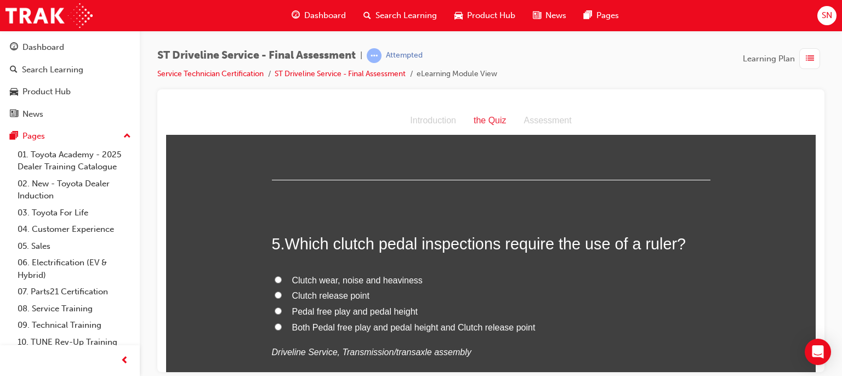
click at [350, 313] on span "Pedal free play and pedal height" at bounding box center [355, 311] width 126 height 9
click at [282, 313] on input "Pedal free play and pedal height" at bounding box center [278, 310] width 7 height 7
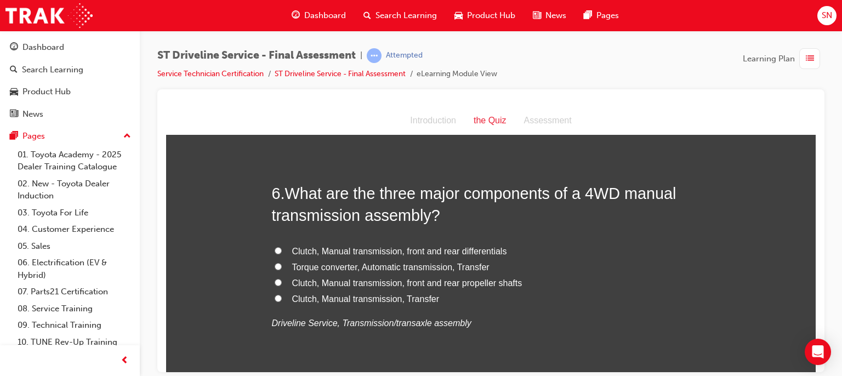
scroll to position [1272, 0]
click at [354, 252] on span "Clutch, Manual transmission, front and rear differentials" at bounding box center [399, 249] width 215 height 9
click at [282, 252] on input "Clutch, Manual transmission, front and rear differentials" at bounding box center [278, 249] width 7 height 7
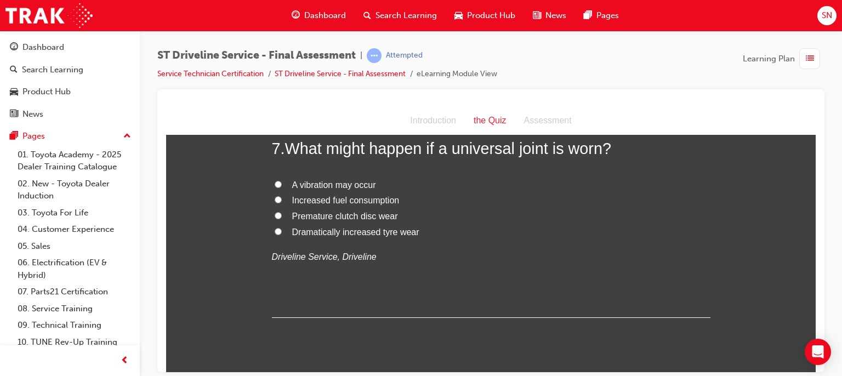
scroll to position [1579, 0]
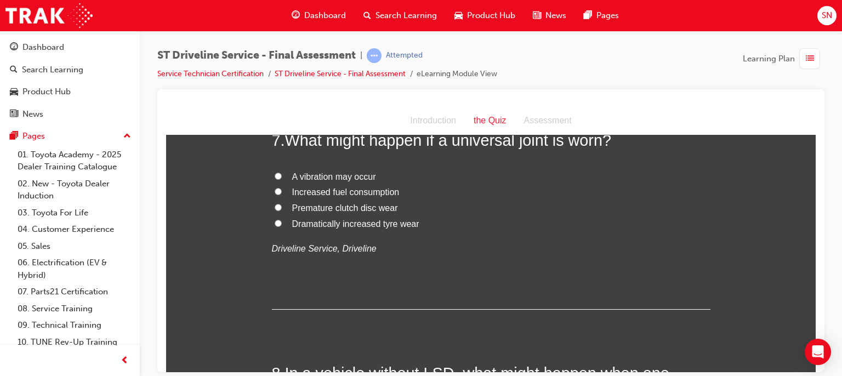
click at [343, 177] on span "A vibration may occur" at bounding box center [334, 176] width 84 height 9
click at [282, 177] on input "A vibration may occur" at bounding box center [278, 175] width 7 height 7
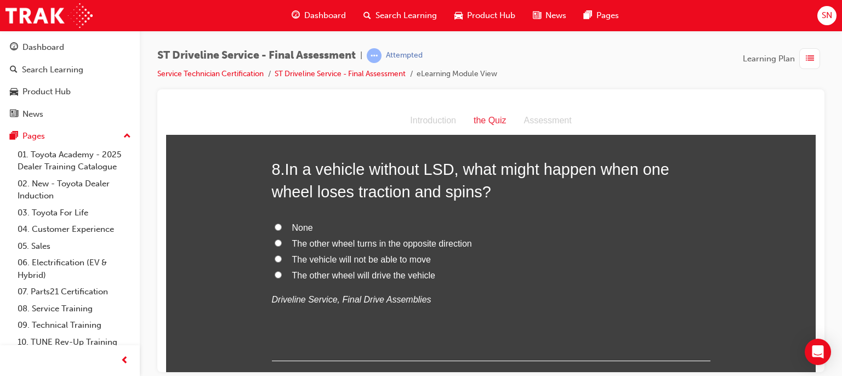
scroll to position [1798, 0]
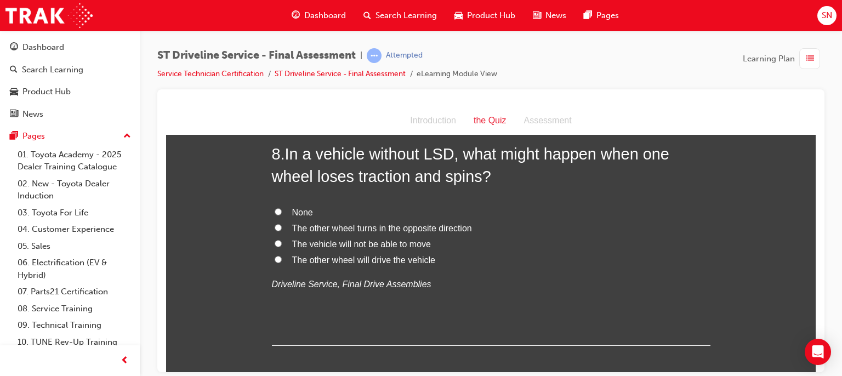
click at [320, 245] on span "The vehicle will not be able to move" at bounding box center [361, 243] width 139 height 9
click at [282, 245] on input "The vehicle will not be able to move" at bounding box center [278, 243] width 7 height 7
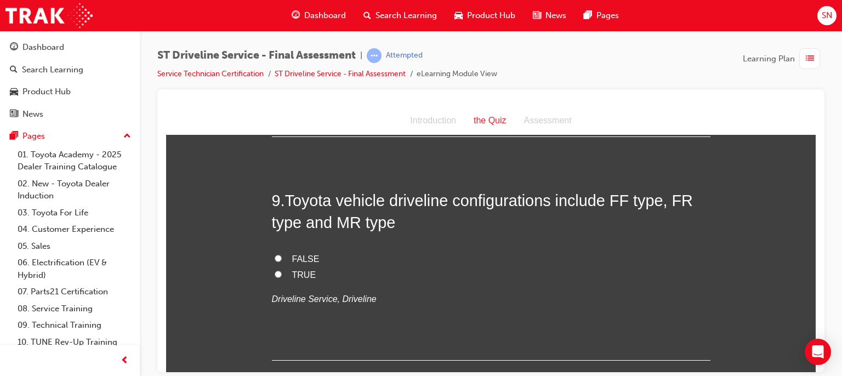
scroll to position [2018, 0]
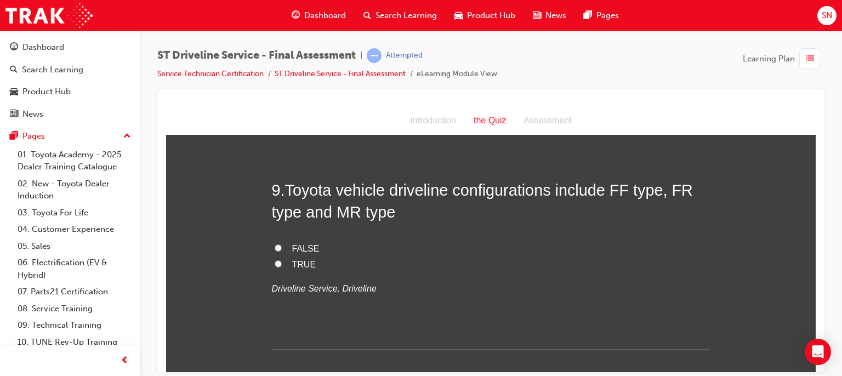
click at [285, 263] on label "TRUE" at bounding box center [491, 265] width 439 height 16
click at [282, 263] on input "TRUE" at bounding box center [278, 263] width 7 height 7
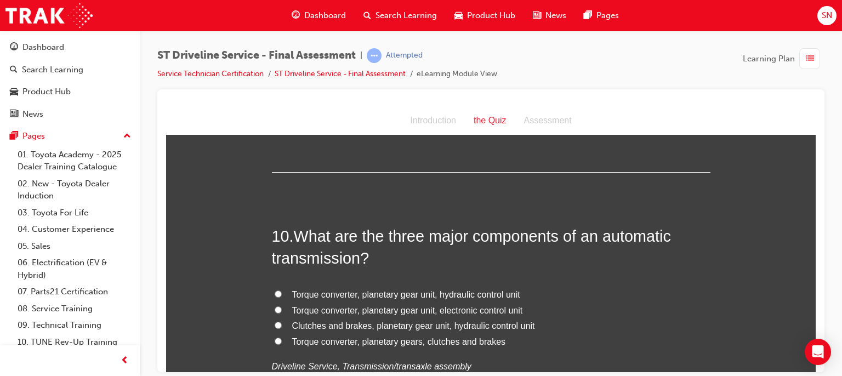
scroll to position [2237, 0]
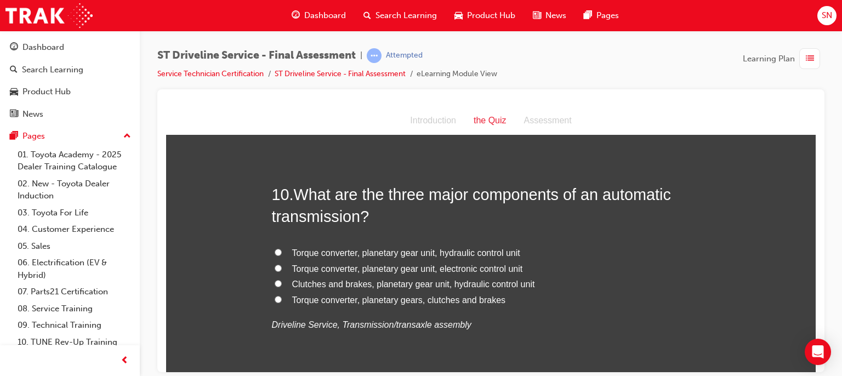
click at [358, 267] on span "Torque converter, planetary gear unit, electronic control unit" at bounding box center [407, 268] width 231 height 9
click at [282, 267] on input "Torque converter, planetary gear unit, electronic control unit" at bounding box center [278, 267] width 7 height 7
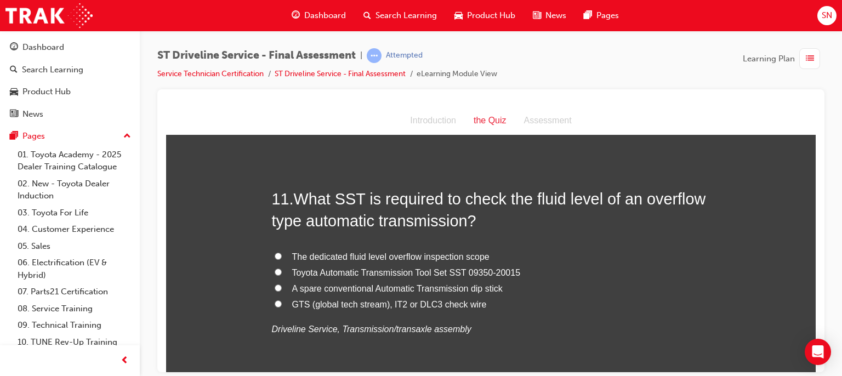
scroll to position [2500, 0]
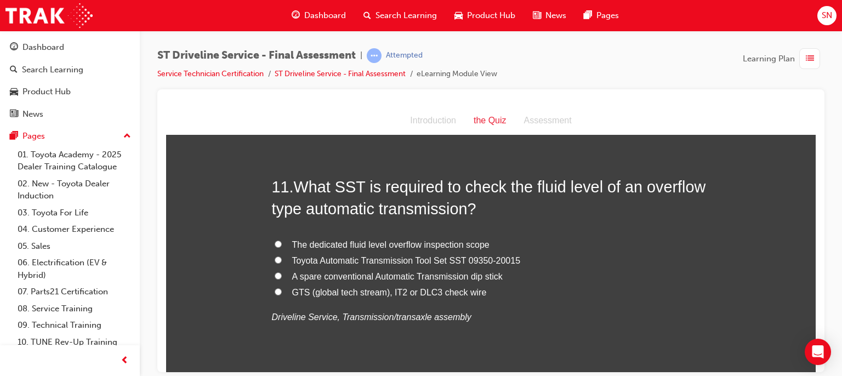
click at [401, 257] on span "Toyota Automatic Transmission Tool Set SST 09350-20015" at bounding box center [406, 260] width 229 height 9
click at [282, 257] on input "Toyota Automatic Transmission Tool Set SST 09350-20015" at bounding box center [278, 259] width 7 height 7
click at [459, 294] on span "GTS (global tech stream), IT2 or DLC3 check wire" at bounding box center [389, 291] width 195 height 9
click at [282, 294] on input "GTS (global tech stream), IT2 or DLC3 check wire" at bounding box center [278, 291] width 7 height 7
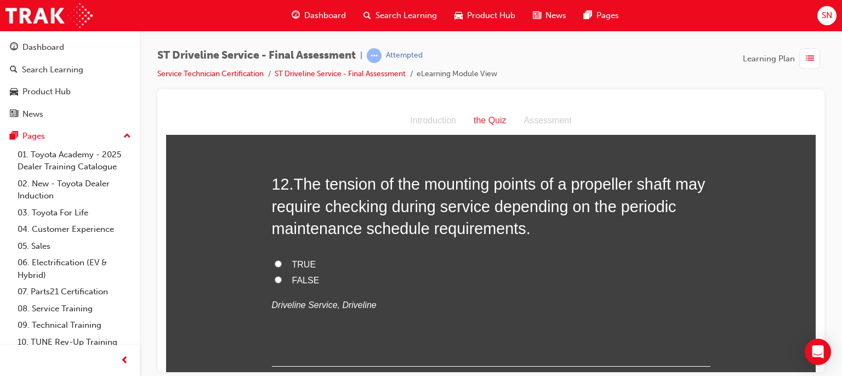
scroll to position [2763, 0]
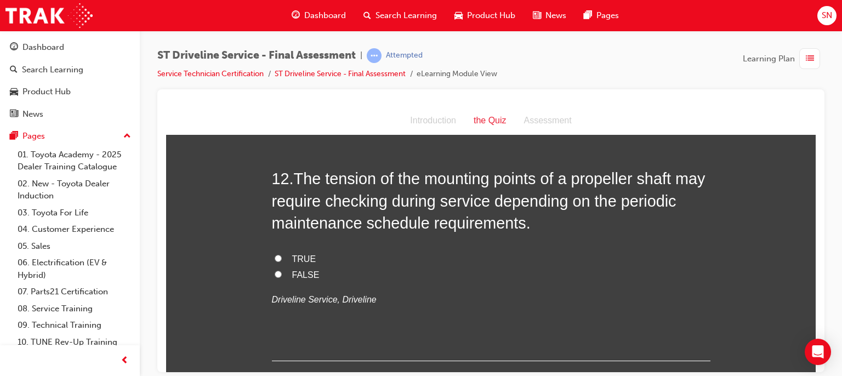
click at [272, 263] on label "TRUE" at bounding box center [491, 259] width 439 height 16
click at [275, 262] on input "TRUE" at bounding box center [278, 257] width 7 height 7
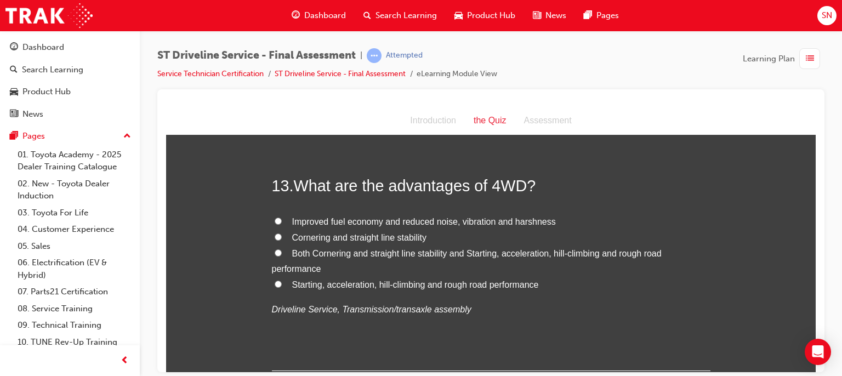
scroll to position [3005, 0]
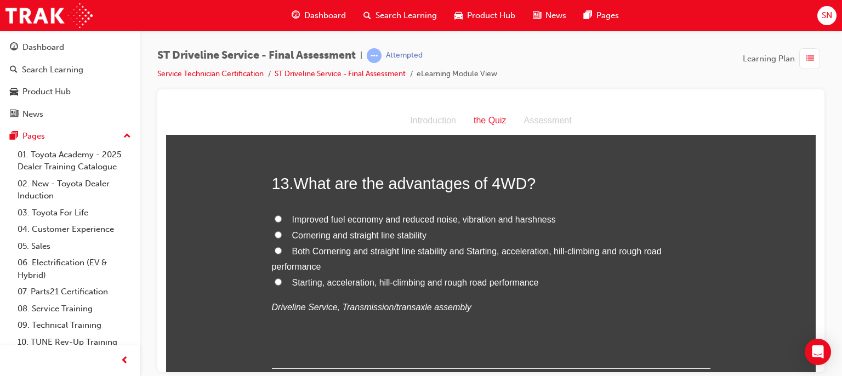
click at [338, 284] on span "Starting, acceleration, hill-climbing and rough road performance" at bounding box center [415, 281] width 247 height 9
click at [282, 284] on input "Starting, acceleration, hill-climbing and rough road performance" at bounding box center [278, 281] width 7 height 7
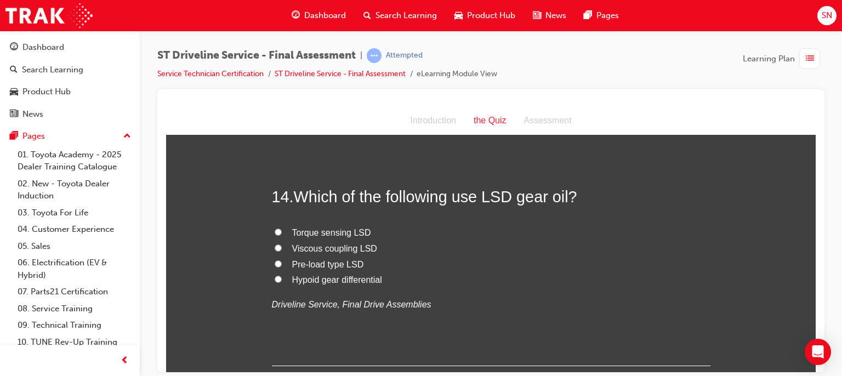
scroll to position [3246, 0]
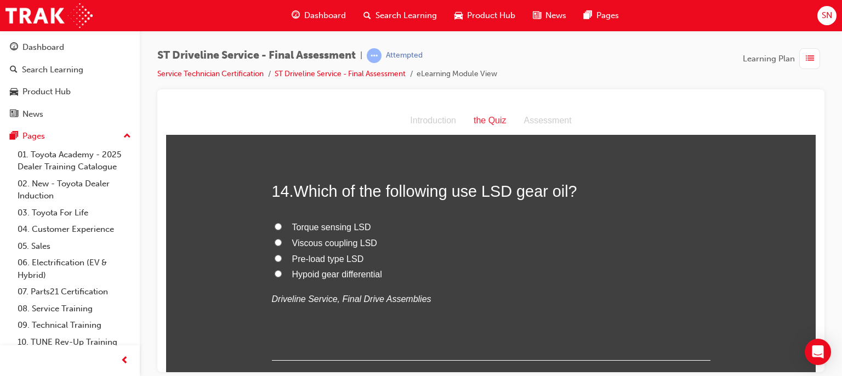
click at [328, 259] on span "Pre-load type LSD" at bounding box center [328, 258] width 72 height 9
click at [282, 259] on input "Pre-load type LSD" at bounding box center [278, 257] width 7 height 7
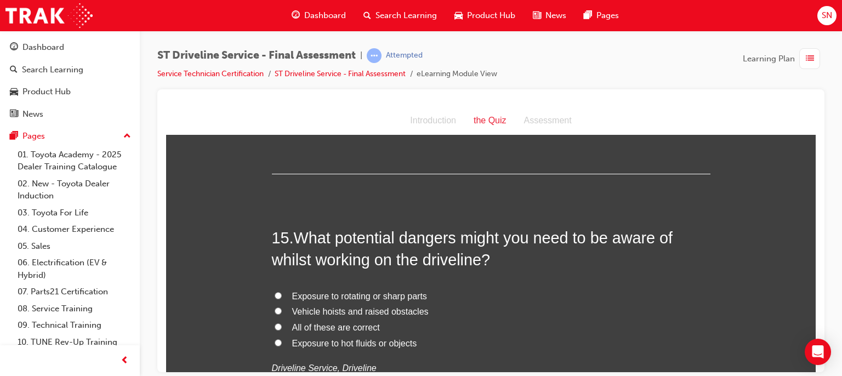
scroll to position [3443, 0]
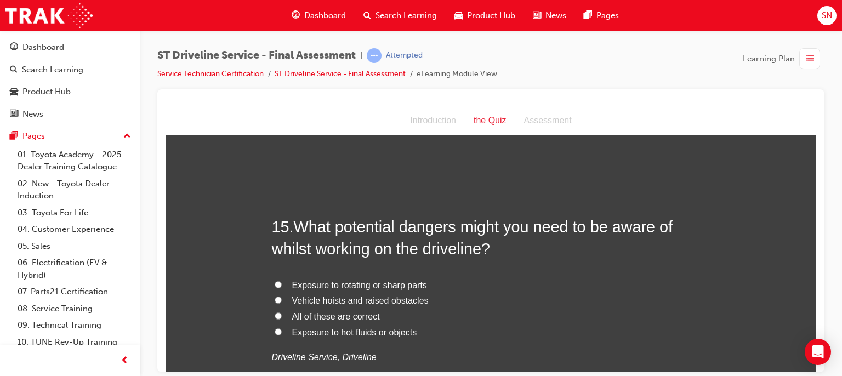
click at [361, 317] on span "All of these are correct" at bounding box center [336, 315] width 88 height 9
click at [282, 317] on input "All of these are correct" at bounding box center [278, 315] width 7 height 7
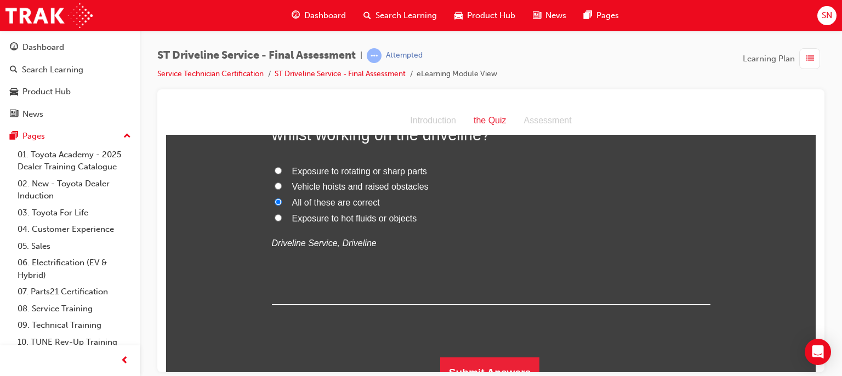
scroll to position [3571, 0]
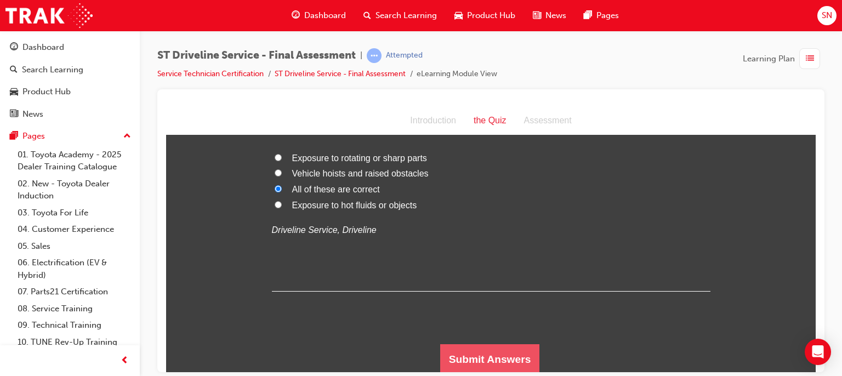
click at [507, 360] on button "Submit Answers" at bounding box center [490, 359] width 100 height 31
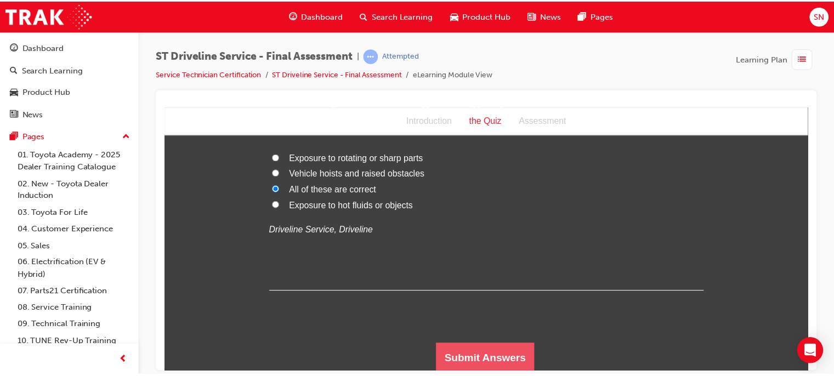
scroll to position [0, 0]
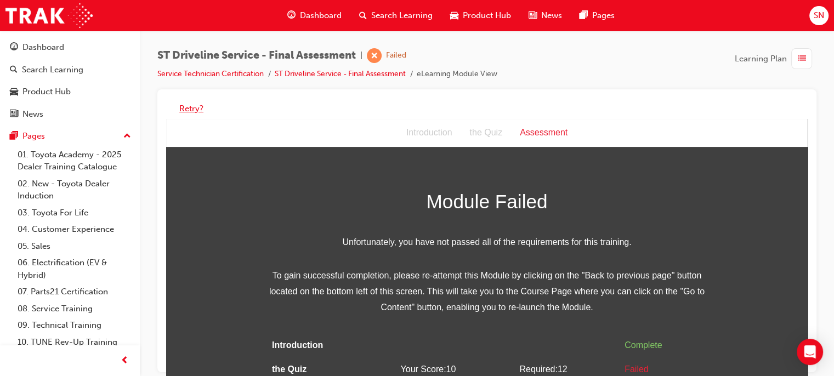
click at [188, 108] on button "Retry?" at bounding box center [191, 109] width 24 height 13
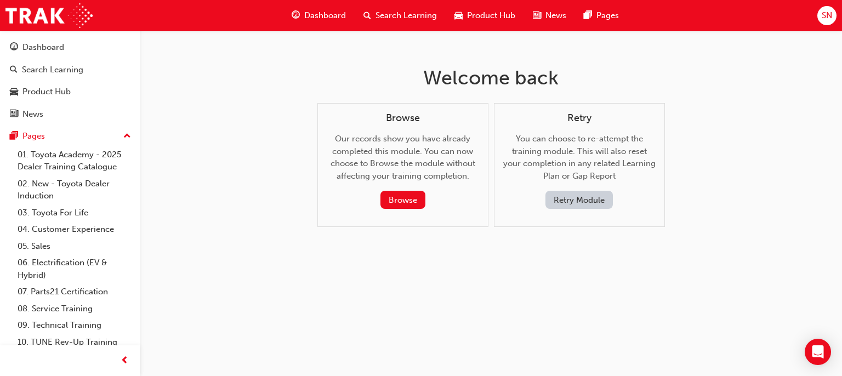
click at [590, 200] on button "Retry Module" at bounding box center [579, 200] width 67 height 18
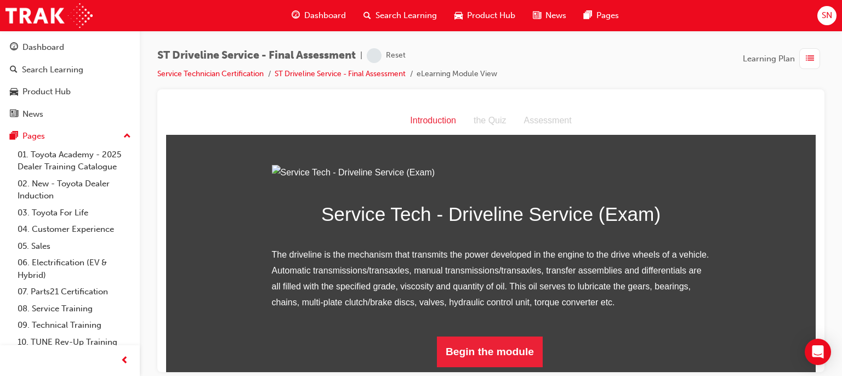
drag, startPoint x: 803, startPoint y: 211, endPoint x: 810, endPoint y: 229, distance: 20.0
click at [810, 229] on html "Introduction Introduction the Quiz Assessment Service Tech - Driveline Service …" at bounding box center [491, 238] width 650 height 265
click at [474, 361] on button "Begin the module" at bounding box center [490, 351] width 106 height 31
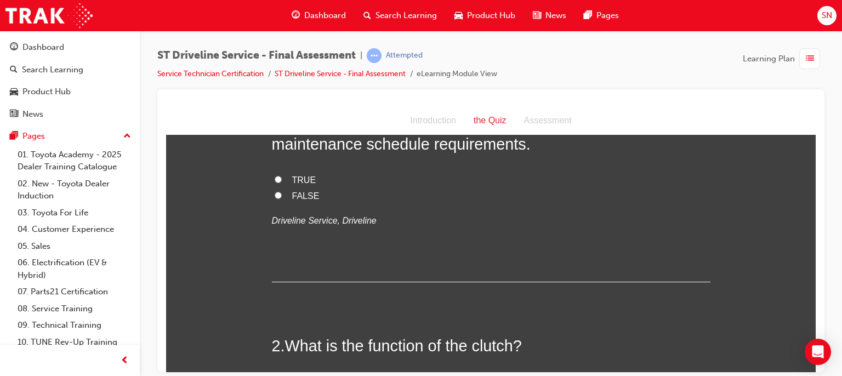
scroll to position [0, 0]
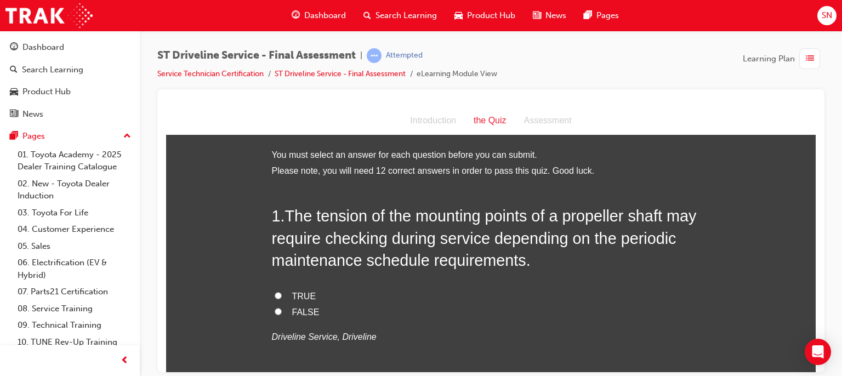
click at [296, 313] on span "FALSE" at bounding box center [305, 311] width 27 height 9
click at [282, 313] on input "FALSE" at bounding box center [278, 311] width 7 height 7
click at [294, 297] on span "TRUE" at bounding box center [304, 295] width 24 height 9
click at [282, 297] on input "TRUE" at bounding box center [278, 295] width 7 height 7
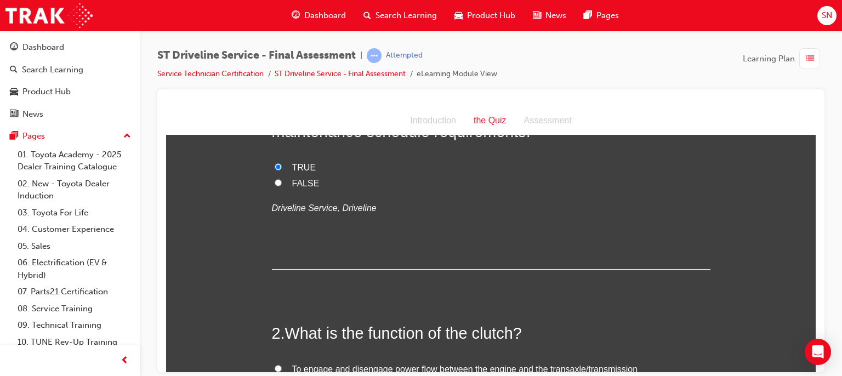
scroll to position [280, 0]
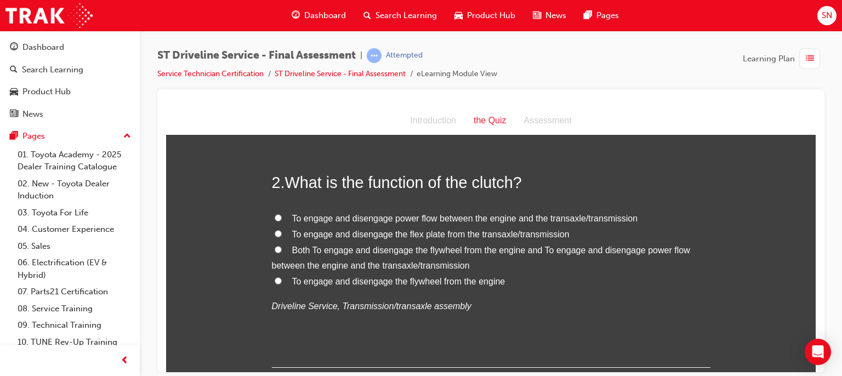
click at [451, 276] on span "To engage and disengage the flywheel from the engine" at bounding box center [398, 280] width 213 height 9
click at [282, 277] on input "To engage and disengage the flywheel from the engine" at bounding box center [278, 280] width 7 height 7
click at [467, 254] on span "Both To engage and disengage the flywheel from the engine and To engage and dis…" at bounding box center [481, 257] width 418 height 25
click at [282, 253] on input "Both To engage and disengage the flywheel from the engine and To engage and dis…" at bounding box center [278, 249] width 7 height 7
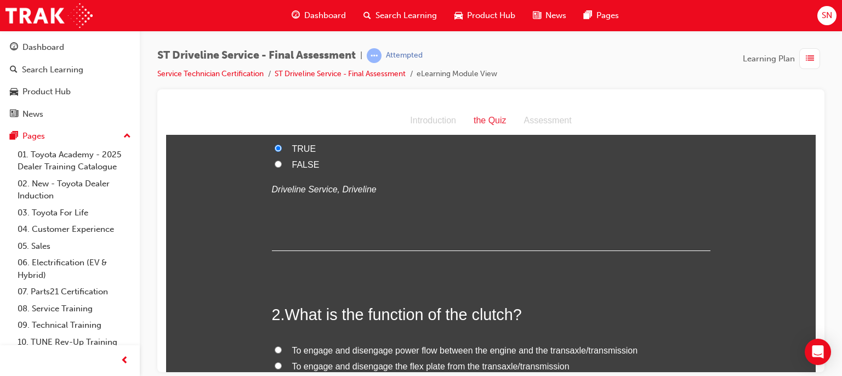
scroll to position [17, 0]
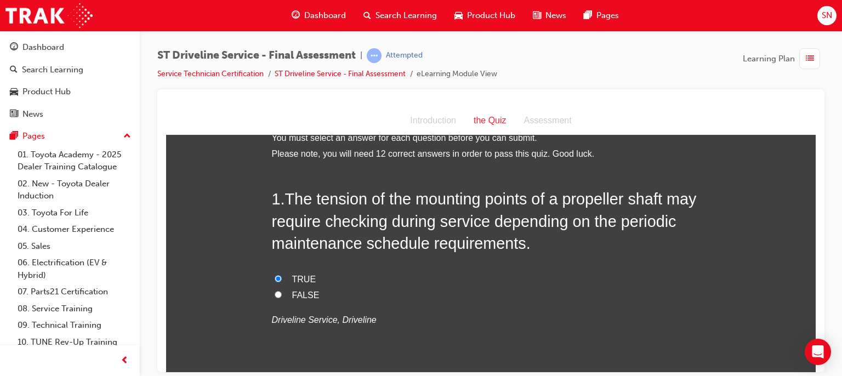
click at [276, 296] on input "FALSE" at bounding box center [278, 294] width 7 height 7
click at [277, 282] on label "TRUE" at bounding box center [491, 279] width 439 height 16
click at [277, 282] on input "TRUE" at bounding box center [278, 278] width 7 height 7
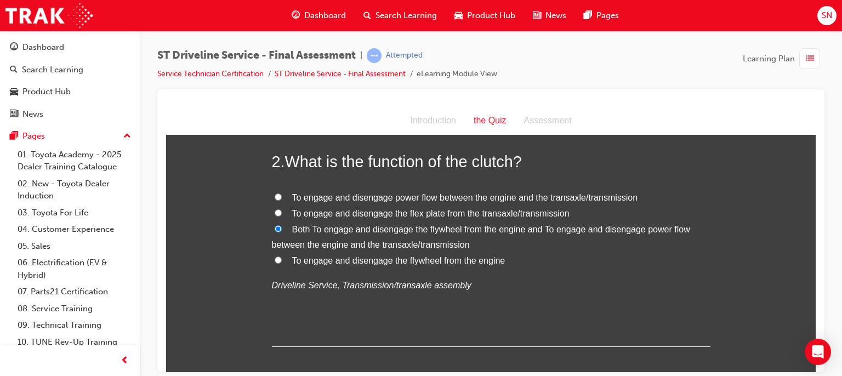
scroll to position [302, 0]
click at [379, 195] on span "To engage and disengage power flow between the engine and the transaxle/transmi…" at bounding box center [465, 195] width 346 height 9
click at [282, 195] on input "To engage and disengage power flow between the engine and the transaxle/transmi…" at bounding box center [278, 194] width 7 height 7
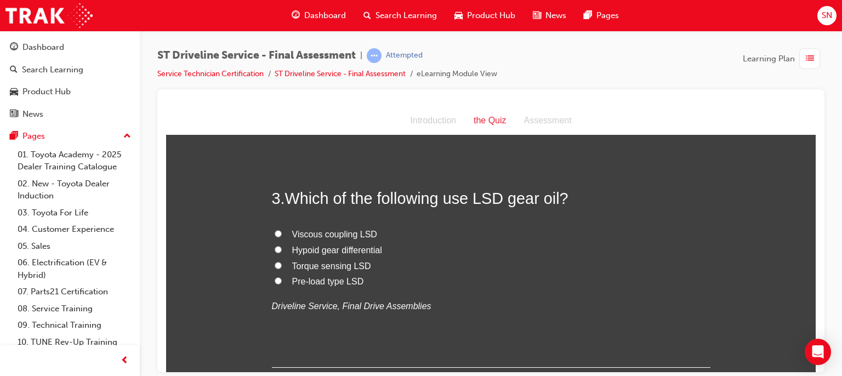
scroll to position [521, 0]
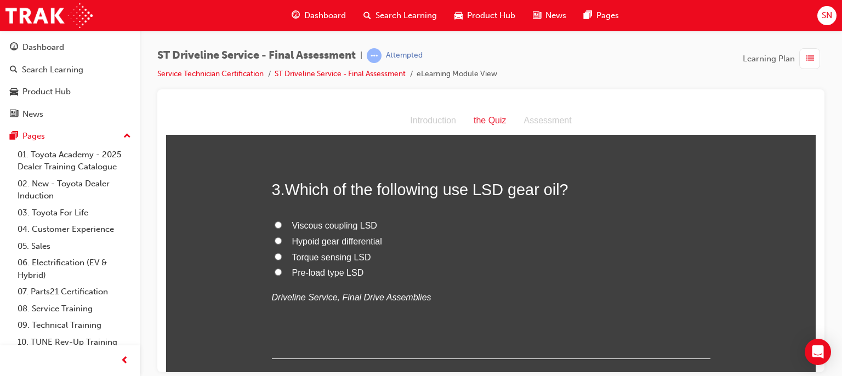
click at [320, 276] on span "Pre-load type LSD" at bounding box center [328, 272] width 72 height 9
click at [282, 275] on input "Pre-load type LSD" at bounding box center [278, 271] width 7 height 7
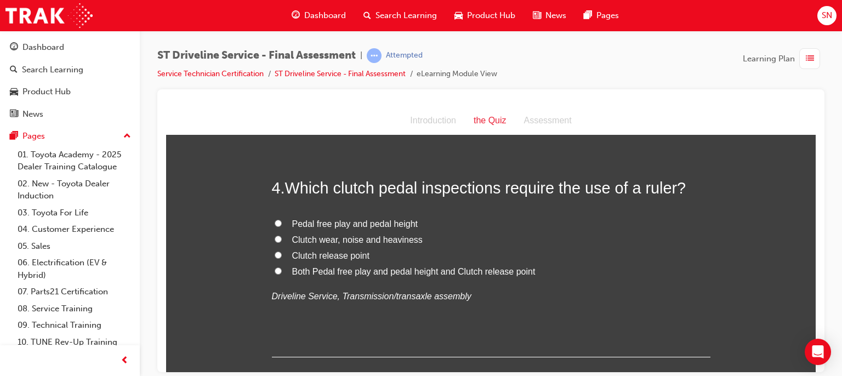
scroll to position [763, 0]
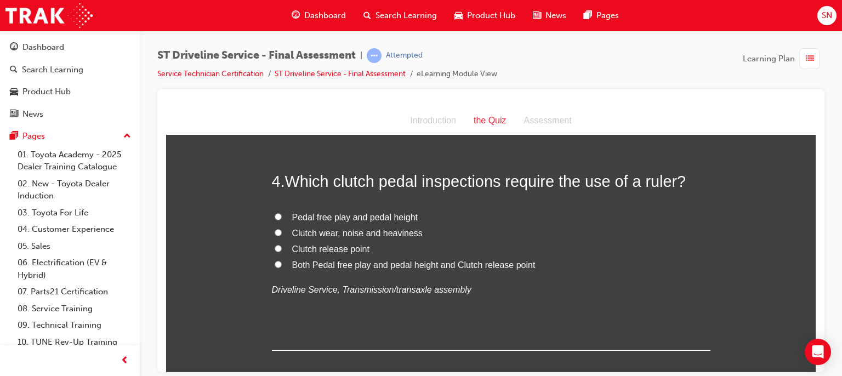
click at [360, 216] on span "Pedal free play and pedal height" at bounding box center [355, 216] width 126 height 9
click at [282, 216] on input "Pedal free play and pedal height" at bounding box center [278, 216] width 7 height 7
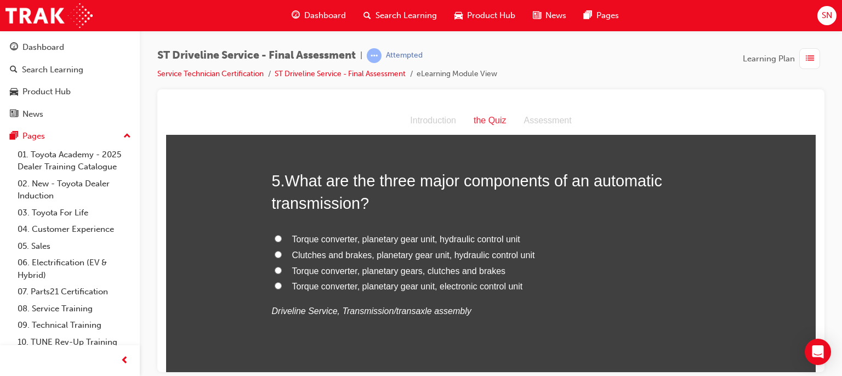
scroll to position [1004, 0]
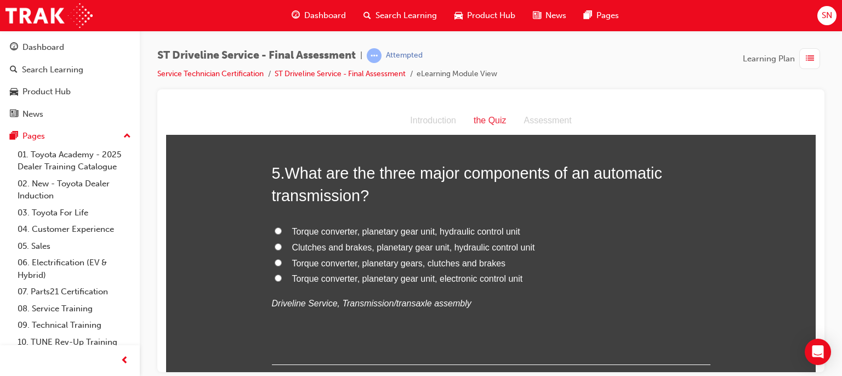
click at [502, 251] on span "Clutches and brakes, planetary gear unit, hydraulic control unit" at bounding box center [413, 246] width 243 height 9
click at [282, 250] on input "Clutches and brakes, planetary gear unit, hydraulic control unit" at bounding box center [278, 246] width 7 height 7
click at [507, 248] on span "Clutches and brakes, planetary gear unit, hydraulic control unit" at bounding box center [413, 246] width 243 height 9
click at [282, 248] on input "Clutches and brakes, planetary gear unit, hydraulic control unit" at bounding box center [278, 246] width 7 height 7
click at [489, 234] on span "Torque converter, planetary gear unit, hydraulic control unit" at bounding box center [406, 230] width 228 height 9
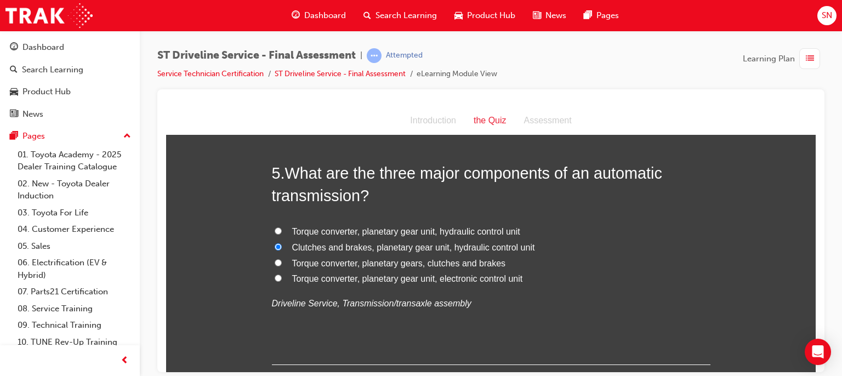
click at [282, 234] on input "Torque converter, planetary gear unit, hydraulic control unit" at bounding box center [278, 230] width 7 height 7
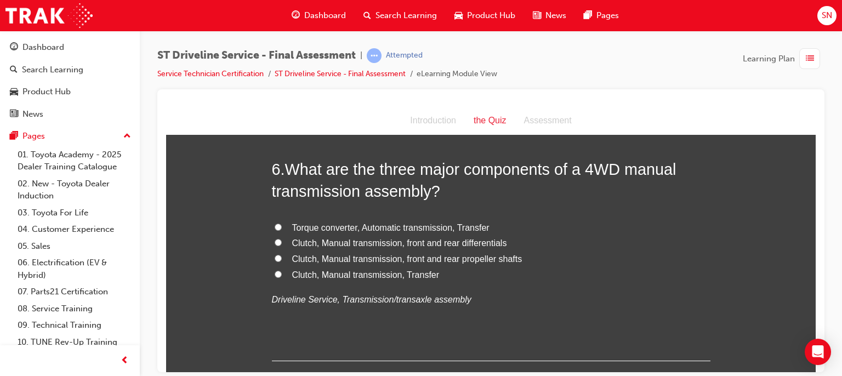
scroll to position [1267, 0]
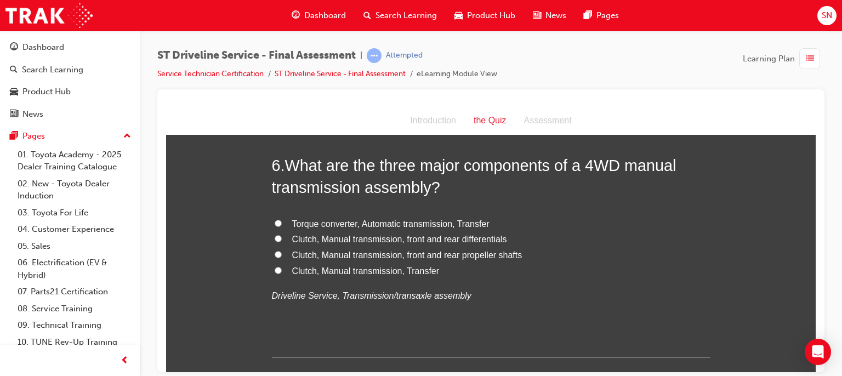
click at [351, 257] on span "Clutch, Manual transmission, front and rear propeller shafts" at bounding box center [407, 254] width 230 height 9
click at [282, 257] on input "Clutch, Manual transmission, front and rear propeller shafts" at bounding box center [278, 254] width 7 height 7
click at [388, 254] on span "Clutch, Manual transmission, front and rear propeller shafts" at bounding box center [407, 254] width 230 height 9
click at [282, 254] on input "Clutch, Manual transmission, front and rear propeller shafts" at bounding box center [278, 254] width 7 height 7
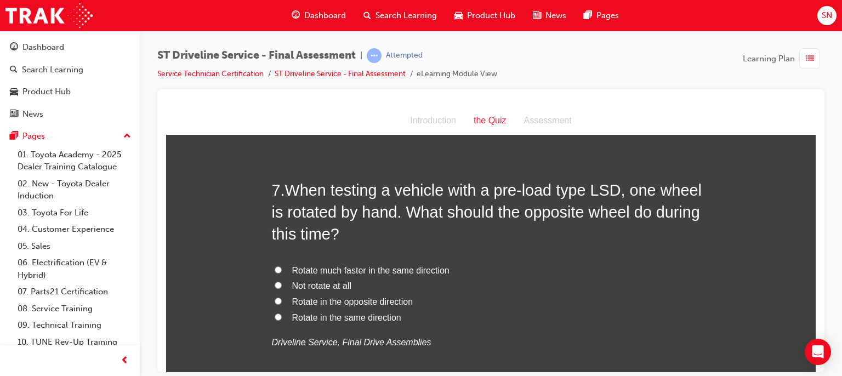
scroll to position [1508, 0]
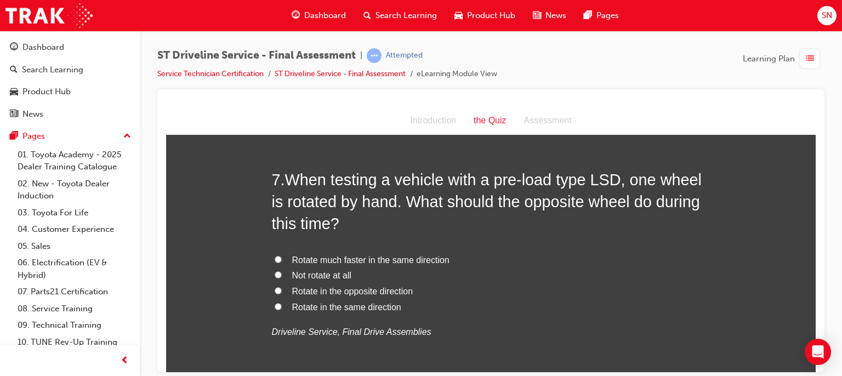
click at [356, 291] on span "Rotate in the opposite direction" at bounding box center [352, 290] width 121 height 9
click at [282, 291] on input "Rotate in the opposite direction" at bounding box center [278, 290] width 7 height 7
click at [354, 307] on span "Rotate in the same direction" at bounding box center [346, 306] width 109 height 9
click at [282, 307] on input "Rotate in the same direction" at bounding box center [278, 306] width 7 height 7
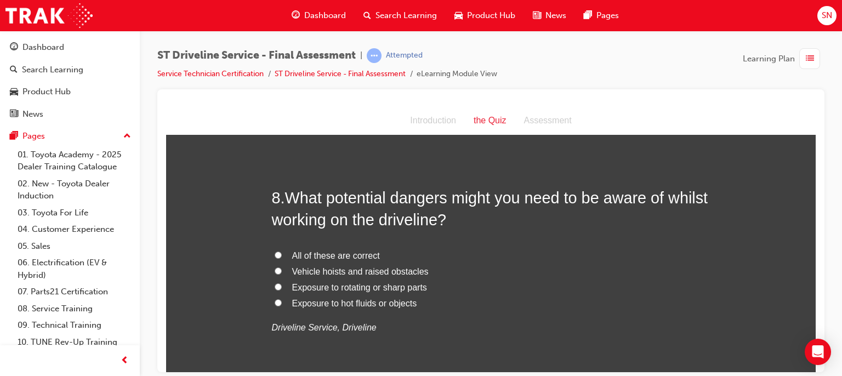
scroll to position [1772, 0]
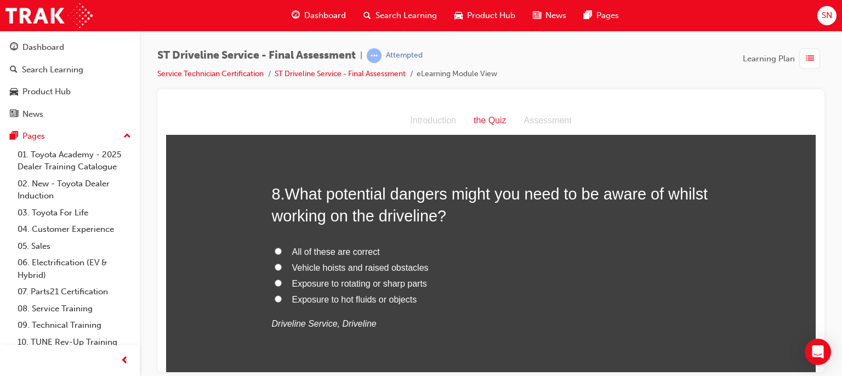
click at [319, 249] on span "All of these are correct" at bounding box center [336, 251] width 88 height 9
click at [282, 249] on input "All of these are correct" at bounding box center [278, 250] width 7 height 7
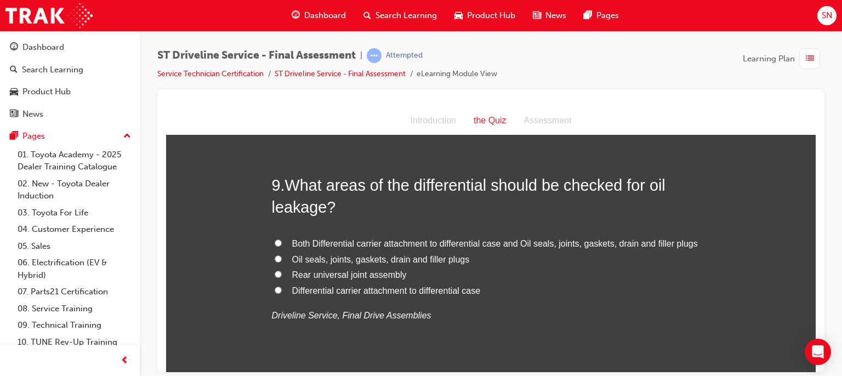
scroll to position [2057, 0]
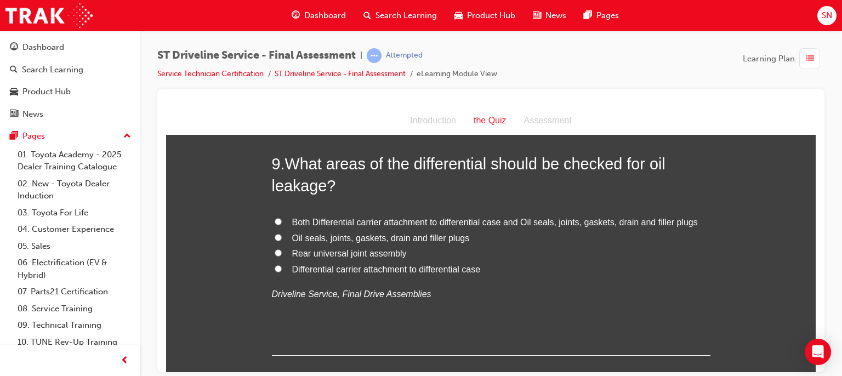
click at [344, 217] on span "Both Differential carrier attachment to differential case and Oil seals, joints…" at bounding box center [495, 221] width 406 height 9
click at [282, 218] on input "Both Differential carrier attachment to differential case and Oil seals, joints…" at bounding box center [278, 221] width 7 height 7
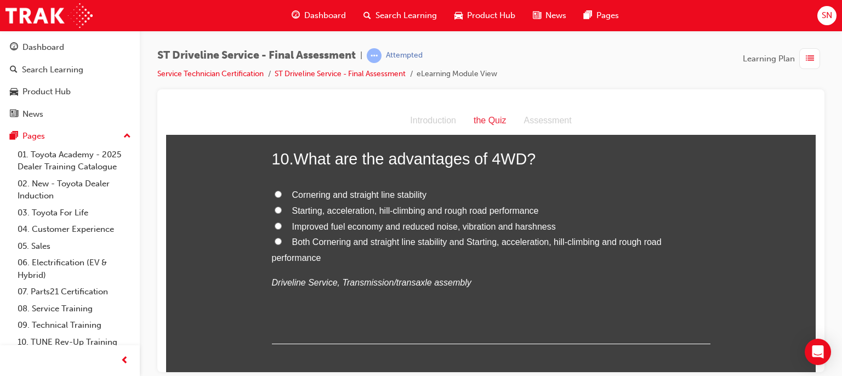
scroll to position [2320, 0]
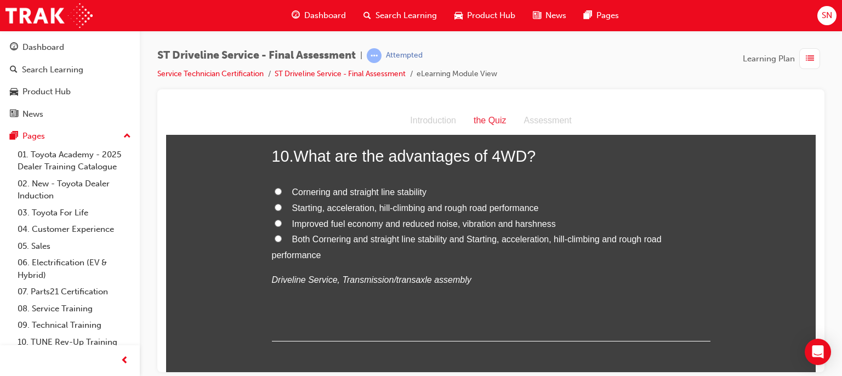
click at [330, 208] on span "Starting, acceleration, hill-climbing and rough road performance" at bounding box center [415, 207] width 247 height 9
click at [282, 208] on input "Starting, acceleration, hill-climbing and rough road performance" at bounding box center [278, 206] width 7 height 7
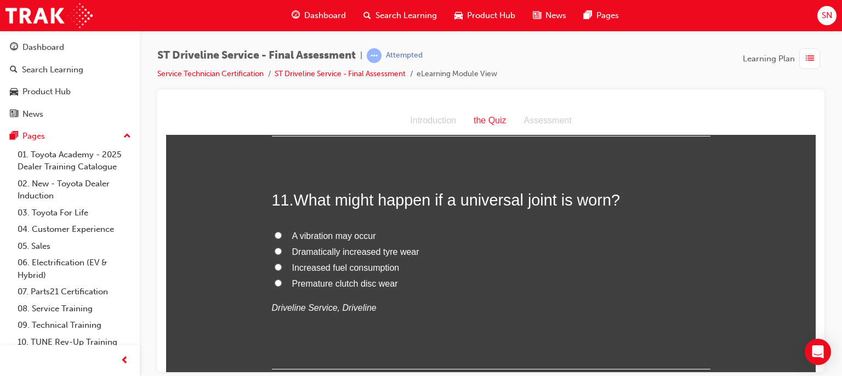
scroll to position [2539, 0]
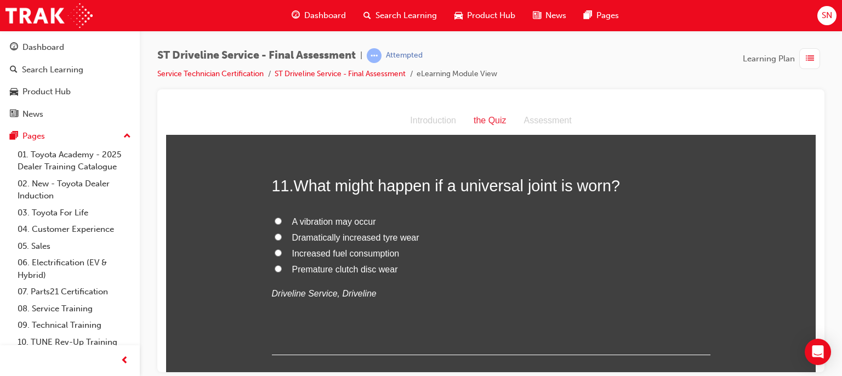
click at [342, 218] on span "A vibration may occur" at bounding box center [334, 221] width 84 height 9
click at [282, 218] on input "A vibration may occur" at bounding box center [278, 220] width 7 height 7
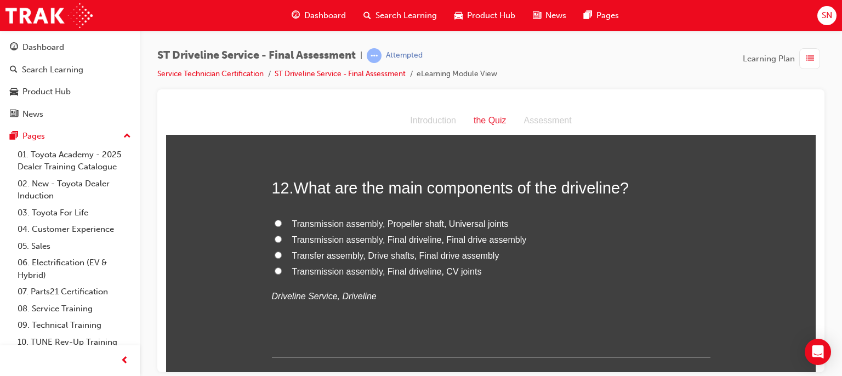
scroll to position [2780, 0]
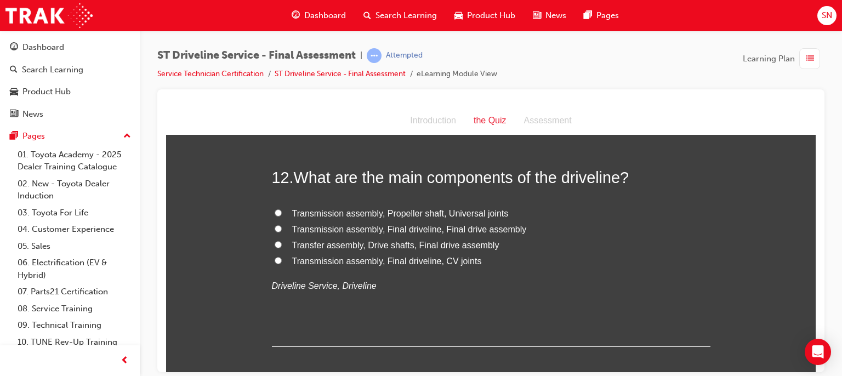
click at [361, 225] on span "Transmission assembly, Final driveline, Final drive assembly" at bounding box center [409, 228] width 235 height 9
click at [282, 225] on input "Transmission assembly, Final driveline, Final drive assembly" at bounding box center [278, 228] width 7 height 7
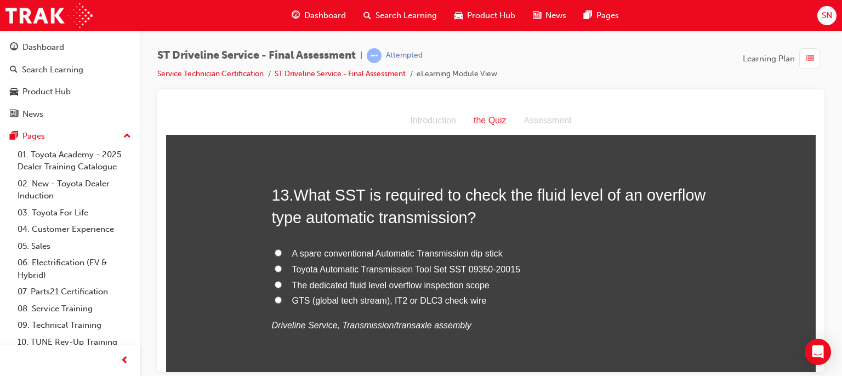
scroll to position [3000, 0]
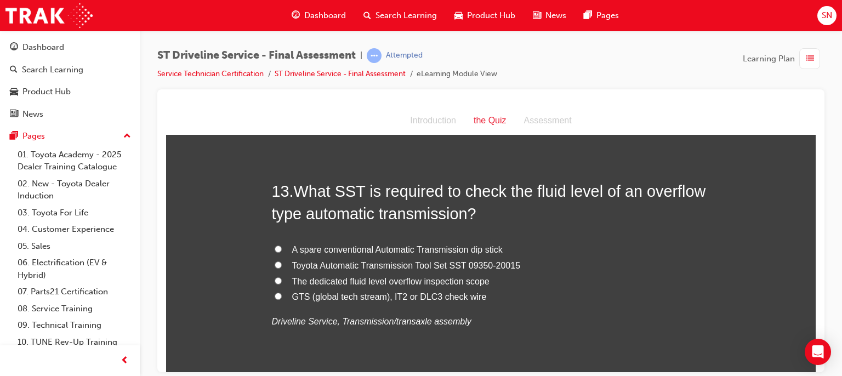
click at [395, 264] on span "Toyota Automatic Transmission Tool Set SST 09350-20015" at bounding box center [406, 264] width 229 height 9
click at [282, 264] on input "Toyota Automatic Transmission Tool Set SST 09350-20015" at bounding box center [278, 264] width 7 height 7
click at [432, 299] on span "GTS (global tech stream), IT2 or DLC3 check wire" at bounding box center [389, 296] width 195 height 9
click at [282, 299] on input "GTS (global tech stream), IT2 or DLC3 check wire" at bounding box center [278, 295] width 7 height 7
click at [483, 266] on span "Toyota Automatic Transmission Tool Set SST 09350-20015" at bounding box center [406, 264] width 229 height 9
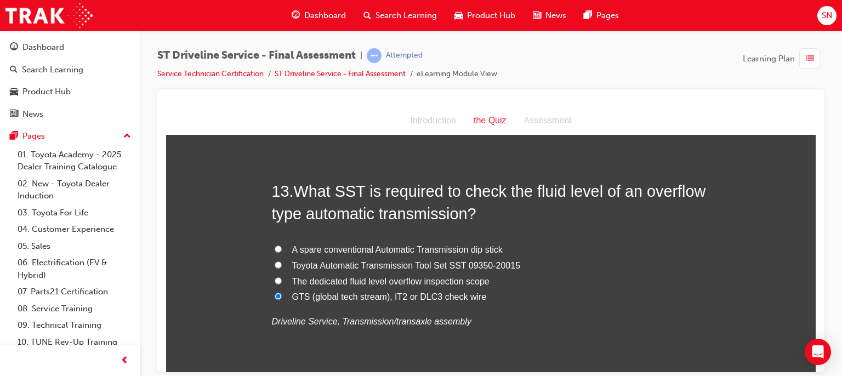
click at [282, 266] on input "Toyota Automatic Transmission Tool Set SST 09350-20015" at bounding box center [278, 264] width 7 height 7
click at [425, 269] on label "Toyota Automatic Transmission Tool Set SST 09350-20015" at bounding box center [491, 266] width 439 height 16
click at [282, 268] on input "Toyota Automatic Transmission Tool Set SST 09350-20015" at bounding box center [278, 264] width 7 height 7
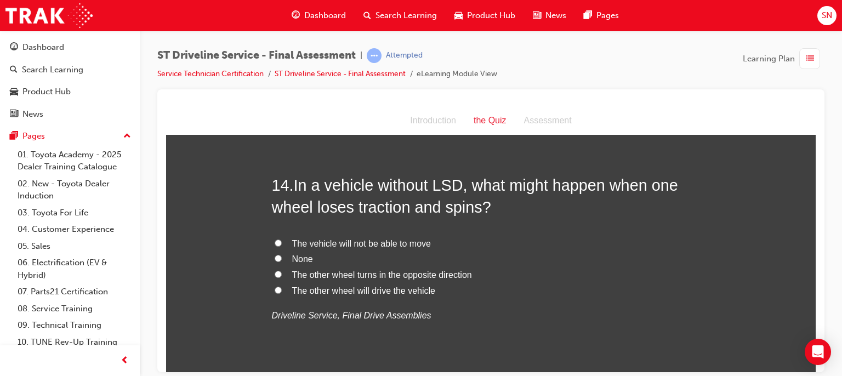
scroll to position [3263, 0]
click at [314, 247] on label "The vehicle will not be able to move" at bounding box center [491, 242] width 439 height 16
click at [282, 245] on input "The vehicle will not be able to move" at bounding box center [278, 240] width 7 height 7
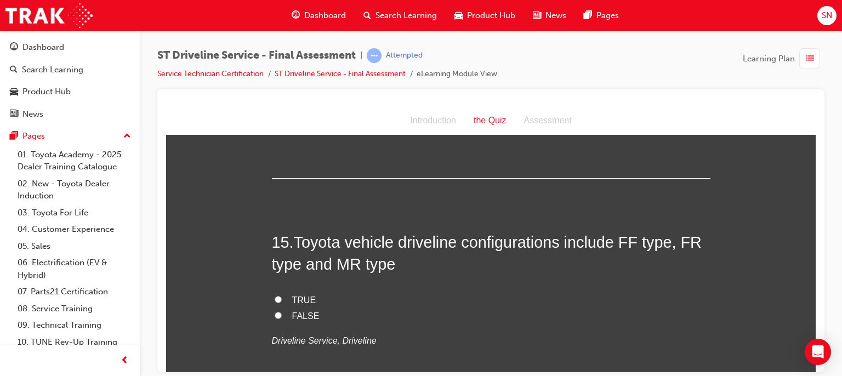
scroll to position [3460, 0]
click at [292, 298] on span "TRUE" at bounding box center [304, 298] width 24 height 9
click at [282, 298] on input "TRUE" at bounding box center [278, 298] width 7 height 7
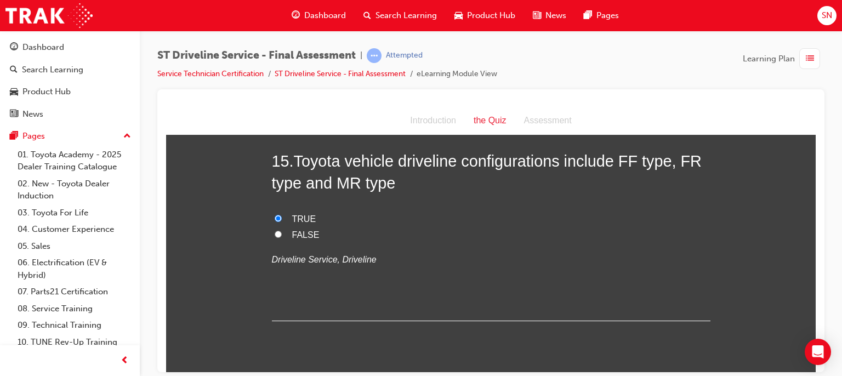
scroll to position [3571, 0]
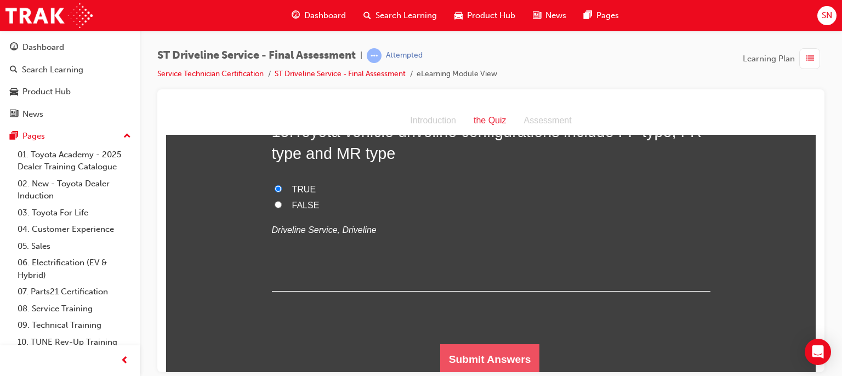
click at [478, 350] on button "Submit Answers" at bounding box center [490, 359] width 100 height 31
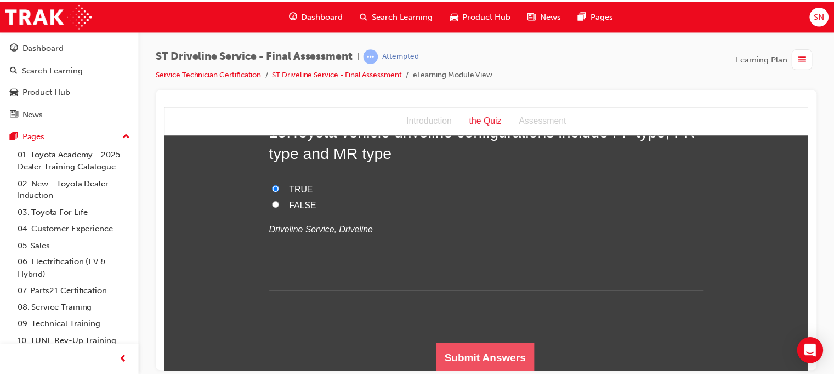
scroll to position [0, 0]
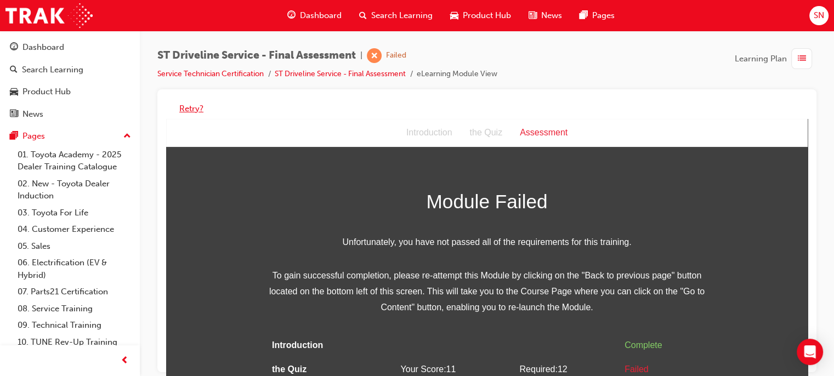
click at [193, 106] on button "Retry?" at bounding box center [191, 109] width 24 height 13
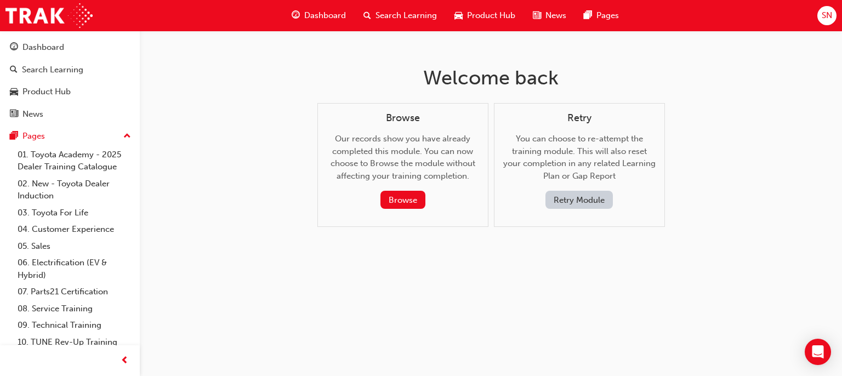
click at [581, 196] on button "Retry Module" at bounding box center [579, 200] width 67 height 18
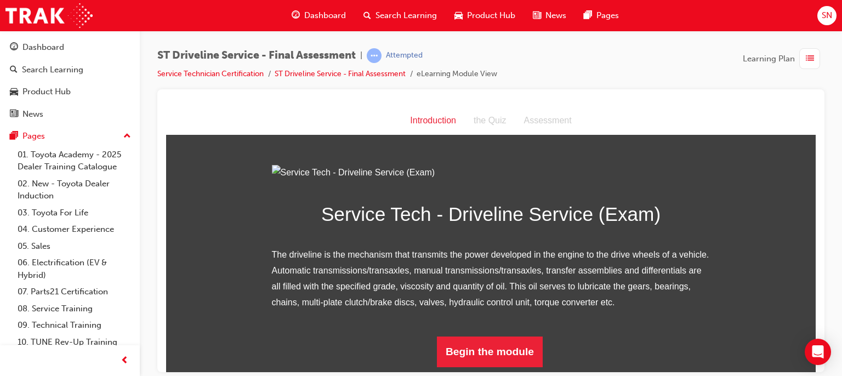
scroll to position [116, 0]
click at [467, 359] on button "Begin the module" at bounding box center [490, 351] width 106 height 31
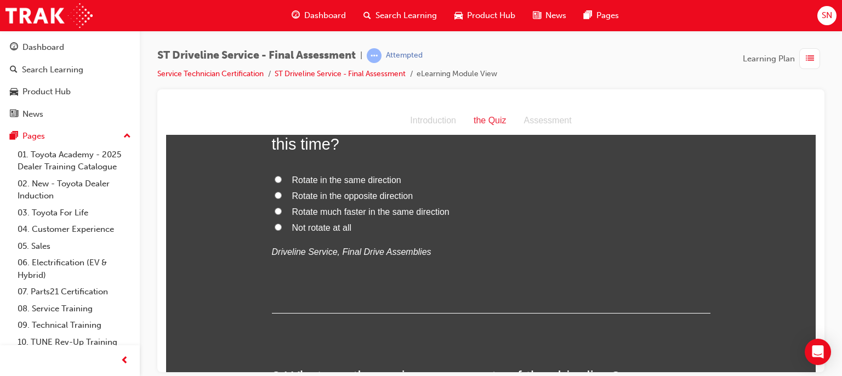
scroll to position [0, 0]
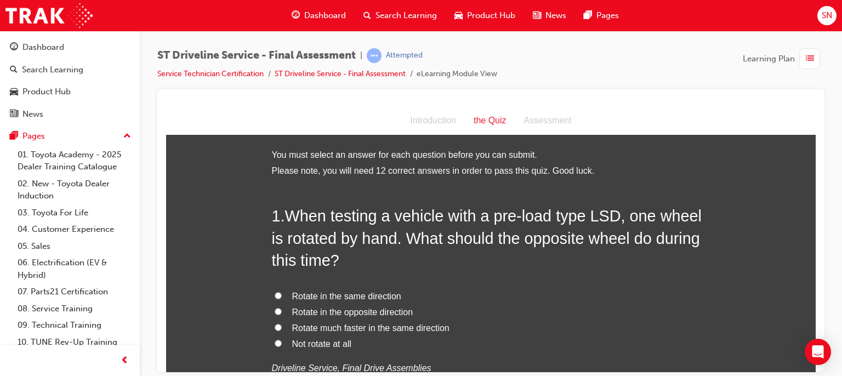
click at [362, 296] on span "Rotate in the same direction" at bounding box center [346, 295] width 109 height 9
click at [282, 296] on input "Rotate in the same direction" at bounding box center [278, 295] width 7 height 7
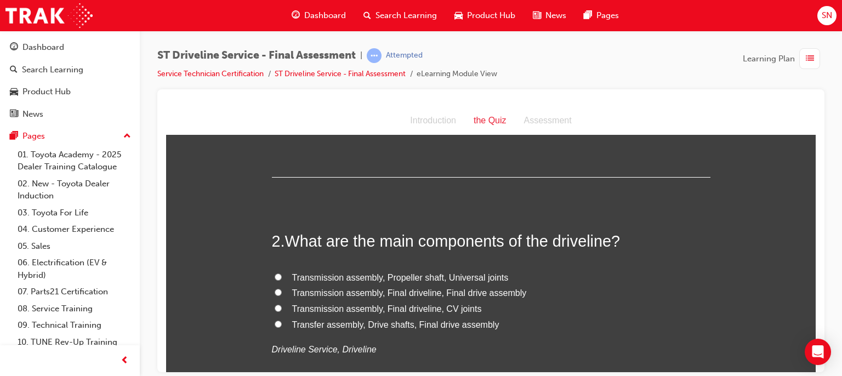
scroll to position [263, 0]
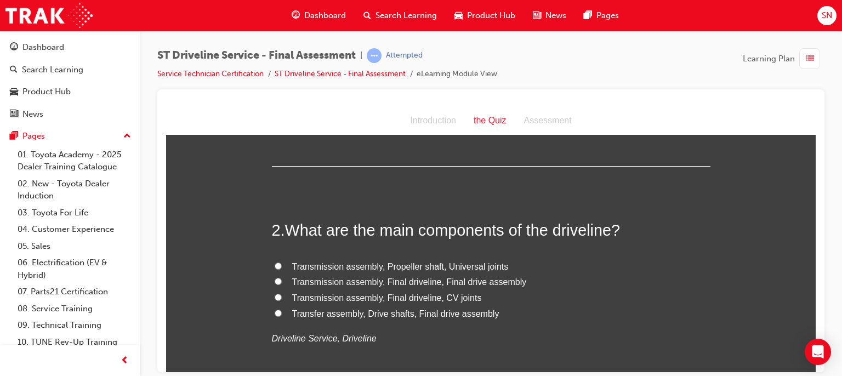
click at [435, 265] on span "Transmission assembly, Propeller shaft, Universal joints" at bounding box center [400, 266] width 217 height 9
click at [282, 265] on input "Transmission assembly, Propeller shaft, Universal joints" at bounding box center [278, 265] width 7 height 7
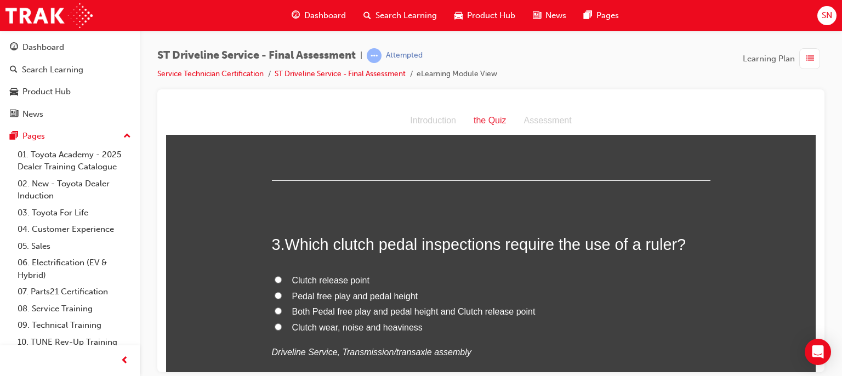
scroll to position [504, 0]
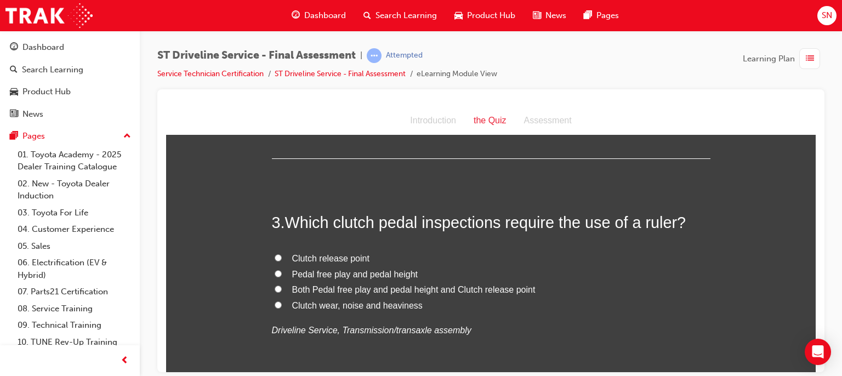
click at [343, 279] on label "Pedal free play and pedal height" at bounding box center [491, 274] width 439 height 16
click at [282, 277] on input "Pedal free play and pedal height" at bounding box center [278, 273] width 7 height 7
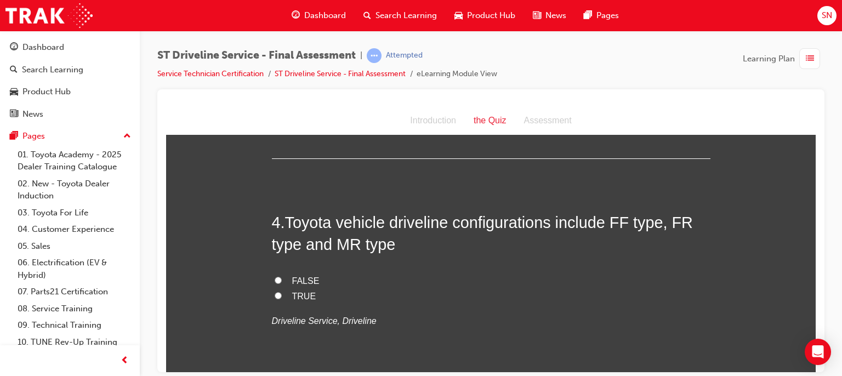
scroll to position [746, 0]
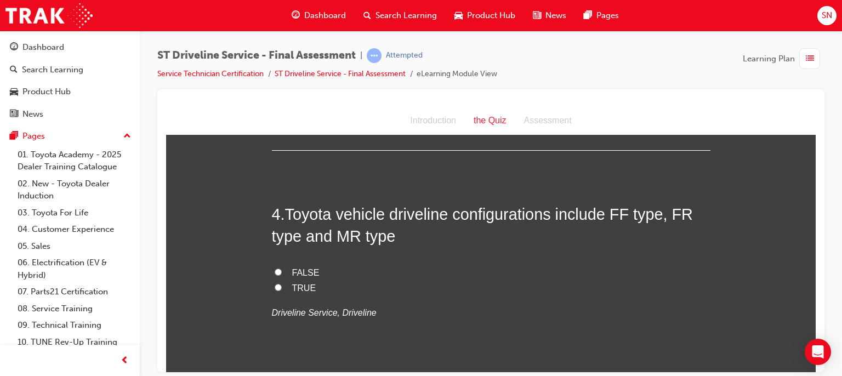
click at [275, 285] on input "TRUE" at bounding box center [278, 286] width 7 height 7
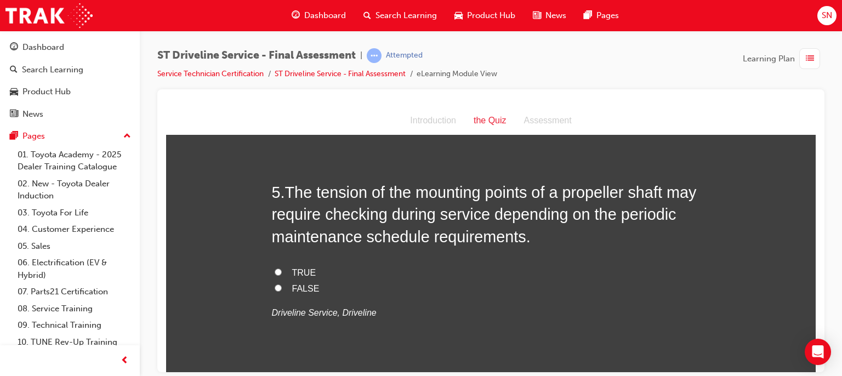
scroll to position [1009, 0]
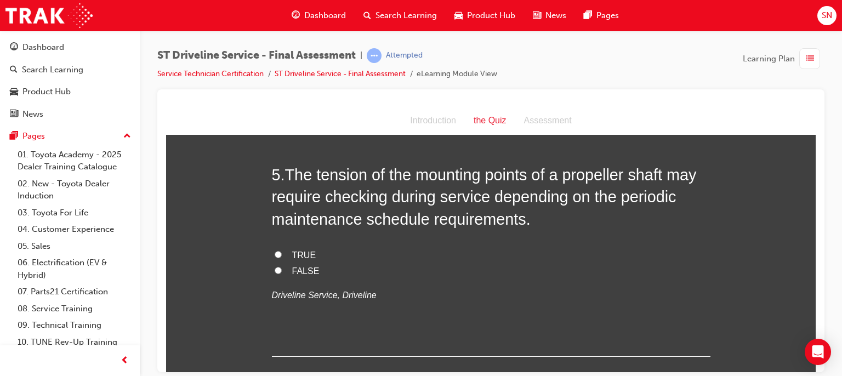
click at [275, 256] on input "TRUE" at bounding box center [278, 254] width 7 height 7
click at [272, 263] on label "FALSE" at bounding box center [491, 271] width 439 height 16
click at [275, 266] on input "FALSE" at bounding box center [278, 269] width 7 height 7
click at [272, 263] on label "FALSE" at bounding box center [491, 271] width 439 height 16
click at [275, 266] on input "FALSE" at bounding box center [278, 269] width 7 height 7
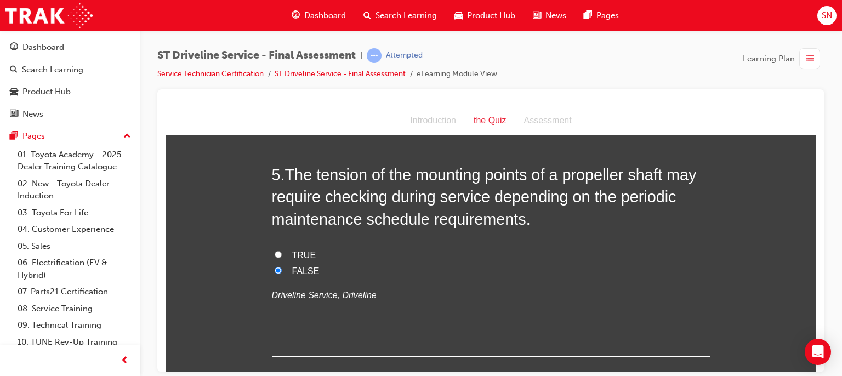
click at [272, 258] on label "TRUE" at bounding box center [491, 255] width 439 height 16
click at [275, 258] on input "TRUE" at bounding box center [278, 254] width 7 height 7
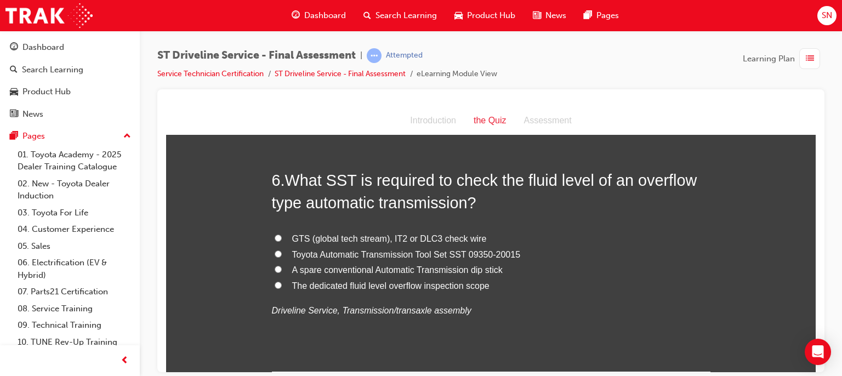
scroll to position [1250, 0]
click at [404, 236] on span "GTS (global tech stream), IT2 or DLC3 check wire" at bounding box center [389, 236] width 195 height 9
click at [282, 236] on input "GTS (global tech stream), IT2 or DLC3 check wire" at bounding box center [278, 236] width 7 height 7
click at [505, 254] on span "Toyota Automatic Transmission Tool Set SST 09350-20015" at bounding box center [406, 252] width 229 height 9
click at [282, 254] on input "Toyota Automatic Transmission Tool Set SST 09350-20015" at bounding box center [278, 252] width 7 height 7
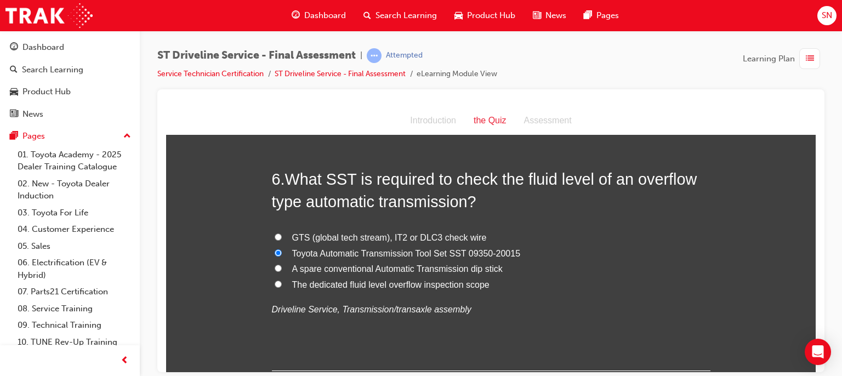
drag, startPoint x: 807, startPoint y: 366, endPoint x: 812, endPoint y: 368, distance: 5.6
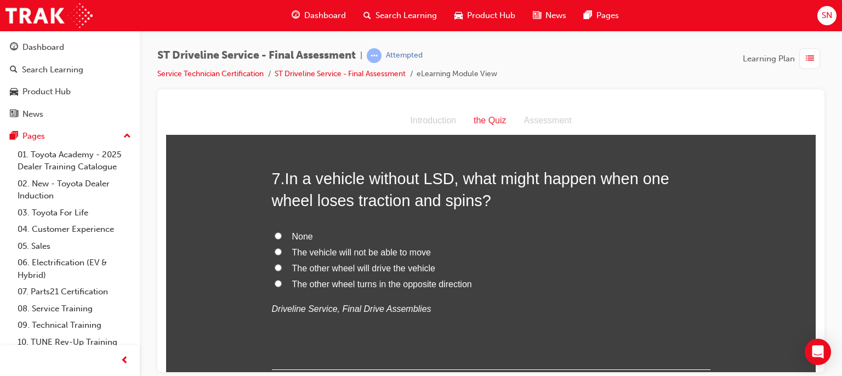
scroll to position [1513, 0]
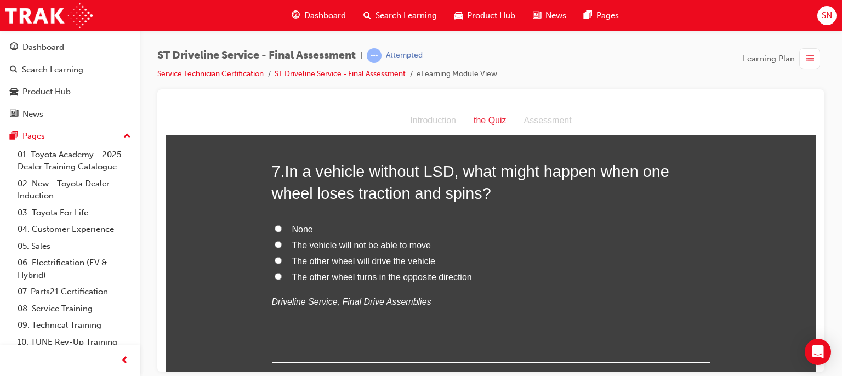
click at [301, 228] on span "None" at bounding box center [302, 228] width 21 height 9
click at [282, 228] on input "None" at bounding box center [278, 228] width 7 height 7
click at [300, 241] on span "The vehicle will not be able to move" at bounding box center [361, 244] width 139 height 9
click at [282, 241] on input "The vehicle will not be able to move" at bounding box center [278, 244] width 7 height 7
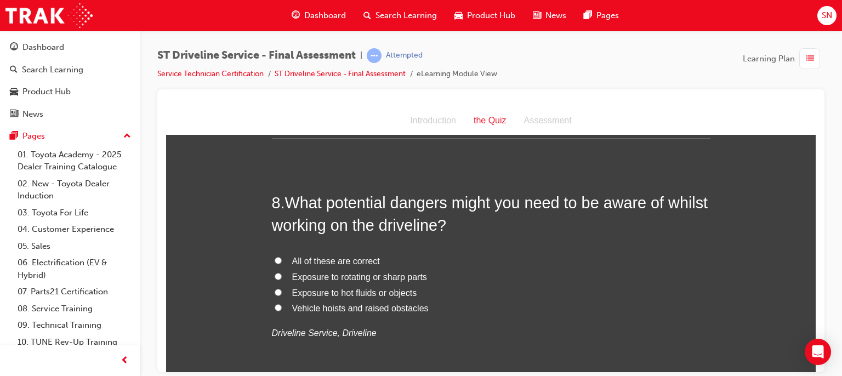
scroll to position [1755, 0]
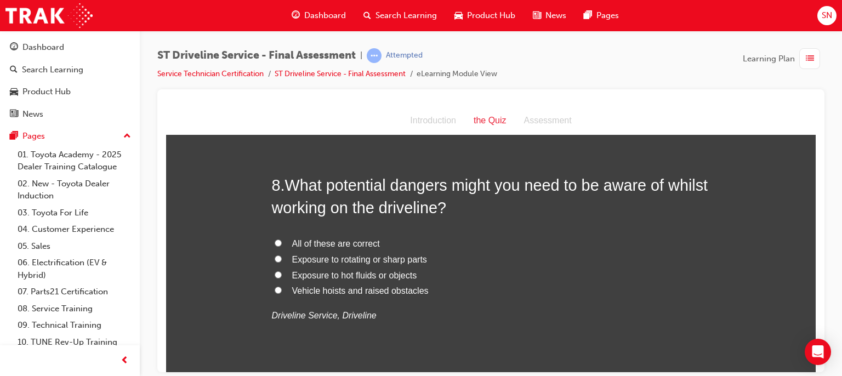
click at [344, 242] on span "All of these are correct" at bounding box center [336, 243] width 88 height 9
click at [282, 242] on input "All of these are correct" at bounding box center [278, 242] width 7 height 7
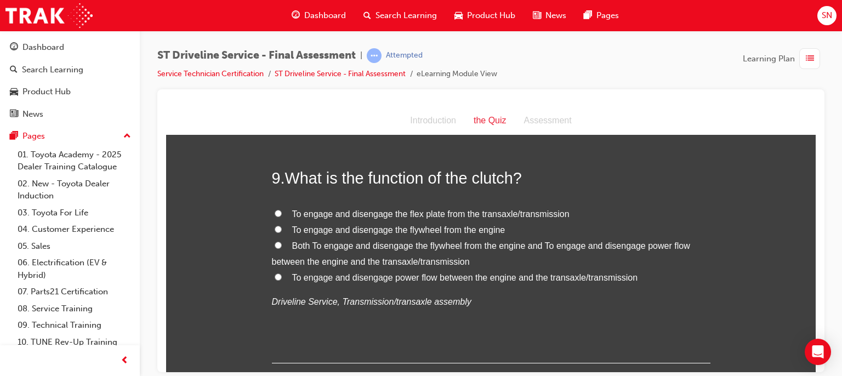
scroll to position [2018, 0]
click at [368, 213] on span "To engage and disengage the flex plate from the transaxle/transmission" at bounding box center [430, 212] width 277 height 9
click at [282, 213] on input "To engage and disengage the flex plate from the transaxle/transmission" at bounding box center [278, 212] width 7 height 7
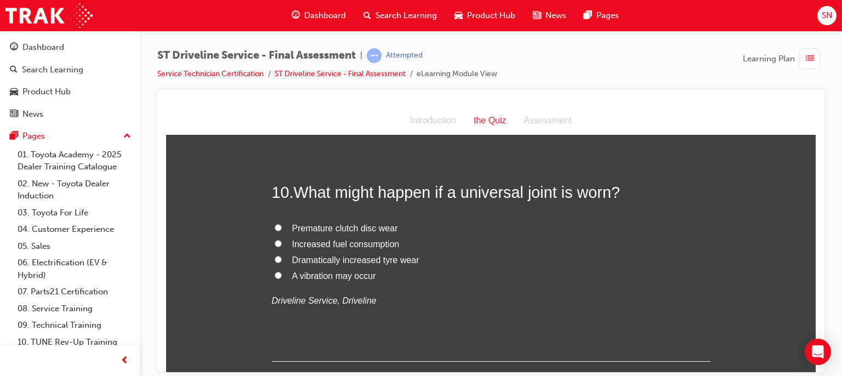
scroll to position [2259, 0]
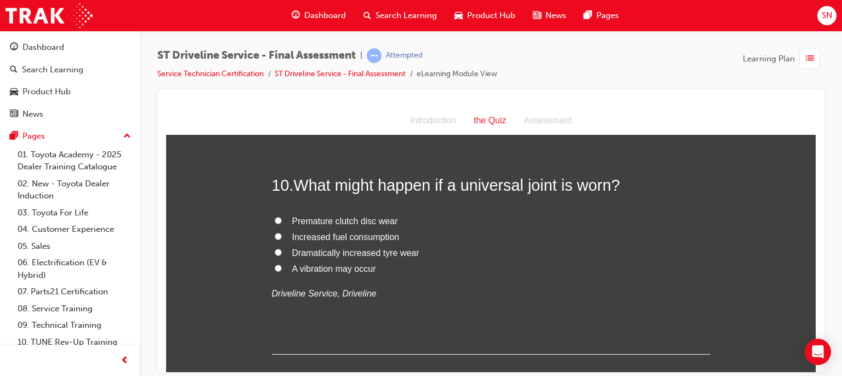
click at [338, 274] on label "A vibration may occur" at bounding box center [491, 269] width 439 height 16
click at [282, 271] on input "A vibration may occur" at bounding box center [278, 267] width 7 height 7
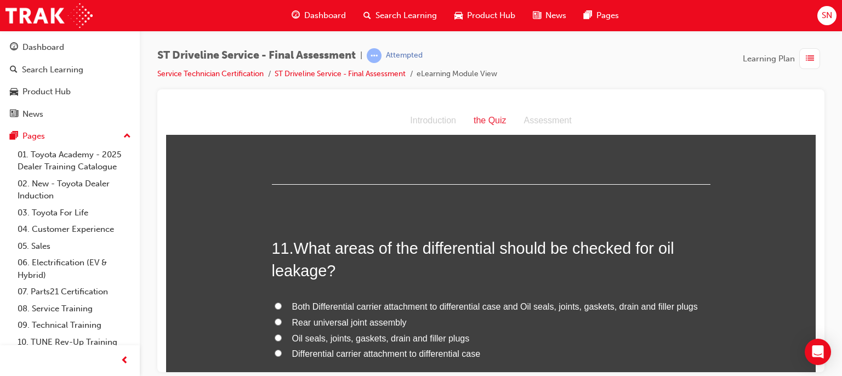
scroll to position [2500, 0]
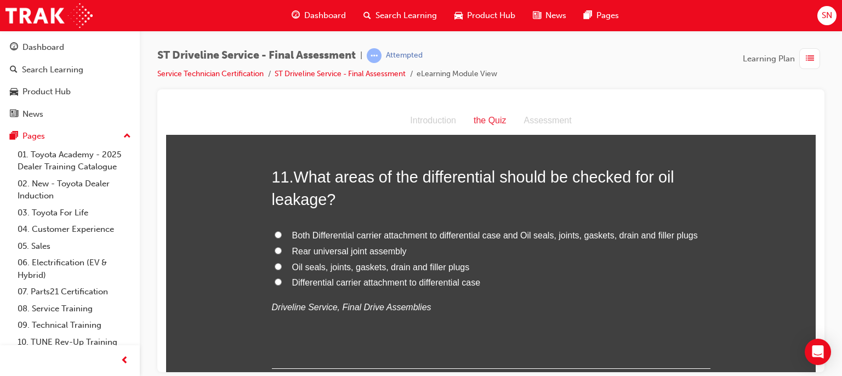
click at [386, 231] on span "Both Differential carrier attachment to differential case and Oil seals, joints…" at bounding box center [495, 234] width 406 height 9
click at [282, 231] on input "Both Differential carrier attachment to differential case and Oil seals, joints…" at bounding box center [278, 234] width 7 height 7
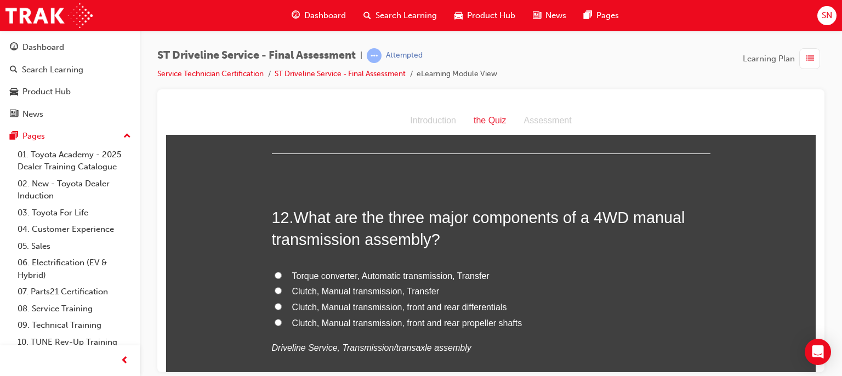
scroll to position [2720, 0]
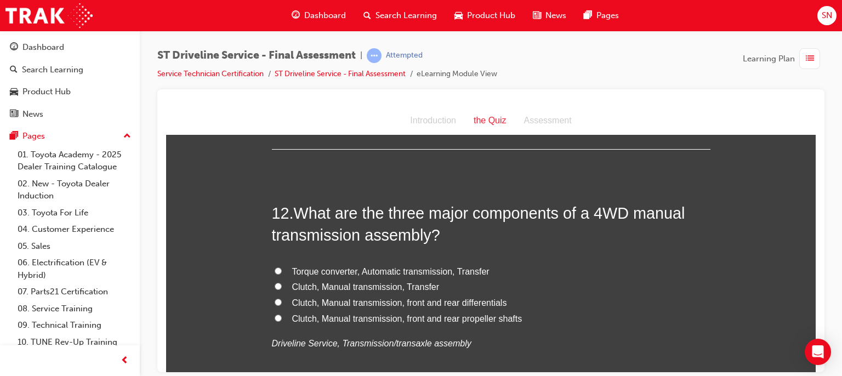
click at [387, 303] on span "Clutch, Manual transmission, front and rear differentials" at bounding box center [399, 302] width 215 height 9
click at [282, 303] on input "Clutch, Manual transmission, front and rear differentials" at bounding box center [278, 301] width 7 height 7
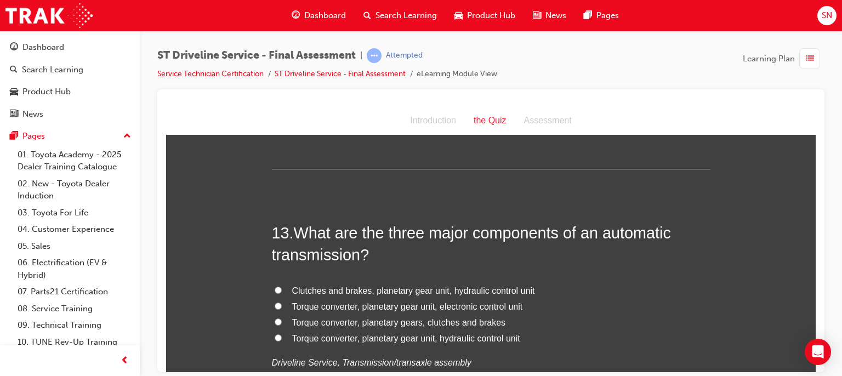
scroll to position [2961, 0]
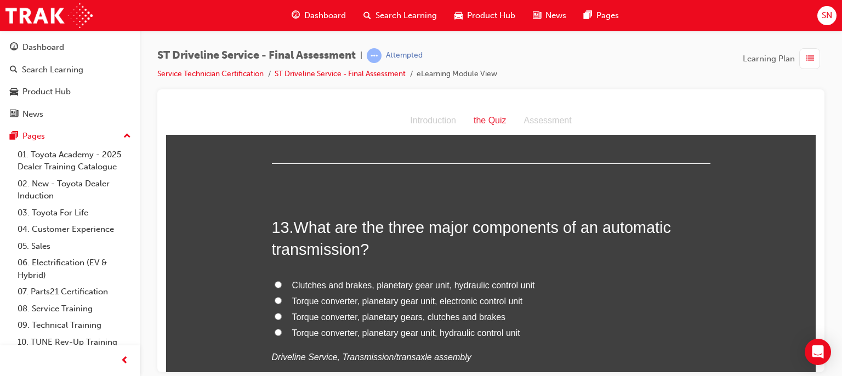
click at [416, 285] on span "Clutches and brakes, planetary gear unit, hydraulic control unit" at bounding box center [413, 284] width 243 height 9
click at [282, 285] on input "Clutches and brakes, planetary gear unit, hydraulic control unit" at bounding box center [278, 284] width 7 height 7
click at [442, 335] on span "Torque converter, planetary gear unit, hydraulic control unit" at bounding box center [406, 332] width 228 height 9
click at [282, 335] on input "Torque converter, planetary gear unit, hydraulic control unit" at bounding box center [278, 331] width 7 height 7
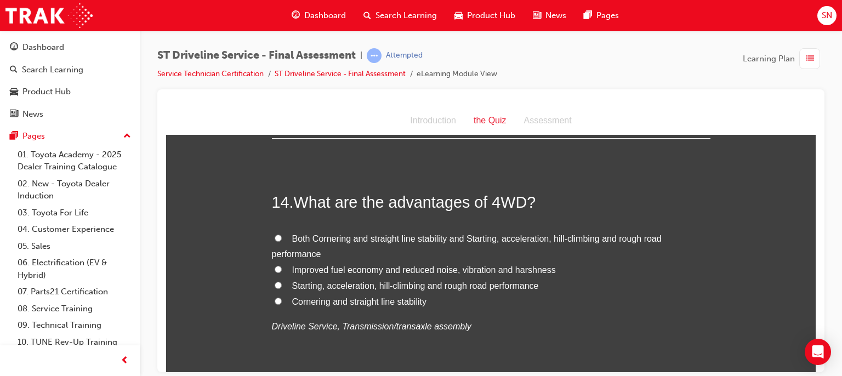
scroll to position [3246, 0]
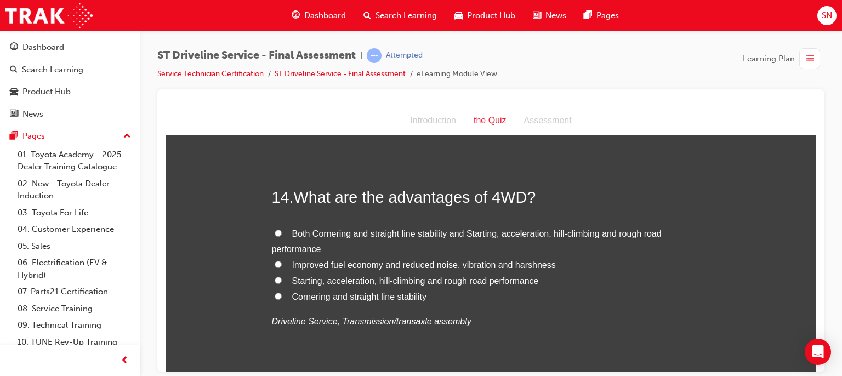
click at [355, 279] on span "Starting, acceleration, hill-climbing and rough road performance" at bounding box center [415, 280] width 247 height 9
click at [282, 279] on input "Starting, acceleration, hill-climbing and rough road performance" at bounding box center [278, 279] width 7 height 7
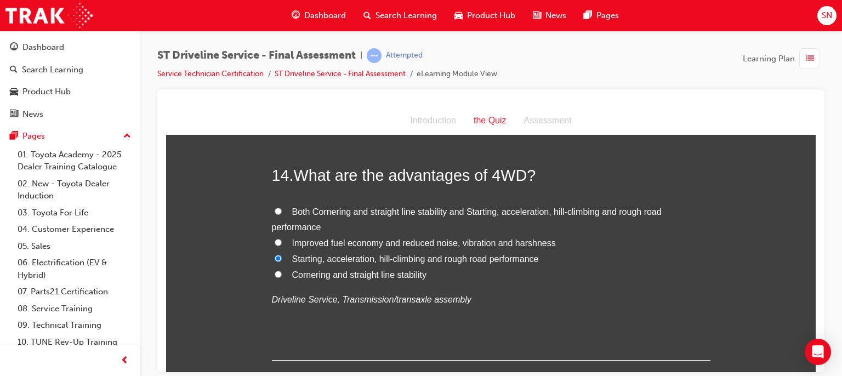
scroll to position [3290, 0]
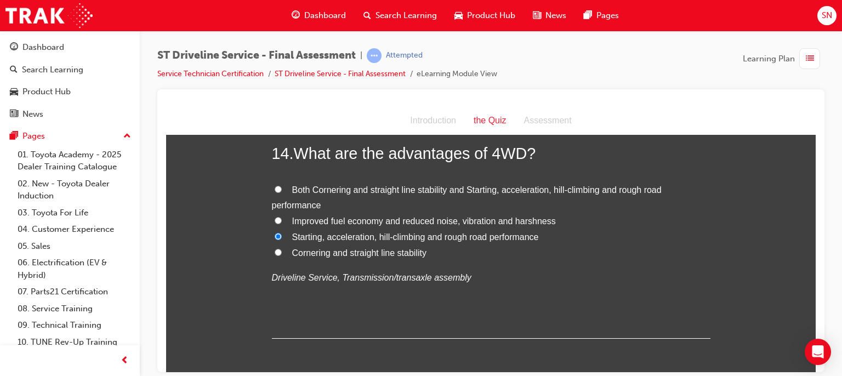
click at [520, 190] on span "Both Cornering and straight line stability and Starting, acceleration, hill-cli…" at bounding box center [467, 197] width 390 height 25
click at [282, 190] on input "Both Cornering and straight line stability and Starting, acceleration, hill-cli…" at bounding box center [278, 188] width 7 height 7
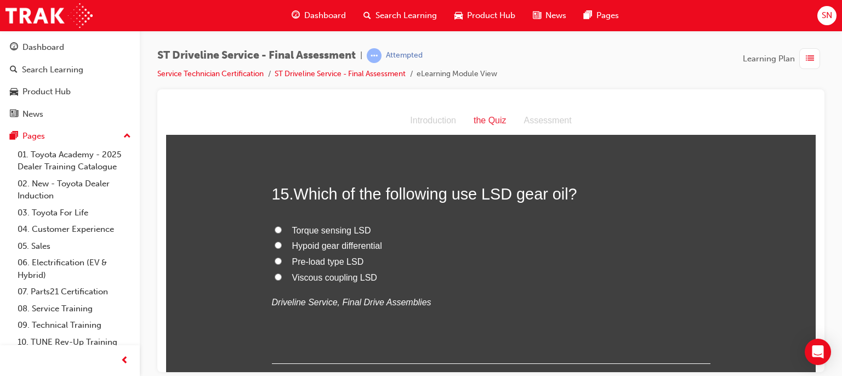
scroll to position [3498, 0]
click at [328, 262] on span "Pre-load type LSD" at bounding box center [328, 261] width 72 height 9
click at [282, 262] on input "Pre-load type LSD" at bounding box center [278, 261] width 7 height 7
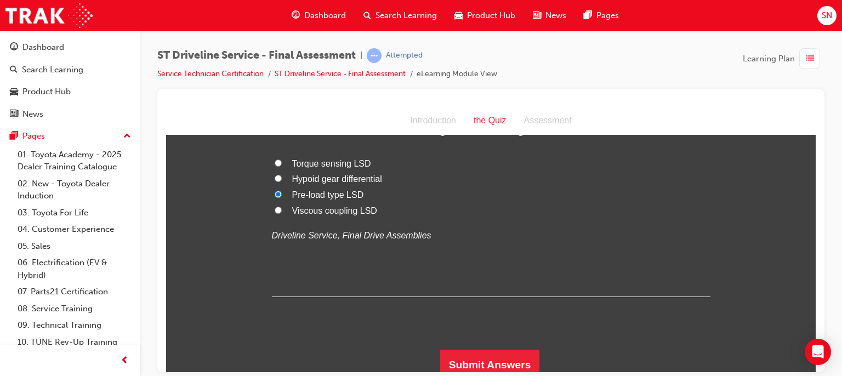
scroll to position [3571, 0]
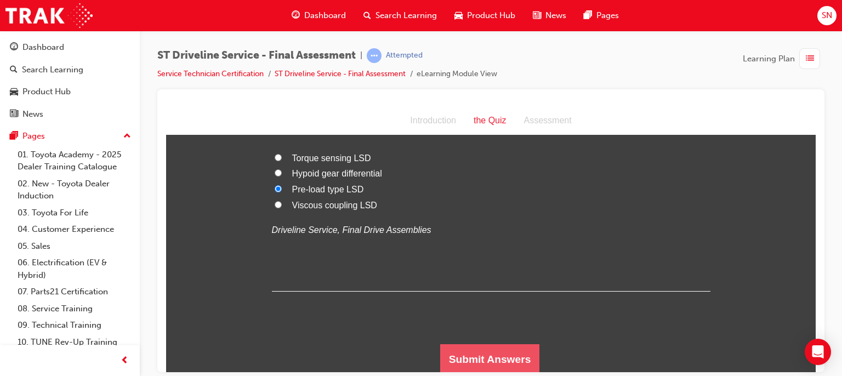
click at [501, 355] on button "Submit Answers" at bounding box center [490, 359] width 100 height 31
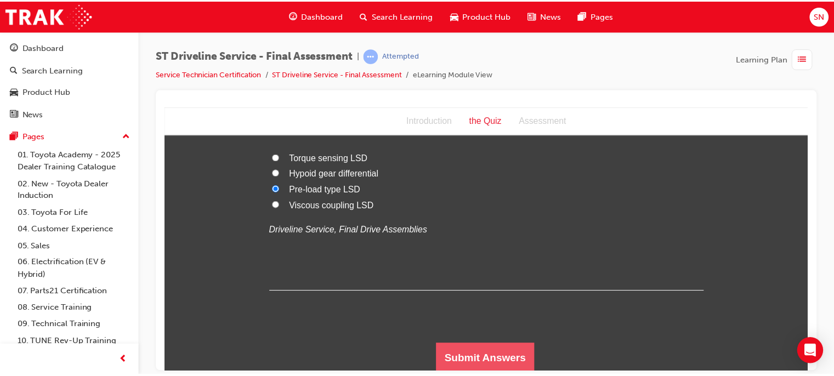
scroll to position [0, 0]
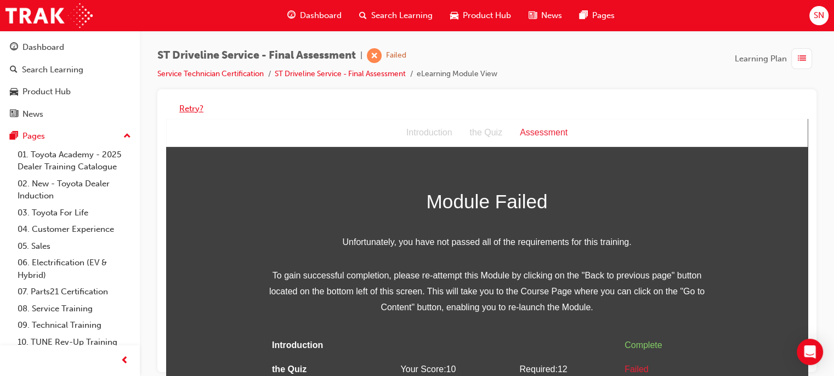
click at [190, 110] on button "Retry?" at bounding box center [191, 109] width 24 height 13
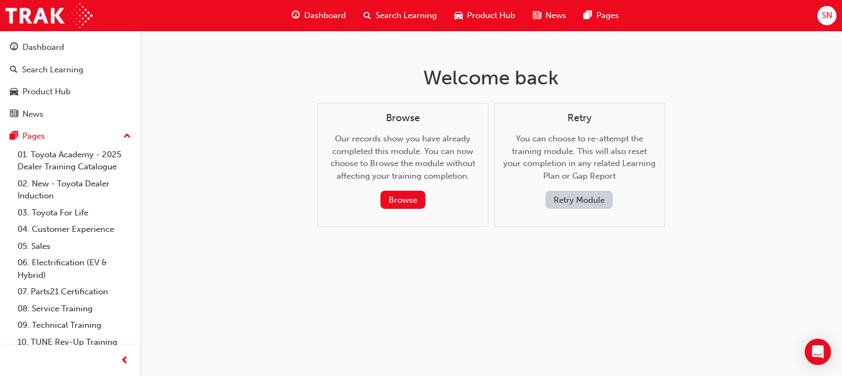
click at [598, 198] on button "Retry Module" at bounding box center [579, 200] width 67 height 18
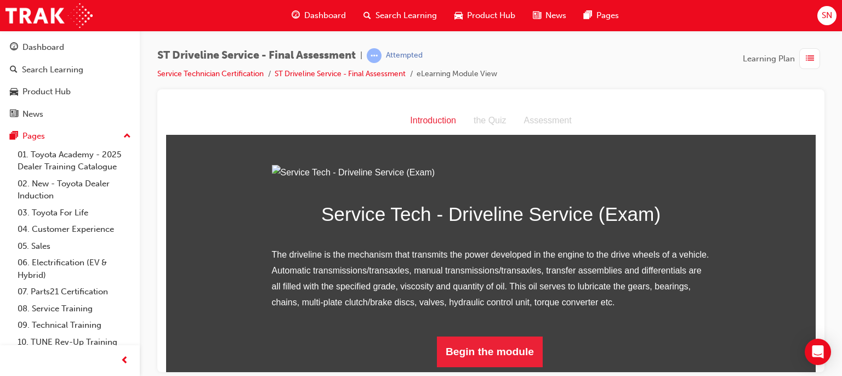
scroll to position [116, 0]
drag, startPoint x: 809, startPoint y: 239, endPoint x: 985, endPoint y: 453, distance: 277.0
click at [483, 351] on button "Begin the module" at bounding box center [490, 351] width 106 height 31
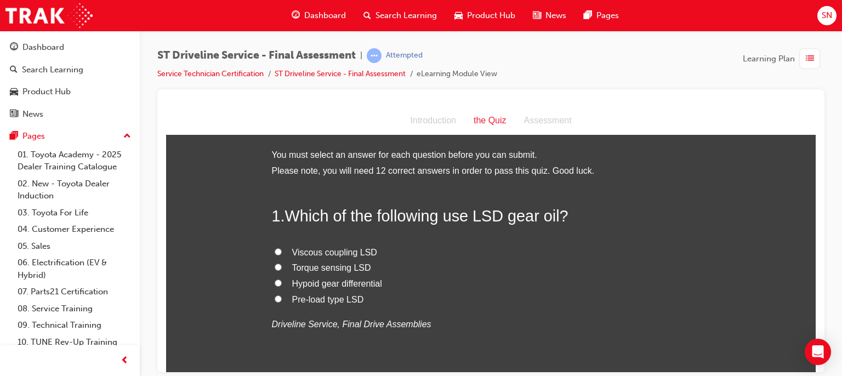
click at [283, 300] on label "Pre-load type LSD" at bounding box center [491, 300] width 439 height 16
click at [282, 300] on input "Pre-load type LSD" at bounding box center [278, 298] width 7 height 7
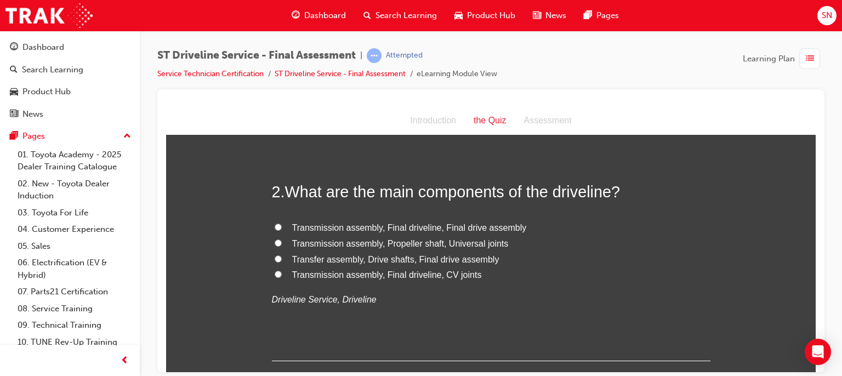
scroll to position [263, 0]
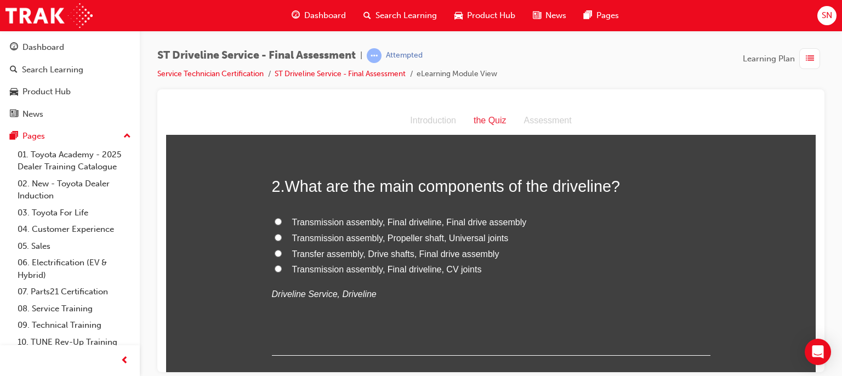
click at [389, 255] on span "Transfer assembly, Drive shafts, Final drive assembly" at bounding box center [395, 253] width 207 height 9
click at [282, 255] on input "Transfer assembly, Drive shafts, Final drive assembly" at bounding box center [278, 252] width 7 height 7
click at [382, 239] on span "Transmission assembly, Propeller shaft, Universal joints" at bounding box center [400, 237] width 217 height 9
click at [282, 239] on input "Transmission assembly, Propeller shaft, Universal joints" at bounding box center [278, 237] width 7 height 7
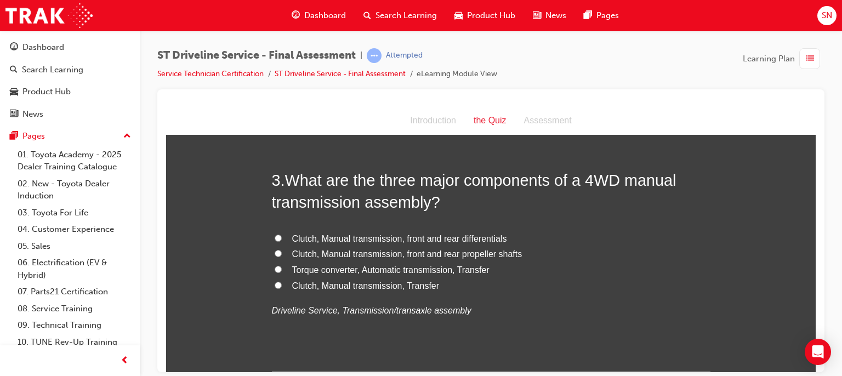
scroll to position [504, 0]
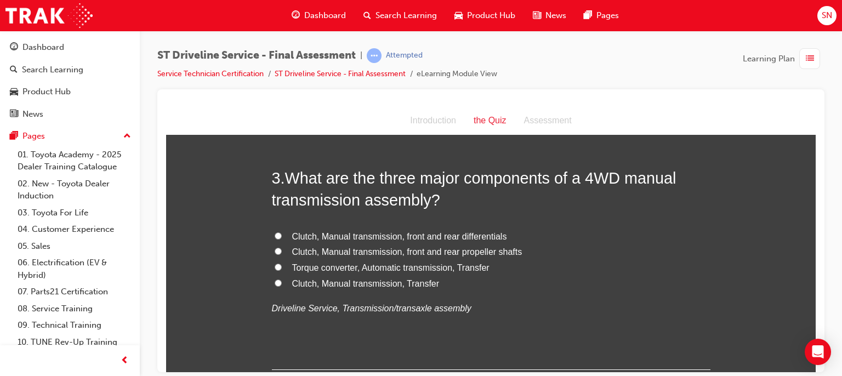
click at [428, 274] on label "Torque converter, Automatic transmission, Transfer" at bounding box center [491, 268] width 439 height 16
click at [282, 270] on input "Torque converter, Automatic transmission, Transfer" at bounding box center [278, 266] width 7 height 7
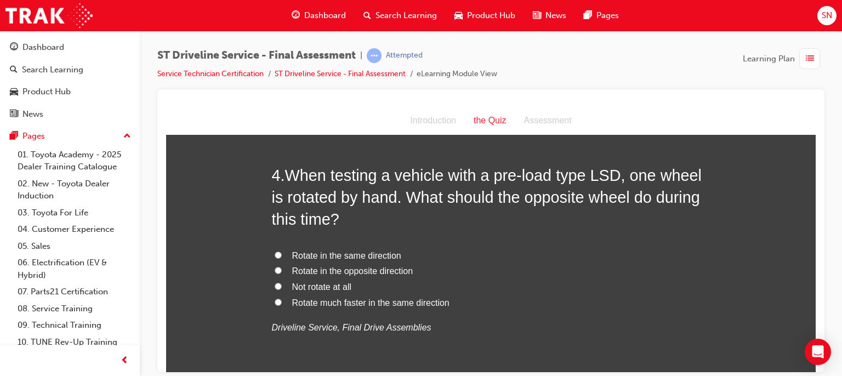
scroll to position [768, 0]
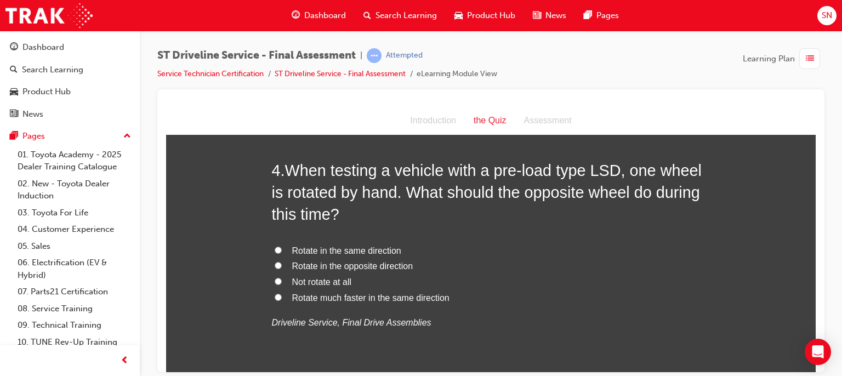
click at [292, 261] on span "Rotate in the opposite direction" at bounding box center [352, 265] width 121 height 9
click at [282, 262] on input "Rotate in the opposite direction" at bounding box center [278, 265] width 7 height 7
click at [344, 249] on span "Rotate in the same direction" at bounding box center [346, 250] width 109 height 9
click at [282, 249] on input "Rotate in the same direction" at bounding box center [278, 249] width 7 height 7
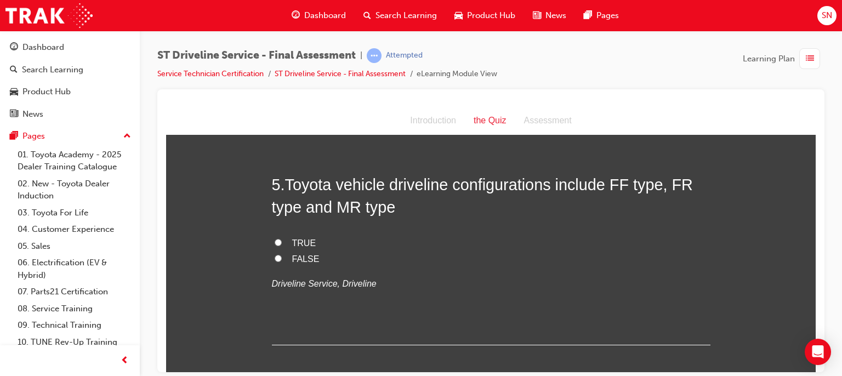
scroll to position [1031, 0]
click at [277, 242] on label "TRUE" at bounding box center [491, 243] width 439 height 16
click at [277, 242] on input "TRUE" at bounding box center [278, 241] width 7 height 7
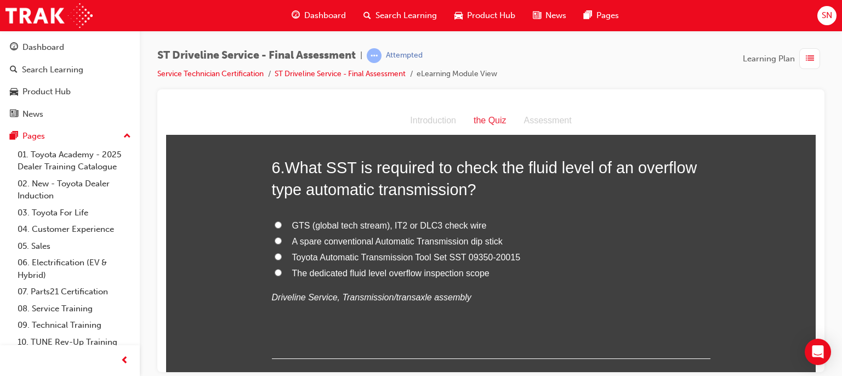
scroll to position [1272, 0]
click at [373, 238] on span "A spare conventional Automatic Transmission dip stick" at bounding box center [397, 240] width 211 height 9
click at [282, 238] on input "A spare conventional Automatic Transmission dip stick" at bounding box center [278, 239] width 7 height 7
click at [372, 256] on span "Toyota Automatic Transmission Tool Set SST 09350-20015" at bounding box center [406, 256] width 229 height 9
click at [282, 256] on input "Toyota Automatic Transmission Tool Set SST 09350-20015" at bounding box center [278, 255] width 7 height 7
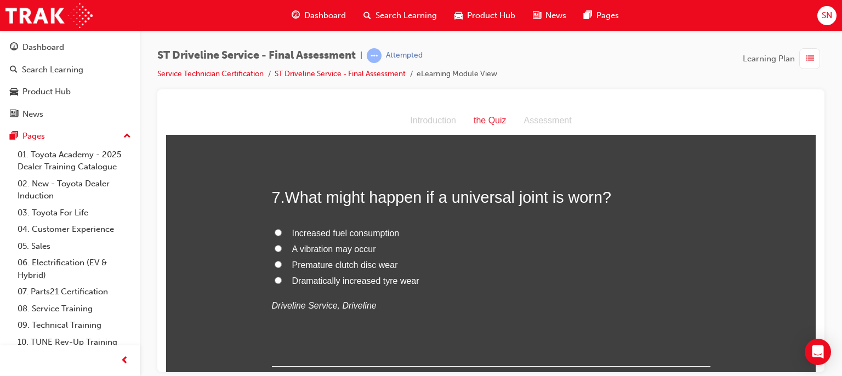
scroll to position [1513, 0]
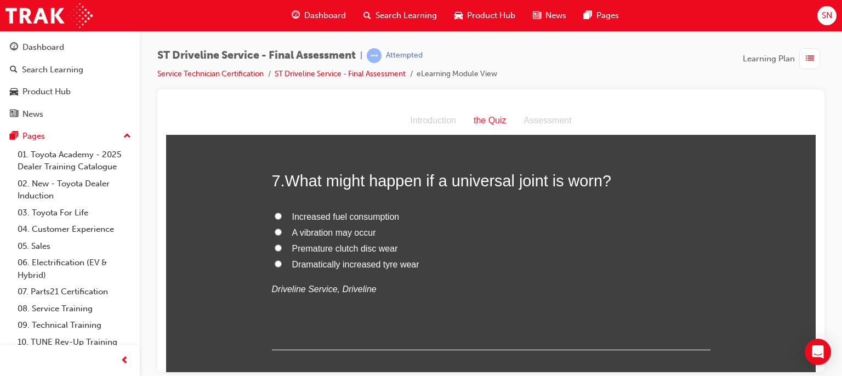
click at [275, 232] on input "A vibration may occur" at bounding box center [278, 231] width 7 height 7
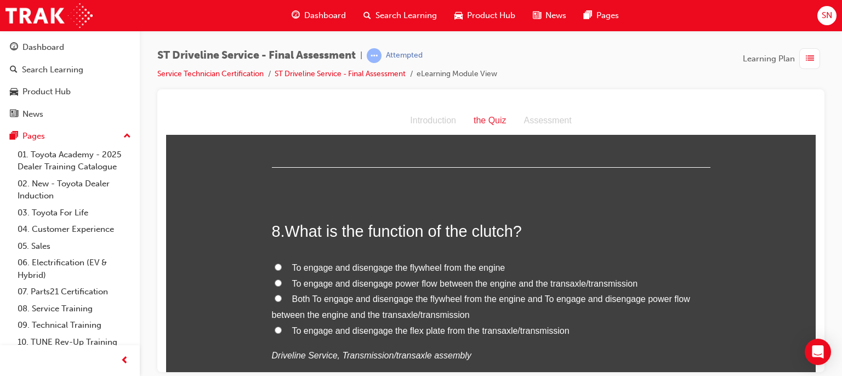
scroll to position [1755, 0]
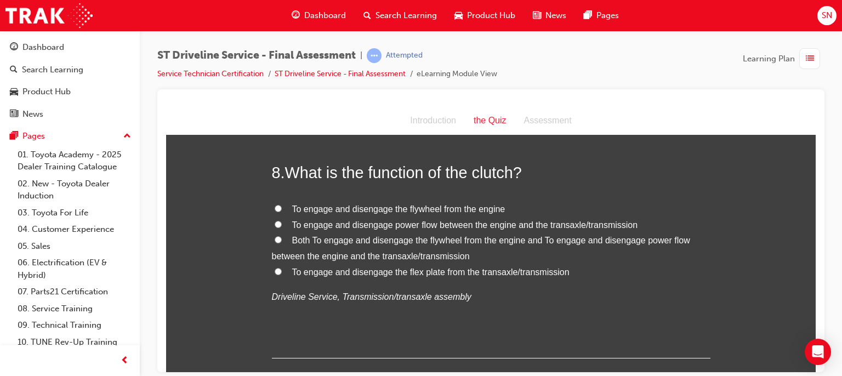
click at [338, 239] on span "Both To engage and disengage the flywheel from the engine and To engage and dis…" at bounding box center [481, 247] width 418 height 25
click at [282, 239] on input "Both To engage and disengage the flywheel from the engine and To engage and dis…" at bounding box center [278, 239] width 7 height 7
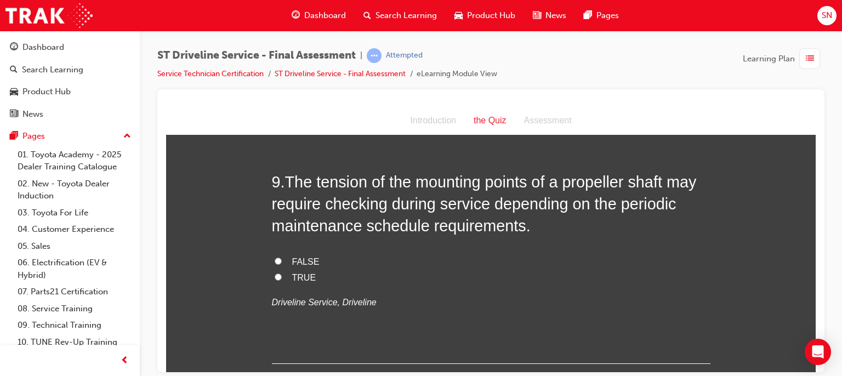
scroll to position [1996, 0]
click at [285, 275] on label "TRUE" at bounding box center [491, 277] width 439 height 16
click at [282, 275] on input "TRUE" at bounding box center [278, 275] width 7 height 7
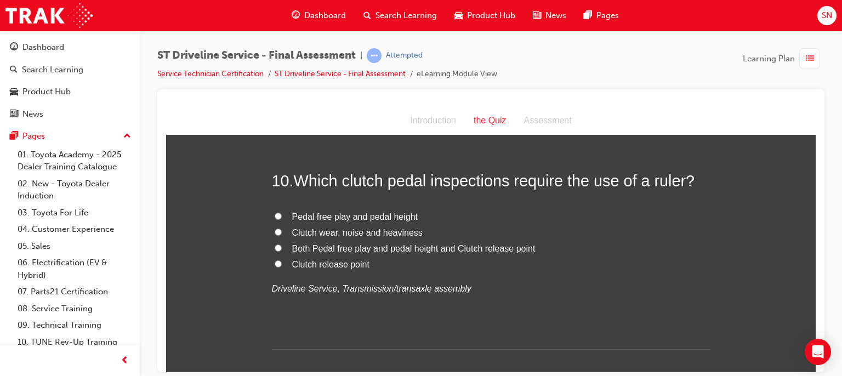
scroll to position [2259, 0]
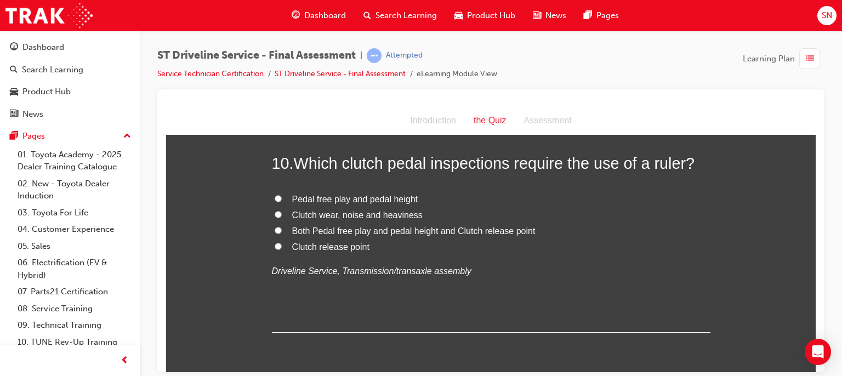
click at [328, 199] on span "Pedal free play and pedal height" at bounding box center [355, 198] width 126 height 9
click at [282, 199] on input "Pedal free play and pedal height" at bounding box center [278, 198] width 7 height 7
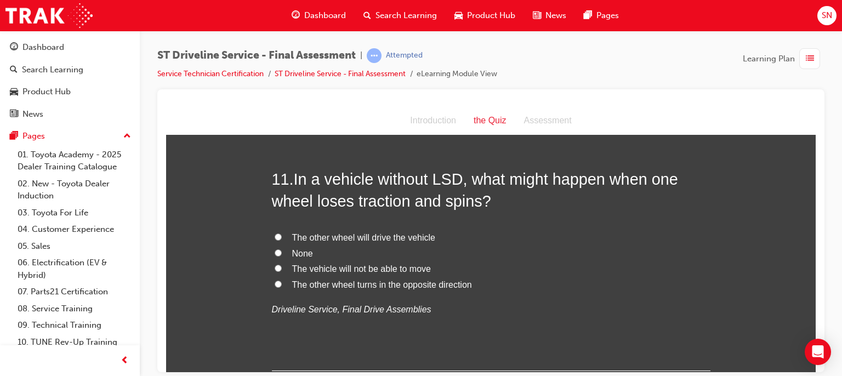
scroll to position [2478, 0]
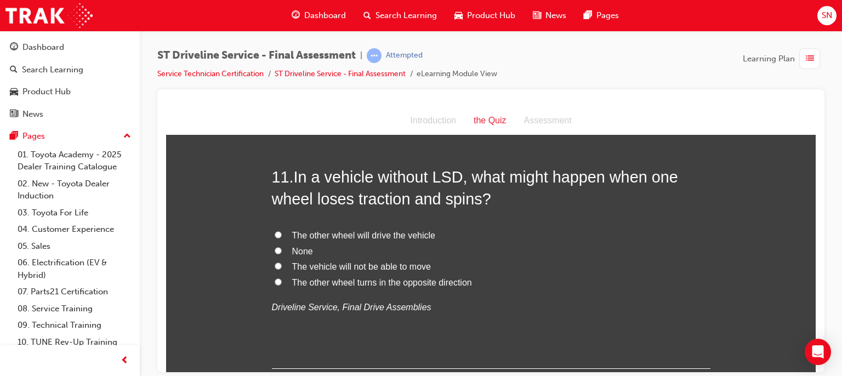
click at [355, 266] on span "The vehicle will not be able to move" at bounding box center [361, 266] width 139 height 9
click at [282, 266] on input "The vehicle will not be able to move" at bounding box center [278, 265] width 7 height 7
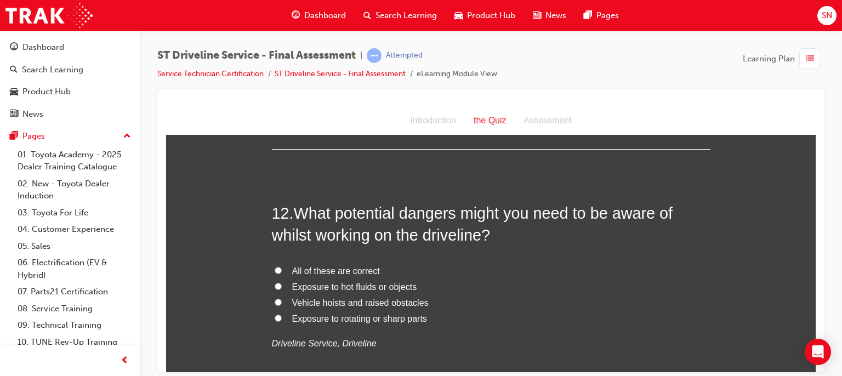
scroll to position [2720, 0]
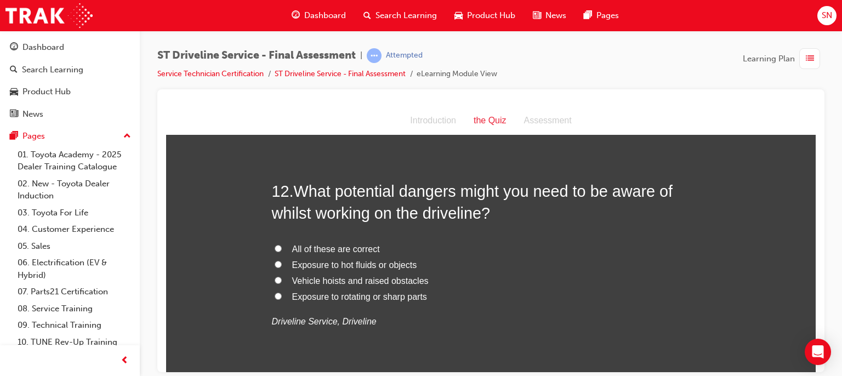
click at [320, 245] on span "All of these are correct" at bounding box center [336, 248] width 88 height 9
click at [282, 245] on input "All of these are correct" at bounding box center [278, 248] width 7 height 7
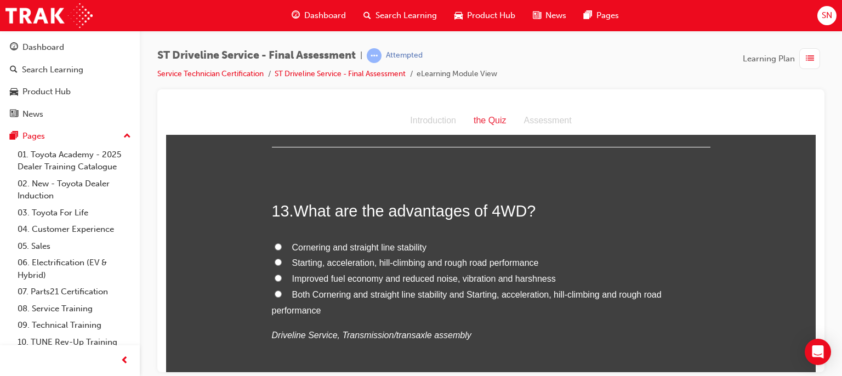
scroll to position [2961, 0]
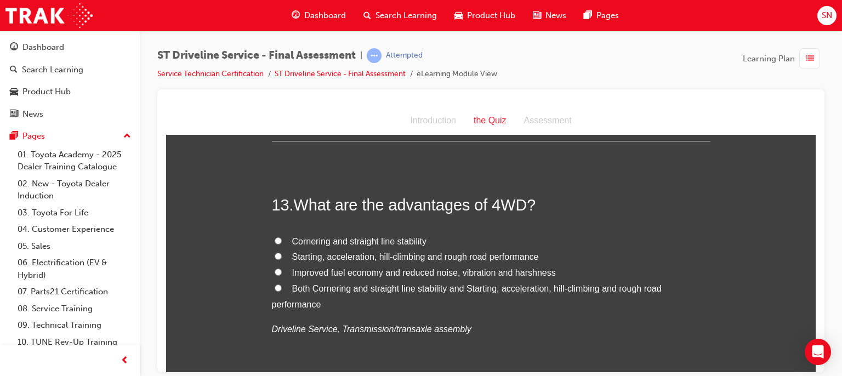
click at [325, 290] on span "Both Cornering and straight line stability and Starting, acceleration, hill-cli…" at bounding box center [467, 295] width 390 height 25
click at [282, 290] on input "Both Cornering and straight line stability and Starting, acceleration, hill-cli…" at bounding box center [278, 287] width 7 height 7
click at [320, 256] on span "Starting, acceleration, hill-climbing and rough road performance" at bounding box center [415, 256] width 247 height 9
click at [282, 256] on input "Starting, acceleration, hill-climbing and rough road performance" at bounding box center [278, 255] width 7 height 7
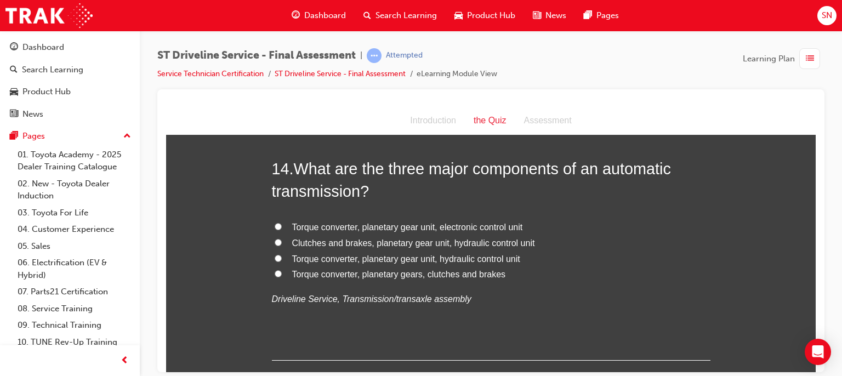
scroll to position [3268, 0]
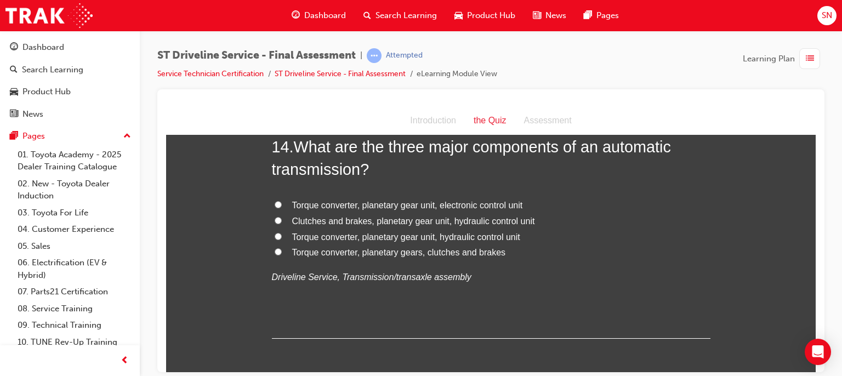
click at [391, 238] on span "Torque converter, planetary gear unit, hydraulic control unit" at bounding box center [406, 236] width 228 height 9
click at [282, 238] on input "Torque converter, planetary gear unit, hydraulic control unit" at bounding box center [278, 235] width 7 height 7
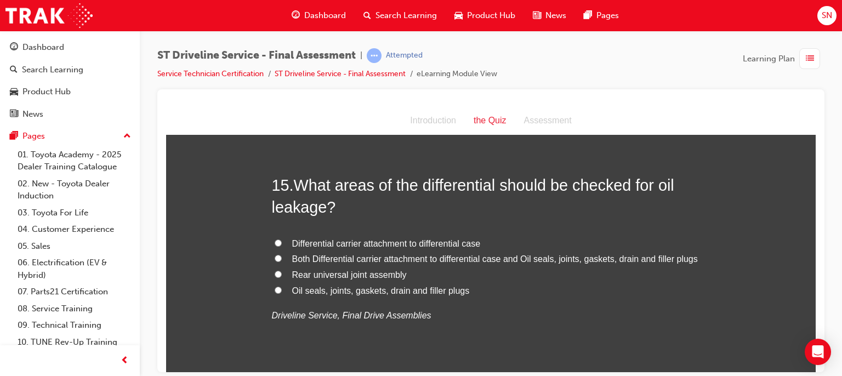
scroll to position [3509, 0]
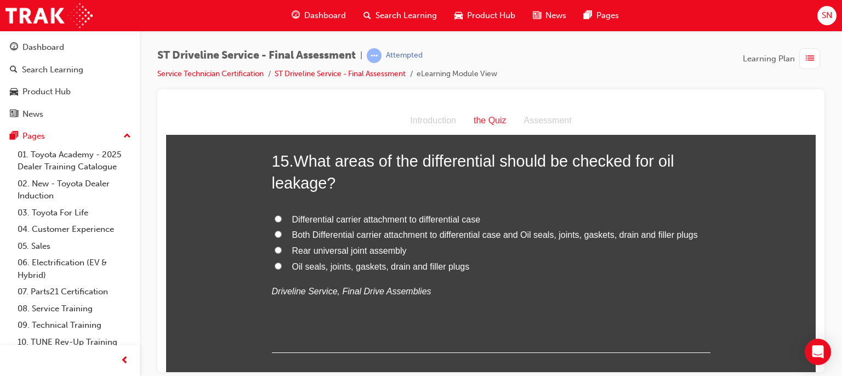
click at [351, 230] on span "Both Differential carrier attachment to differential case and Oil seals, joints…" at bounding box center [495, 234] width 406 height 9
click at [282, 230] on input "Both Differential carrier attachment to differential case and Oil seals, joints…" at bounding box center [278, 233] width 7 height 7
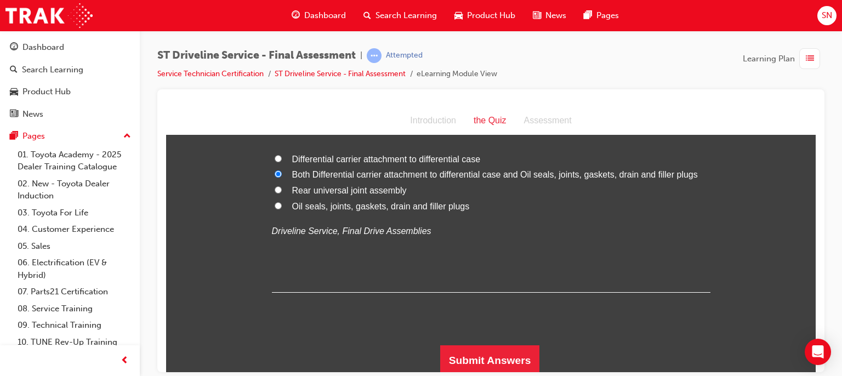
scroll to position [3571, 0]
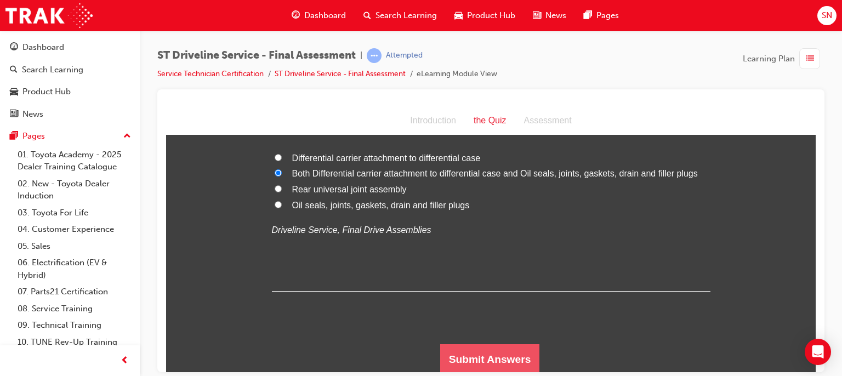
click at [475, 355] on button "Submit Answers" at bounding box center [490, 359] width 100 height 31
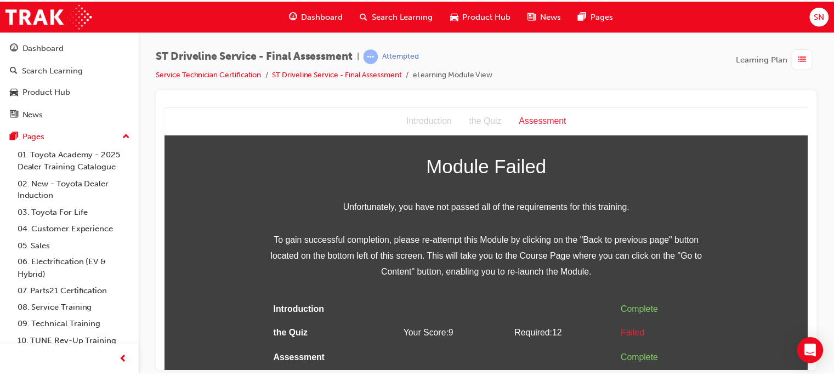
scroll to position [0, 0]
